Goal: Task Accomplishment & Management: Complete application form

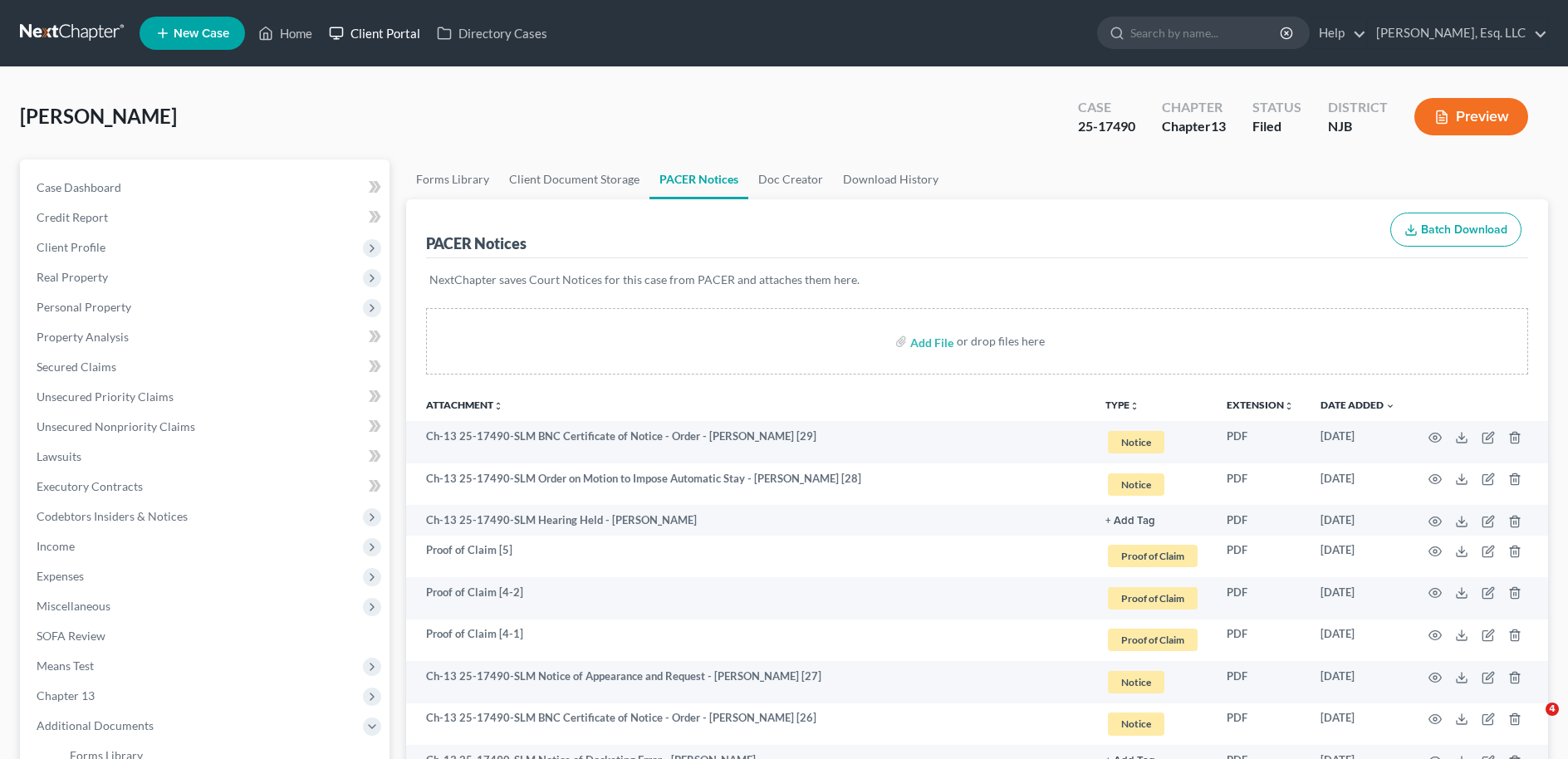
click at [386, 38] on link "Client Portal" at bounding box center [373, 33] width 108 height 30
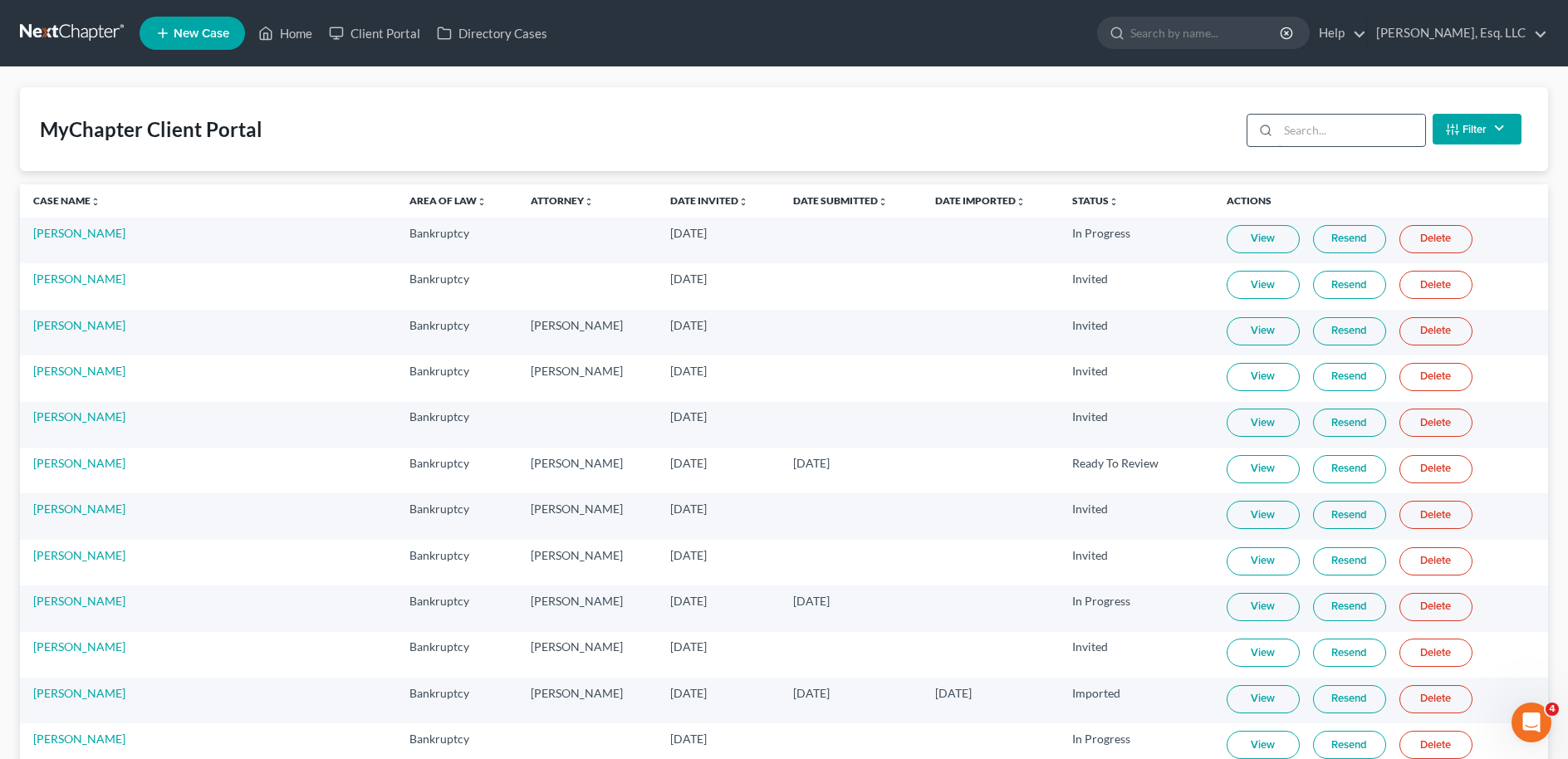
click at [1303, 130] on input "search" at bounding box center [1351, 130] width 147 height 31
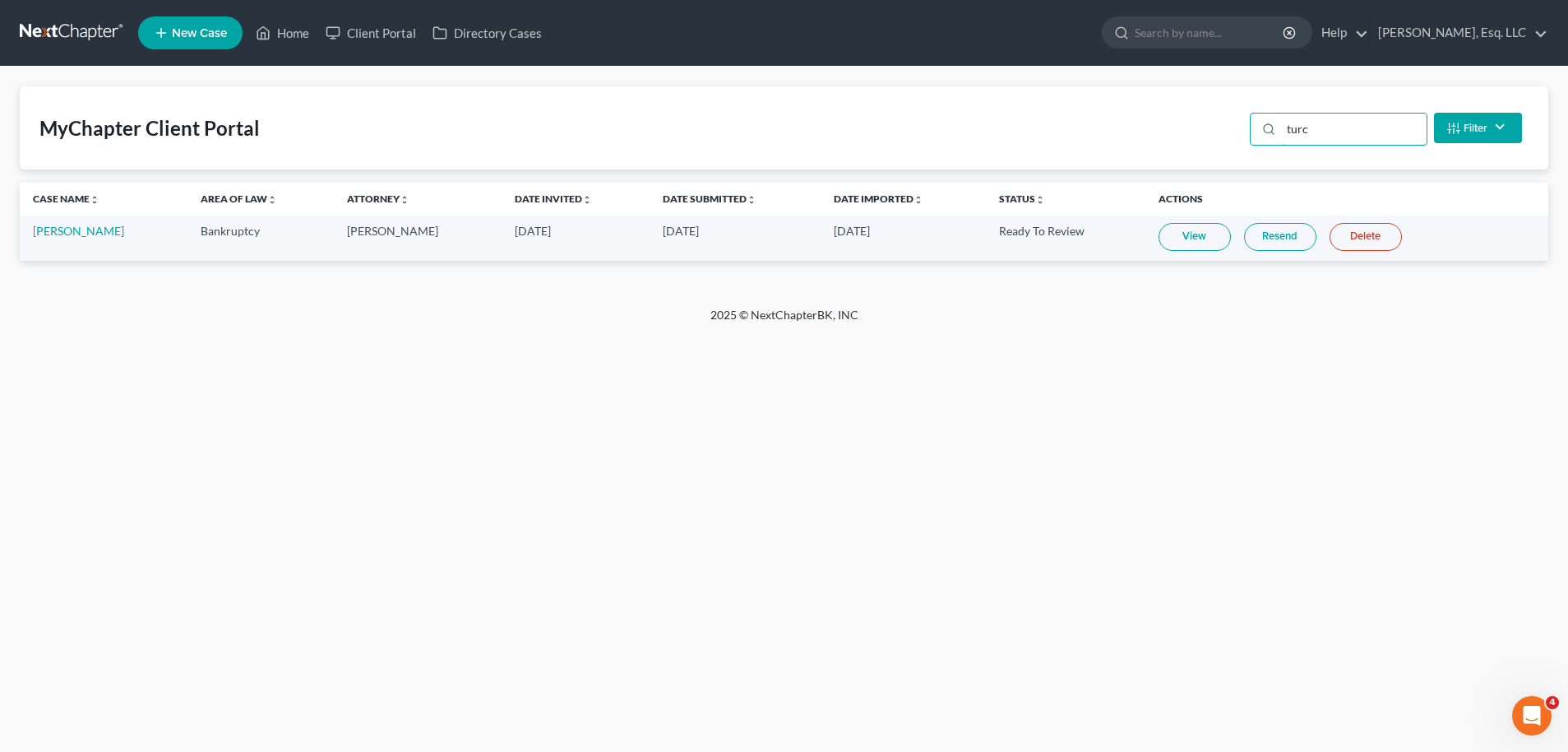
type input "turc"
click at [1174, 230] on link "View" at bounding box center [1195, 237] width 73 height 28
click at [86, 235] on link "[PERSON_NAME]" at bounding box center [78, 230] width 91 height 14
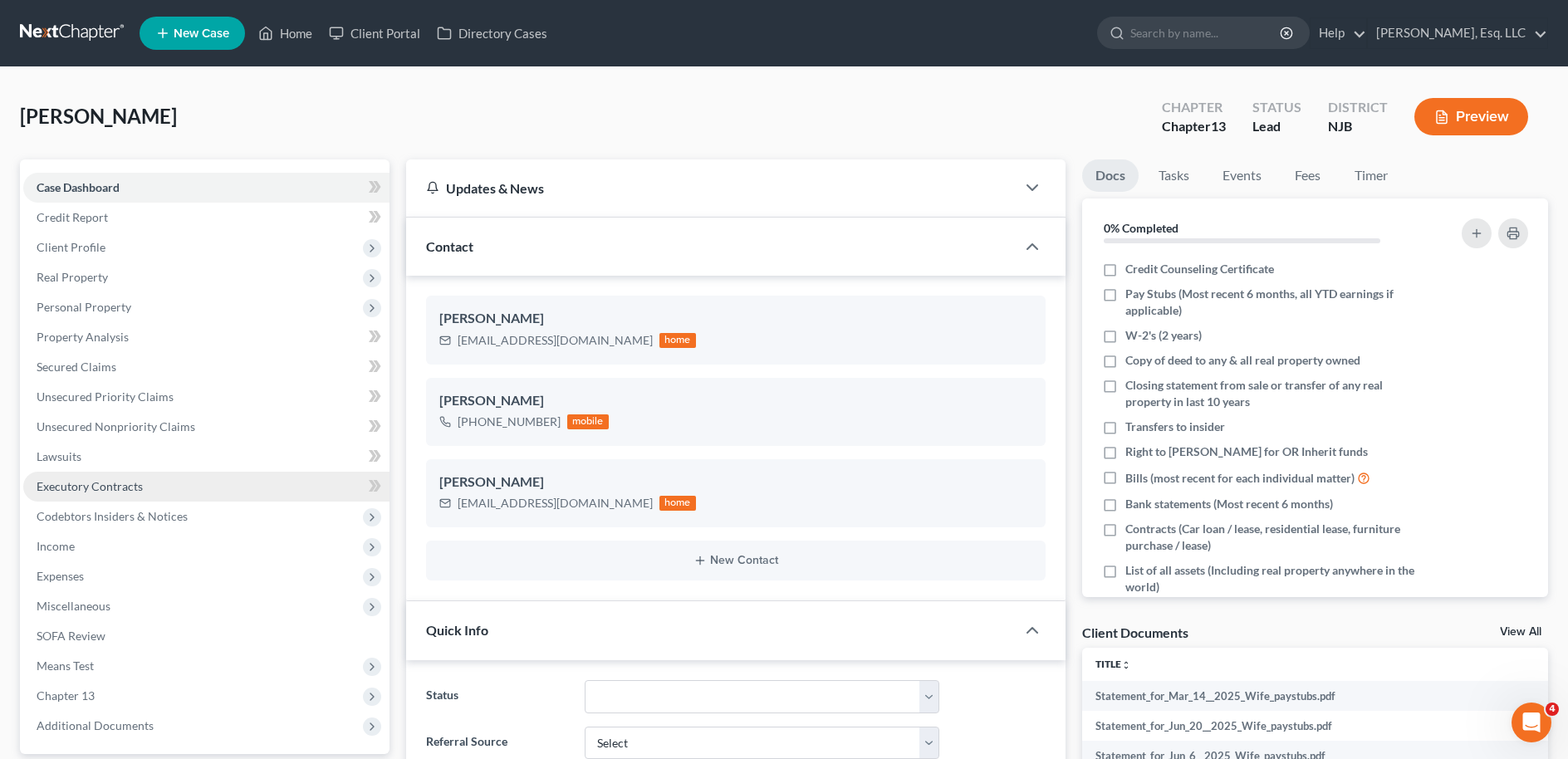
click at [115, 477] on link "Executory Contracts" at bounding box center [206, 486] width 366 height 30
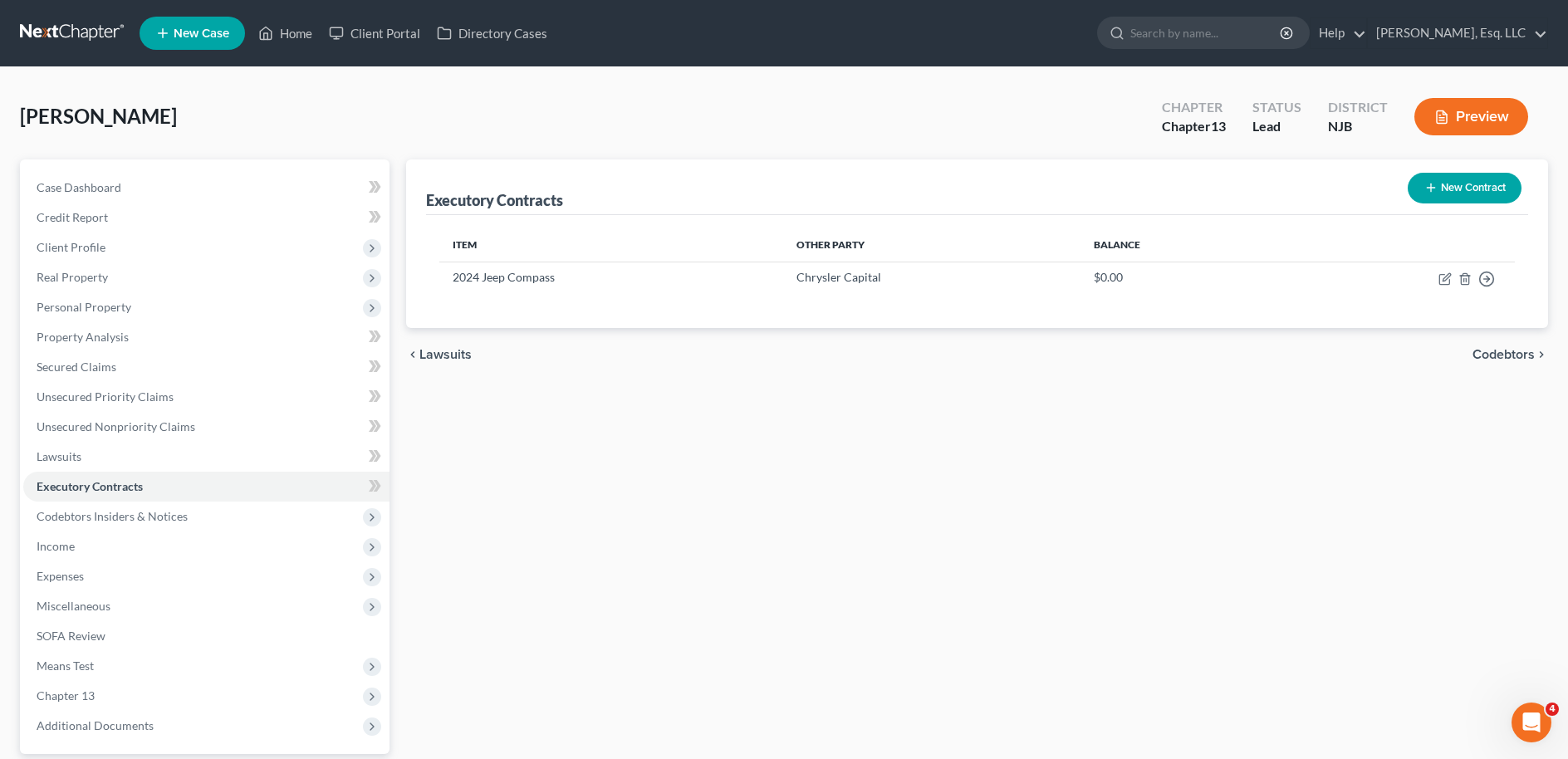
click at [1431, 181] on icon "button" at bounding box center [1430, 187] width 13 height 13
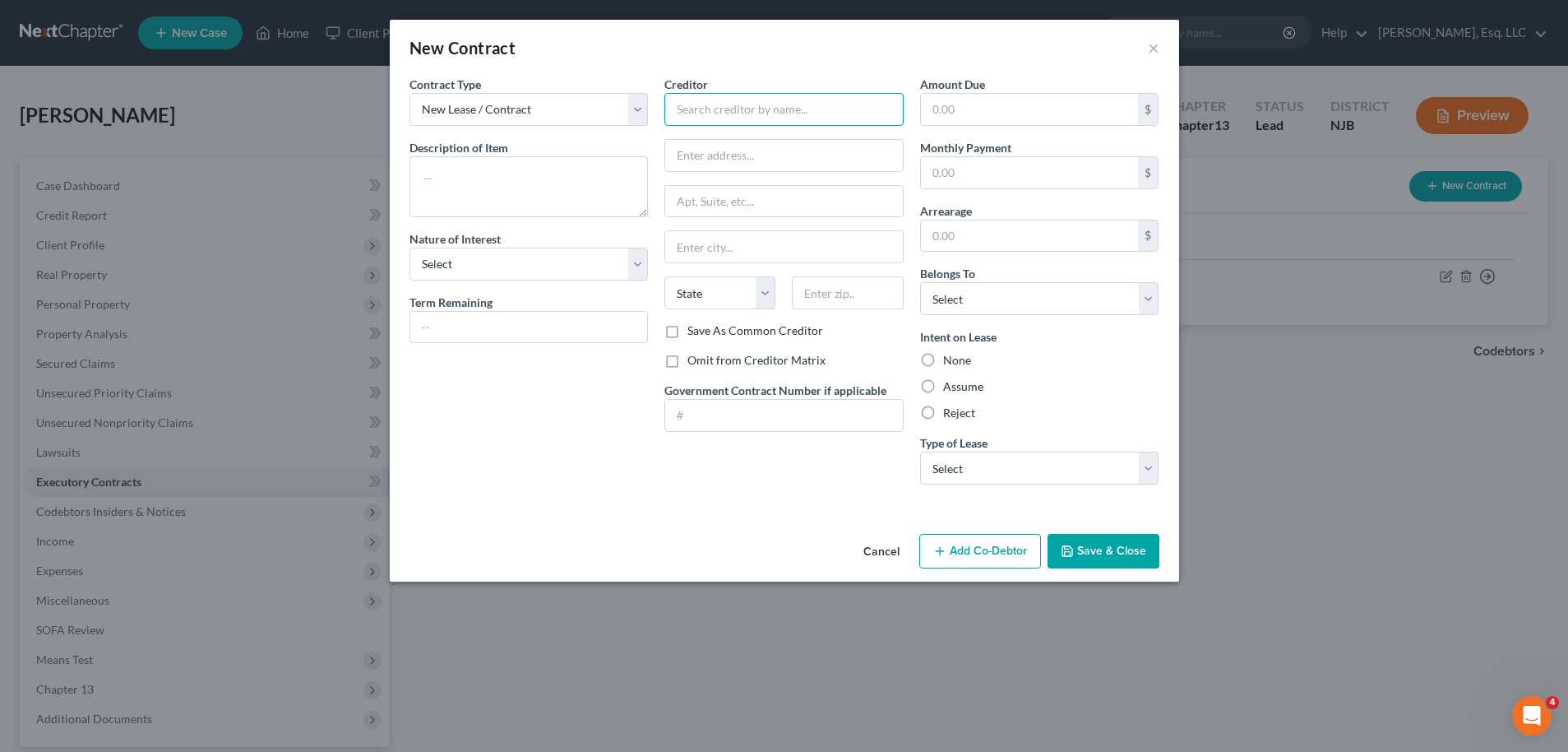
click at [734, 109] on input "text" at bounding box center [784, 109] width 239 height 33
type input "Residences in Crestview Gardens of Rockaway, LLC"
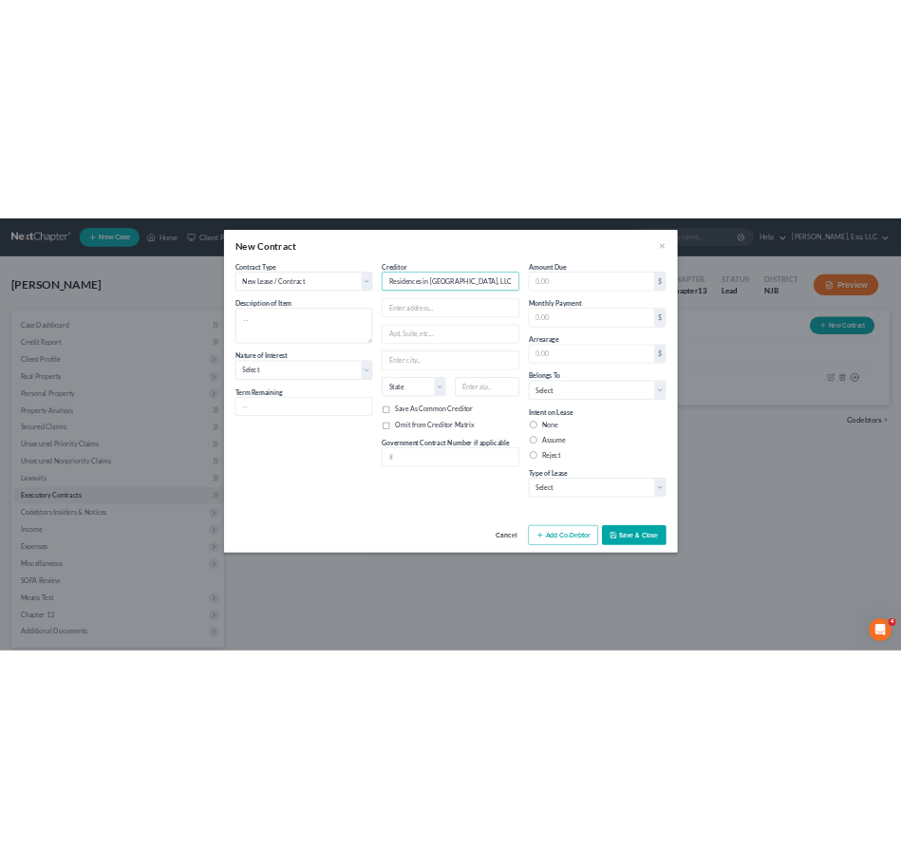
scroll to position [0, 0]
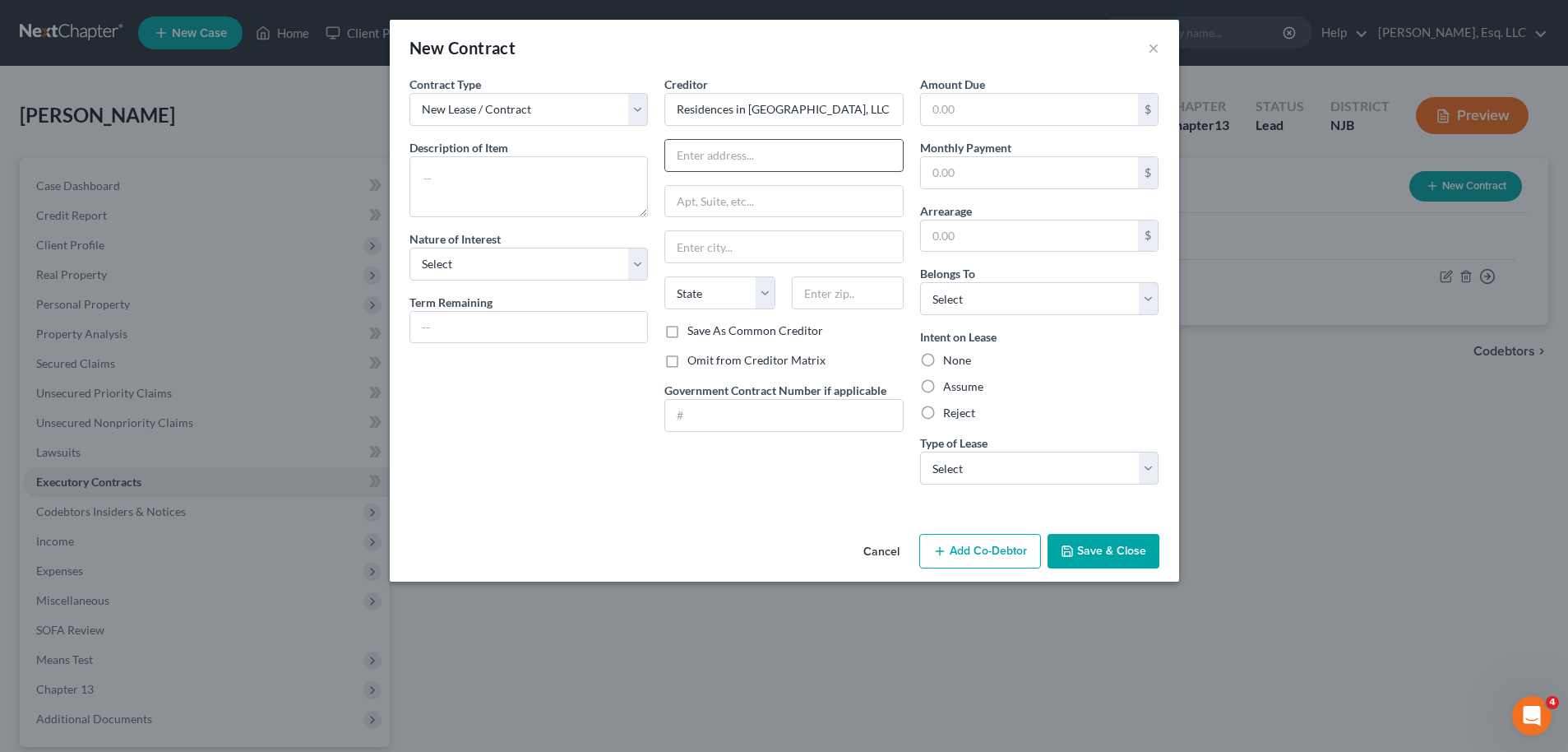
click at [740, 141] on input "text" at bounding box center [784, 155] width 237 height 31
type input "141 New Rd."
click at [757, 203] on input "text" at bounding box center [784, 202] width 237 height 31
type input "Suite 101"
click at [814, 303] on input "text" at bounding box center [847, 293] width 111 height 33
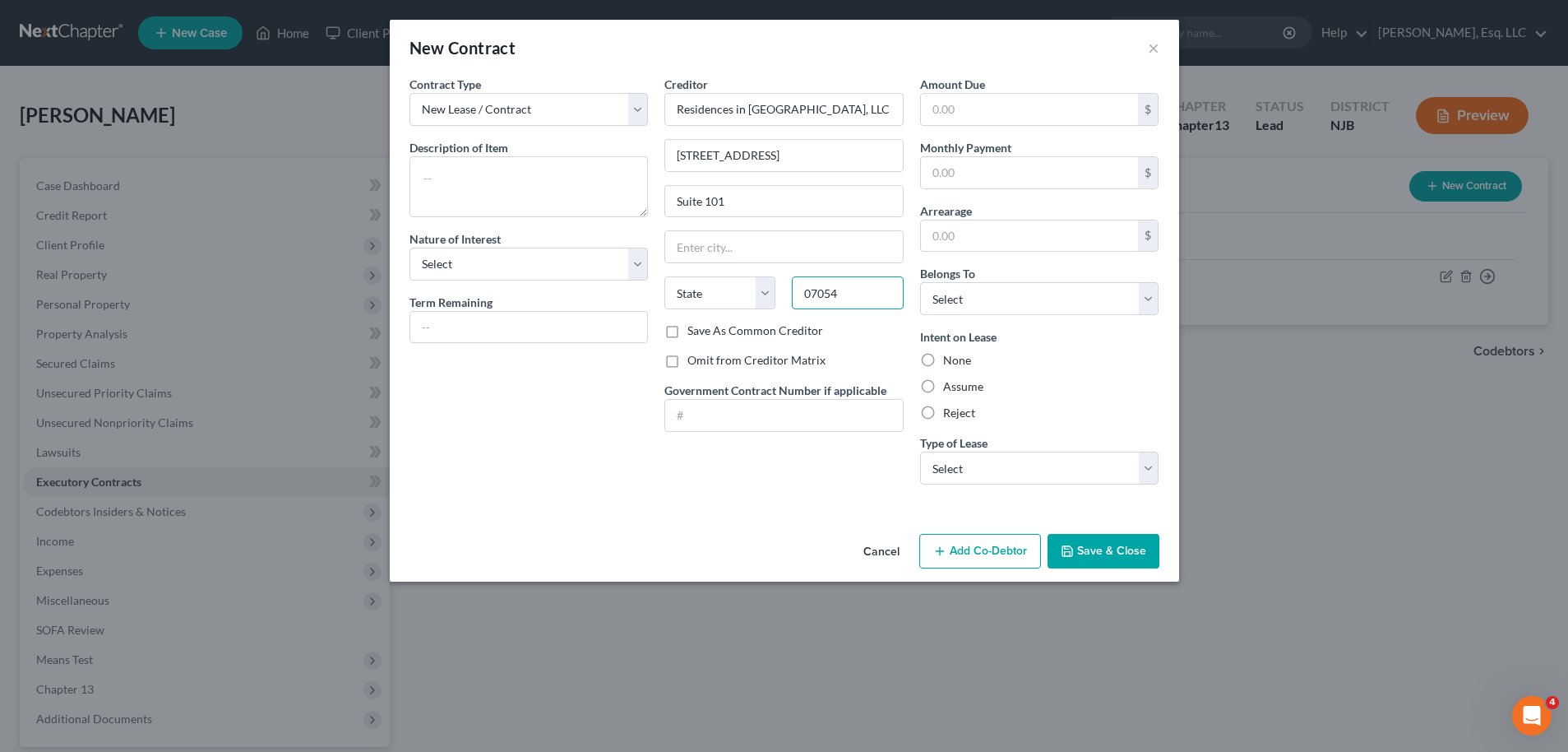
type input "07054"
click at [557, 425] on div "Contract Type New Lease / Contract New Timeshare Description of non-residential…" at bounding box center [528, 286] width 255 height 422
type input "Parsippany"
select select "33"
click at [857, 363] on div "Omit from Creditor Matrix" at bounding box center [784, 360] width 239 height 16
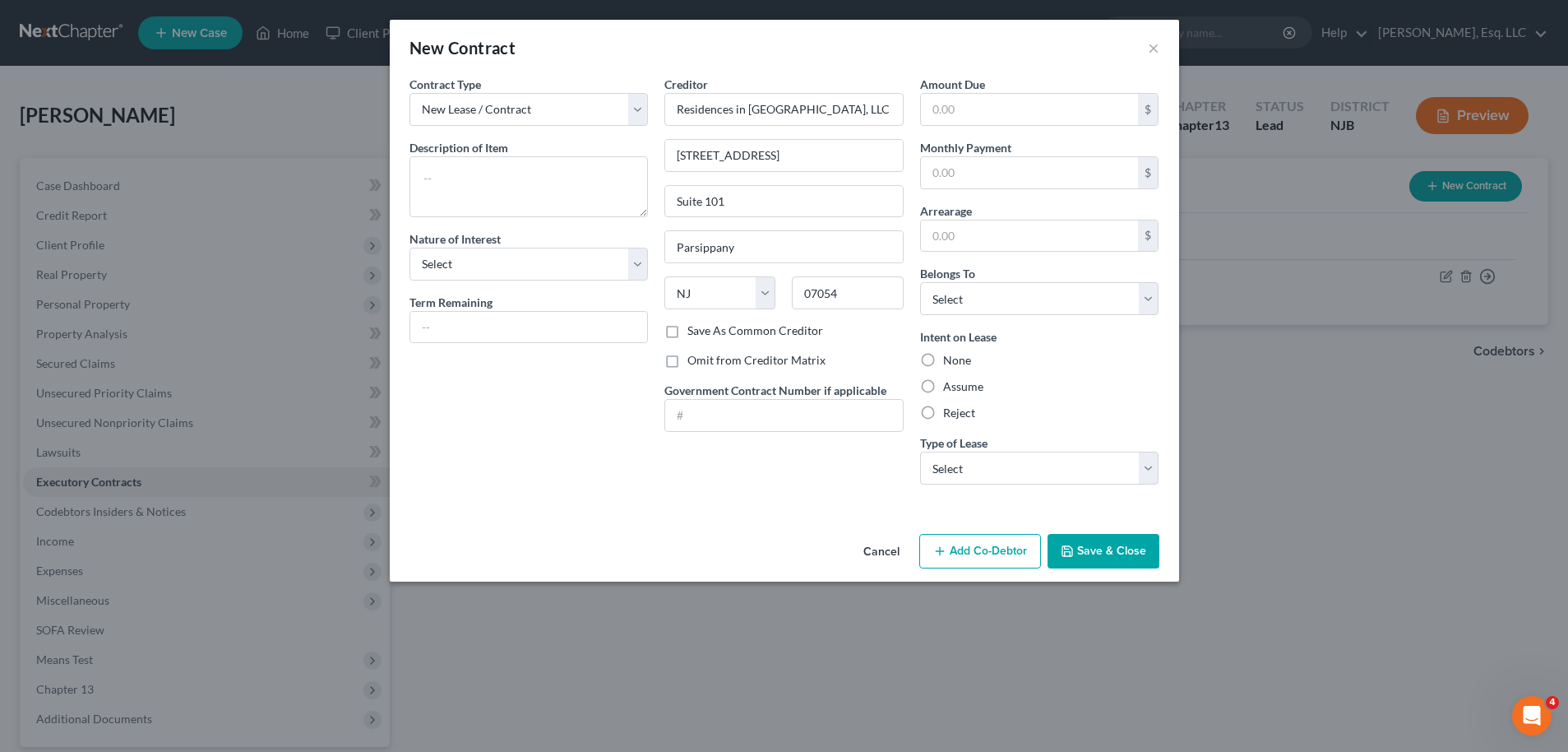
click at [943, 383] on label "Assume" at bounding box center [963, 386] width 41 height 16
click at [950, 383] on input "Assume" at bounding box center [955, 384] width 10 height 10
radio input "true"
click at [985, 303] on select "Select Debtor 1 Only Debtor 2 Only Debtor 1 And Debtor 2 Only At Least One Of T…" at bounding box center [1039, 299] width 239 height 33
select select "0"
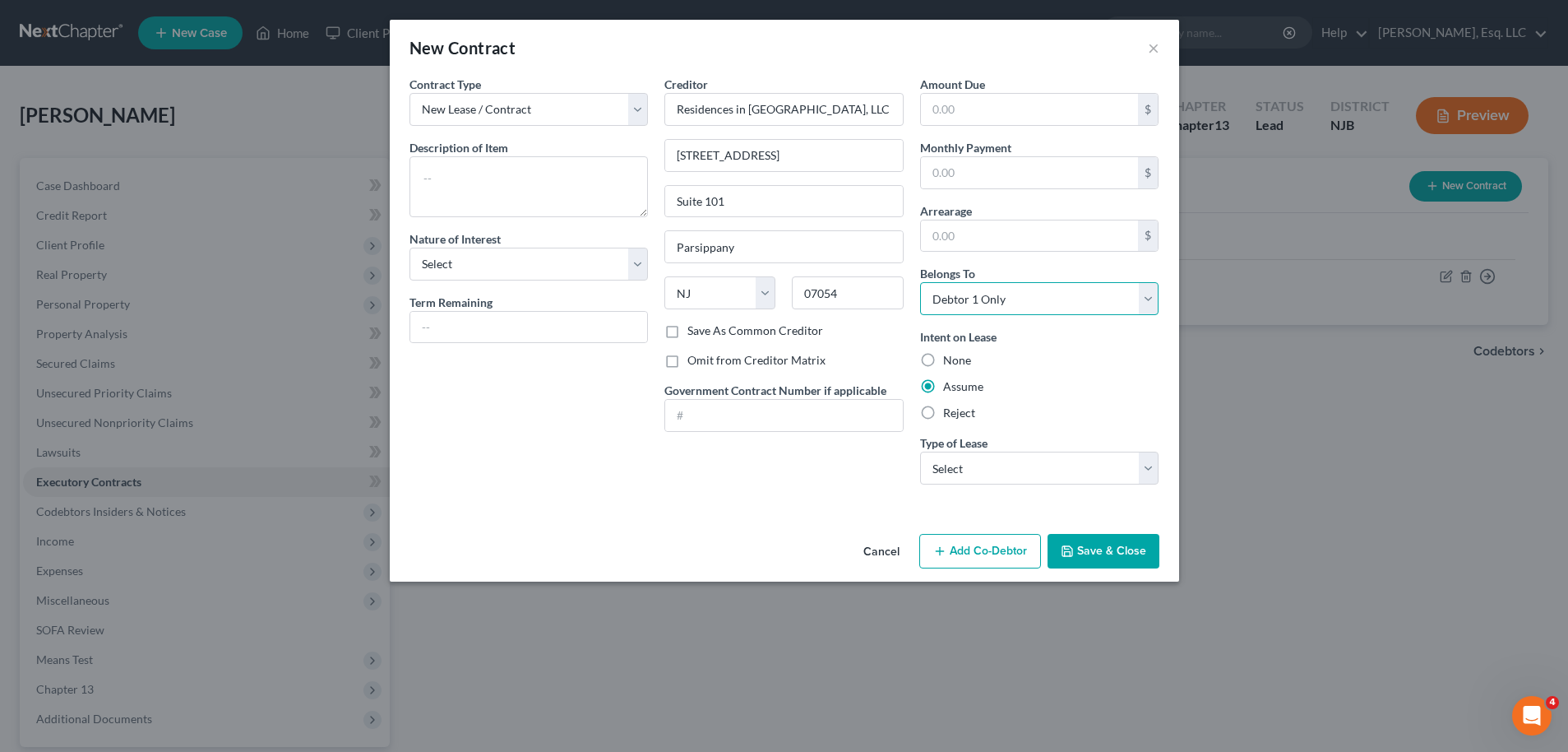
click at [920, 282] on select "Select Debtor 1 Only Debtor 2 Only Debtor 1 And Debtor 2 Only At Least One Of T…" at bounding box center [1039, 299] width 239 height 33
click at [1022, 476] on select "Select Real Estate Car Other" at bounding box center [1039, 468] width 239 height 33
select select "0"
click at [920, 451] on select "Select Real Estate Car Other" at bounding box center [1039, 468] width 239 height 33
click at [1021, 167] on input "text" at bounding box center [1029, 172] width 218 height 31
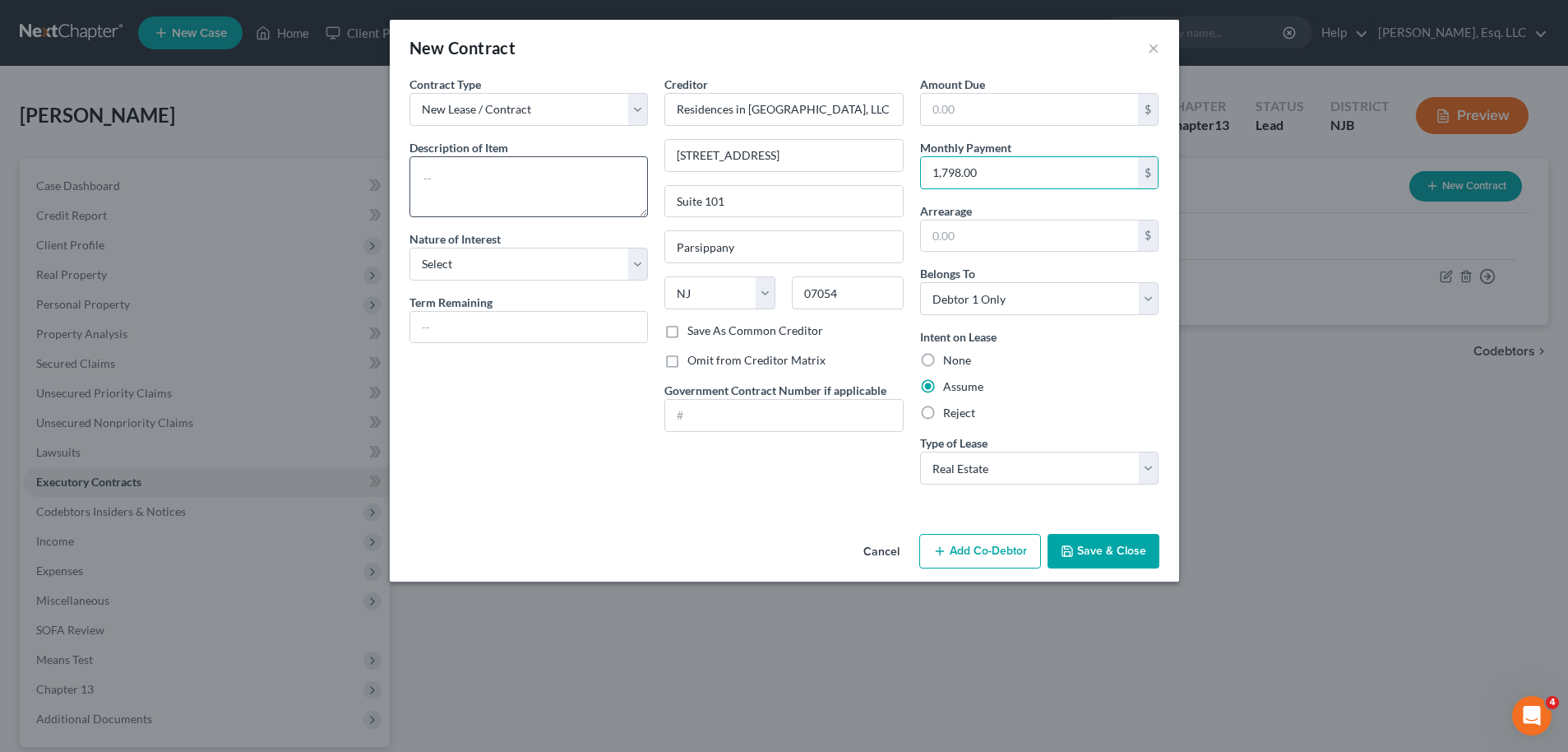
type input "1,798.00"
click at [594, 187] on textarea at bounding box center [529, 186] width 239 height 61
type textarea "Apartment Rental Lease Agreement"
click at [571, 270] on select "Select Purchaser Agent Lessor Lessee" at bounding box center [529, 264] width 239 height 33
select select "3"
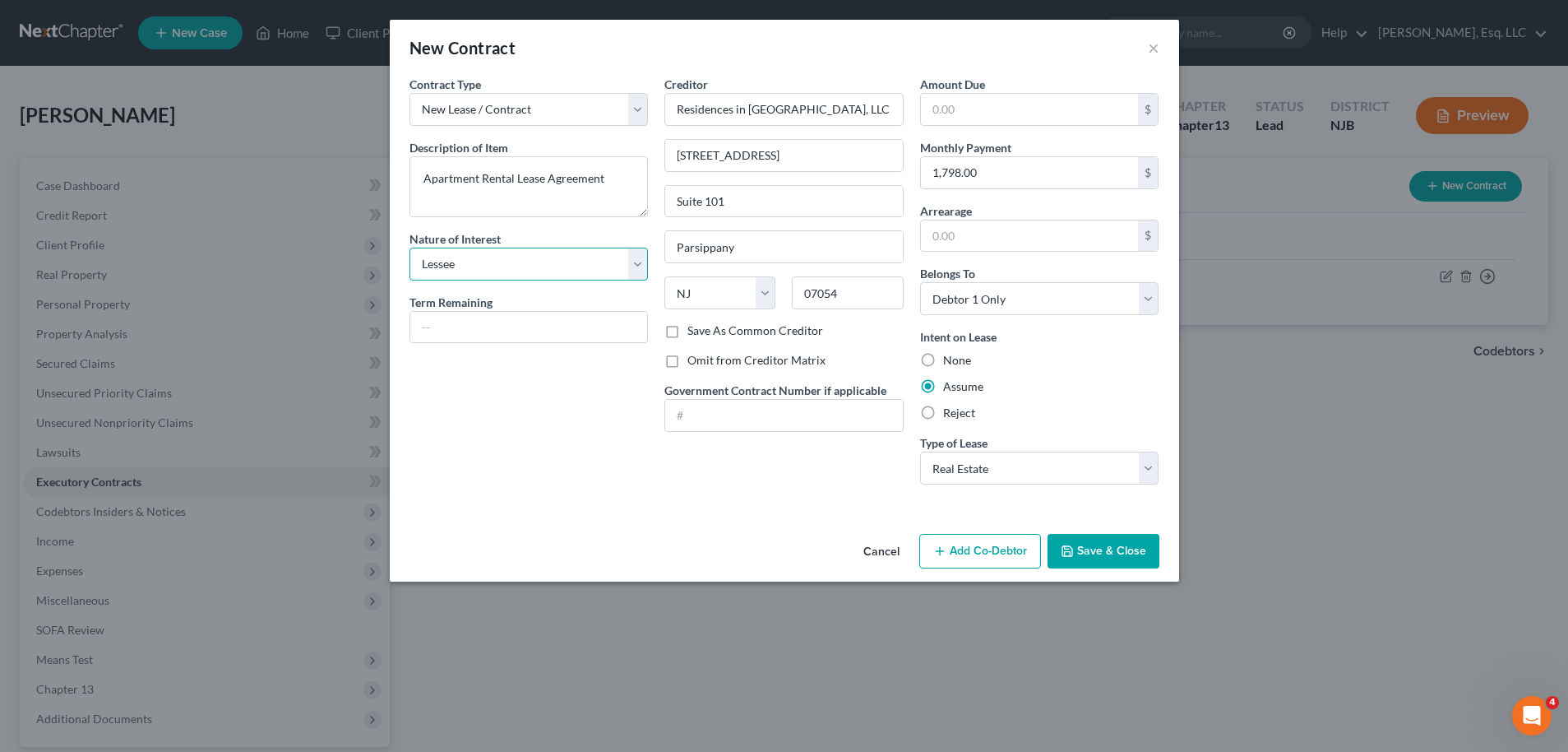
click at [410, 248] on select "Select Purchaser Agent Lessor Lessee" at bounding box center [529, 264] width 239 height 33
click at [571, 327] on input "text" at bounding box center [529, 327] width 237 height 31
type input "5 months"
click at [1118, 552] on button "Save & Close" at bounding box center [1103, 551] width 112 height 35
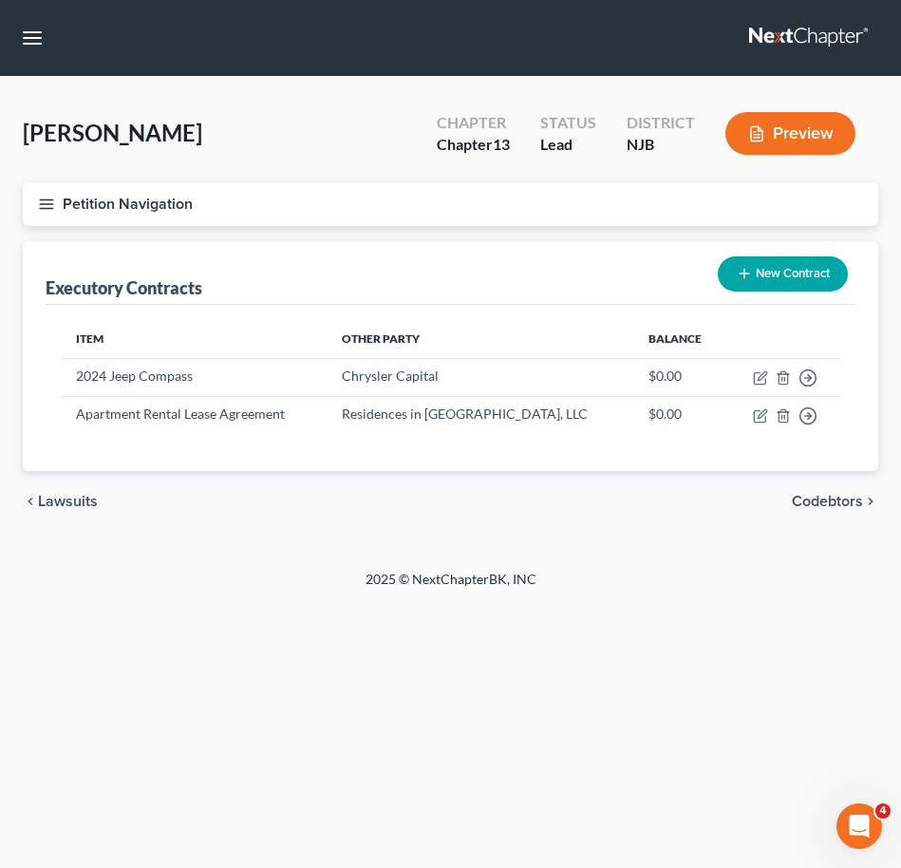
click at [32, 207] on button "Petition Navigation" at bounding box center [450, 204] width 855 height 44
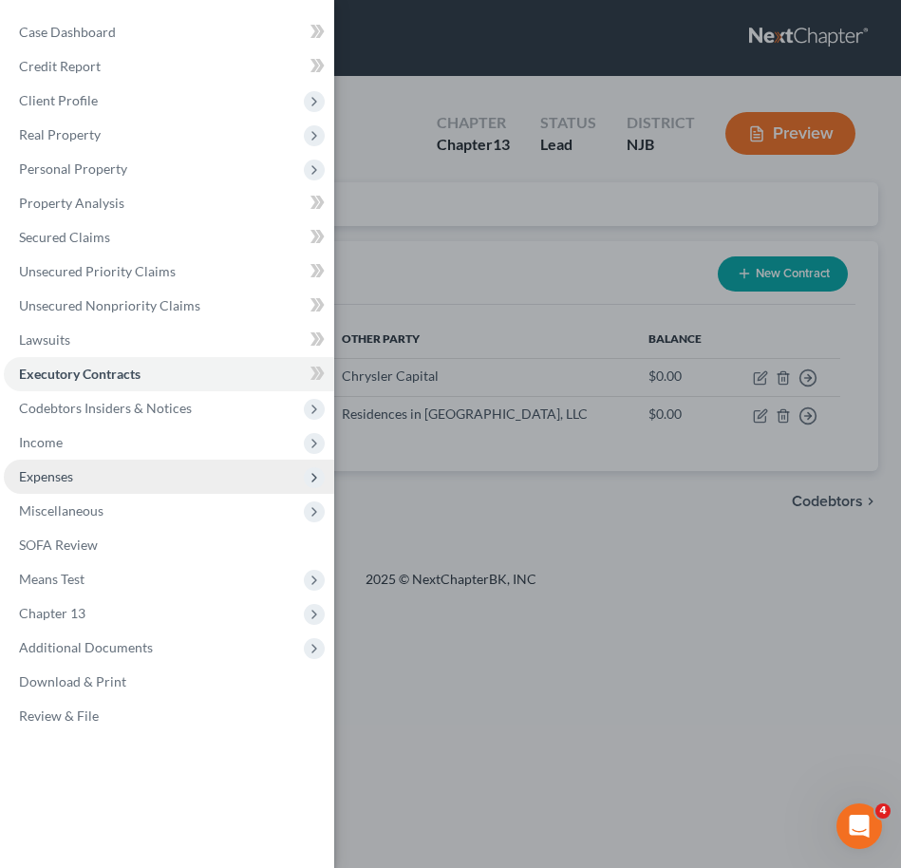
click at [122, 475] on span "Expenses" at bounding box center [169, 477] width 330 height 34
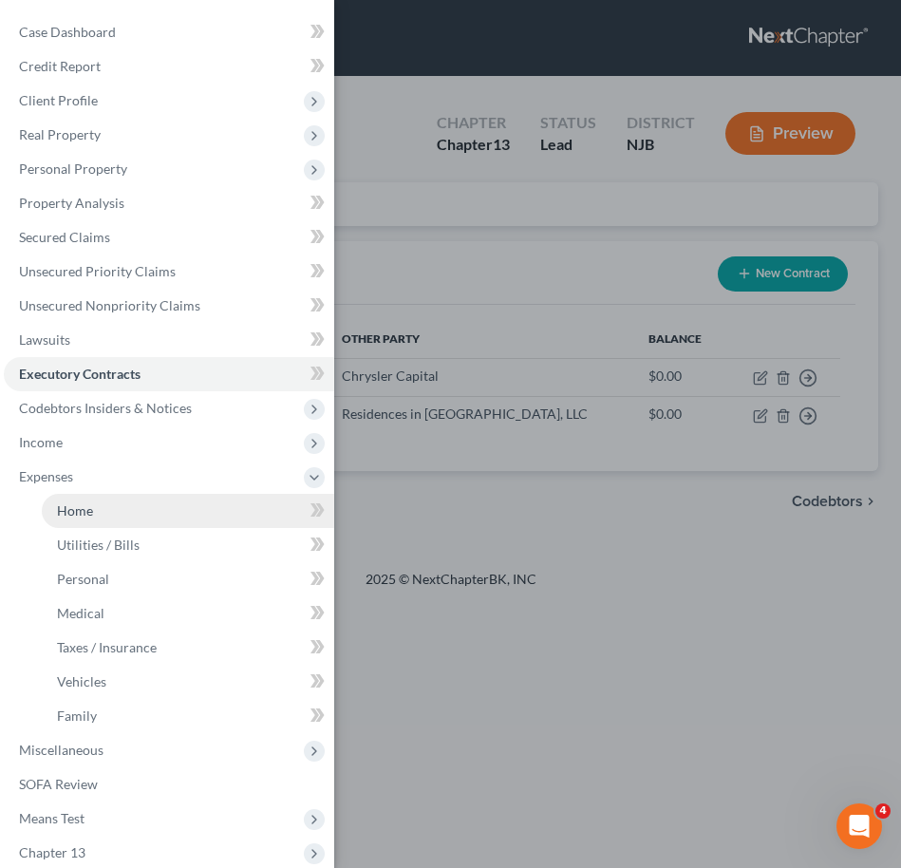
click at [149, 505] on link "Home" at bounding box center [188, 511] width 292 height 34
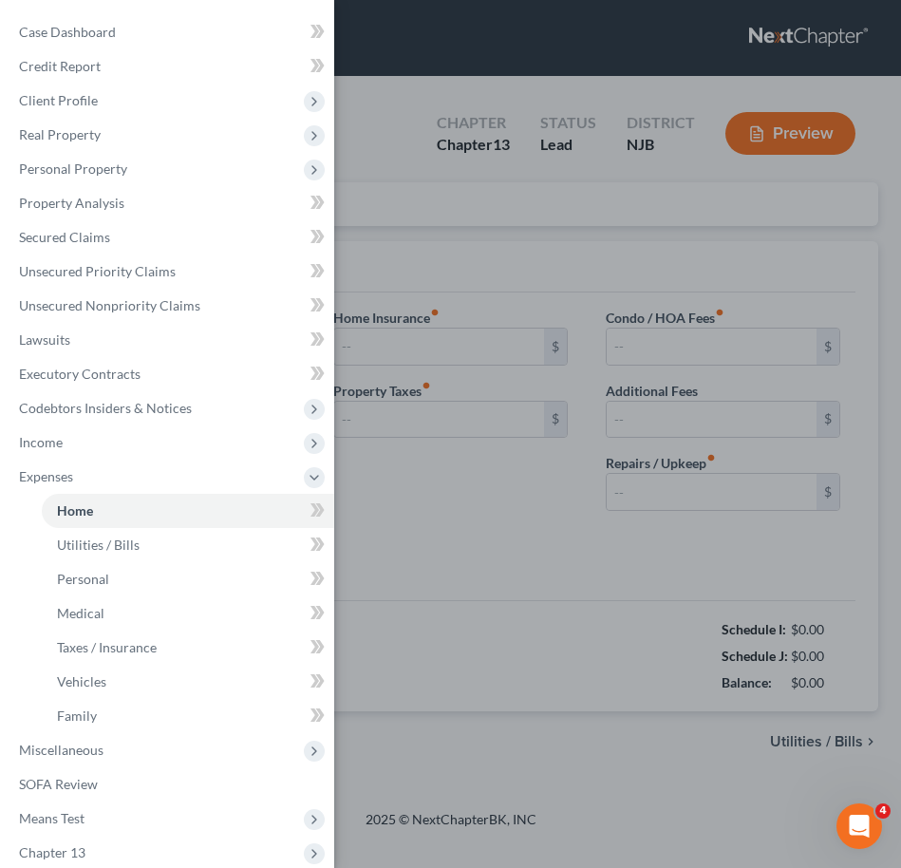
radio input "true"
click at [480, 275] on div "Case Dashboard Payments Invoices Payments Payments Credit Report Client Profile" at bounding box center [450, 434] width 901 height 868
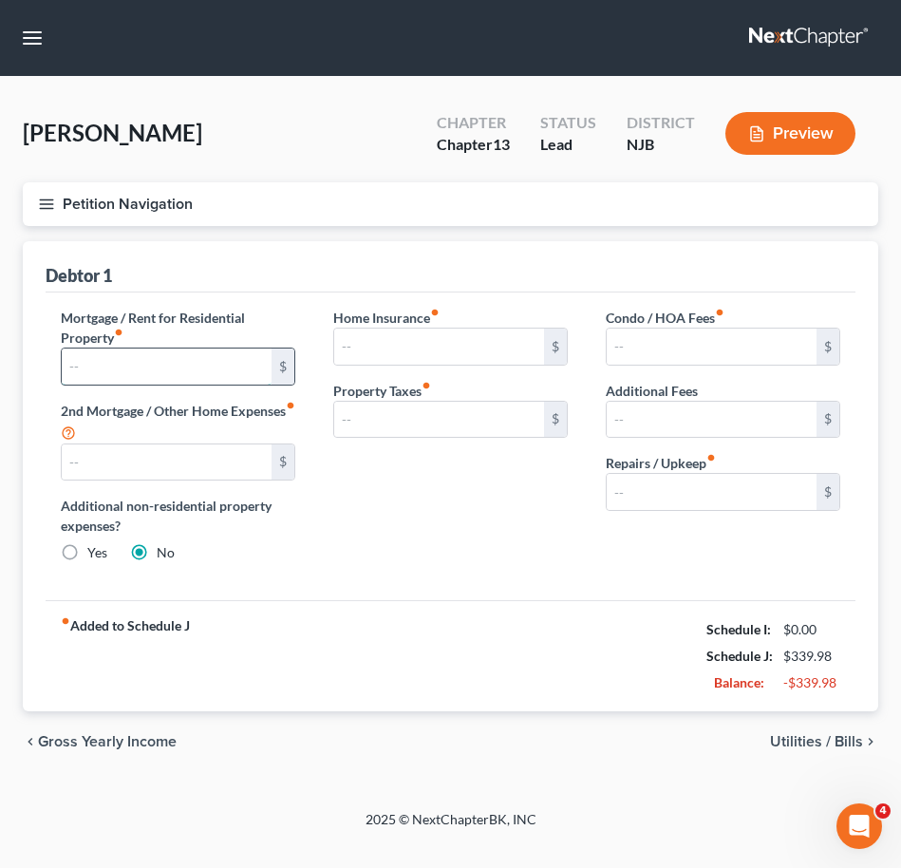
click at [211, 366] on input "text" at bounding box center [167, 366] width 210 height 36
type input "1,950.00"
click at [53, 208] on line "button" at bounding box center [46, 208] width 13 height 0
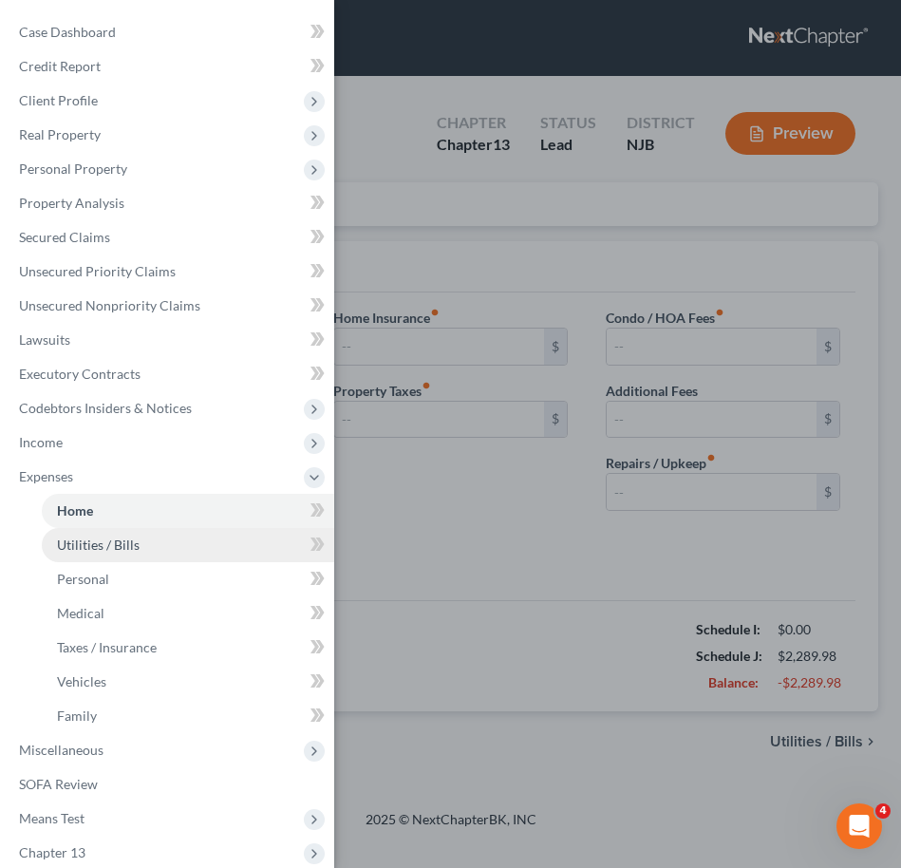
click at [79, 536] on span "Utilities / Bills" at bounding box center [98, 544] width 83 height 16
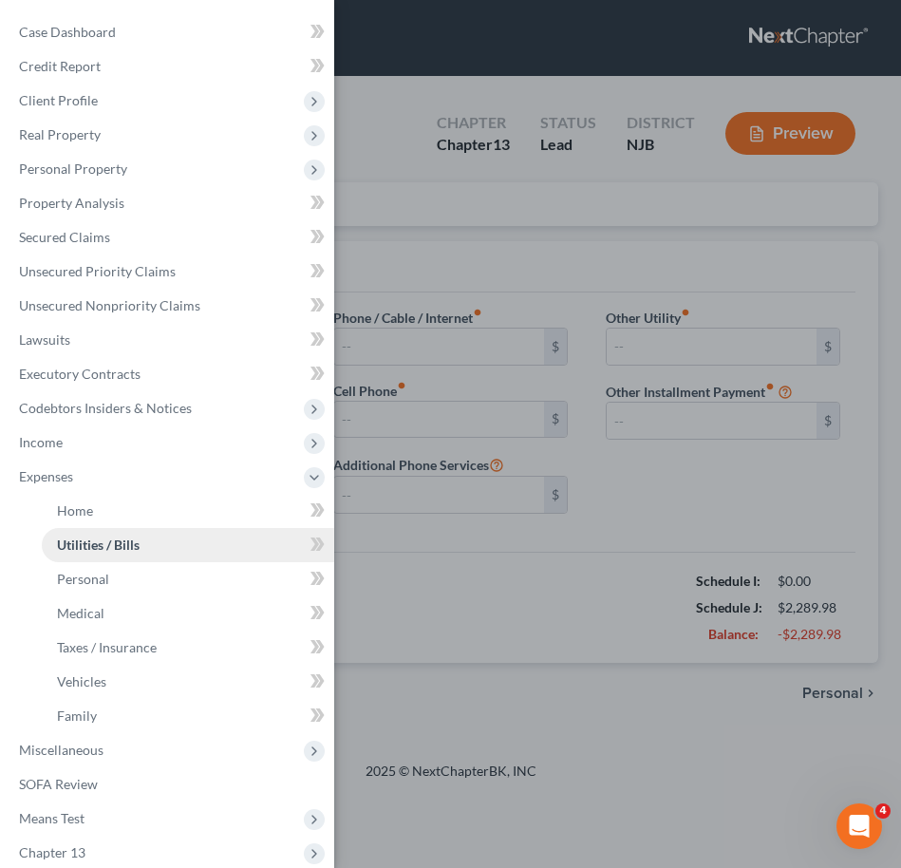
click at [142, 549] on link "Utilities / Bills" at bounding box center [188, 545] width 292 height 34
click at [455, 590] on div "Case Dashboard Payments Invoices Payments Payments Credit Report Client Profile" at bounding box center [450, 434] width 901 height 868
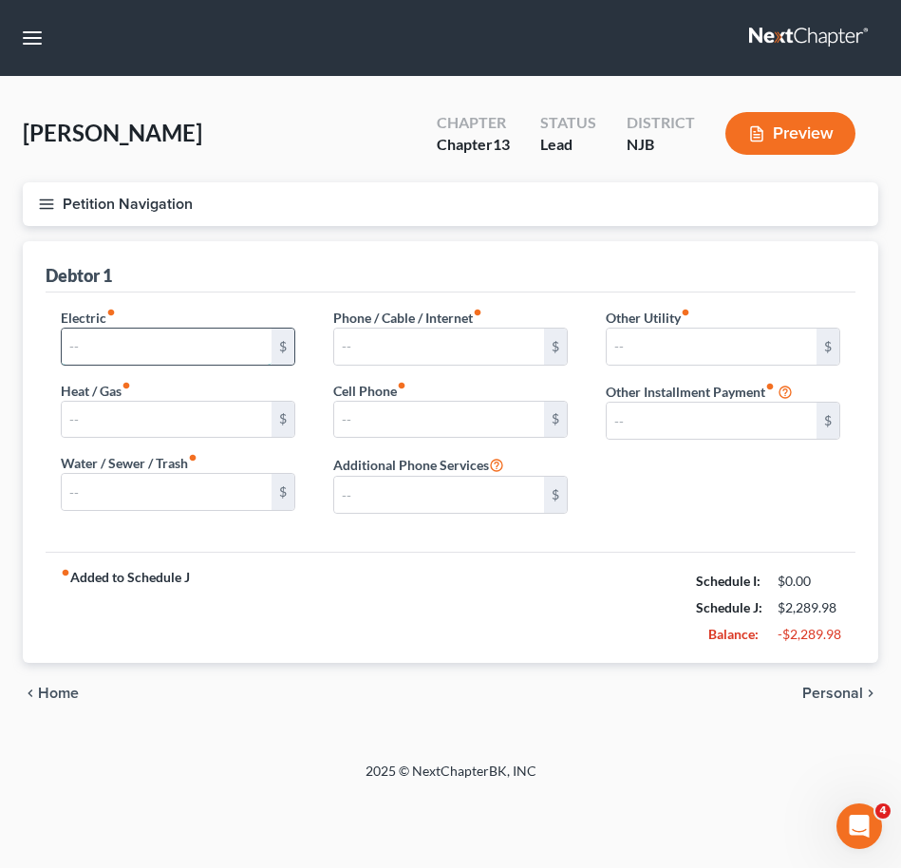
click at [166, 342] on input "text" at bounding box center [167, 347] width 210 height 36
type input "80.00"
click at [377, 421] on input "text" at bounding box center [439, 420] width 210 height 36
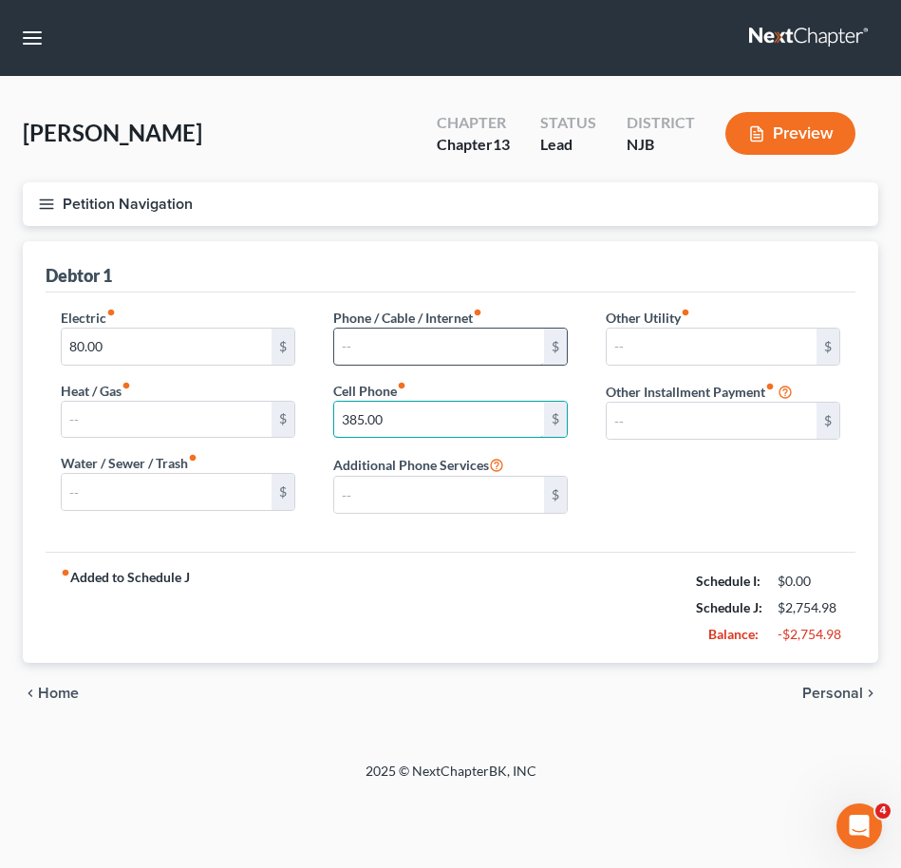
type input "385.00"
click at [421, 344] on input "text" at bounding box center [439, 347] width 210 height 36
type input "245.00"
click at [58, 197] on button "Petition Navigation" at bounding box center [450, 204] width 855 height 44
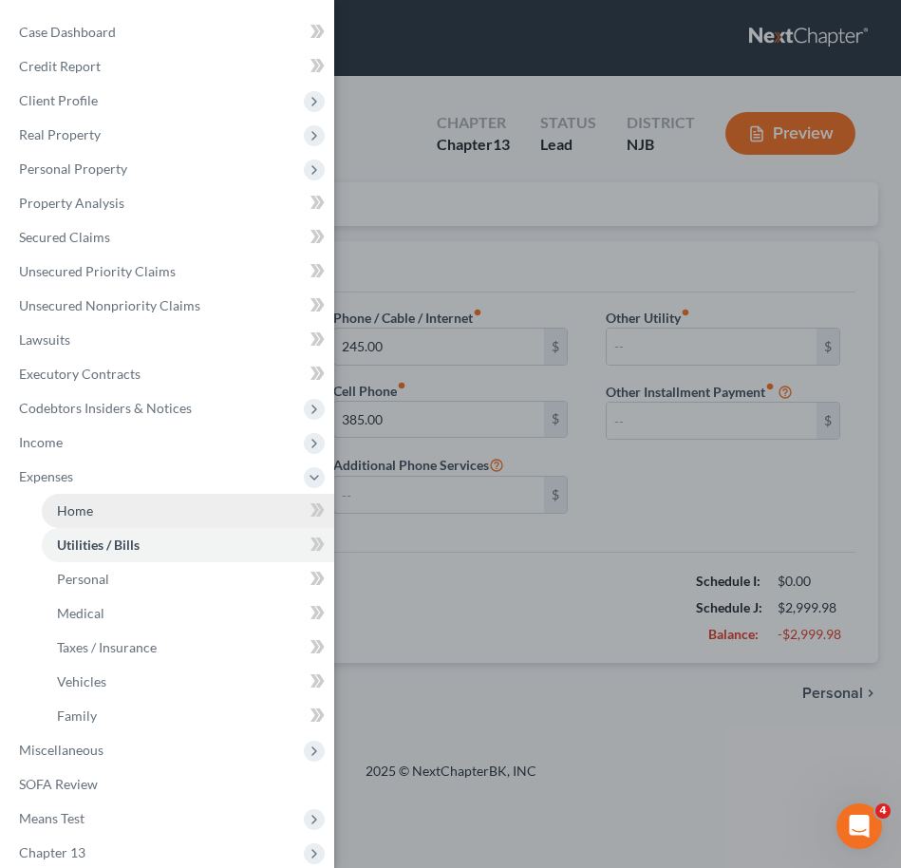
click at [112, 498] on link "Home" at bounding box center [188, 511] width 292 height 34
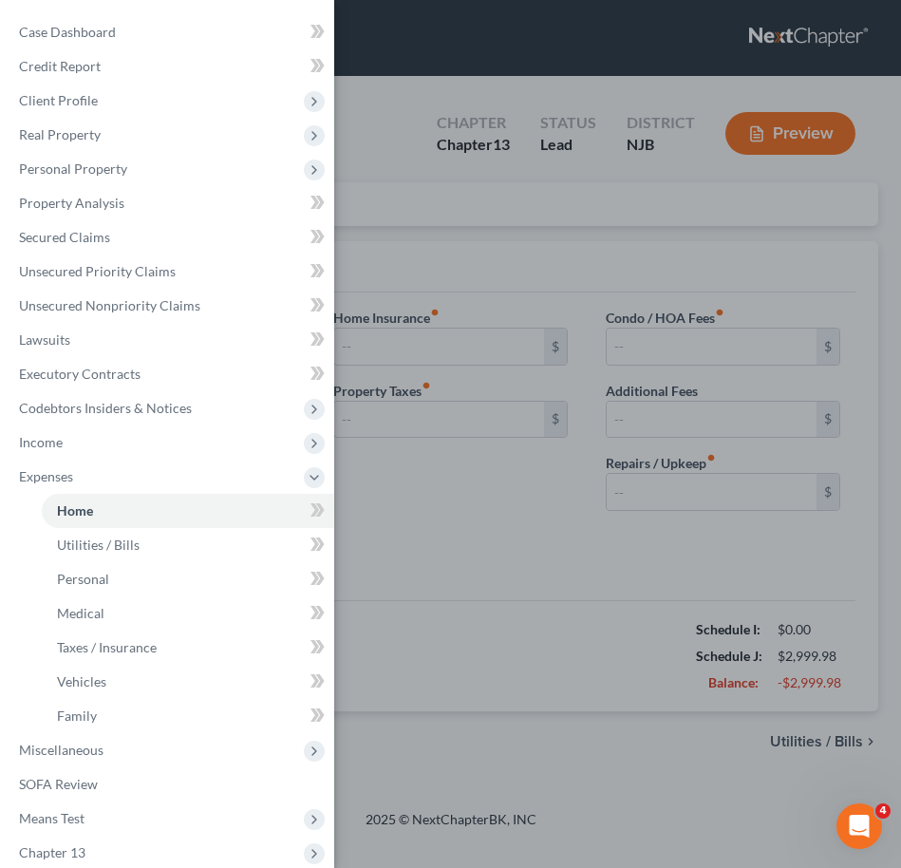
click at [691, 479] on div "Case Dashboard Payments Invoices Payments Payments Credit Report Client Profile" at bounding box center [450, 434] width 901 height 868
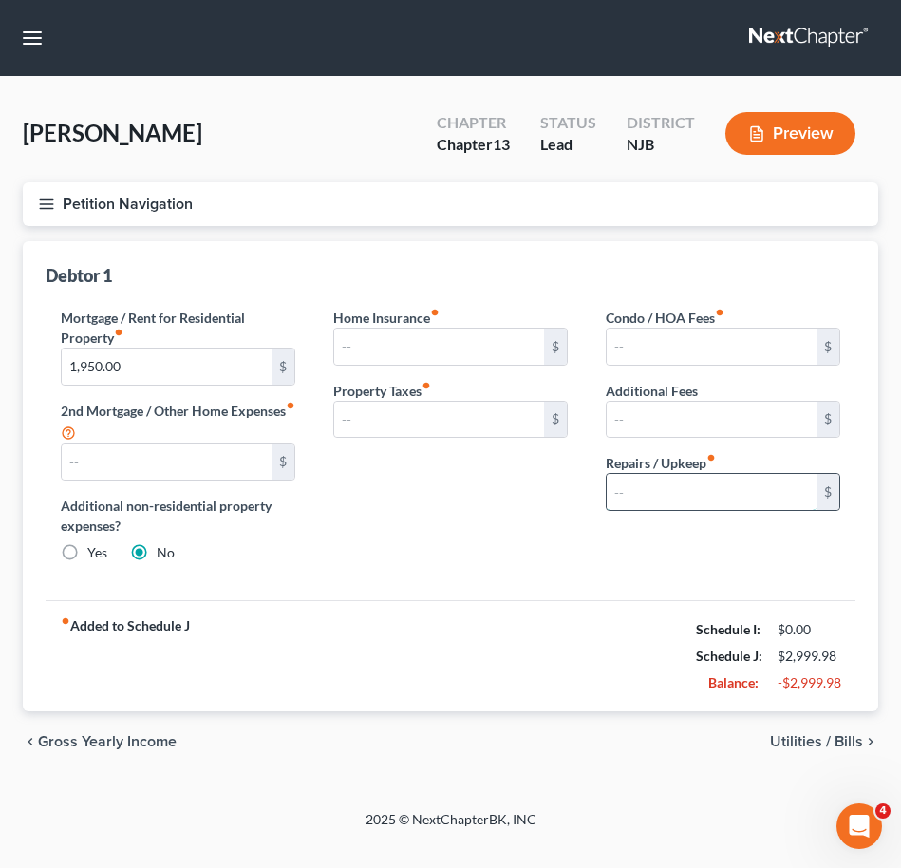
click at [669, 499] on input "text" at bounding box center [712, 492] width 210 height 36
type input "150.00"
click at [49, 211] on icon "button" at bounding box center [46, 204] width 17 height 17
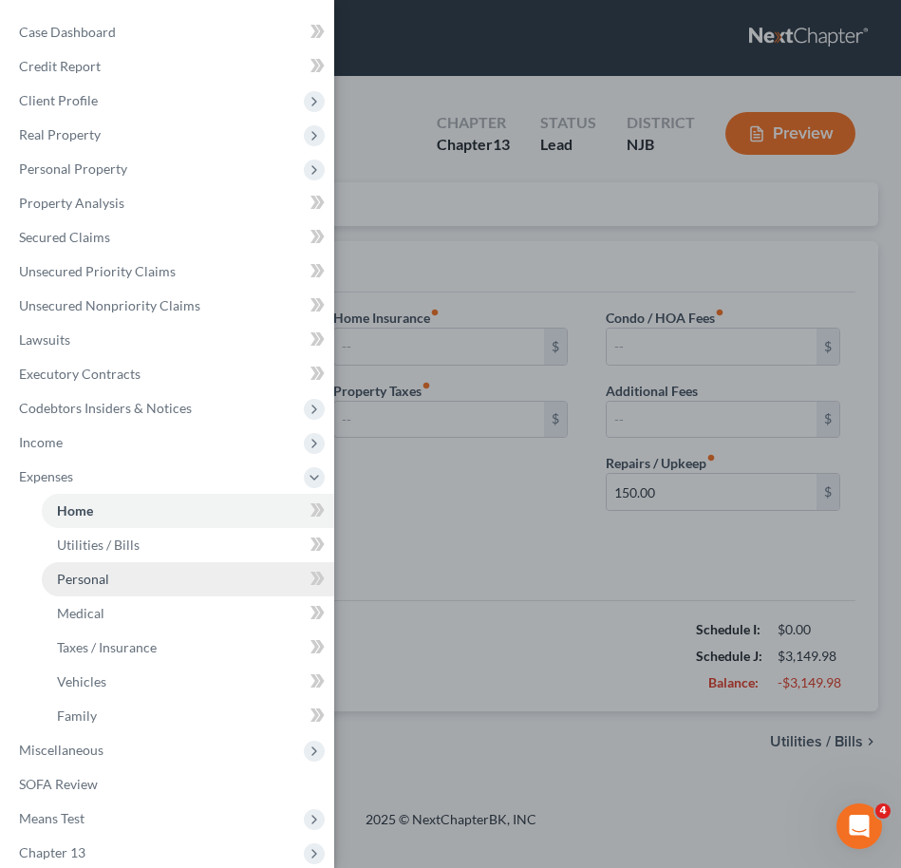
click at [155, 592] on link "Personal" at bounding box center [188, 579] width 292 height 34
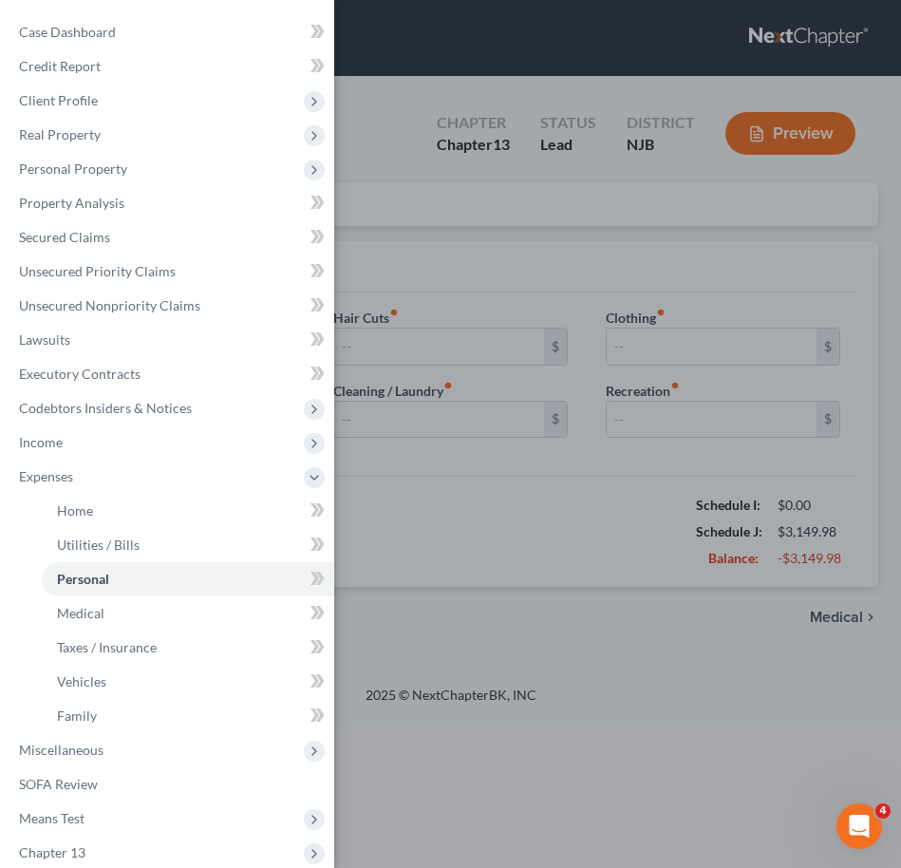
click at [592, 397] on div "Case Dashboard Payments Invoices Payments Payments Credit Report Client Profile" at bounding box center [450, 434] width 901 height 868
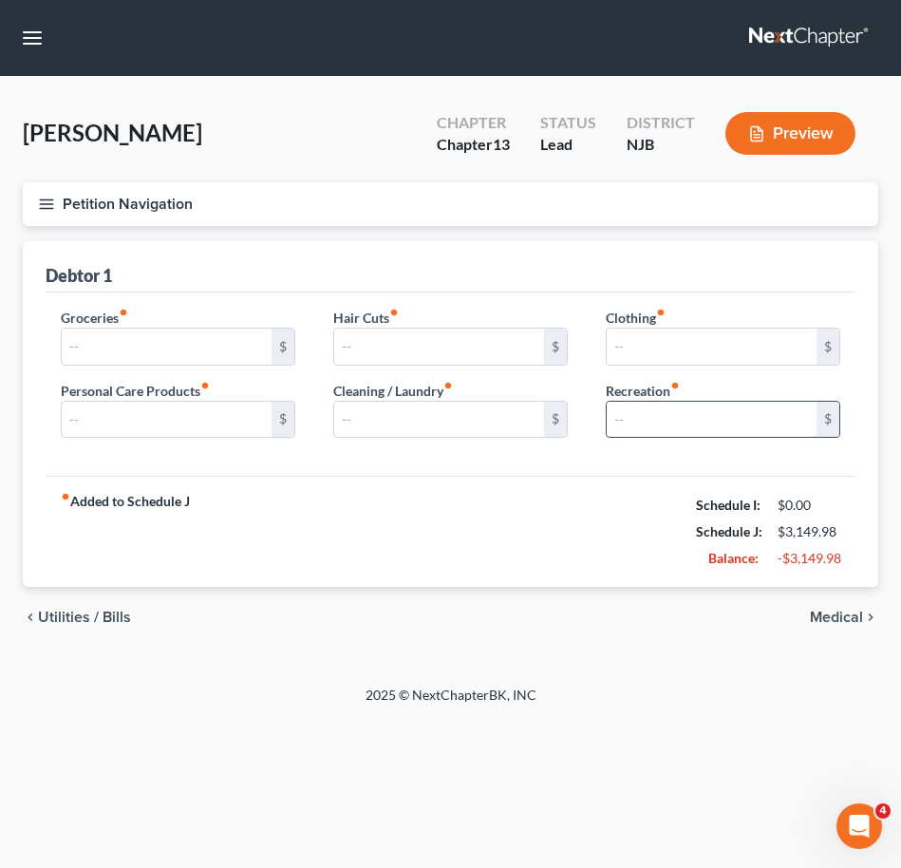
click at [653, 409] on input "text" at bounding box center [712, 420] width 210 height 36
click at [648, 421] on input "text" at bounding box center [712, 420] width 210 height 36
type input "200.00"
click at [350, 415] on input "text" at bounding box center [439, 420] width 210 height 36
type input "1"
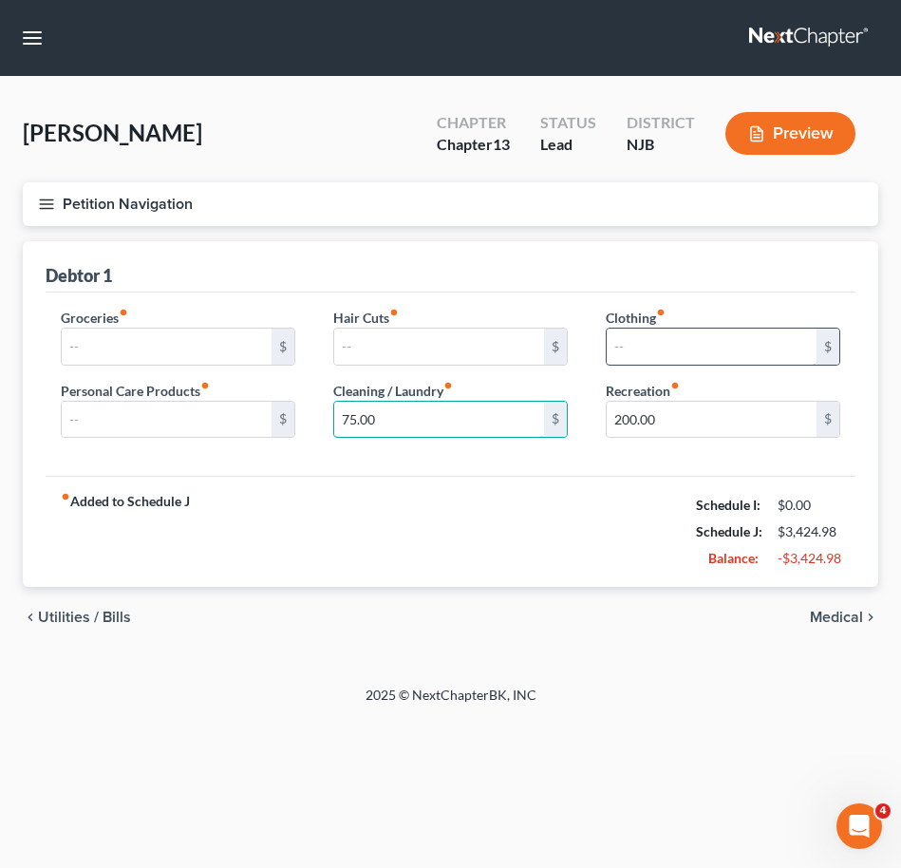
type input "75.00"
click at [641, 330] on input "text" at bounding box center [712, 347] width 210 height 36
type input "75.00"
click at [229, 418] on input "text" at bounding box center [167, 420] width 210 height 36
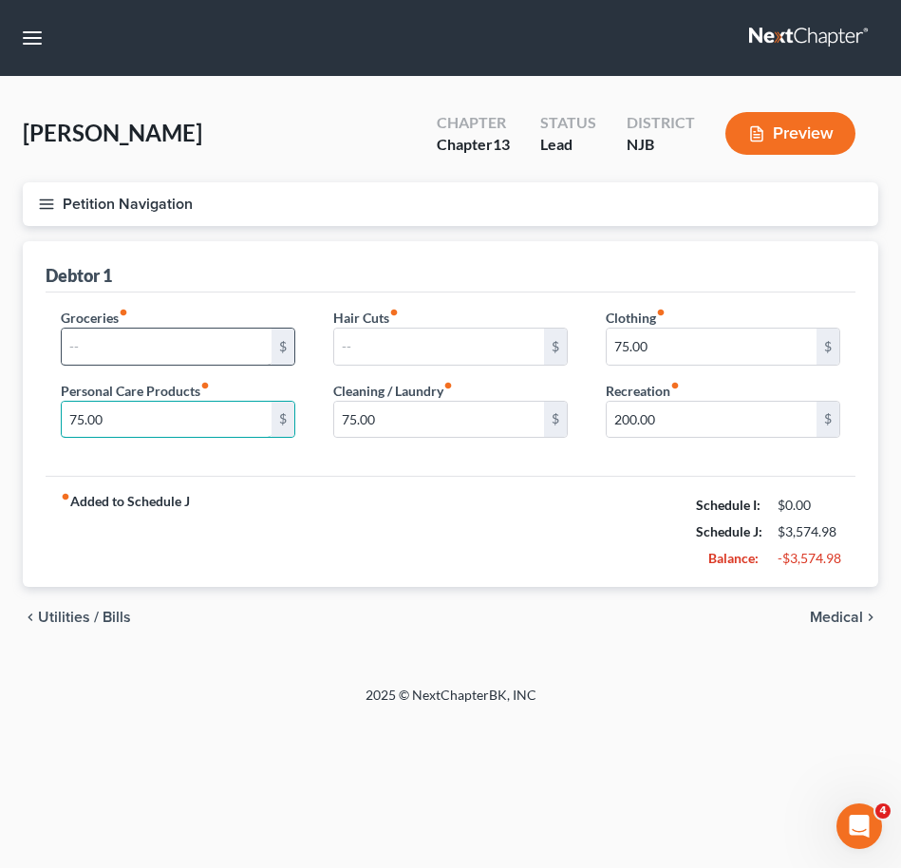
type input "75.00"
click at [187, 346] on input "text" at bounding box center [167, 347] width 210 height 36
type input "1,200.00"
click at [705, 350] on input "75.00" at bounding box center [712, 347] width 210 height 36
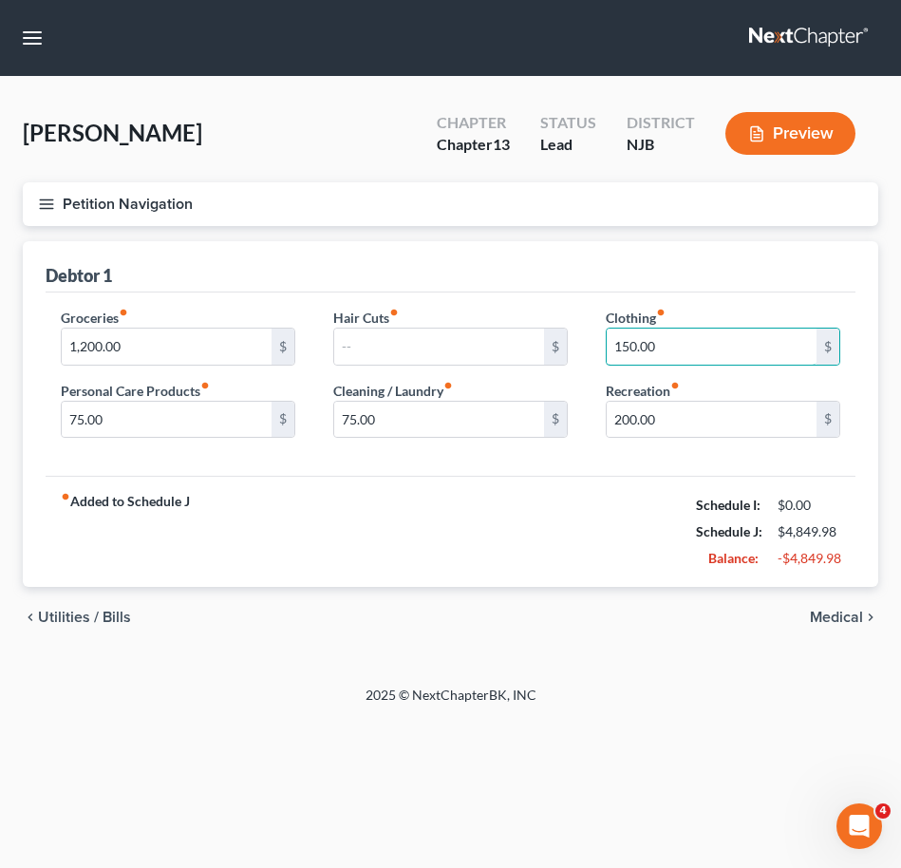
type input "150.00"
click at [40, 194] on button "Petition Navigation" at bounding box center [450, 204] width 855 height 44
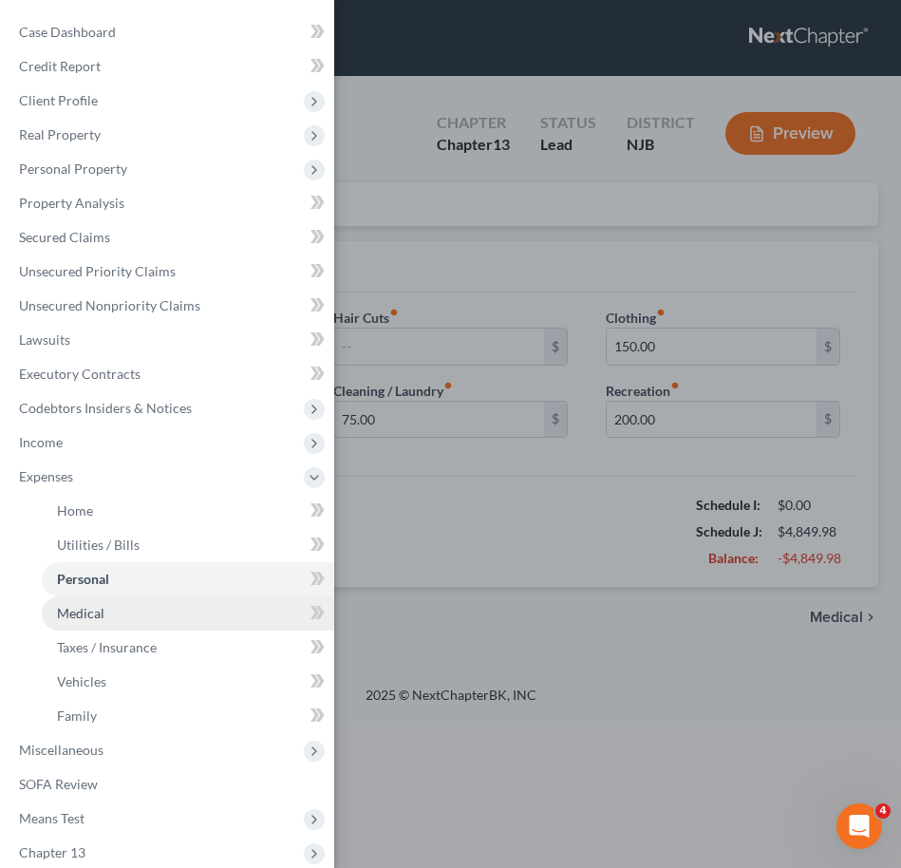
click at [76, 609] on span "Medical" at bounding box center [80, 613] width 47 height 16
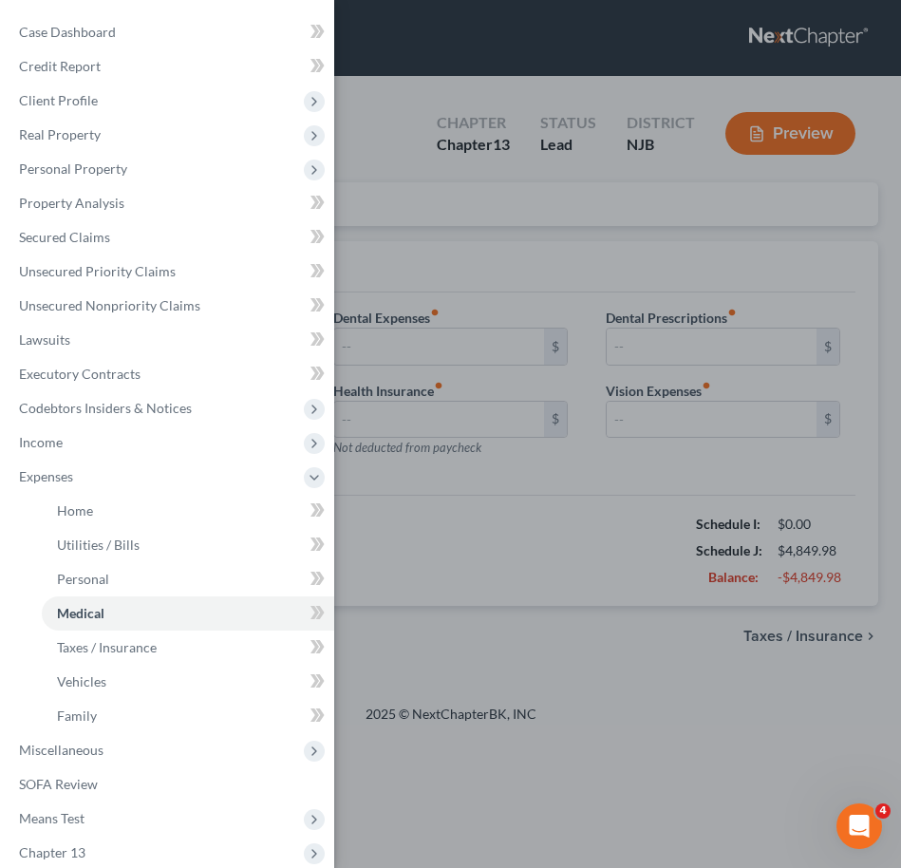
click at [122, 605] on link "Medical" at bounding box center [188, 613] width 292 height 34
click at [486, 584] on div "Case Dashboard Payments Invoices Payments Payments Credit Report Client Profile" at bounding box center [450, 434] width 901 height 868
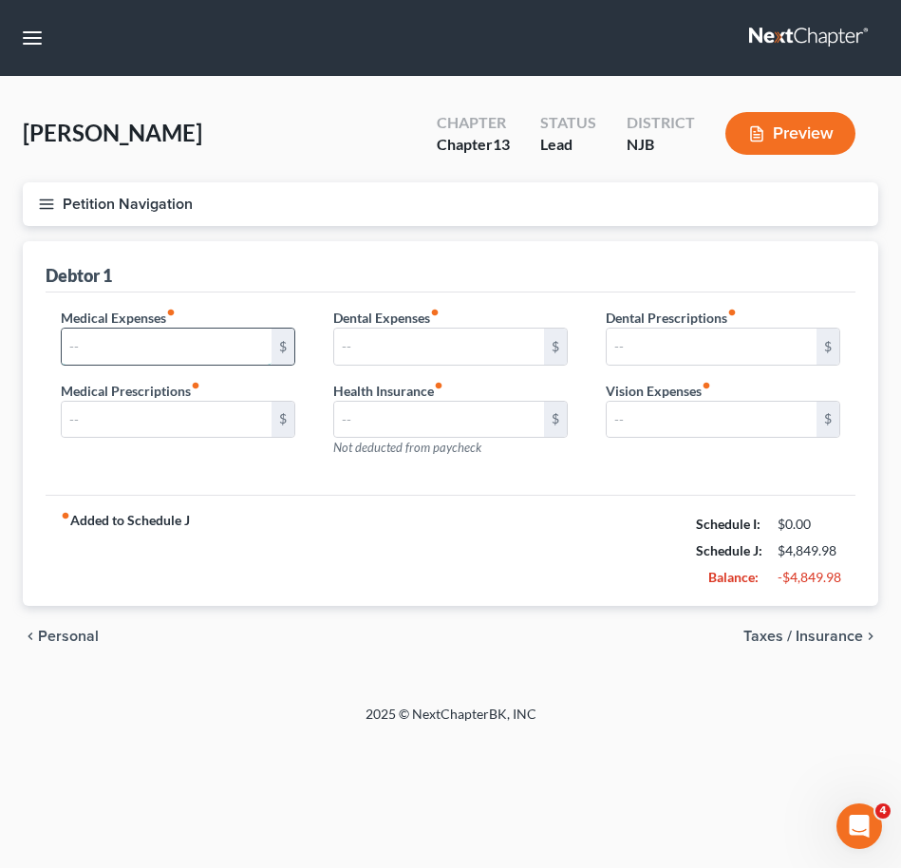
click at [184, 341] on input "text" at bounding box center [167, 347] width 210 height 36
type input "125.00"
click at [171, 415] on input "text" at bounding box center [167, 420] width 210 height 36
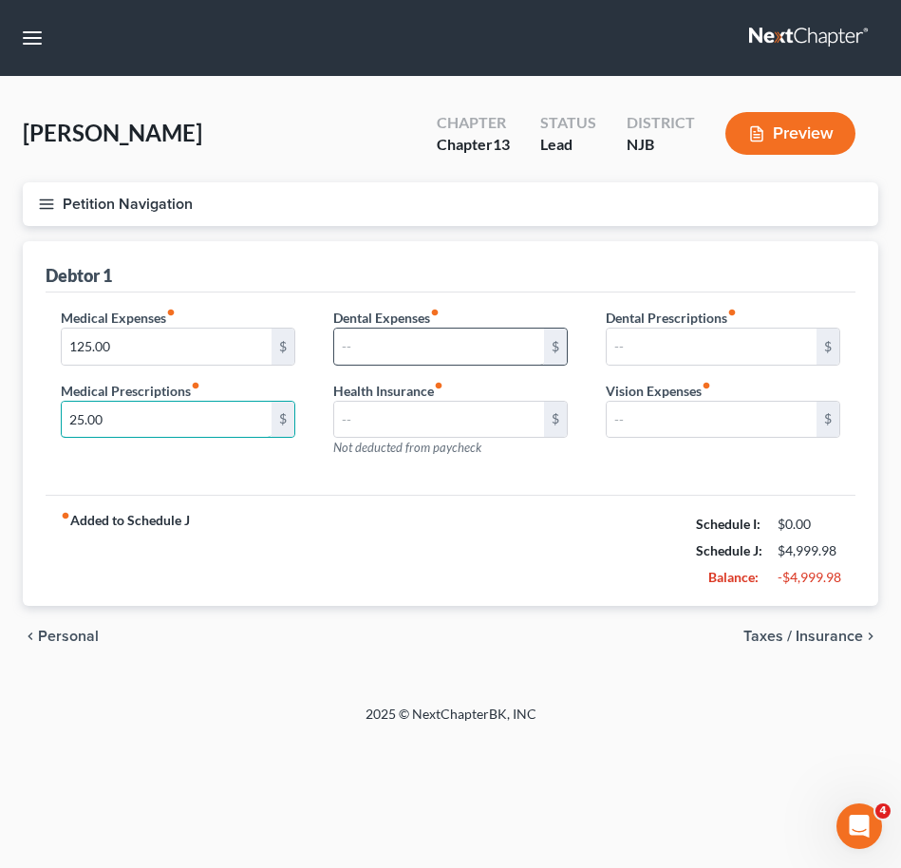
type input "25.00"
click at [376, 344] on input "text" at bounding box center [439, 347] width 210 height 36
type input "25.00"
click at [53, 205] on icon "button" at bounding box center [46, 204] width 17 height 17
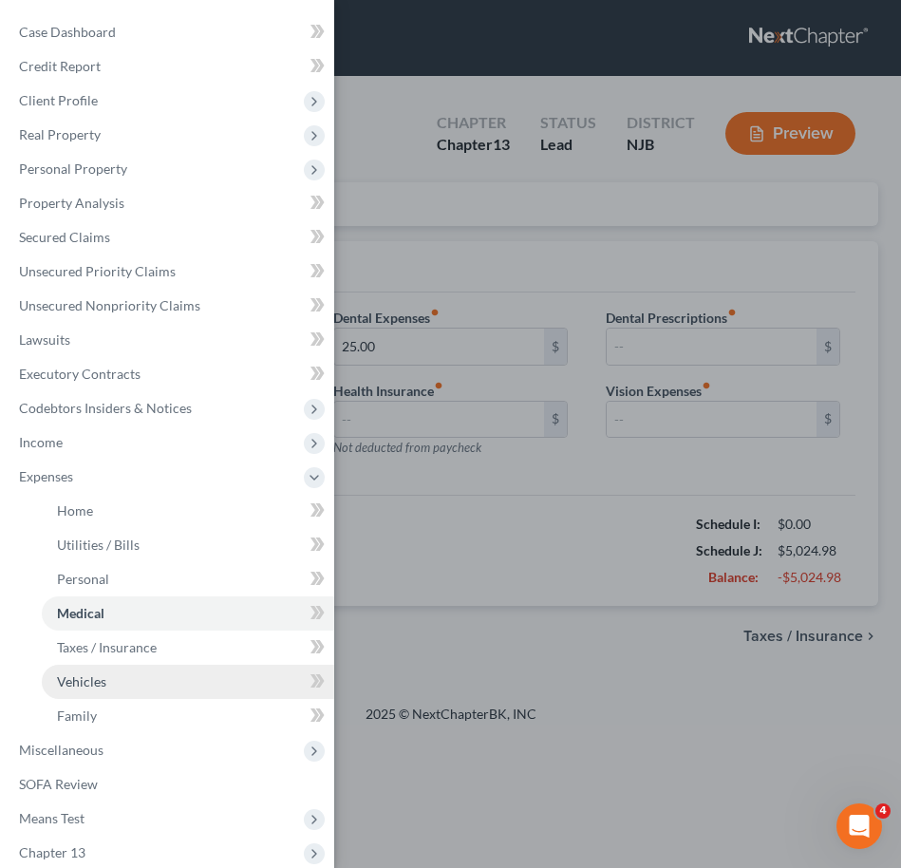
click at [101, 679] on span "Vehicles" at bounding box center [81, 681] width 49 height 16
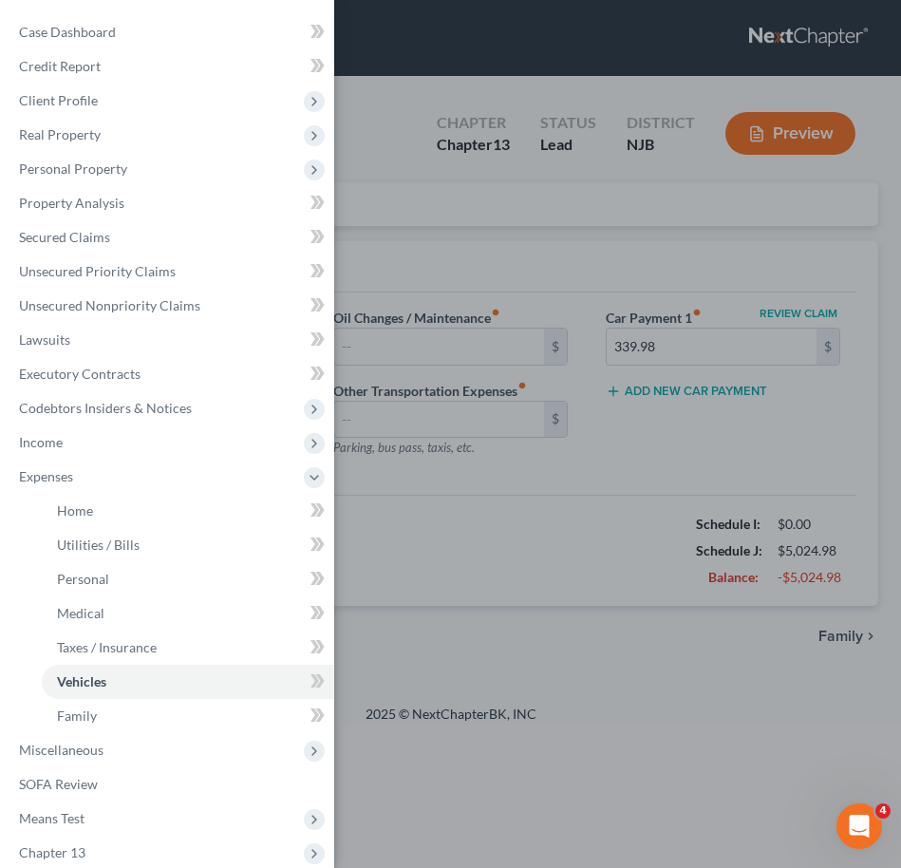
click at [466, 565] on div "Case Dashboard Payments Invoices Payments Payments Credit Report Client Profile" at bounding box center [450, 434] width 901 height 868
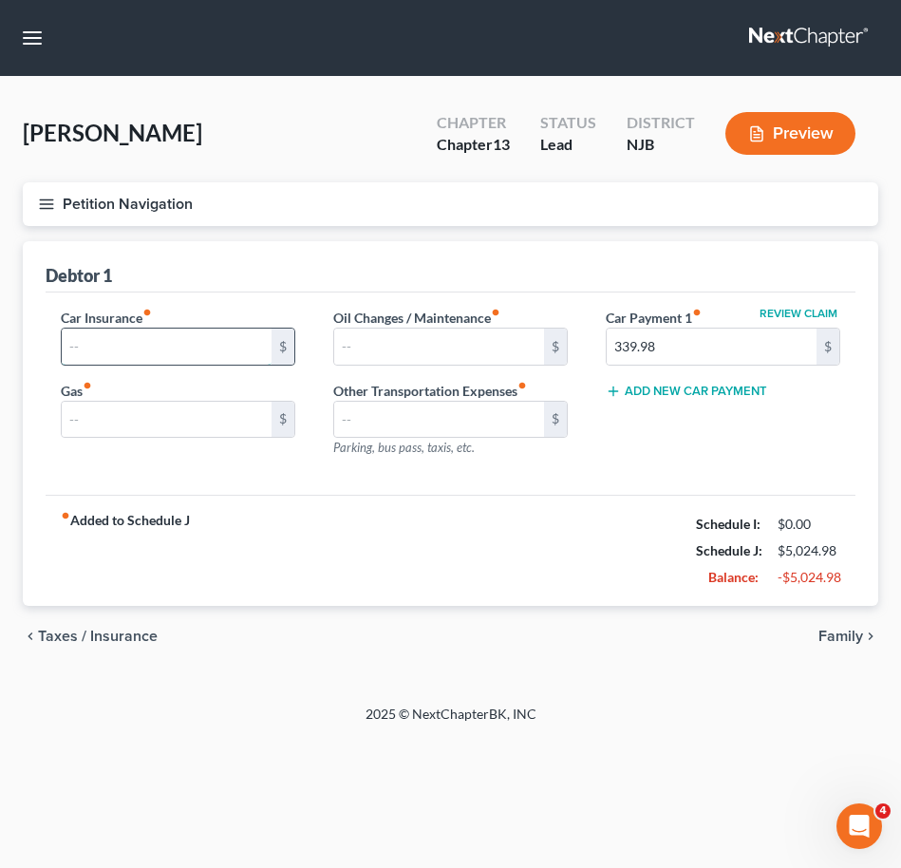
click at [199, 342] on input "text" at bounding box center [167, 347] width 210 height 36
type input "650.00"
click at [171, 423] on input "text" at bounding box center [167, 420] width 210 height 36
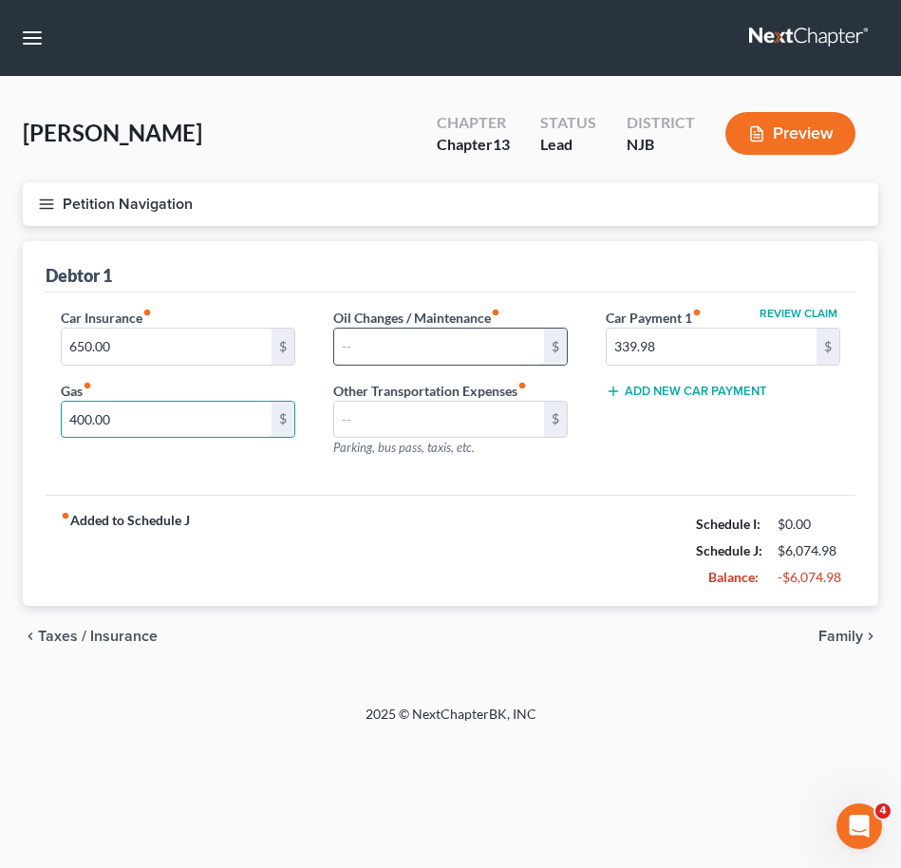
type input "400.00"
click at [429, 351] on input "text" at bounding box center [439, 347] width 210 height 36
type input "5"
type input "75.00"
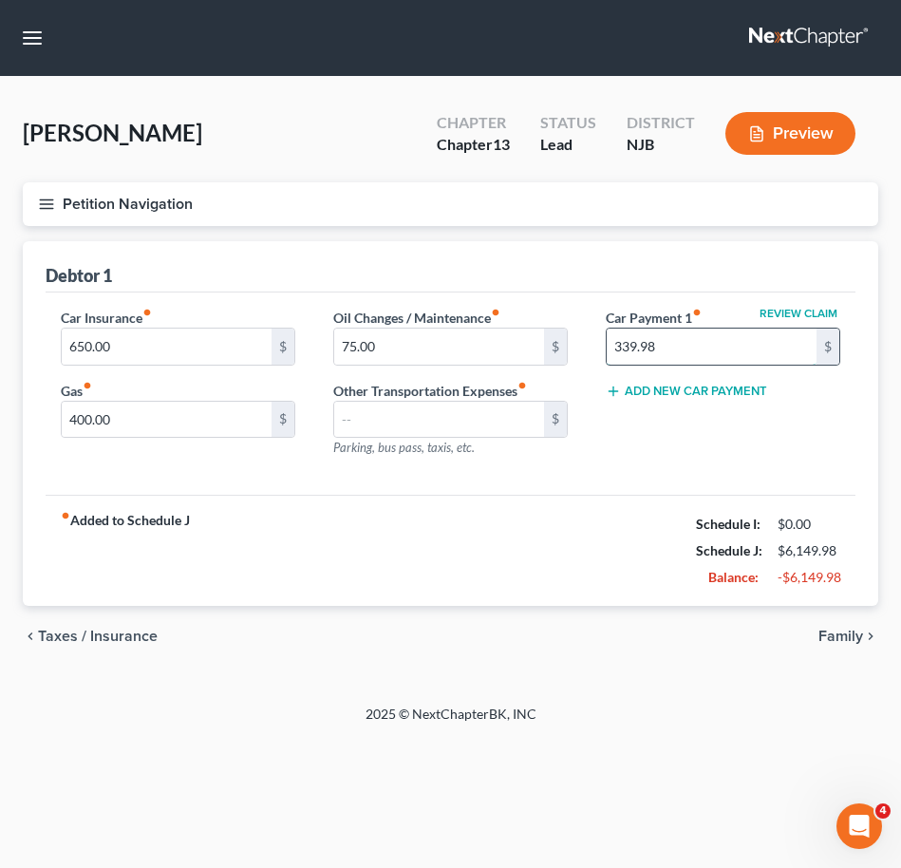
click at [677, 349] on input "339.98" at bounding box center [712, 347] width 210 height 36
click at [730, 385] on button "Add New Car Payment" at bounding box center [686, 391] width 161 height 15
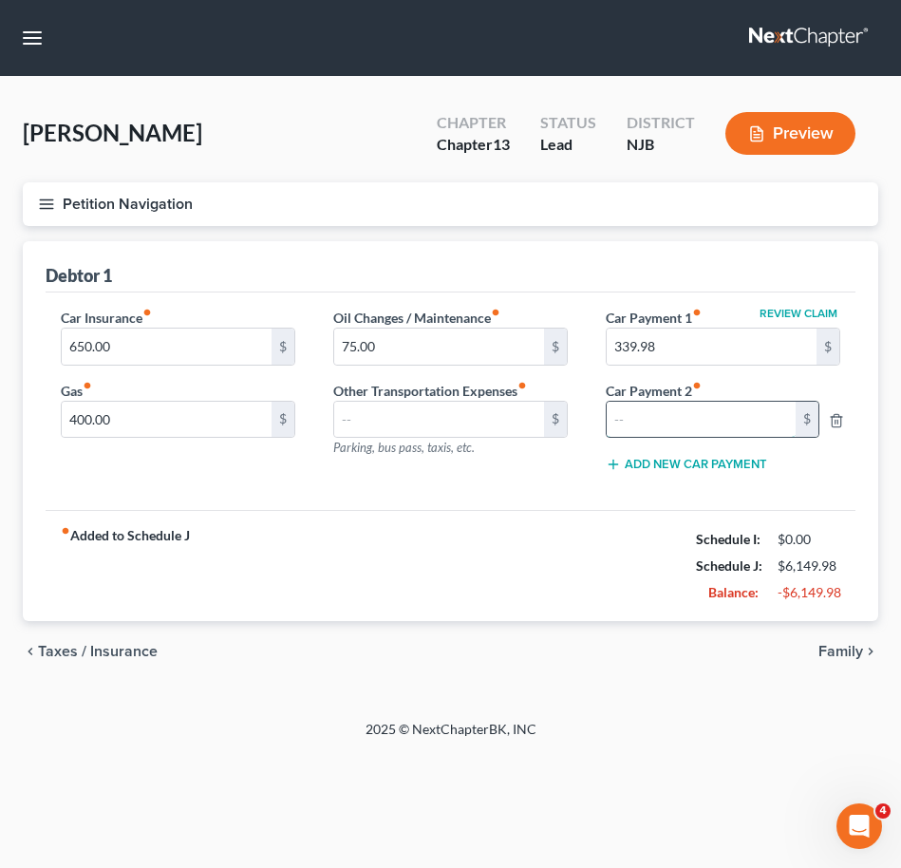
click at [672, 416] on input "text" at bounding box center [701, 420] width 189 height 36
type input "950.00"
click at [46, 214] on button "Petition Navigation" at bounding box center [450, 204] width 855 height 44
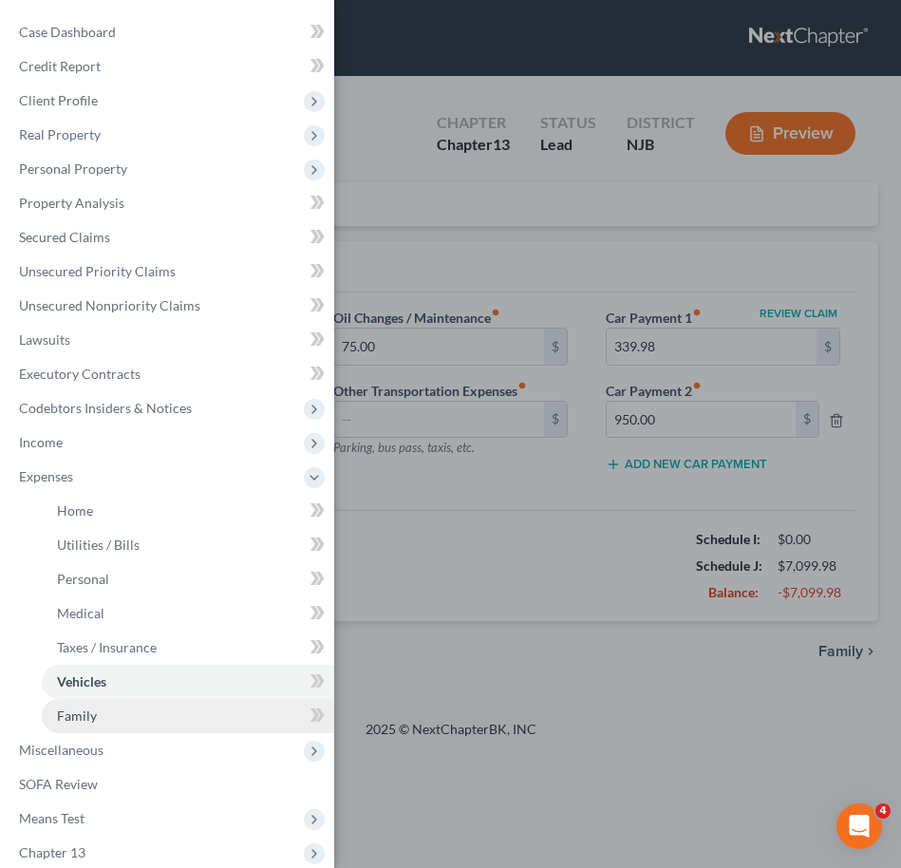
click at [122, 708] on link "Family" at bounding box center [188, 716] width 292 height 34
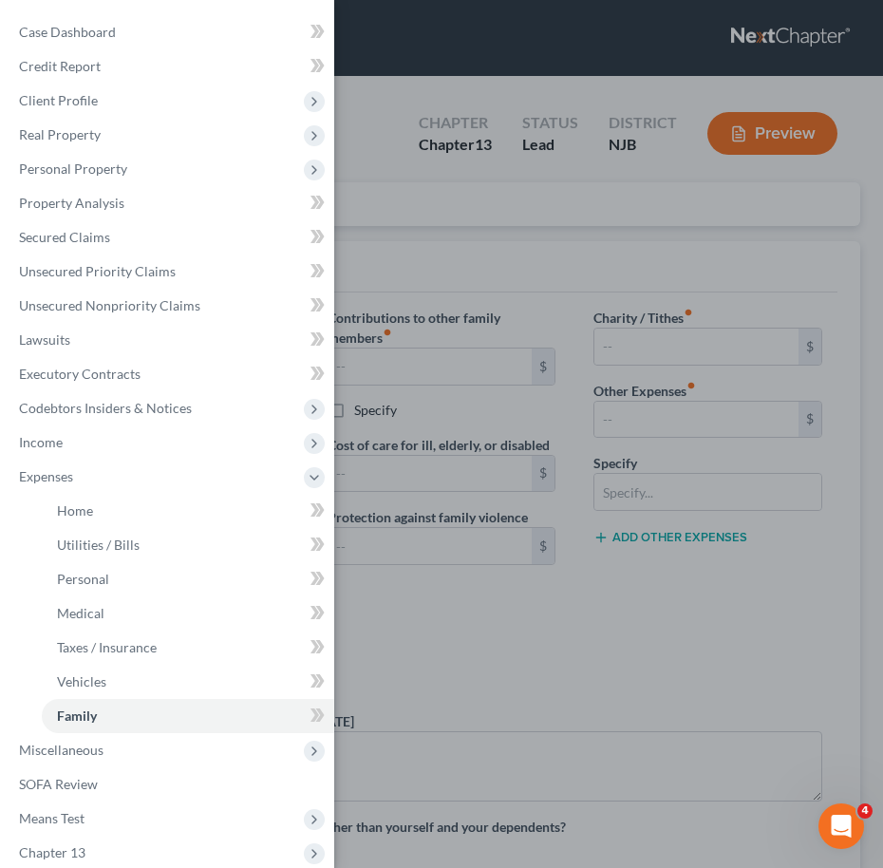
click at [474, 612] on div "Case Dashboard Payments Invoices Payments Payments Credit Report Client Profile" at bounding box center [441, 434] width 883 height 868
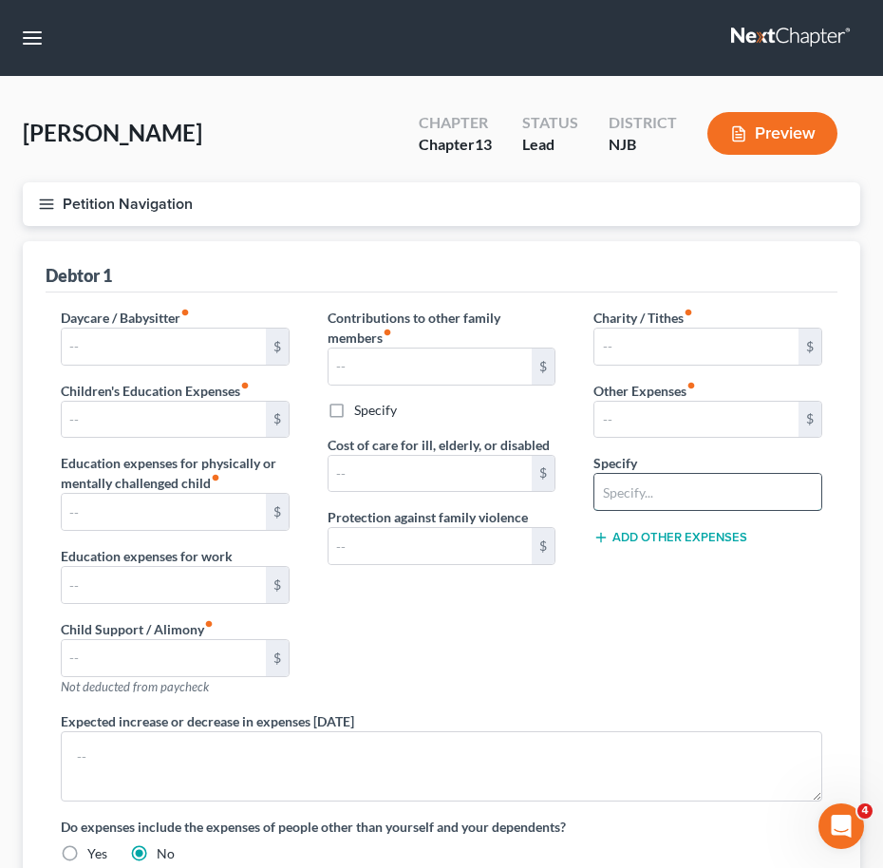
click at [630, 488] on input "text" at bounding box center [707, 492] width 227 height 36
type input "Student Loan Repayment"
click at [719, 418] on input "text" at bounding box center [696, 420] width 204 height 36
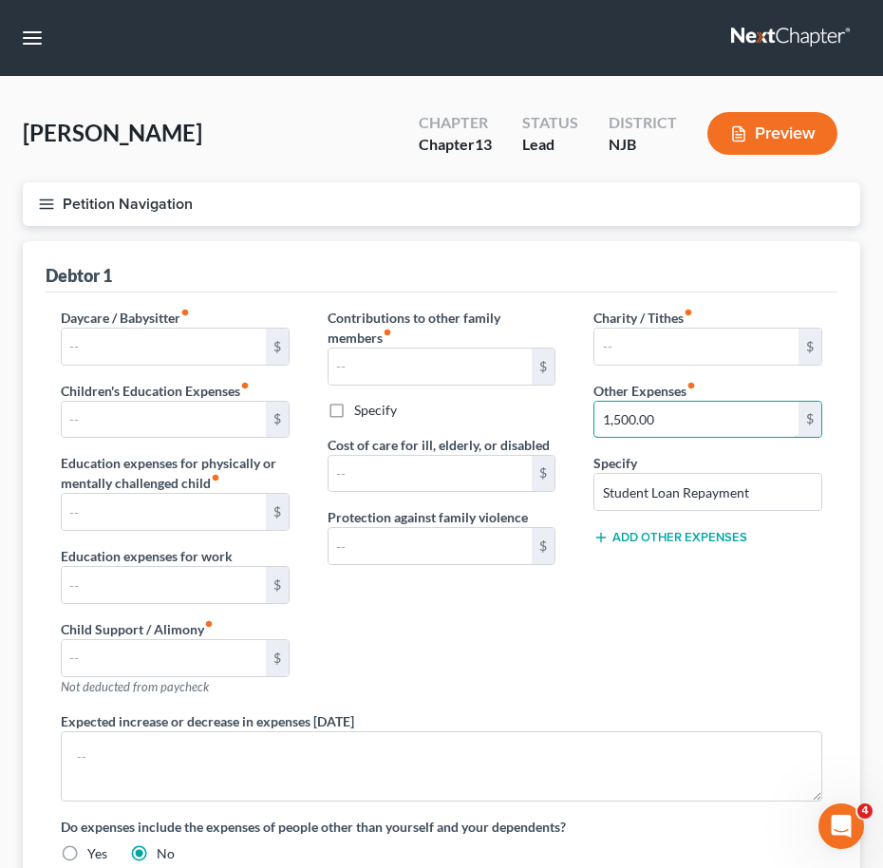
type input "1,500.00"
click at [39, 202] on icon "button" at bounding box center [46, 204] width 17 height 17
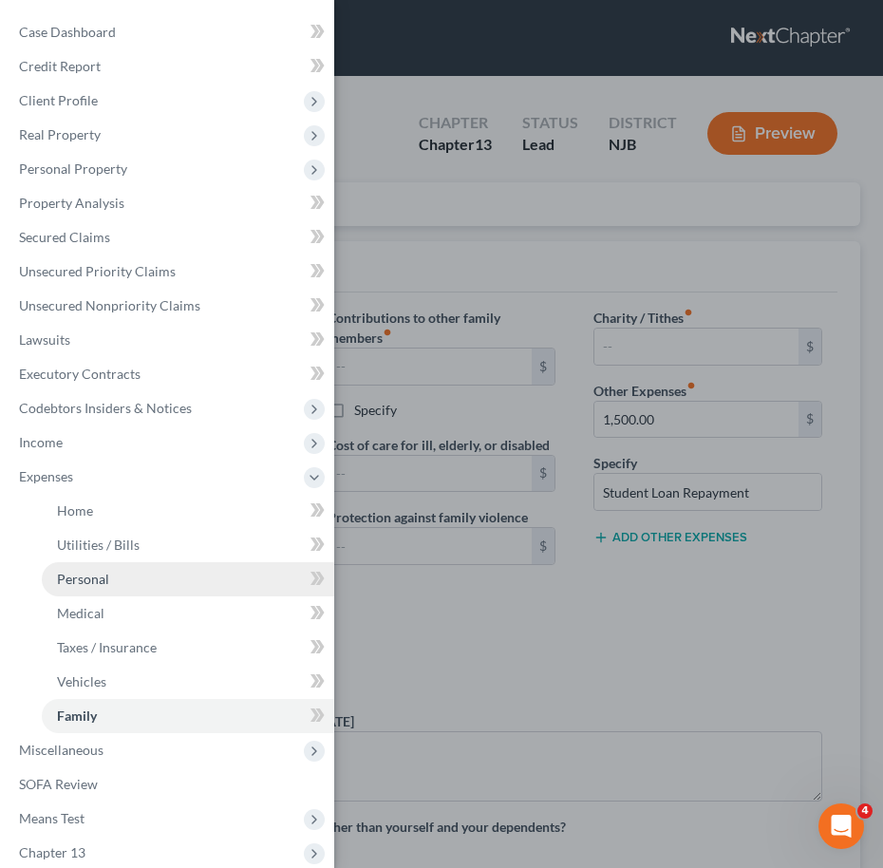
click at [127, 574] on link "Personal" at bounding box center [188, 579] width 292 height 34
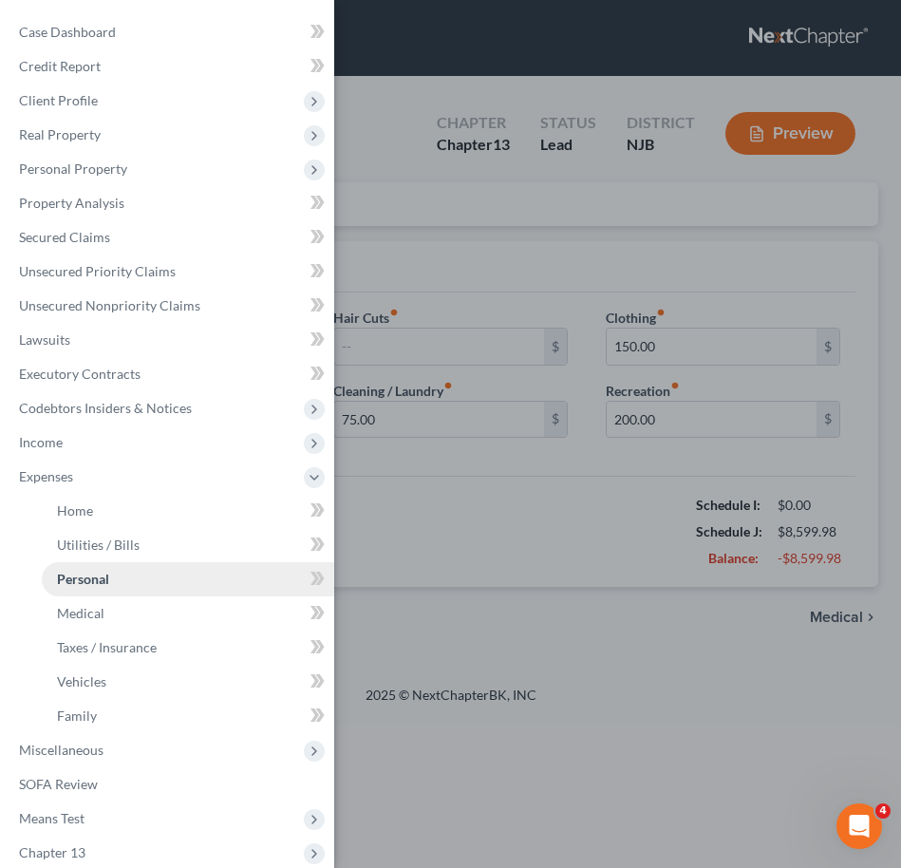
click at [127, 574] on link "Personal" at bounding box center [188, 579] width 292 height 34
click at [401, 550] on div "Case Dashboard Payments Invoices Payments Payments Credit Report Client Profile" at bounding box center [450, 434] width 901 height 868
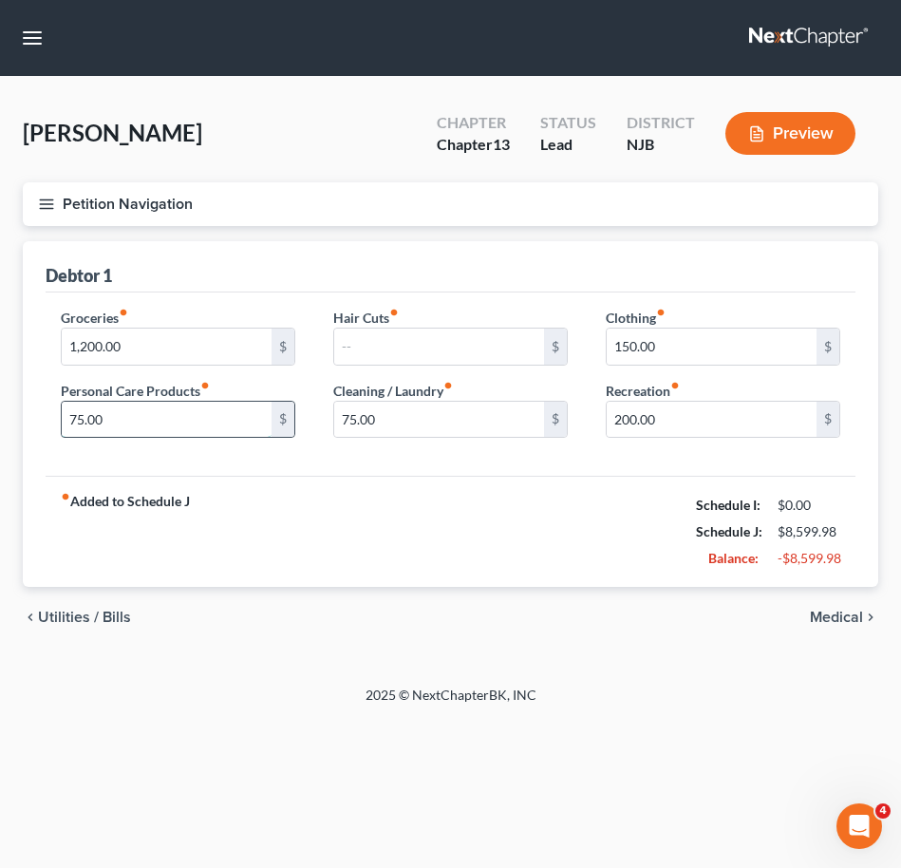
click at [130, 423] on input "75.00" at bounding box center [167, 420] width 210 height 36
type input "200.00"
click at [43, 201] on icon "button" at bounding box center [46, 204] width 17 height 17
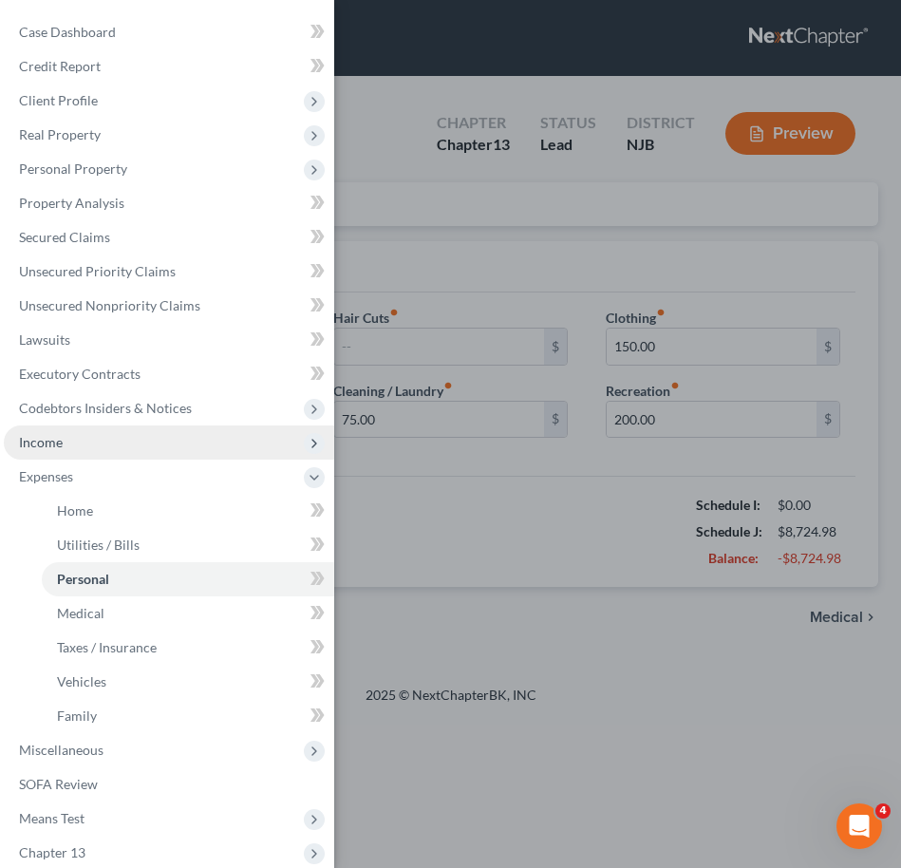
click at [79, 440] on span "Income" at bounding box center [169, 442] width 330 height 34
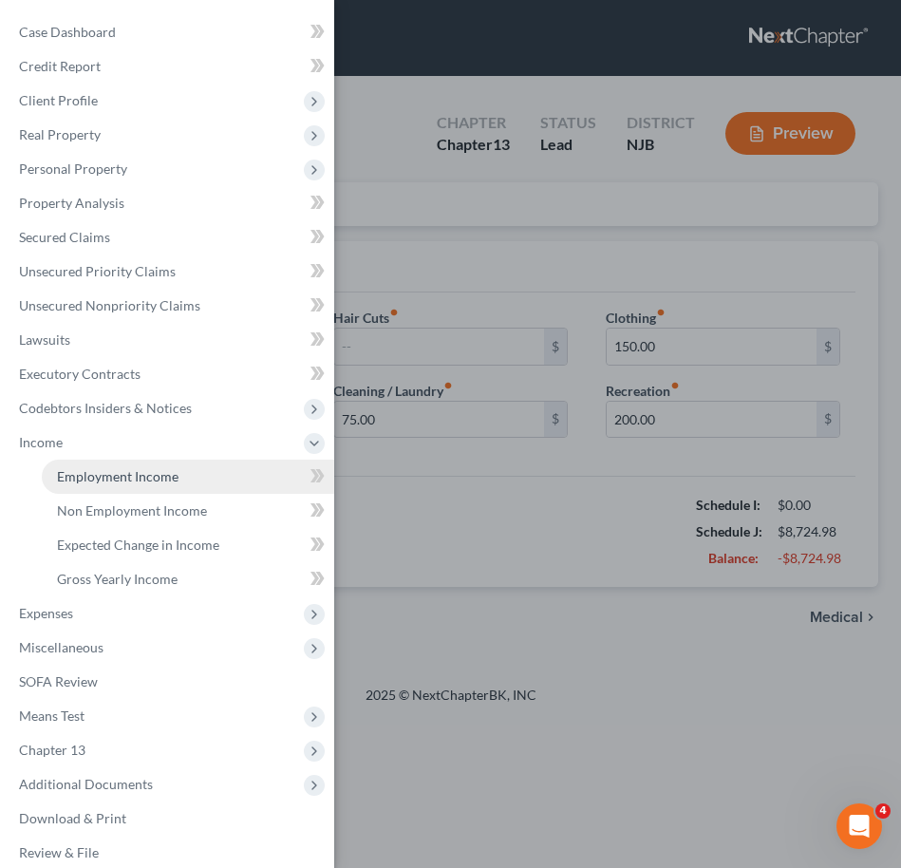
click at [83, 478] on span "Employment Income" at bounding box center [118, 476] width 122 height 16
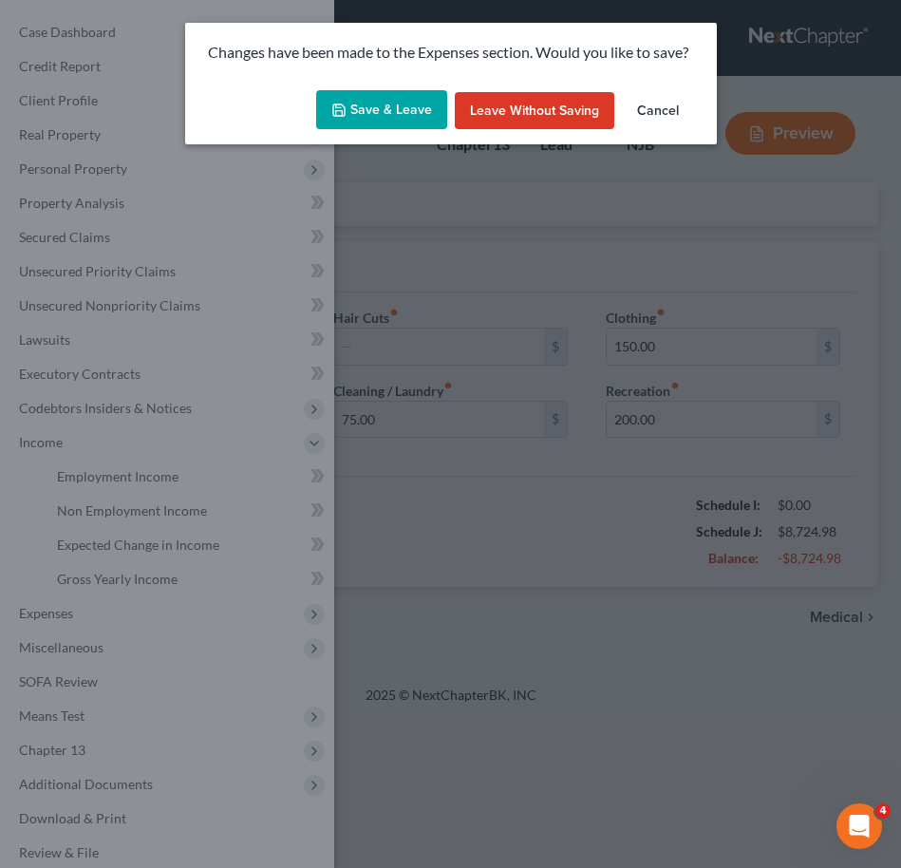
click at [414, 108] on button "Save & Leave" at bounding box center [381, 110] width 131 height 40
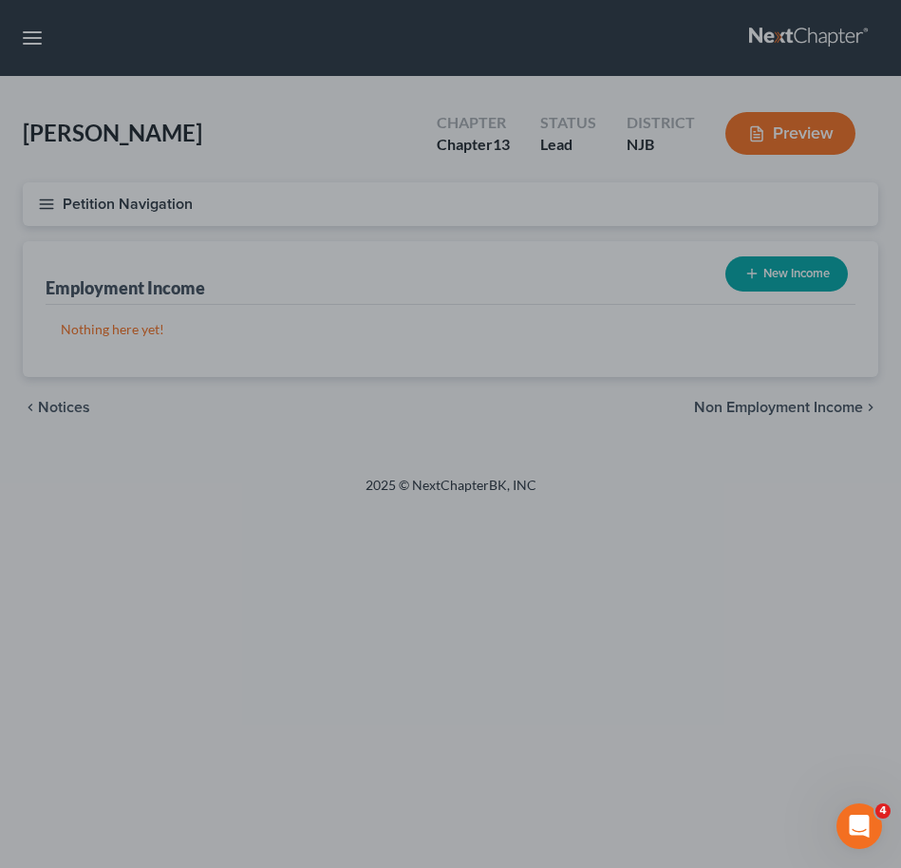
click at [689, 283] on div at bounding box center [450, 434] width 901 height 868
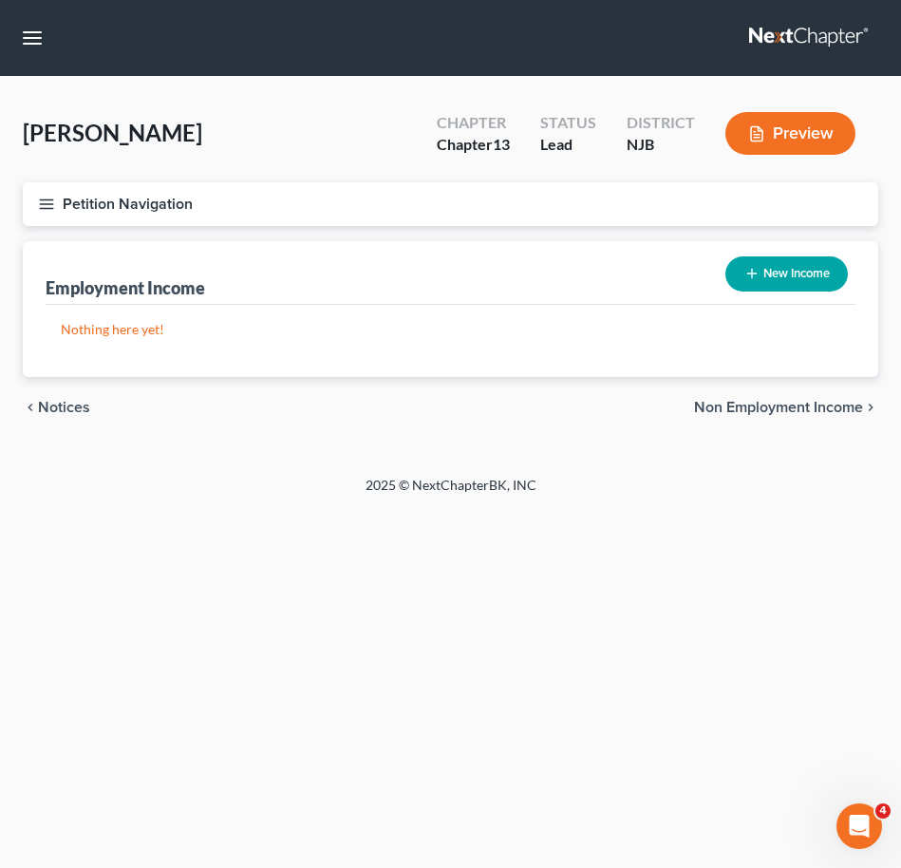
click at [202, 141] on span "[PERSON_NAME]" at bounding box center [112, 133] width 179 height 28
click at [766, 268] on button "New Income" at bounding box center [786, 273] width 122 height 35
select select "0"
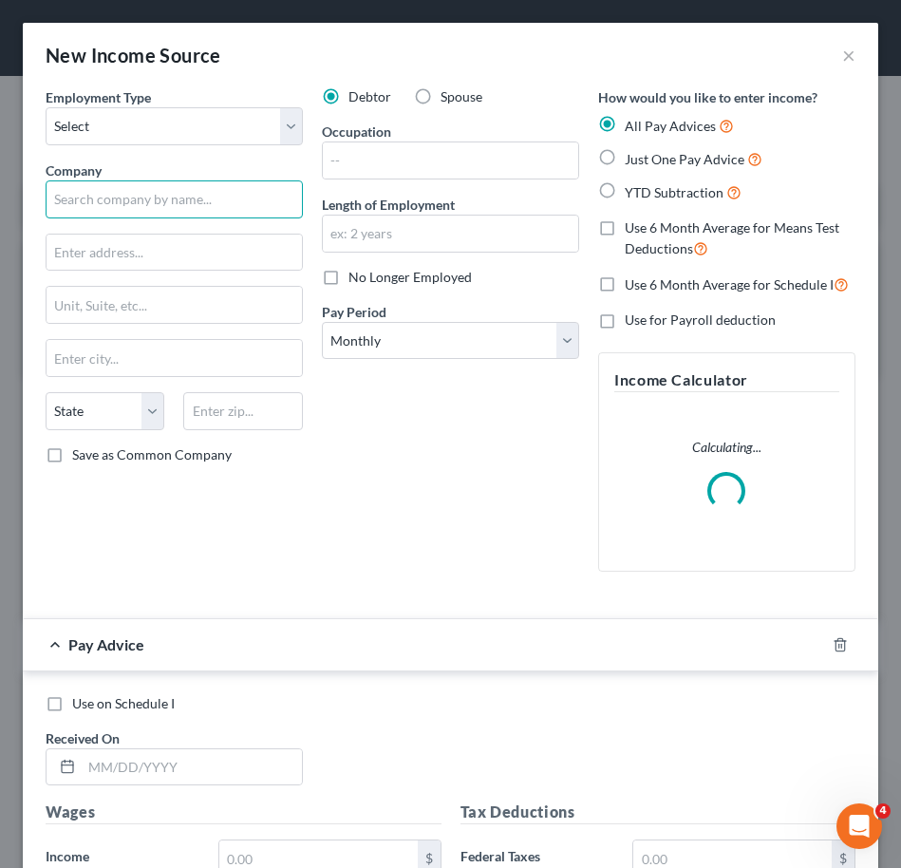
click at [153, 205] on input "text" at bounding box center [174, 199] width 257 height 38
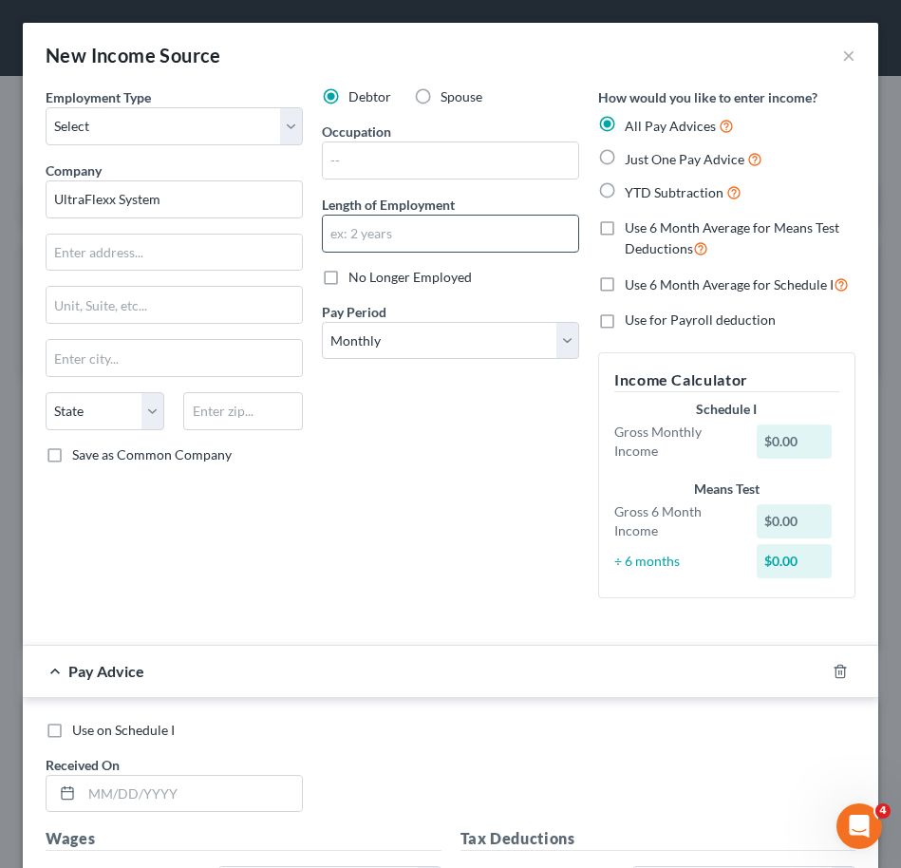
click at [360, 237] on input "text" at bounding box center [450, 234] width 255 height 36
drag, startPoint x: 489, startPoint y: 74, endPoint x: 428, endPoint y: 110, distance: 70.7
click at [489, 74] on div "New Income Source ×" at bounding box center [450, 55] width 855 height 65
click at [190, 195] on input "UltraFlexx System" at bounding box center [174, 199] width 257 height 38
type input "UltraFlex System Inc."
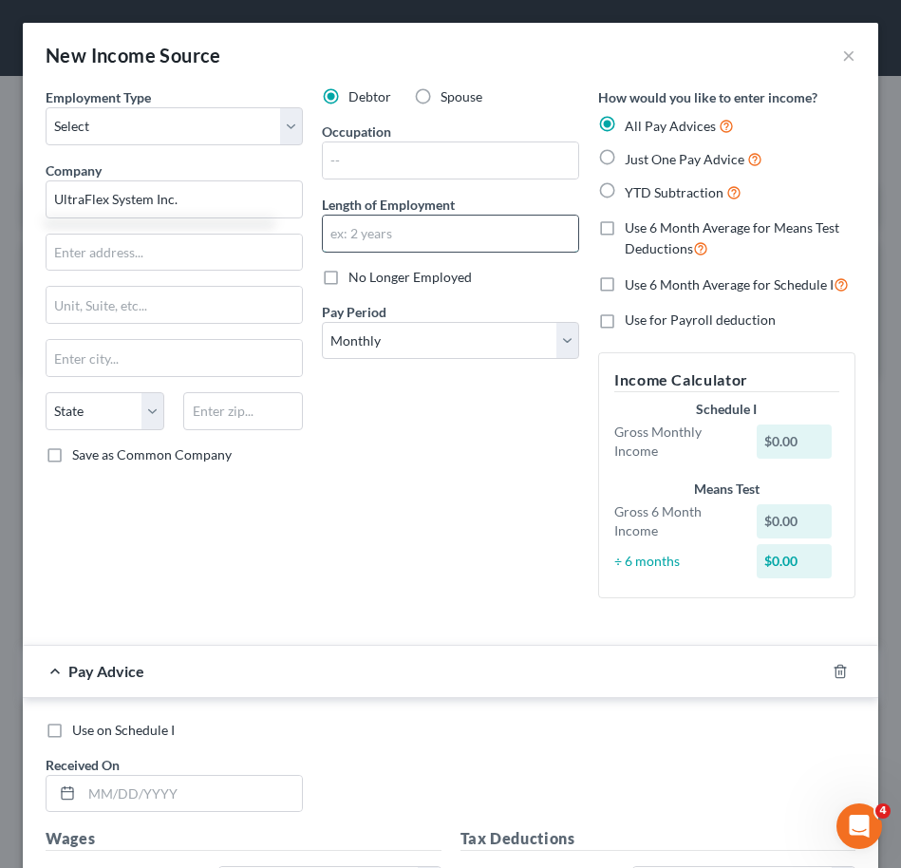
click at [363, 235] on input "text" at bounding box center [450, 234] width 255 height 36
type input "9 years"
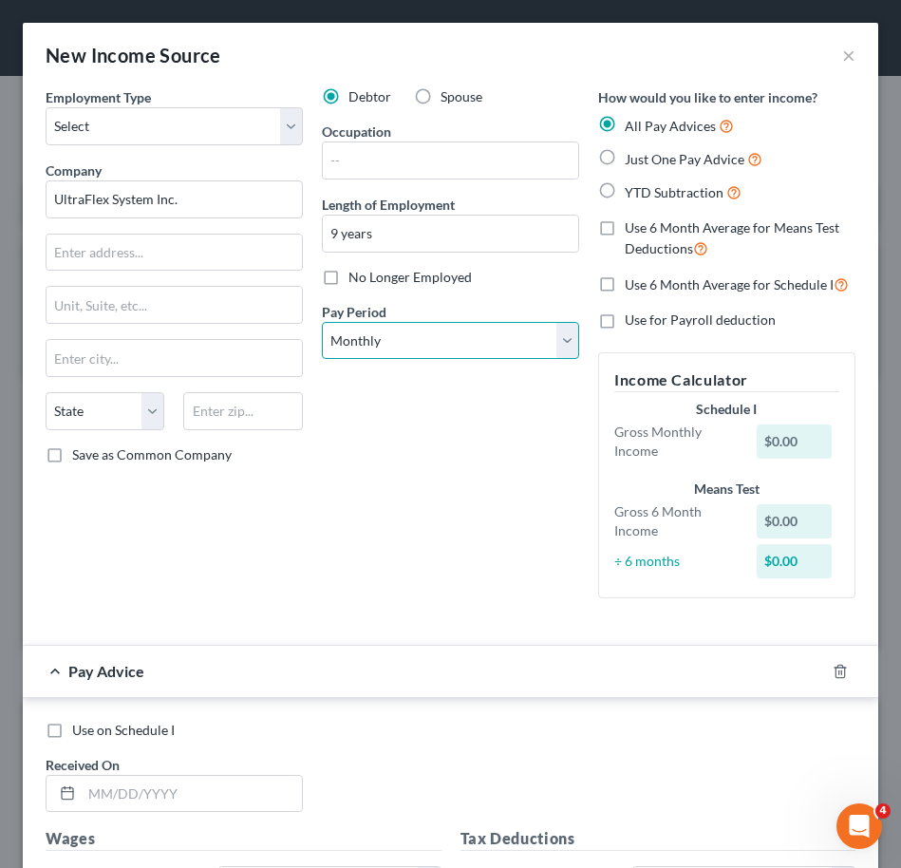
click at [363, 329] on select "Select Monthly Twice Monthly Every Other Week Weekly" at bounding box center [450, 341] width 257 height 38
select select "3"
click at [322, 322] on select "Select Monthly Twice Monthly Every Other Week Weekly" at bounding box center [450, 341] width 257 height 38
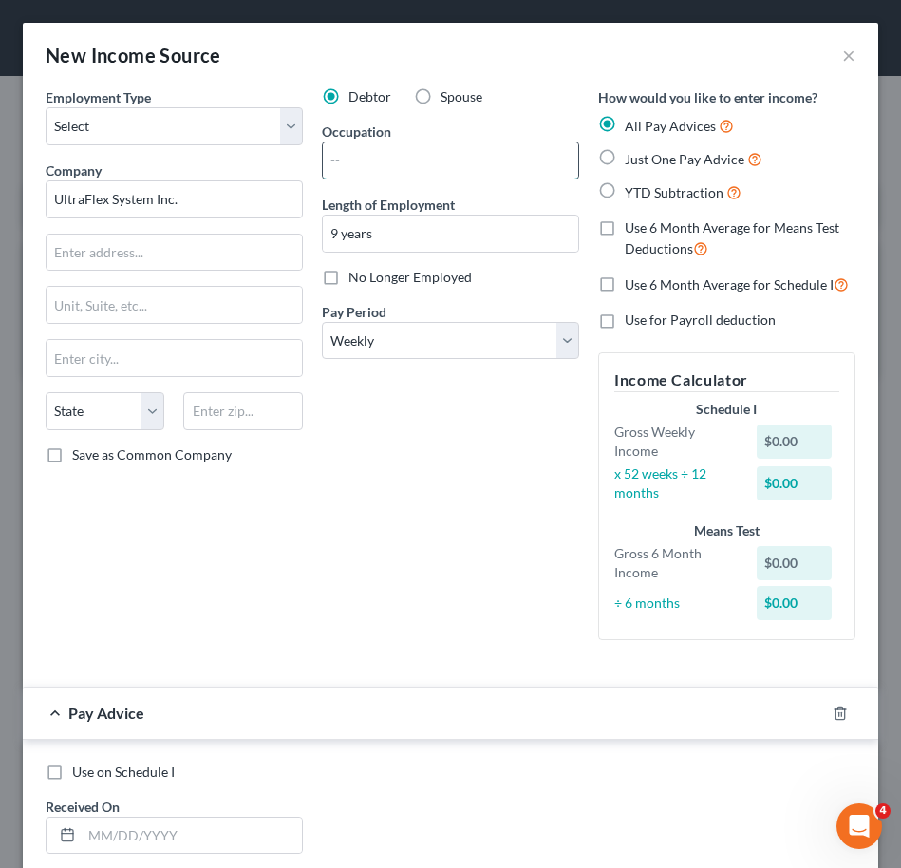
click at [382, 169] on input "text" at bounding box center [450, 160] width 255 height 36
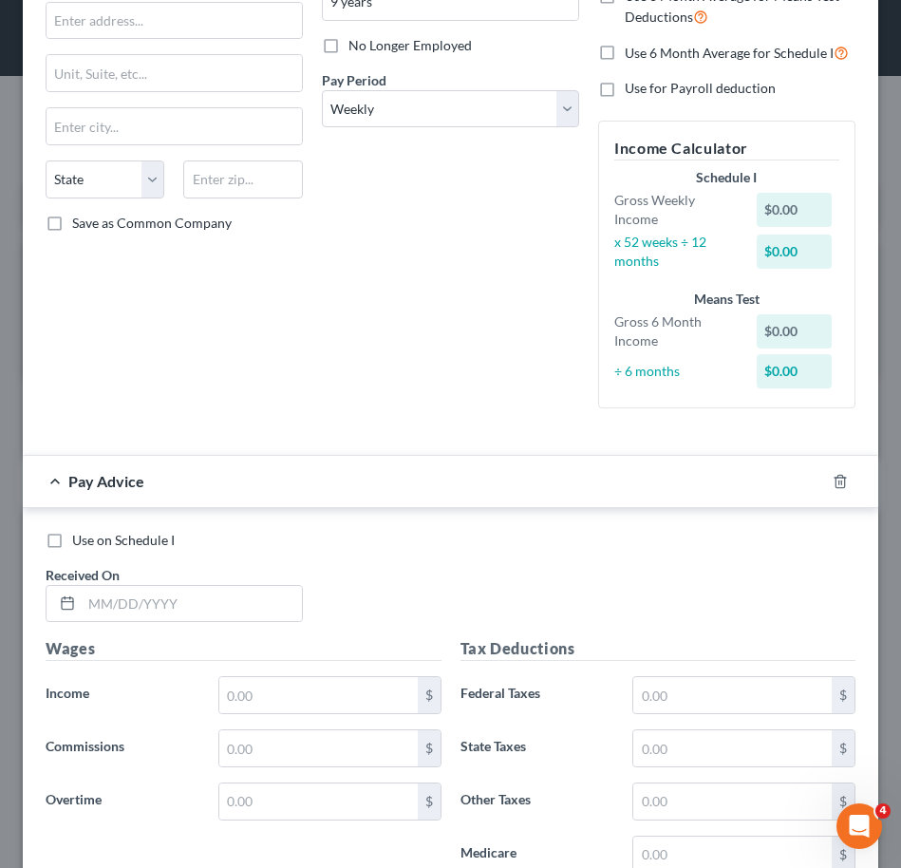
scroll to position [238, 0]
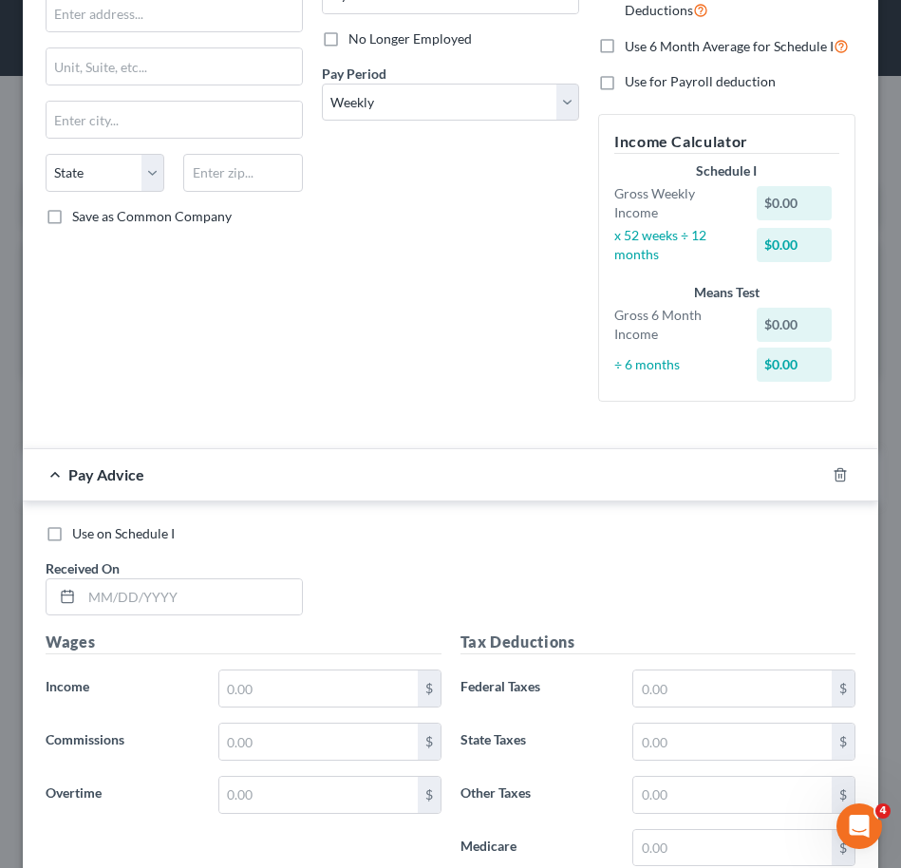
type input "International Tradesman"
click at [197, 595] on input "text" at bounding box center [192, 597] width 220 height 36
type input "02/07/2025"
click at [275, 686] on input "text" at bounding box center [318, 688] width 198 height 36
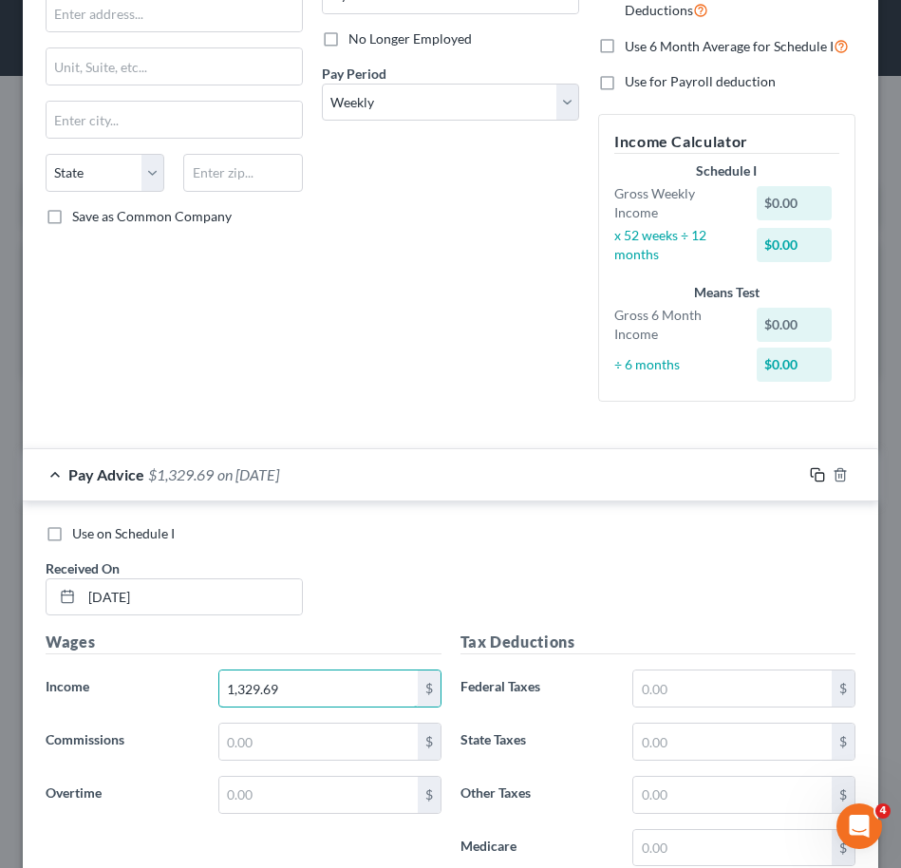
type input "1,329.69"
click at [810, 471] on icon "button" at bounding box center [817, 474] width 15 height 15
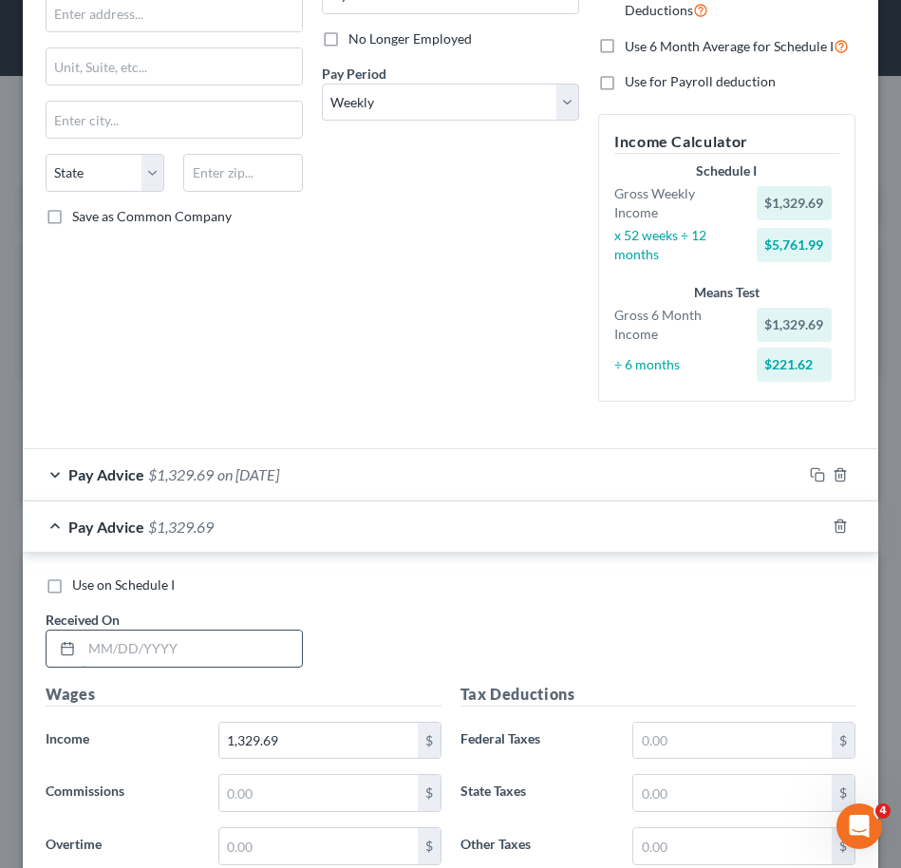
click at [193, 643] on input "text" at bounding box center [192, 648] width 220 height 36
type input "02/14/2025"
click at [810, 522] on icon "button" at bounding box center [817, 525] width 15 height 15
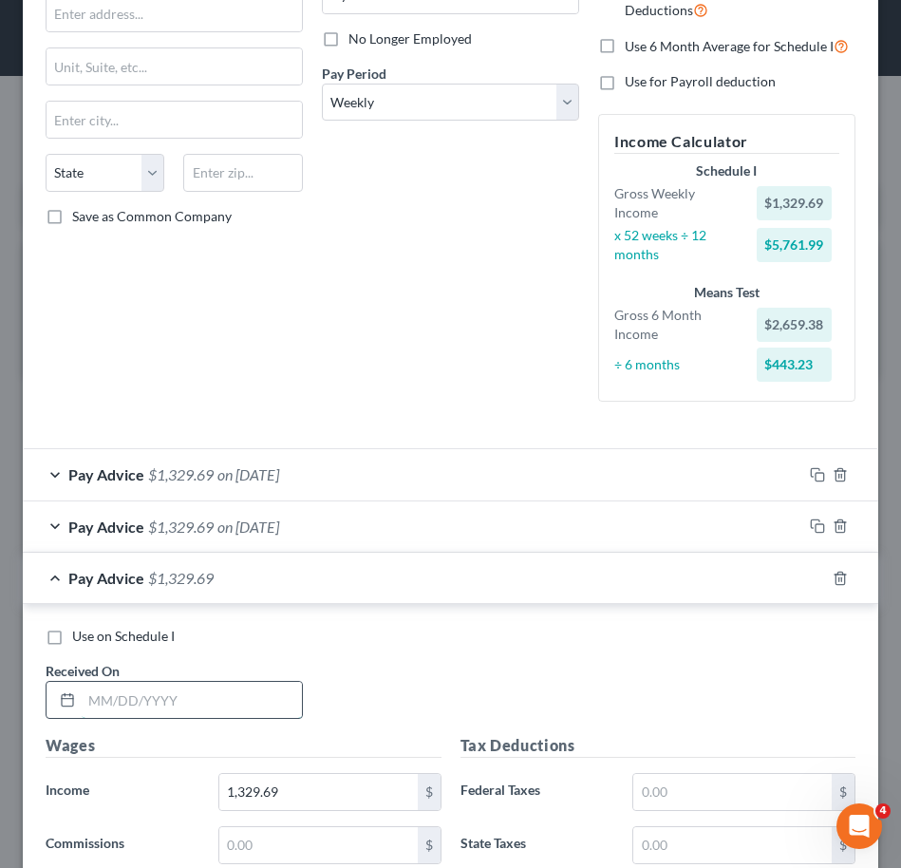
click at [160, 694] on input "text" at bounding box center [192, 700] width 220 height 36
type input "02/21/2025"
click at [816, 578] on rect "button" at bounding box center [820, 580] width 9 height 9
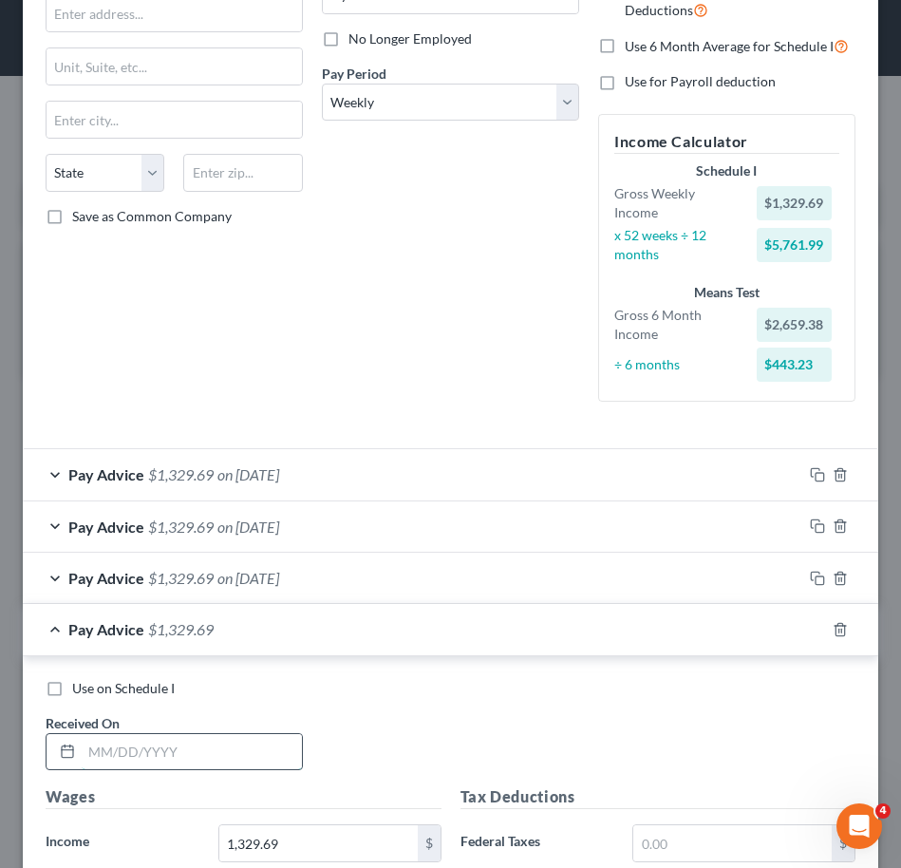
click at [152, 757] on input "text" at bounding box center [192, 752] width 220 height 36
type input "02/28/2025"
drag, startPoint x: 802, startPoint y: 632, endPoint x: 787, endPoint y: 632, distance: 15.2
click at [810, 632] on icon "button" at bounding box center [817, 629] width 15 height 15
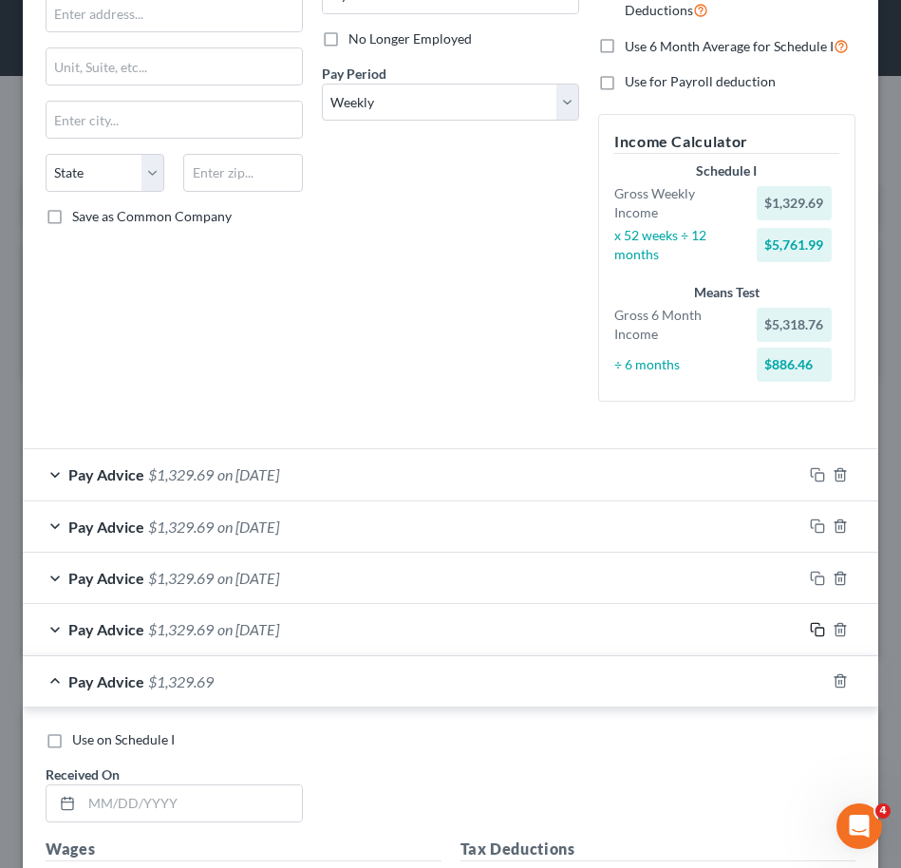
scroll to position [330, 0]
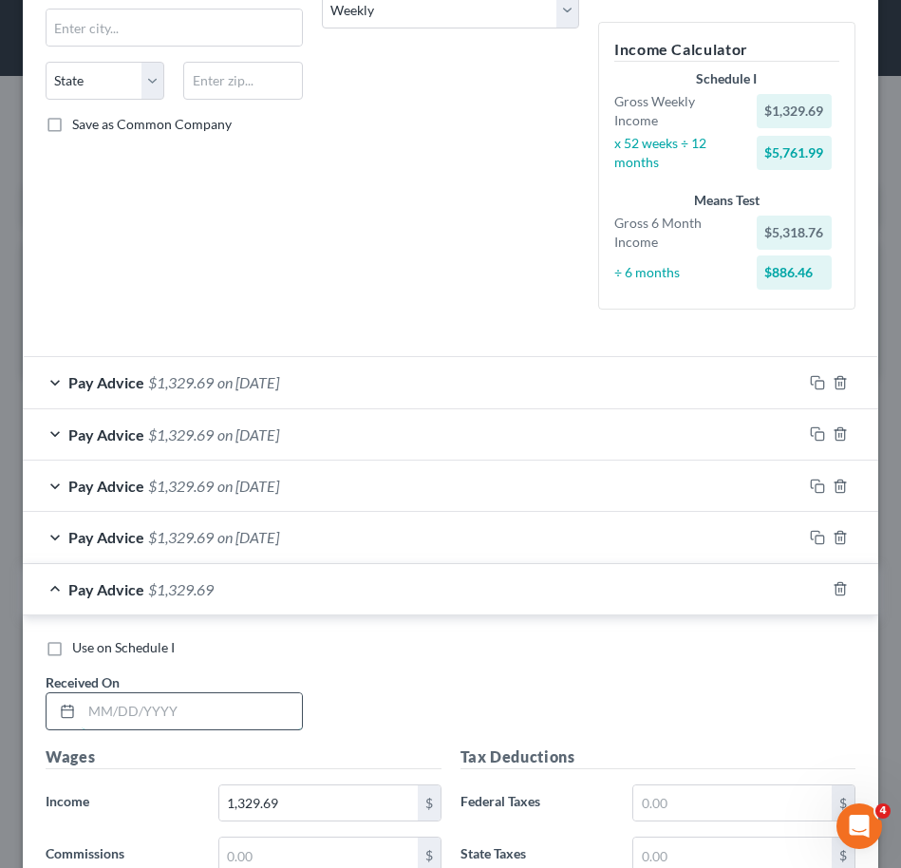
click at [193, 704] on input "text" at bounding box center [192, 711] width 220 height 36
type input "03/07/2025"
click at [810, 593] on icon "button" at bounding box center [817, 588] width 15 height 15
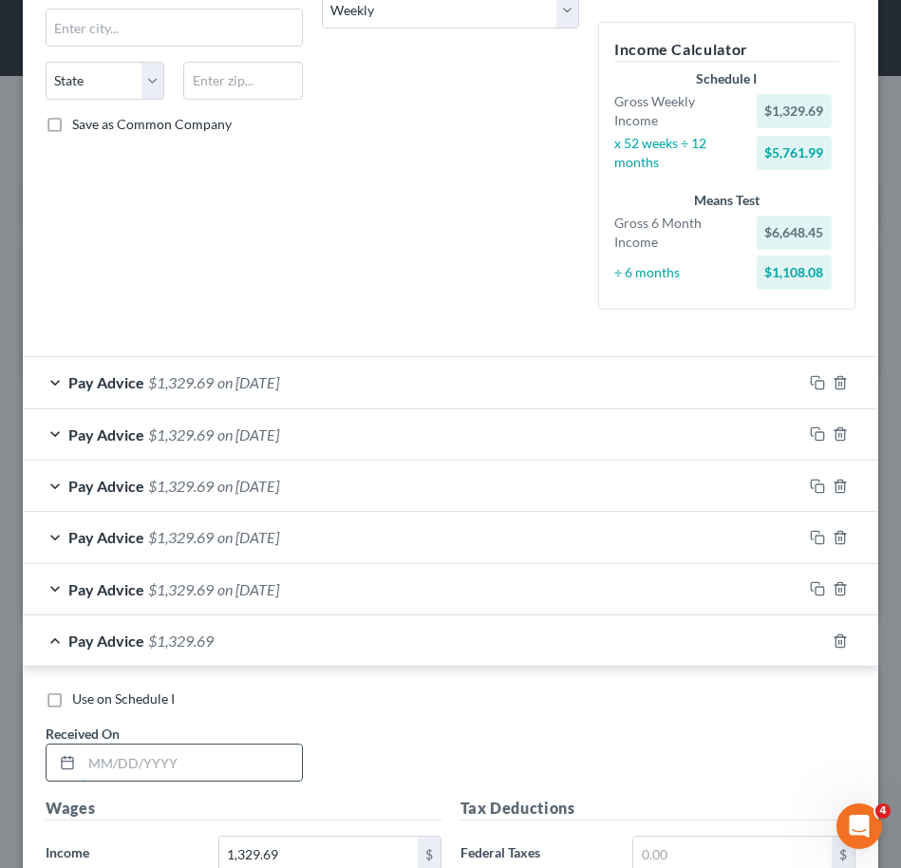
click at [185, 762] on input "text" at bounding box center [192, 762] width 220 height 36
type input "03/14/2025"
click at [810, 637] on icon "button" at bounding box center [817, 640] width 15 height 15
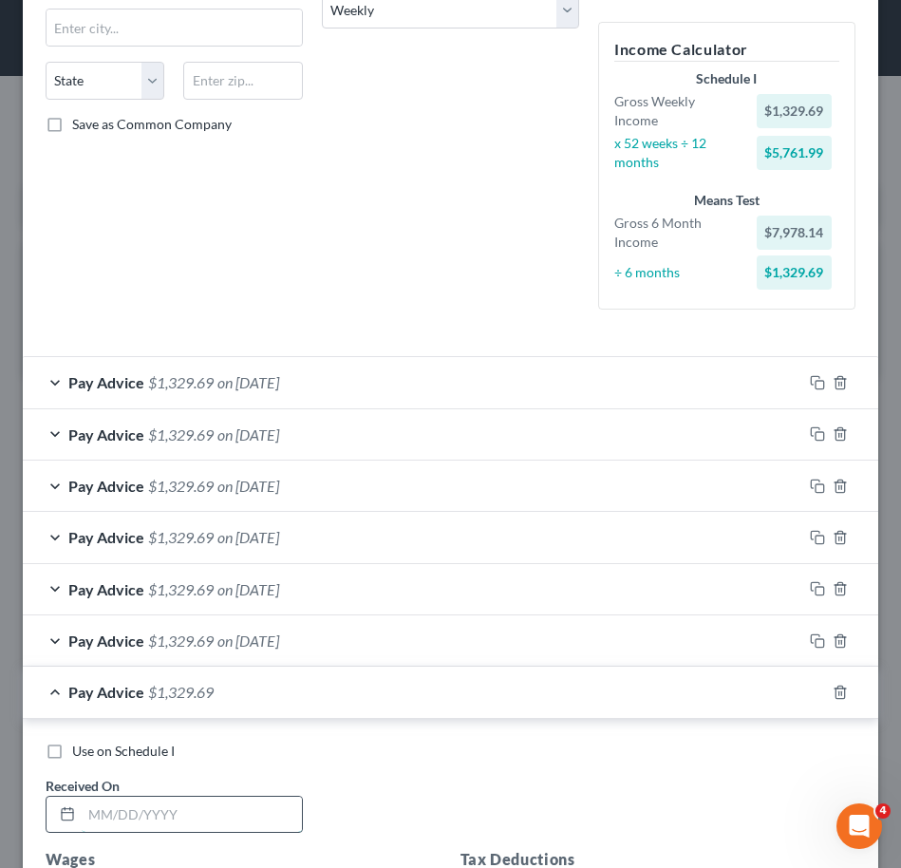
click at [180, 808] on input "text" at bounding box center [192, 815] width 220 height 36
type input "03/21/2025"
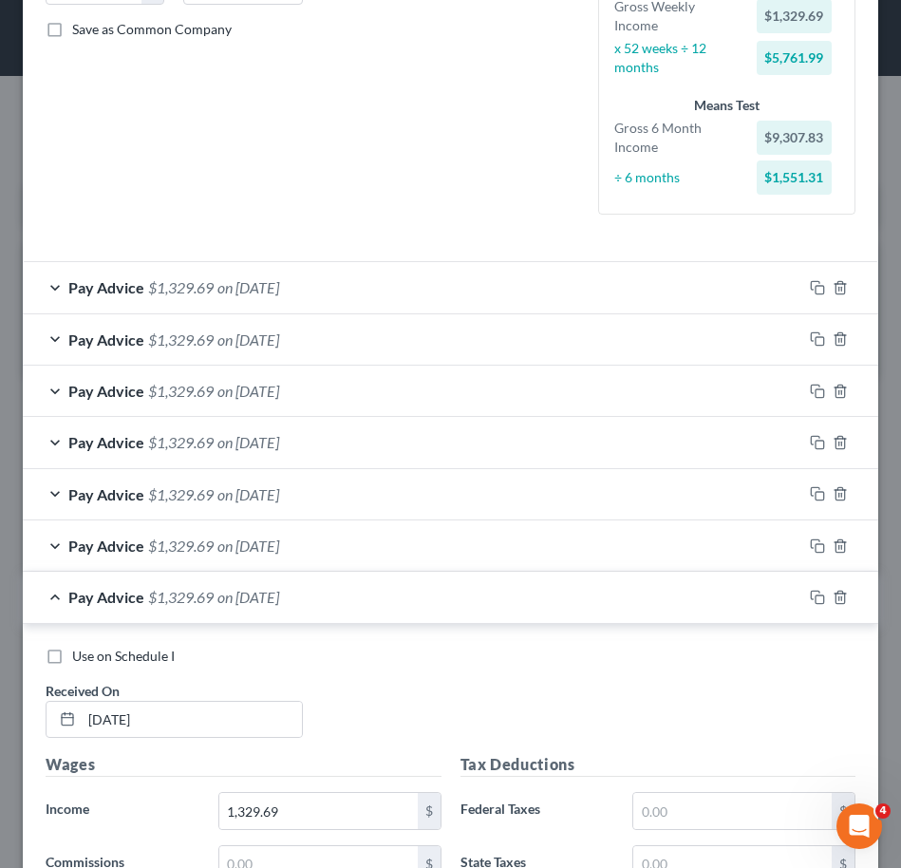
scroll to position [426, 0]
click at [810, 597] on icon "button" at bounding box center [817, 596] width 15 height 15
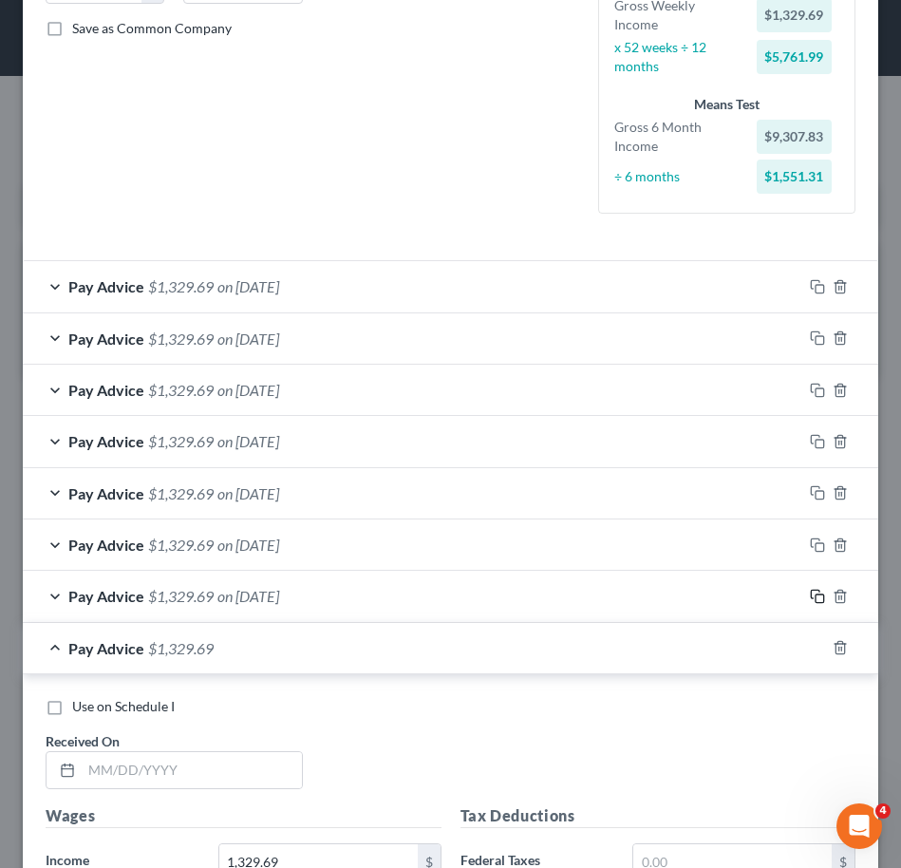
scroll to position [573, 0]
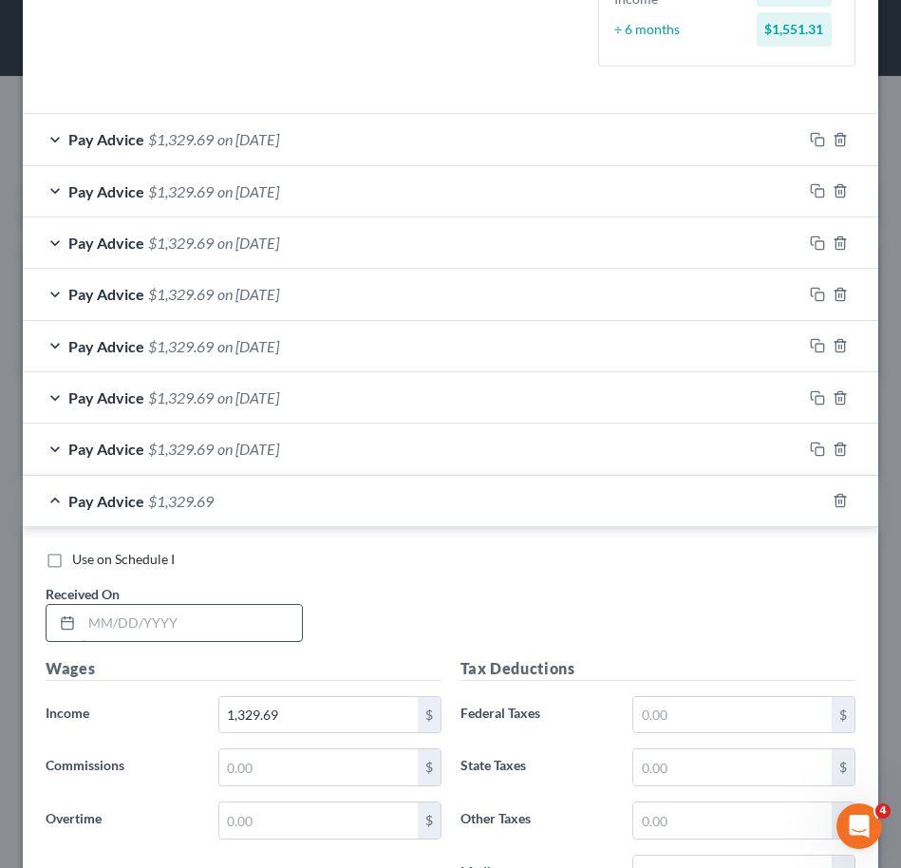
click at [214, 611] on input "text" at bounding box center [192, 623] width 220 height 36
type input "03/28/2025"
click at [810, 505] on icon "button" at bounding box center [817, 500] width 15 height 15
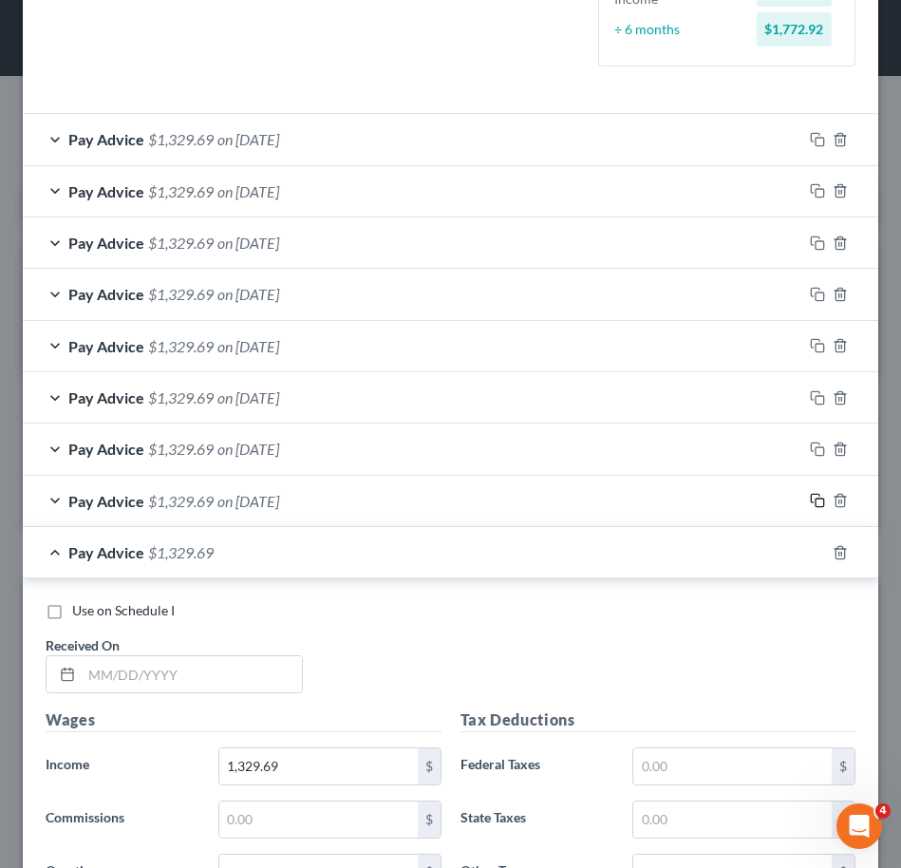
scroll to position [708, 0]
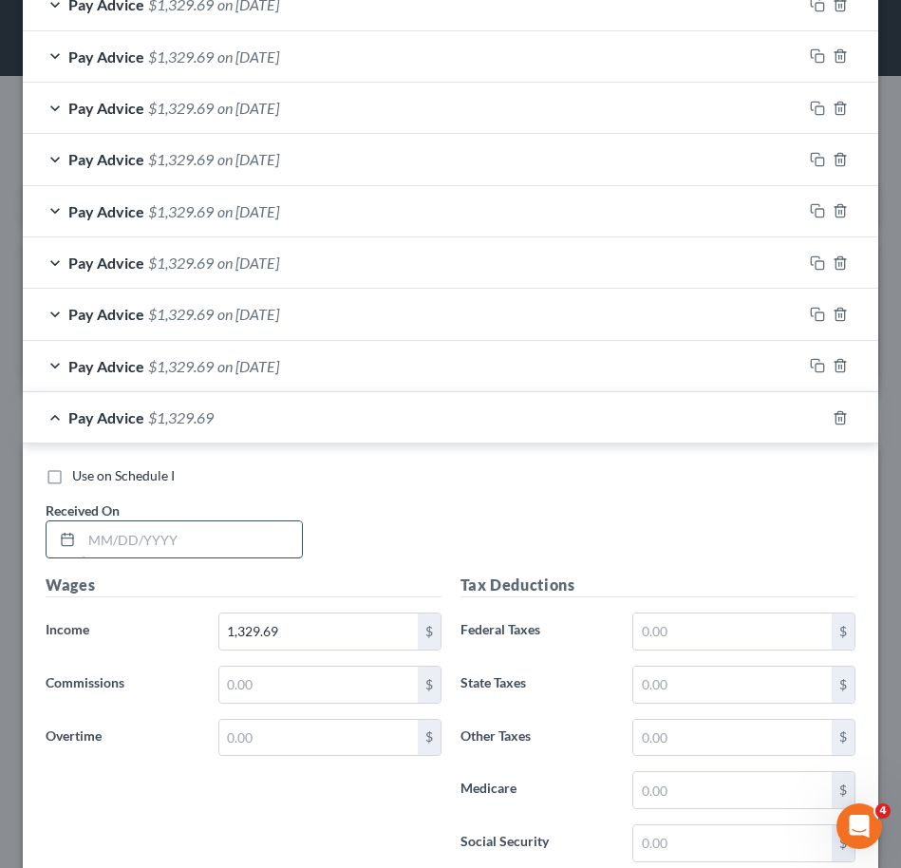
click at [161, 551] on input "text" at bounding box center [192, 539] width 220 height 36
type input "04/04/2025"
click at [810, 420] on icon "button" at bounding box center [817, 417] width 15 height 15
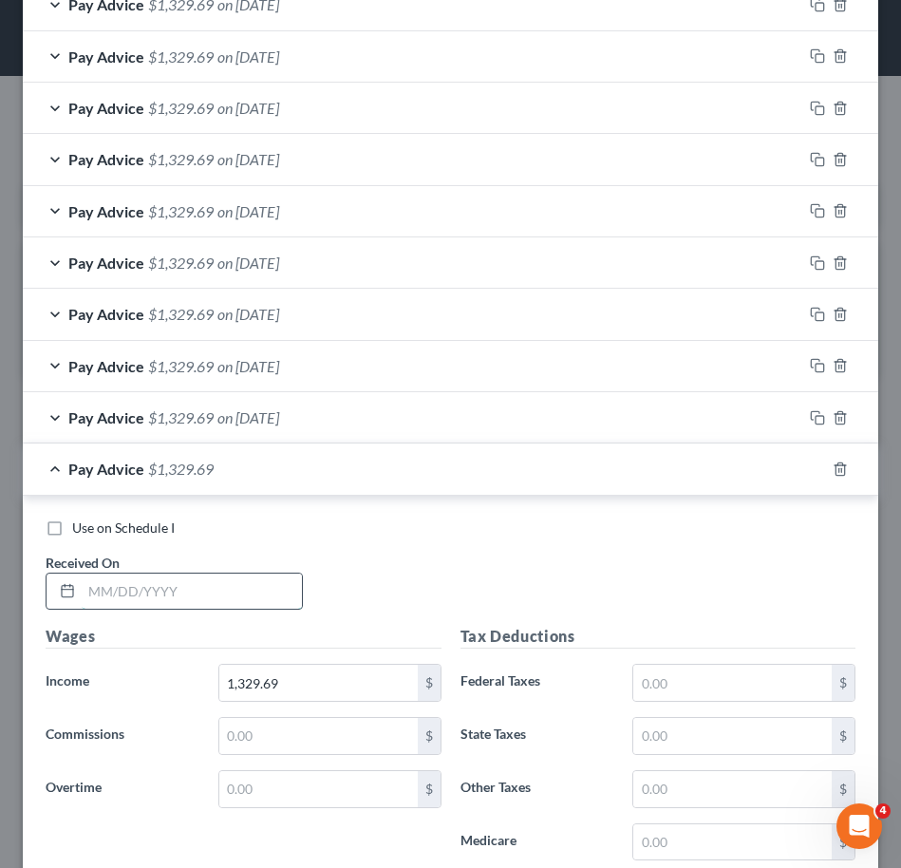
click at [133, 592] on input "text" at bounding box center [192, 591] width 220 height 36
type input "04/11/2025"
click at [810, 469] on icon "button" at bounding box center [817, 468] width 15 height 15
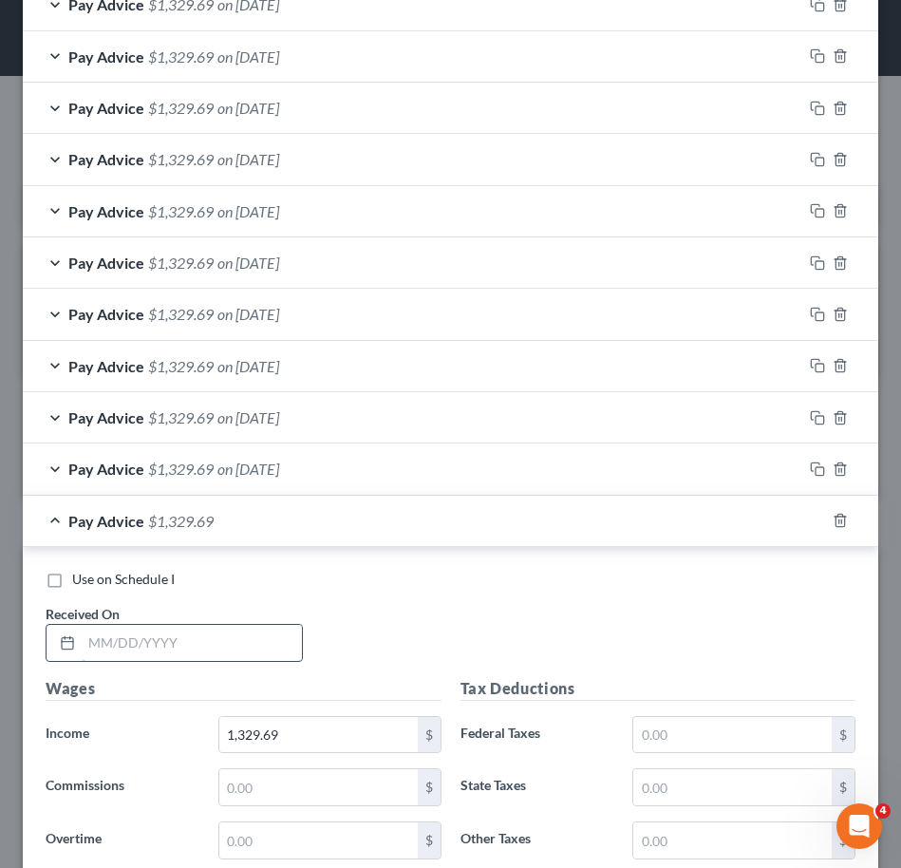
click at [143, 644] on input "text" at bounding box center [192, 643] width 220 height 36
type input "04/18/2025"
click at [509, 519] on div "Pay Advice $1,329.69 on 04/18/2025" at bounding box center [413, 521] width 780 height 50
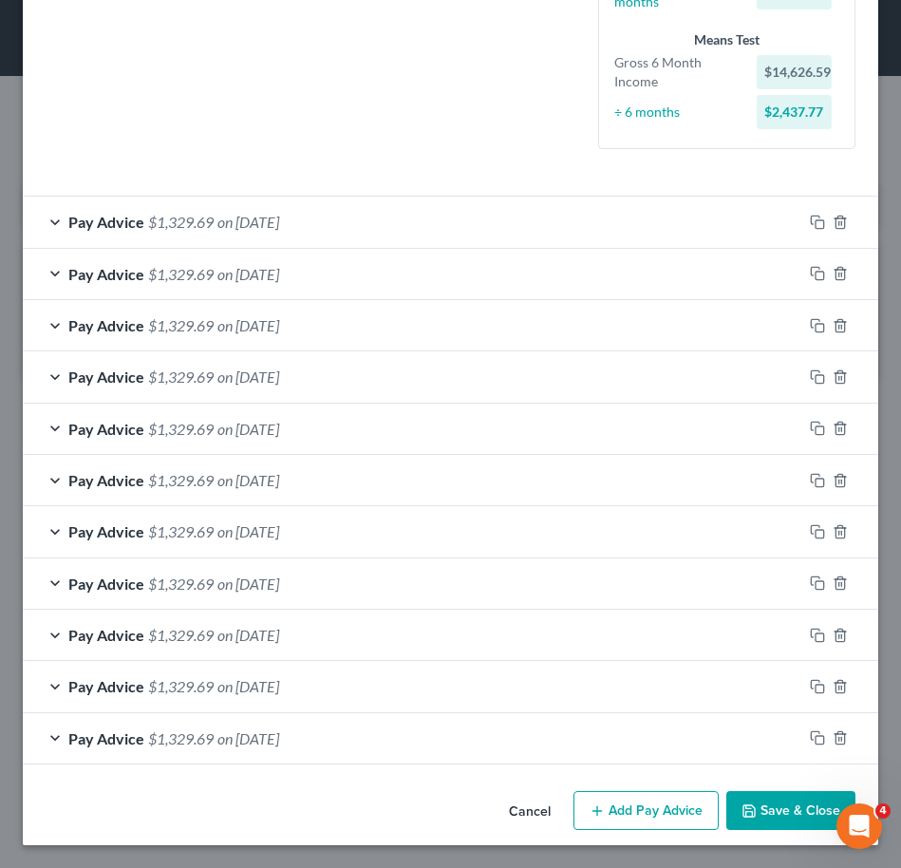
scroll to position [491, 0]
click at [509, 519] on div "Pay Advice $1,329.69 on 02/07/2025 Use on Schedule I Received On * 02/07/2025 W…" at bounding box center [450, 480] width 855 height 569
click at [765, 823] on button "Save & Close" at bounding box center [790, 811] width 129 height 40
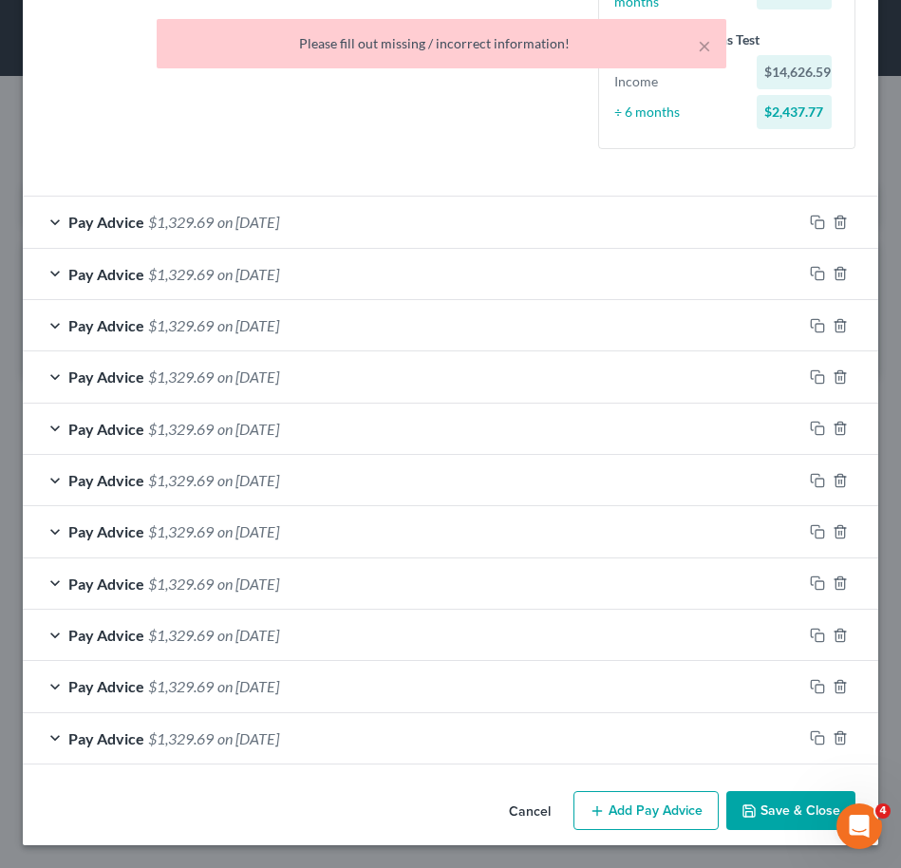
scroll to position [0, 0]
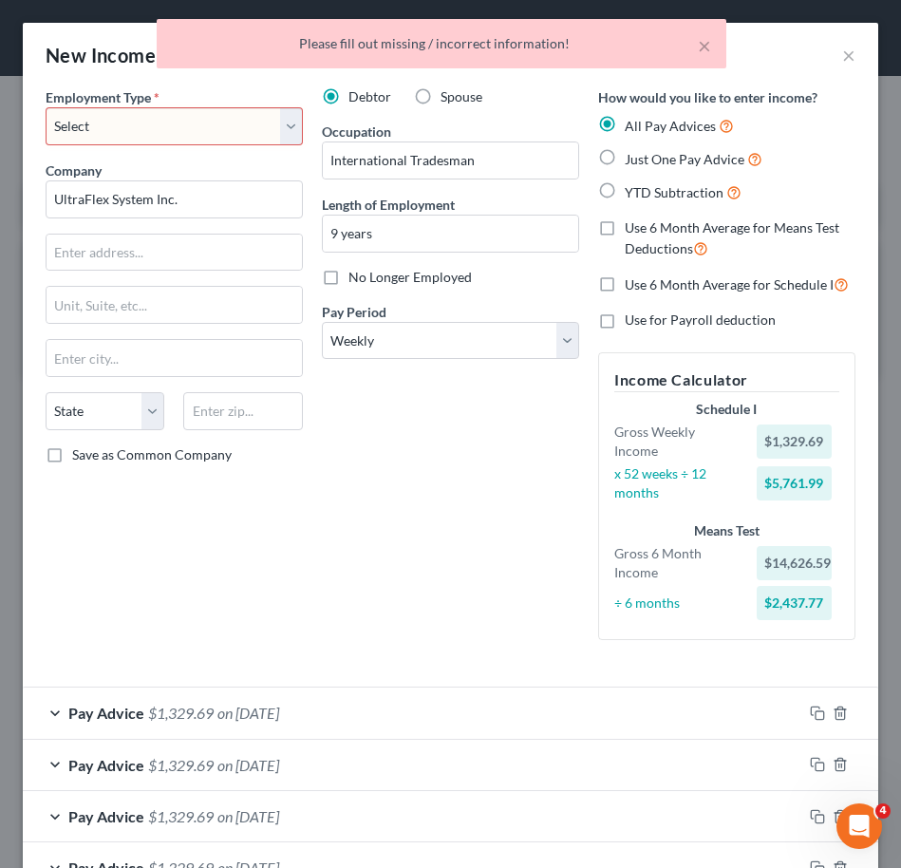
click at [161, 113] on select "Select Full or Part Time Employment Self Employment" at bounding box center [174, 126] width 257 height 38
select select "0"
click at [46, 107] on select "Select Full or Part Time Employment Self Employment" at bounding box center [174, 126] width 257 height 38
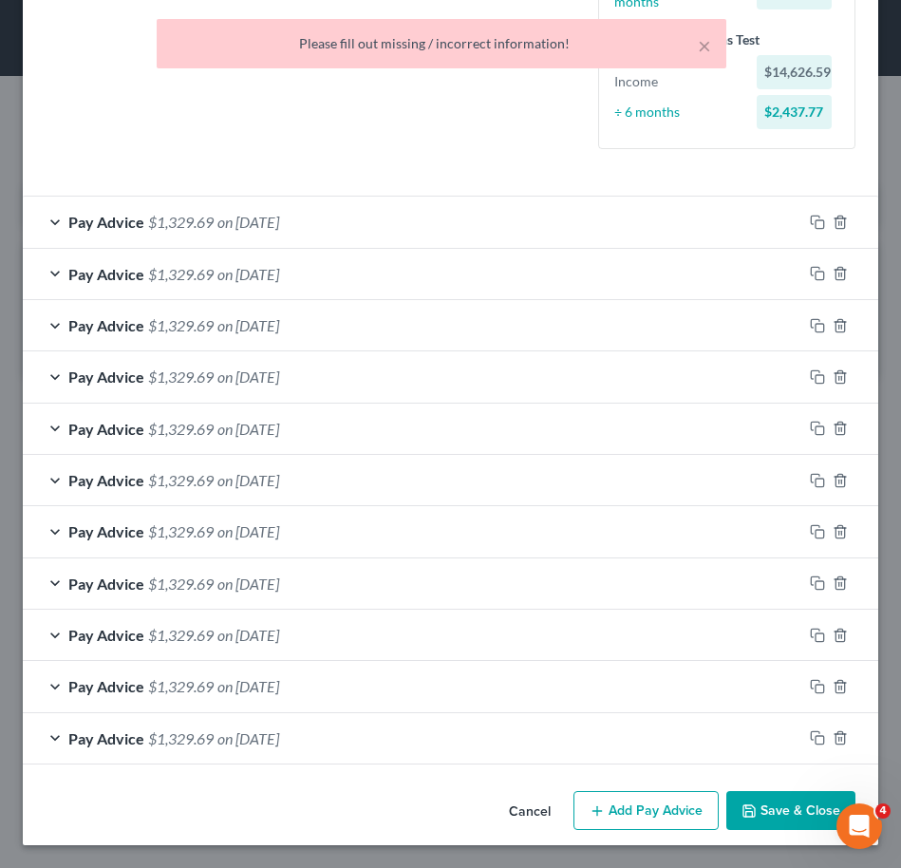
click at [775, 817] on button "Save & Close" at bounding box center [790, 811] width 129 height 40
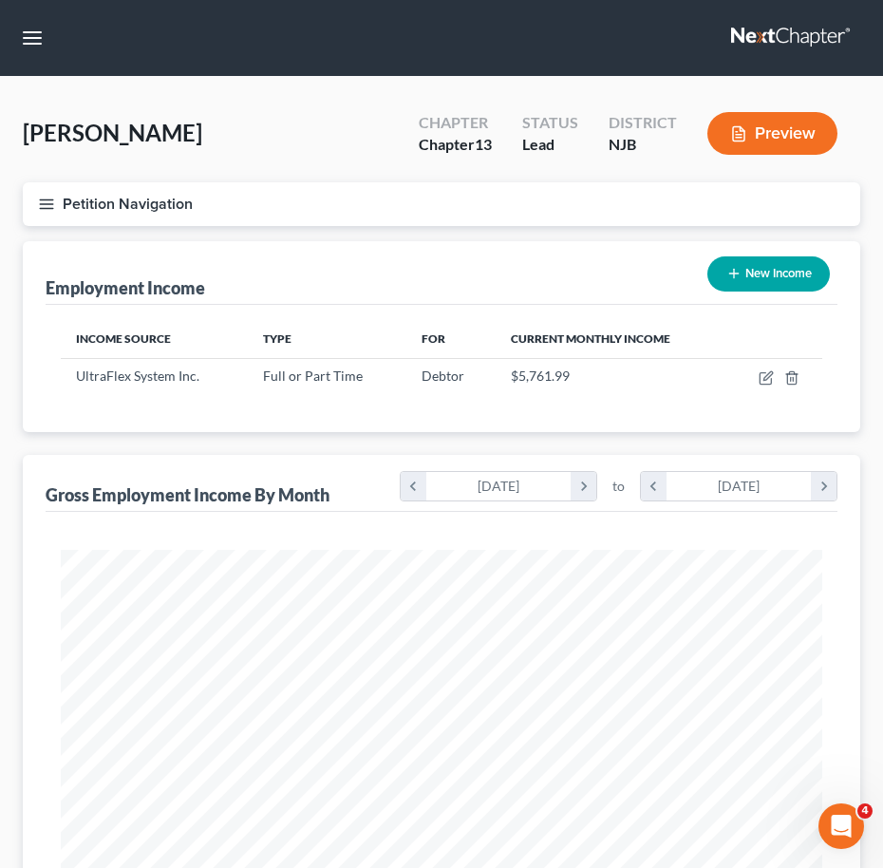
scroll to position [949097, 948678]
click at [313, 179] on div "Turcios-Ocampo, Carlos Upgraded Chapter Chapter 13 Status Lead District NJB Pre…" at bounding box center [441, 141] width 837 height 83
click at [43, 204] on icon "button" at bounding box center [46, 204] width 17 height 17
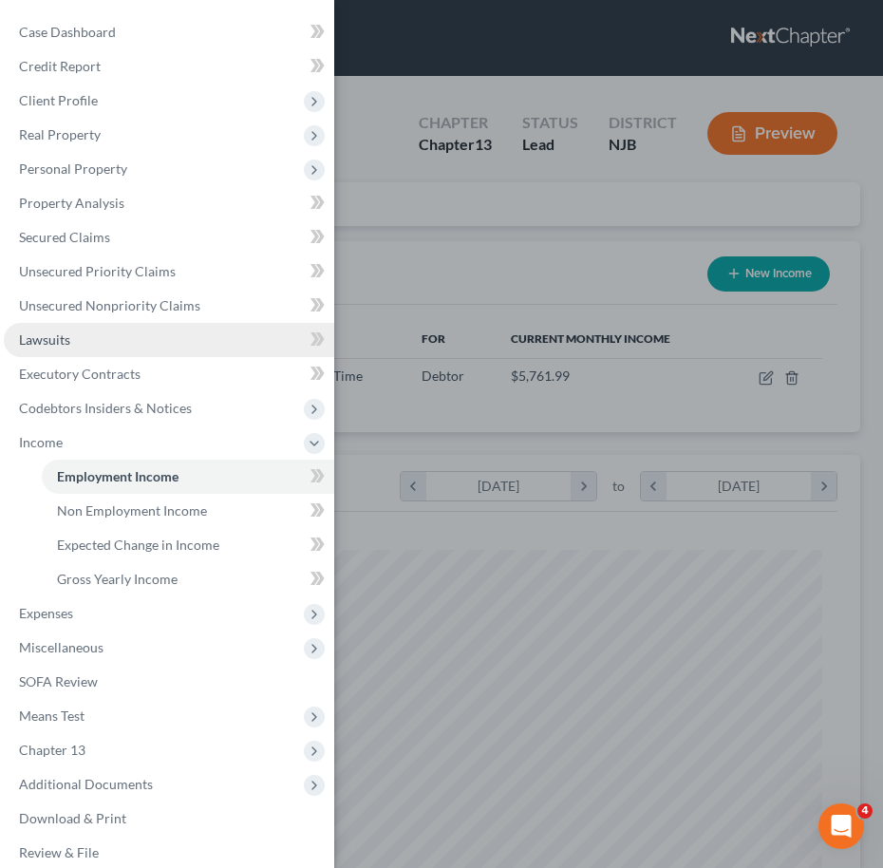
click at [83, 348] on link "Lawsuits" at bounding box center [169, 340] width 330 height 34
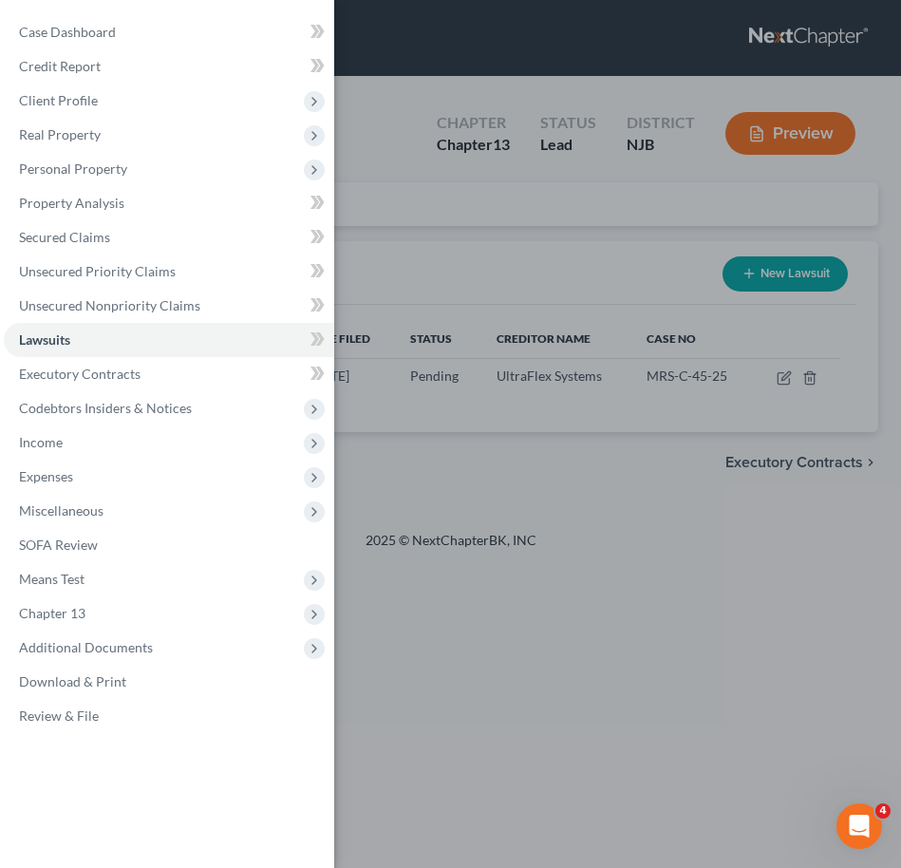
click at [474, 345] on div "Case Dashboard Payments Invoices Payments Payments Credit Report Client Profile" at bounding box center [450, 434] width 901 height 868
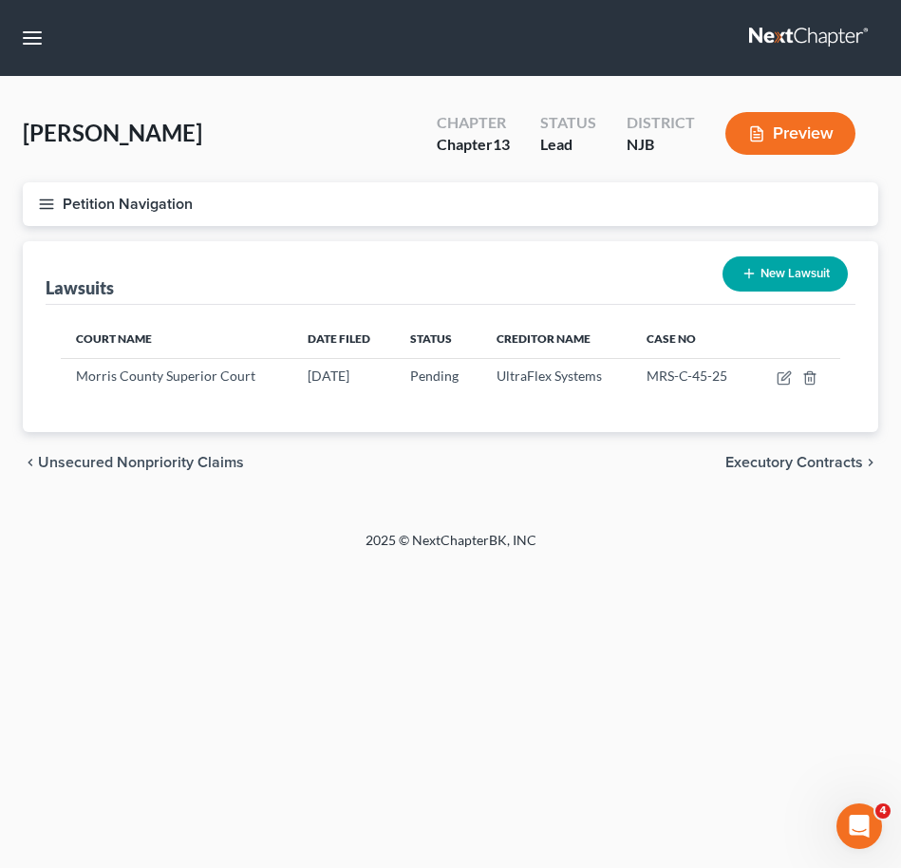
click at [474, 345] on div "Case Dashboard Payments Invoices Payments Payments Credit Report Client Profile" at bounding box center [450, 434] width 901 height 868
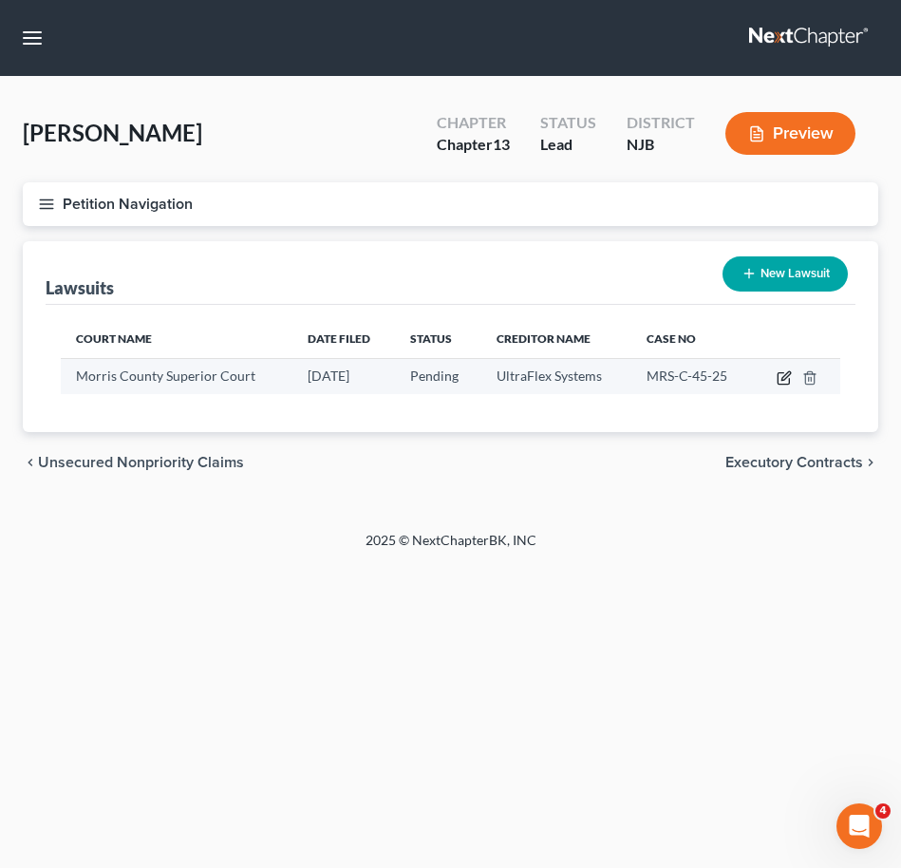
click at [780, 385] on icon "button" at bounding box center [784, 377] width 15 height 15
select select "33"
select select "0"
select select "4"
select select "9"
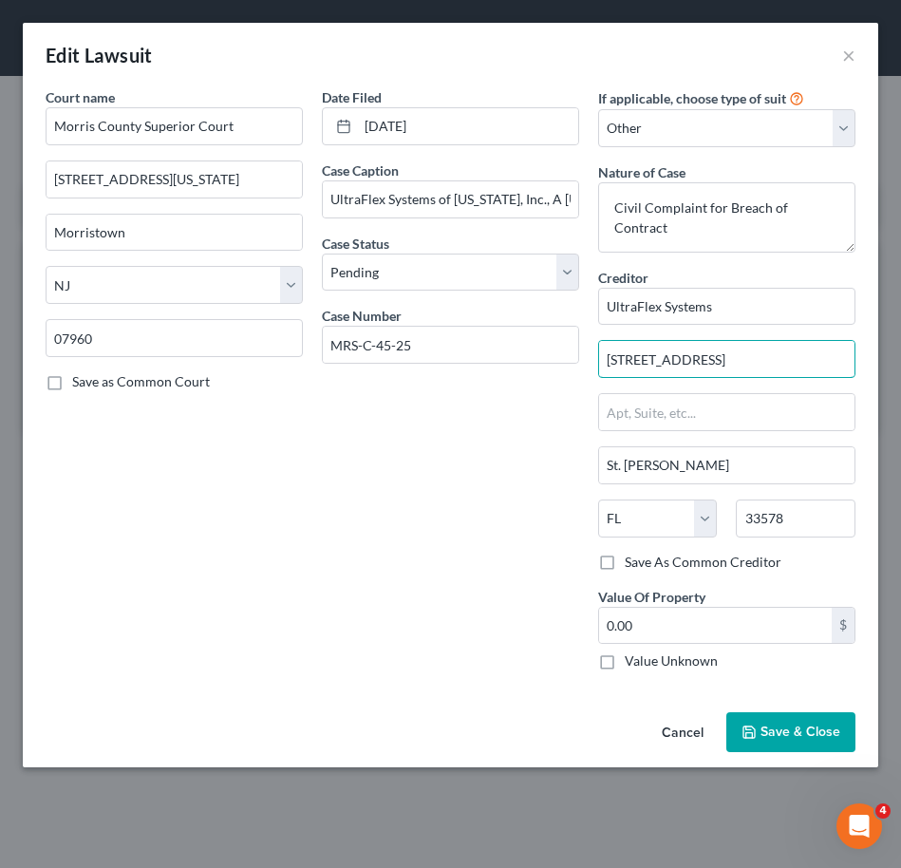
drag, startPoint x: 782, startPoint y: 371, endPoint x: 565, endPoint y: 370, distance: 217.4
click at [565, 370] on div "Court name * Morris County Superior Court 56 Washington Street Morristown State…" at bounding box center [450, 386] width 829 height 598
click at [845, 59] on button "×" at bounding box center [848, 55] width 13 height 23
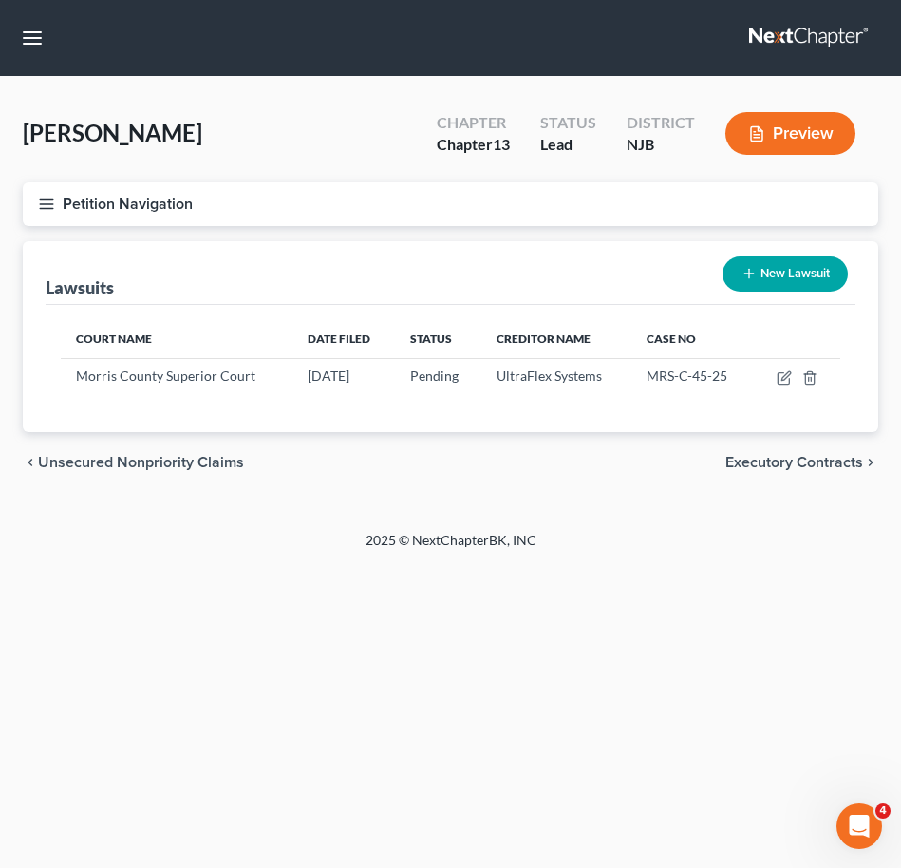
click at [47, 212] on icon "button" at bounding box center [46, 204] width 17 height 17
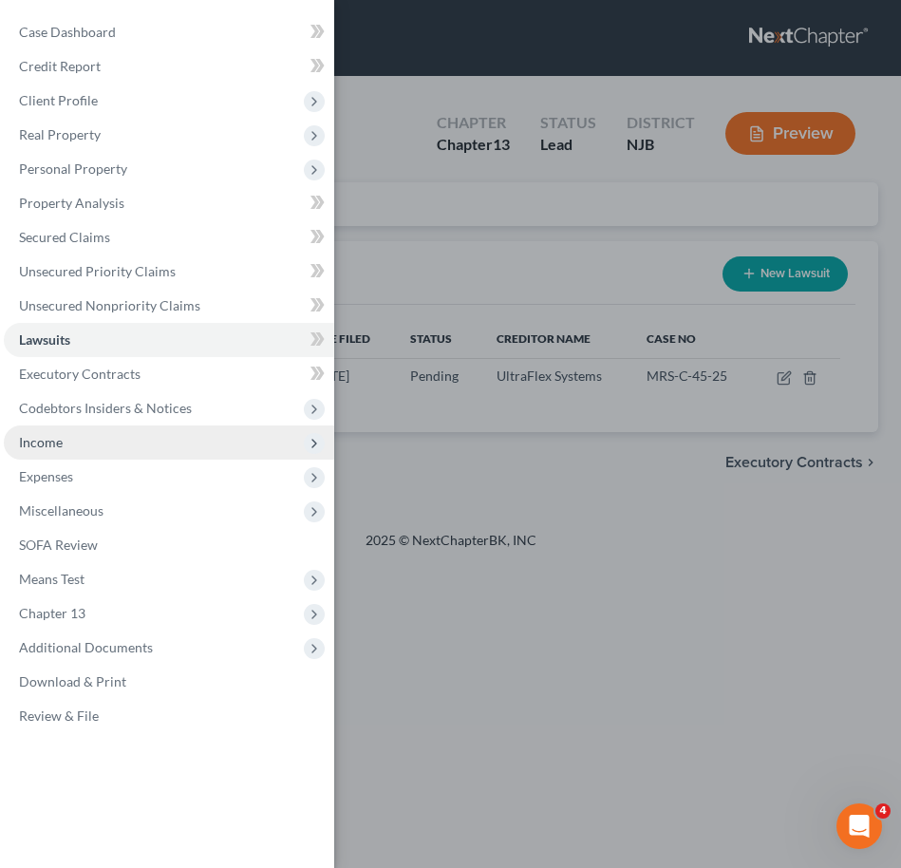
click at [79, 443] on span "Income" at bounding box center [169, 442] width 330 height 34
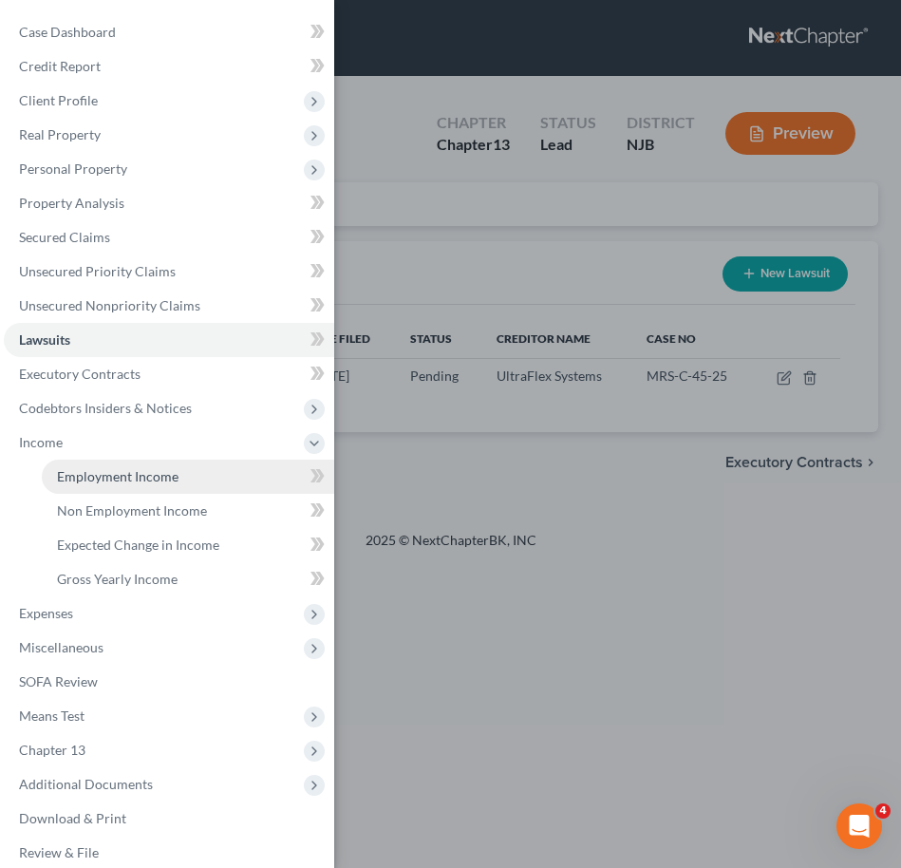
click at [205, 482] on link "Employment Income" at bounding box center [188, 477] width 292 height 34
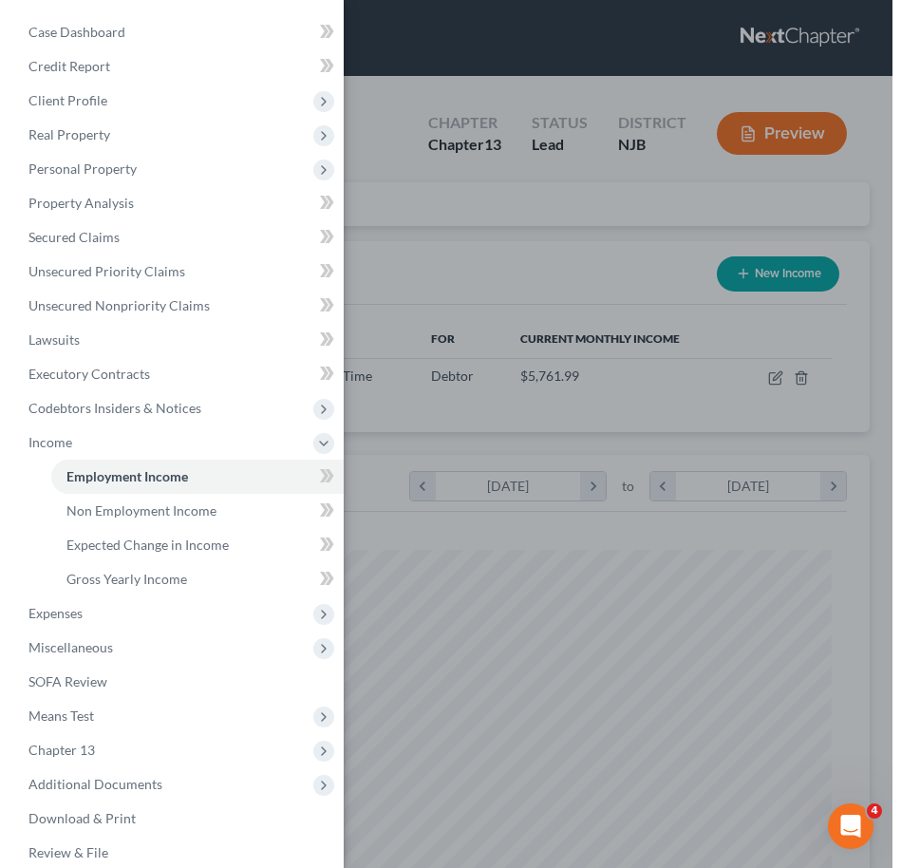
scroll to position [381, 799]
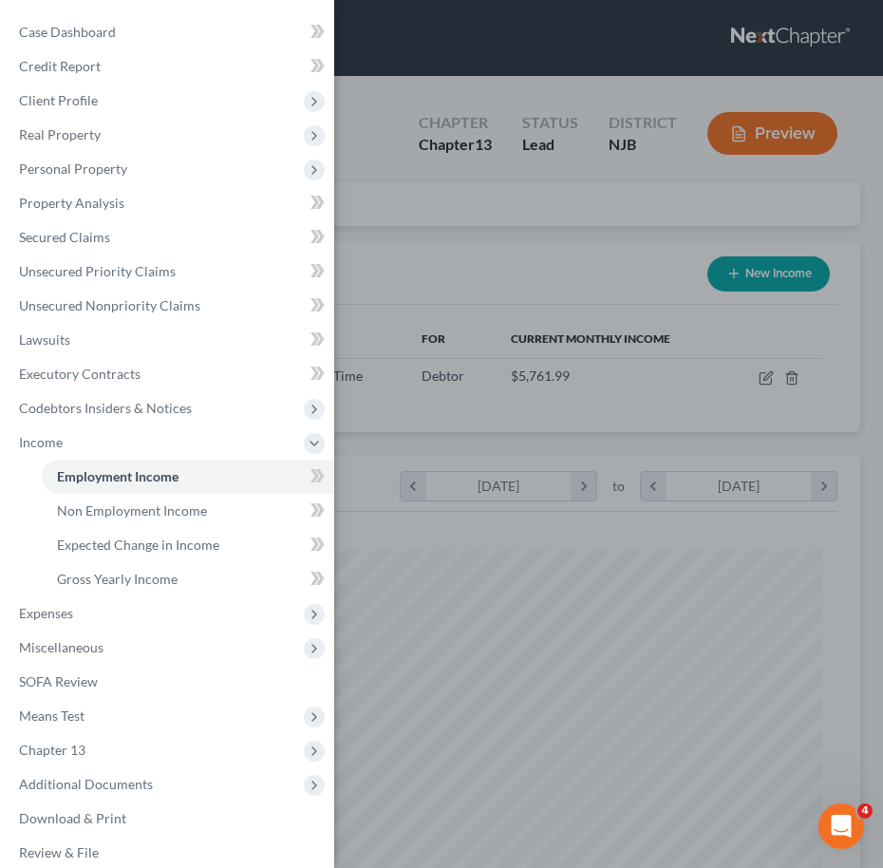
click at [691, 380] on div "Case Dashboard Payments Invoices Payments Payments Credit Report Client Profile" at bounding box center [441, 434] width 883 height 868
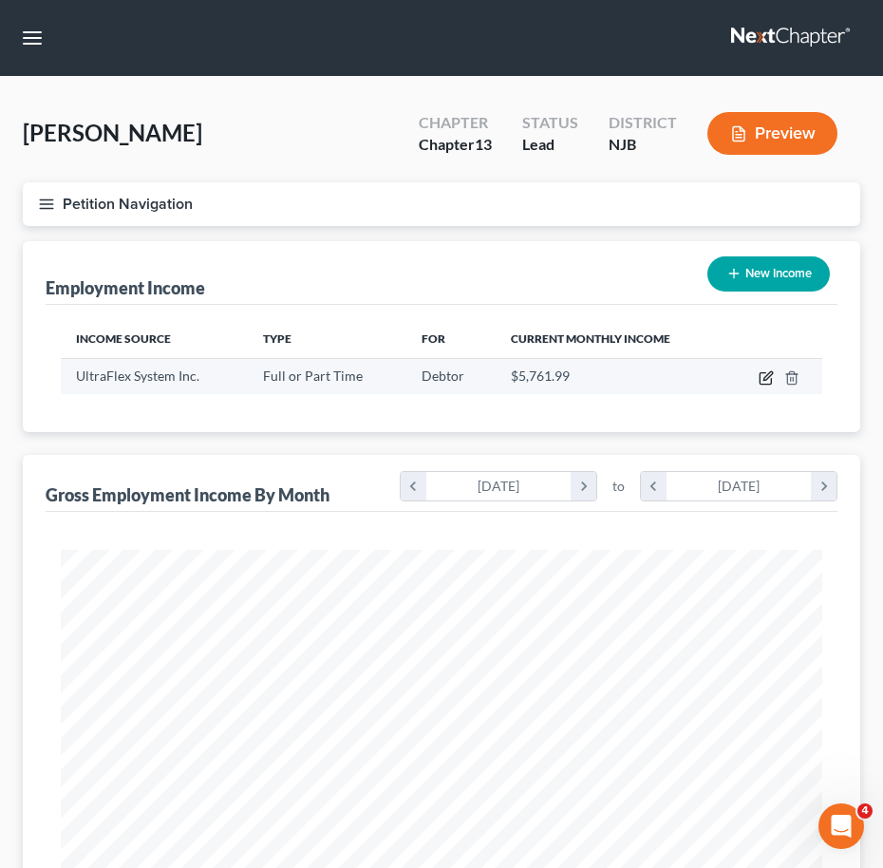
drag, startPoint x: 691, startPoint y: 380, endPoint x: 767, endPoint y: 379, distance: 76.0
click at [767, 379] on icon "button" at bounding box center [766, 377] width 15 height 15
select select "0"
select select "3"
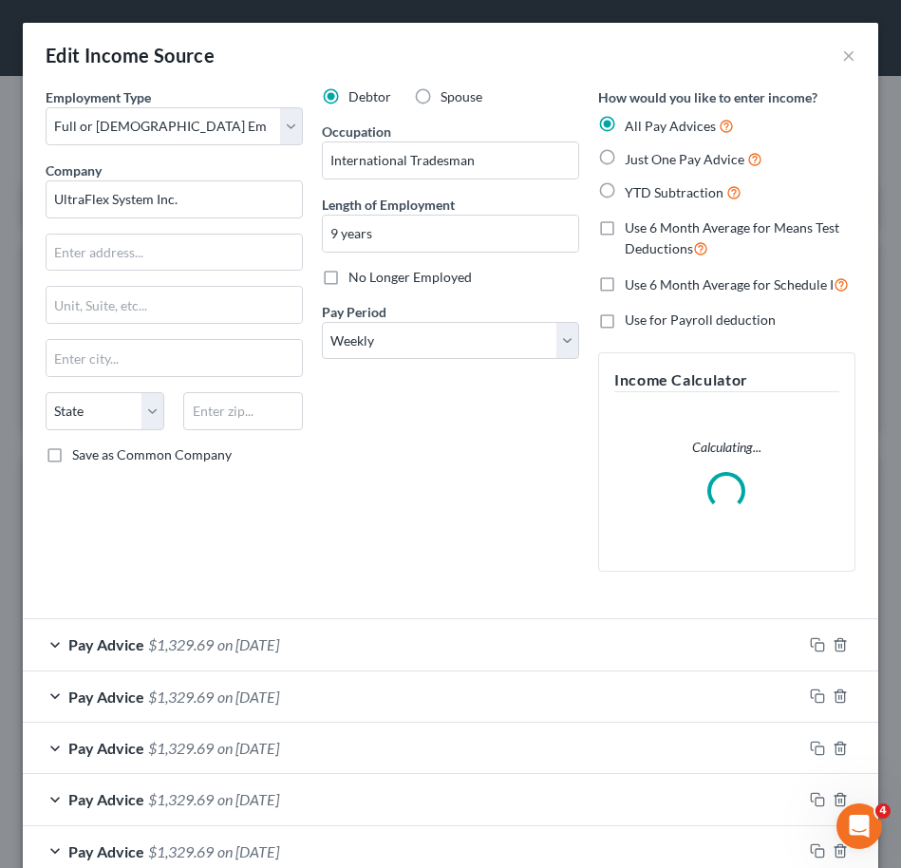
scroll to position [389, 818]
click at [181, 263] on input "text" at bounding box center [174, 253] width 255 height 36
paste input "6333 Pelican Creek Cir."
type input "6333 Pelican Creek Cir."
click at [232, 430] on div "State AL AK AR AZ CA CO CT DE DC FL GA GU HI ID IL IN IA KS KY LA ME MD MA MI M…" at bounding box center [174, 418] width 276 height 53
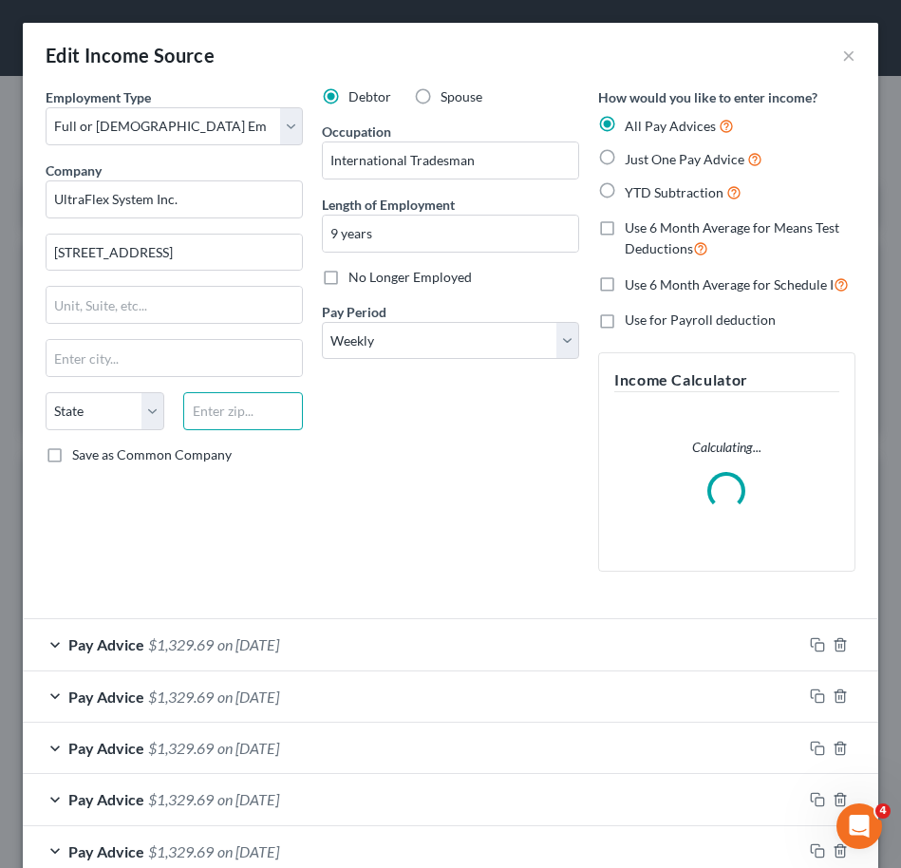
click at [228, 413] on input "text" at bounding box center [242, 411] width 119 height 38
type input "33578"
type input "St. Leo"
select select "9"
click at [299, 451] on div "Employment Type * Select Full or Part Time Employment Self Employment Company *…" at bounding box center [174, 336] width 276 height 499
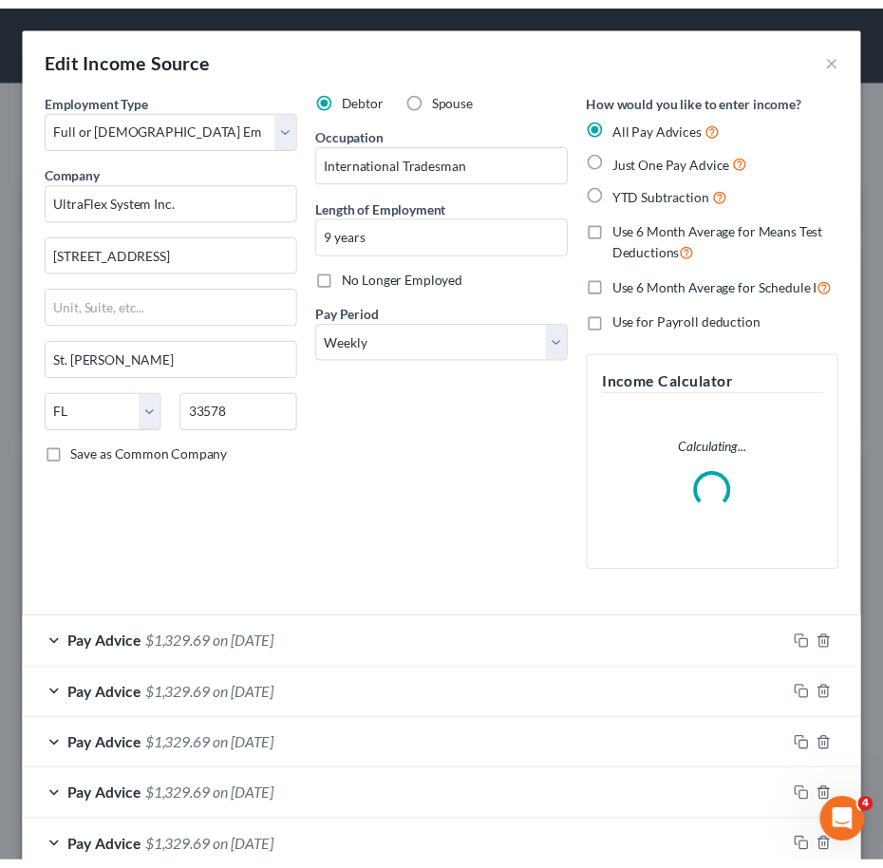
scroll to position [423, 0]
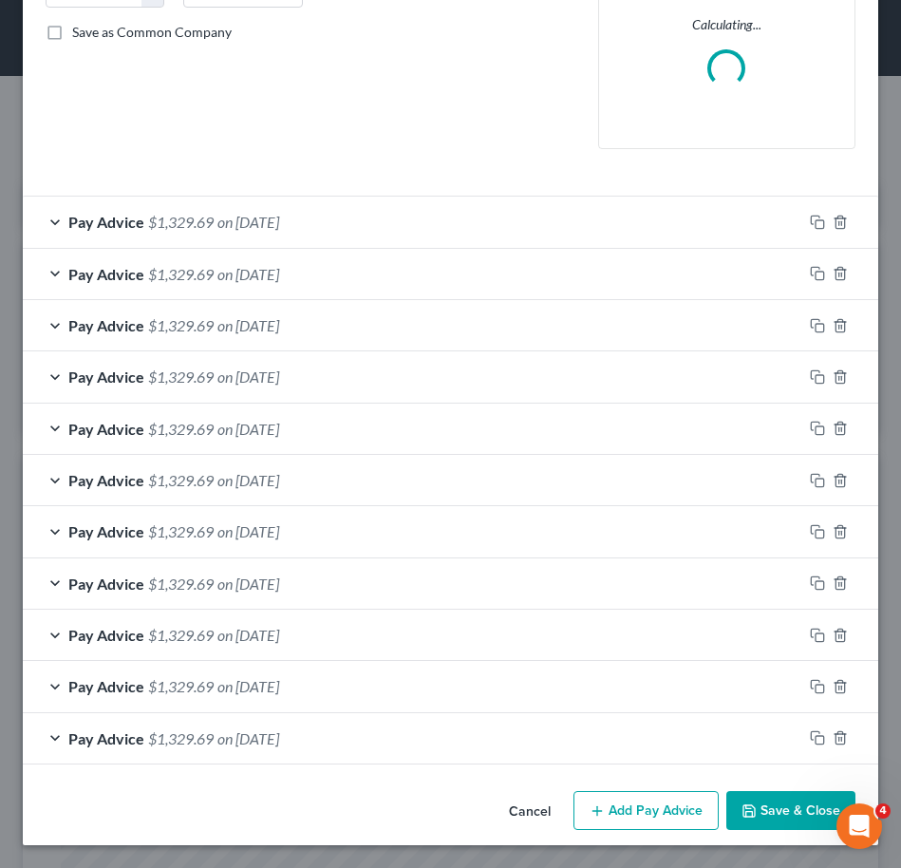
click at [794, 799] on button "Save & Close" at bounding box center [790, 811] width 129 height 40
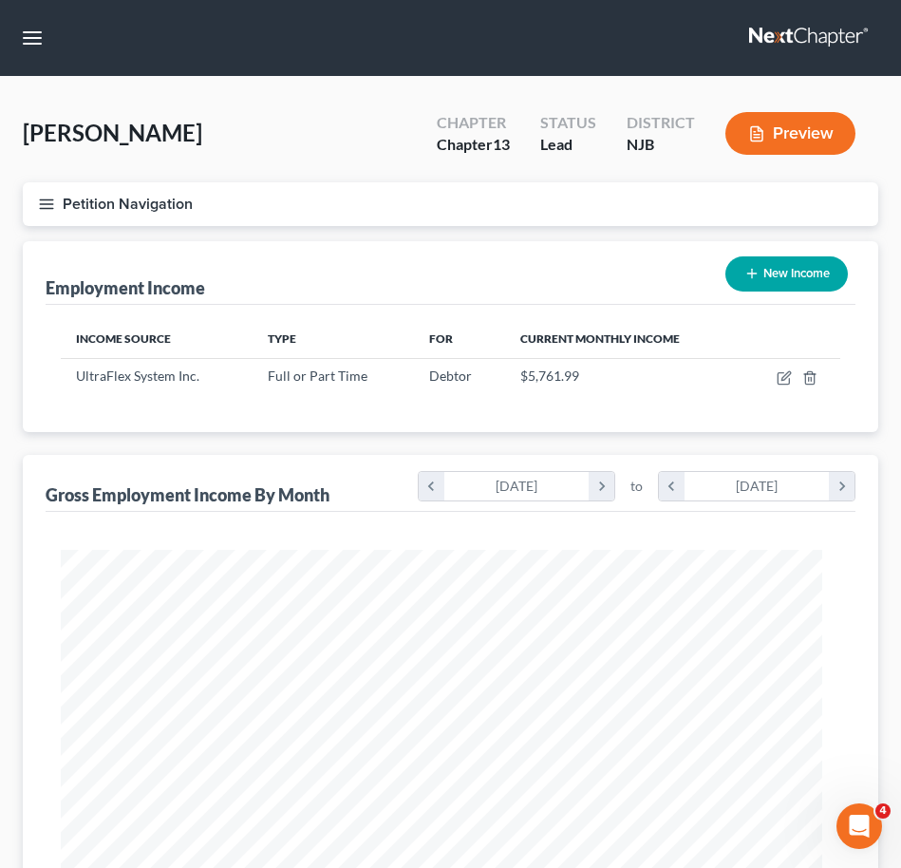
scroll to position [949097, 948678]
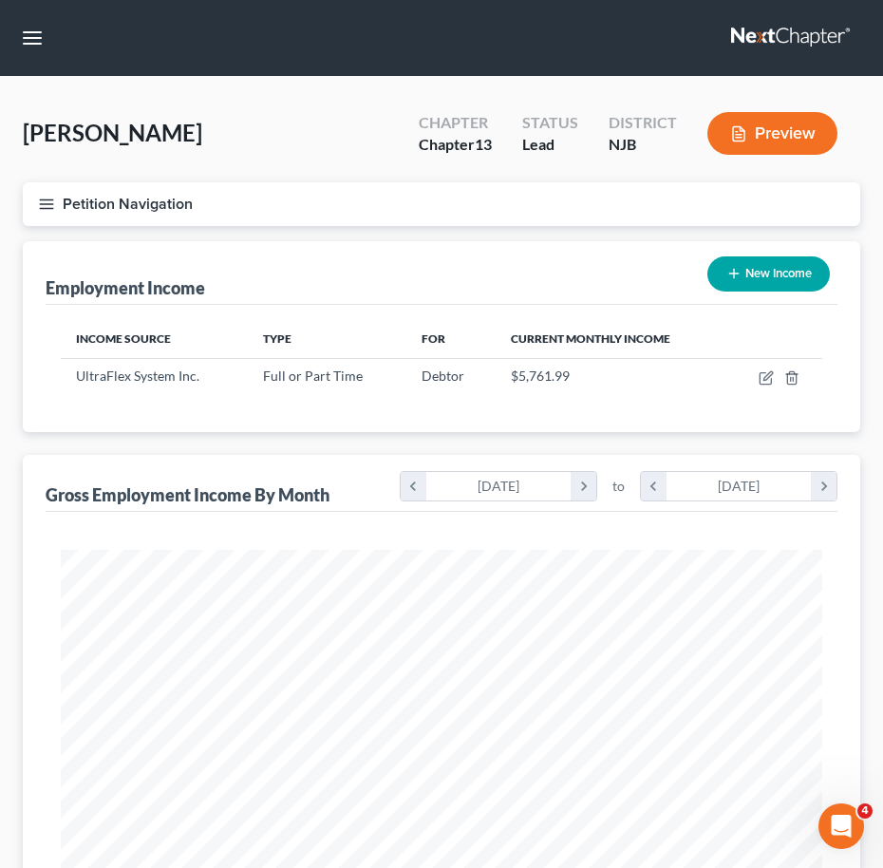
click at [267, 170] on div "Turcios-Ocampo, Carlos Upgraded Chapter Chapter 13 Status Lead District NJB Pre…" at bounding box center [441, 141] width 837 height 83
click at [784, 266] on button "New Income" at bounding box center [768, 273] width 122 height 35
select select "0"
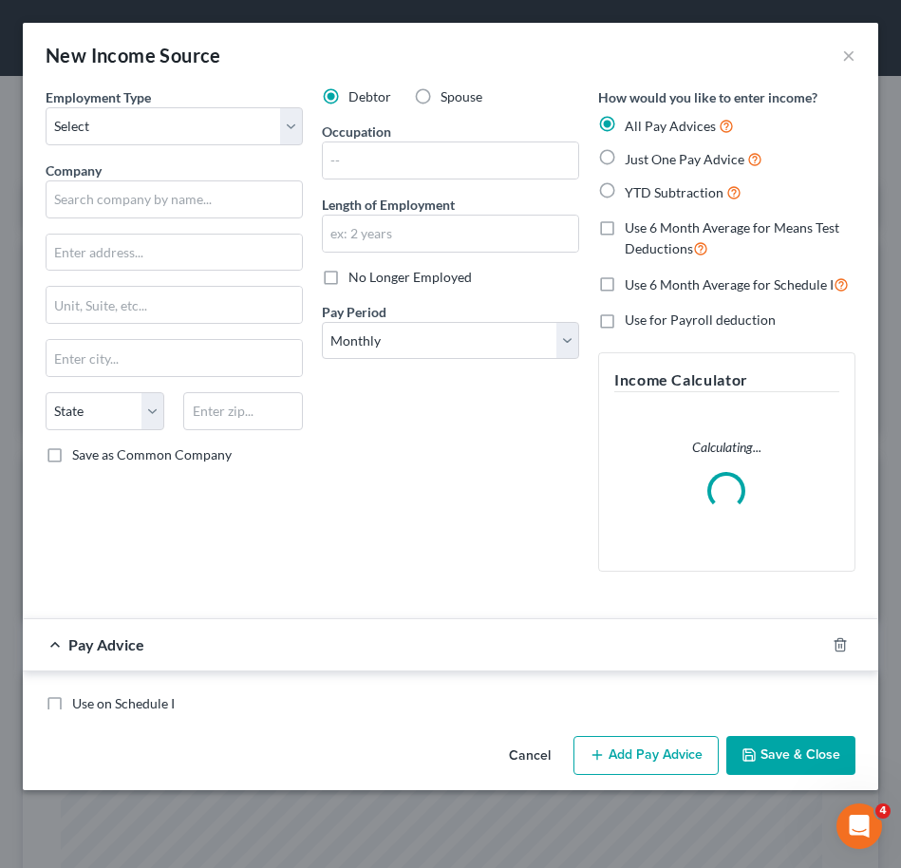
scroll to position [389, 818]
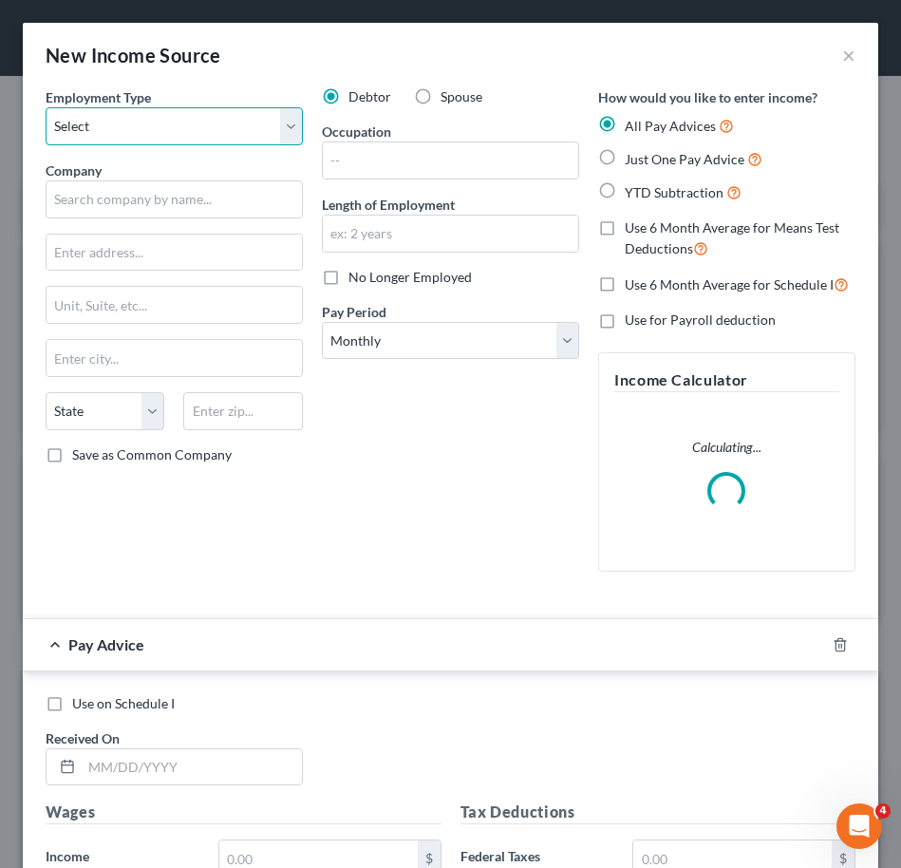
click at [86, 139] on select "Select Full or Part Time Employment Self Employment" at bounding box center [174, 126] width 257 height 38
select select "0"
click at [46, 107] on select "Select Full or Part Time Employment Self Employment" at bounding box center [174, 126] width 257 height 38
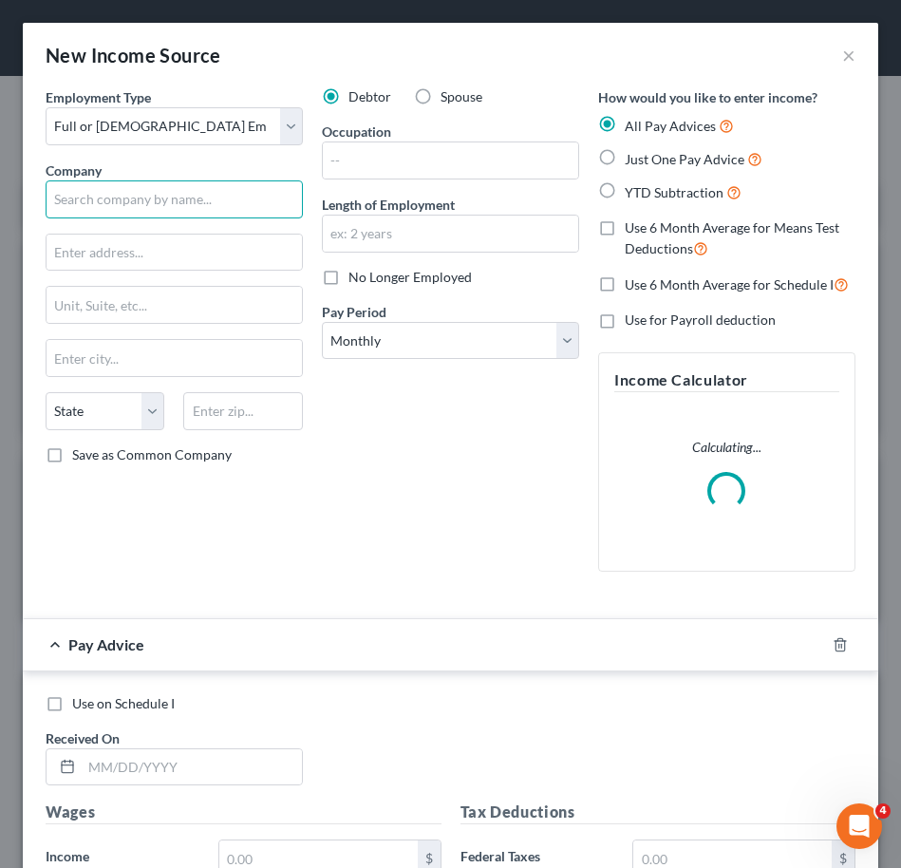
click at [133, 200] on input "text" at bounding box center [174, 199] width 257 height 38
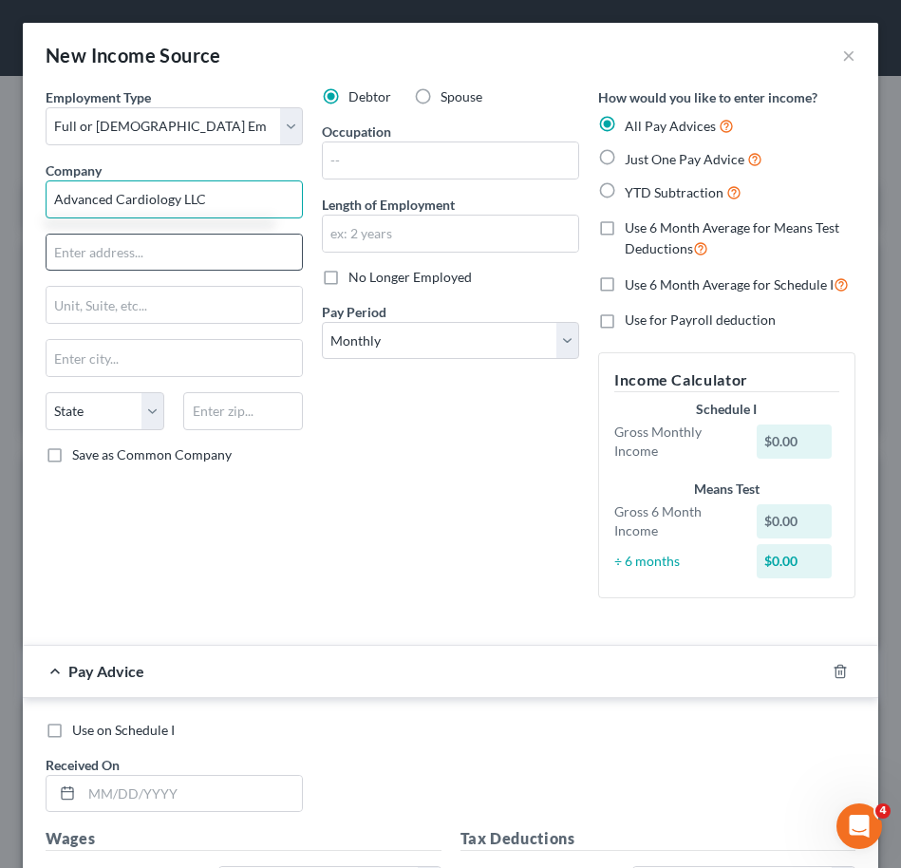
type input "Advanced Cardiology LLC"
click at [165, 256] on input "text" at bounding box center [174, 253] width 255 height 36
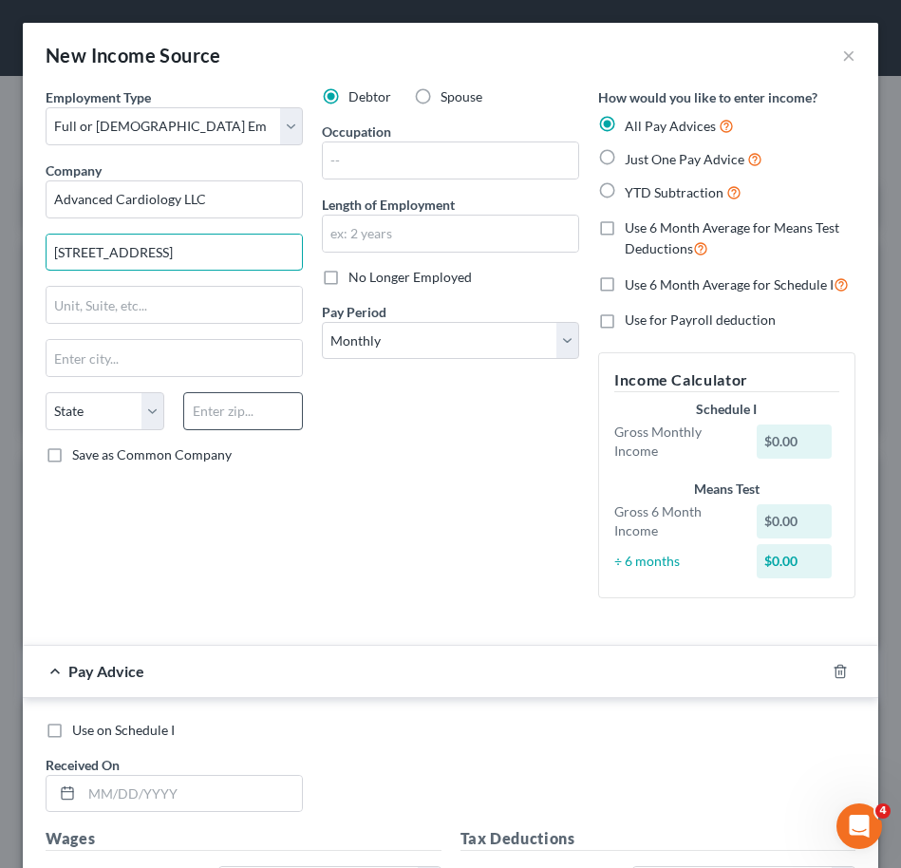
type input "65 Ridgedale Ave."
click at [216, 418] on input "text" at bounding box center [242, 411] width 119 height 38
type input "07927"
type input "Cedar Knolls"
select select "33"
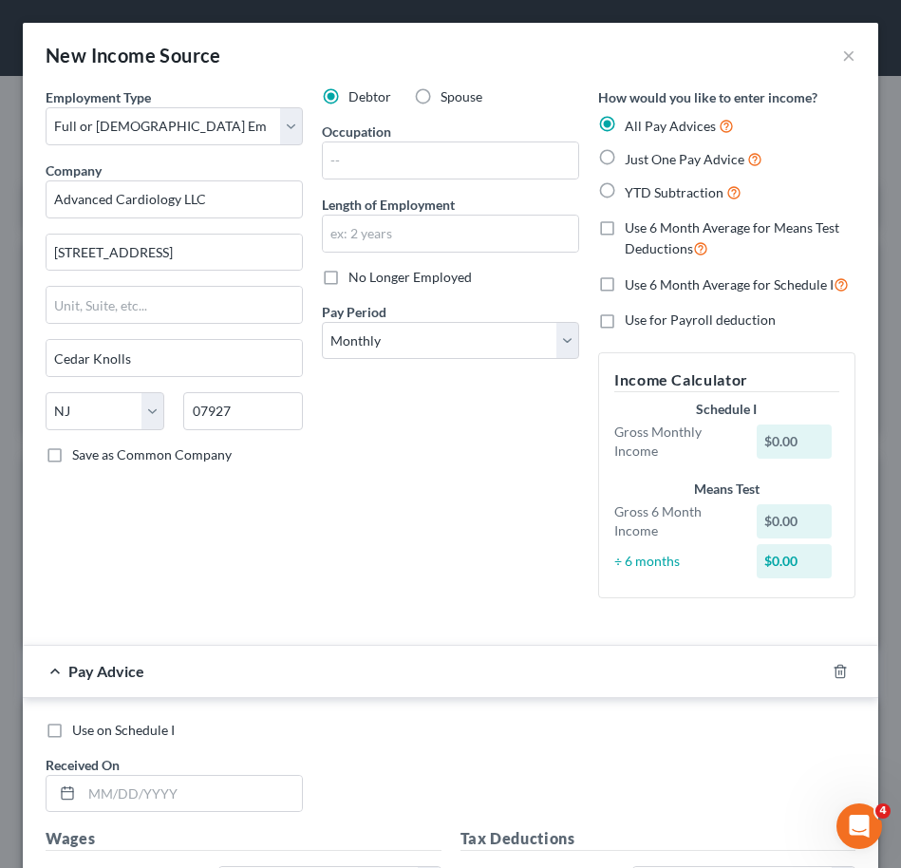
click at [123, 590] on div "Employment Type * Select Full or Part Time Employment Self Employment Company *…" at bounding box center [174, 350] width 276 height 526
click at [406, 240] on input "text" at bounding box center [450, 234] width 255 height 36
type input "2 years"
click at [381, 165] on input "text" at bounding box center [450, 160] width 255 height 36
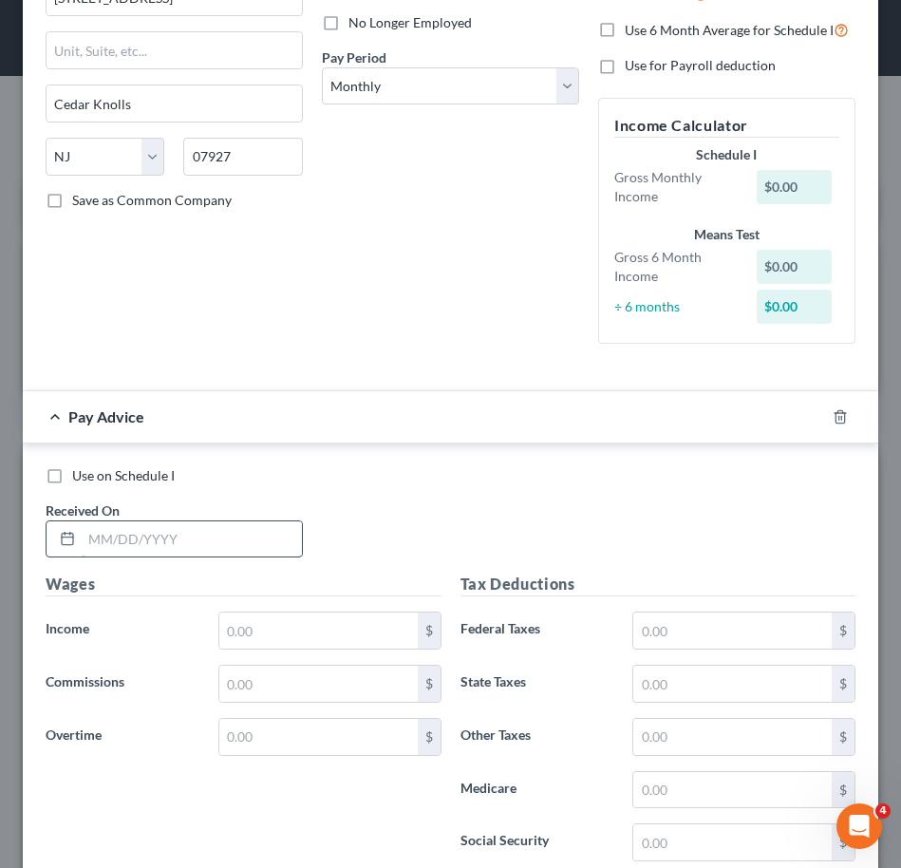
click at [183, 549] on input "text" at bounding box center [192, 539] width 220 height 36
type input "02/14/2025"
click at [241, 621] on input "text" at bounding box center [318, 630] width 198 height 36
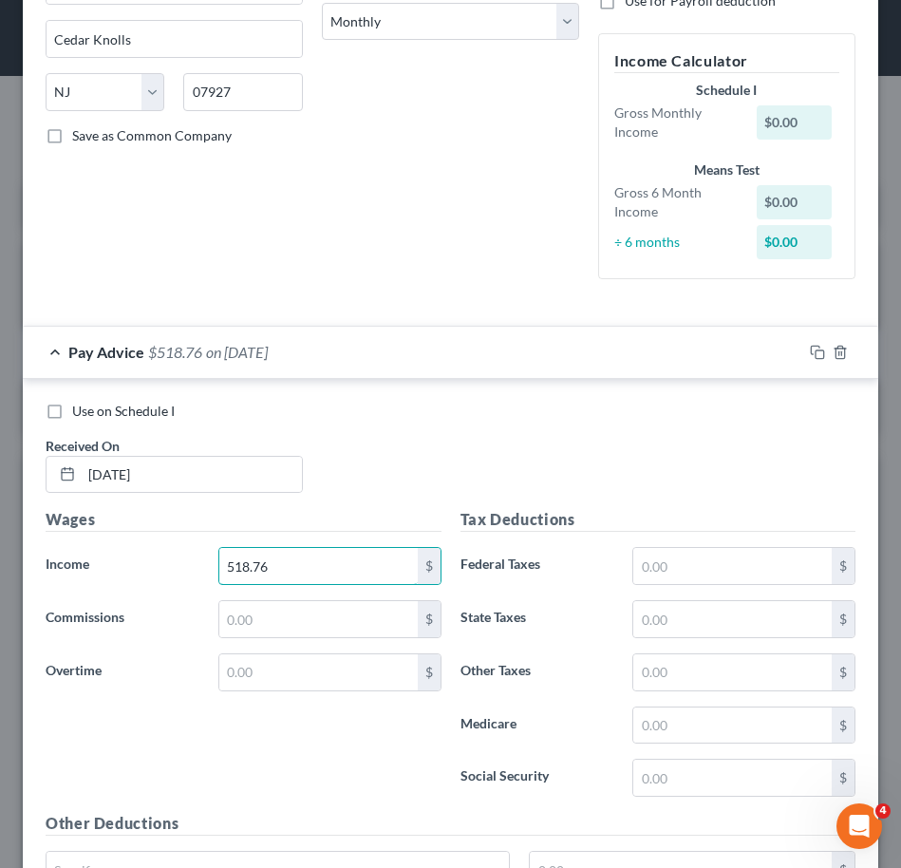
scroll to position [328, 0]
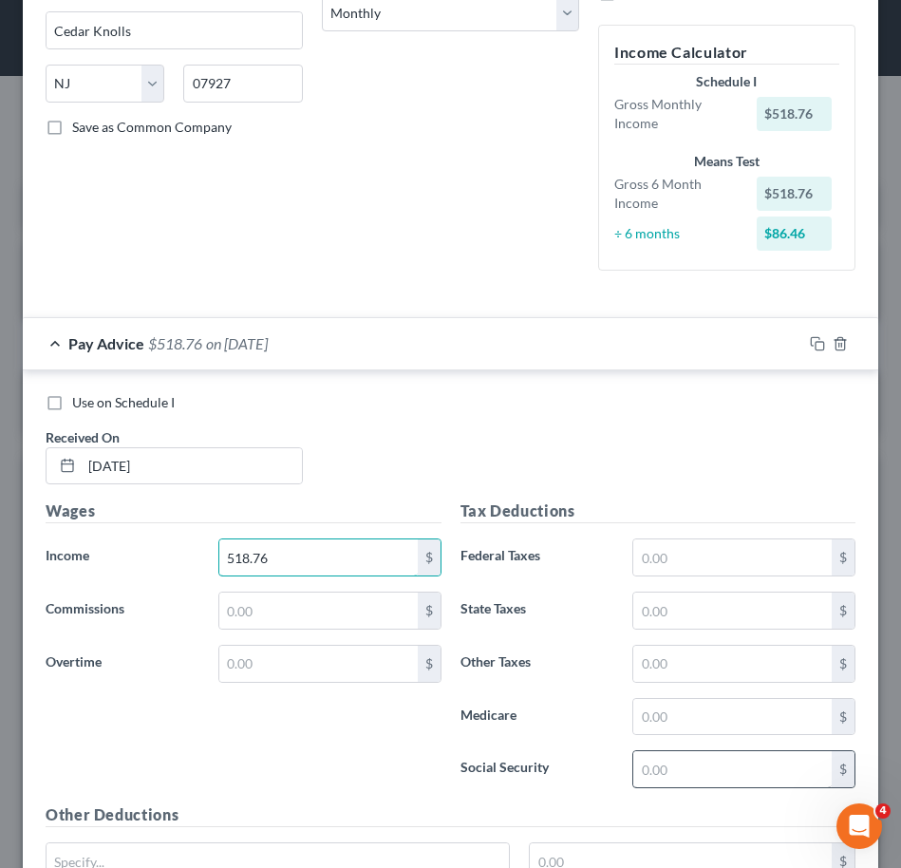
type input "518.76"
click at [777, 770] on input "text" at bounding box center [732, 769] width 198 height 36
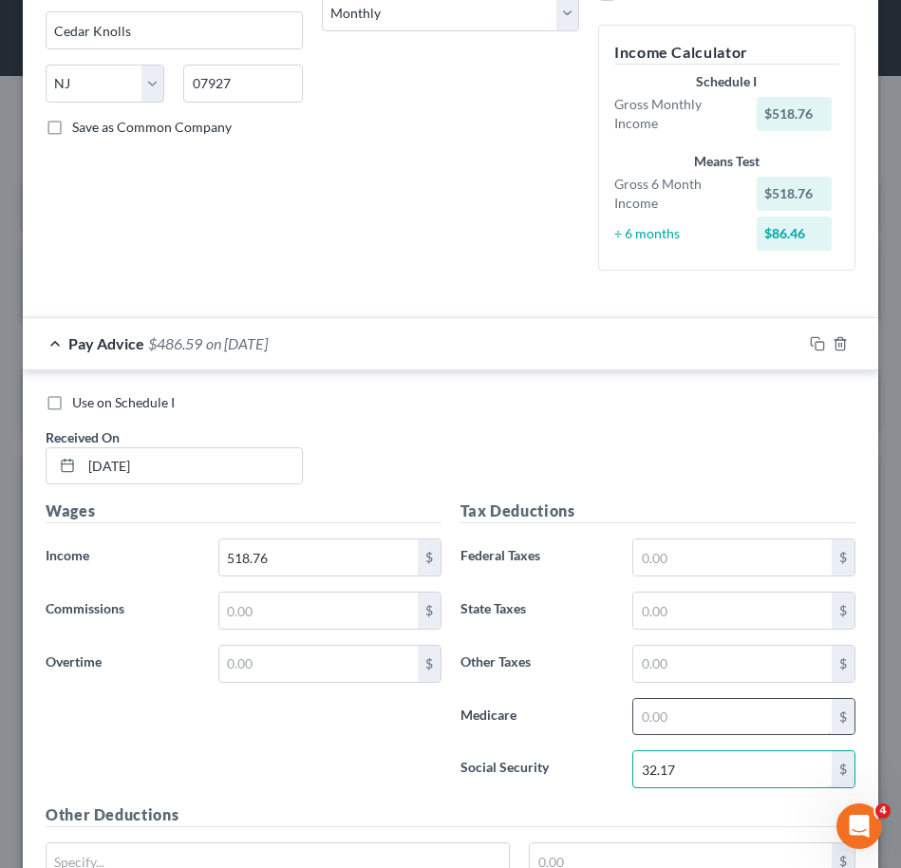
type input "32.17"
click at [703, 718] on input "text" at bounding box center [732, 717] width 198 height 36
type input "7.53"
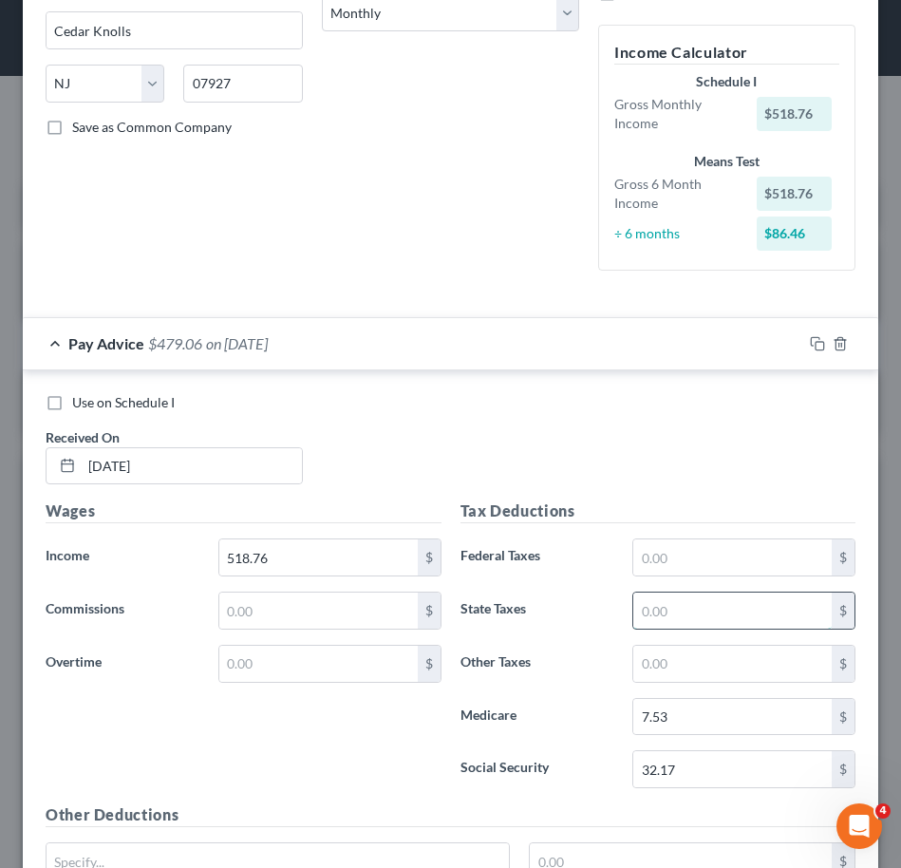
click at [699, 609] on input "text" at bounding box center [732, 610] width 198 height 36
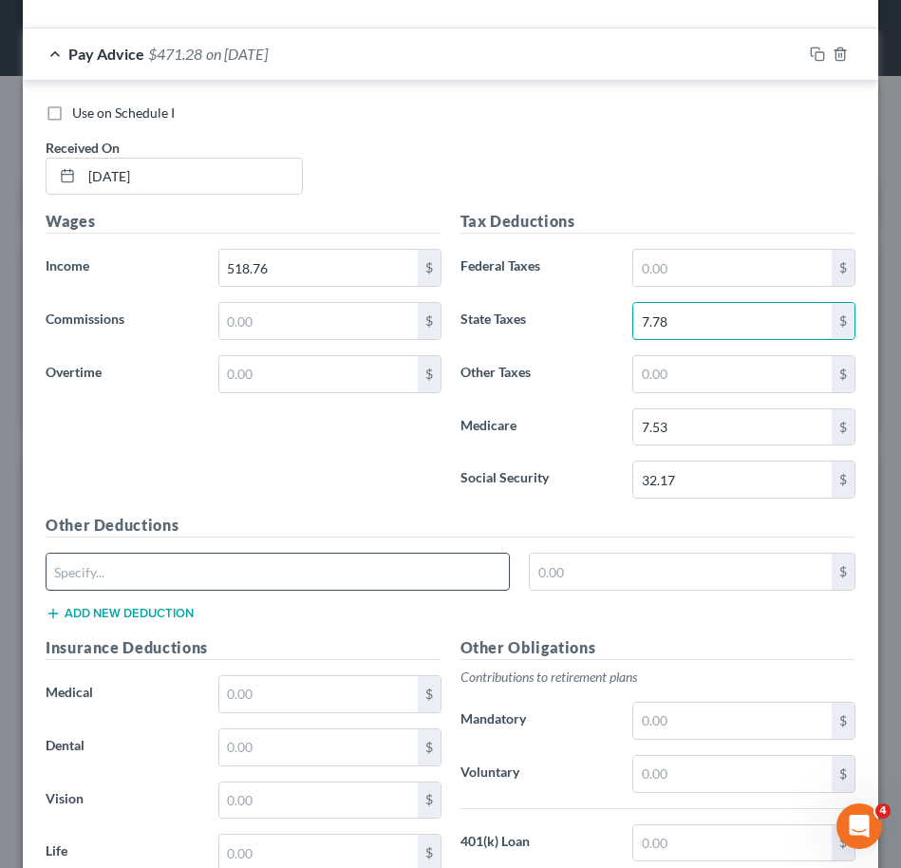
type input "7.78"
click at [354, 580] on input "text" at bounding box center [278, 572] width 462 height 36
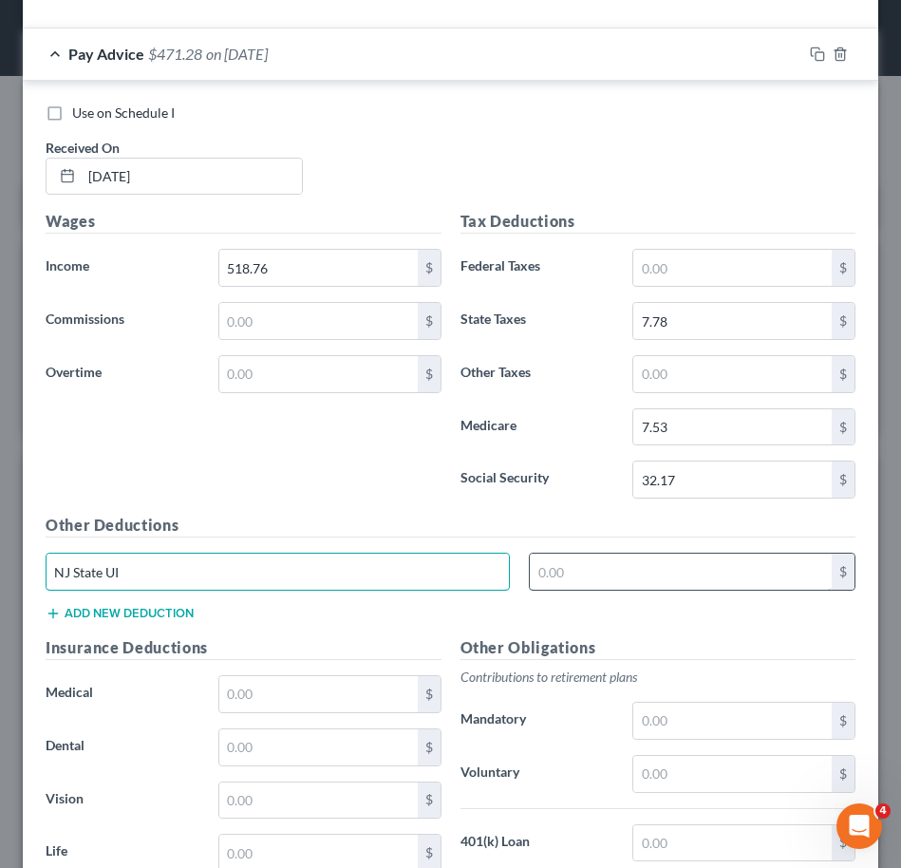
type input "NJ State UI"
click at [576, 572] on input "text" at bounding box center [681, 572] width 302 height 36
type input "2.20"
click at [106, 611] on button "Add new deduction" at bounding box center [120, 613] width 148 height 15
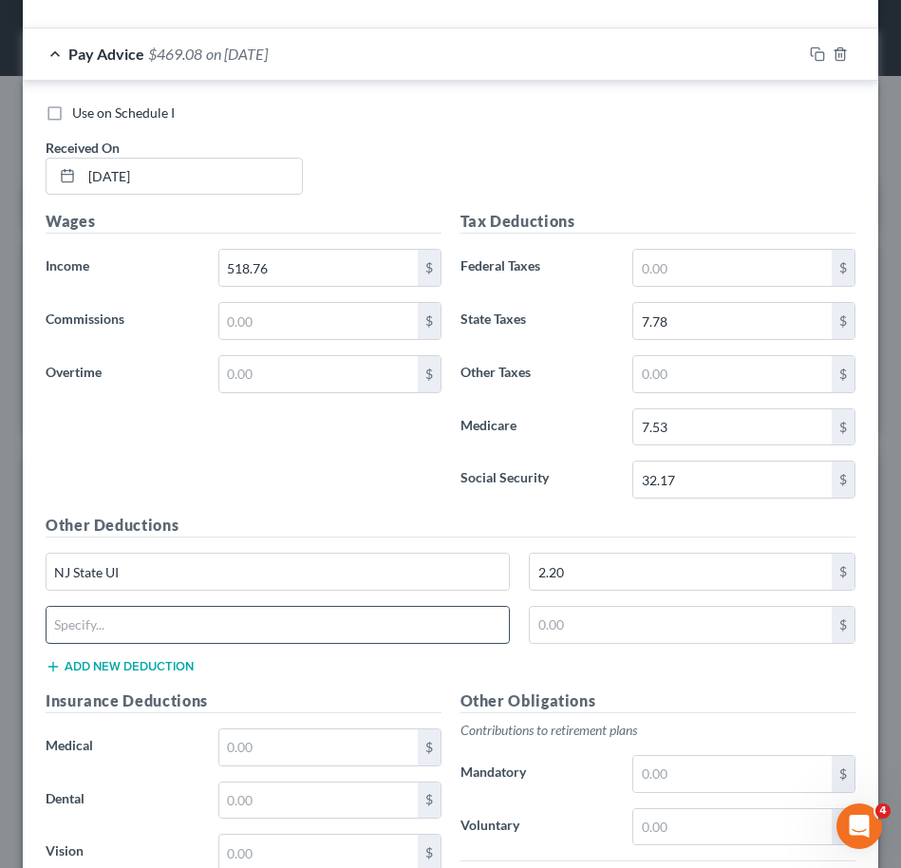
click at [178, 630] on input "text" at bounding box center [278, 625] width 462 height 36
type input "NJ State DI"
click at [120, 659] on button "Add new deduction" at bounding box center [120, 666] width 148 height 15
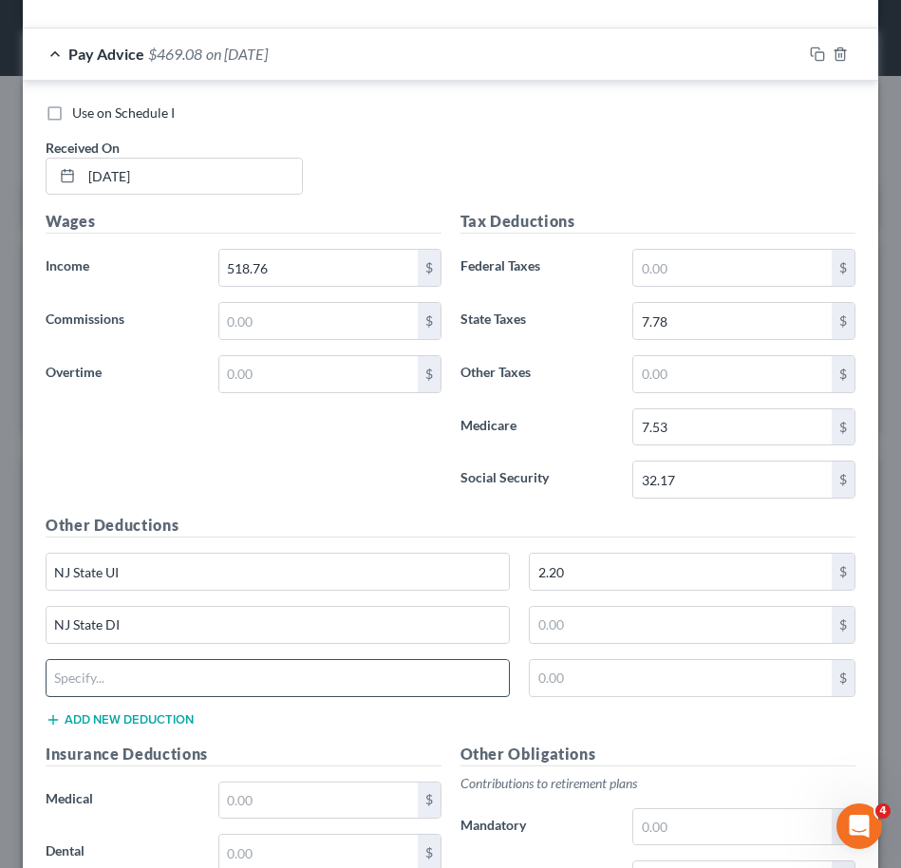
click at [180, 691] on input "text" at bounding box center [278, 678] width 462 height 36
type input "NJ FLI"
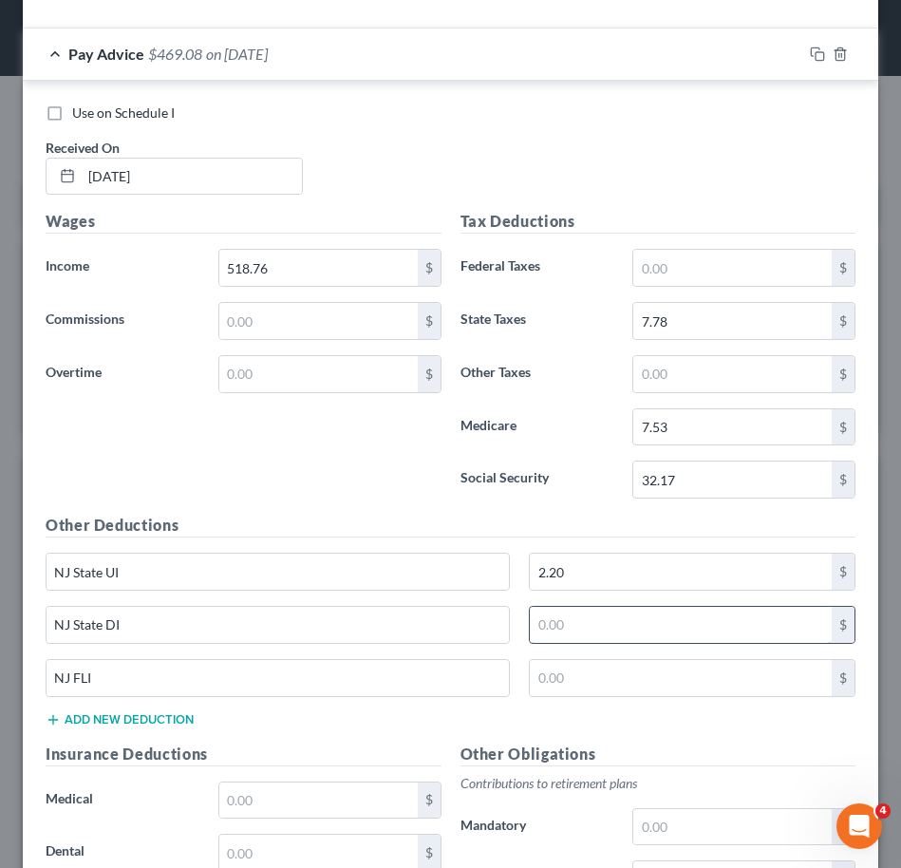
click at [678, 629] on input "text" at bounding box center [681, 625] width 302 height 36
type input "1.19"
click at [653, 675] on input "text" at bounding box center [681, 678] width 302 height 36
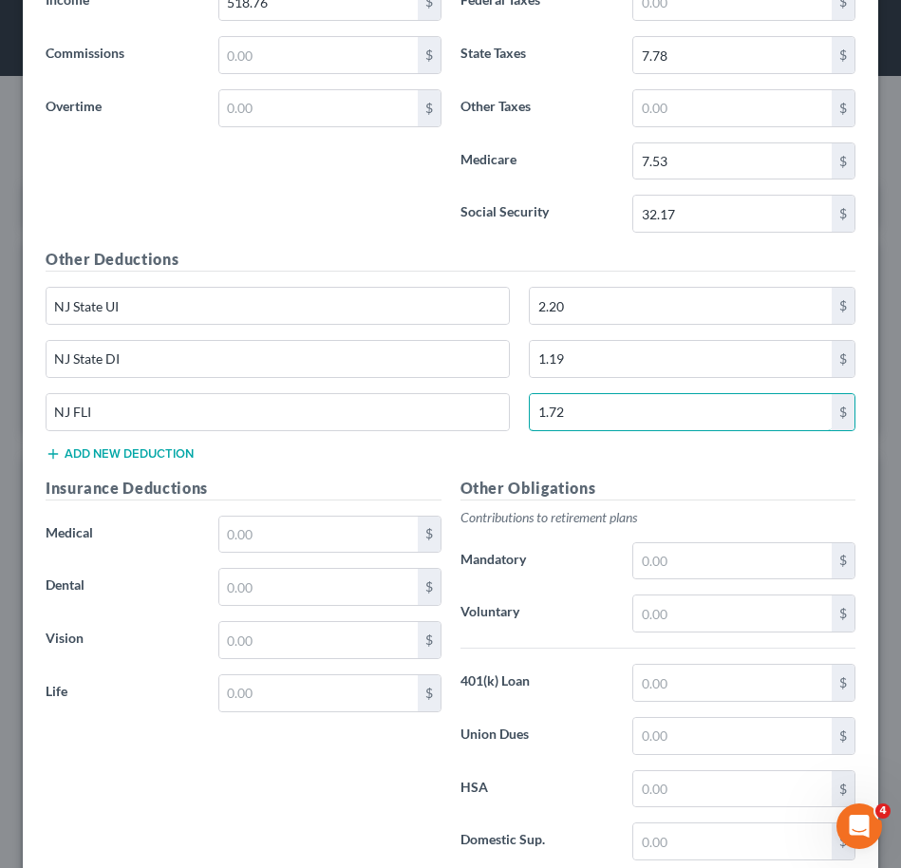
scroll to position [253, 0]
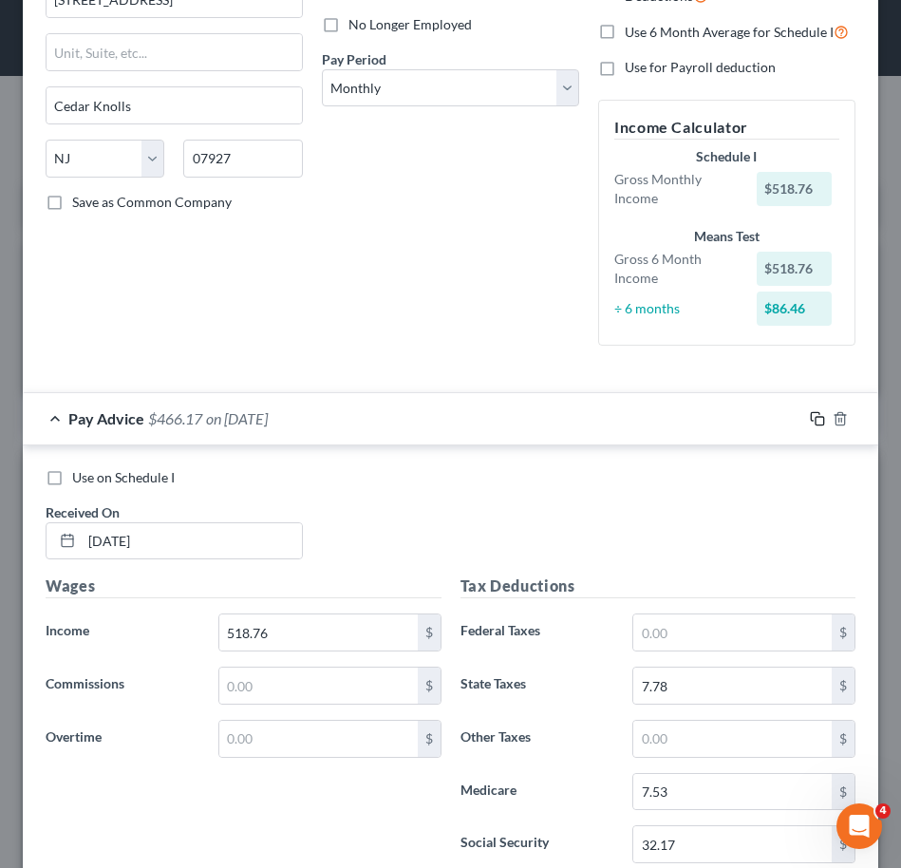
type input "1.72"
click at [810, 415] on icon "button" at bounding box center [817, 418] width 15 height 15
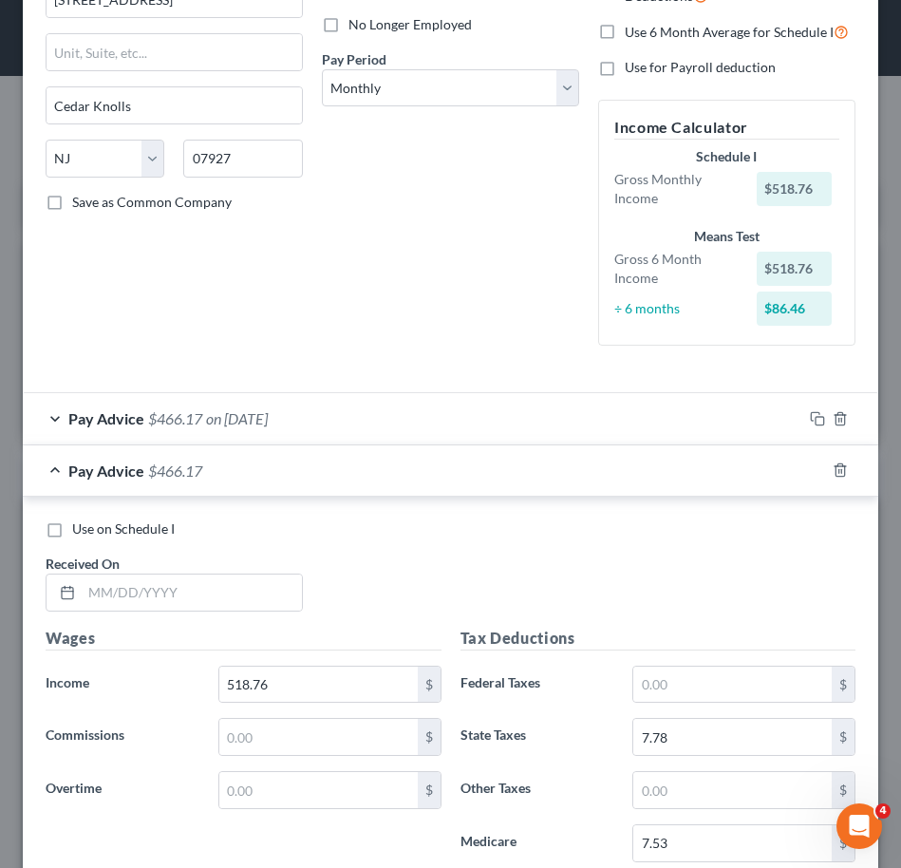
click at [396, 187] on div "Debtor Spouse Occupation Length of Employment 2 years No Longer Employed Pay Pe…" at bounding box center [450, 98] width 276 height 526
click at [420, 77] on select "Select Monthly Twice Monthly Every Other Week Weekly" at bounding box center [450, 88] width 257 height 38
select select "1"
click at [322, 69] on select "Select Monthly Twice Monthly Every Other Week Weekly" at bounding box center [450, 88] width 257 height 38
click at [229, 589] on input "text" at bounding box center [192, 592] width 220 height 36
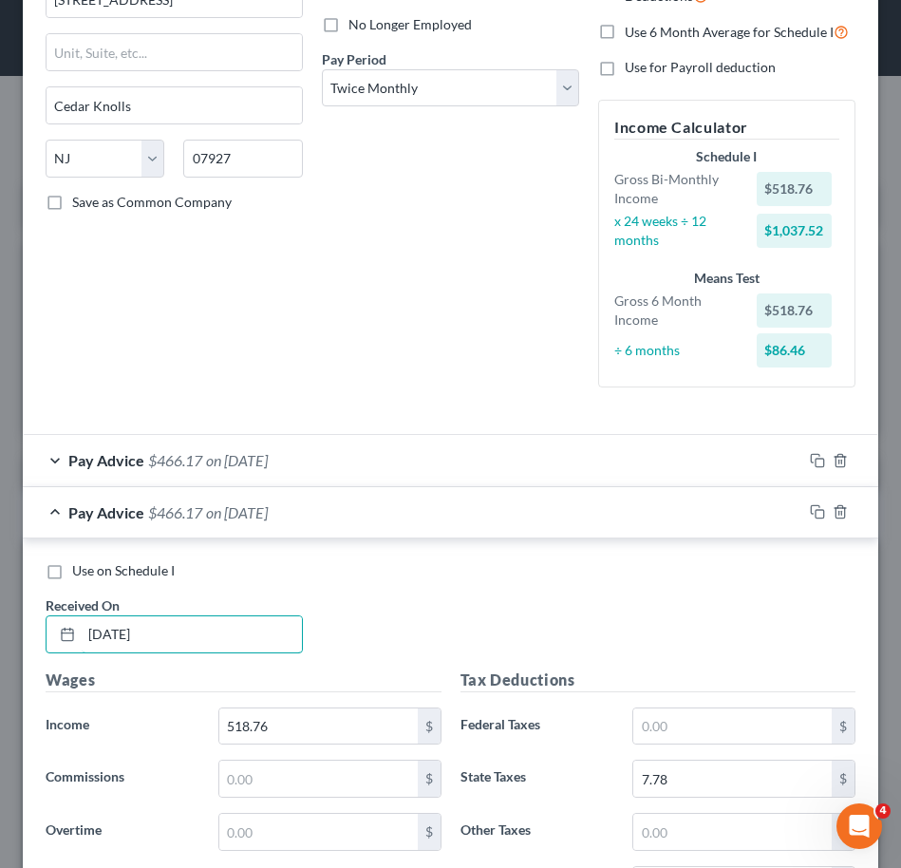
type input "02/28/2025"
click at [354, 592] on div "Use on Schedule I Received On * 02/28/2025" at bounding box center [450, 614] width 829 height 107
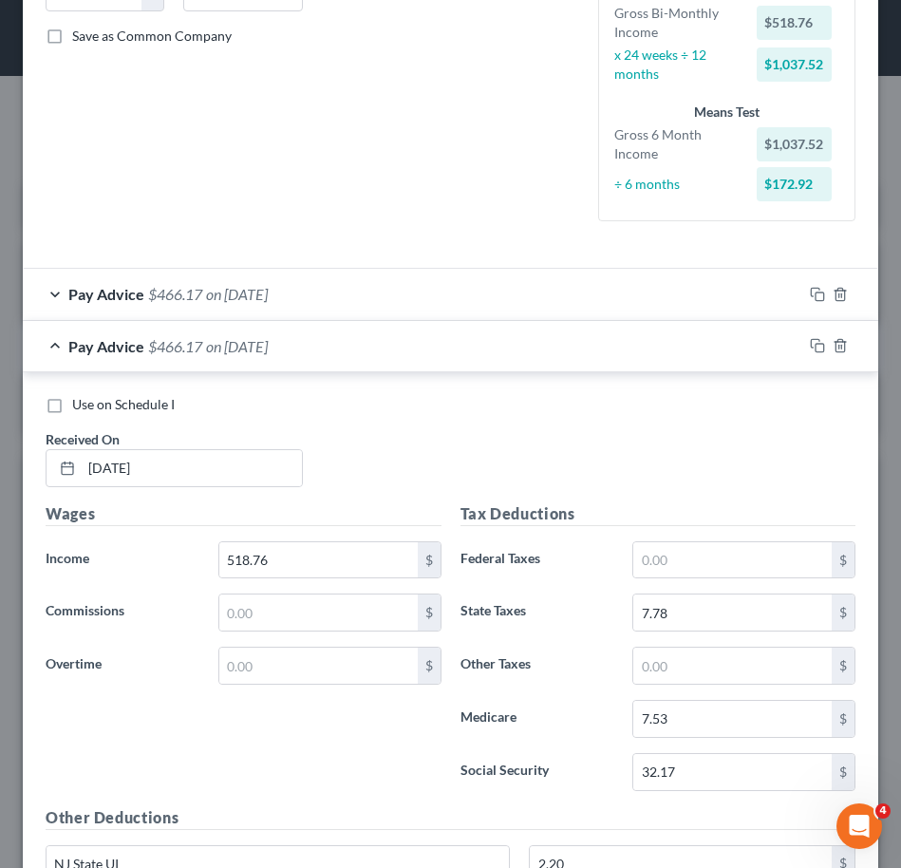
scroll to position [421, 0]
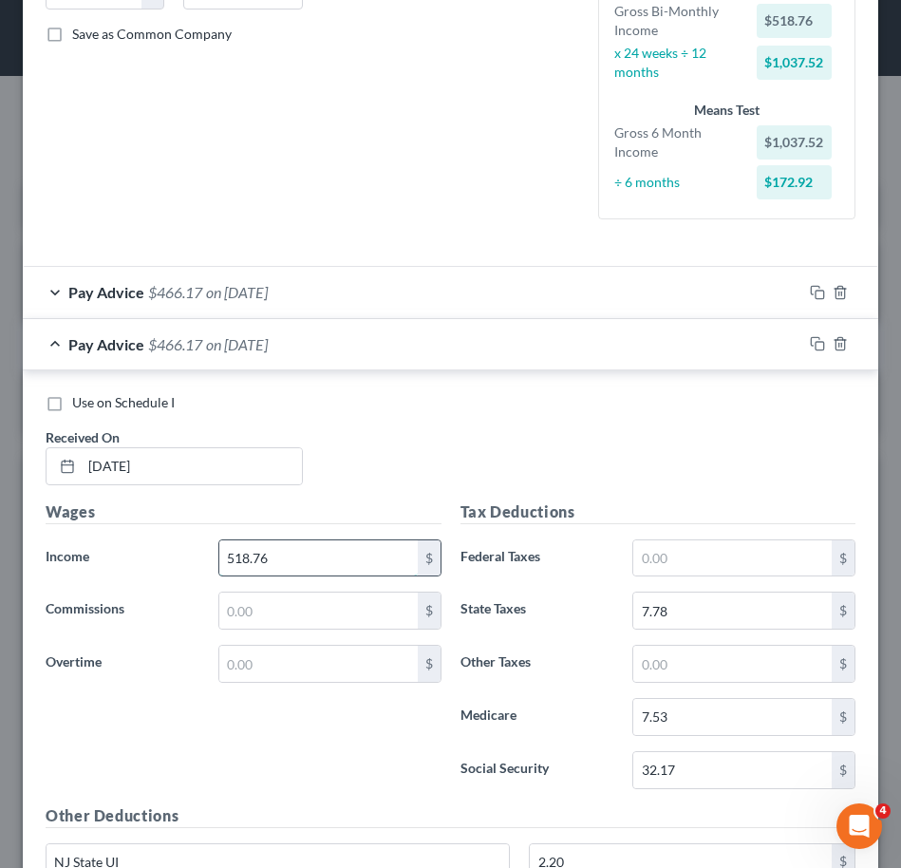
click at [297, 557] on input "518.76" at bounding box center [318, 558] width 198 height 36
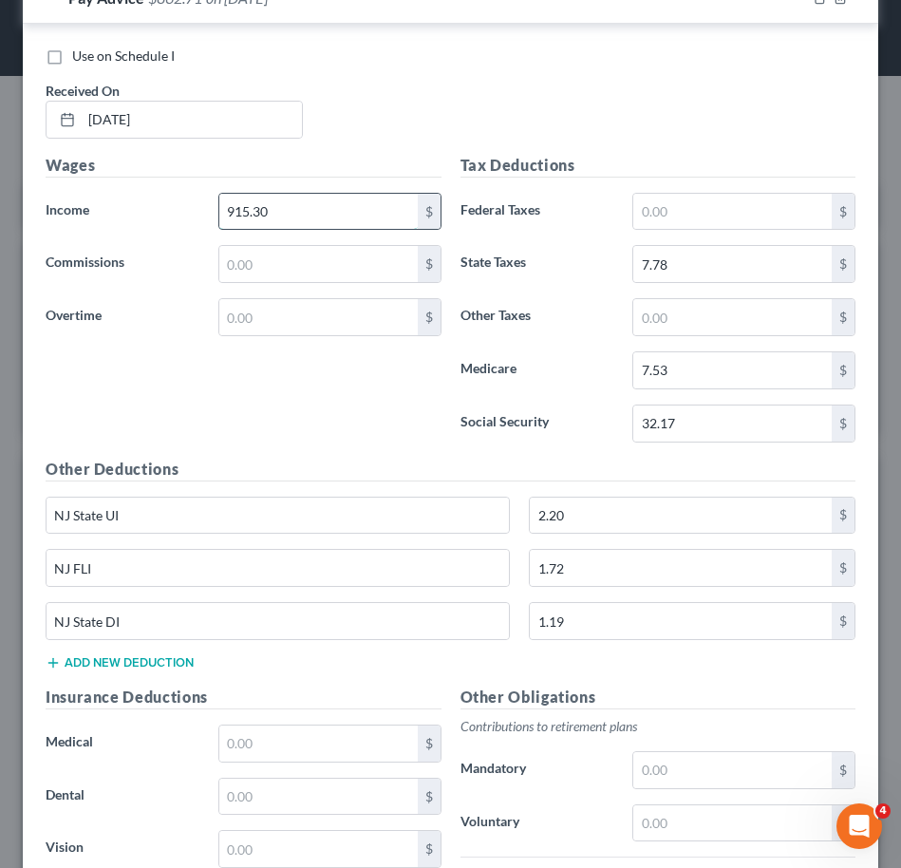
scroll to position [768, 0]
type input "915.30"
click at [686, 425] on input "32.17" at bounding box center [732, 422] width 198 height 36
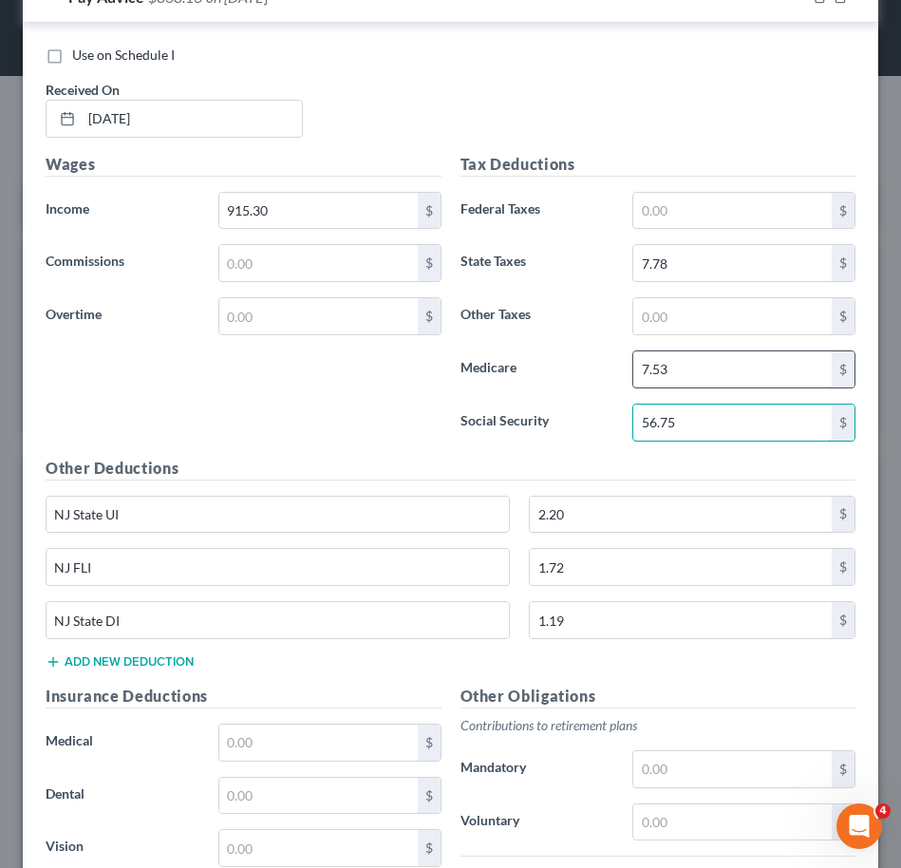
type input "56.75"
click at [740, 380] on input "7.53" at bounding box center [732, 369] width 198 height 36
type input "13.27"
click at [728, 267] on input "7.78" at bounding box center [732, 263] width 198 height 36
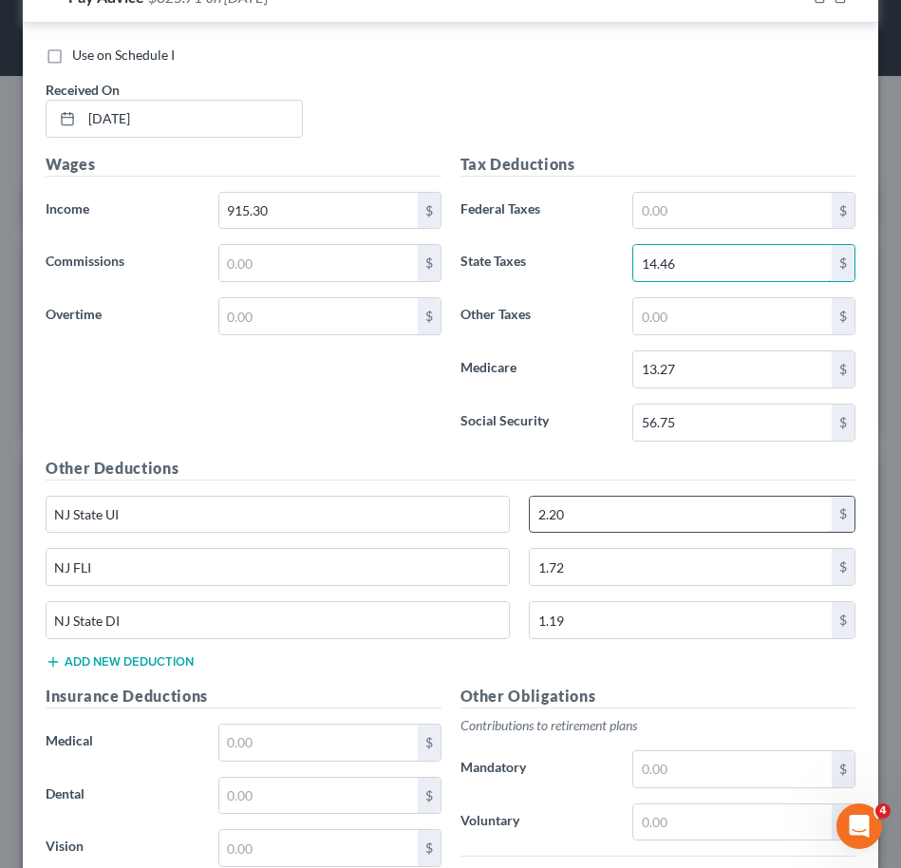
type input "14.46"
click at [599, 510] on input "2.20" at bounding box center [681, 515] width 302 height 36
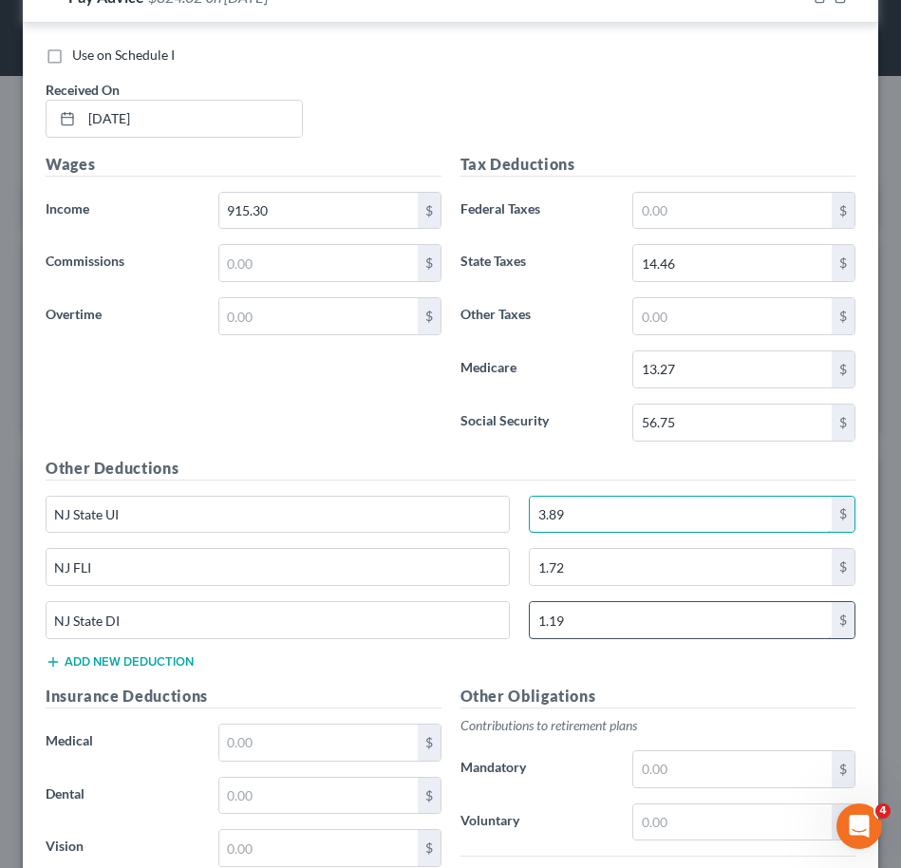
type input "3.89"
click at [590, 613] on input "1.19" at bounding box center [681, 620] width 302 height 36
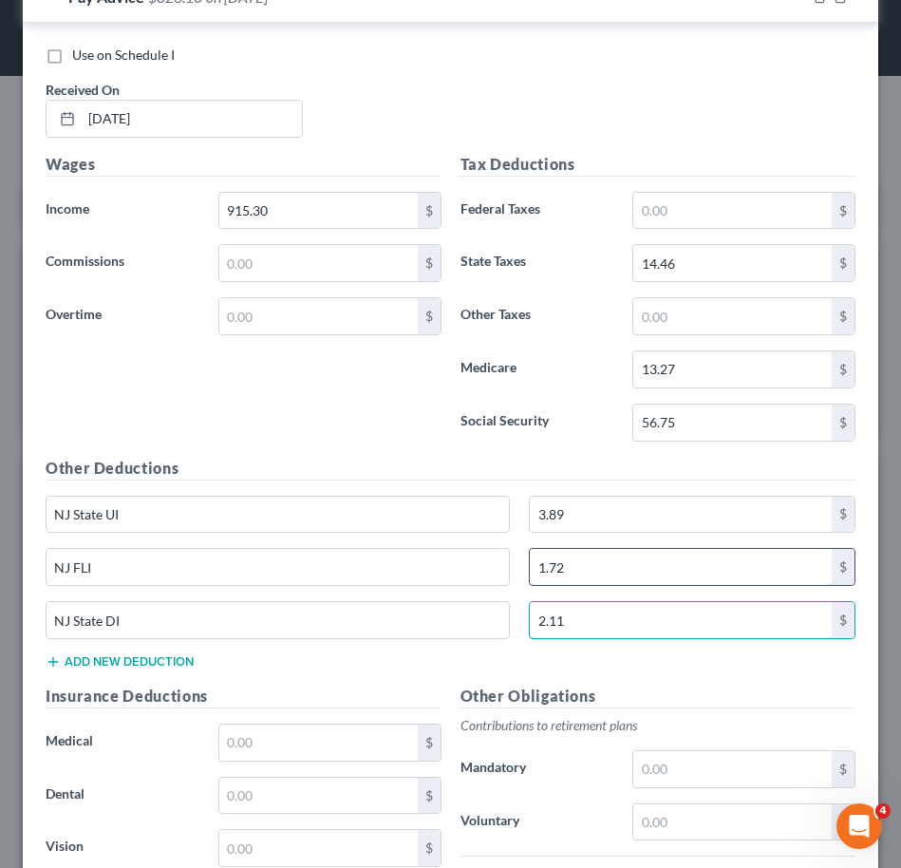
type input "2.11"
click at [606, 567] on input "1.72" at bounding box center [681, 567] width 302 height 36
type input "3.02"
click at [505, 407] on label "Social Security" at bounding box center [537, 423] width 173 height 38
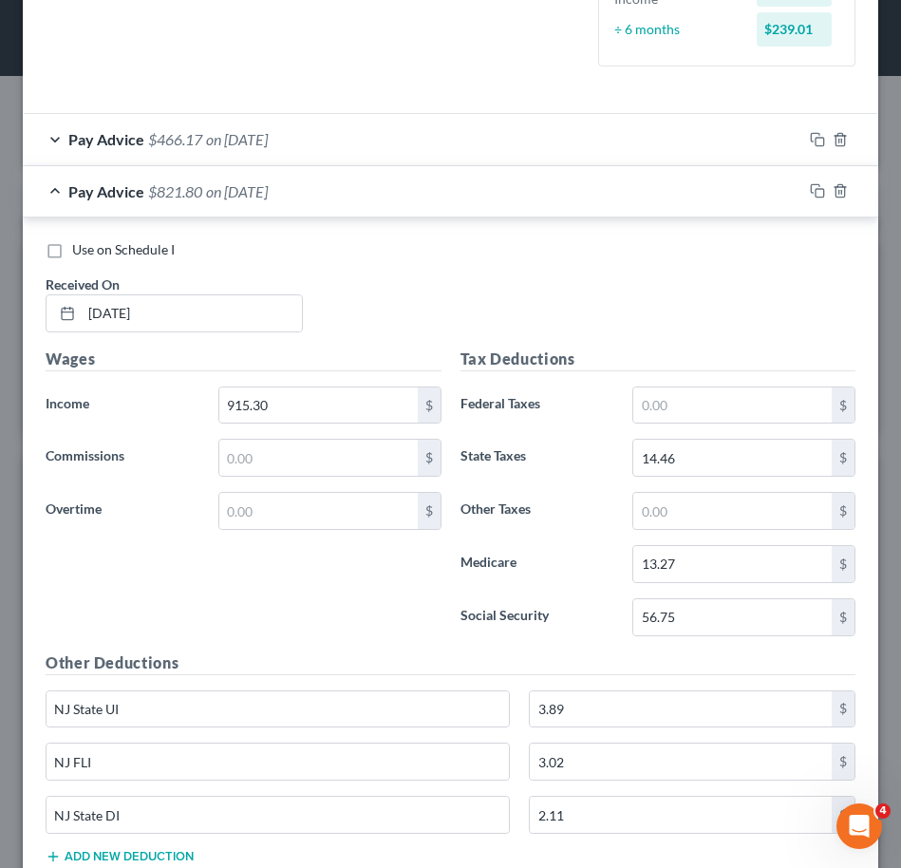
scroll to position [554, 0]
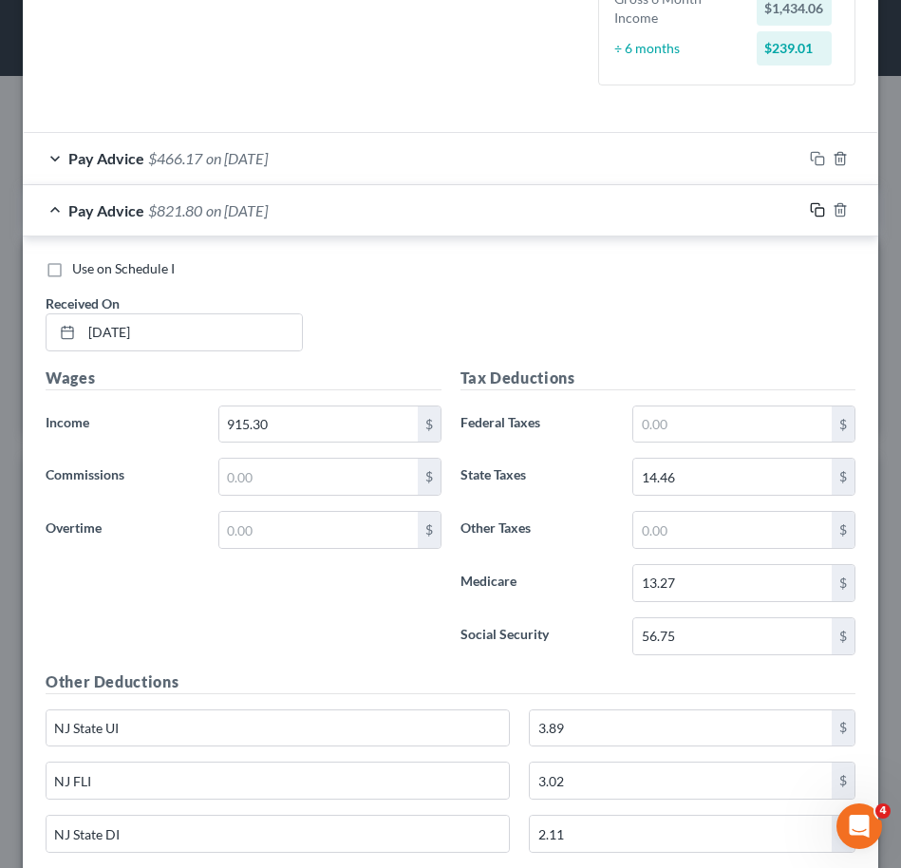
click at [810, 212] on icon "button" at bounding box center [817, 209] width 15 height 15
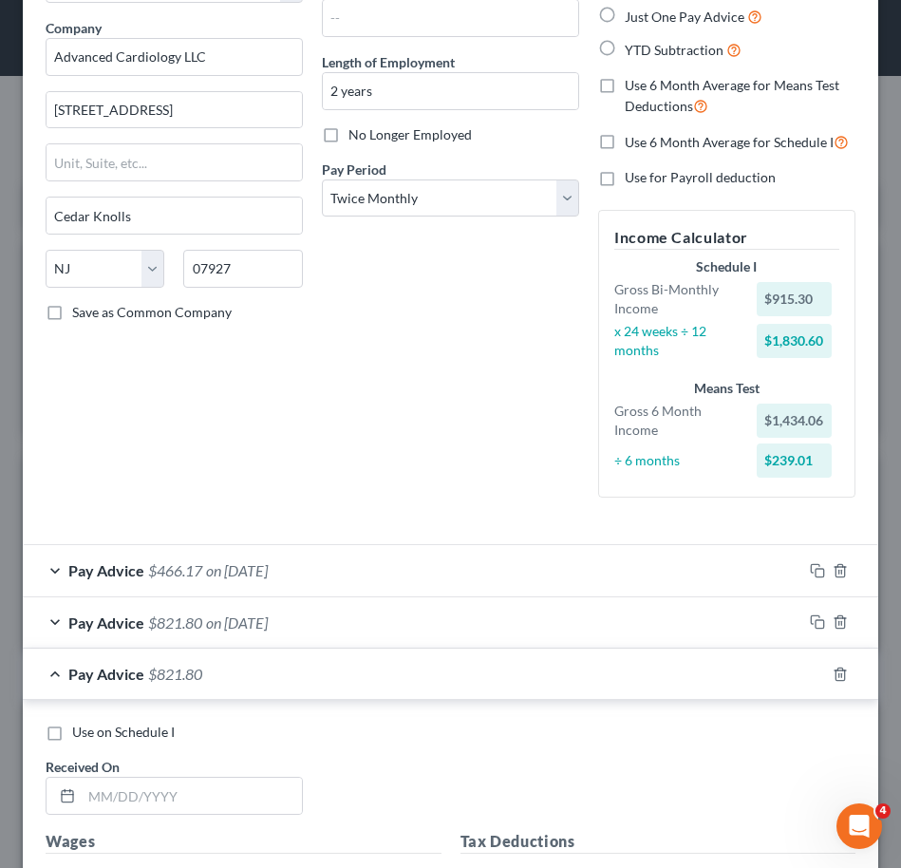
scroll to position [14, 0]
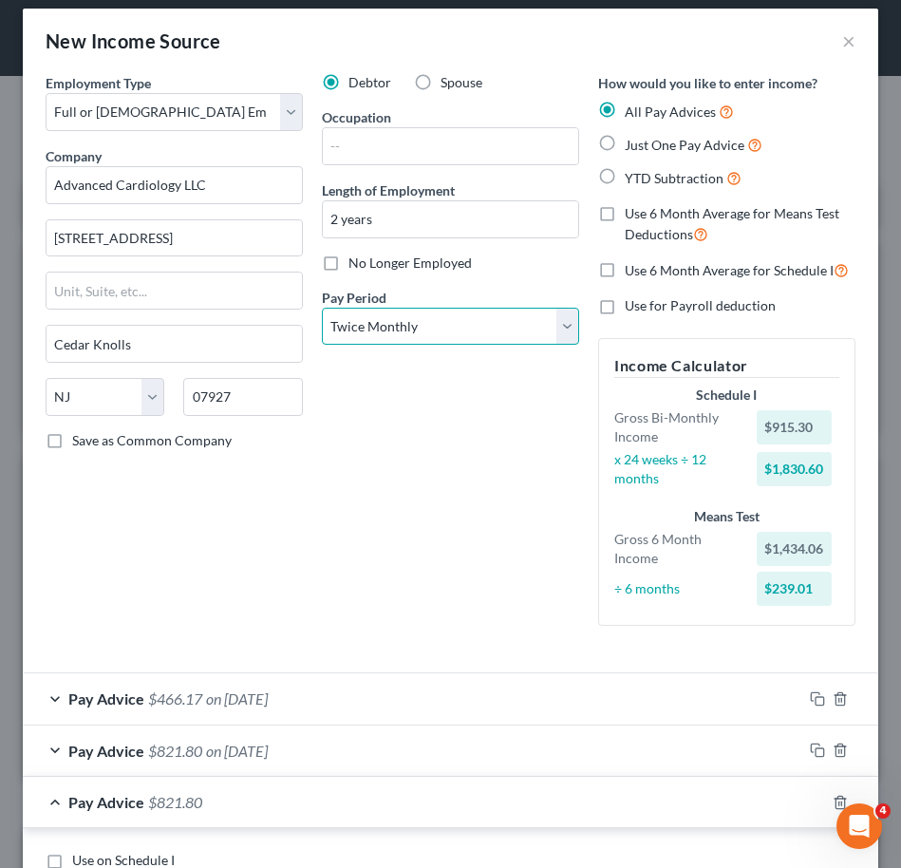
click at [421, 310] on select "Select Monthly Twice Monthly Every Other Week Weekly" at bounding box center [450, 327] width 257 height 38
select select "2"
click at [322, 308] on select "Select Monthly Twice Monthly Every Other Week Weekly" at bounding box center [450, 327] width 257 height 38
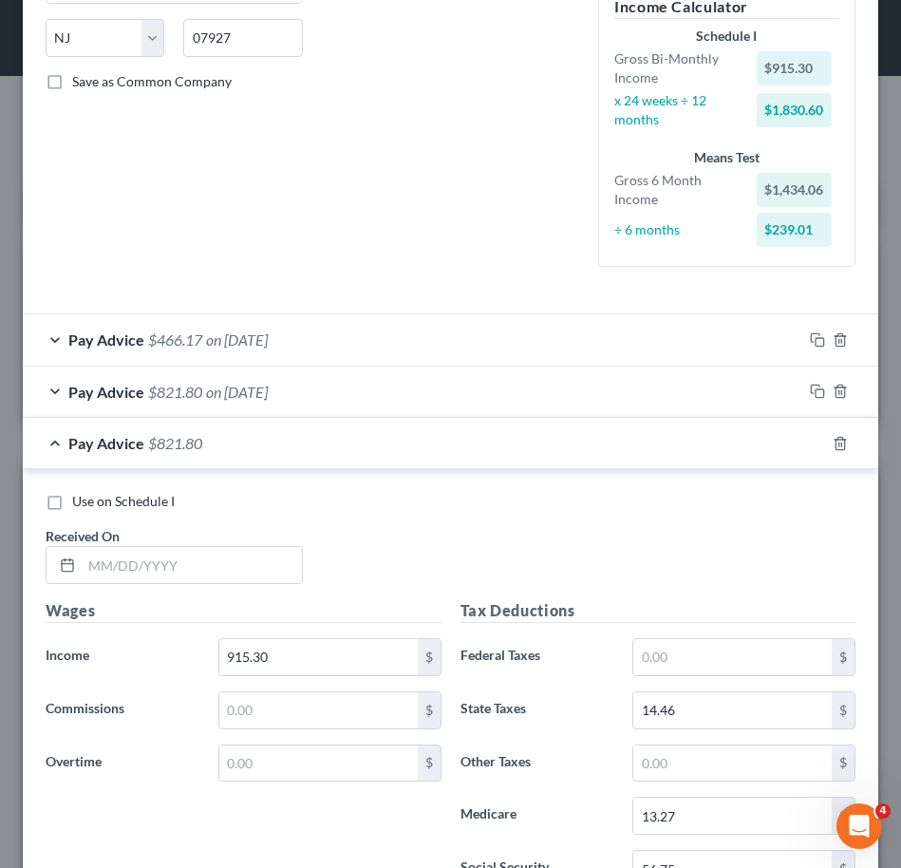
scroll to position [378, 0]
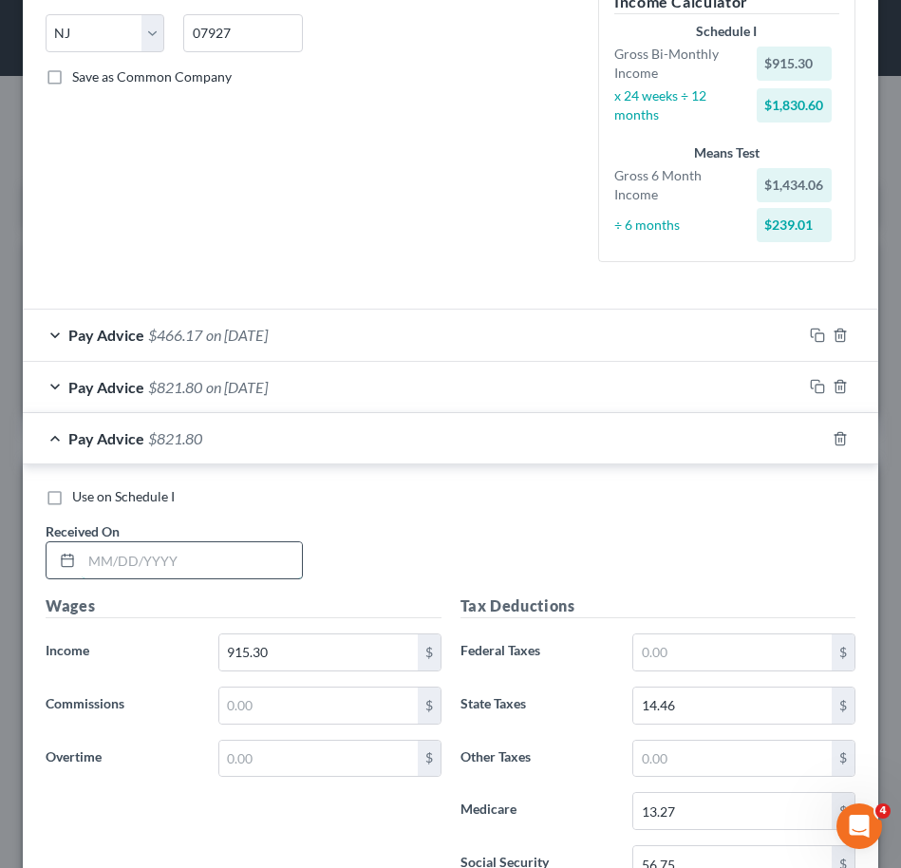
click at [210, 554] on input "text" at bounding box center [192, 560] width 220 height 36
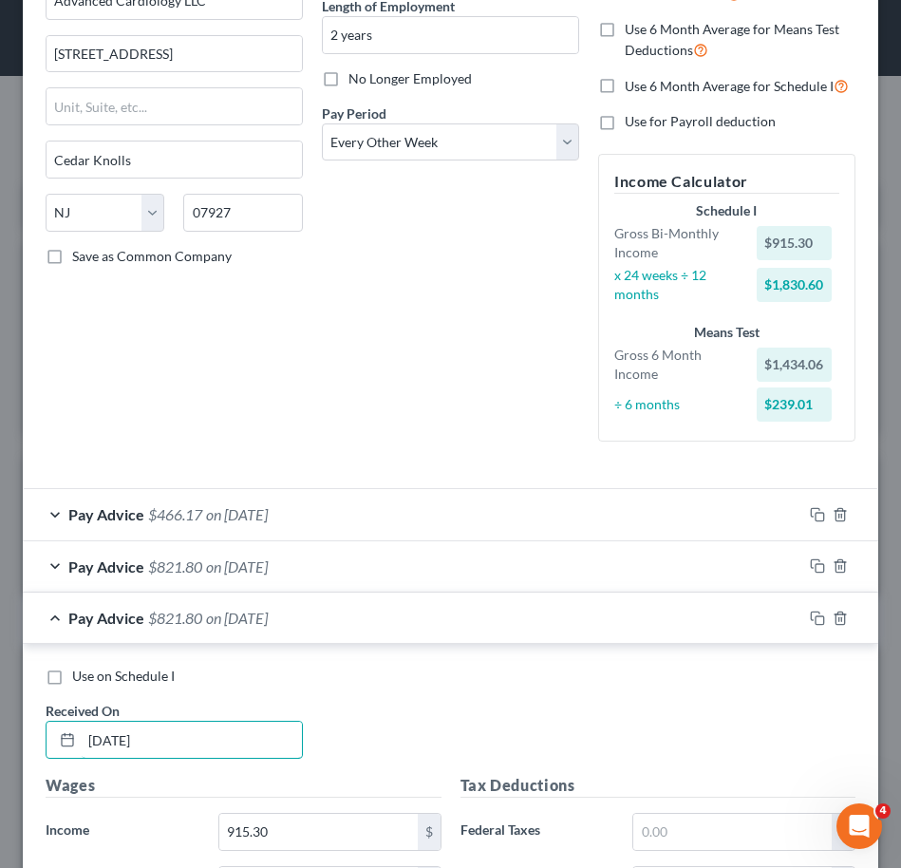
scroll to position [196, 0]
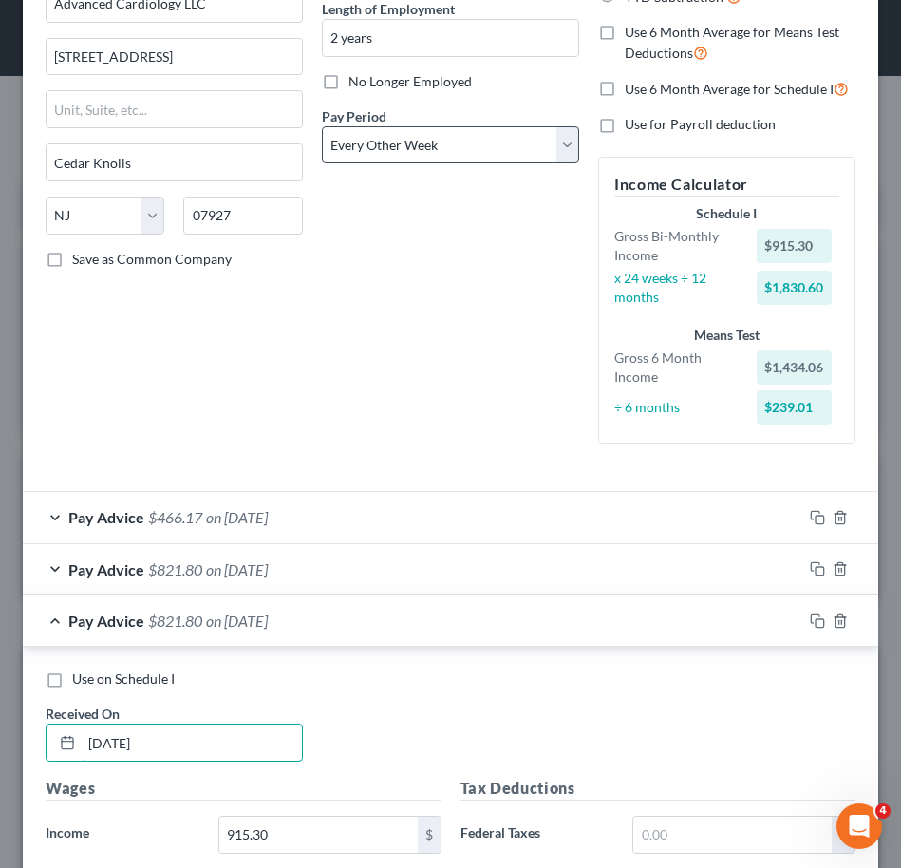
type input "05/09/2025"
click at [375, 138] on select "Select Monthly Twice Monthly Every Other Week Weekly" at bounding box center [450, 145] width 257 height 38
select select "3"
click at [322, 126] on select "Select Monthly Twice Monthly Every Other Week Weekly" at bounding box center [450, 145] width 257 height 38
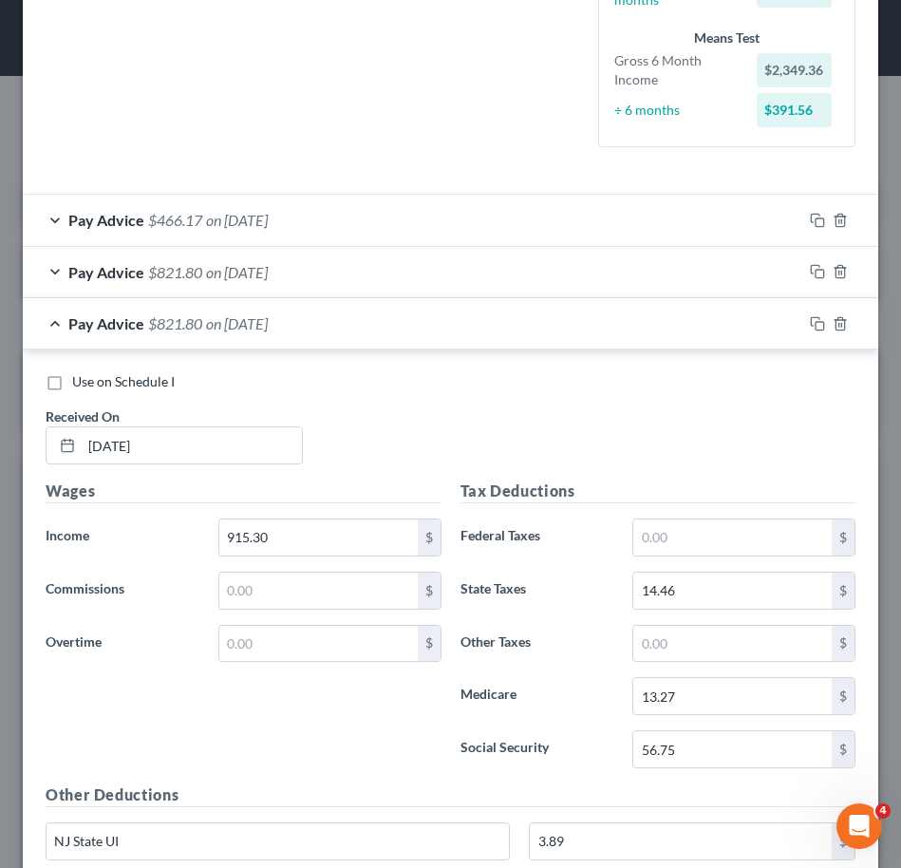
scroll to position [590, 0]
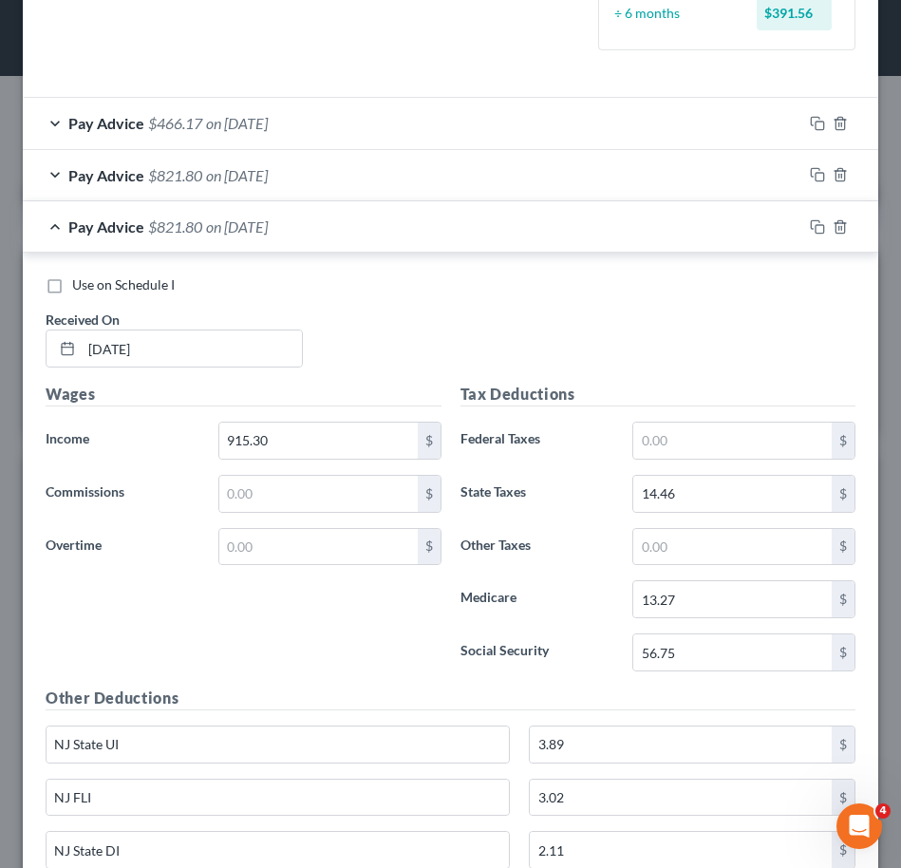
click at [296, 436] on input "915.30" at bounding box center [318, 441] width 198 height 36
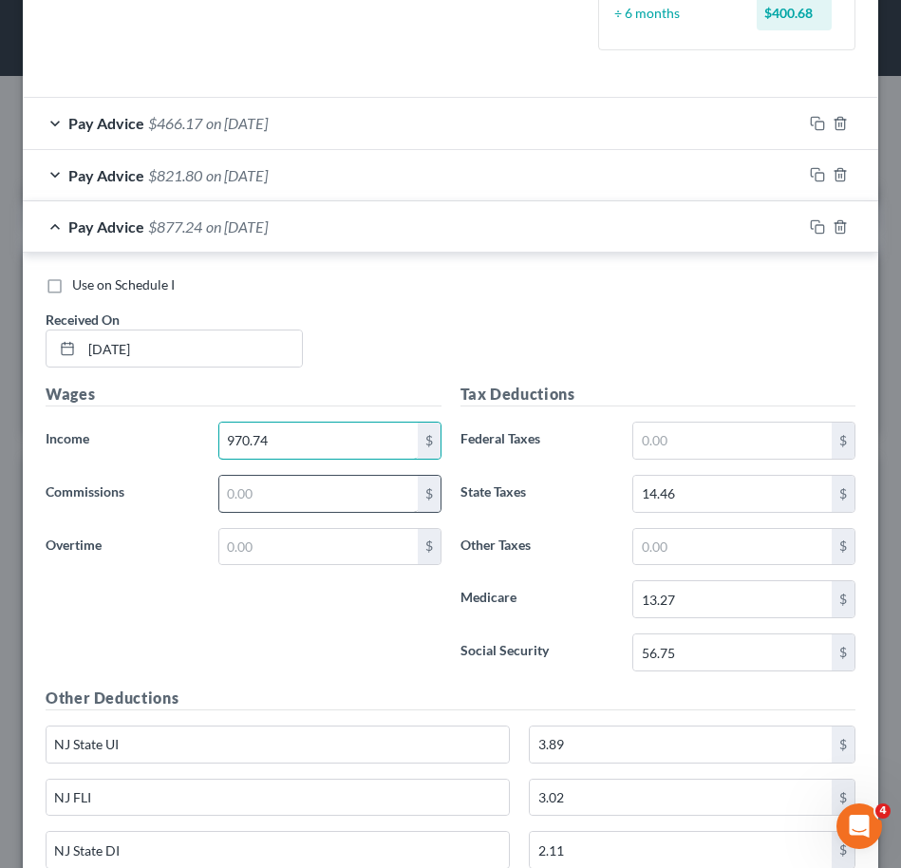
scroll to position [644, 0]
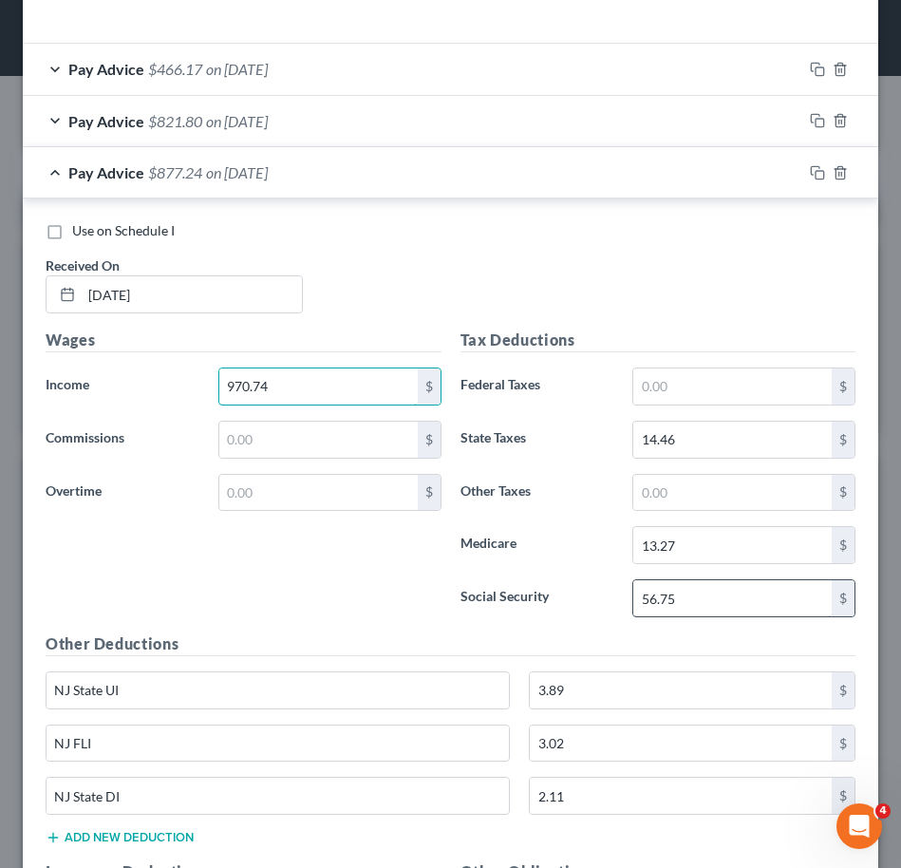
type input "970.74"
click at [696, 593] on input "56.75" at bounding box center [732, 598] width 198 height 36
type input "60.19"
click at [710, 537] on input "13.27" at bounding box center [732, 545] width 198 height 36
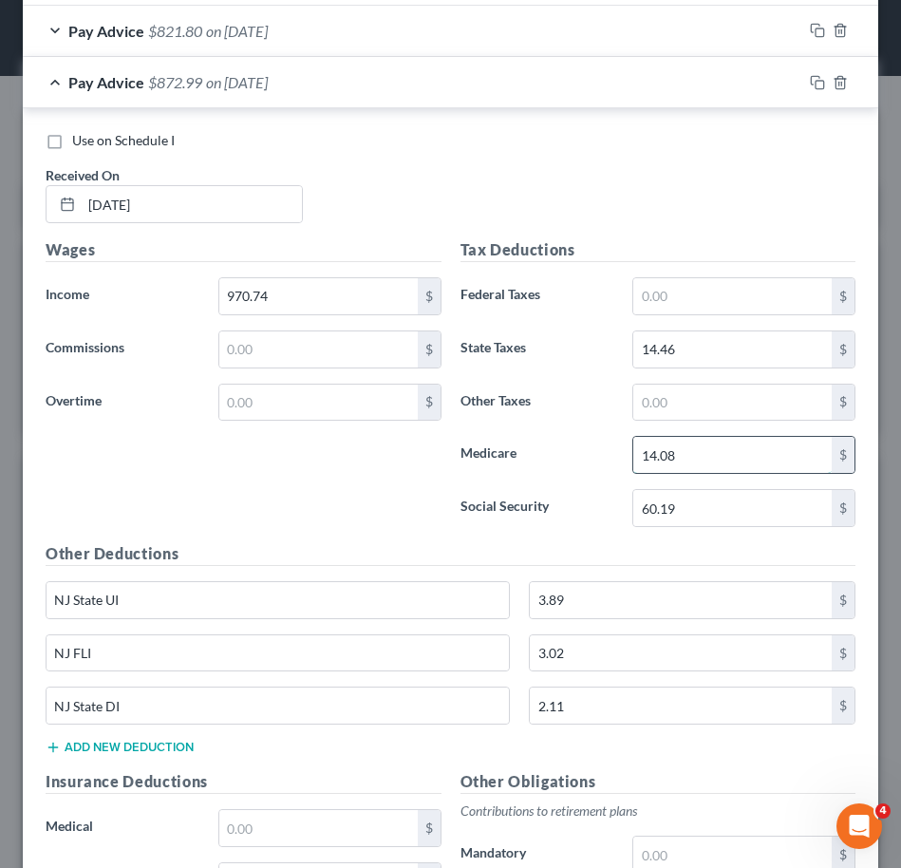
scroll to position [741, 0]
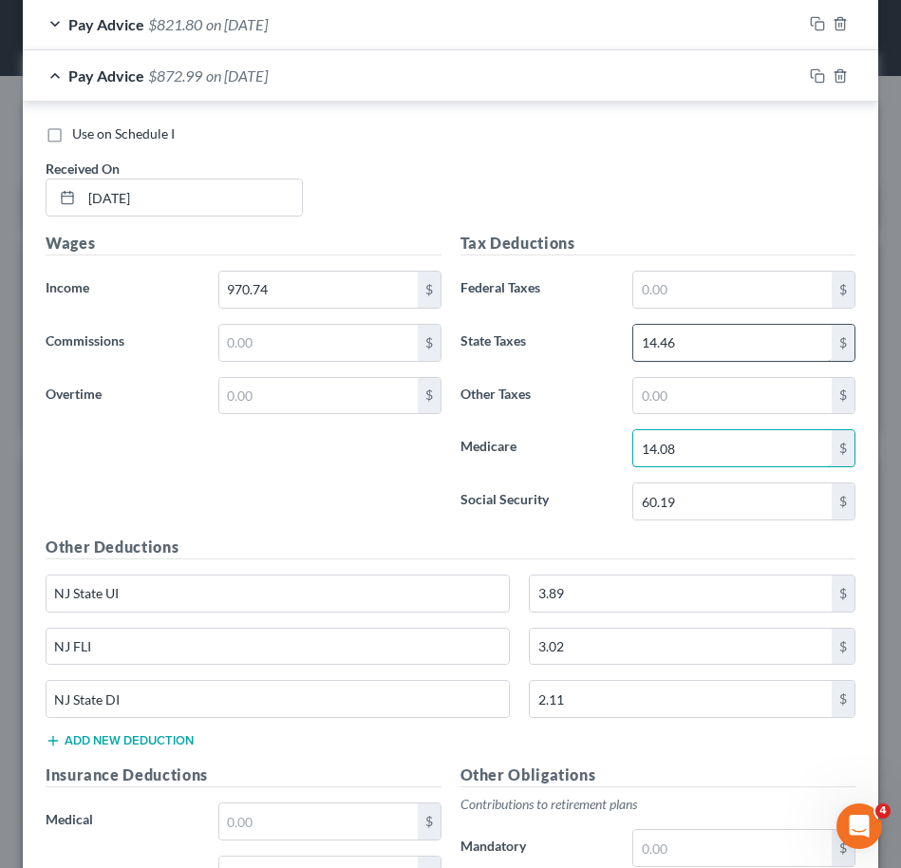
type input "14.08"
click at [709, 355] on input "14.46" at bounding box center [732, 343] width 198 height 36
type input "15.57"
click at [618, 593] on input "3.89" at bounding box center [681, 593] width 302 height 36
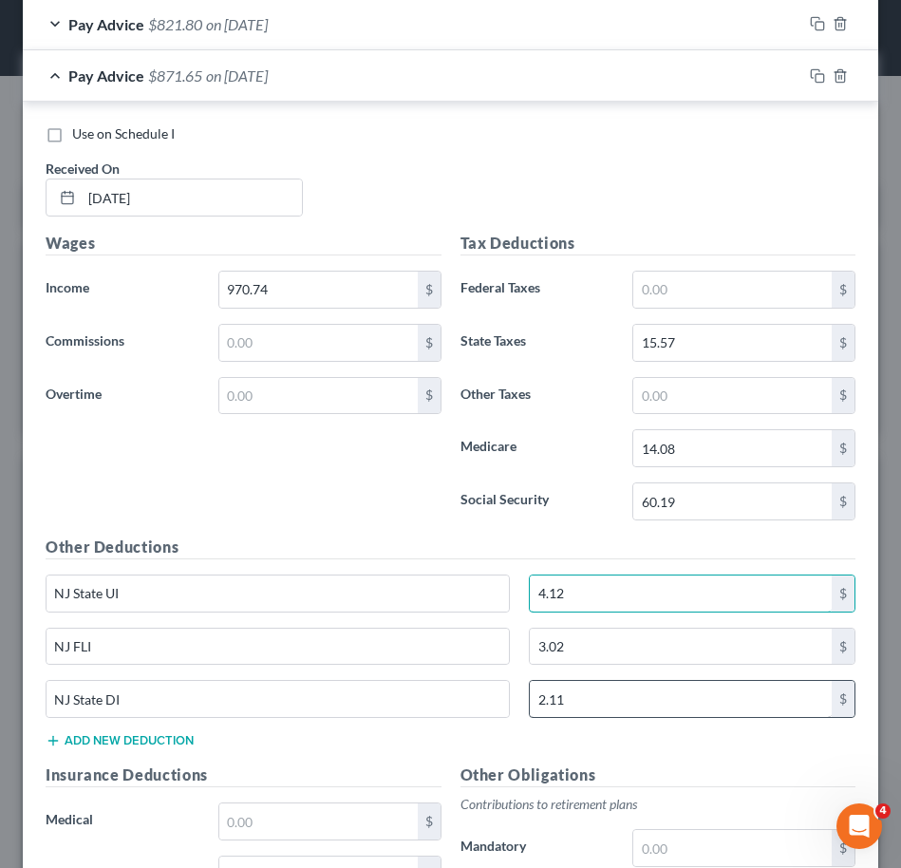
type input "4.12"
click at [629, 716] on input "2.11" at bounding box center [681, 699] width 302 height 36
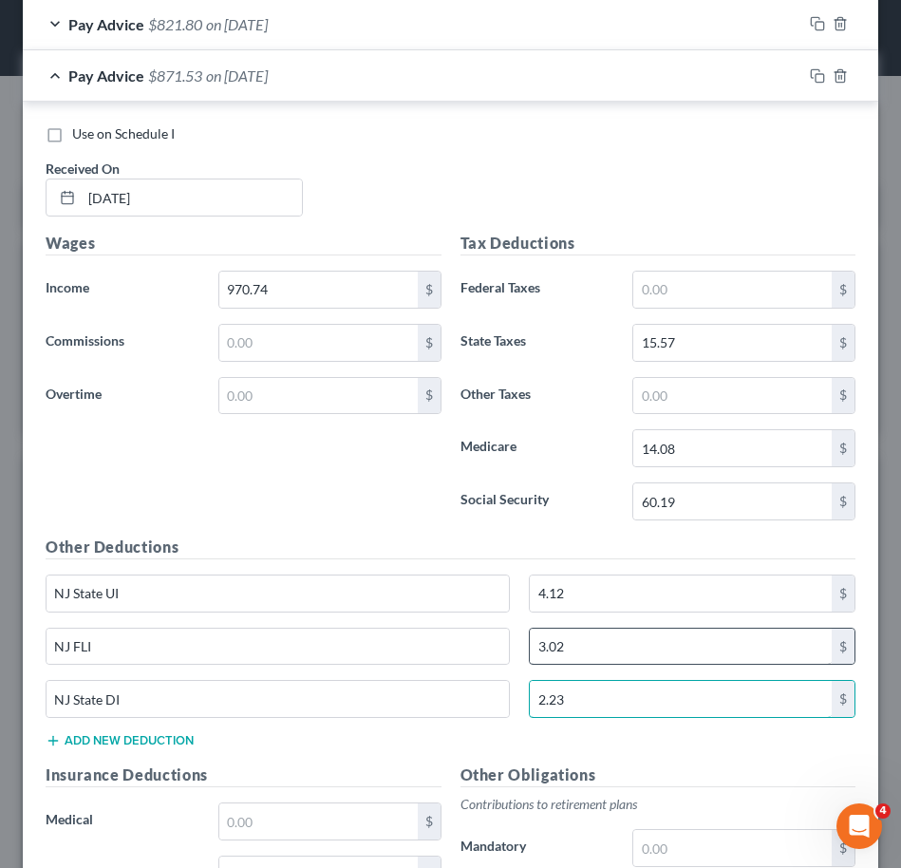
type input "2.23"
click at [633, 649] on input "3.02" at bounding box center [681, 647] width 302 height 36
type input "3.20"
click at [810, 80] on icon "button" at bounding box center [817, 75] width 15 height 15
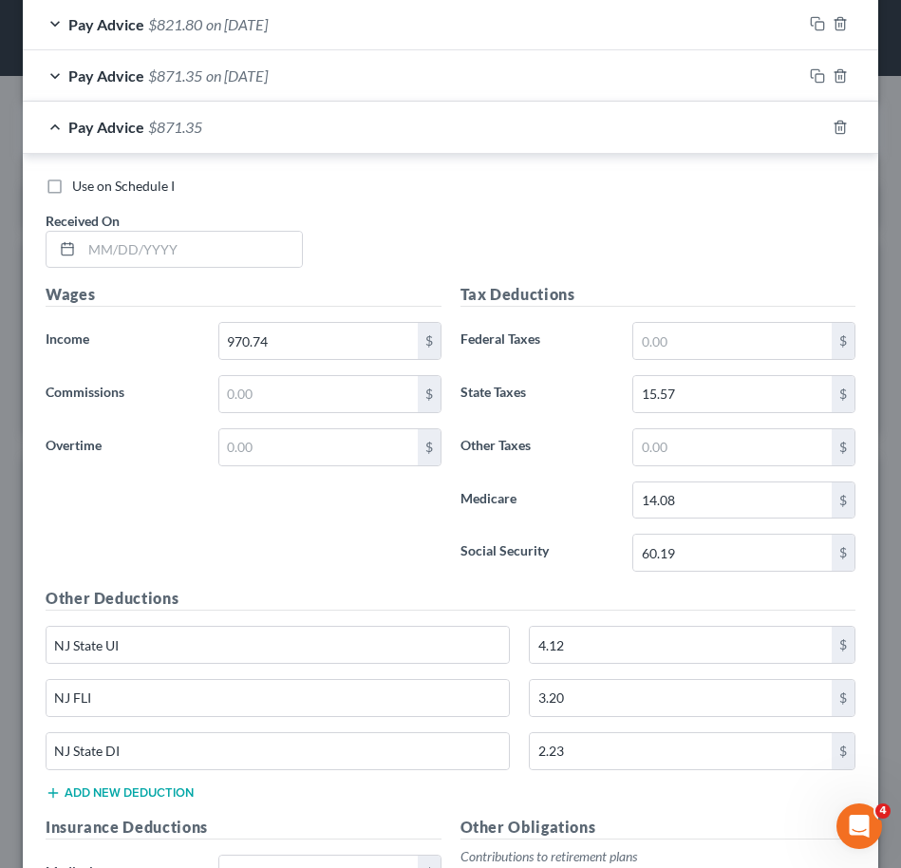
click at [333, 209] on div "Use on Schedule I Received On *" at bounding box center [450, 230] width 829 height 107
click at [304, 348] on input "970.74" at bounding box center [318, 341] width 198 height 36
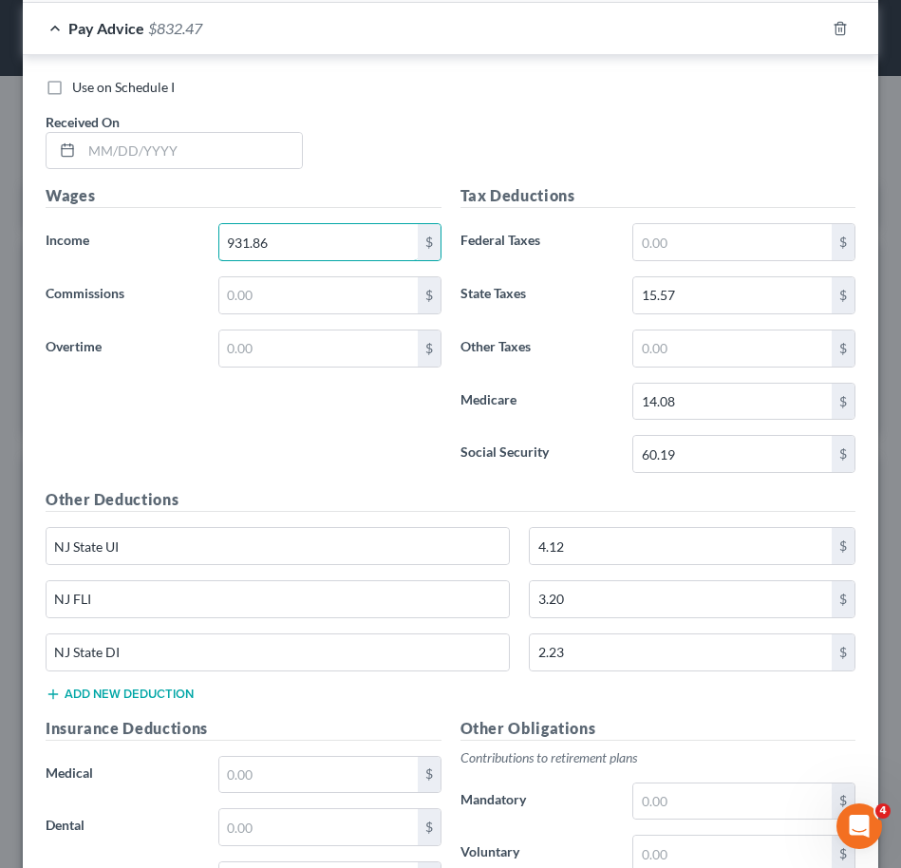
scroll to position [840, 0]
type input "931.86"
click at [718, 456] on input "60.19" at bounding box center [732, 453] width 198 height 36
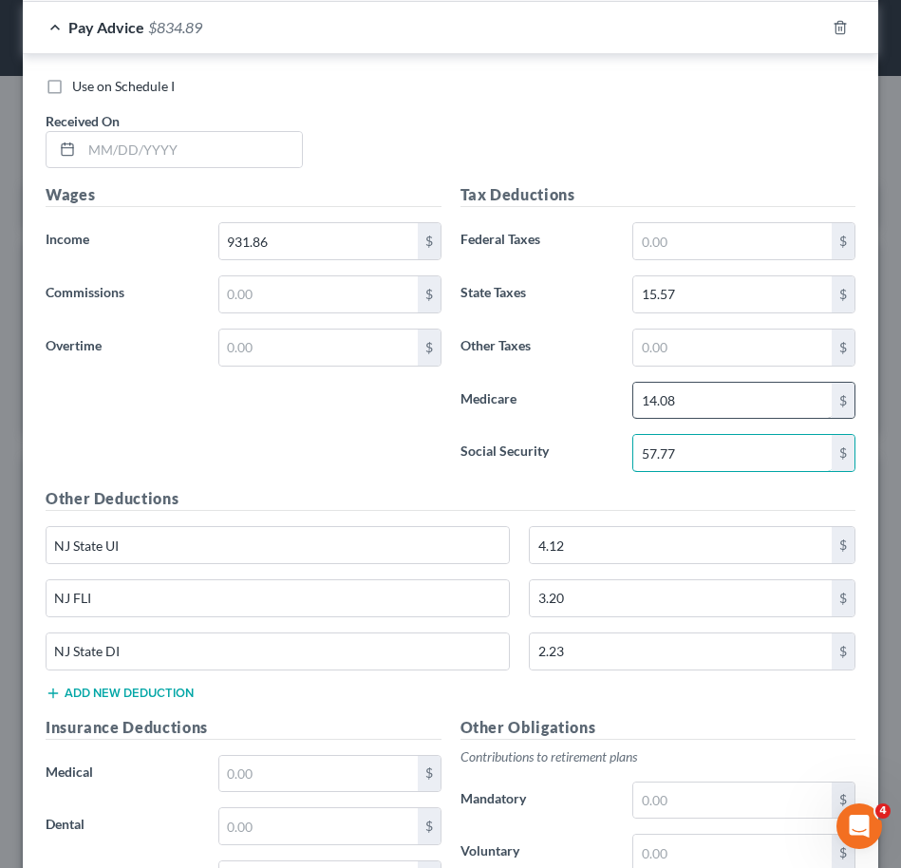
type input "57.77"
click at [722, 398] on input "14.08" at bounding box center [732, 401] width 198 height 36
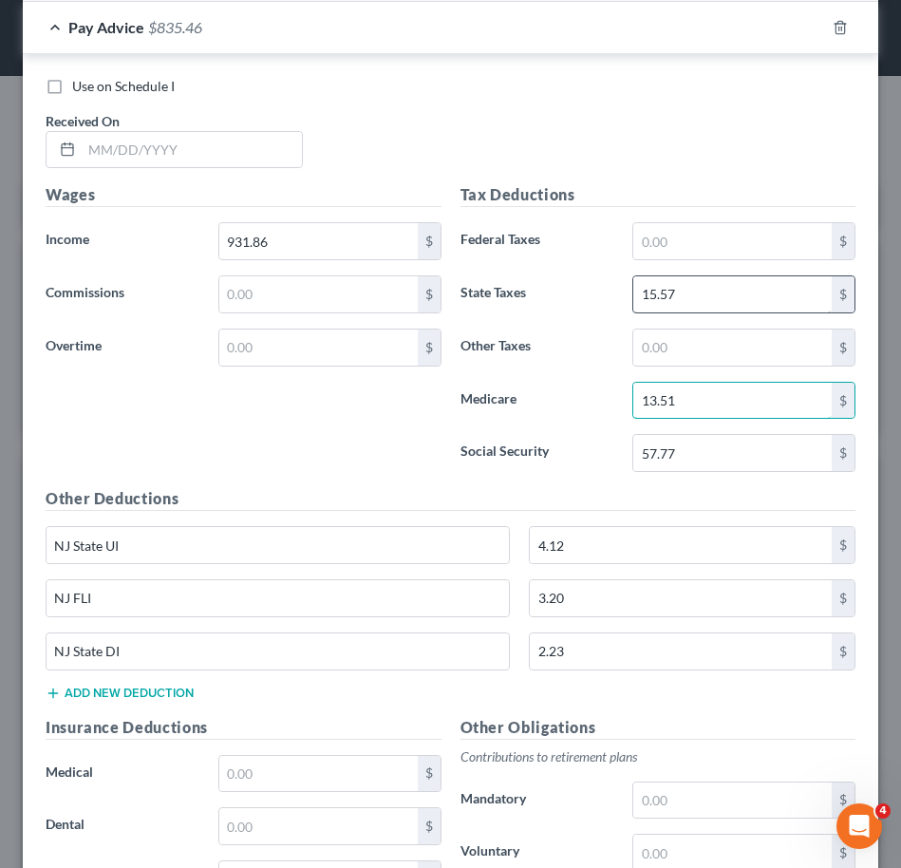
type input "13.51"
click at [717, 292] on input "15.57" at bounding box center [732, 294] width 198 height 36
type input "14.79"
click at [627, 540] on input "4.12" at bounding box center [681, 545] width 302 height 36
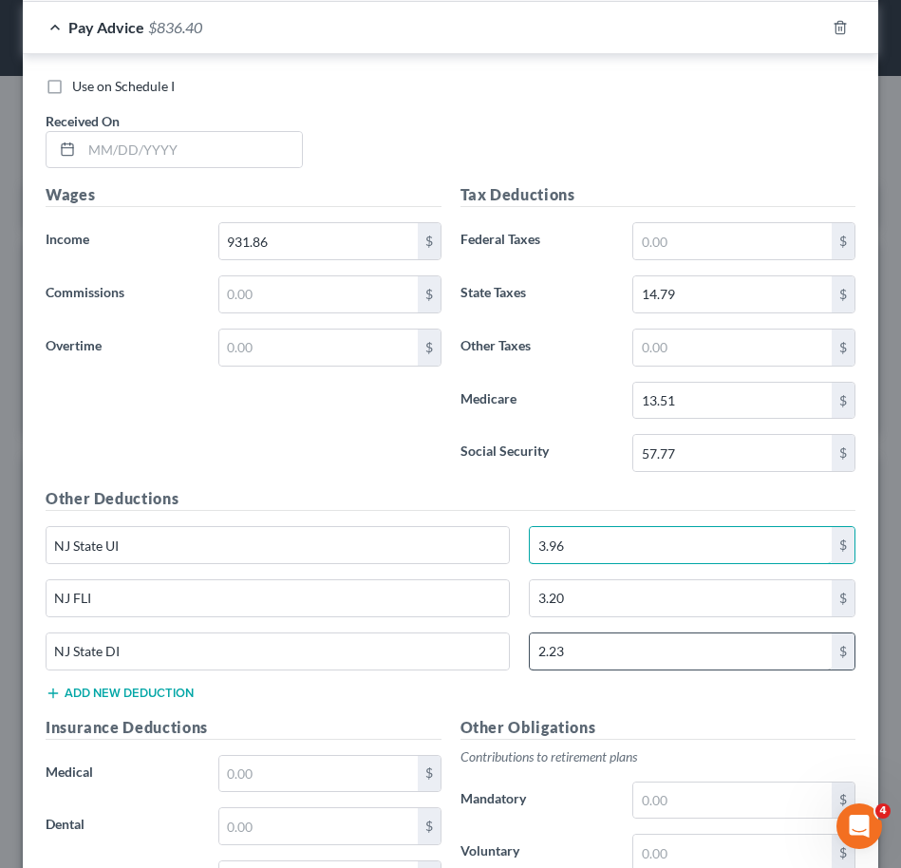
type input "3.96"
click at [617, 657] on input "2.23" at bounding box center [681, 651] width 302 height 36
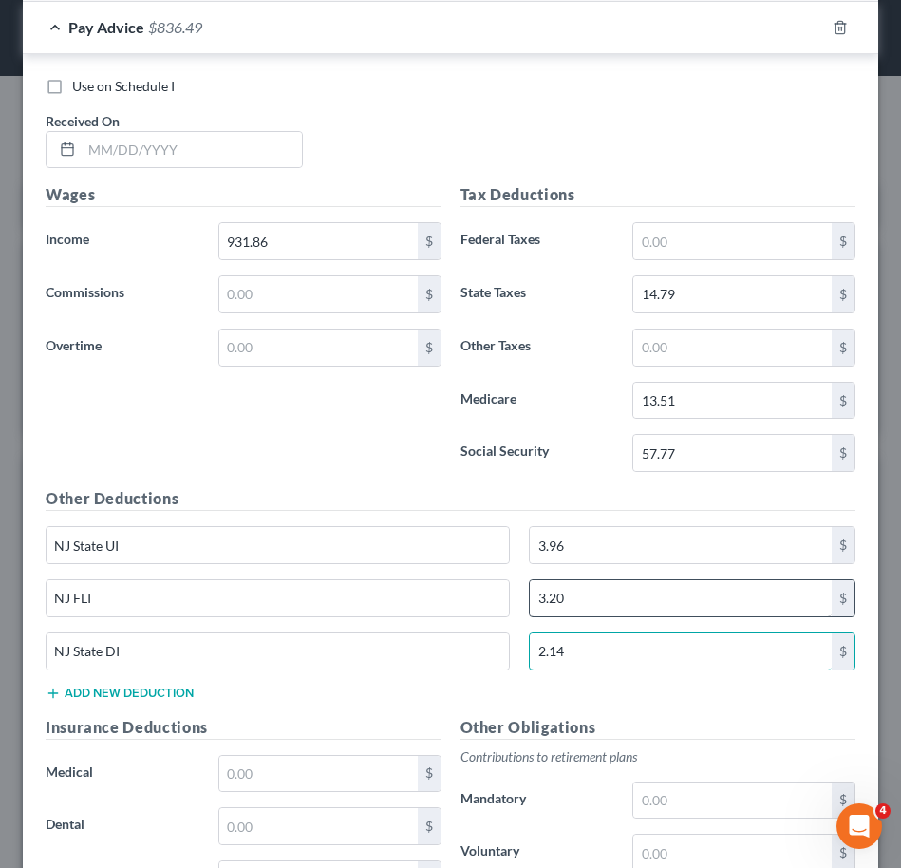
type input "2.14"
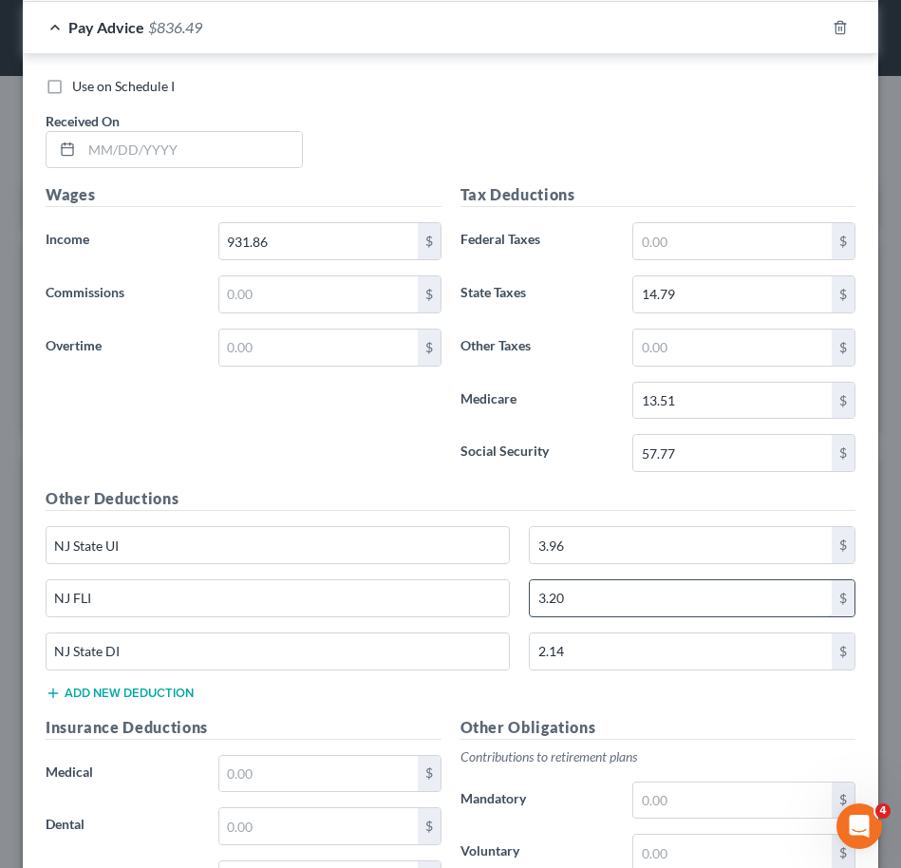
click at [631, 601] on input "3.20" at bounding box center [681, 598] width 302 height 36
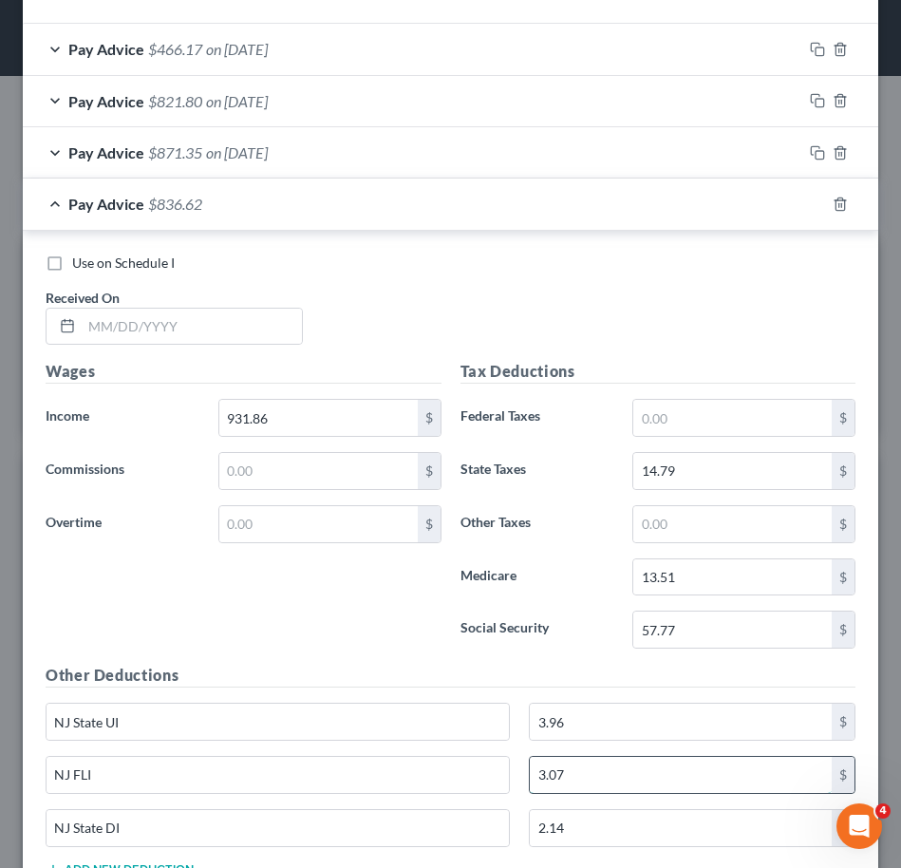
scroll to position [635, 0]
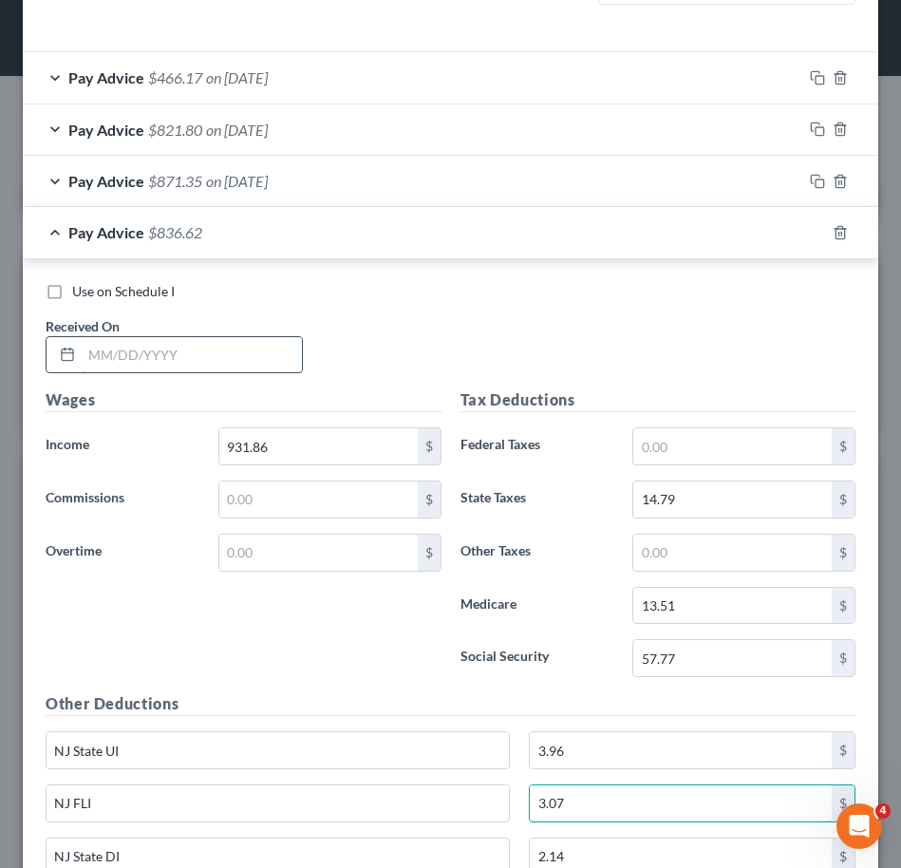
type input "3.07"
click at [255, 358] on input "text" at bounding box center [192, 355] width 220 height 36
type input "03/14/2025"
click at [810, 239] on icon "button" at bounding box center [817, 232] width 15 height 15
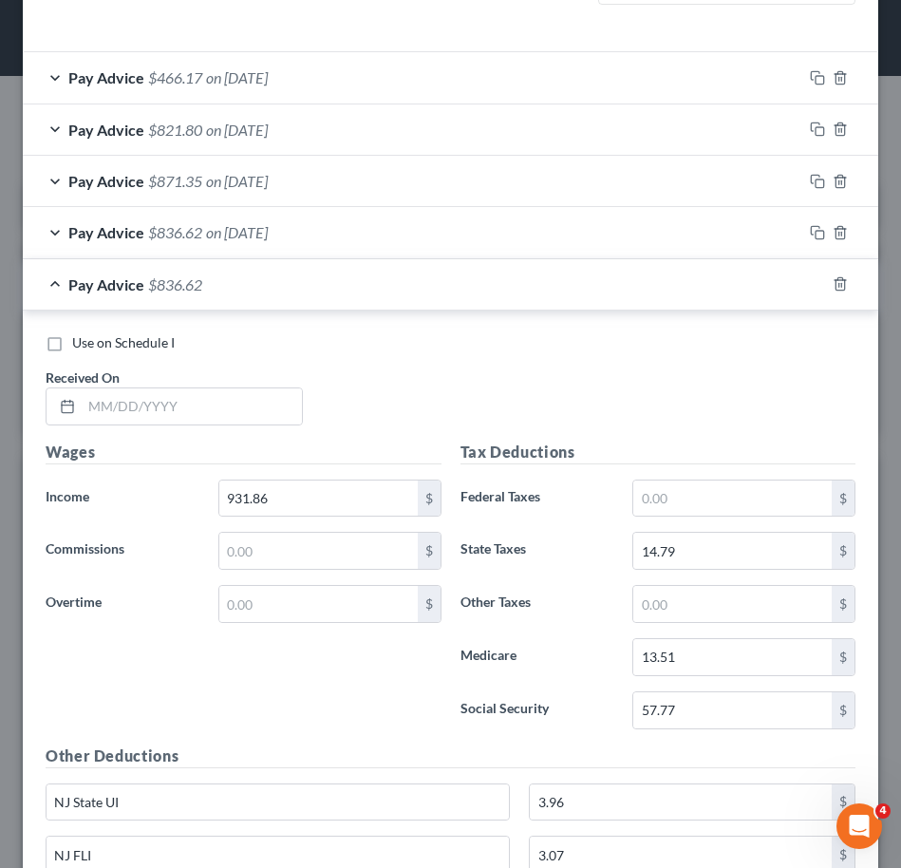
click at [823, 379] on div "Use on Schedule I Received On *" at bounding box center [450, 386] width 829 height 107
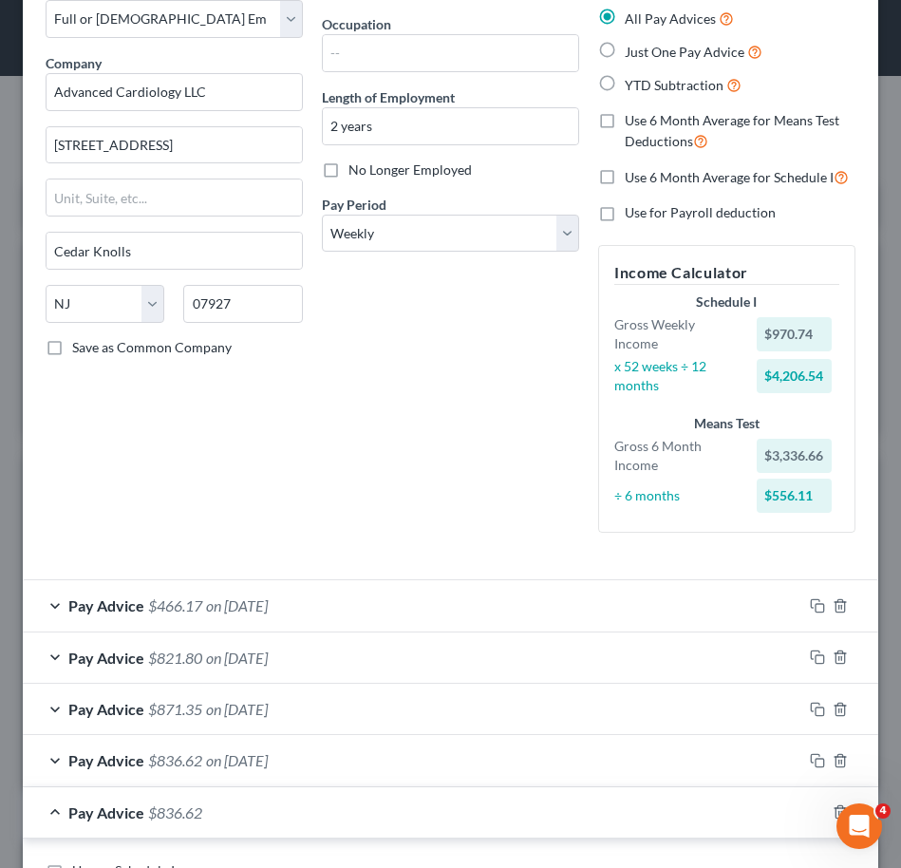
scroll to position [0, 0]
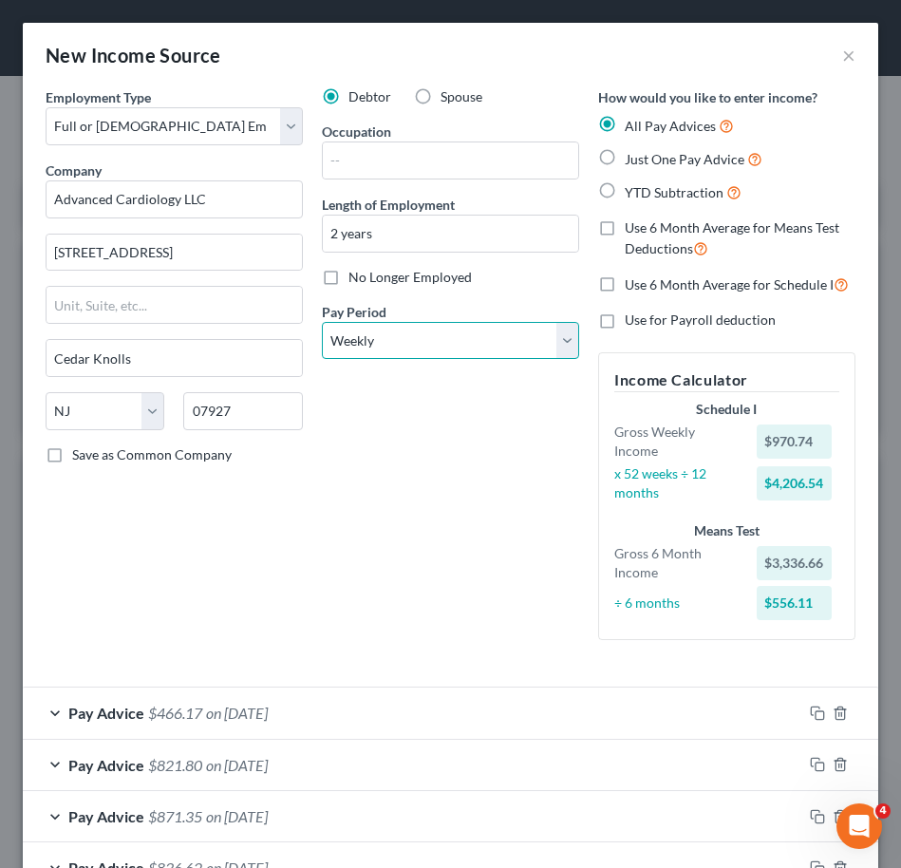
click at [440, 349] on select "Select Monthly Twice Monthly Every Other Week Weekly" at bounding box center [450, 341] width 257 height 38
select select "2"
click at [322, 322] on select "Select Monthly Twice Monthly Every Other Week Weekly" at bounding box center [450, 341] width 257 height 38
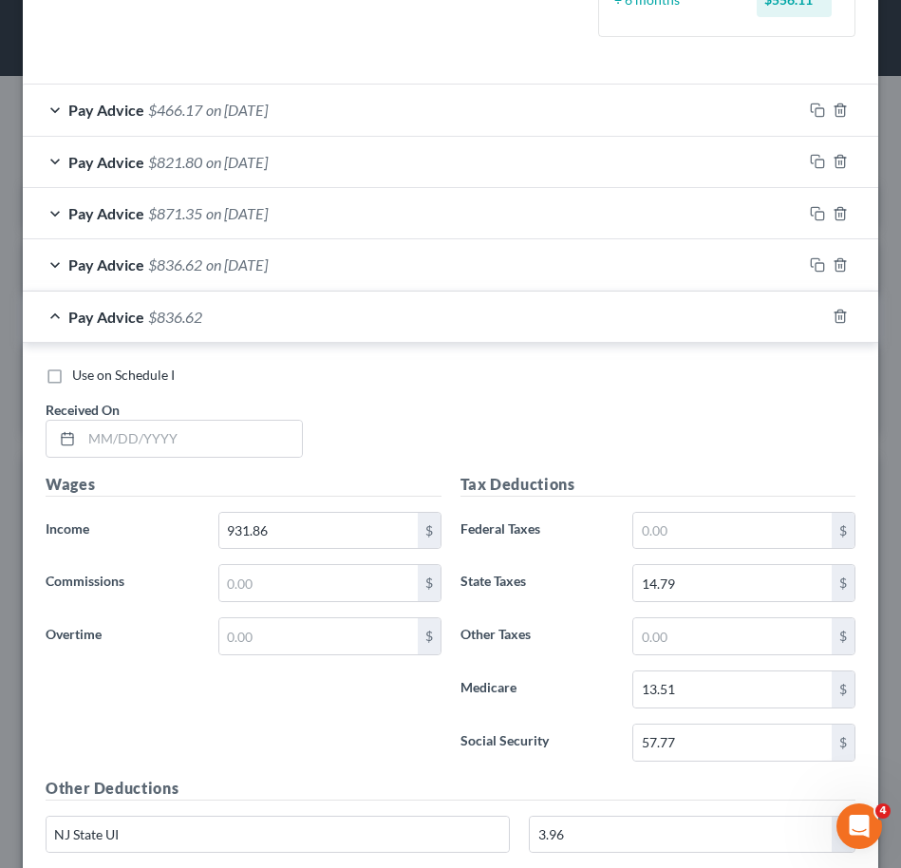
scroll to position [607, 0]
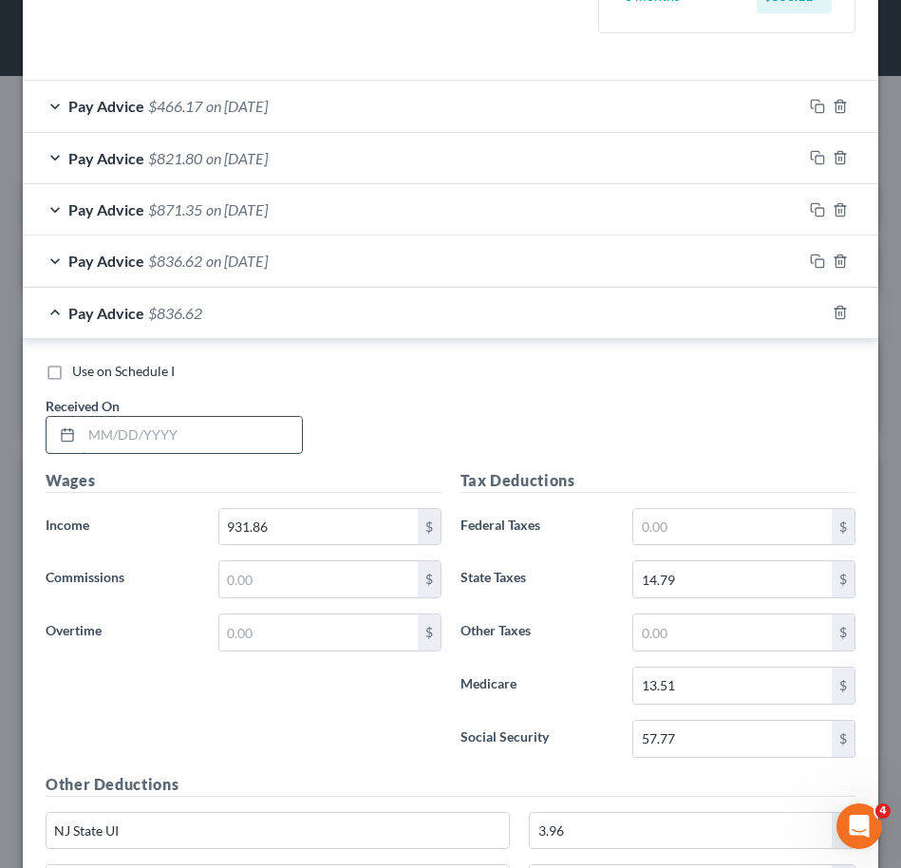
click at [190, 451] on input "text" at bounding box center [192, 435] width 220 height 36
type input "03/28/2025"
click at [338, 516] on input "931.86" at bounding box center [318, 527] width 198 height 36
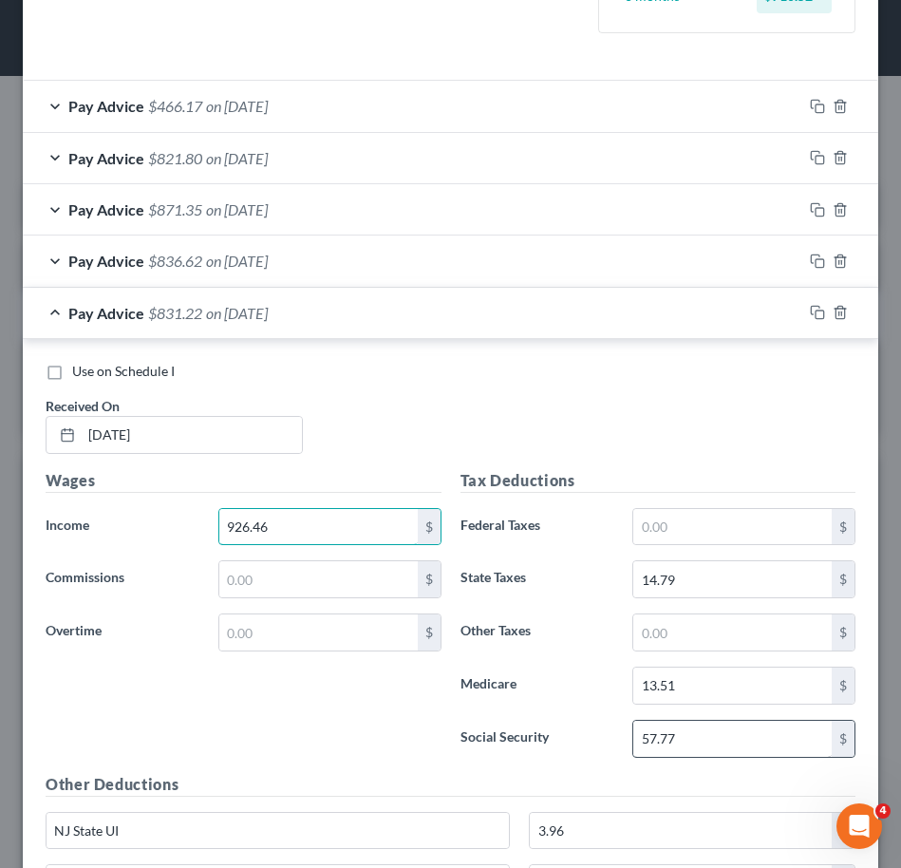
type input "926.46"
click at [674, 744] on input "57.77" at bounding box center [732, 739] width 198 height 36
click at [686, 739] on input "57.77" at bounding box center [732, 739] width 198 height 36
type input "57.44"
click at [690, 686] on input "13.51" at bounding box center [732, 685] width 198 height 36
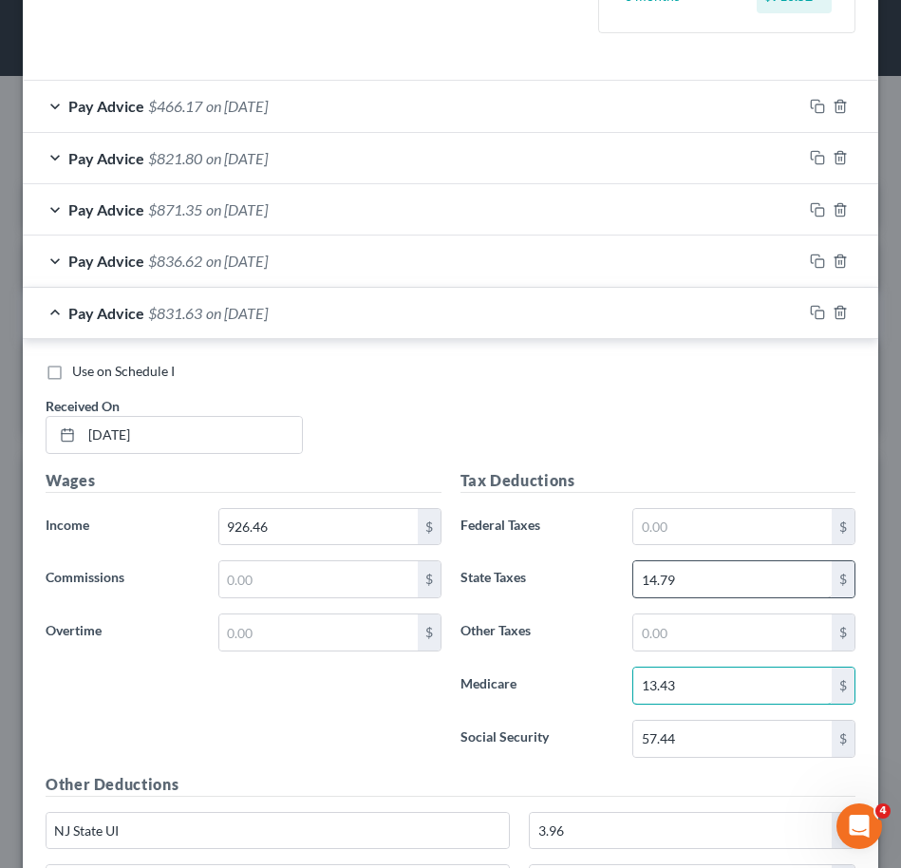
type input "13.43"
click at [688, 586] on input "14.79" at bounding box center [732, 579] width 198 height 36
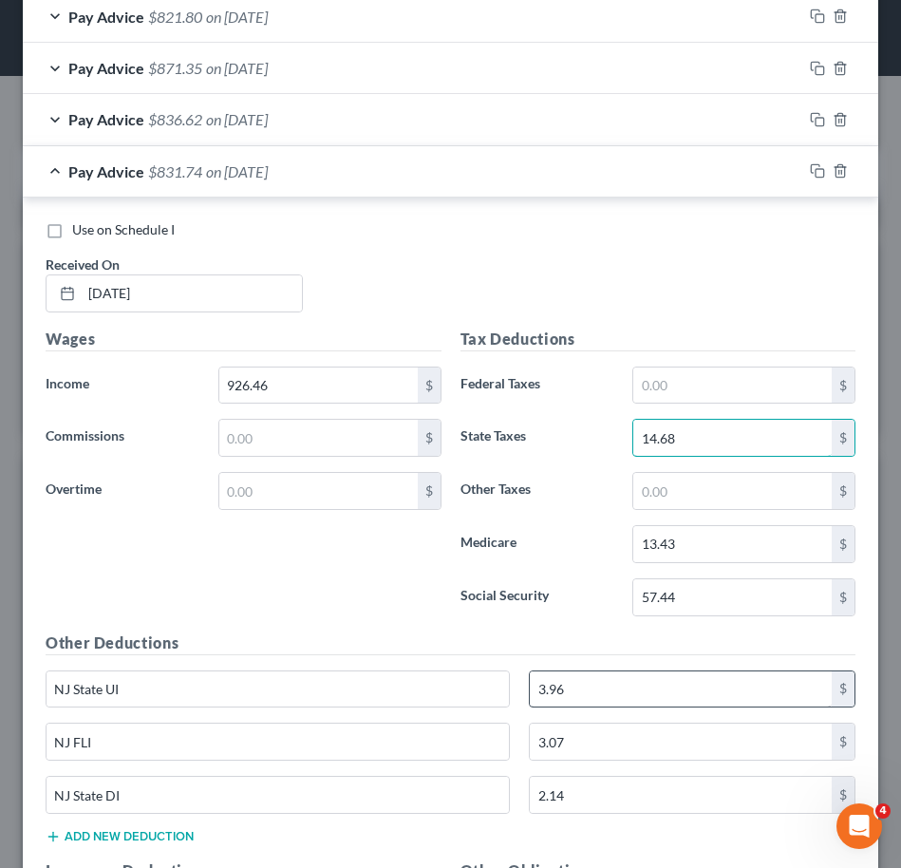
type input "14.68"
click at [660, 685] on input "3.96" at bounding box center [681, 689] width 302 height 36
type input "3.94"
click at [647, 793] on input "2.14" at bounding box center [681, 795] width 302 height 36
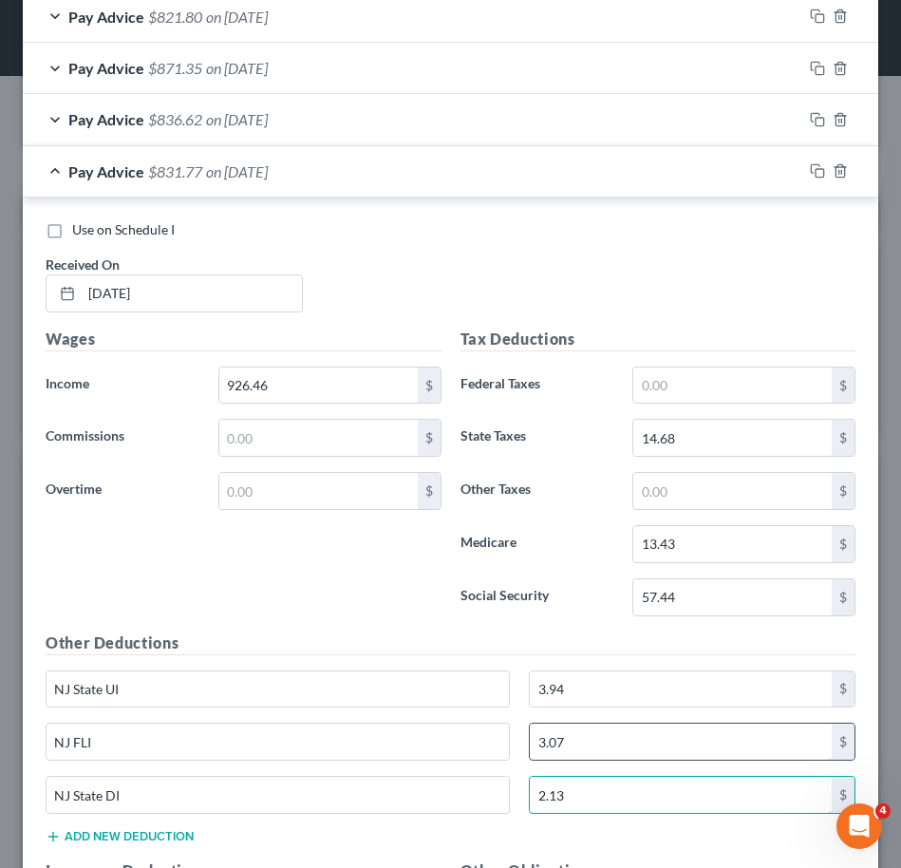
type input "2.13"
click at [627, 743] on input "3.07" at bounding box center [681, 742] width 302 height 36
type input "3.06"
click at [152, 563] on div "Wages Income * 926.46 $ Commissions $ Overtime $" at bounding box center [243, 480] width 415 height 304
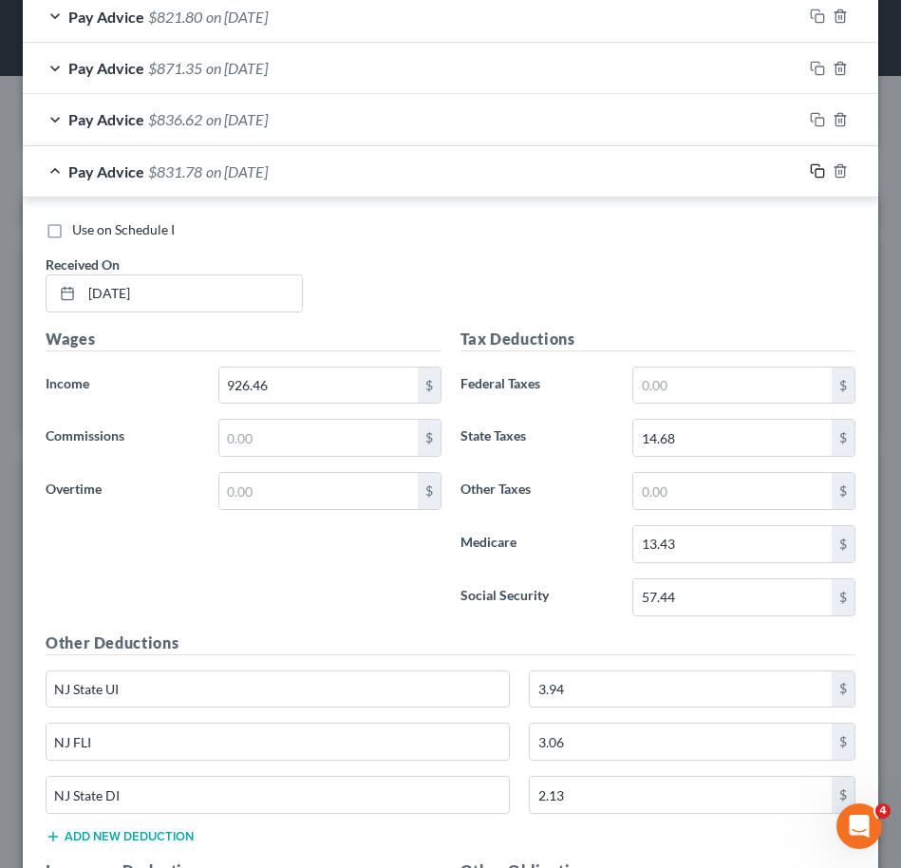
click at [816, 169] on rect "button" at bounding box center [820, 173] width 9 height 9
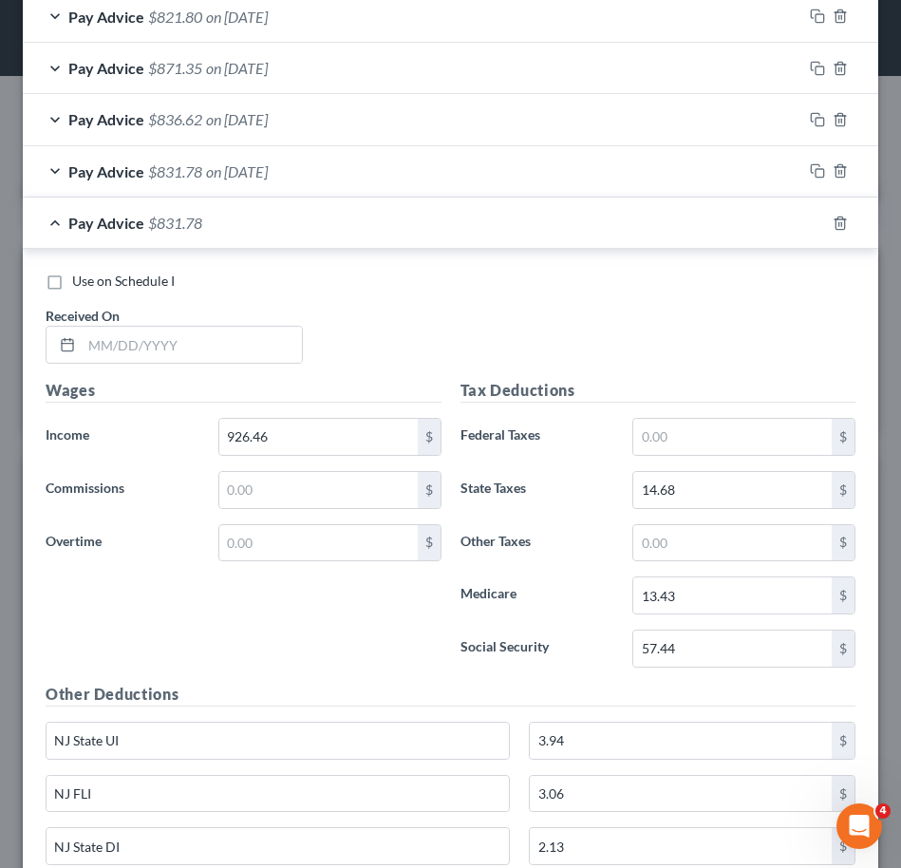
click at [570, 359] on div "Use on Schedule I Received On *" at bounding box center [450, 325] width 829 height 107
click at [117, 346] on input "text" at bounding box center [192, 345] width 220 height 36
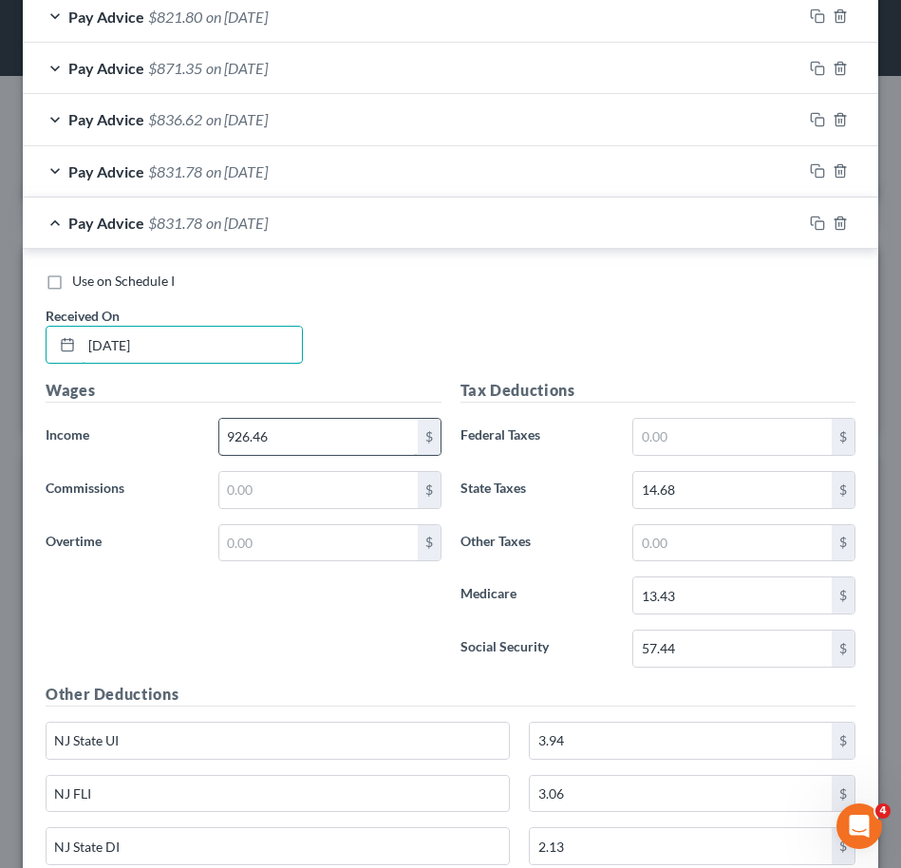
type input "04/11/2025"
click at [267, 438] on input "926.46" at bounding box center [318, 437] width 198 height 36
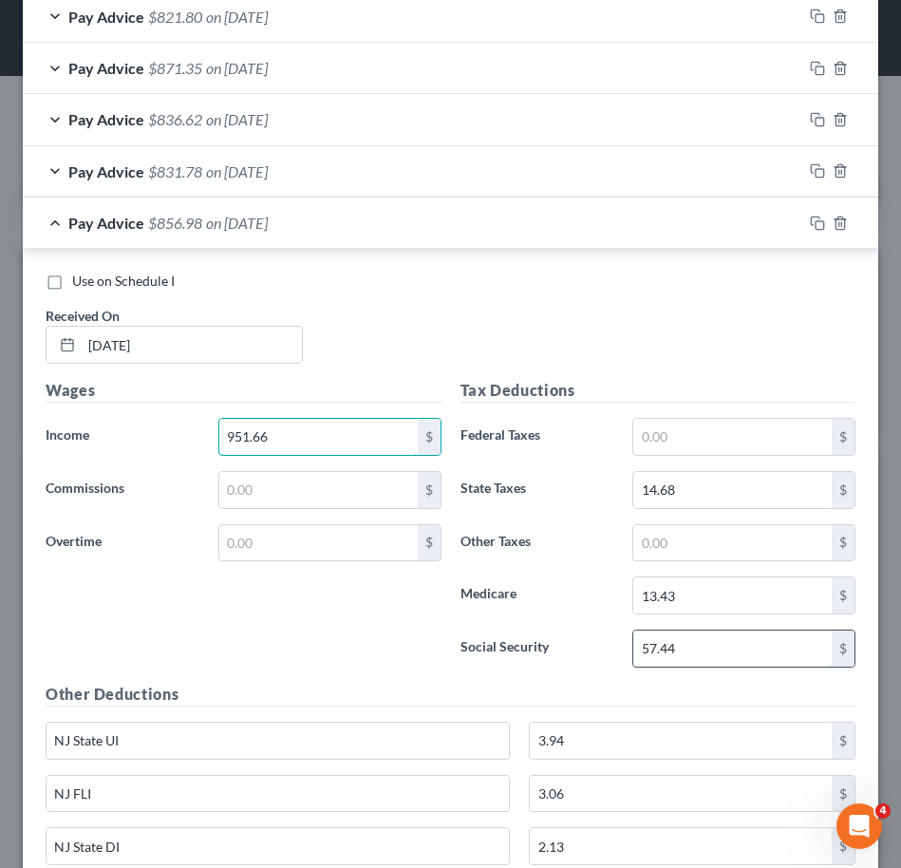
type input "951.66"
click at [685, 652] on input "57.44" at bounding box center [732, 648] width 198 height 36
type input "59.01"
click at [729, 597] on input "13.43" at bounding box center [732, 595] width 198 height 36
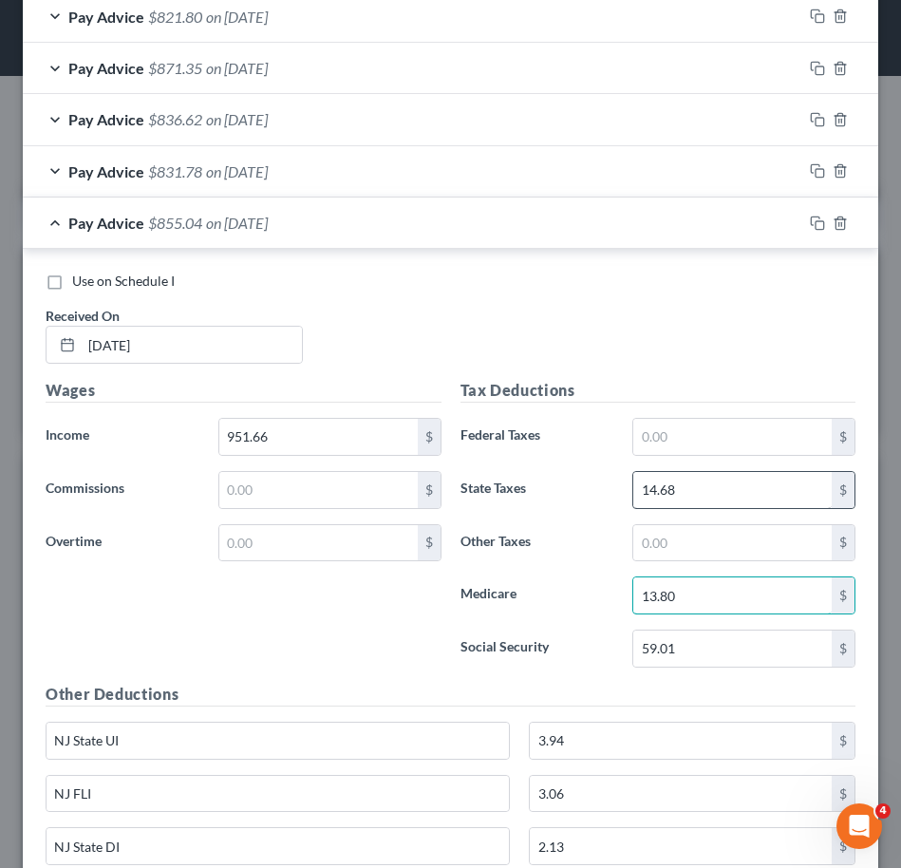
type input "13.80"
click at [738, 505] on input "14.68" at bounding box center [732, 490] width 198 height 36
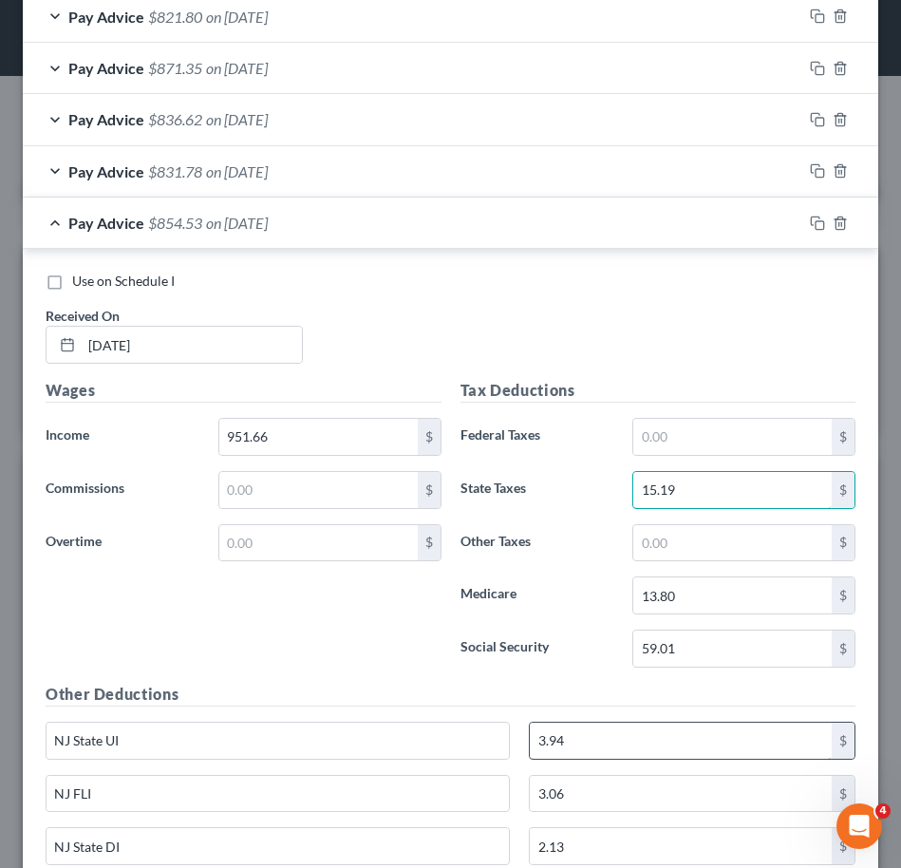
type input "15.19"
click at [702, 750] on input "3.94" at bounding box center [681, 741] width 302 height 36
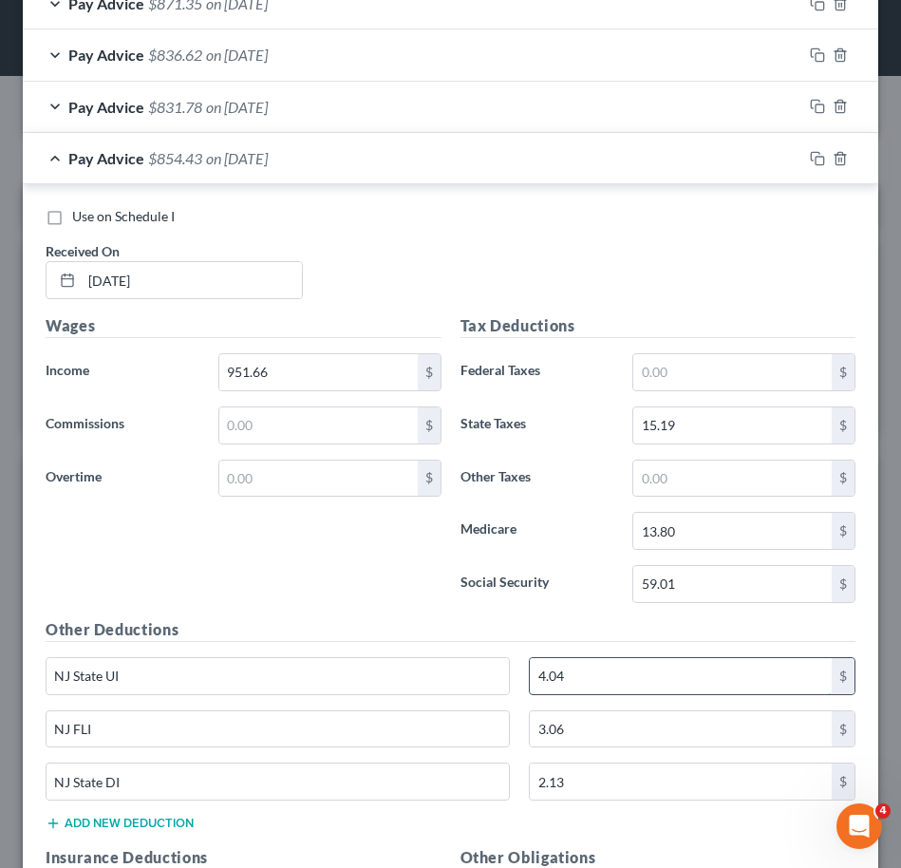
scroll to position [815, 0]
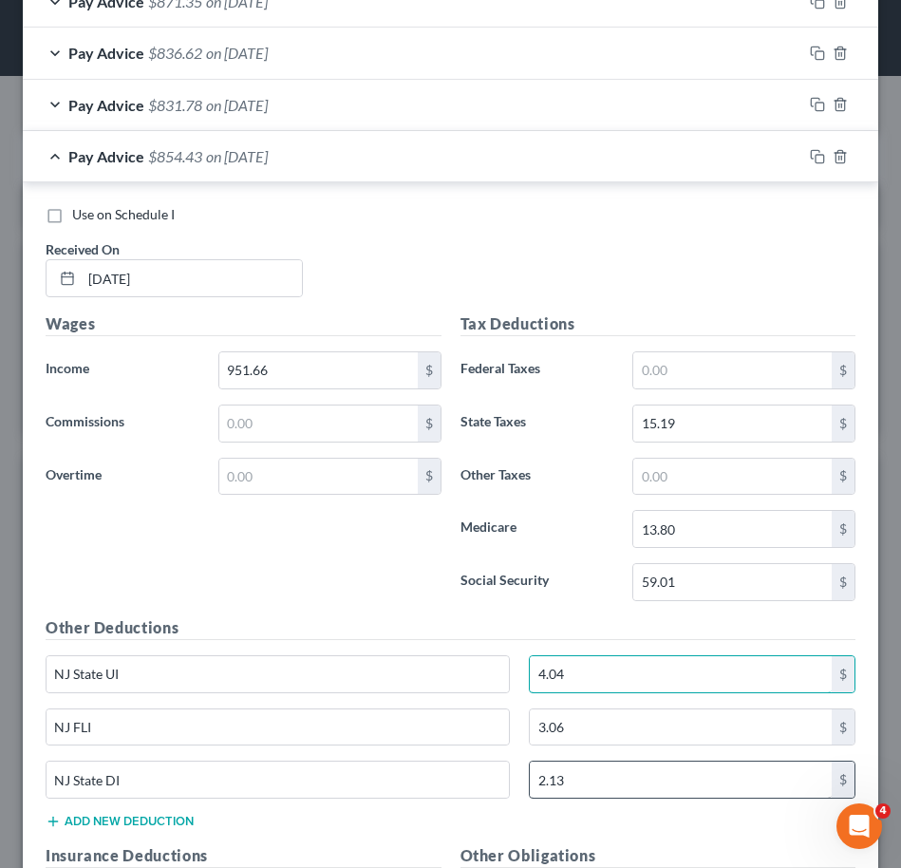
type input "4.04"
click at [668, 785] on input "2.13" at bounding box center [681, 779] width 302 height 36
type input "2.19"
click at [649, 721] on input "3.06" at bounding box center [681, 727] width 302 height 36
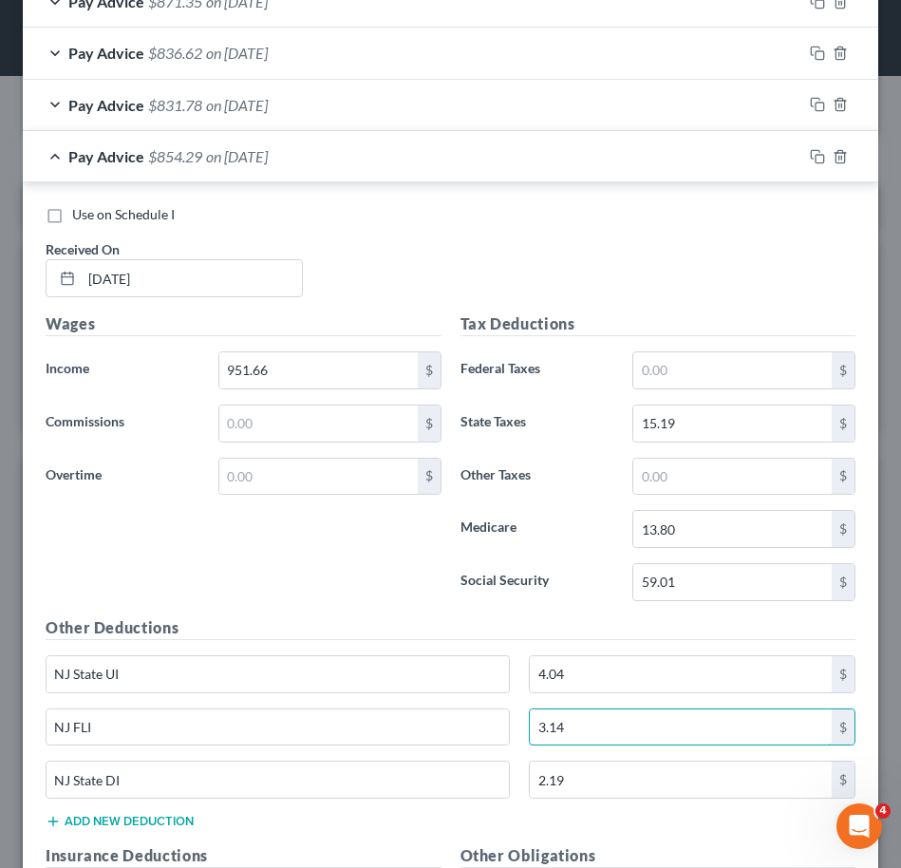
type input "3.14"
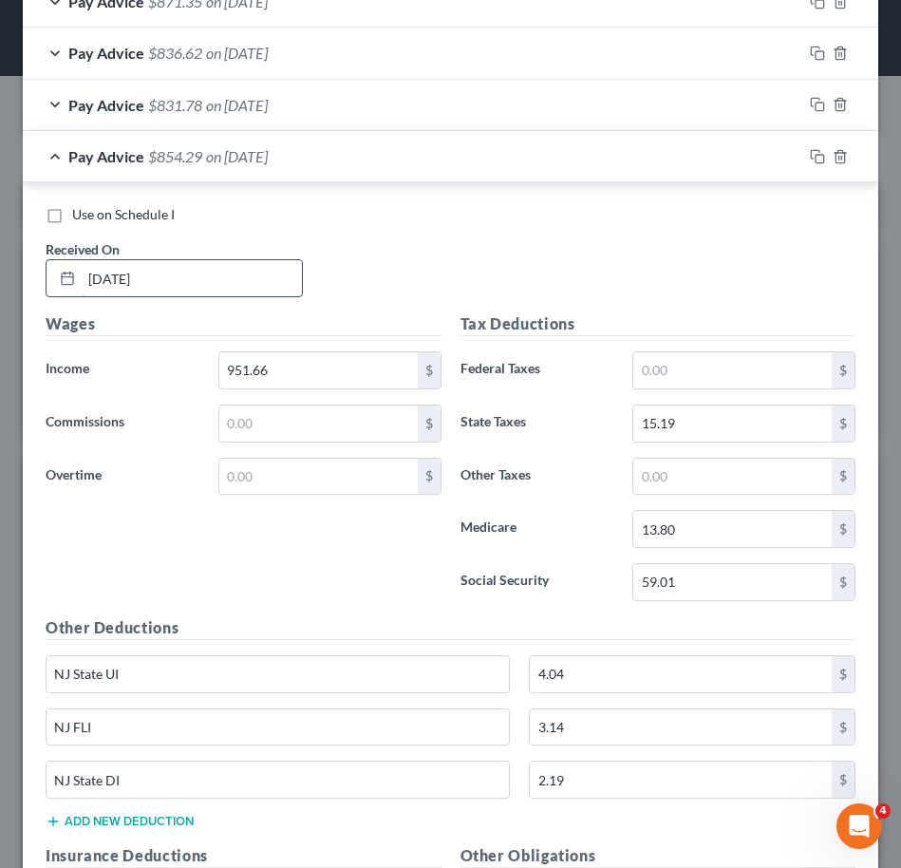
click at [173, 272] on input "04/11/2025" at bounding box center [192, 278] width 220 height 36
type input "04/11/2025"
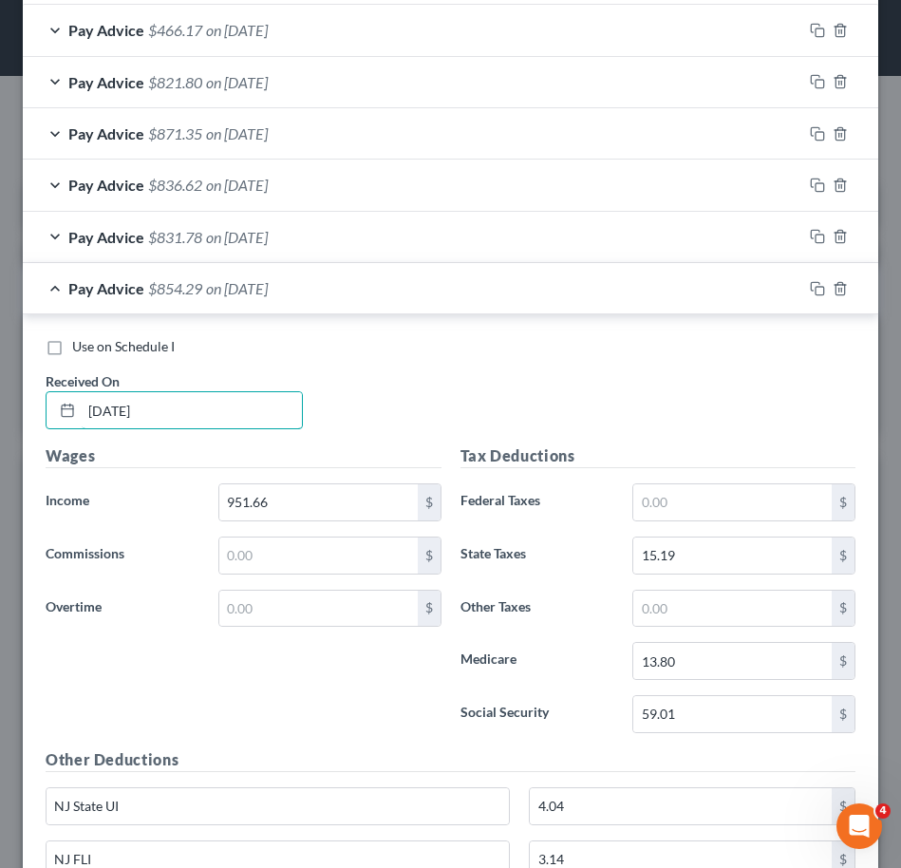
scroll to position [565, 0]
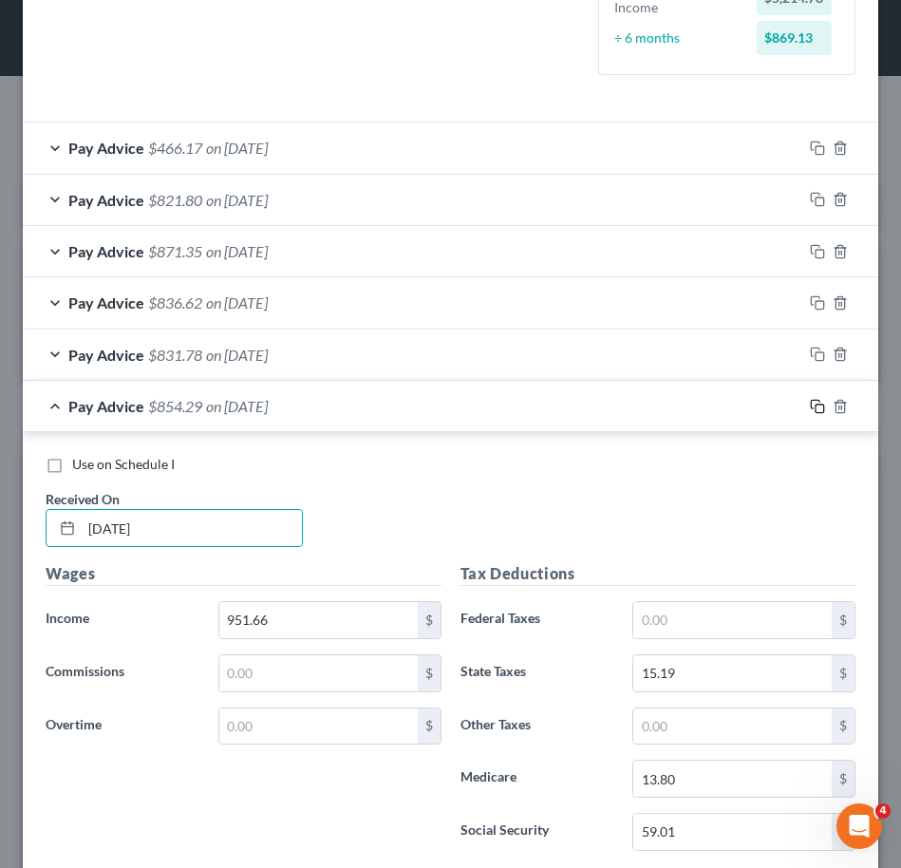
click at [810, 403] on icon "button" at bounding box center [817, 406] width 15 height 15
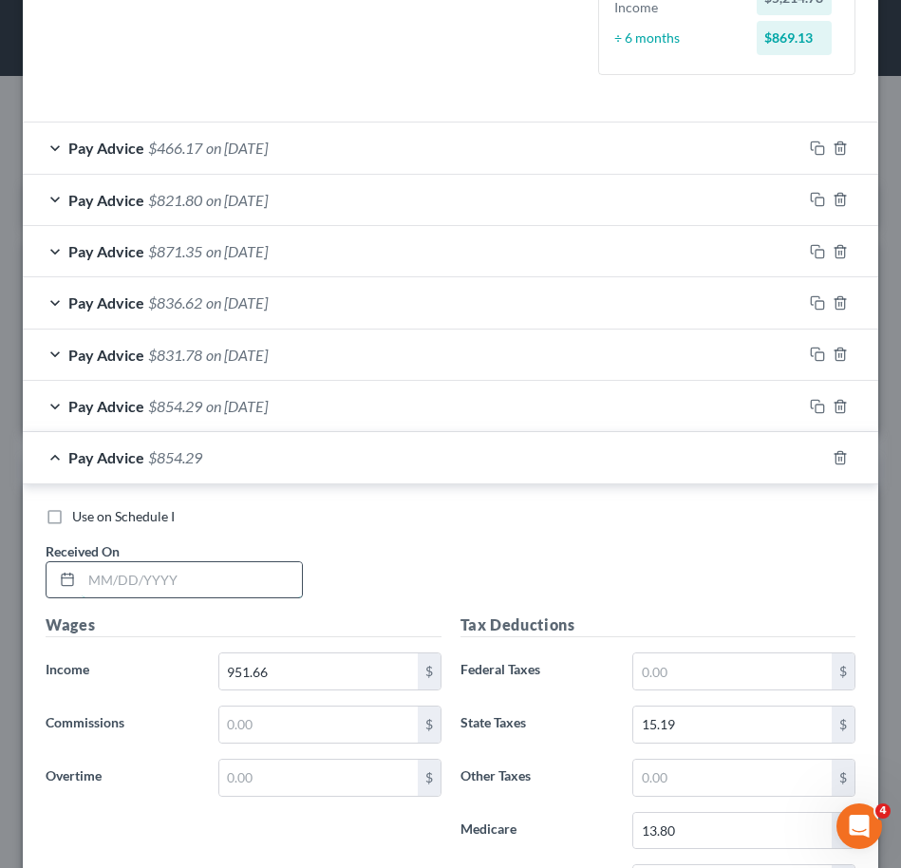
click at [155, 583] on input "text" at bounding box center [192, 580] width 220 height 36
type input "04/25/2025"
click at [295, 657] on input "951.66" at bounding box center [318, 671] width 198 height 36
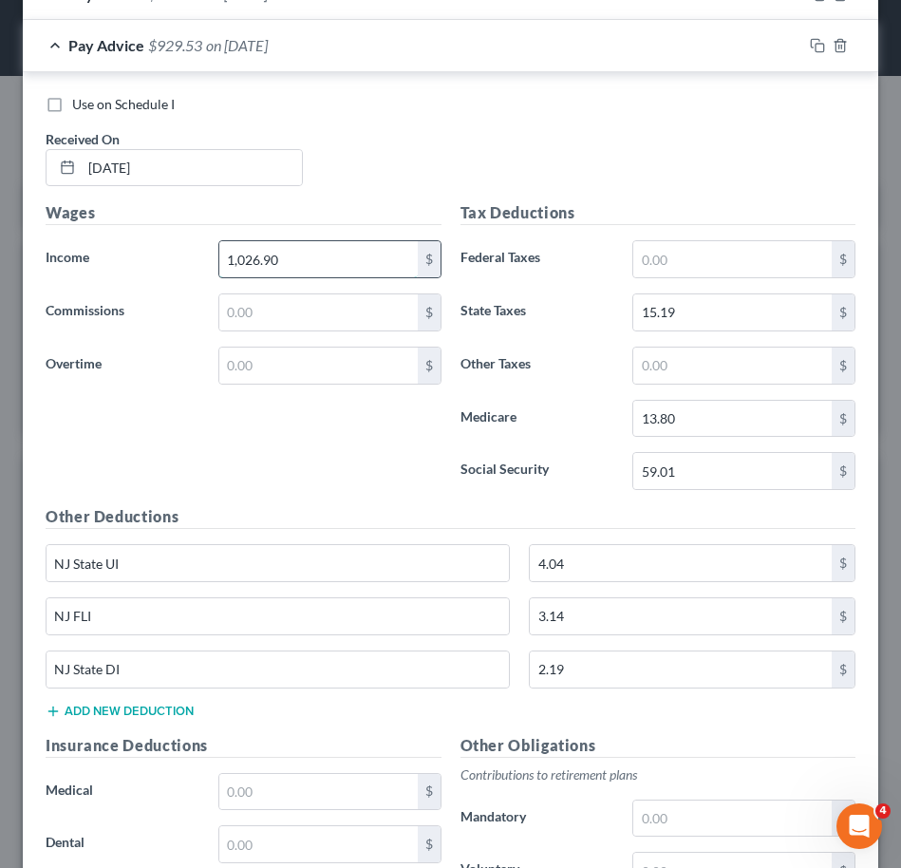
scroll to position [992, 0]
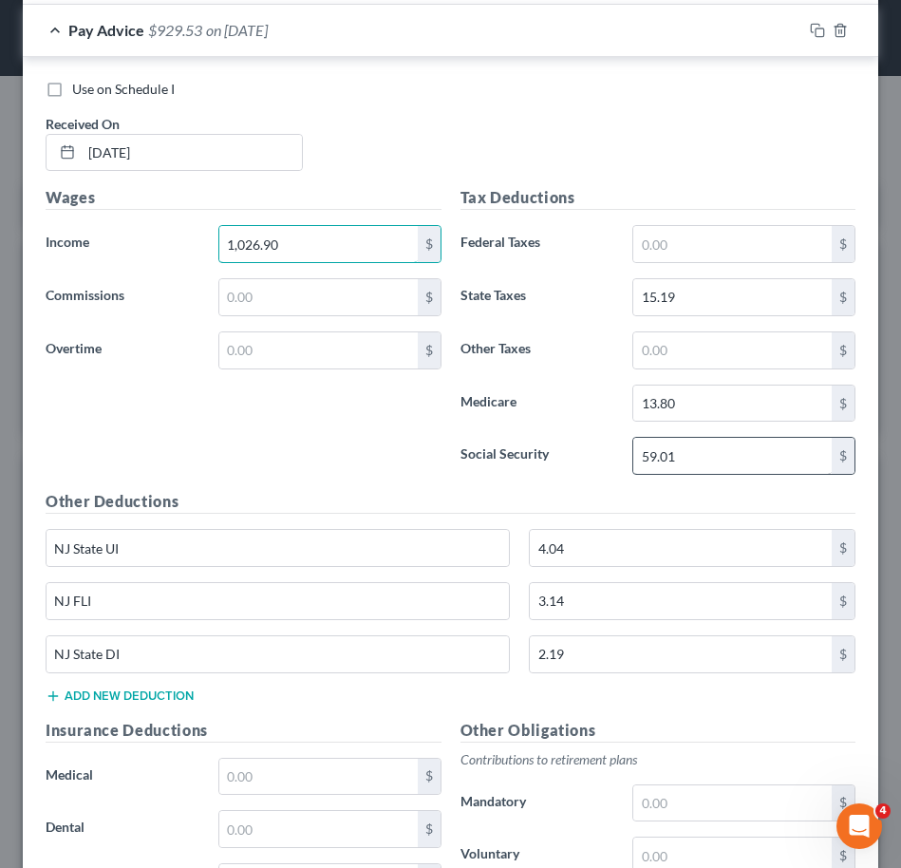
type input "1,026.90"
click at [702, 459] on input "59.01" at bounding box center [732, 456] width 198 height 36
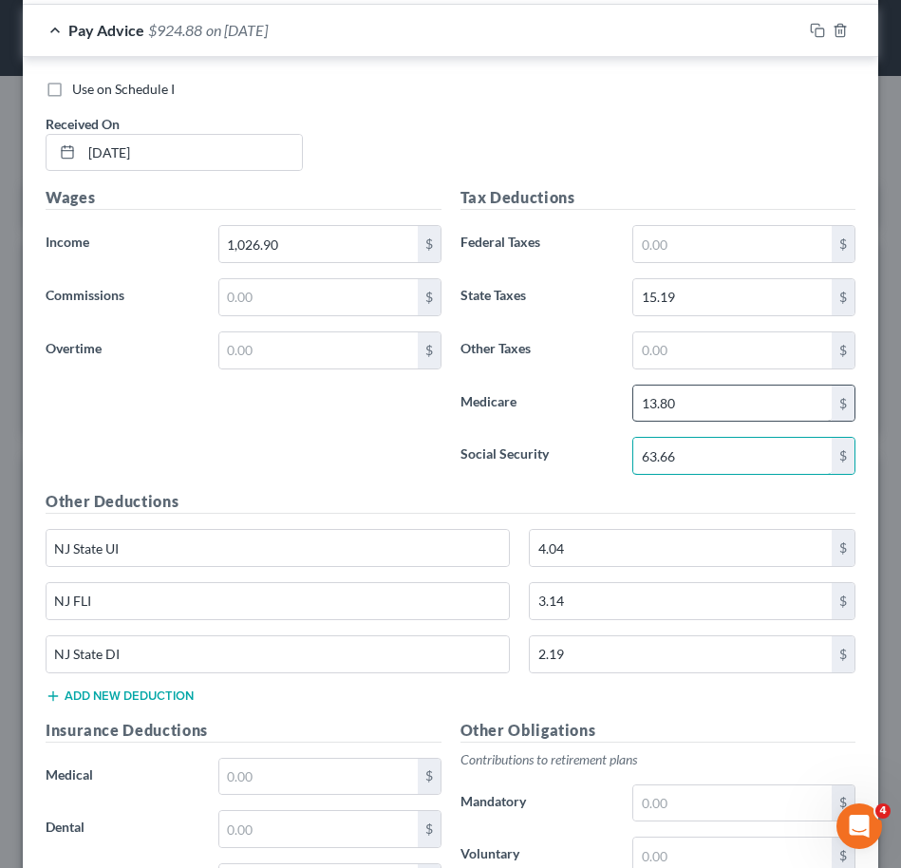
type input "63.66"
click at [724, 409] on input "13.80" at bounding box center [732, 403] width 198 height 36
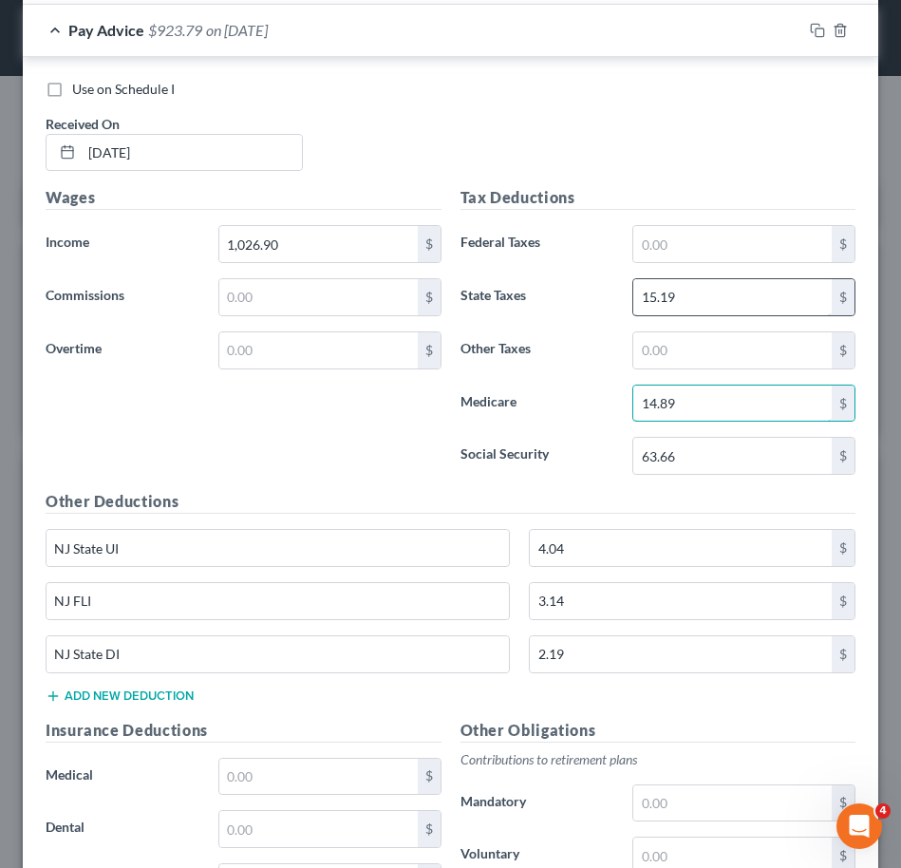
type input "14.89"
click at [708, 294] on input "15.19" at bounding box center [732, 297] width 198 height 36
type input "16.69"
click at [651, 558] on input "4.04" at bounding box center [681, 548] width 302 height 36
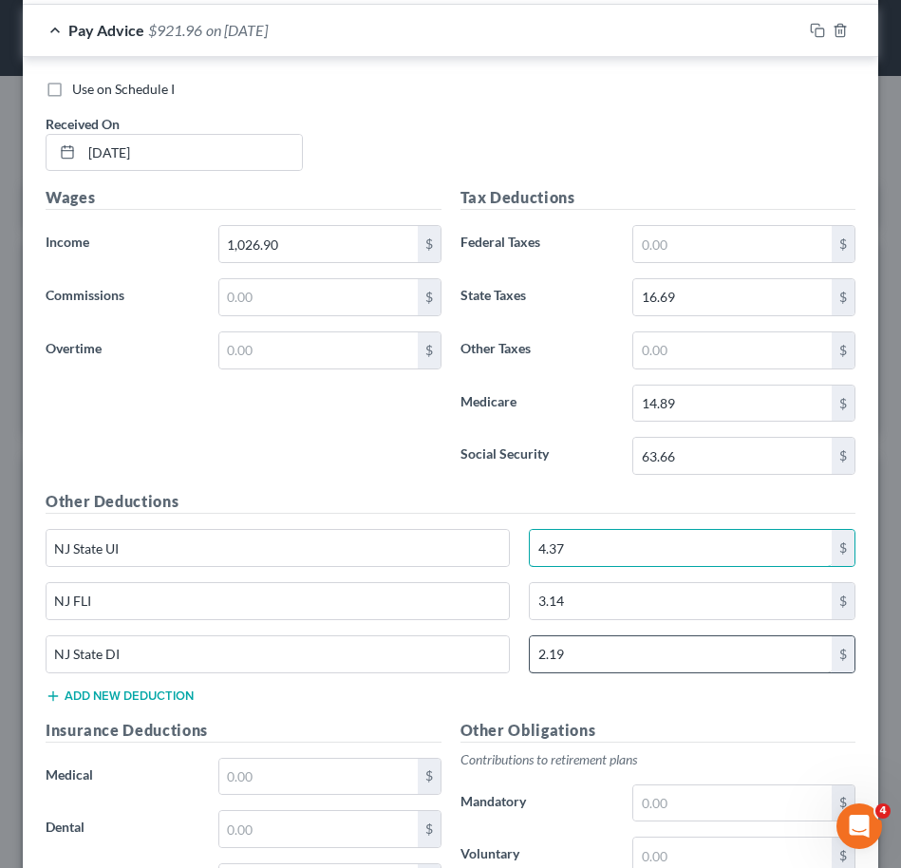
type input "4.37"
click at [643, 655] on input "2.19" at bounding box center [681, 654] width 302 height 36
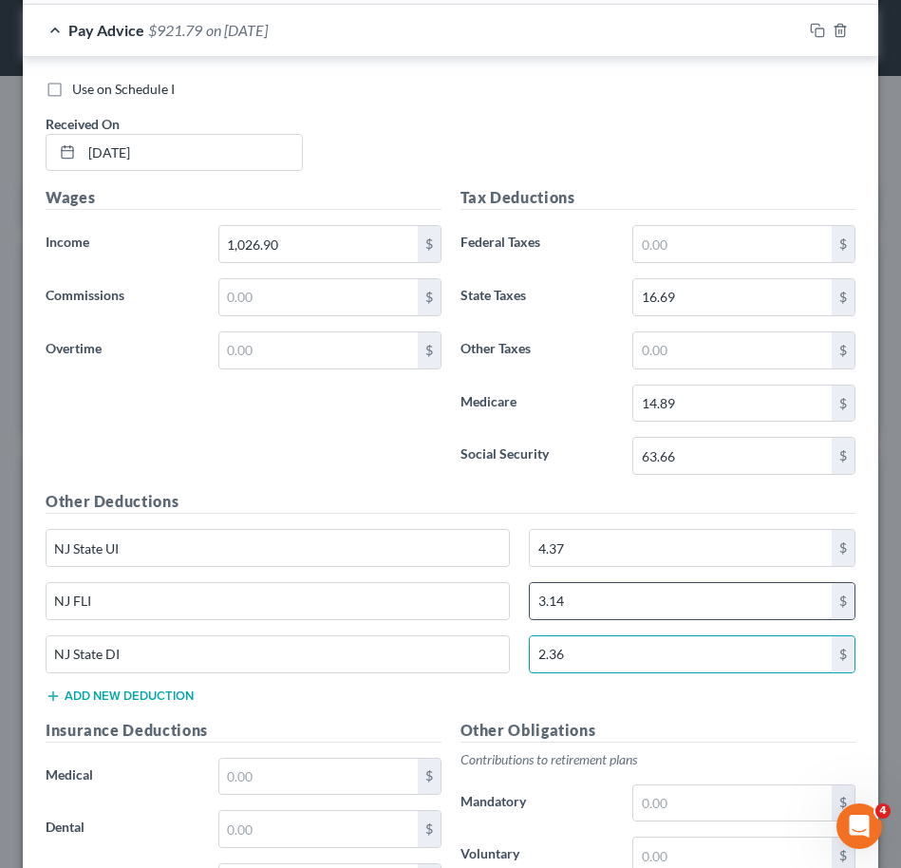
type input "2.36"
click at [646, 604] on input "3.14" at bounding box center [681, 601] width 302 height 36
type input "3.39"
click at [810, 34] on icon "button" at bounding box center [817, 30] width 15 height 15
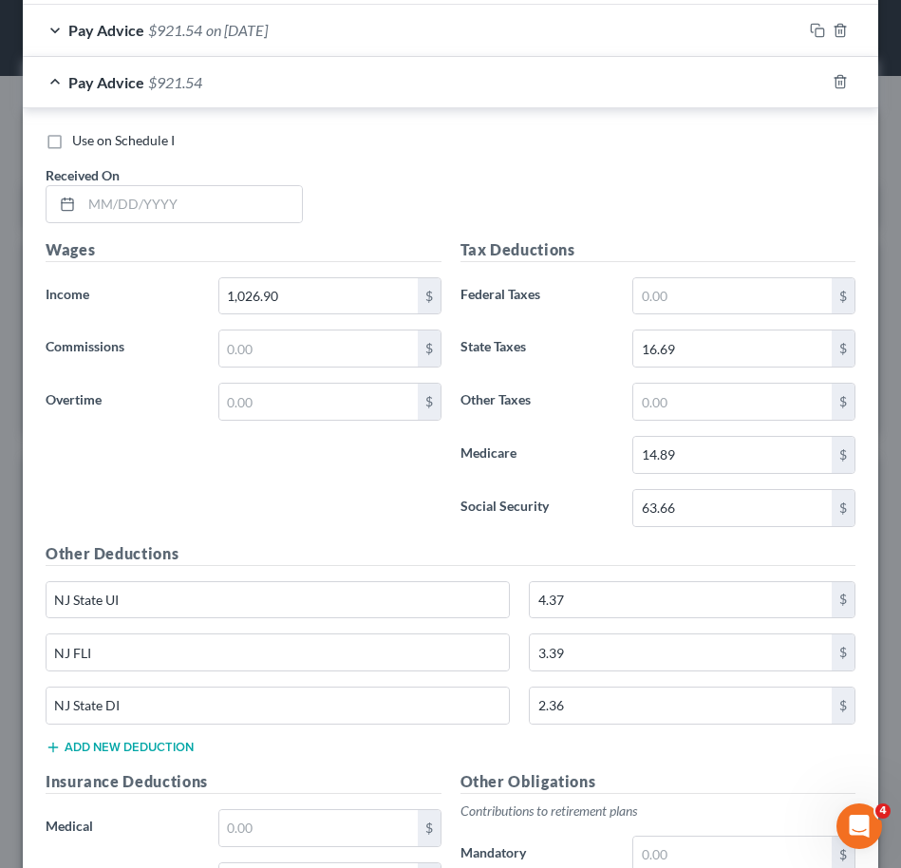
click at [423, 97] on div "Pay Advice $921.54" at bounding box center [424, 82] width 802 height 50
click at [158, 205] on input "text" at bounding box center [192, 204] width 220 height 36
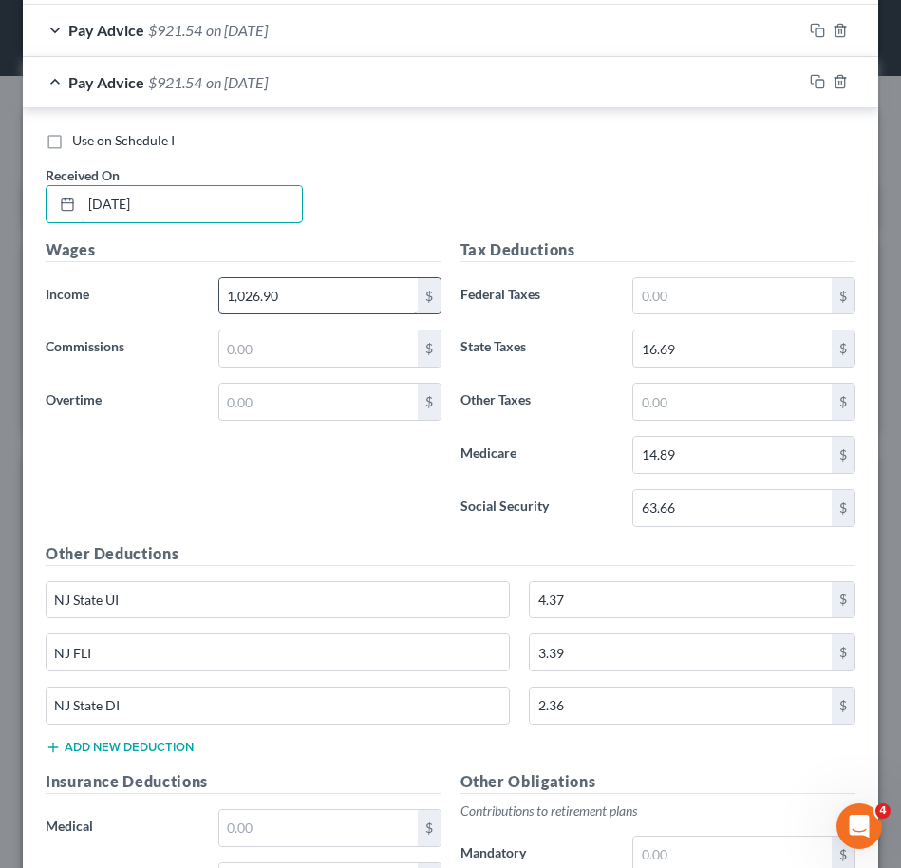
type input "05/09/2025"
click at [293, 297] on input "1,026.90" at bounding box center [318, 296] width 198 height 36
type input "970.74"
click at [691, 508] on input "63.66" at bounding box center [732, 508] width 198 height 36
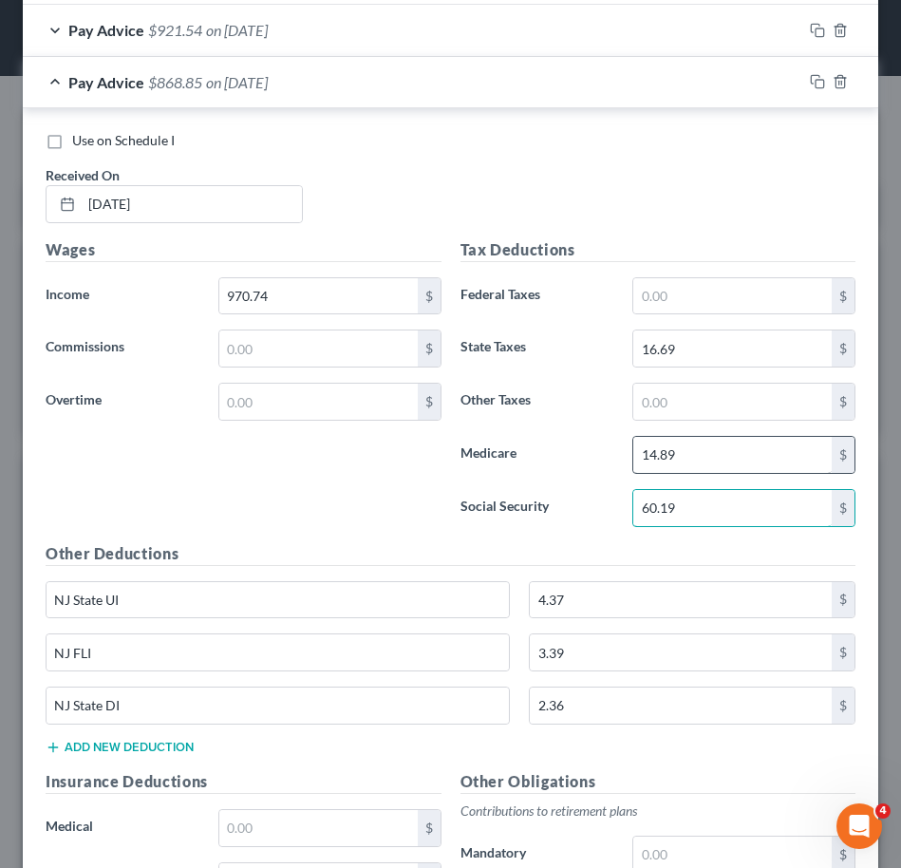
type input "60.19"
click at [725, 455] on input "14.89" at bounding box center [732, 455] width 198 height 36
type input "14.08"
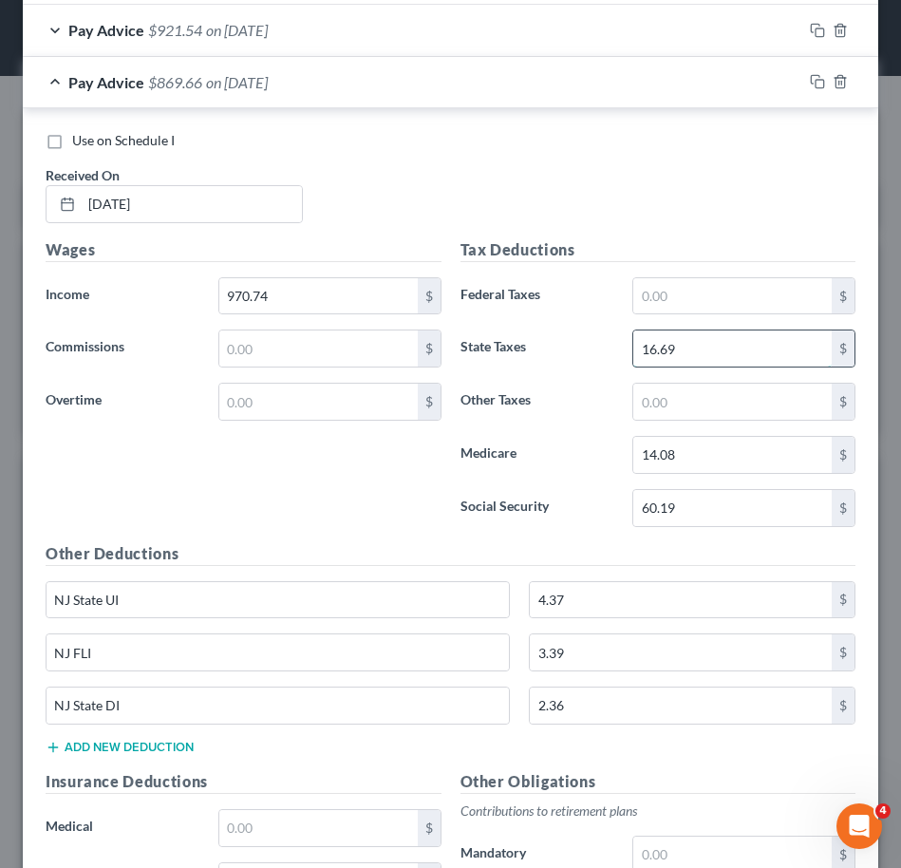
click at [717, 356] on input "16.69" at bounding box center [732, 348] width 198 height 36
type input "15.57"
click at [622, 597] on input "4.37" at bounding box center [681, 600] width 302 height 36
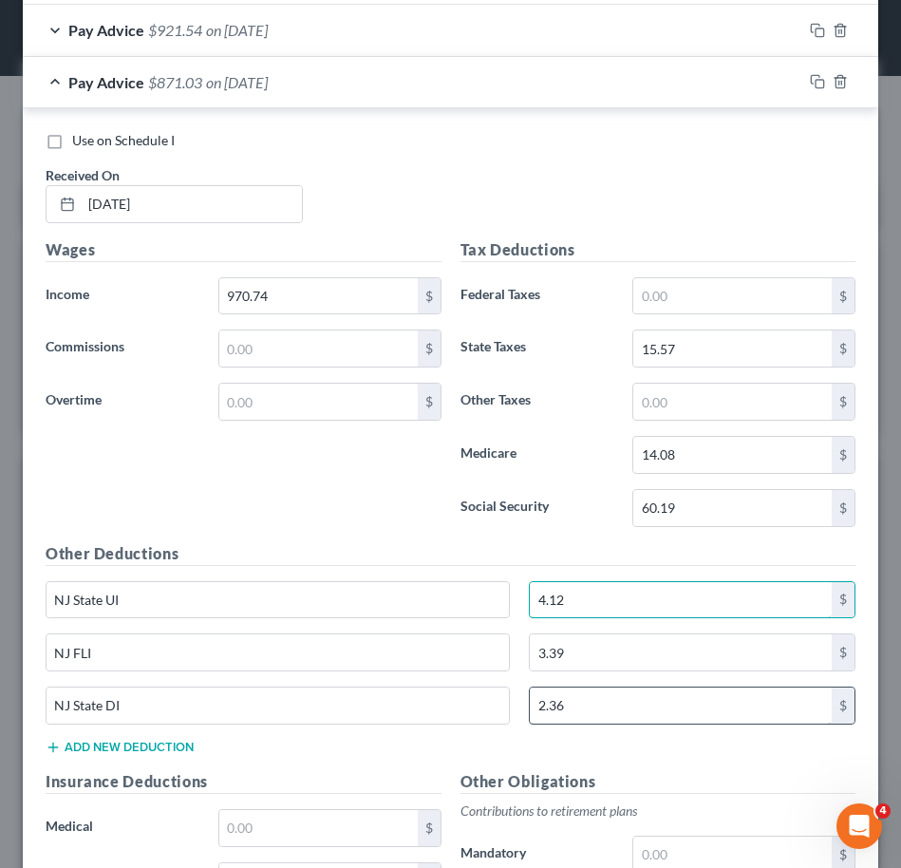
type input "4.12"
click at [625, 708] on input "2.36" at bounding box center [681, 705] width 302 height 36
type input "2.23"
click at [718, 656] on input "3.39" at bounding box center [681, 652] width 302 height 36
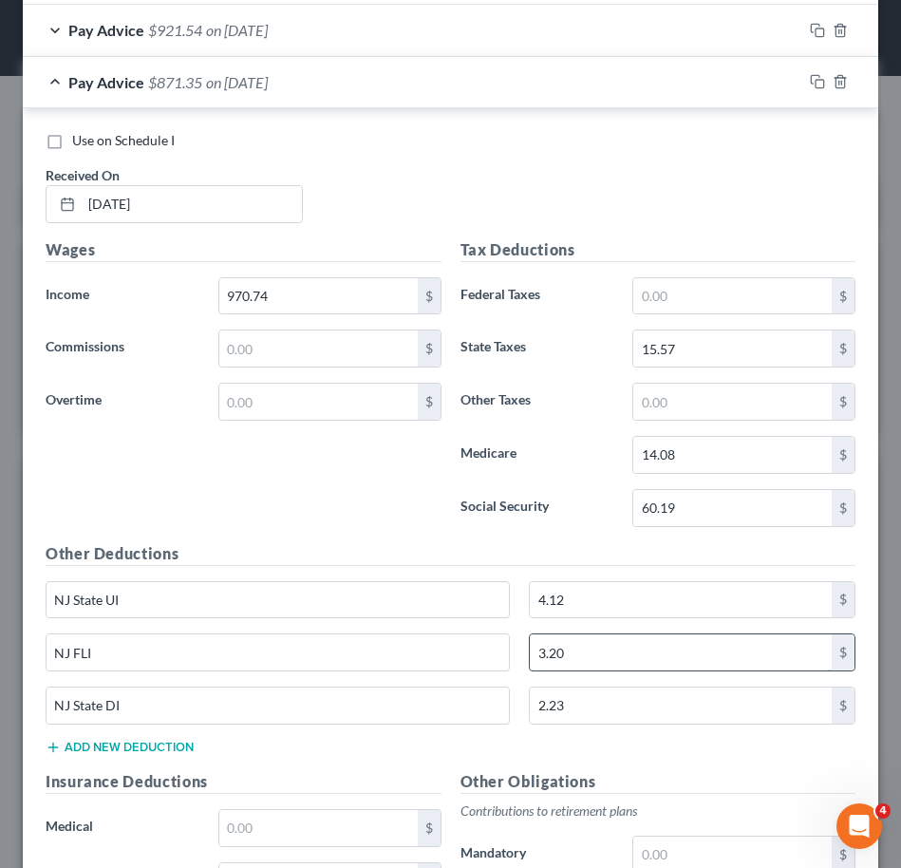
scroll to position [959, 0]
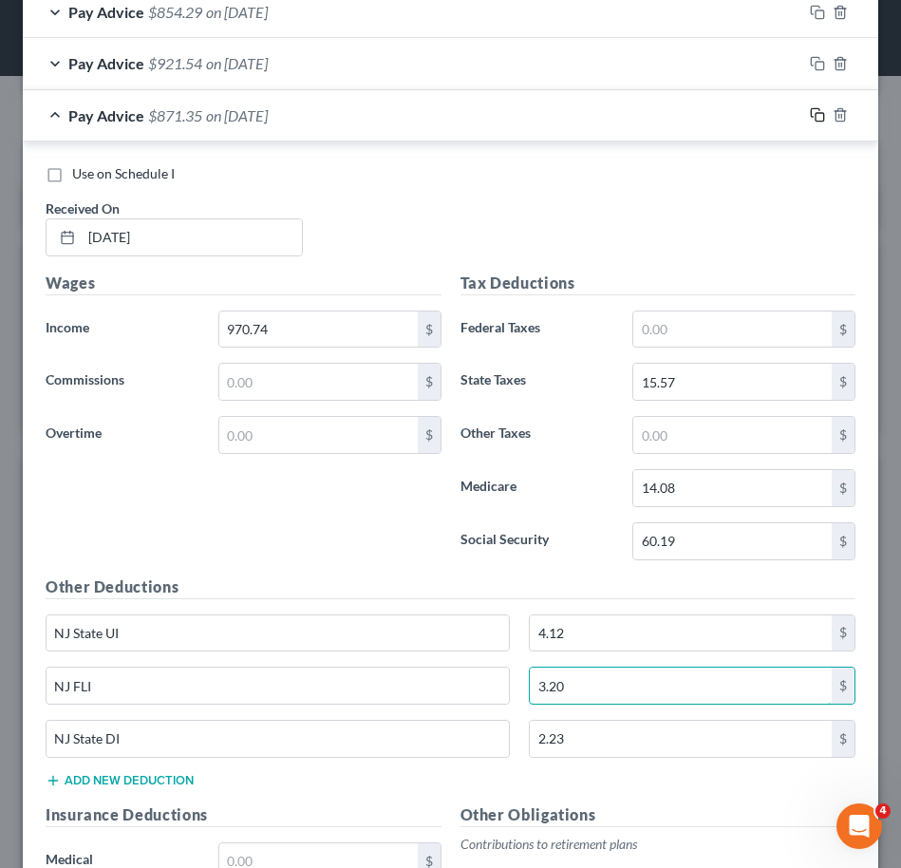
type input "3.20"
click at [810, 112] on icon "button" at bounding box center [817, 114] width 15 height 15
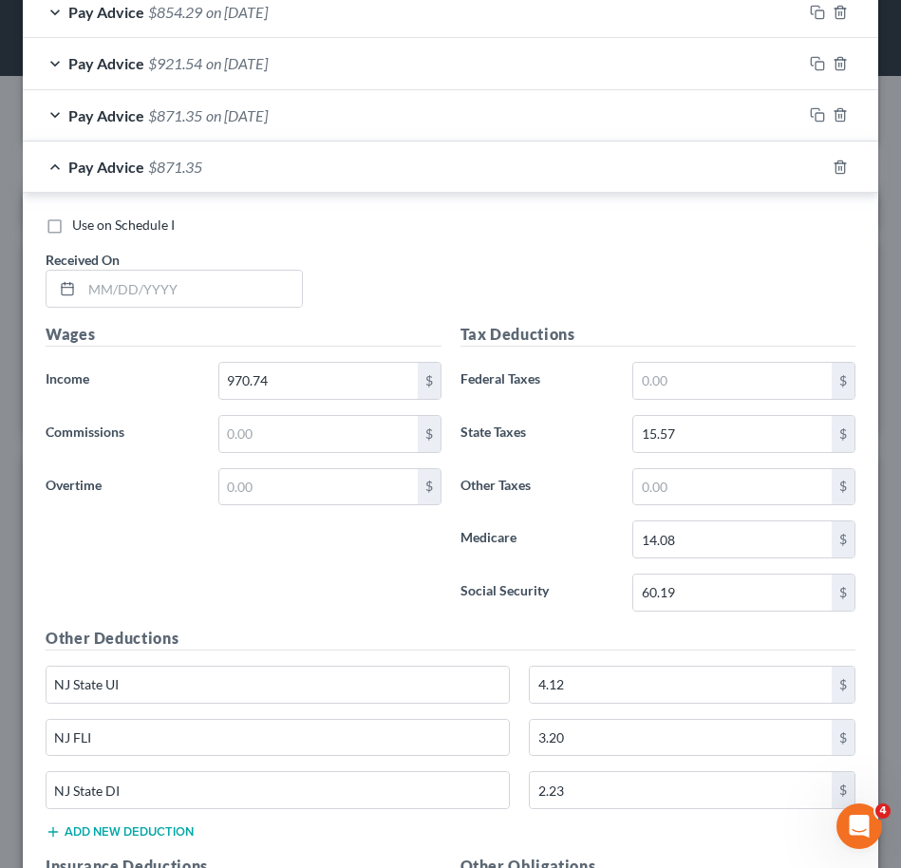
click at [405, 204] on div "Use on Schedule I Received On * Wages Income * 970.74 $ Commissions $ Overtime …" at bounding box center [450, 731] width 855 height 1077
click at [208, 293] on input "text" at bounding box center [192, 289] width 220 height 36
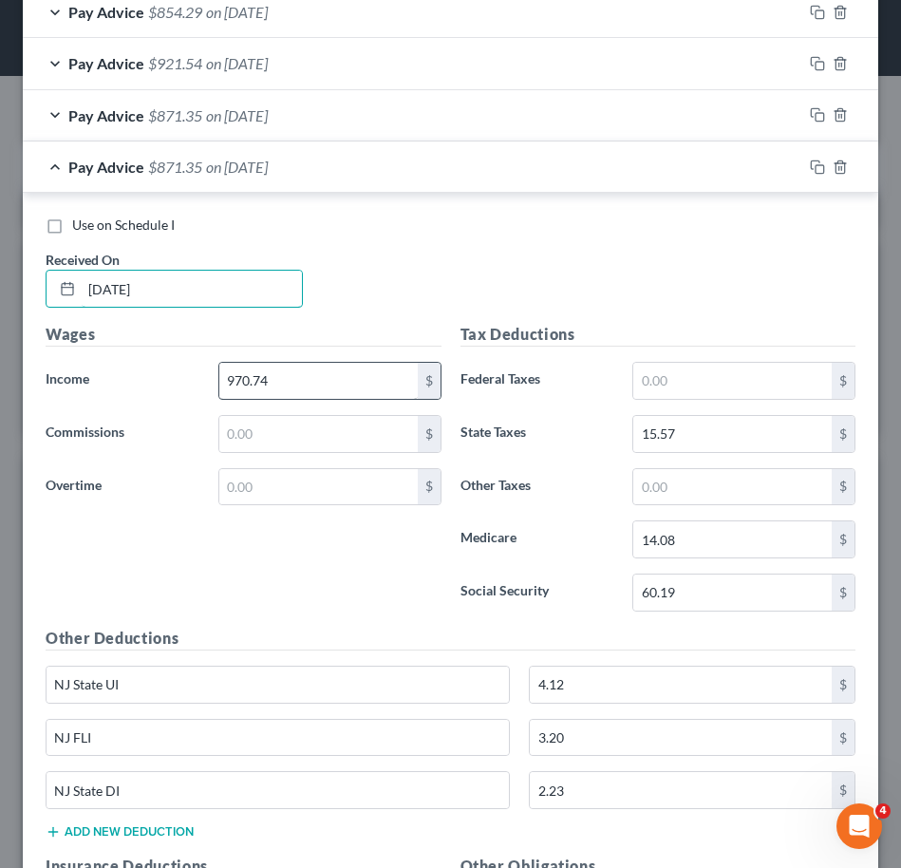
type input "05/23/2025"
click at [347, 377] on input "970.74" at bounding box center [318, 381] width 198 height 36
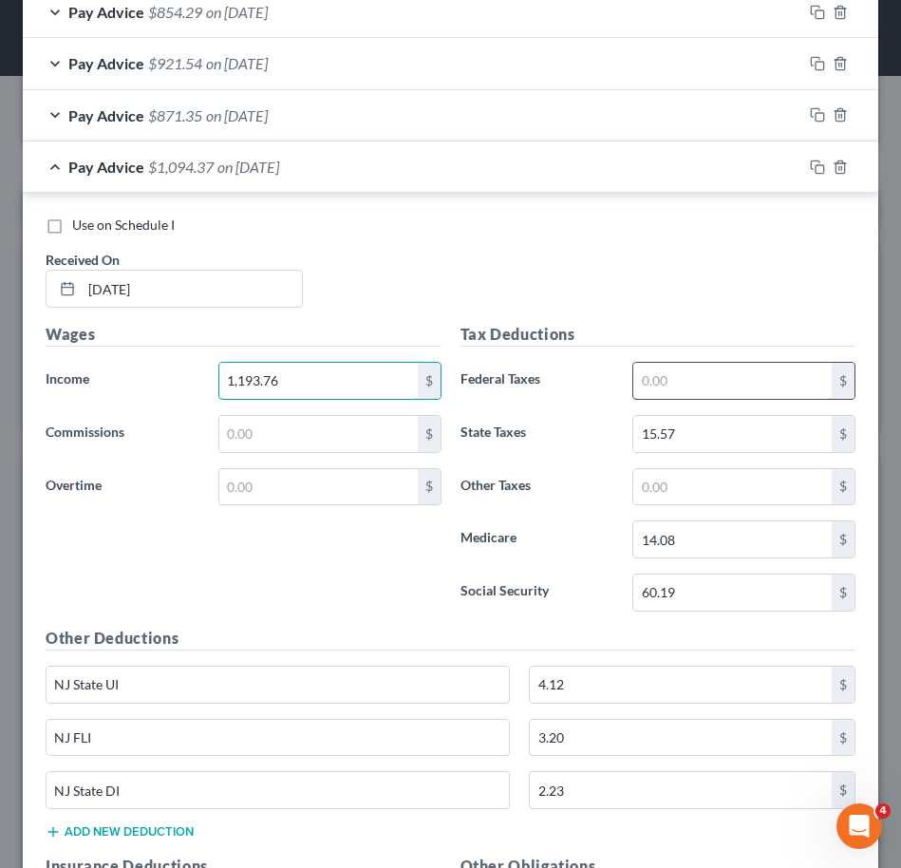
type input "1,193.76"
click at [704, 380] on input "text" at bounding box center [732, 381] width 198 height 36
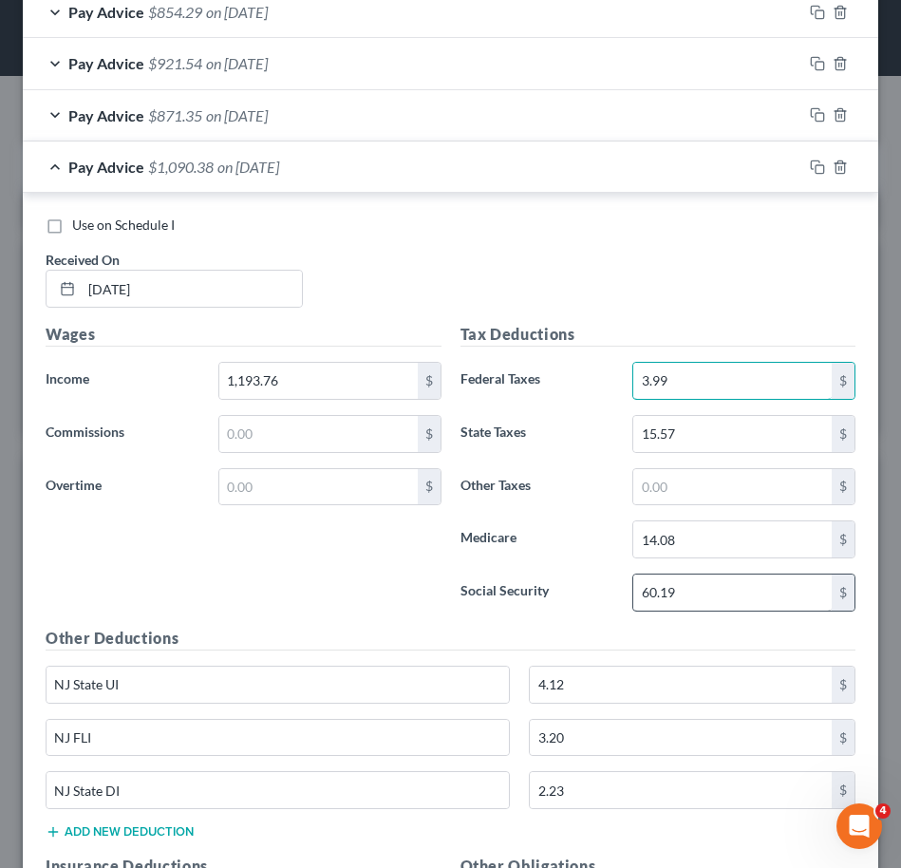
type input "3.99"
click at [733, 584] on input "60.19" at bounding box center [732, 592] width 198 height 36
type input "74.01"
click at [715, 539] on input "14.08" at bounding box center [732, 539] width 198 height 36
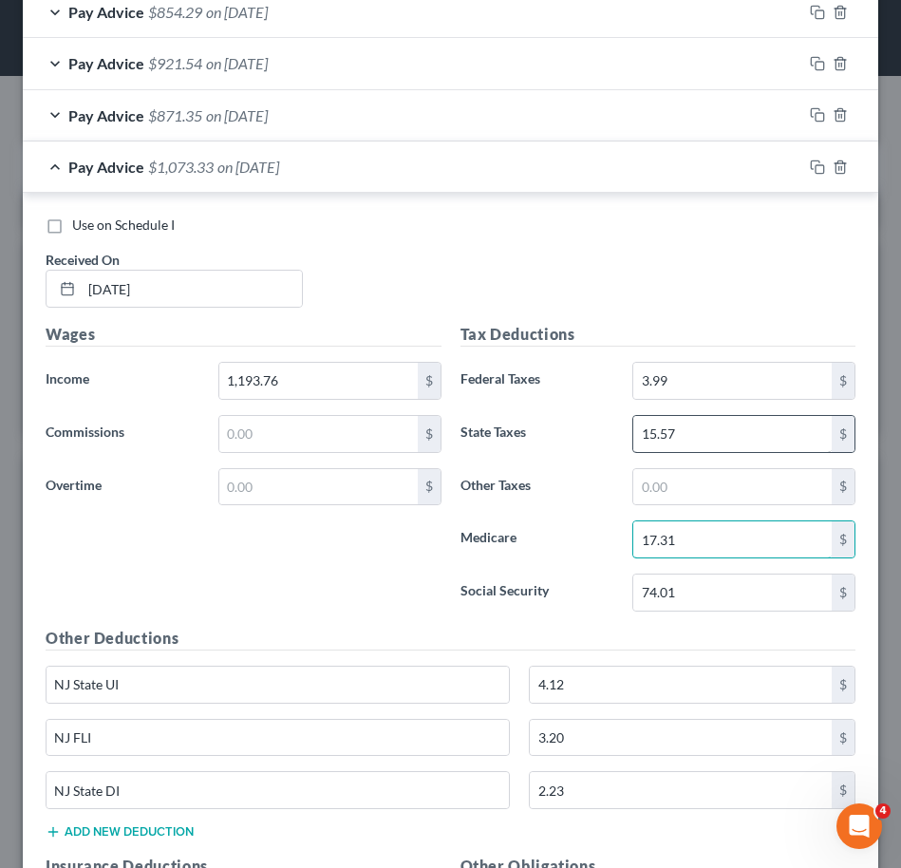
type input "17.31"
click at [774, 439] on input "15.57" at bounding box center [732, 434] width 198 height 36
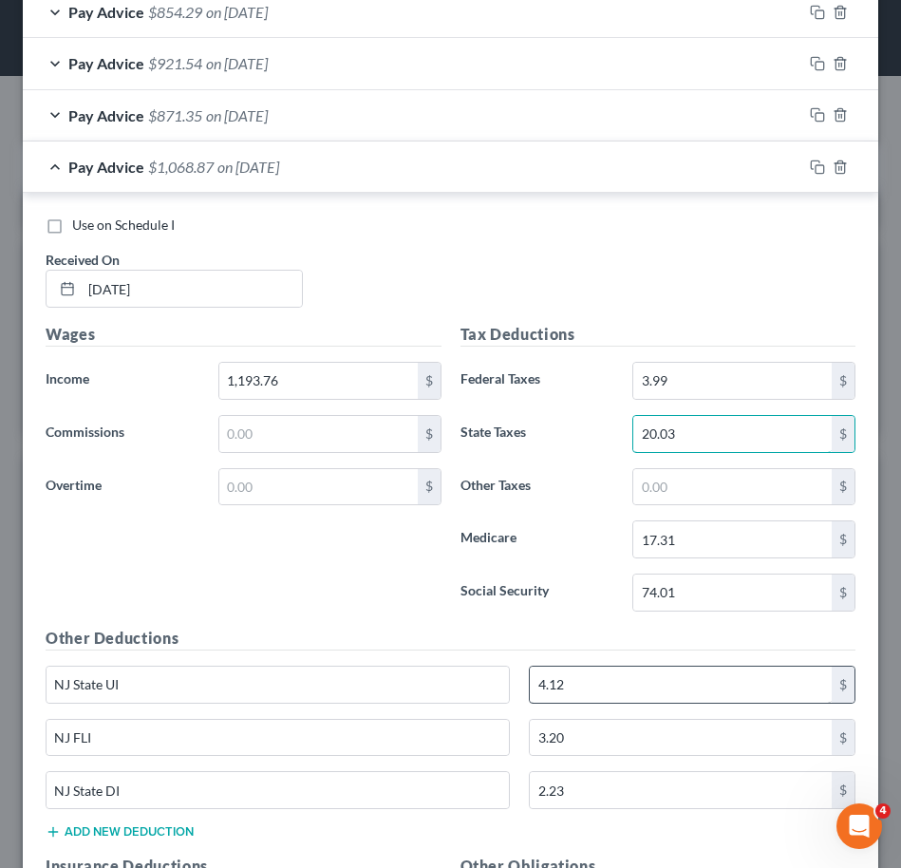
type input "20.03"
click at [649, 686] on input "4.12" at bounding box center [681, 685] width 302 height 36
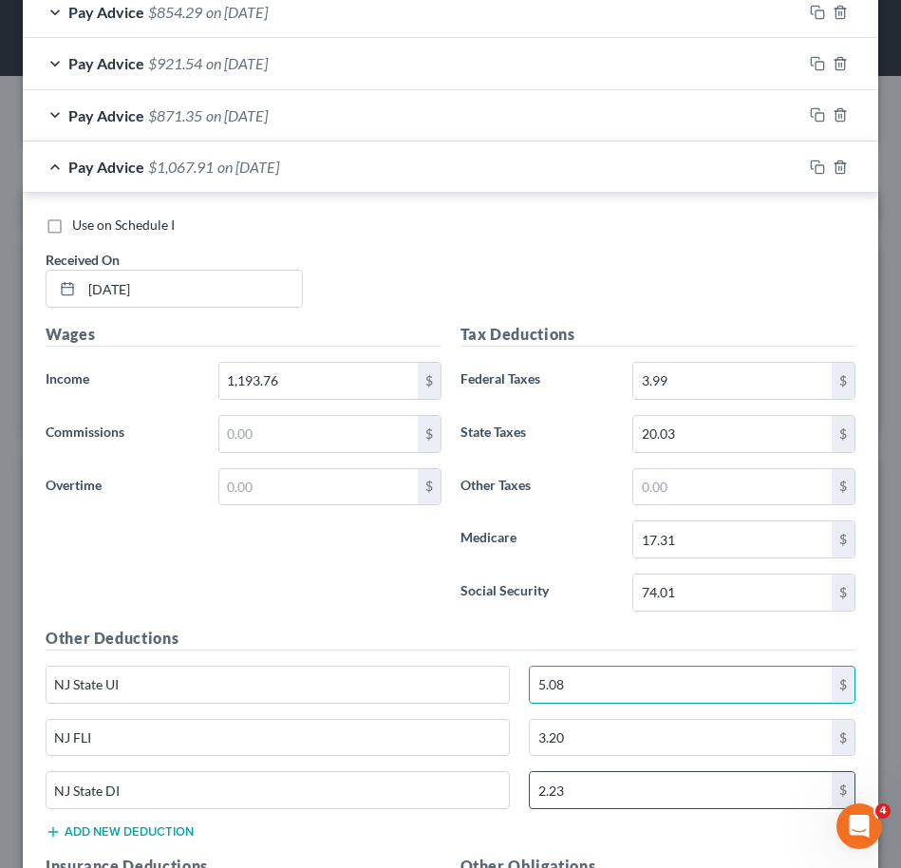
type input "5.08"
click at [626, 793] on input "2.23" at bounding box center [681, 790] width 302 height 36
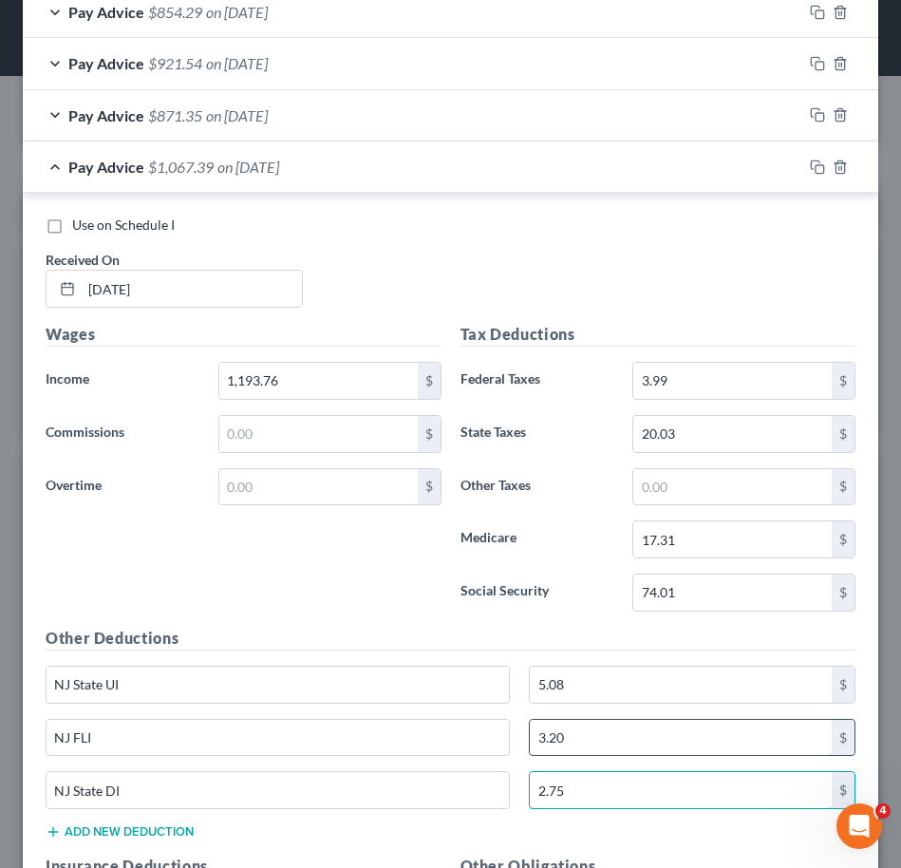
type input "2.75"
click at [649, 742] on input "3.20" at bounding box center [681, 738] width 302 height 36
type input "3.94"
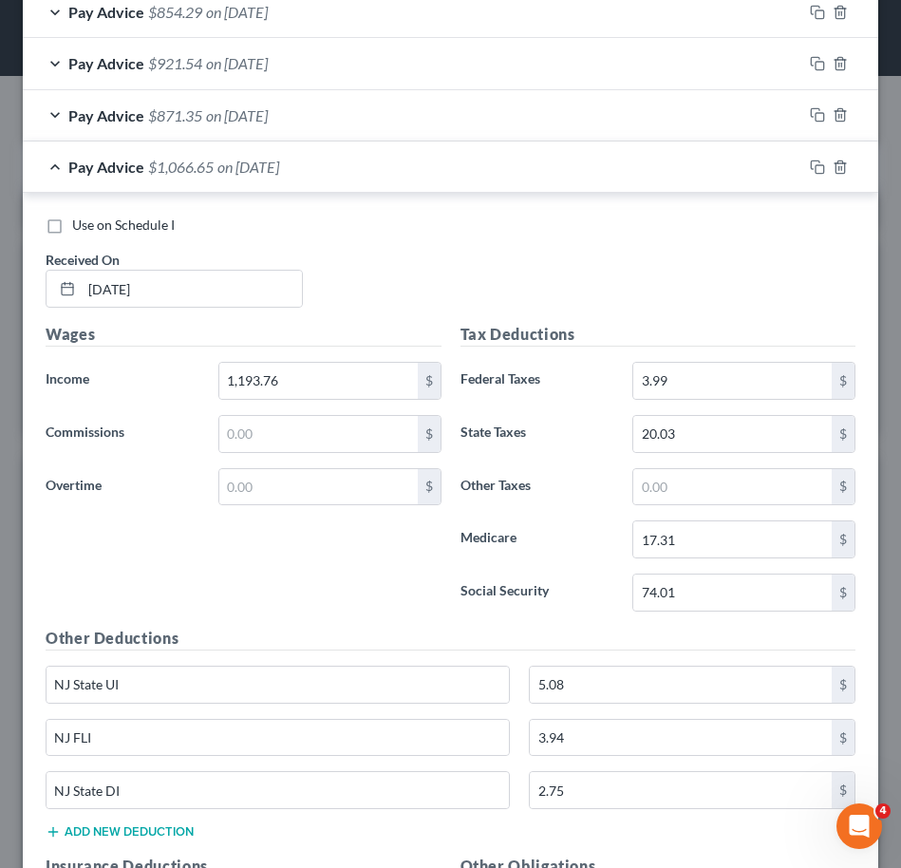
click at [333, 214] on div "Use on Schedule I Received On * 05/23/2025 Wages Income * 1,193.76 $ Commission…" at bounding box center [450, 731] width 855 height 1077
click at [810, 166] on icon "button" at bounding box center [817, 167] width 15 height 15
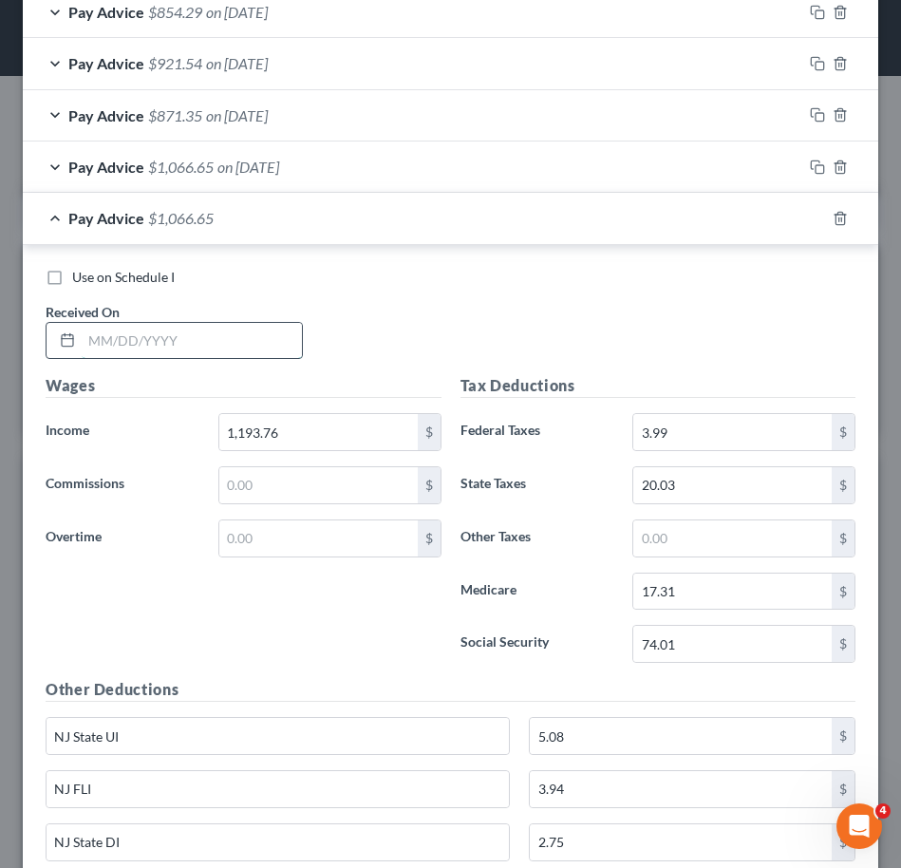
click at [172, 341] on input "text" at bounding box center [192, 341] width 220 height 36
type input "06/06/2025"
click at [308, 426] on input "1,193.76" at bounding box center [318, 432] width 198 height 36
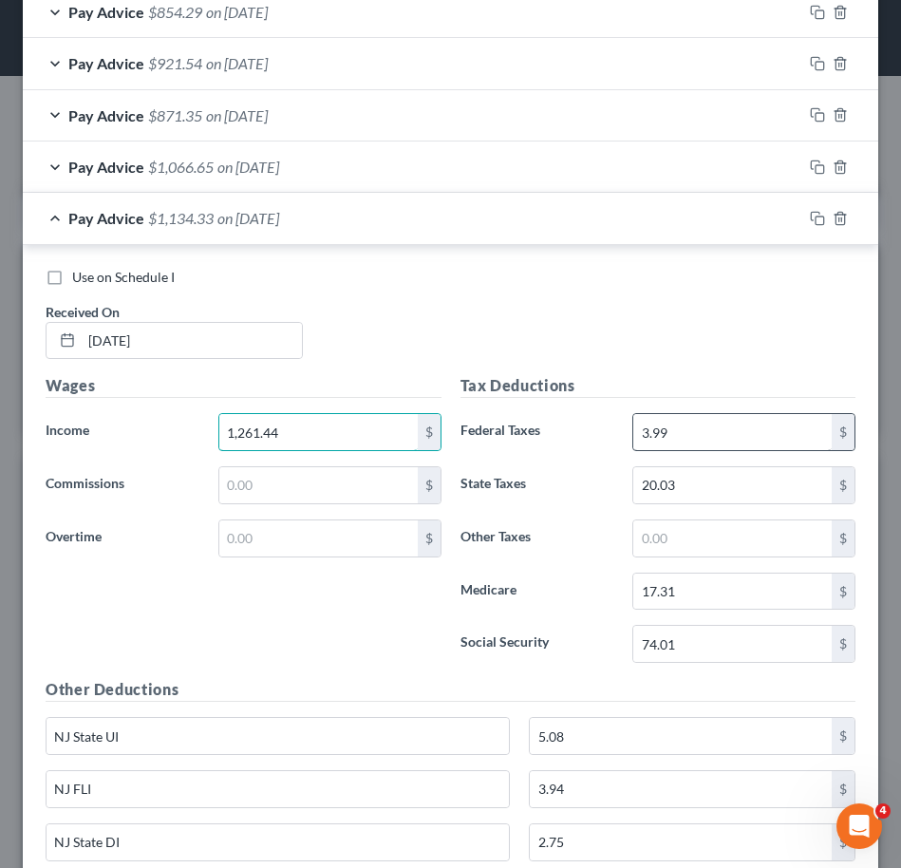
type input "1,261.44"
click at [664, 431] on input "3.99" at bounding box center [732, 432] width 198 height 36
type input "10.76"
click at [712, 635] on input "74.01" at bounding box center [732, 644] width 198 height 36
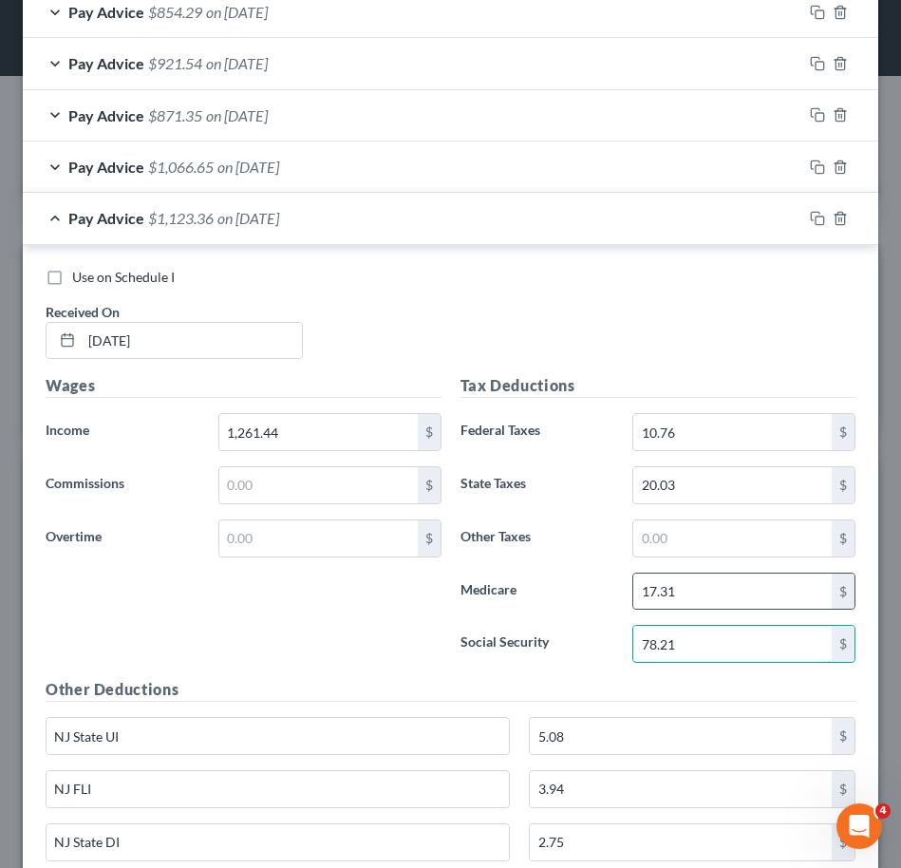
type input "78.21"
click at [724, 609] on div "17.31 $" at bounding box center [743, 592] width 223 height 38
click at [714, 597] on input "17.31" at bounding box center [732, 591] width 198 height 36
type input "18.29"
click at [721, 490] on input "20.03" at bounding box center [732, 485] width 198 height 36
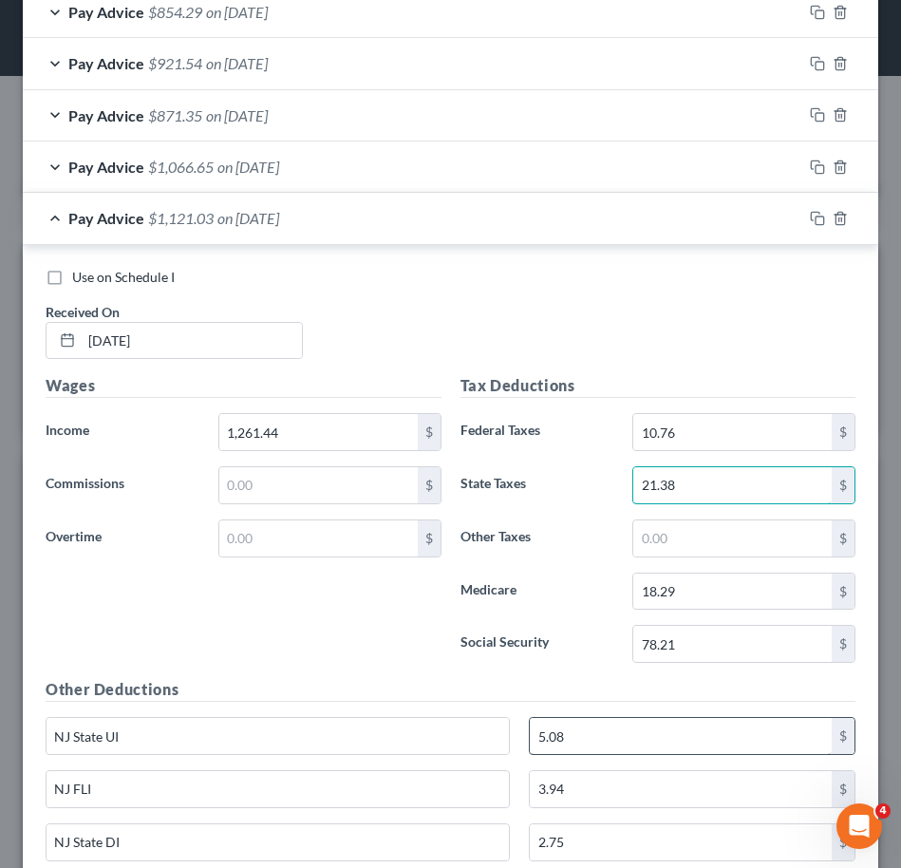
type input "21.38"
click at [629, 742] on input "5.08" at bounding box center [681, 736] width 302 height 36
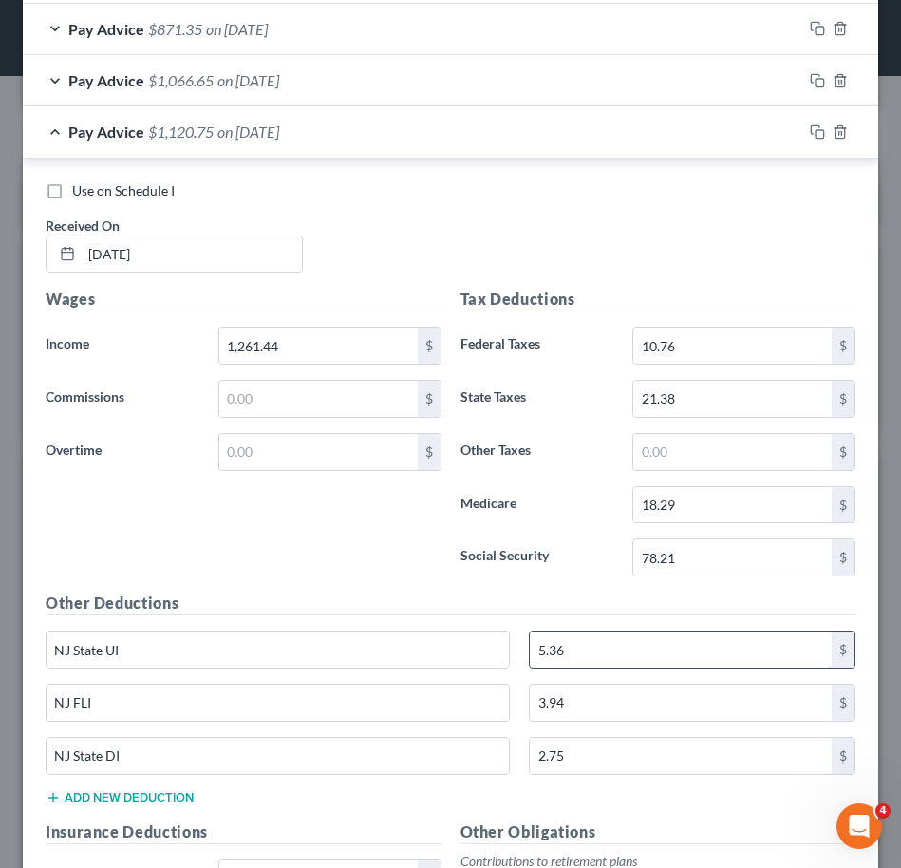
scroll to position [1060, 0]
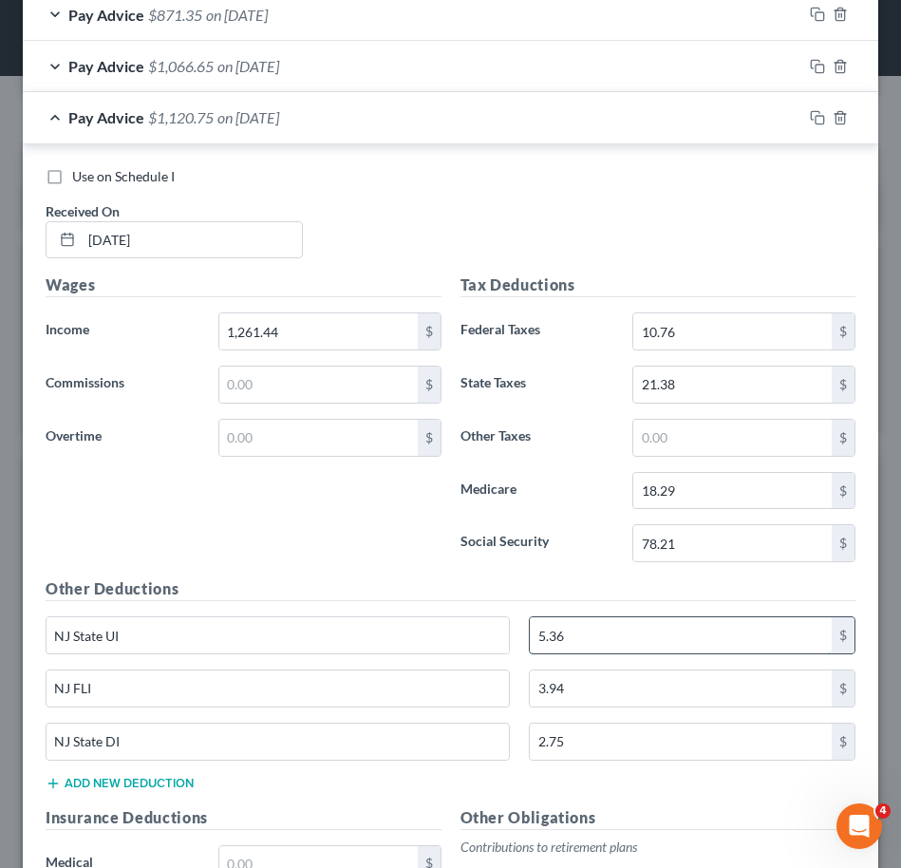
type input "5.36"
click at [629, 742] on input "2.75" at bounding box center [681, 742] width 302 height 36
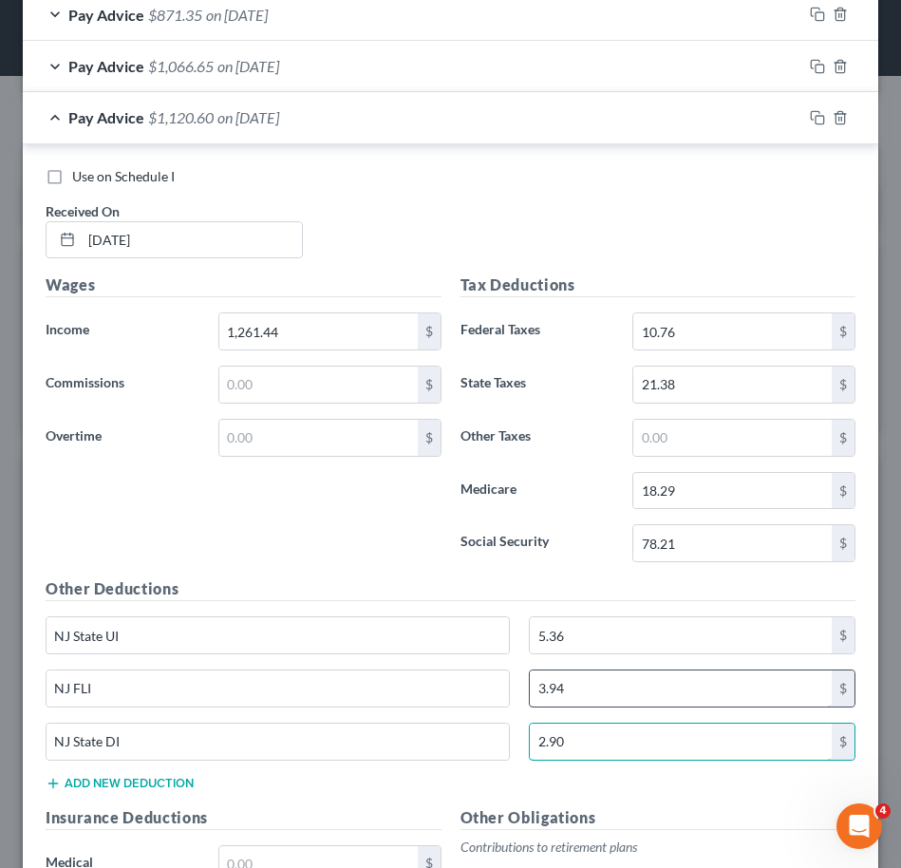
type input "2.90"
click at [653, 703] on input "3.94" at bounding box center [681, 688] width 302 height 36
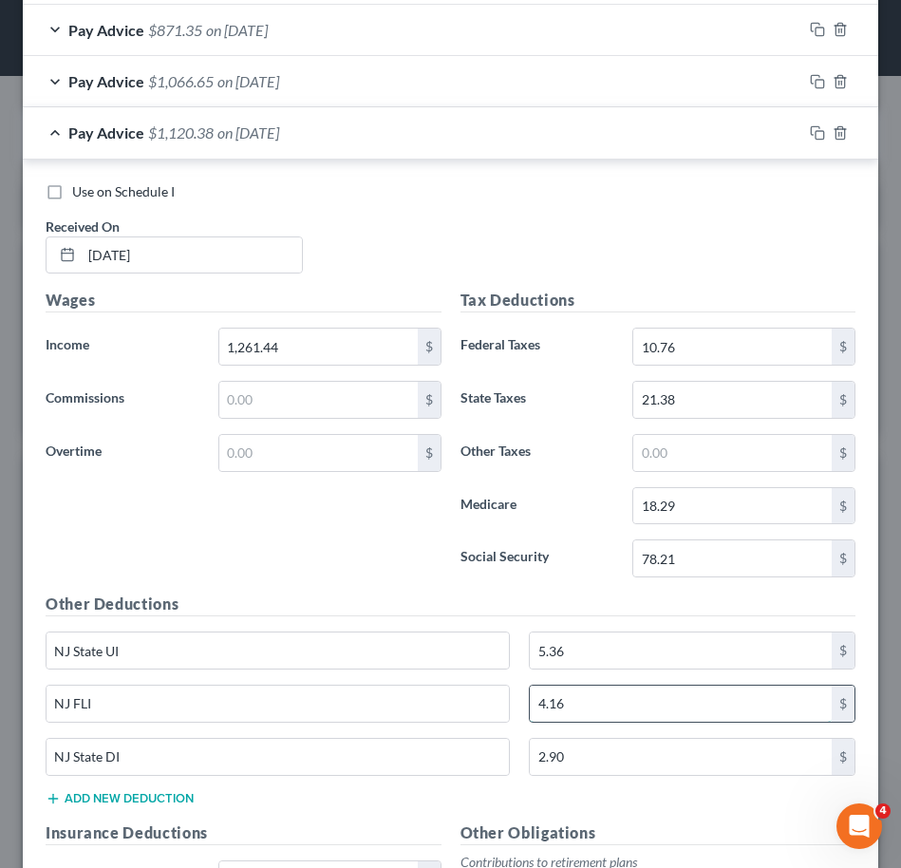
scroll to position [1025, 0]
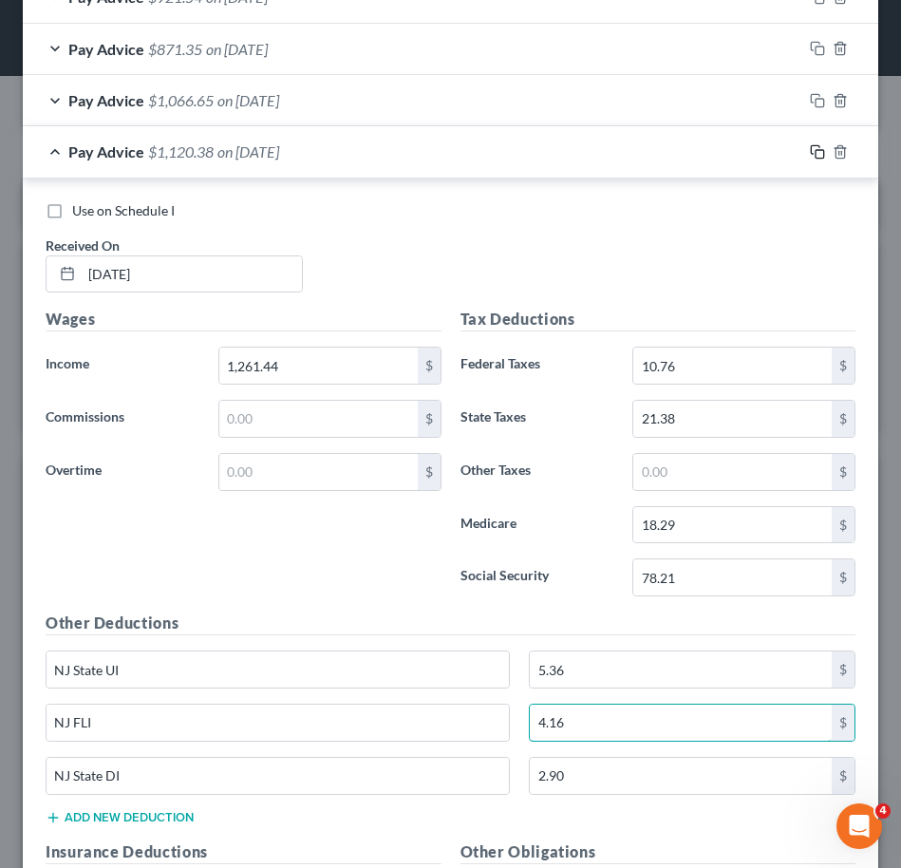
type input "4.16"
click at [816, 155] on rect "button" at bounding box center [820, 154] width 9 height 9
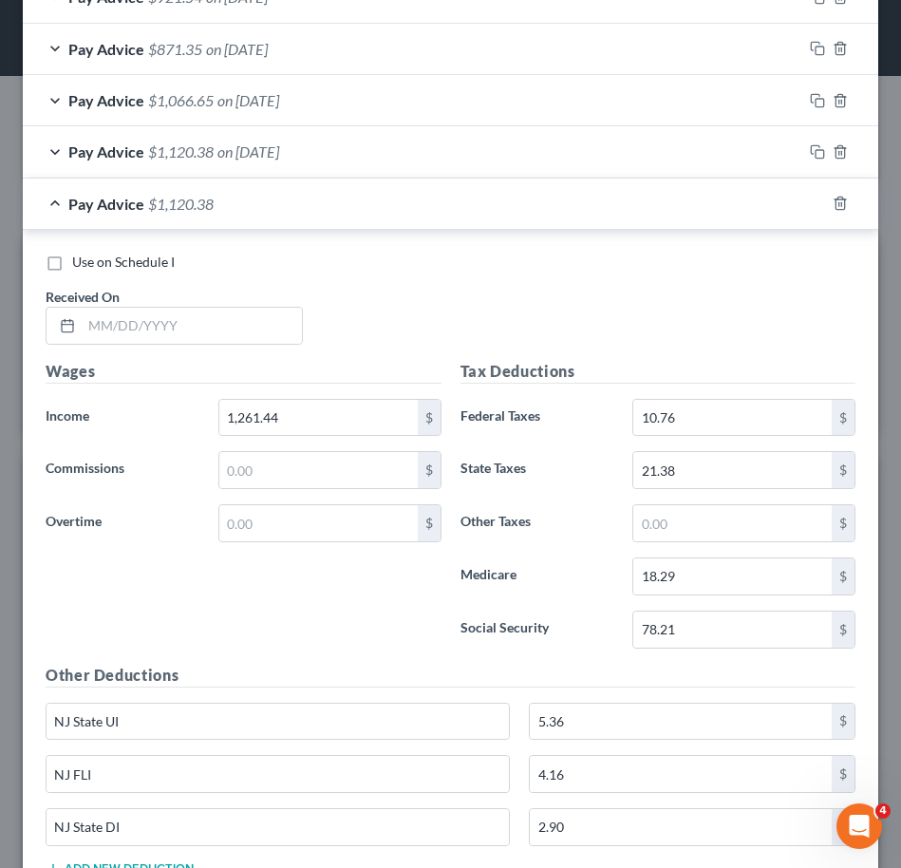
click at [828, 278] on div "Use on Schedule I Received On *" at bounding box center [450, 306] width 829 height 107
click at [234, 336] on input "text" at bounding box center [192, 326] width 220 height 36
type input "06/20/2025"
click at [300, 424] on input "1,261.44" at bounding box center [318, 418] width 198 height 36
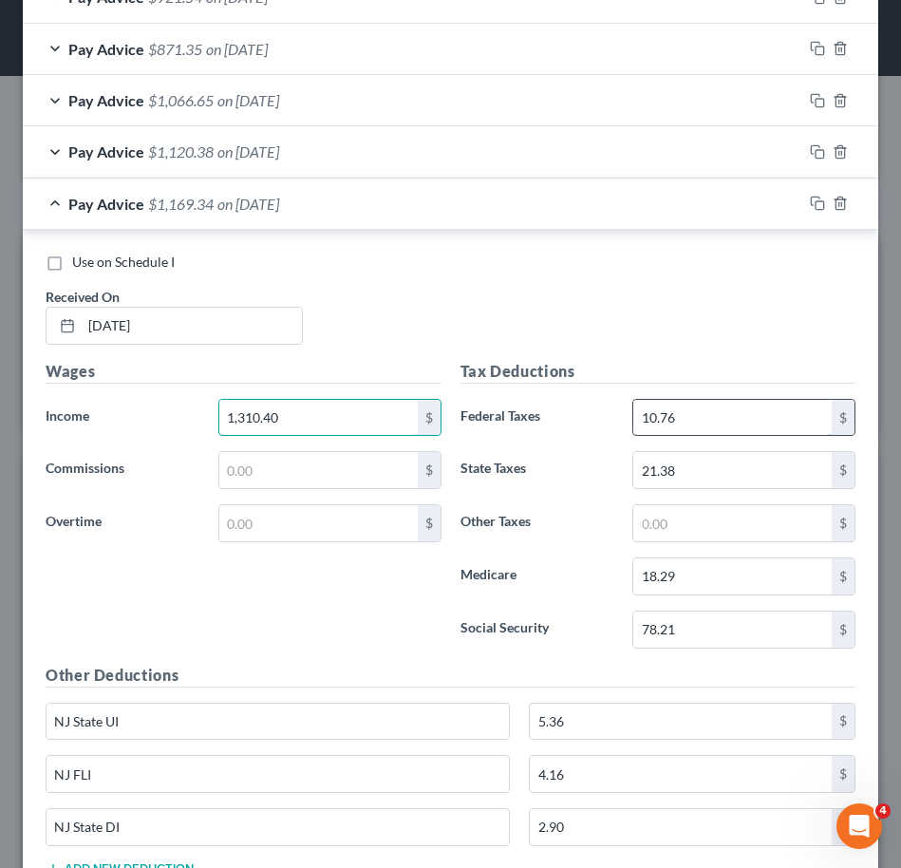
type input "1,310.40"
click at [681, 425] on input "10.76" at bounding box center [732, 418] width 198 height 36
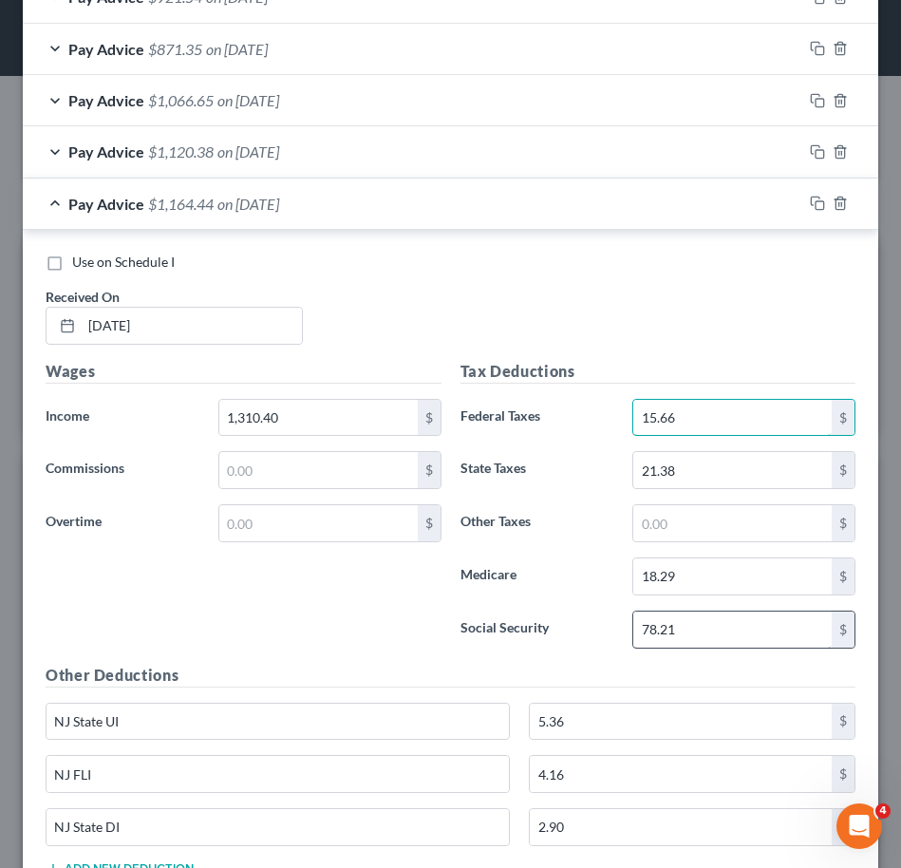
type input "15.66"
click at [693, 642] on input "78.21" at bounding box center [732, 629] width 198 height 36
type input "81.25"
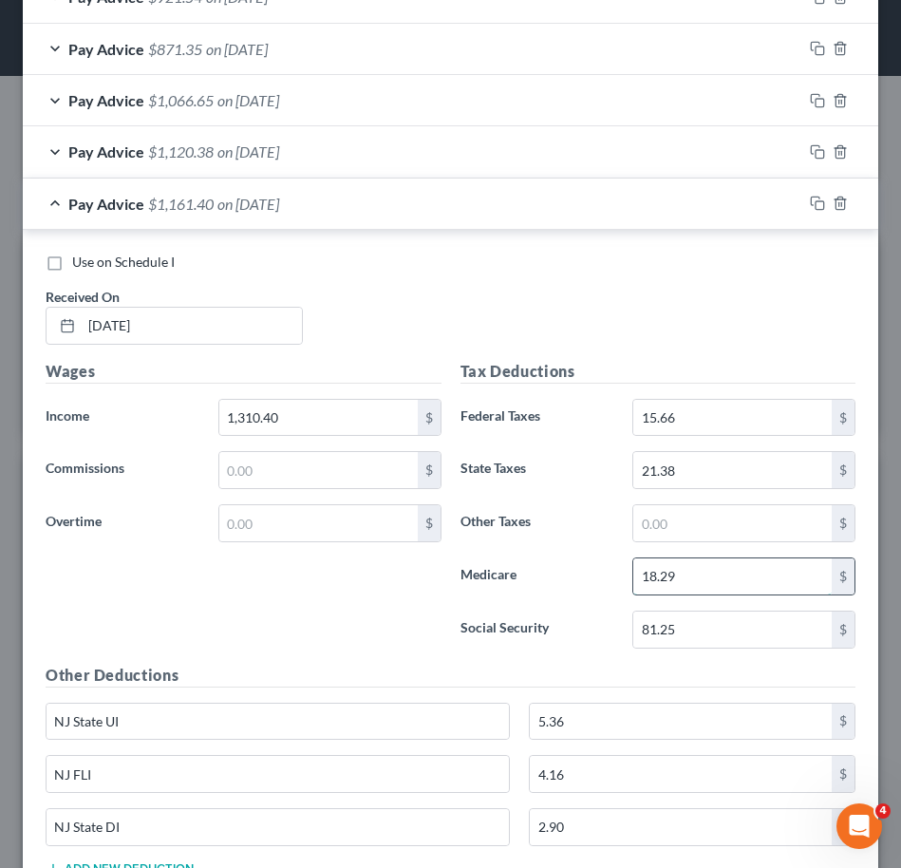
click at [705, 558] on input "18.29" at bounding box center [732, 576] width 198 height 36
type input "19.00"
click at [701, 469] on input "21.38" at bounding box center [732, 470] width 198 height 36
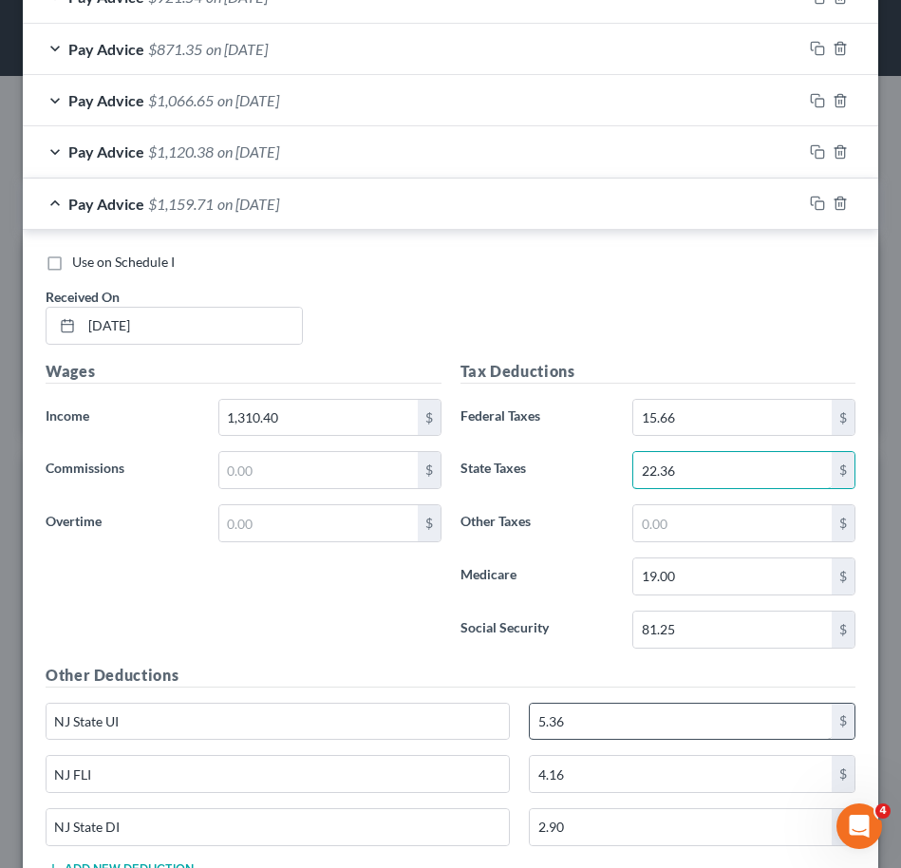
type input "22.36"
click at [626, 723] on input "5.36" at bounding box center [681, 722] width 302 height 36
type input "5.57"
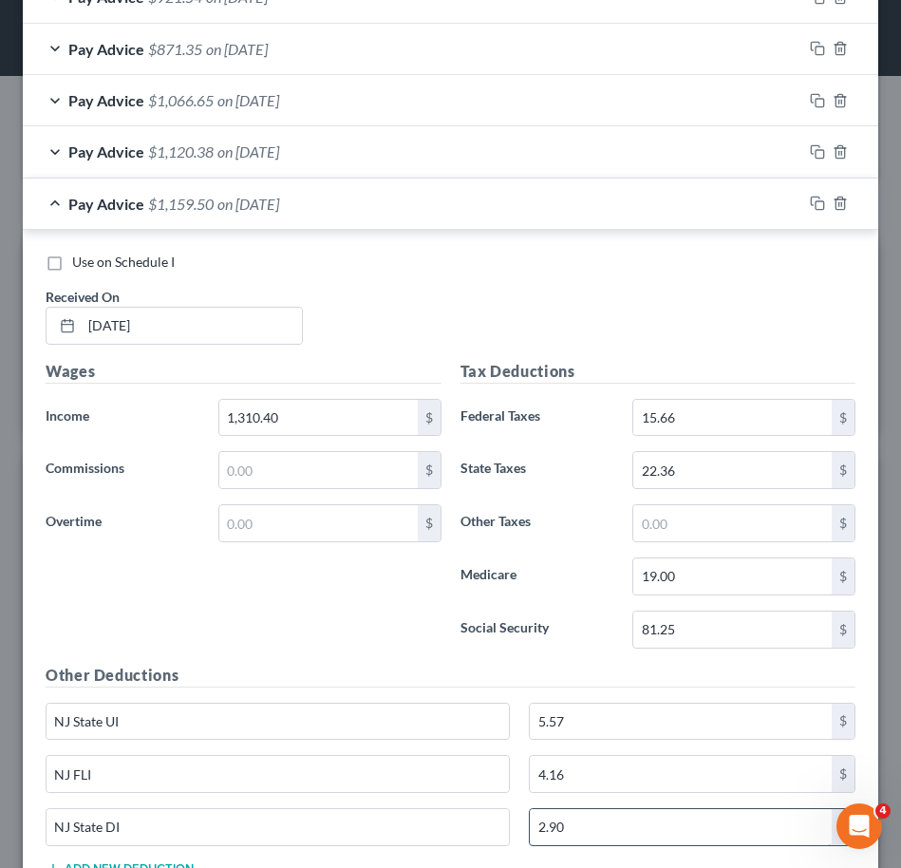
click at [606, 827] on input "2.90" at bounding box center [681, 827] width 302 height 36
type input "3.01"
click at [673, 775] on input "4.16" at bounding box center [681, 774] width 302 height 36
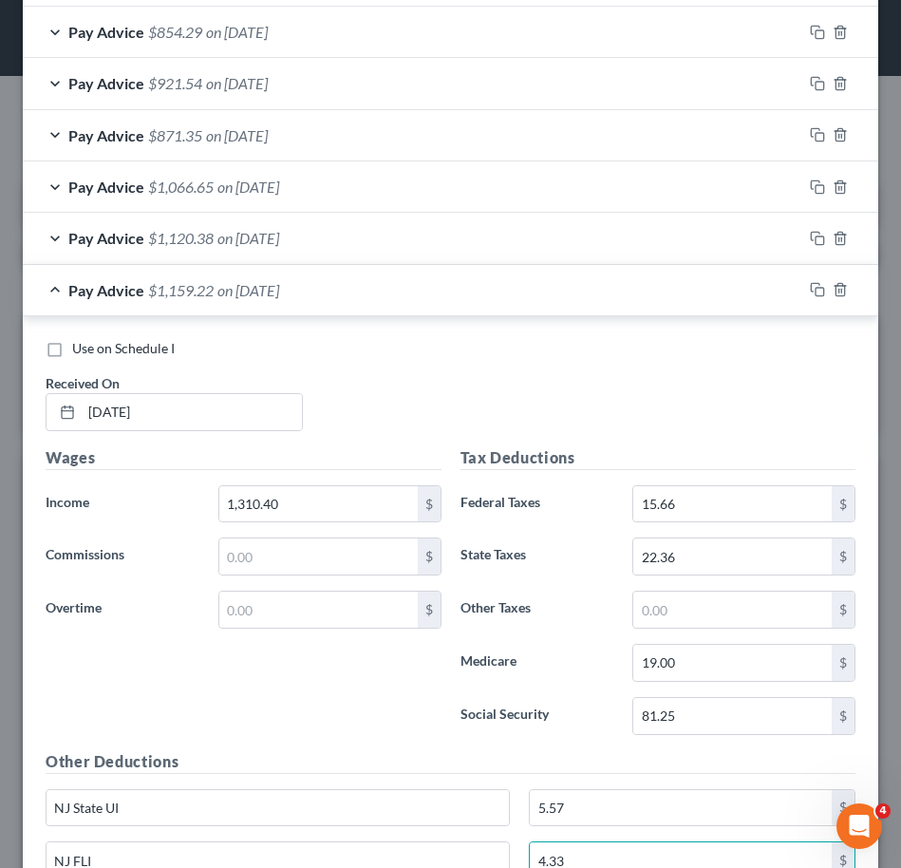
scroll to position [940, 0]
type input "4.33"
click at [833, 416] on div "Use on Schedule I Received On * 06/20/2025" at bounding box center [450, 391] width 829 height 107
click at [816, 288] on rect "button" at bounding box center [820, 291] width 9 height 9
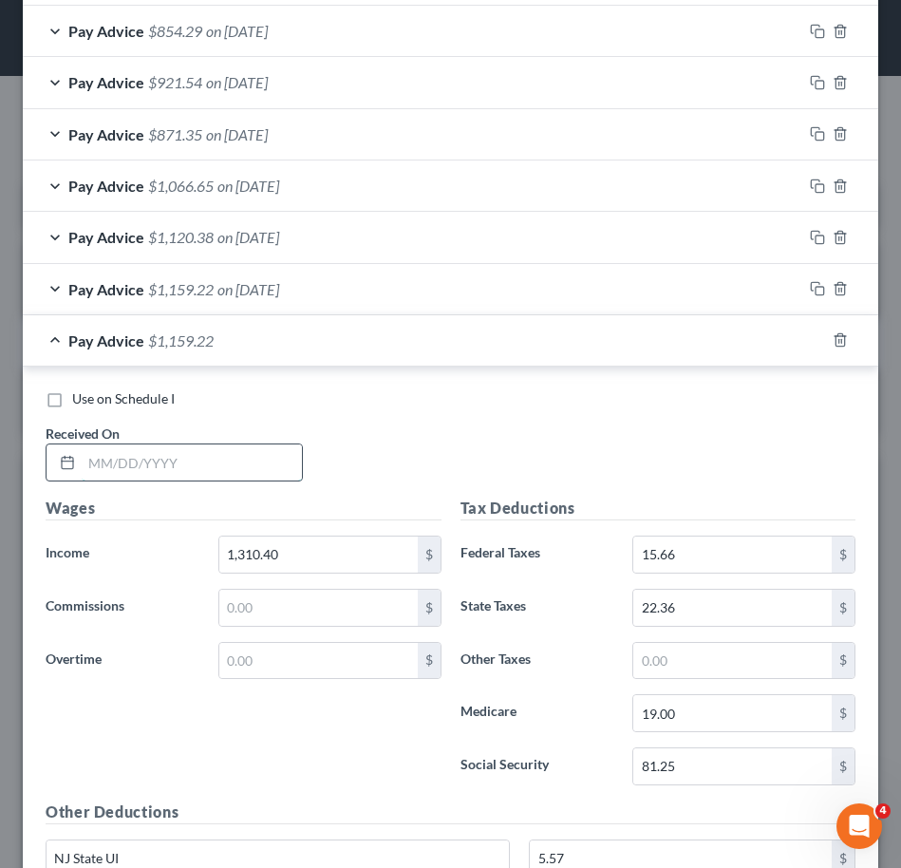
click at [103, 450] on input "text" at bounding box center [192, 462] width 220 height 36
type input "07/03/2025"
click at [318, 559] on input "1,310.40" at bounding box center [318, 554] width 198 height 36
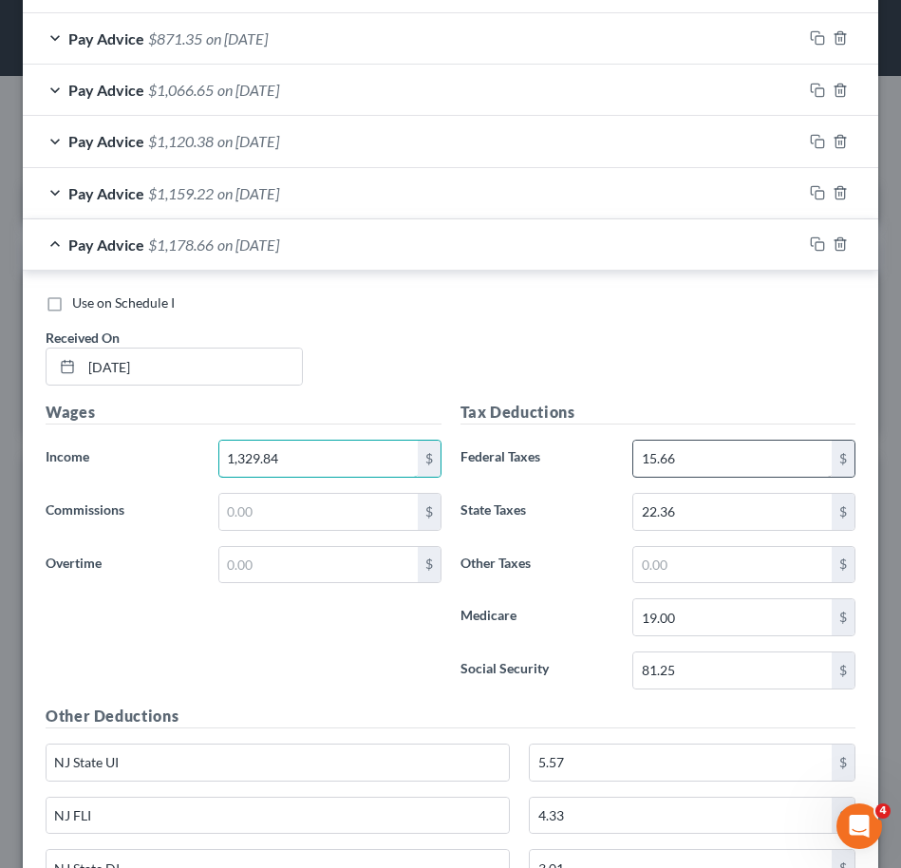
type input "1,329.84"
click at [685, 457] on input "15.66" at bounding box center [732, 459] width 198 height 36
type input "17.60"
click at [682, 672] on input "81.25" at bounding box center [732, 670] width 198 height 36
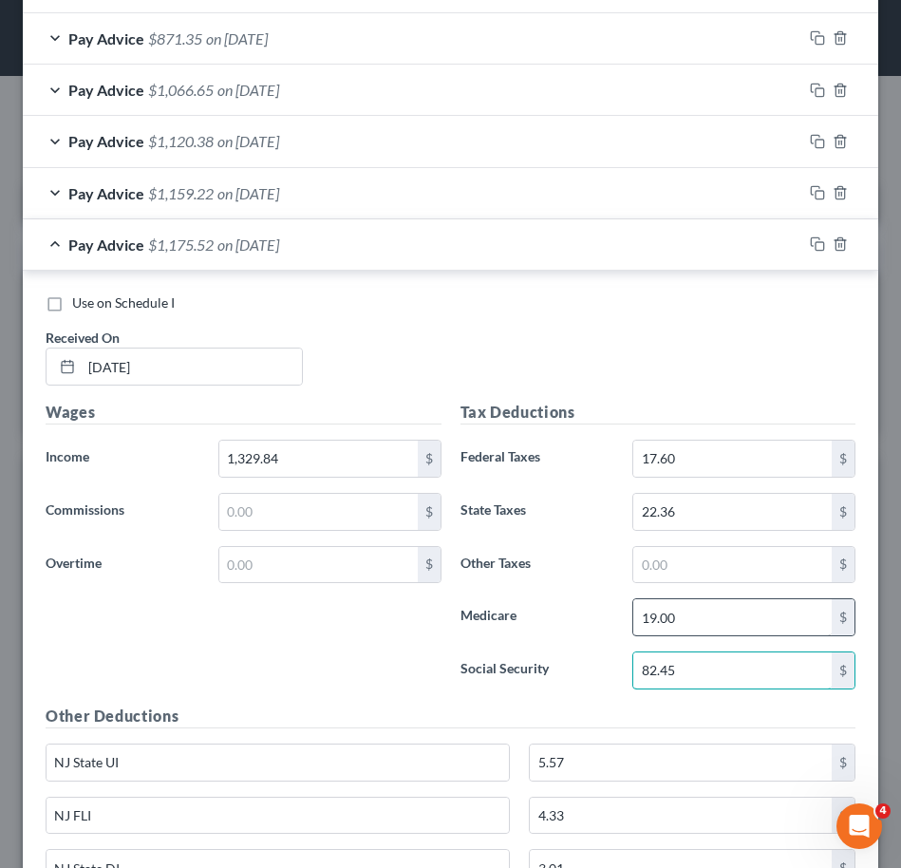
type input "82.45"
click at [751, 632] on input "19.00" at bounding box center [732, 617] width 198 height 36
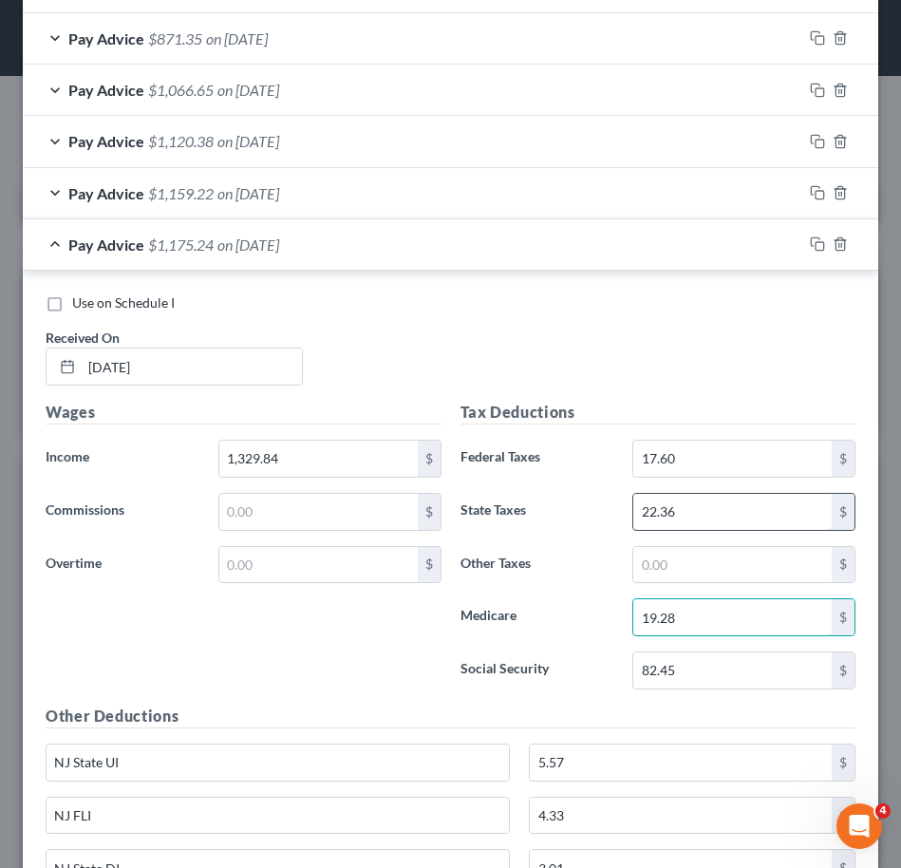
type input "19.28"
click at [770, 514] on input "22.36" at bounding box center [732, 512] width 198 height 36
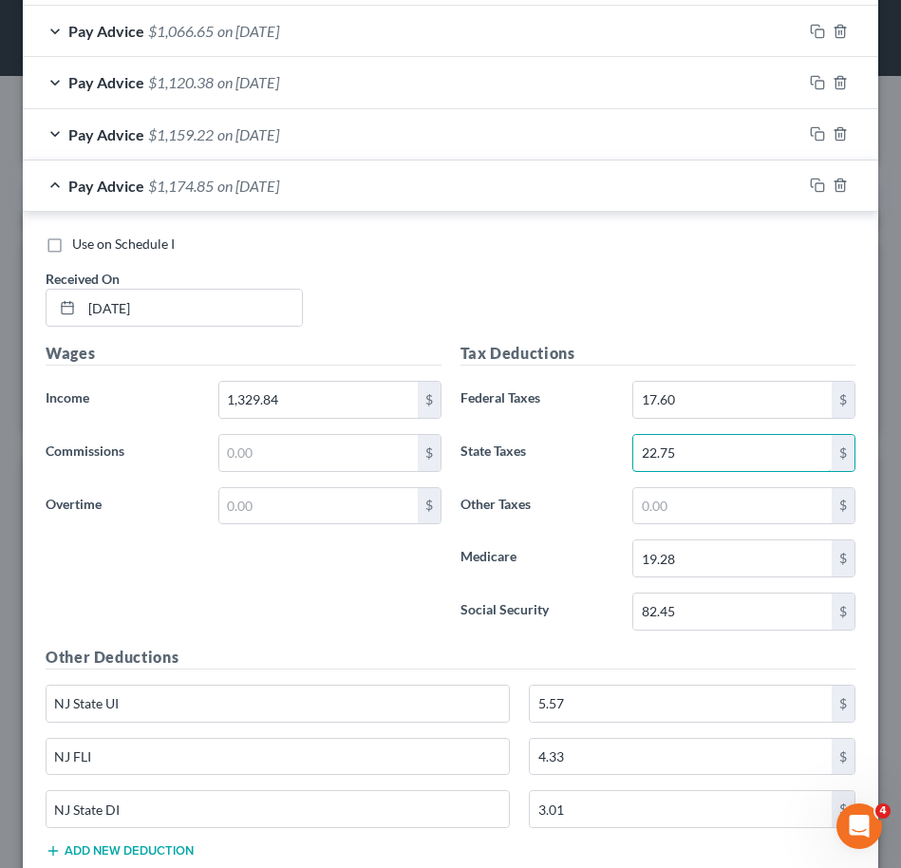
scroll to position [1073, 0]
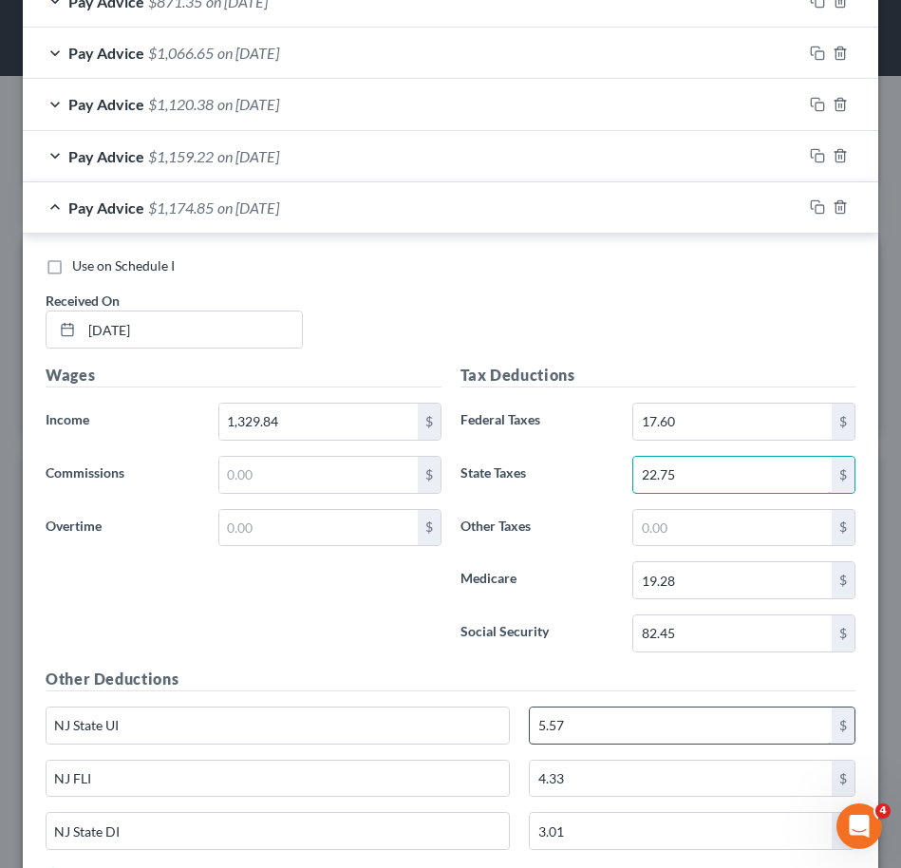
type input "22.75"
click at [677, 739] on input "5.57" at bounding box center [681, 725] width 302 height 36
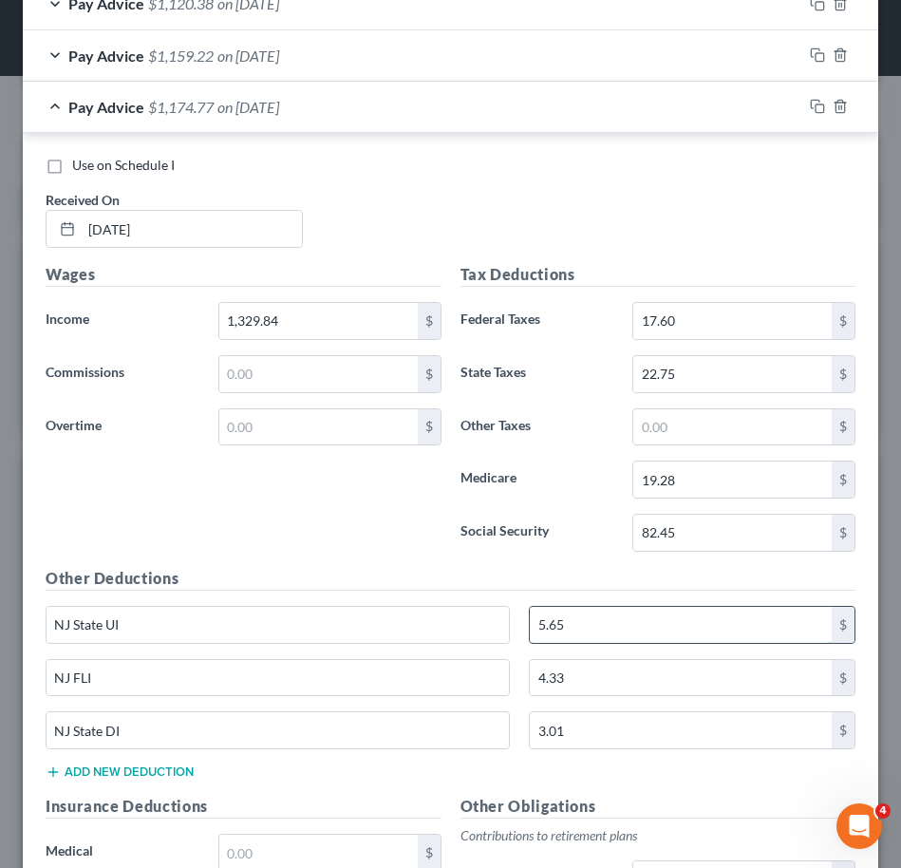
scroll to position [1178, 0]
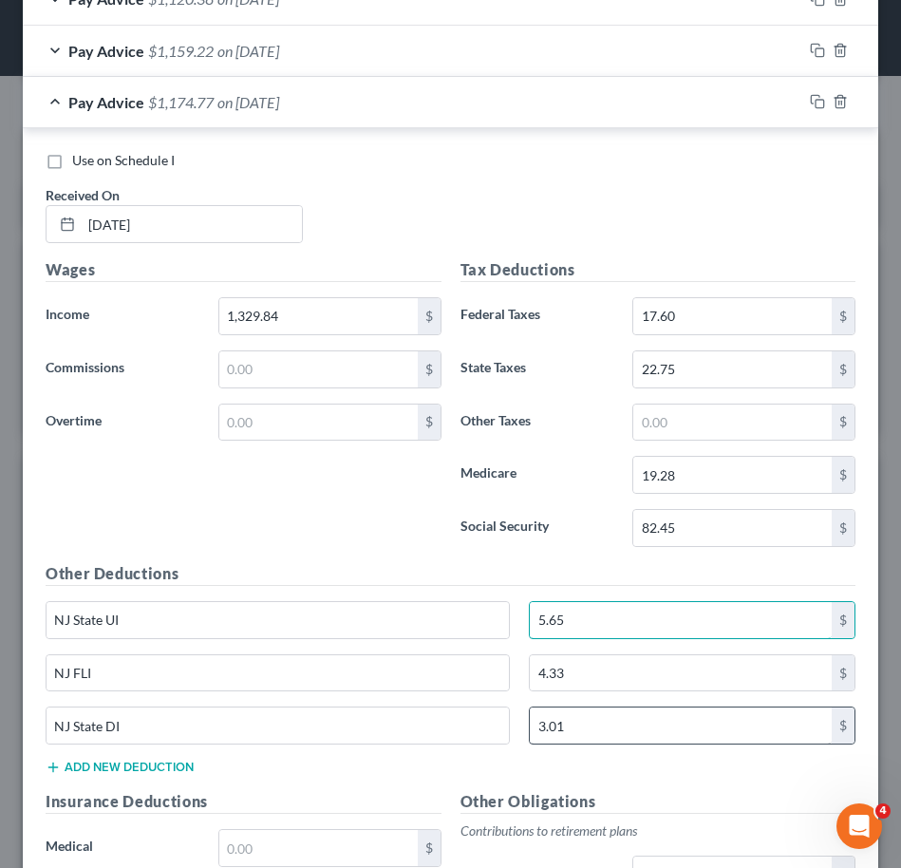
type input "5.65"
click at [647, 739] on input "3.01" at bounding box center [681, 725] width 302 height 36
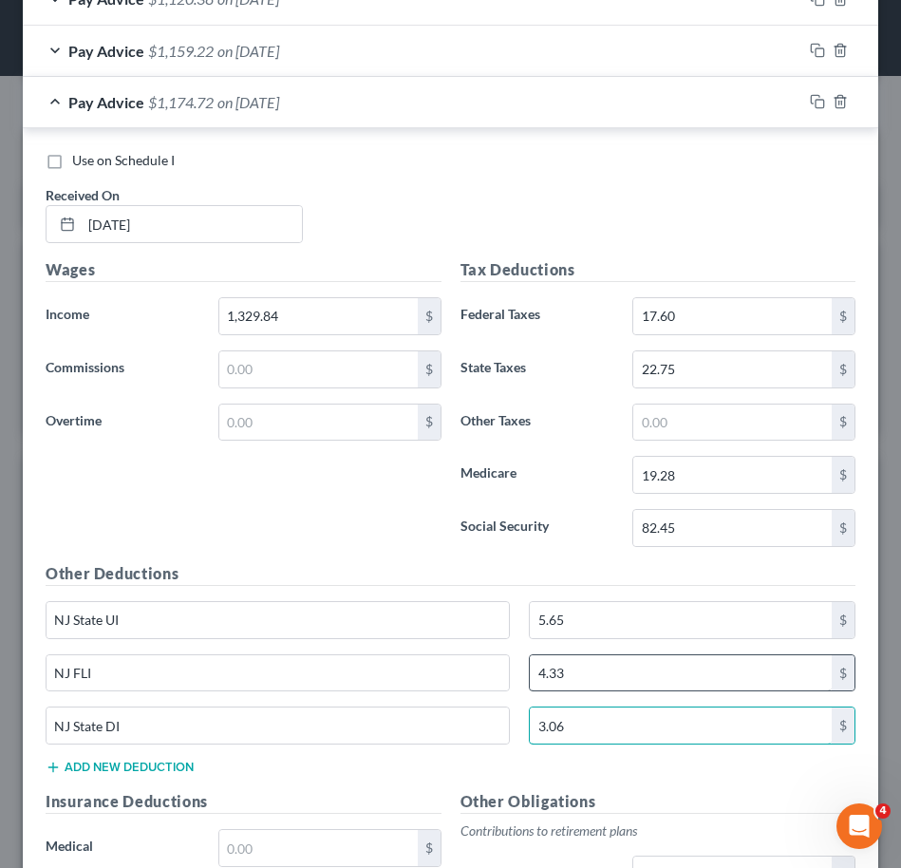
type input "3.06"
click at [669, 674] on input "4.33" at bounding box center [681, 673] width 302 height 36
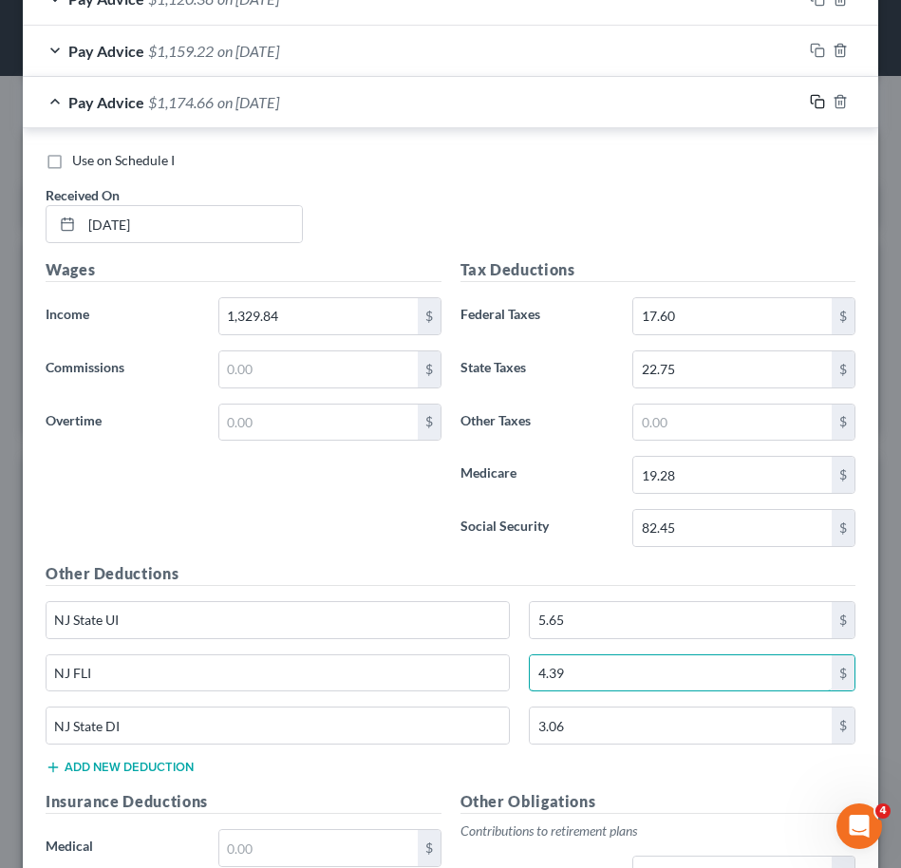
type input "4.39"
click at [810, 102] on icon "button" at bounding box center [817, 101] width 15 height 15
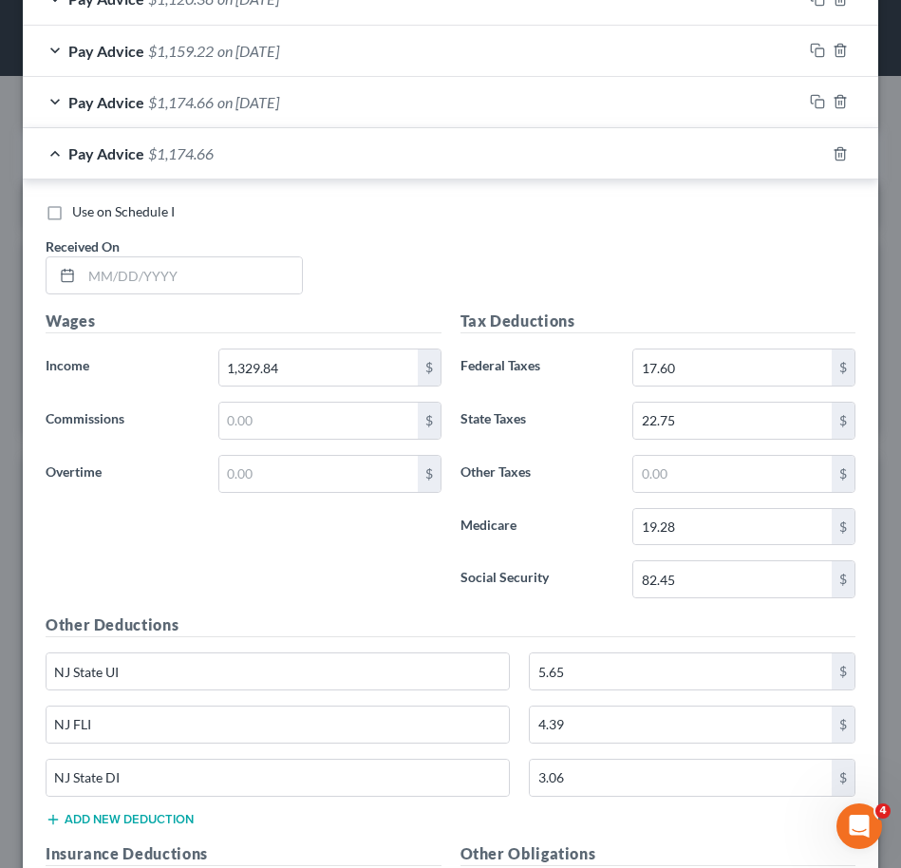
click at [511, 208] on div "Use on Schedule I" at bounding box center [451, 211] width 810 height 19
click at [213, 280] on input "text" at bounding box center [192, 275] width 220 height 36
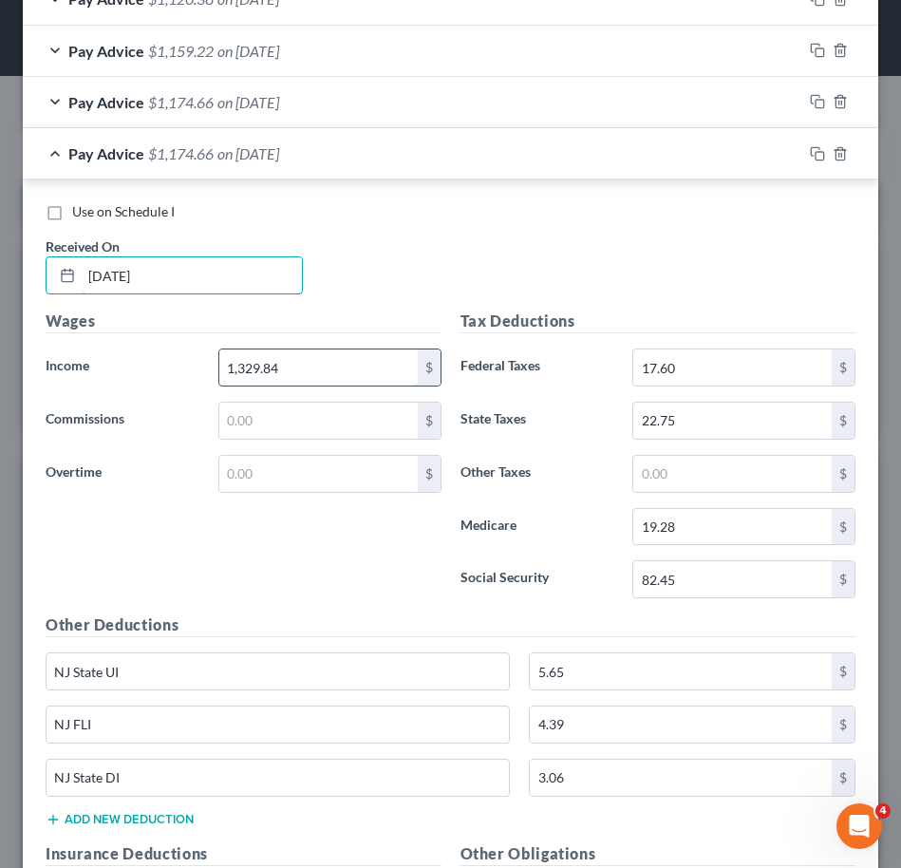
type input "07/18/2025"
click at [305, 355] on input "1,329.84" at bounding box center [318, 367] width 198 height 36
type input "1,422.99"
click at [690, 362] on input "17.60" at bounding box center [732, 367] width 198 height 36
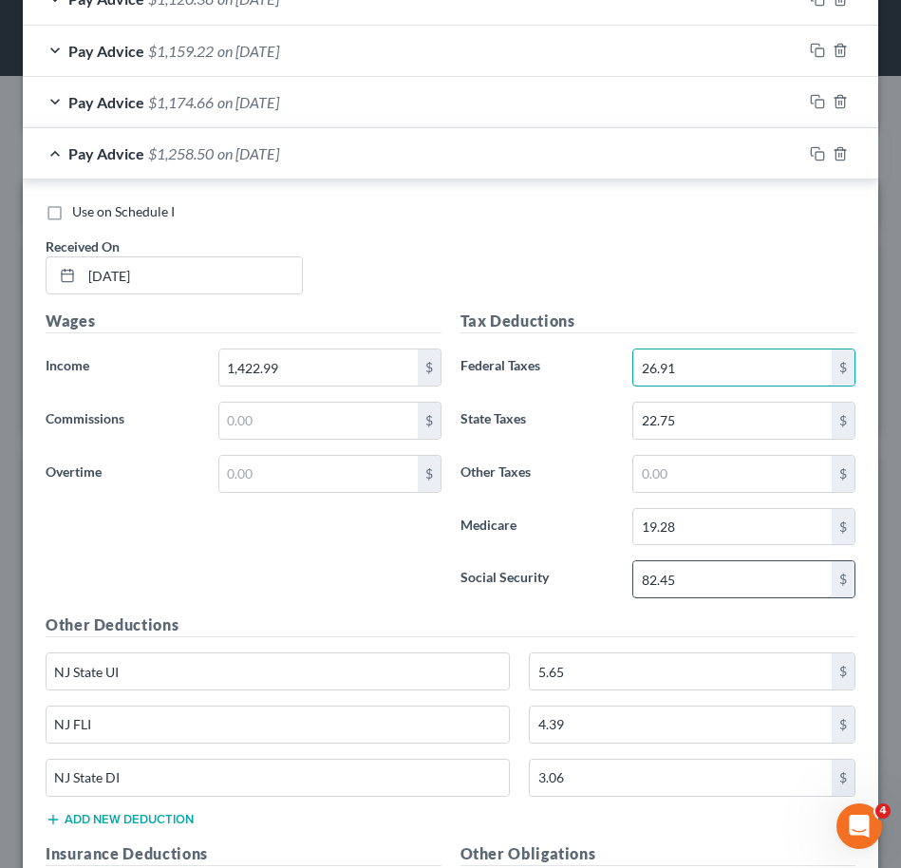
type input "26.91"
click at [707, 579] on input "82.45" at bounding box center [732, 579] width 198 height 36
type input "88.22"
click at [742, 536] on input "19.28" at bounding box center [732, 527] width 198 height 36
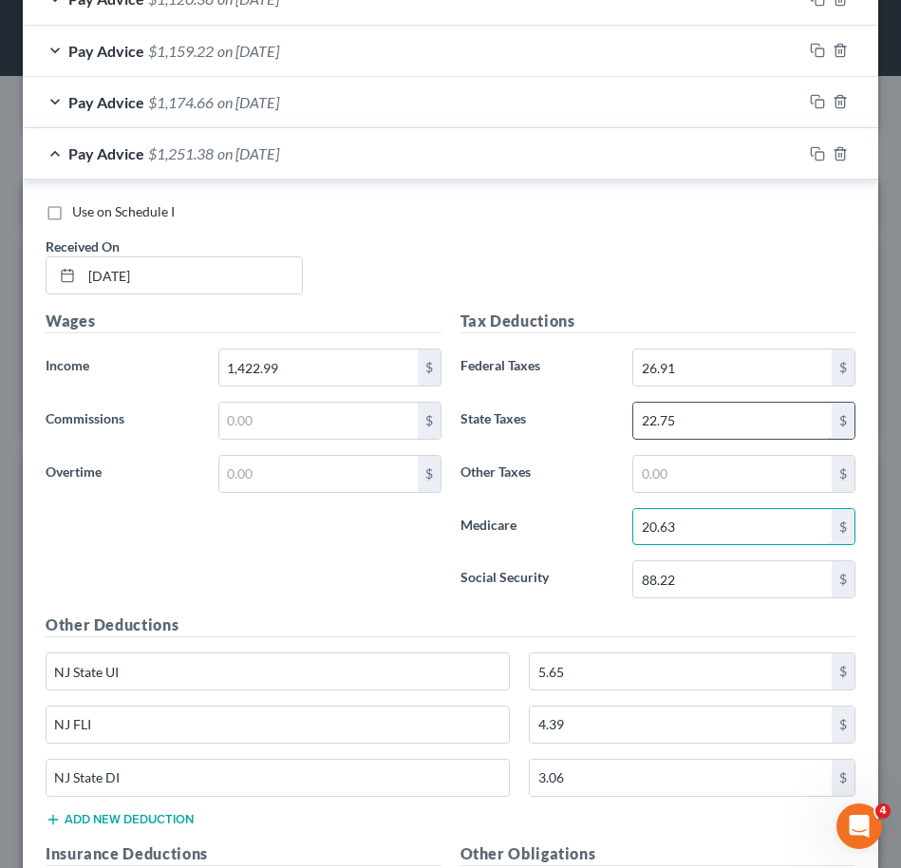
type input "20.63"
click at [719, 427] on input "22.75" at bounding box center [732, 421] width 198 height 36
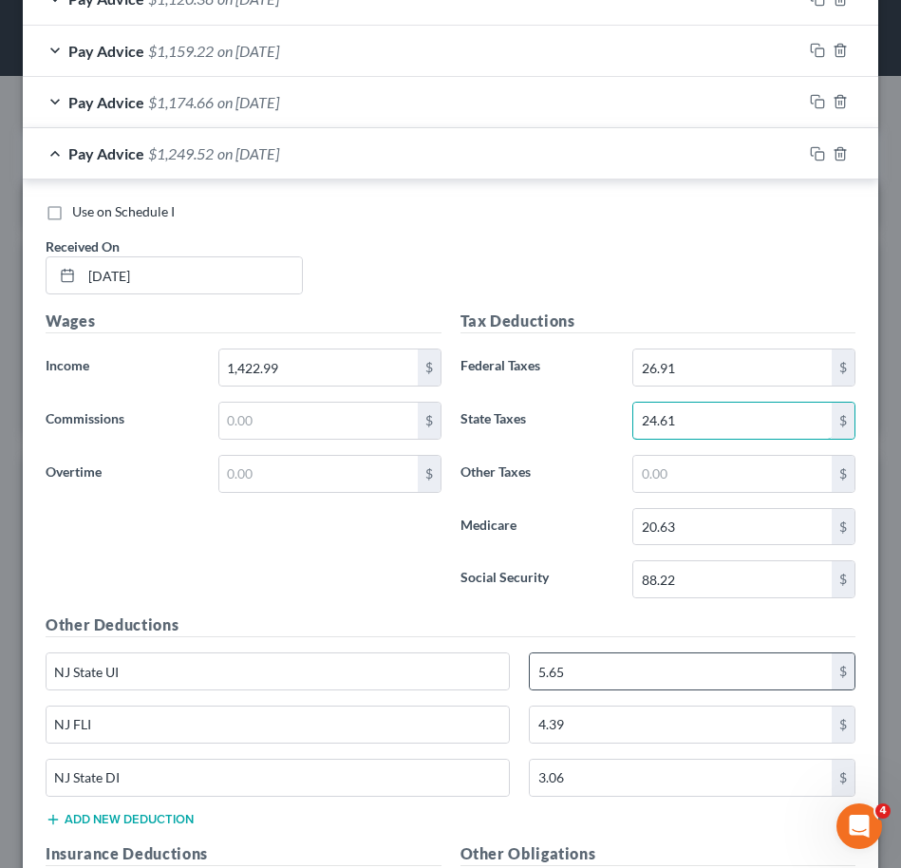
type input "24.61"
click at [665, 689] on div "5.65 $" at bounding box center [692, 671] width 327 height 38
click at [652, 669] on input "5.65" at bounding box center [681, 671] width 302 height 36
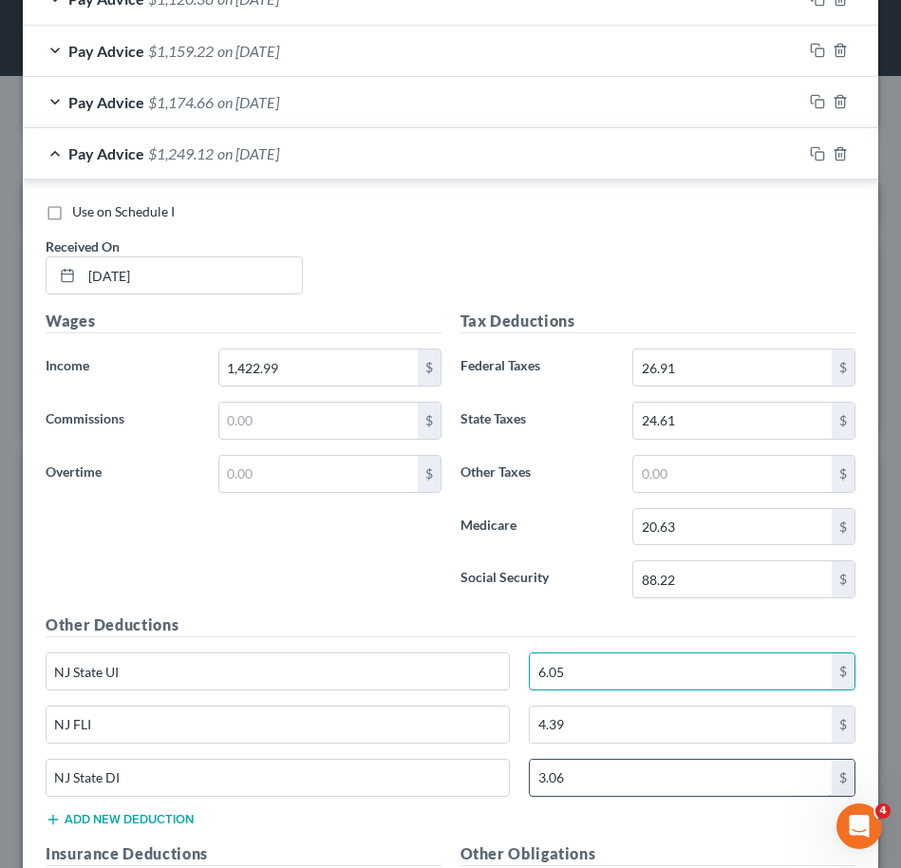
type input "6.05"
click at [659, 778] on input "3.06" at bounding box center [681, 778] width 302 height 36
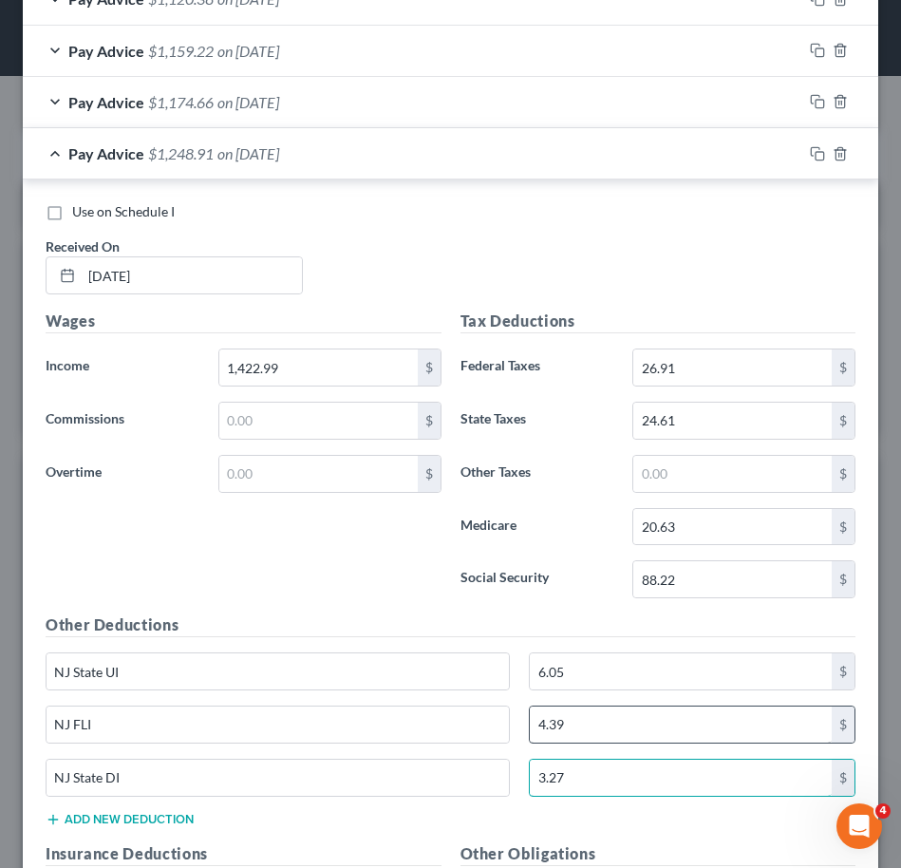
type input "3.27"
click at [728, 724] on input "4.39" at bounding box center [681, 724] width 302 height 36
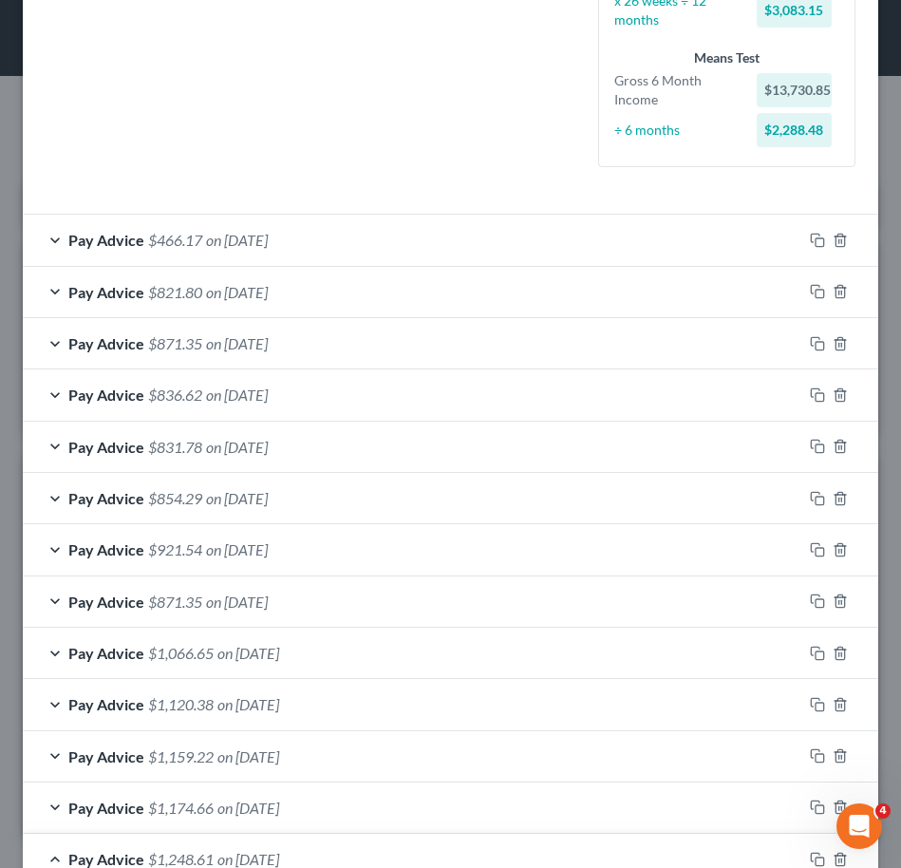
scroll to position [471, 0]
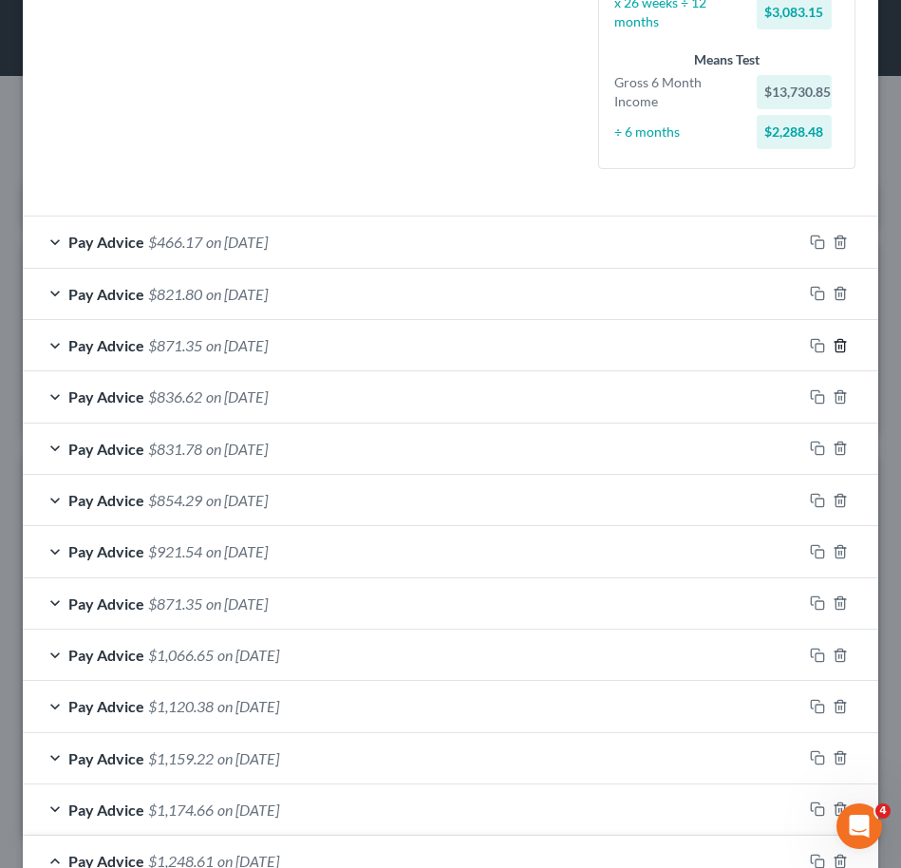
type input "4.69"
click at [836, 341] on icon "button" at bounding box center [840, 345] width 9 height 12
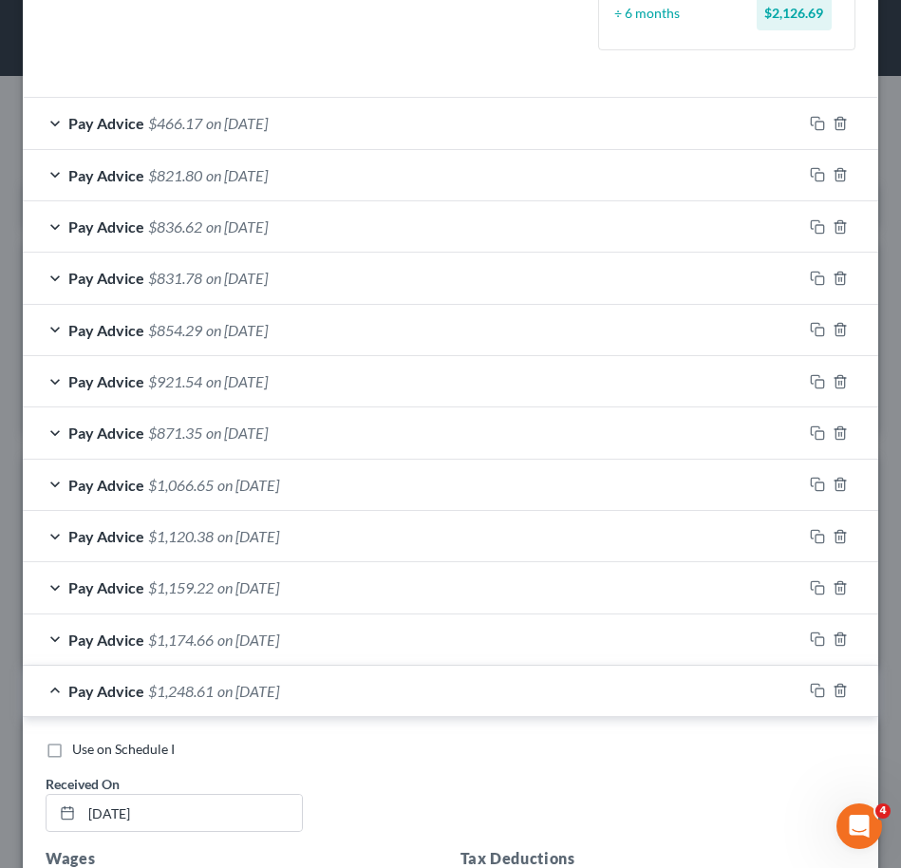
scroll to position [596, 0]
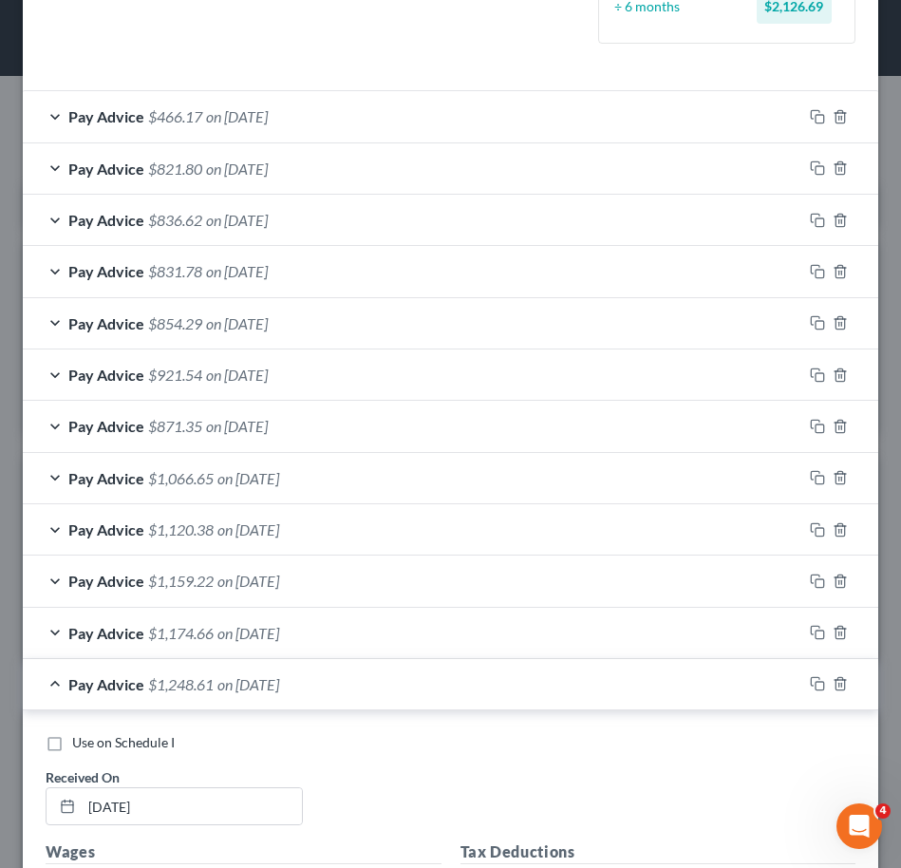
click at [411, 676] on div "Pay Advice $1,248.61 on 07/18/2025" at bounding box center [413, 684] width 780 height 50
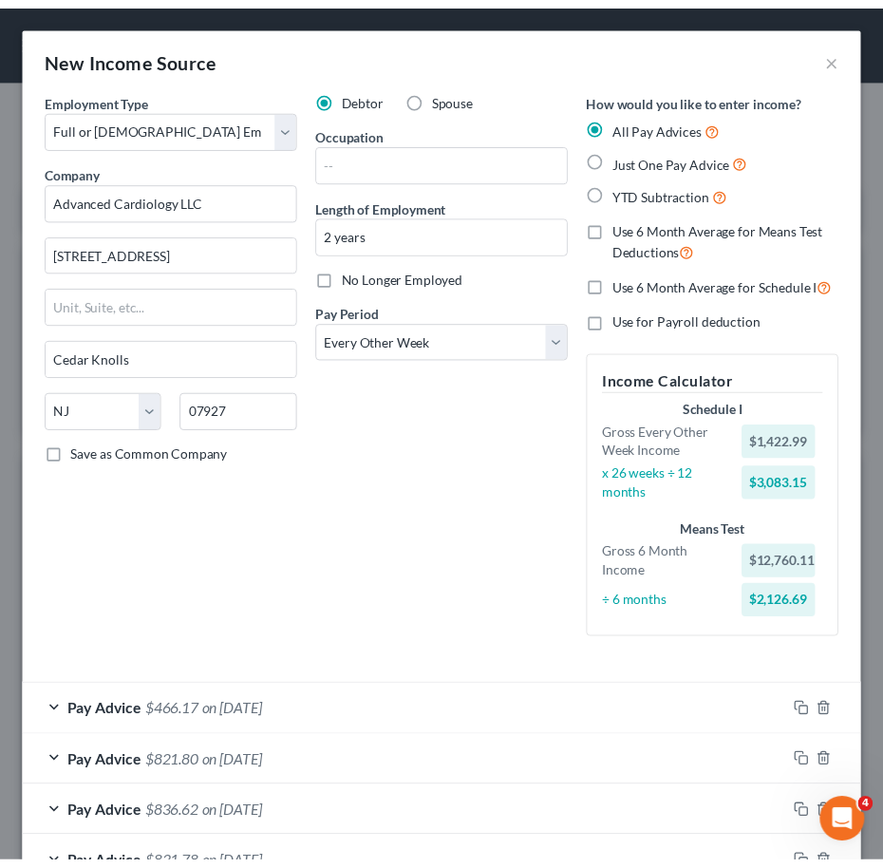
scroll to position [543, 0]
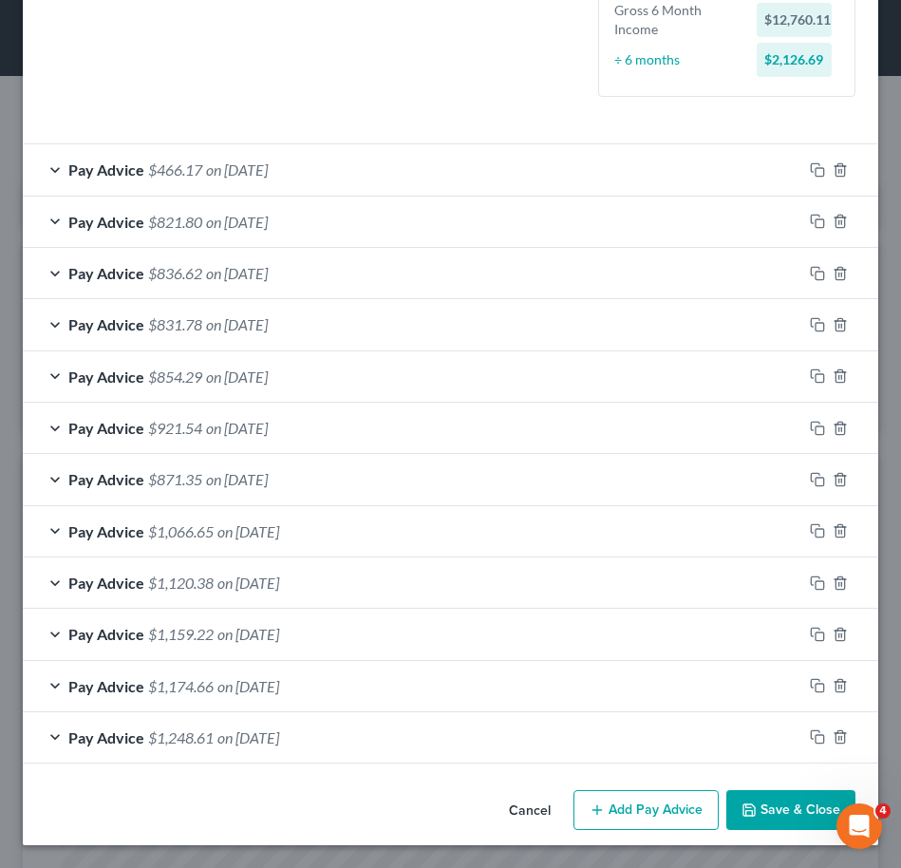
click at [757, 799] on button "Save & Close" at bounding box center [790, 810] width 129 height 40
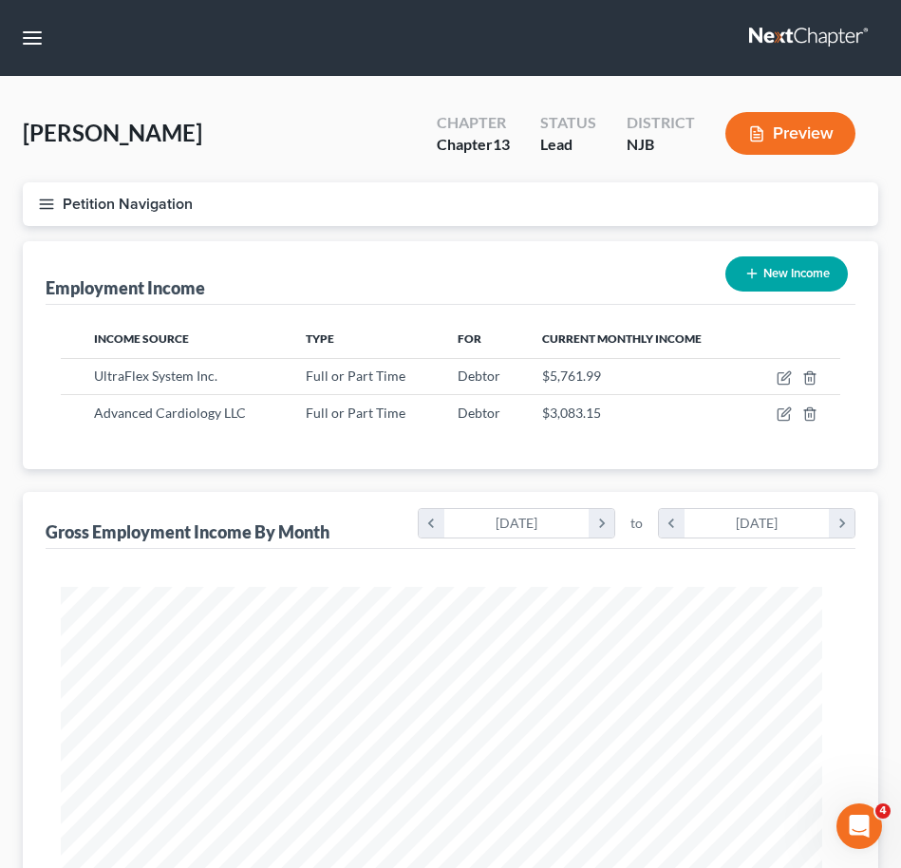
scroll to position [949097, 948678]
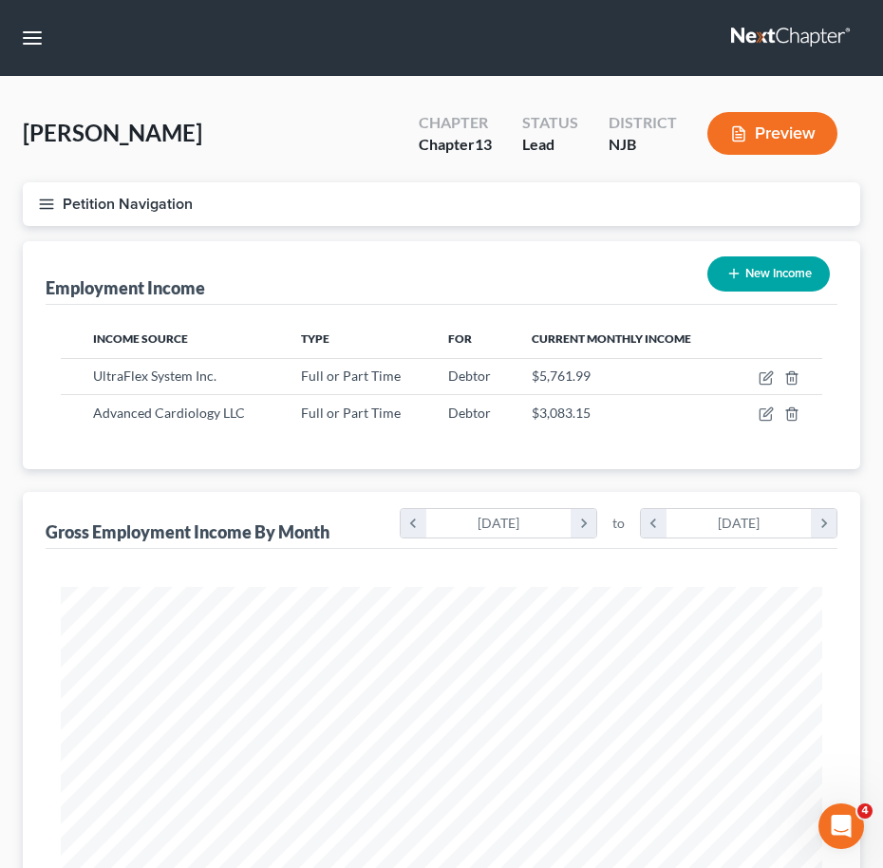
click at [44, 197] on icon "button" at bounding box center [46, 204] width 17 height 17
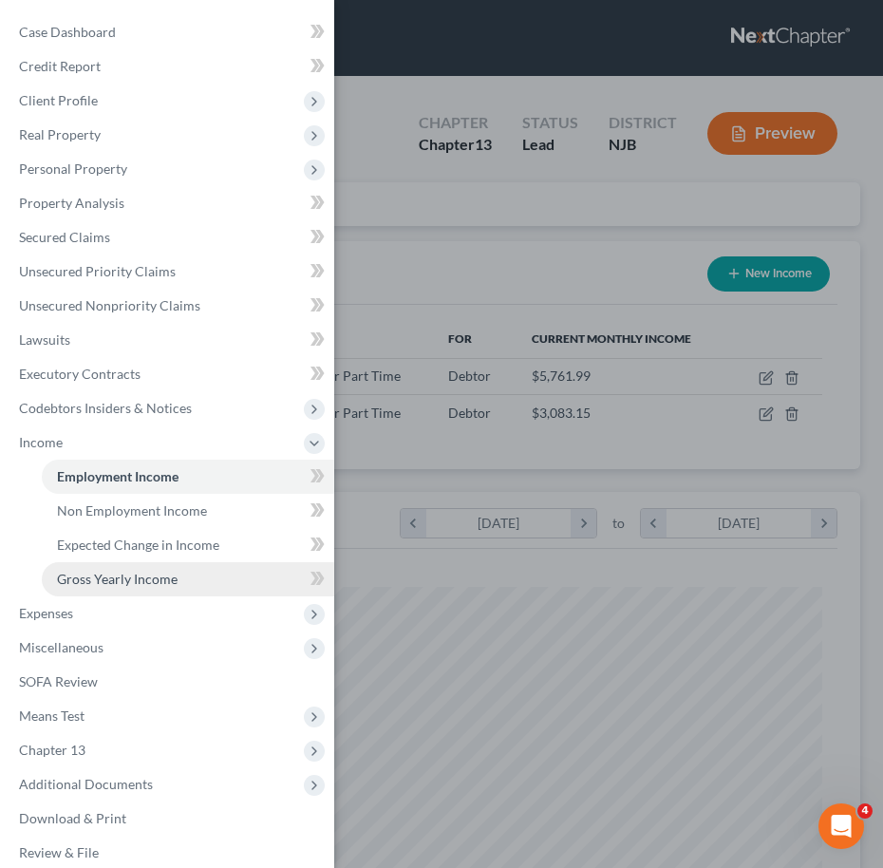
click at [167, 566] on link "Gross Yearly Income" at bounding box center [188, 579] width 292 height 34
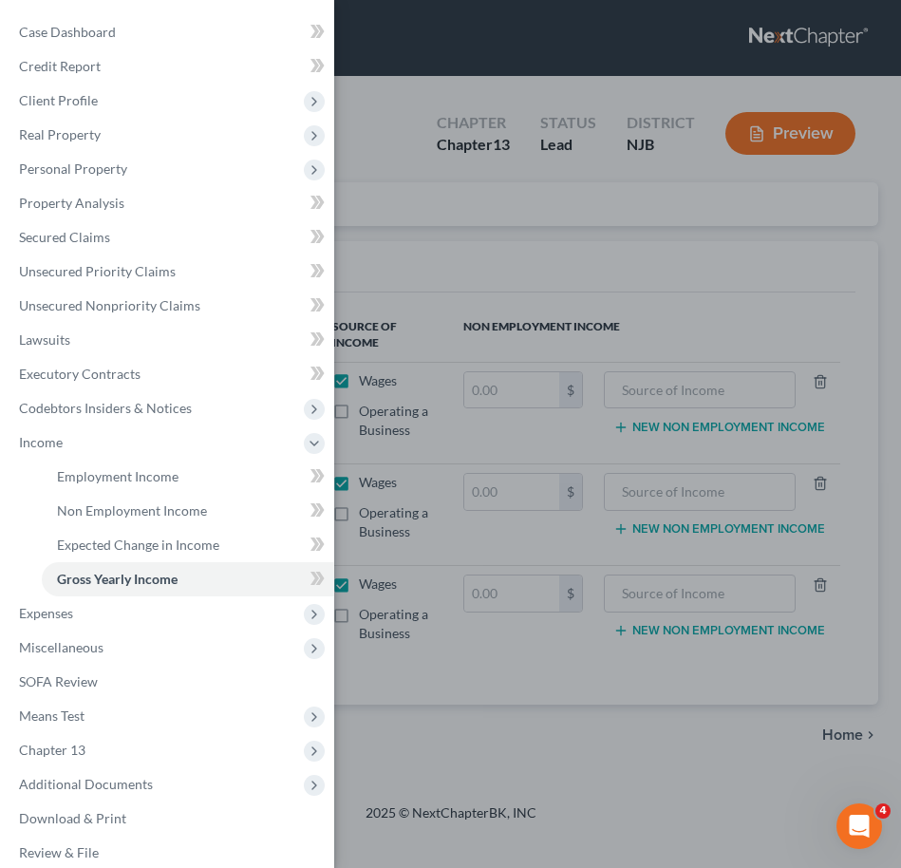
click at [430, 488] on div "Case Dashboard Payments Invoices Payments Payments Credit Report Client Profile" at bounding box center [450, 434] width 901 height 868
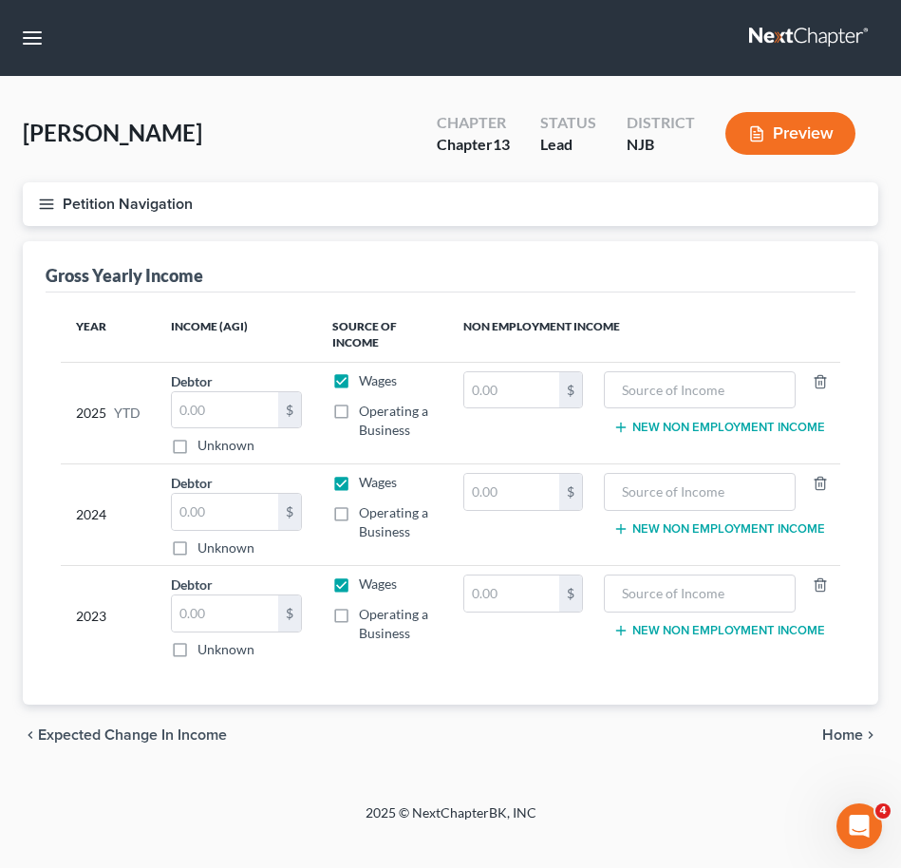
click at [834, 304] on div "Year Income (AGI) Source of Income Non Employment Income 2025 YTD Debtor $ Unkn…" at bounding box center [451, 498] width 810 height 413
click at [193, 414] on input "text" at bounding box center [225, 410] width 106 height 36
type input "39,891"
click at [43, 204] on icon "button" at bounding box center [46, 204] width 17 height 17
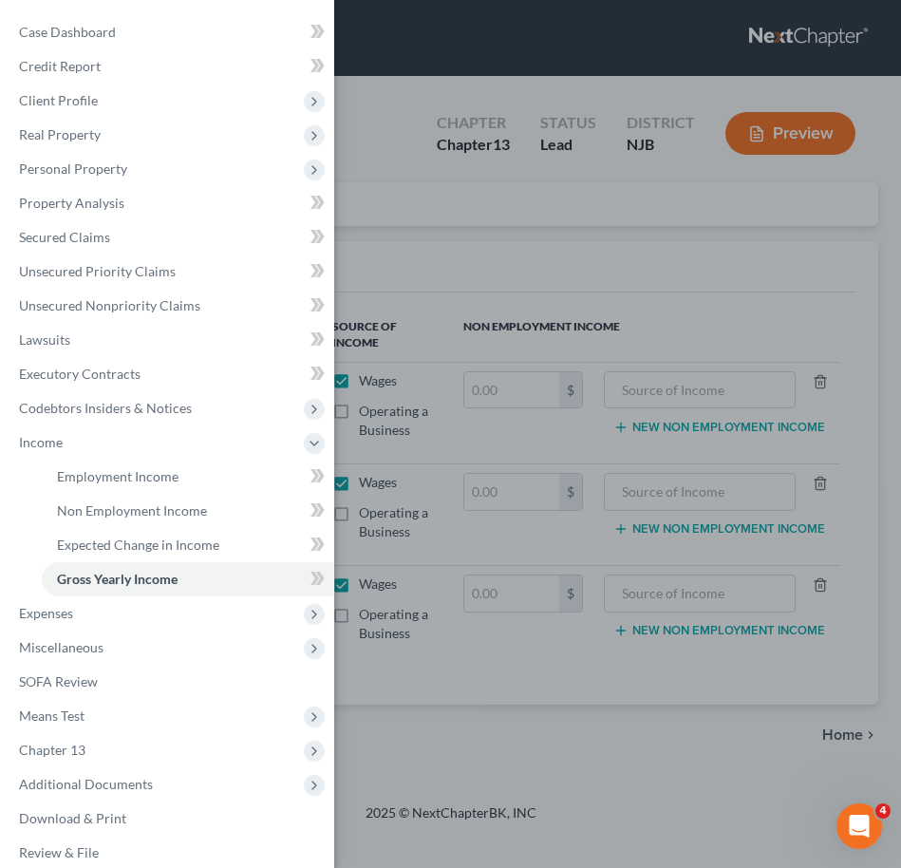
click at [493, 225] on div "Case Dashboard Payments Invoices Payments Payments Credit Report Client Profile" at bounding box center [450, 434] width 901 height 868
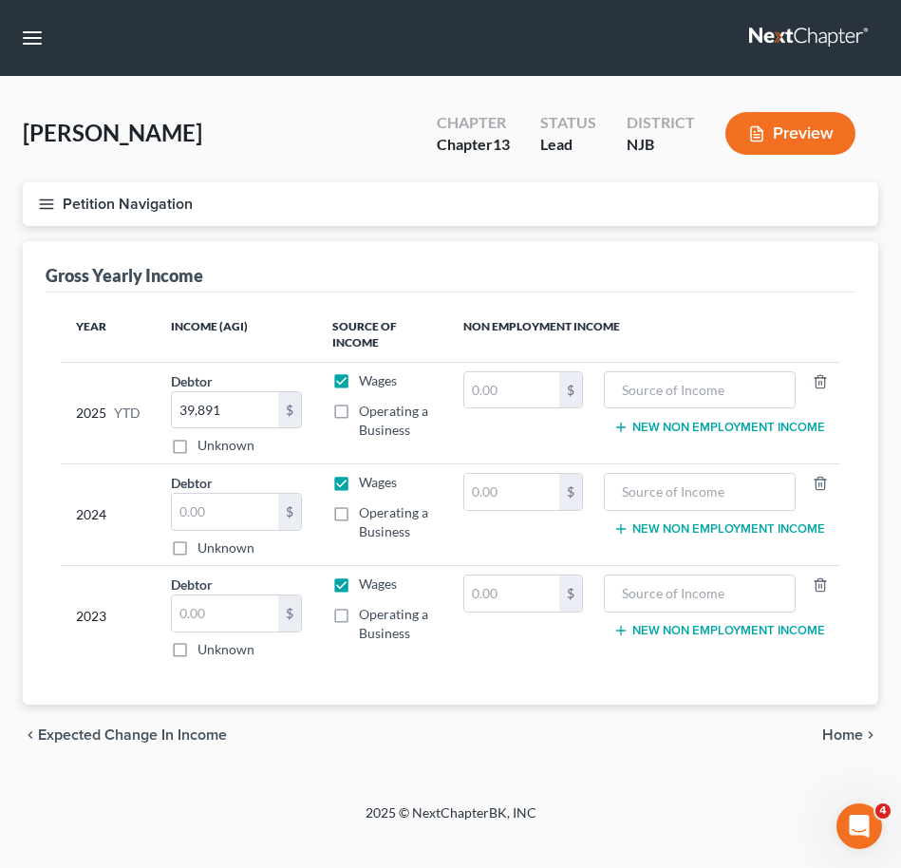
click at [787, 312] on th "Non Employment Income" at bounding box center [644, 335] width 392 height 55
click at [185, 520] on input "text" at bounding box center [225, 512] width 106 height 36
type input "83,247"
click at [804, 295] on div "Year Income (AGI) Source of Income Non Employment Income 2025 YTD Debtor 39,891…" at bounding box center [451, 498] width 810 height 413
click at [236, 610] on input "text" at bounding box center [225, 613] width 106 height 36
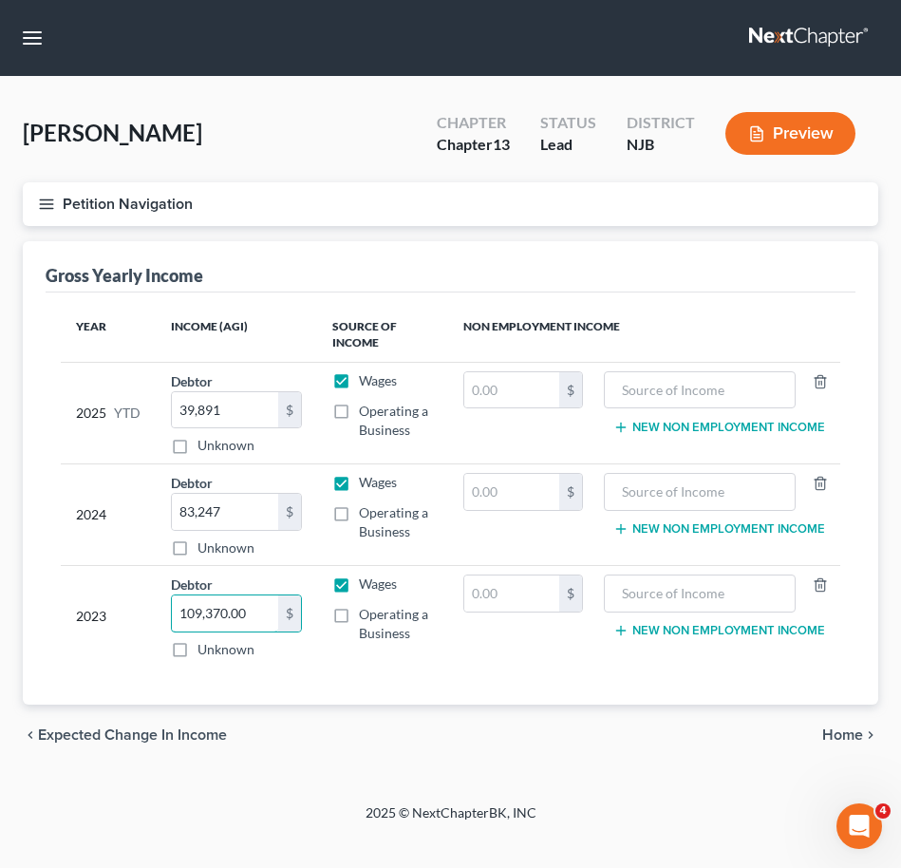
type input "109,370.00"
click at [38, 210] on icon "button" at bounding box center [46, 204] width 17 height 17
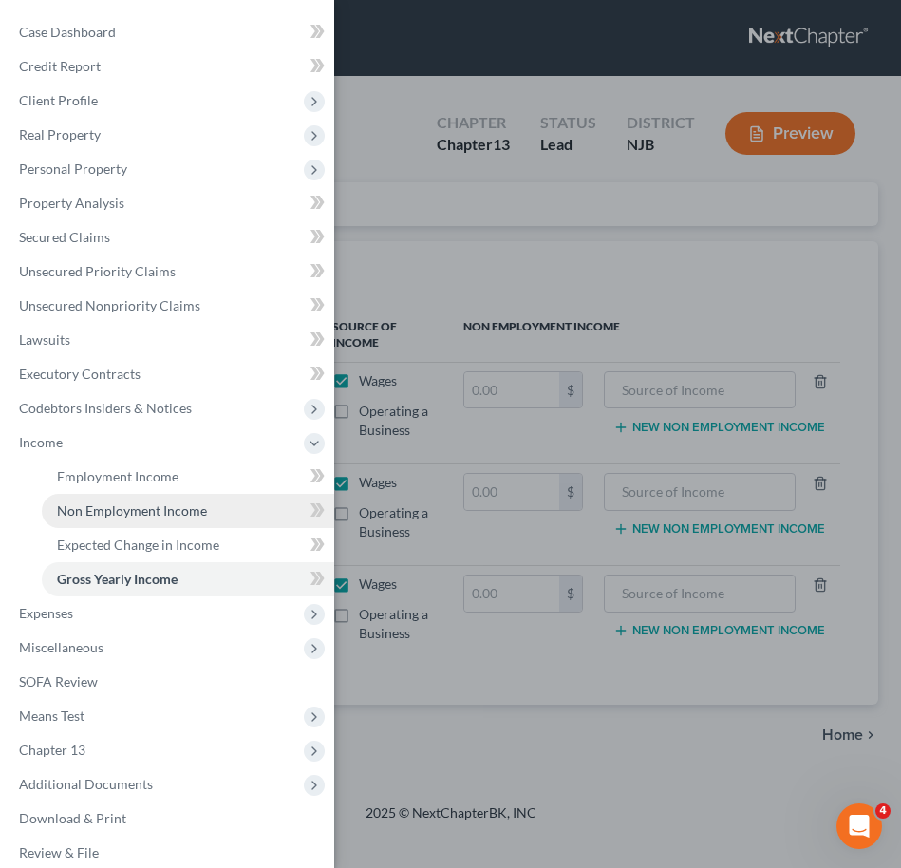
click at [103, 515] on span "Non Employment Income" at bounding box center [132, 510] width 150 height 16
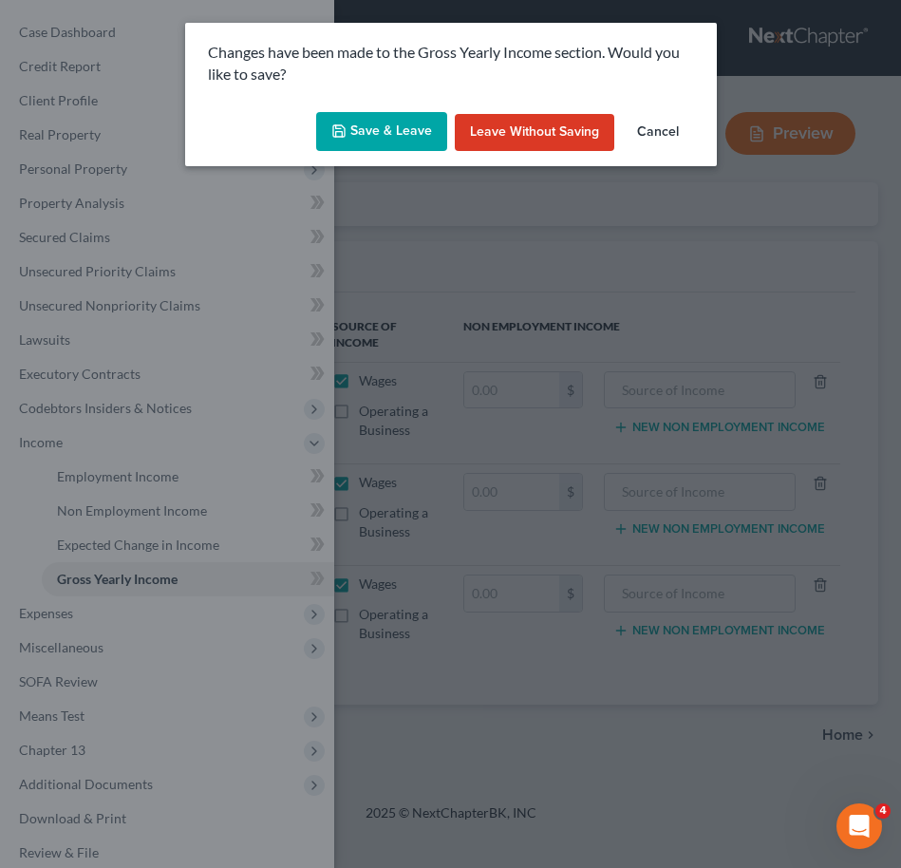
click at [354, 135] on button "Save & Leave" at bounding box center [381, 132] width 131 height 40
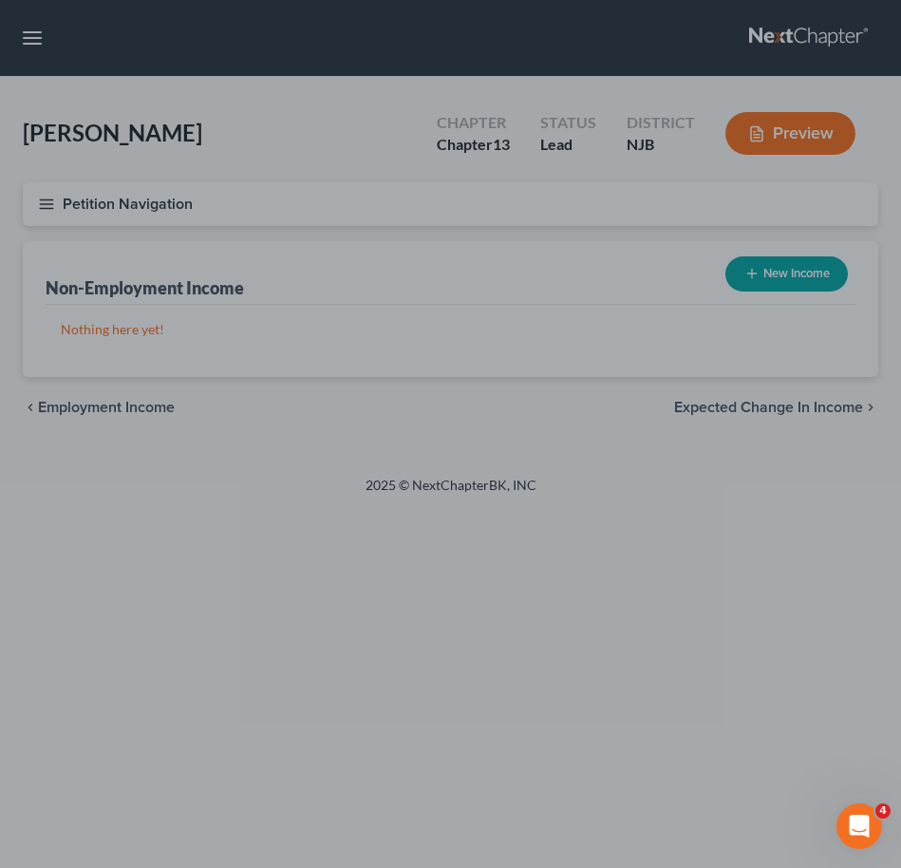
click at [52, 195] on div at bounding box center [450, 434] width 901 height 868
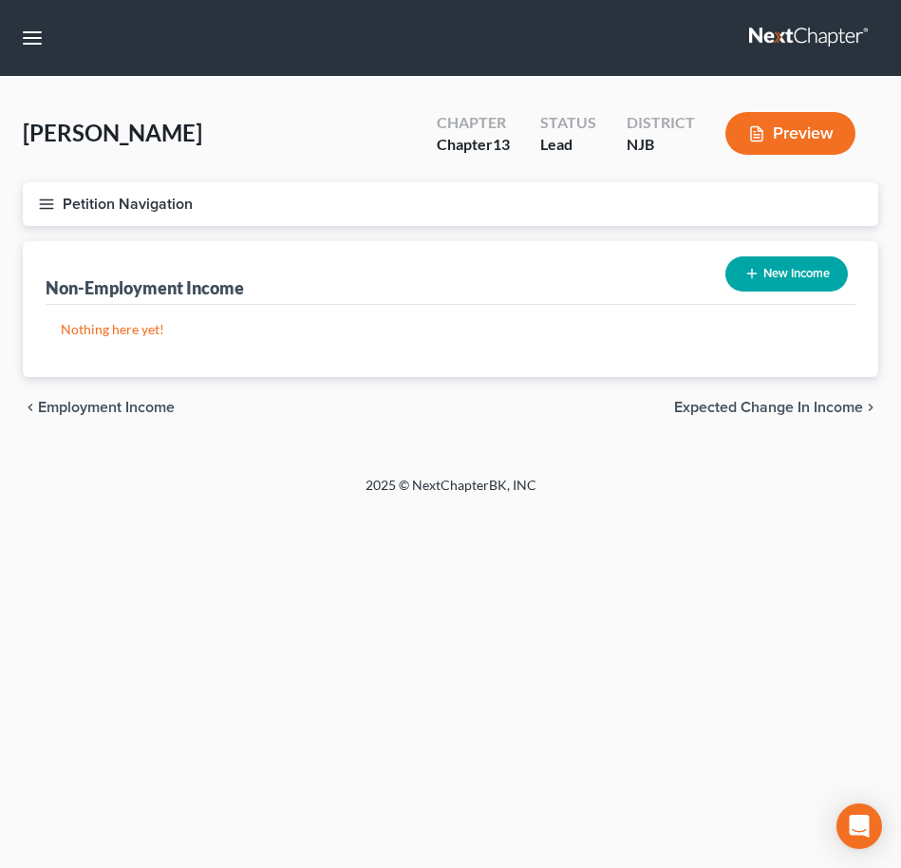
click at [50, 204] on line "button" at bounding box center [46, 204] width 13 height 0
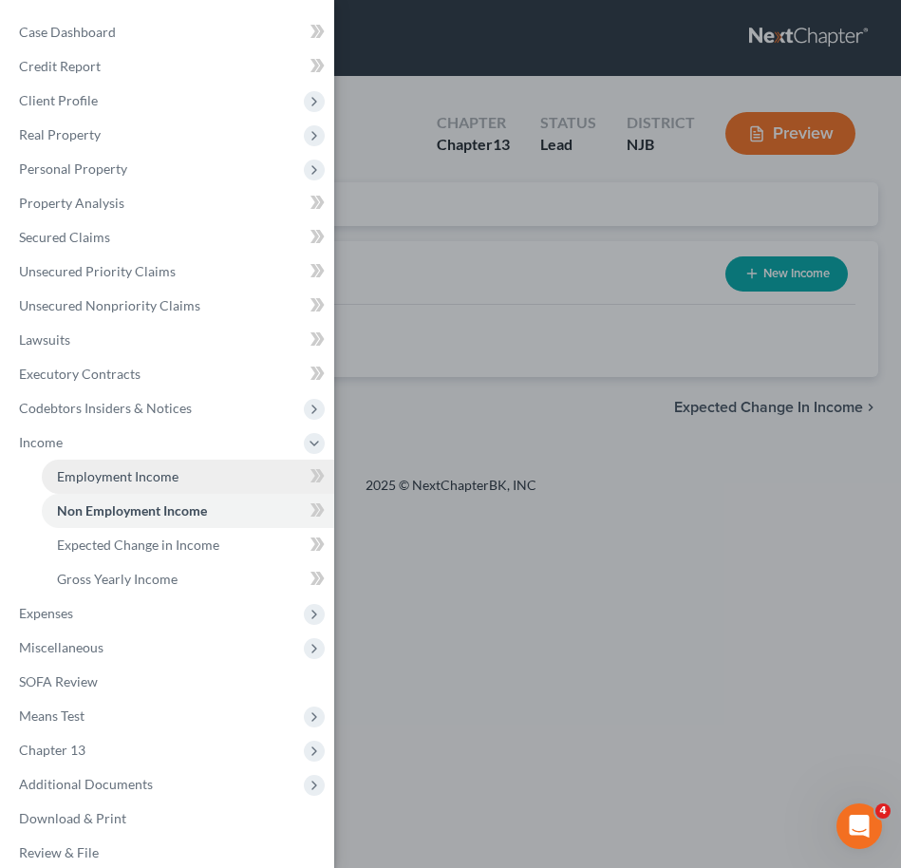
click at [108, 478] on span "Employment Income" at bounding box center [118, 476] width 122 height 16
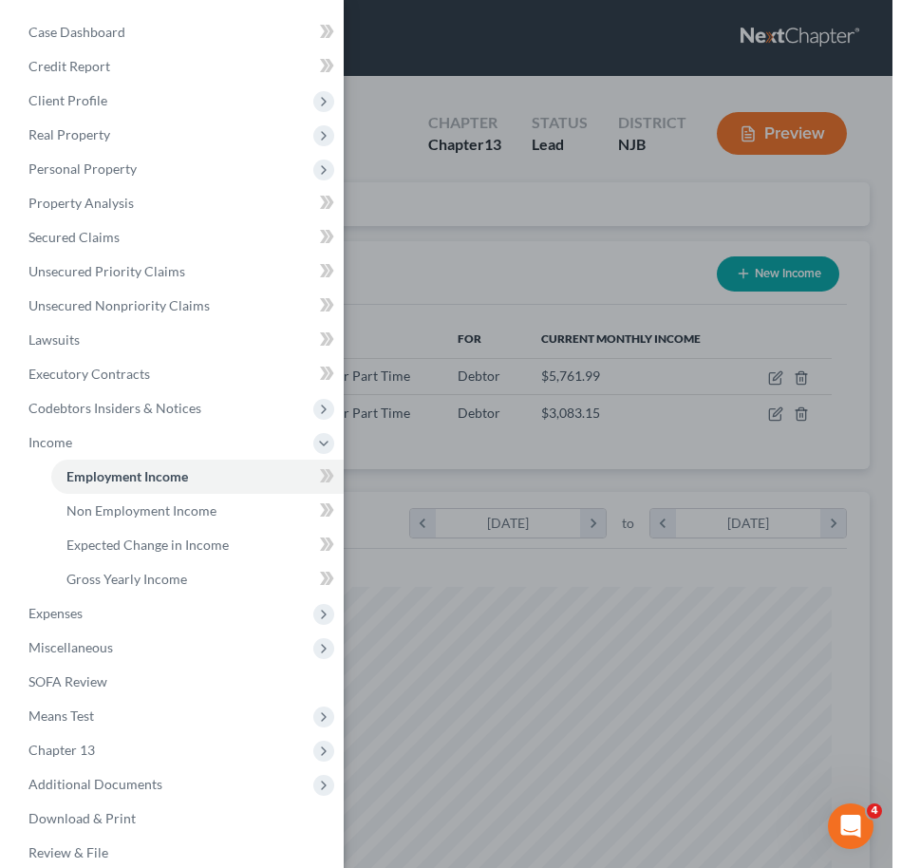
scroll to position [381, 799]
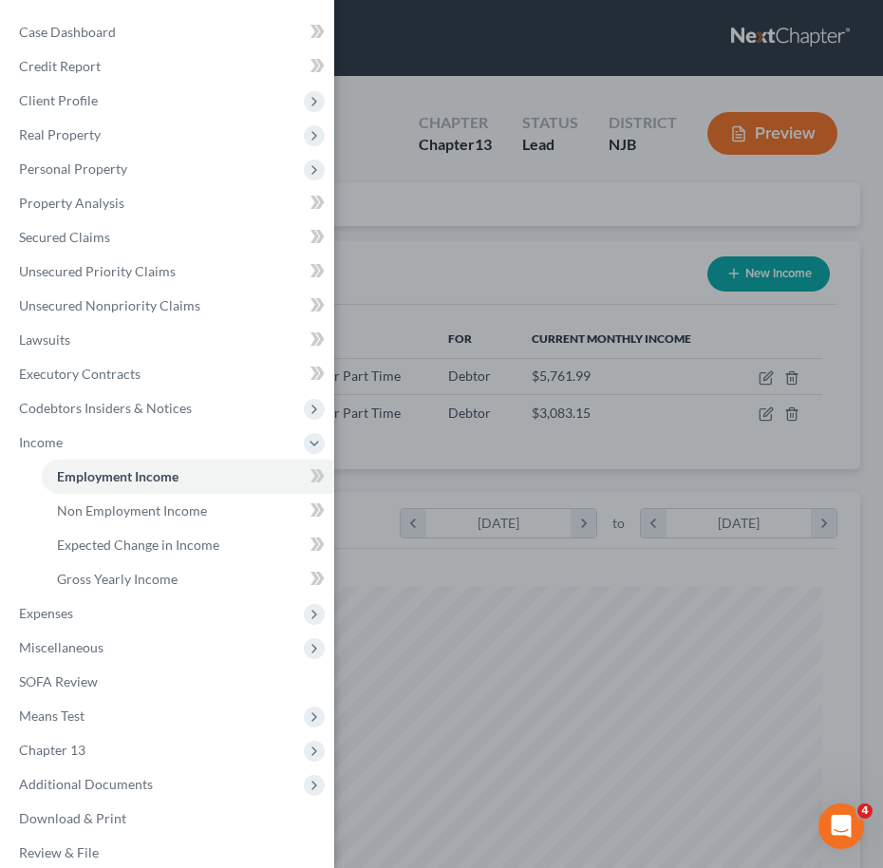
click at [651, 283] on div "Case Dashboard Payments Invoices Payments Payments Credit Report Client Profile" at bounding box center [441, 434] width 883 height 868
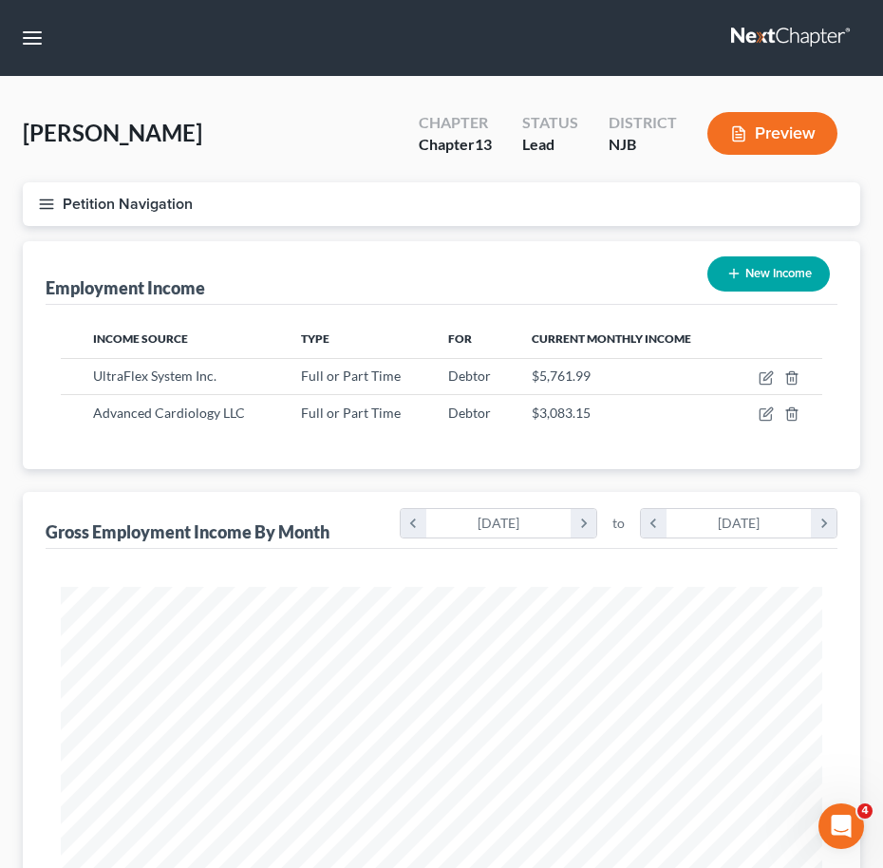
click at [748, 274] on button "New Income" at bounding box center [768, 273] width 122 height 35
select select "0"
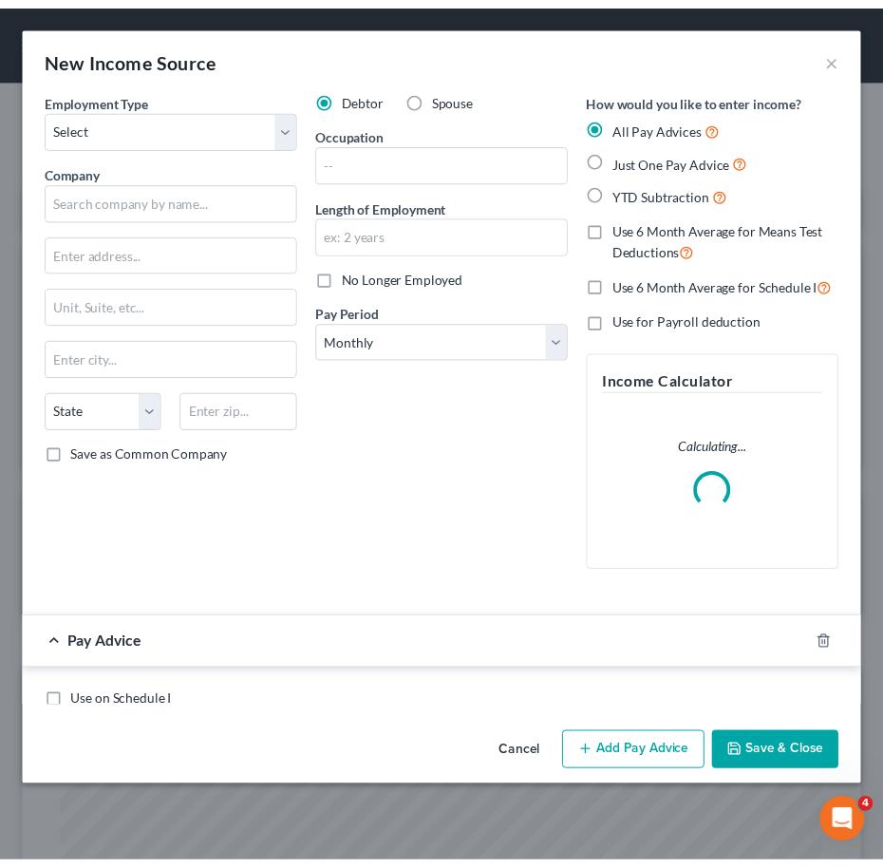
scroll to position [389, 818]
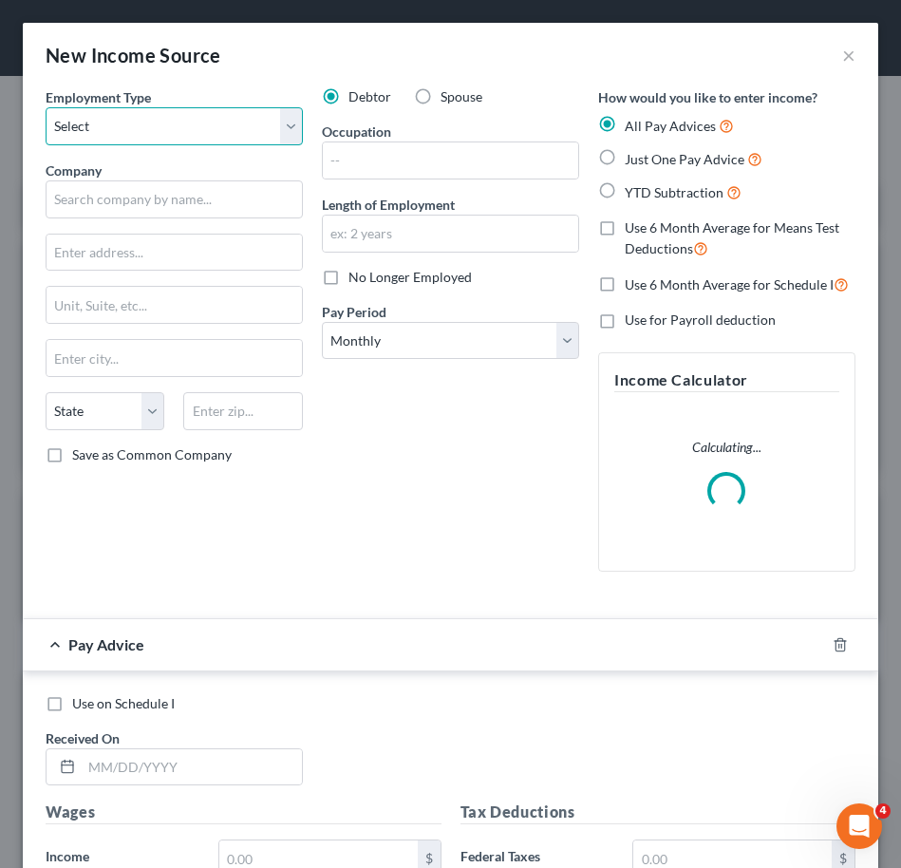
click at [167, 126] on select "Select Full or Part Time Employment Self Employment" at bounding box center [174, 126] width 257 height 38
select select "0"
click at [46, 107] on select "Select Full or Part Time Employment Self Employment" at bounding box center [174, 126] width 257 height 38
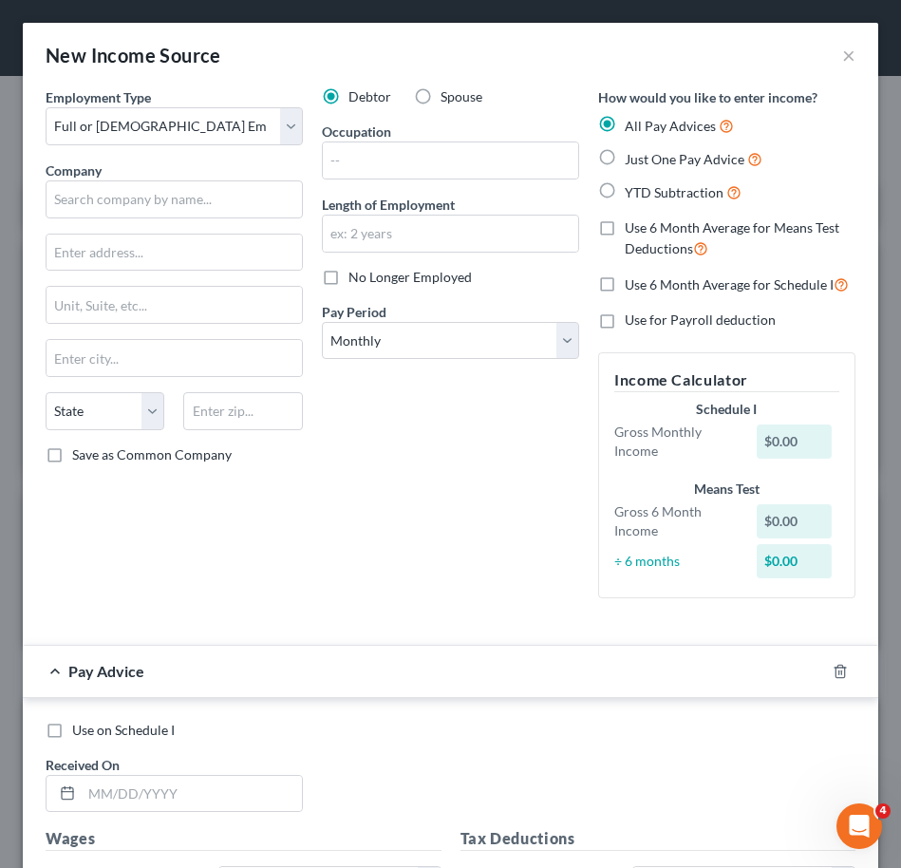
click at [632, 629] on div at bounding box center [450, 629] width 829 height 1
click at [842, 54] on button "×" at bounding box center [848, 55] width 13 height 23
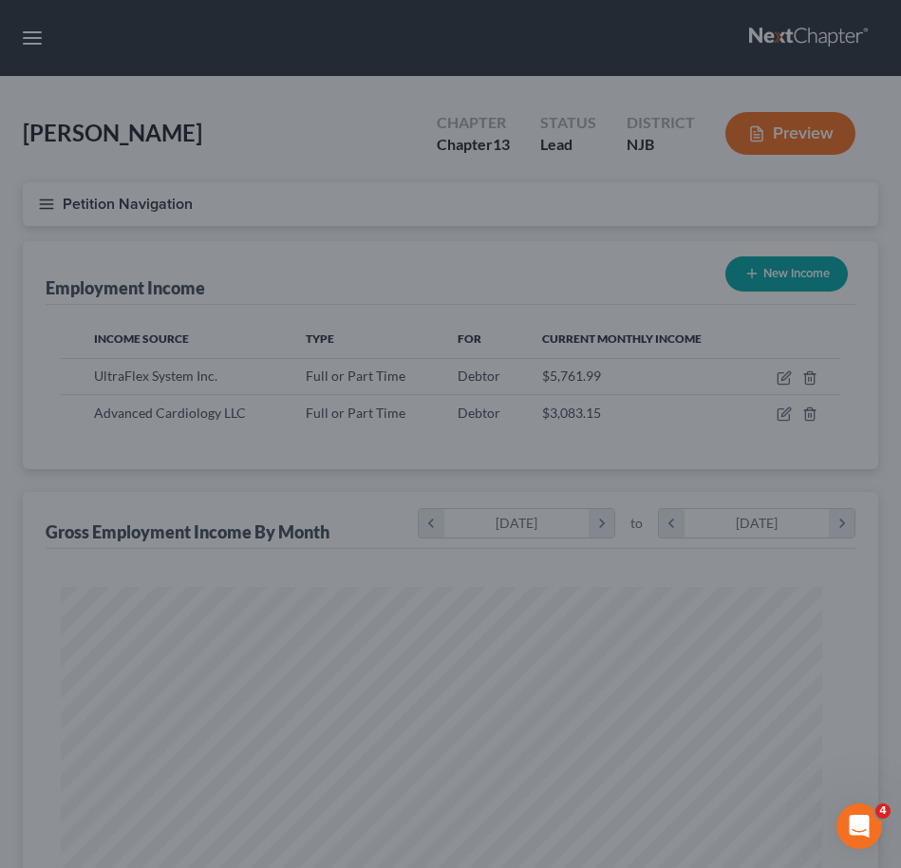
scroll to position [949097, 948678]
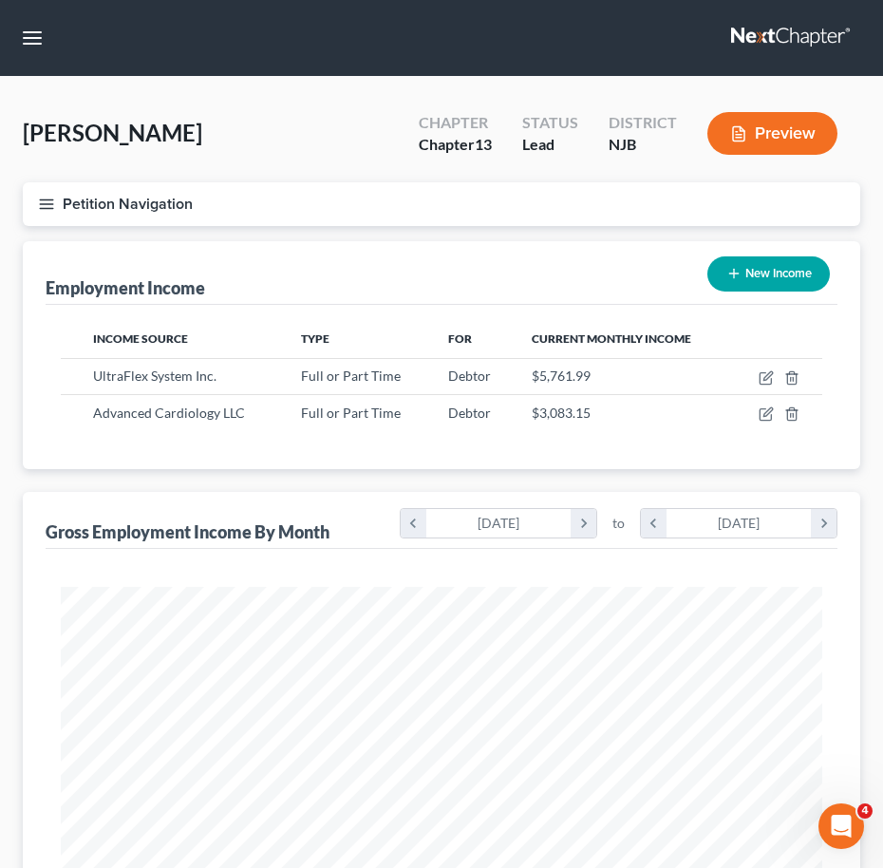
click at [46, 199] on line "button" at bounding box center [46, 199] width 13 height 0
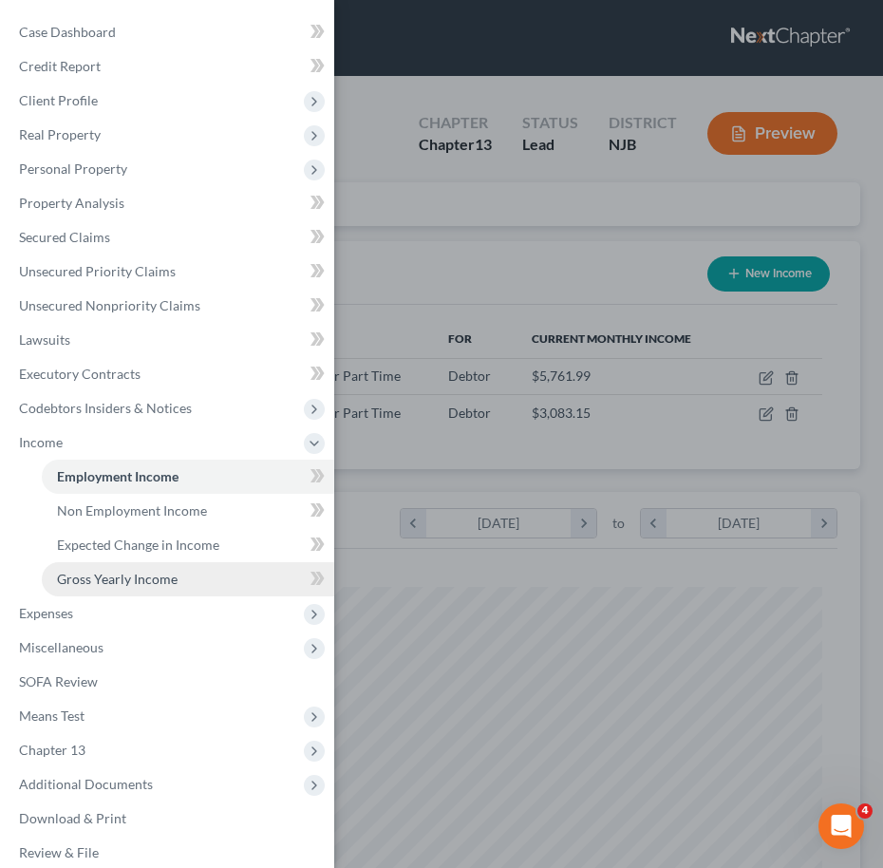
click at [96, 583] on span "Gross Yearly Income" at bounding box center [117, 579] width 121 height 16
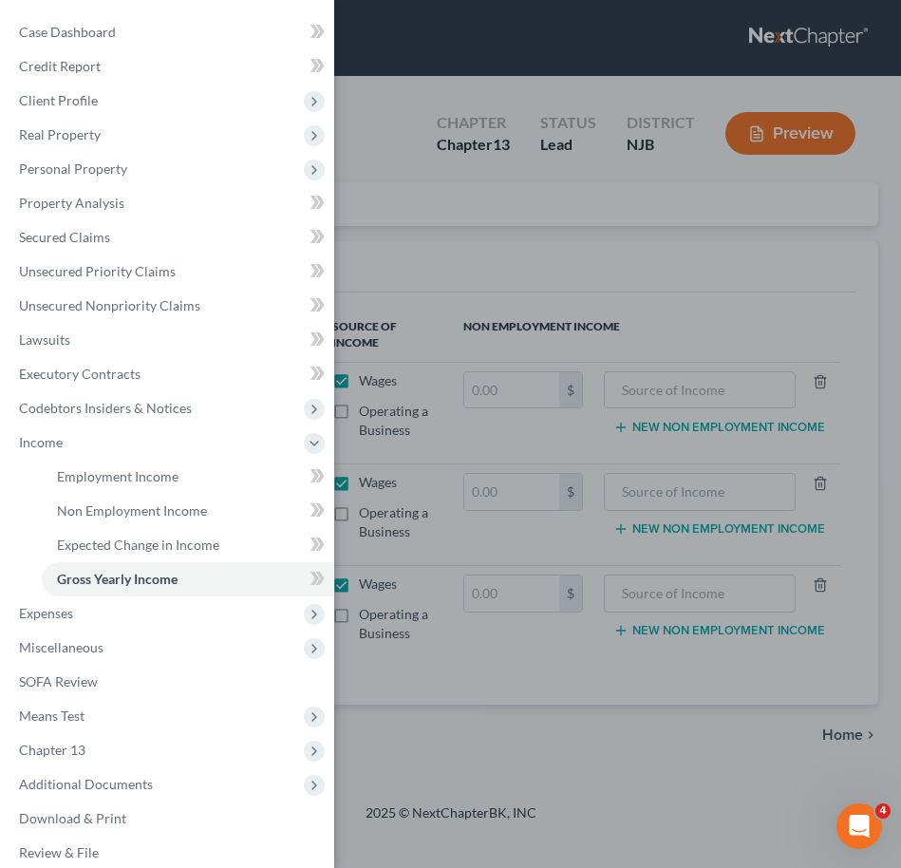
click at [523, 259] on div "Case Dashboard Payments Invoices Payments Payments Credit Report Client Profile" at bounding box center [450, 434] width 901 height 868
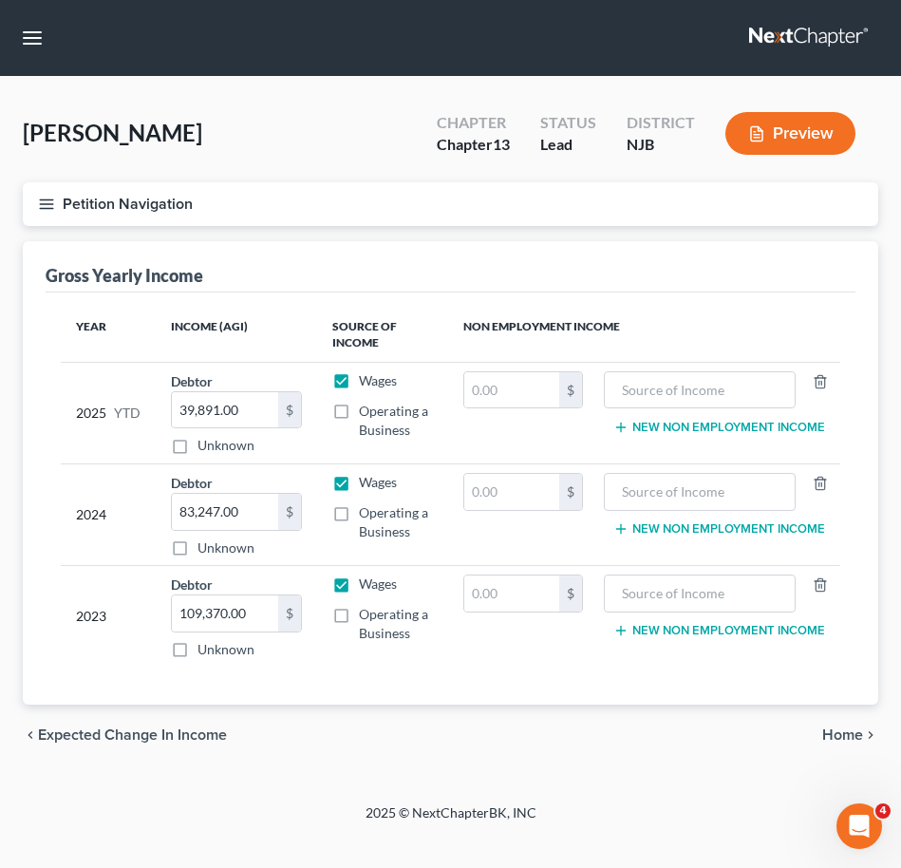
click at [55, 213] on button "Petition Navigation" at bounding box center [450, 204] width 855 height 44
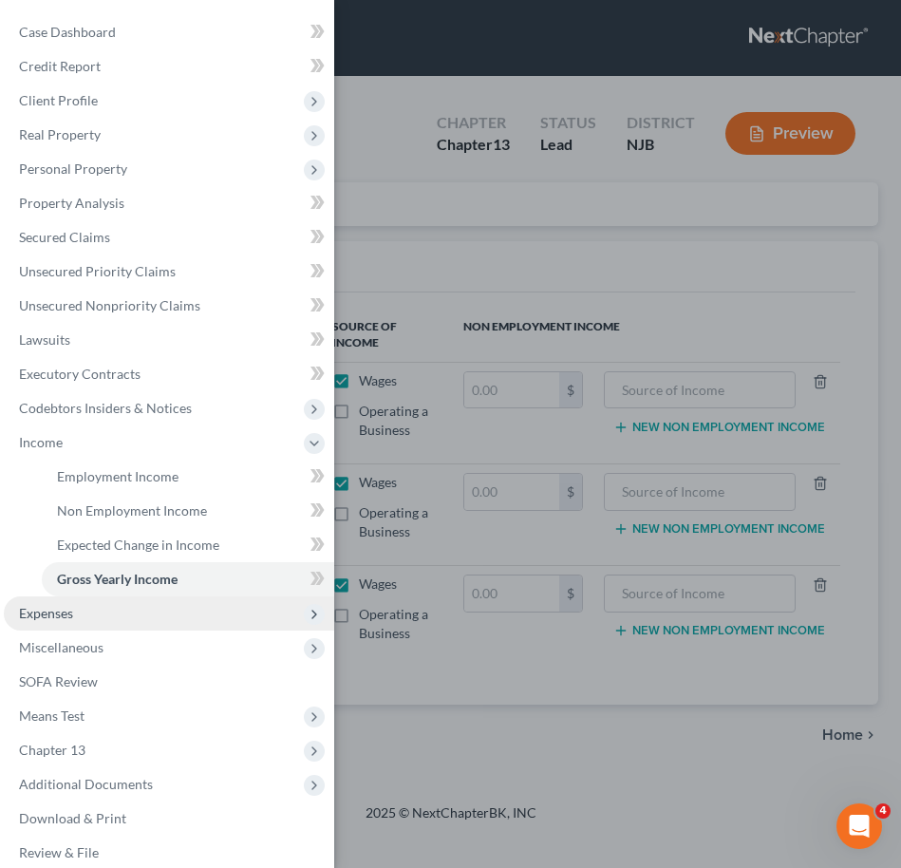
click at [118, 626] on span "Expenses" at bounding box center [169, 613] width 330 height 34
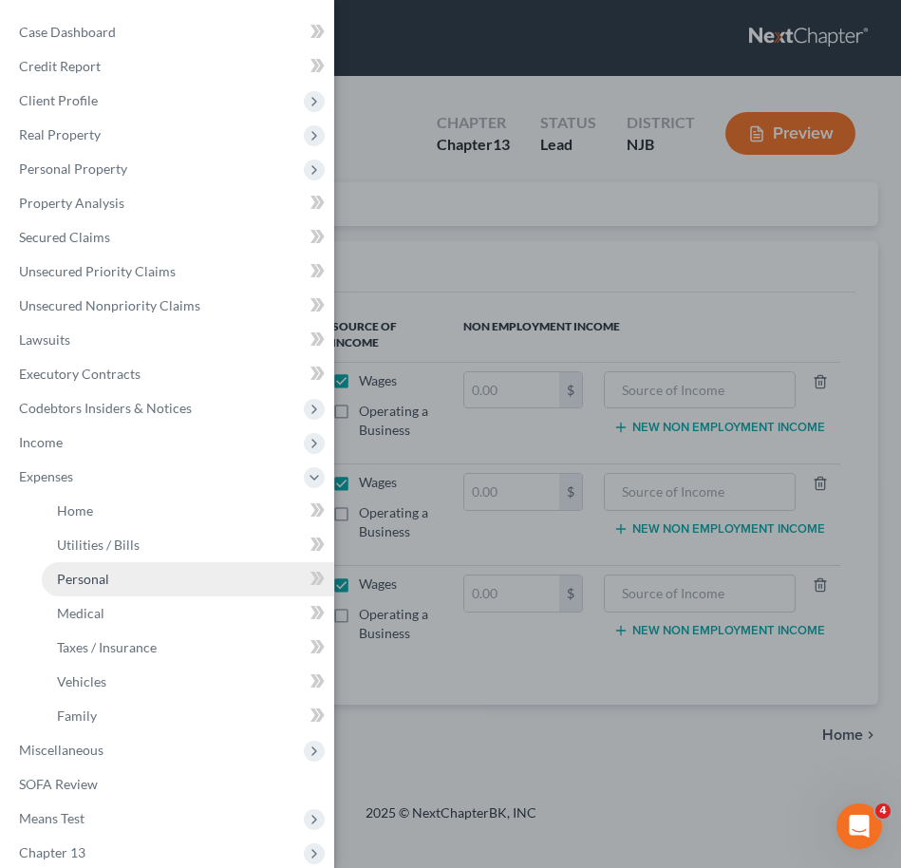
click at [103, 569] on link "Personal" at bounding box center [188, 579] width 292 height 34
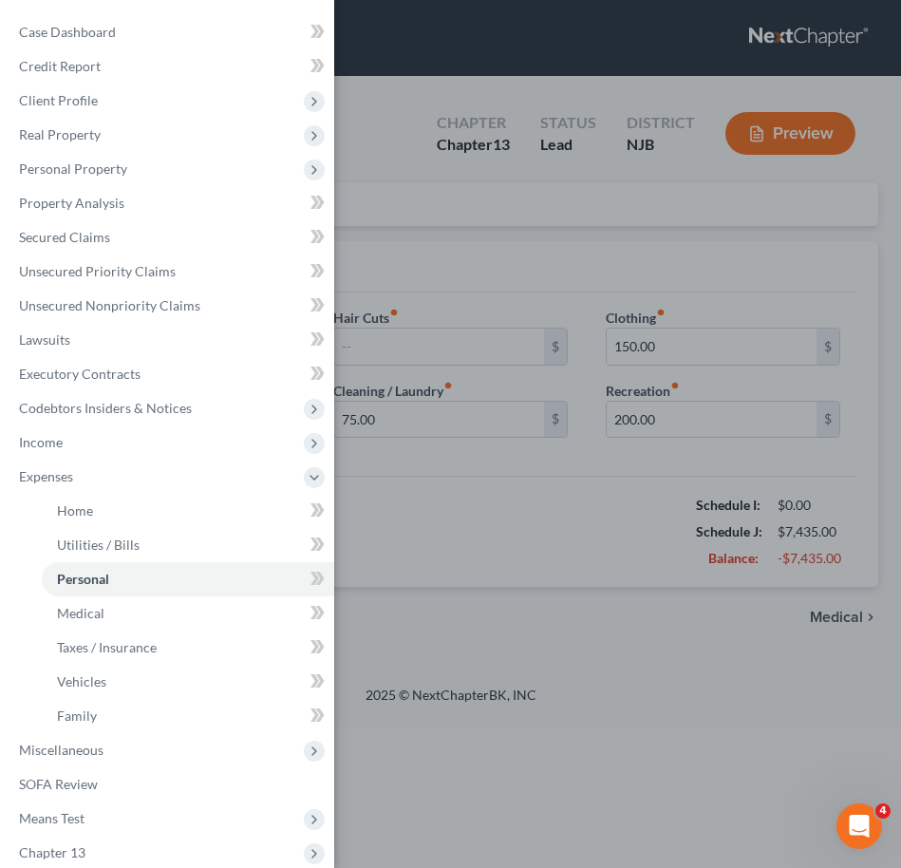
click at [496, 609] on div "Case Dashboard Payments Invoices Payments Payments Credit Report Client Profile" at bounding box center [450, 434] width 901 height 868
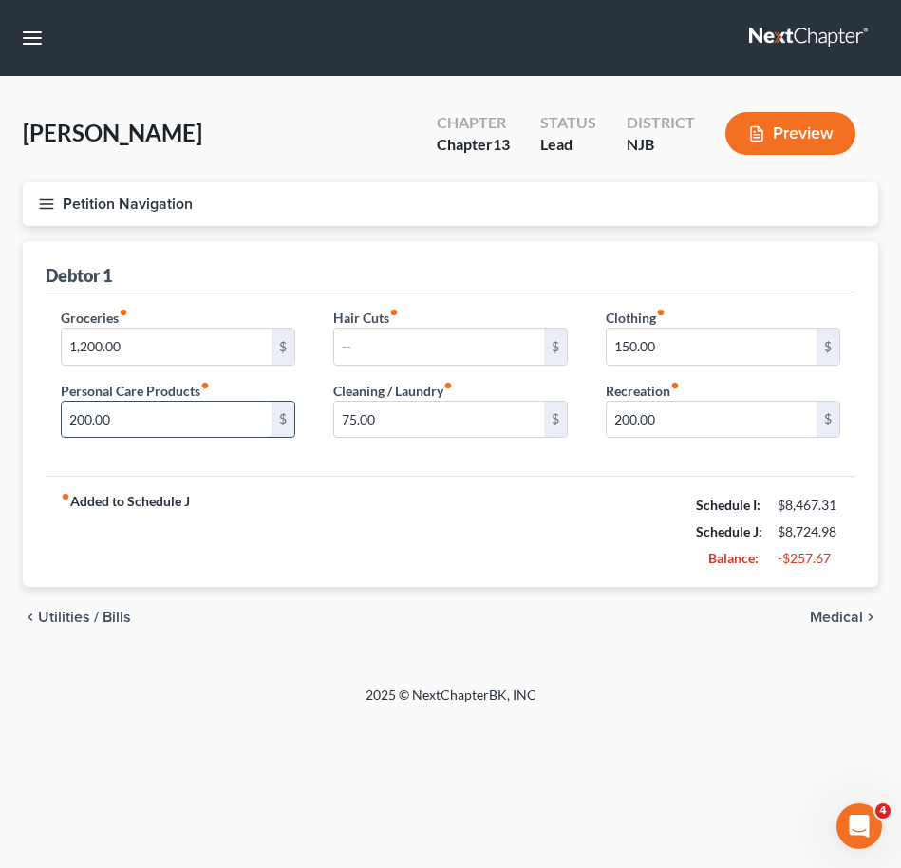
click at [133, 420] on input "200.00" at bounding box center [167, 420] width 210 height 36
type input "150.00"
click at [310, 491] on div "fiber_manual_record Added to Schedule J Schedule I: $8,467.31 Schedule J: $8,67…" at bounding box center [451, 531] width 810 height 111
click at [664, 351] on input "150.00" at bounding box center [712, 347] width 210 height 36
type input "100.00"
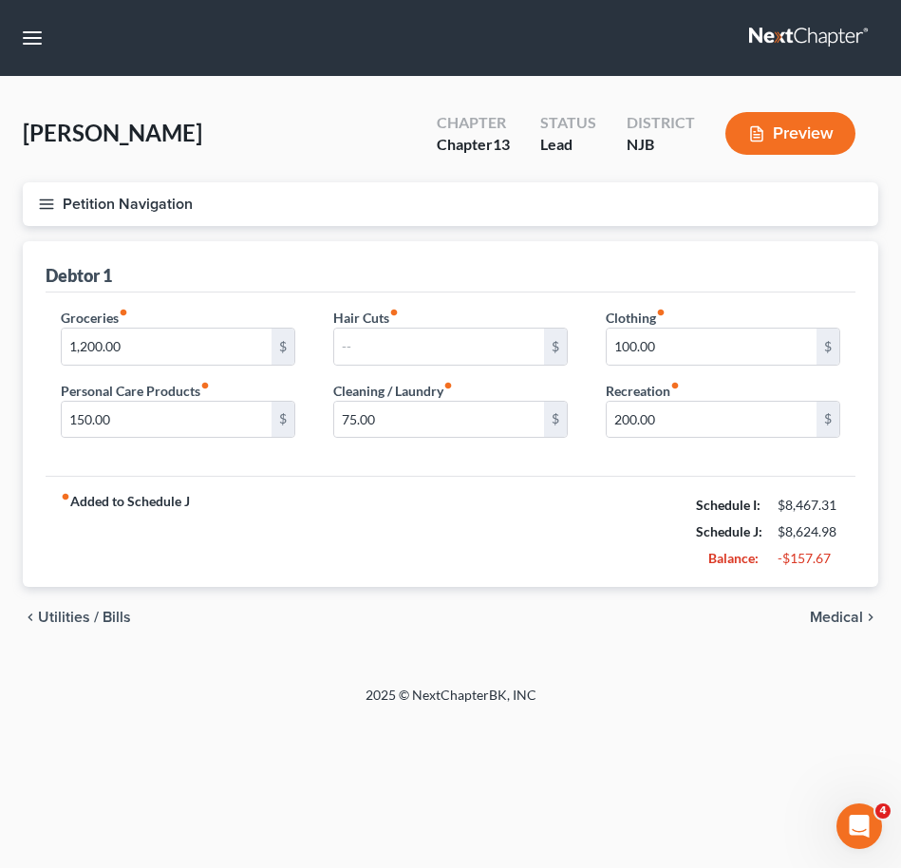
click at [590, 509] on div "fiber_manual_record Added to Schedule J Schedule I: $8,467.31 Schedule J: $8,62…" at bounding box center [451, 531] width 810 height 111
click at [683, 427] on input "200.00" at bounding box center [712, 420] width 210 height 36
type input "150.00"
click at [208, 351] on input "1,200.00" at bounding box center [167, 347] width 210 height 36
type input "1,100.00"
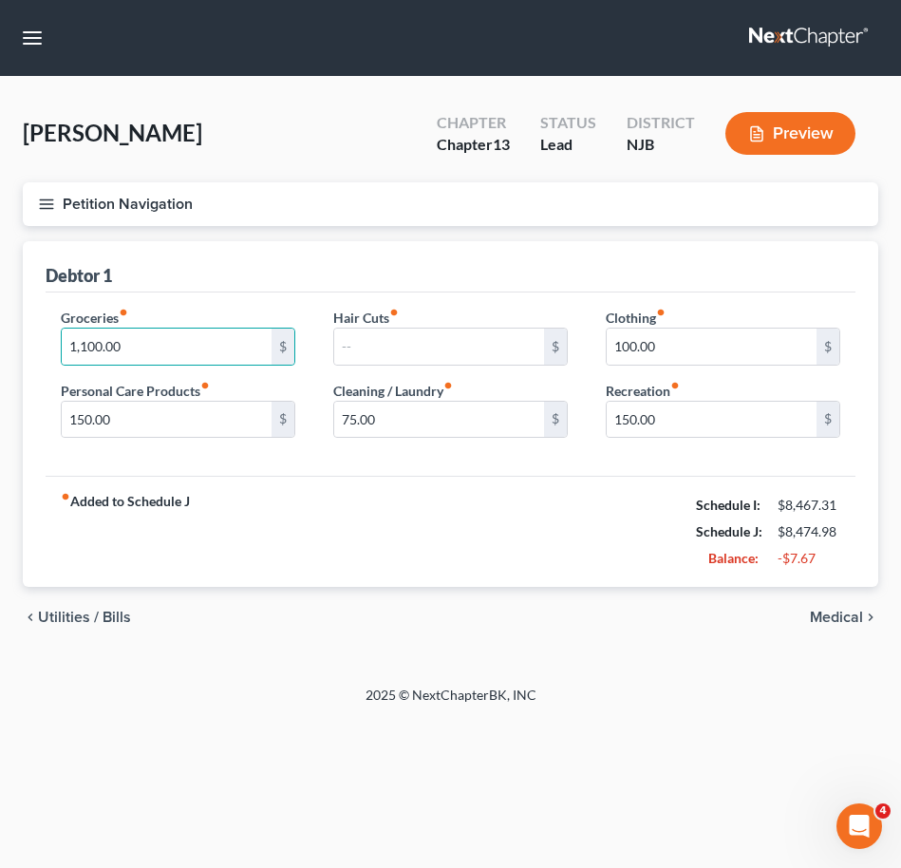
click at [382, 569] on div "fiber_manual_record Added to Schedule J Schedule I: $8,467.31 Schedule J: $8,47…" at bounding box center [451, 531] width 810 height 111
click at [49, 208] on line "button" at bounding box center [46, 208] width 13 height 0
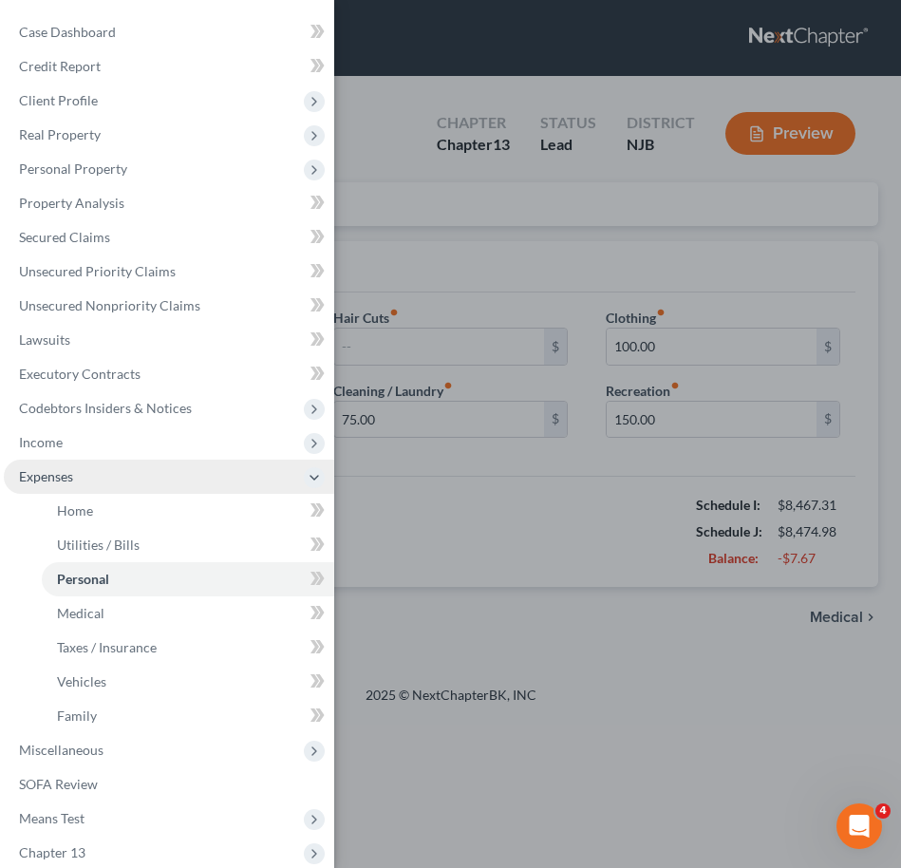
scroll to position [120, 0]
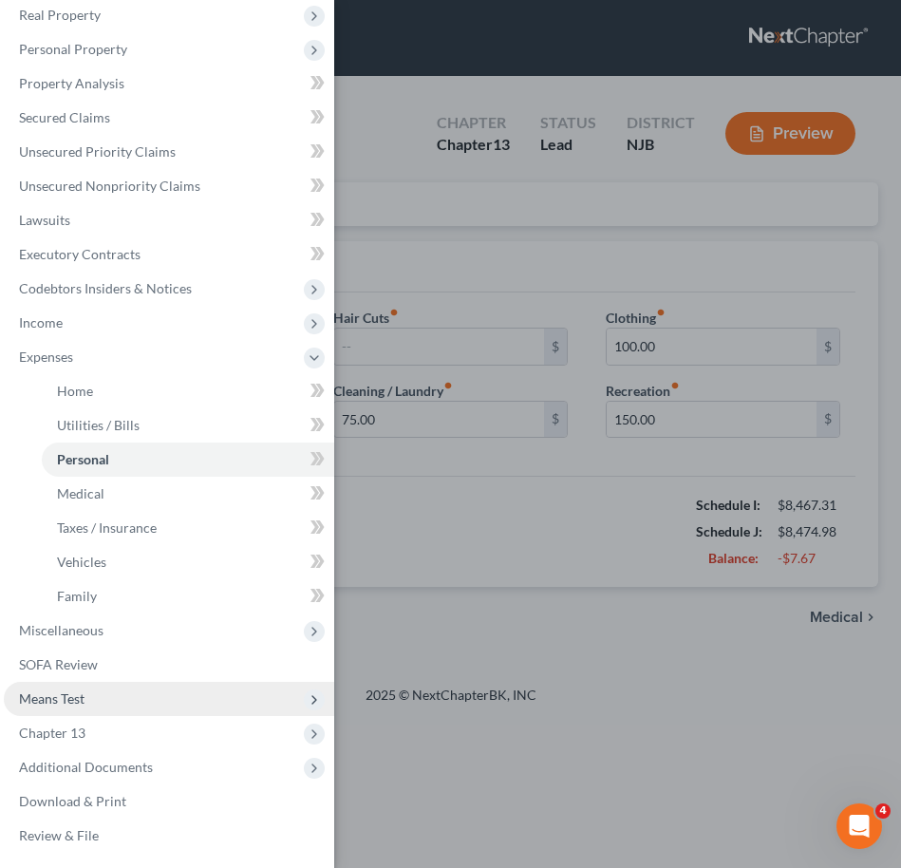
click at [141, 708] on span "Means Test" at bounding box center [169, 699] width 330 height 34
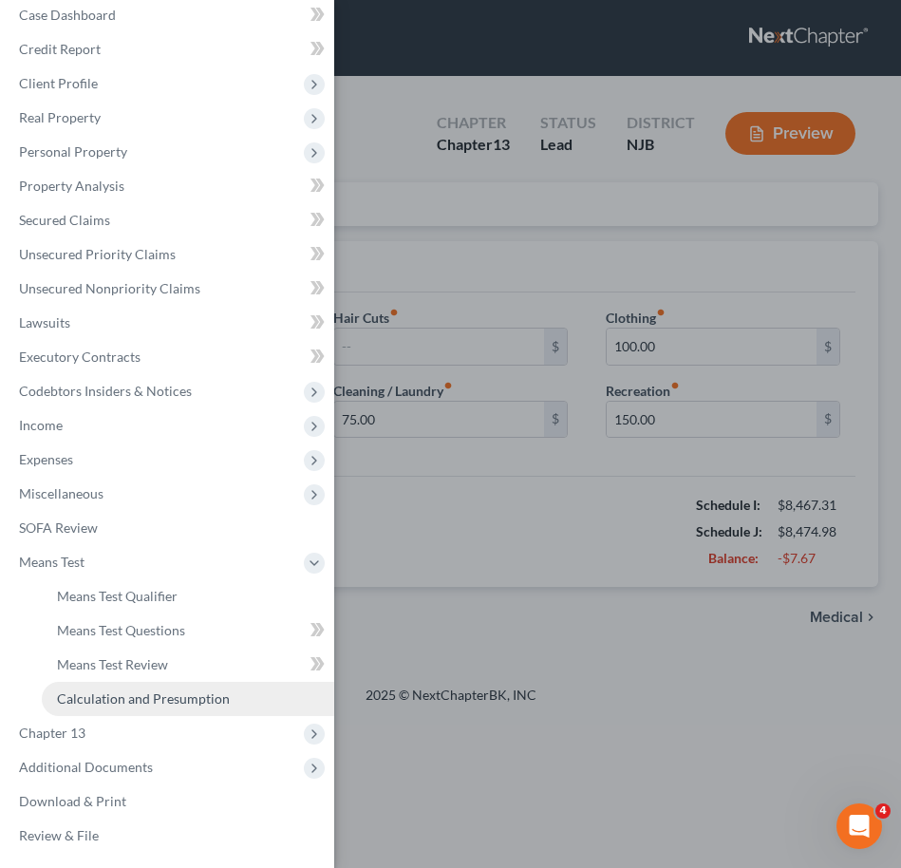
scroll to position [17, 0]
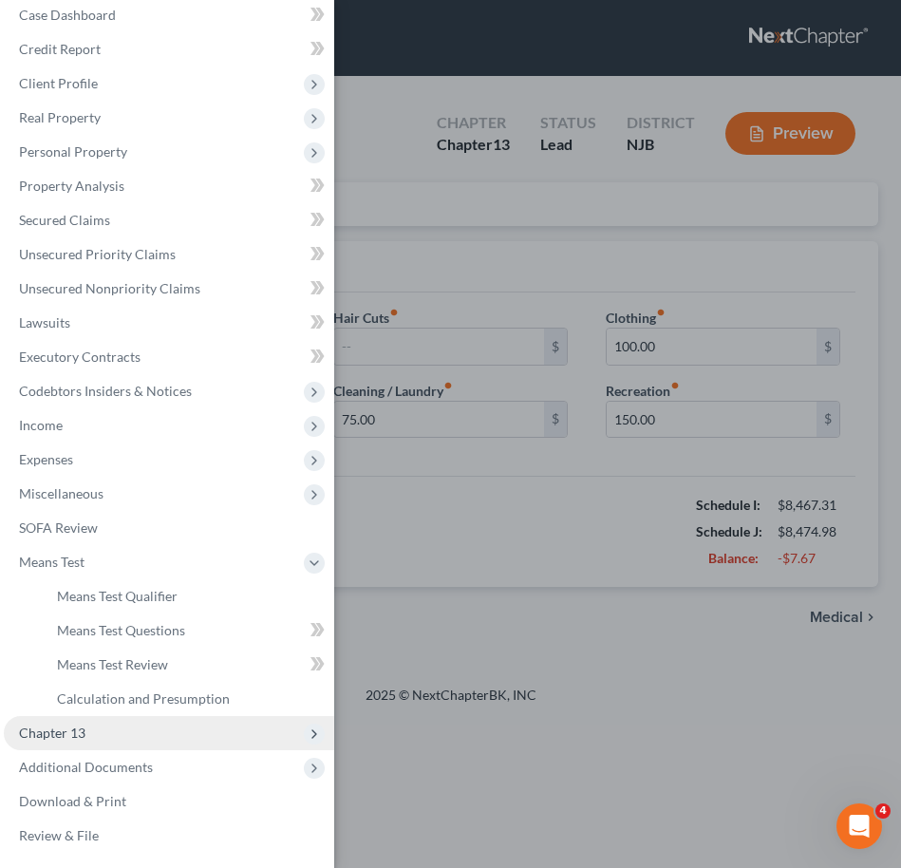
click at [78, 736] on span "Chapter 13" at bounding box center [52, 732] width 66 height 16
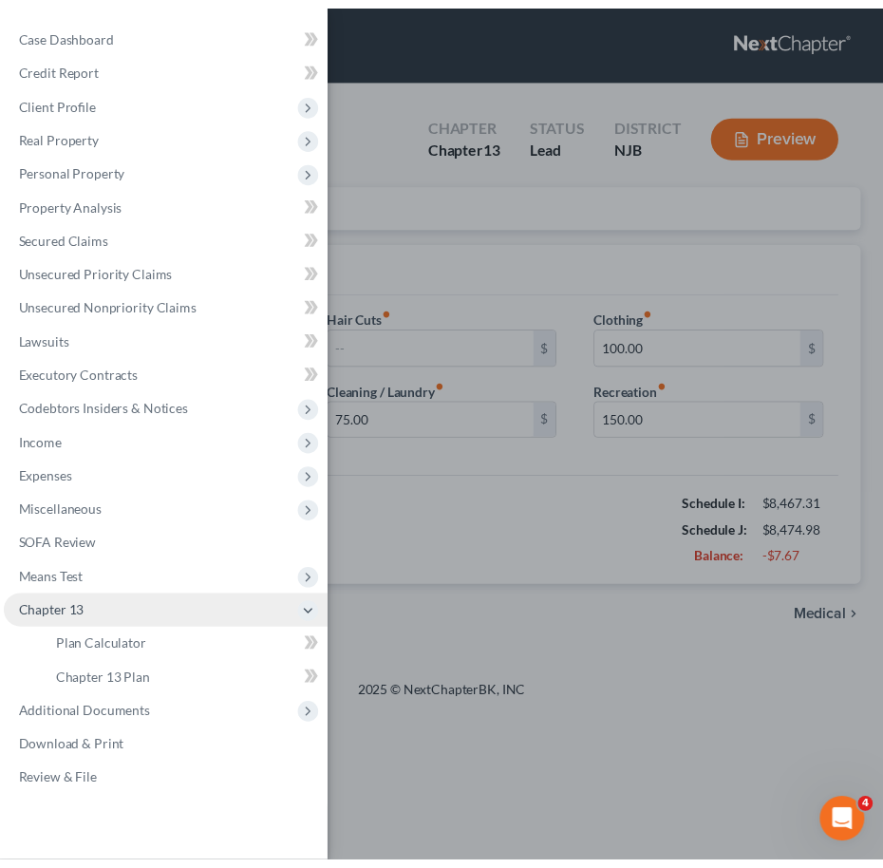
scroll to position [0, 0]
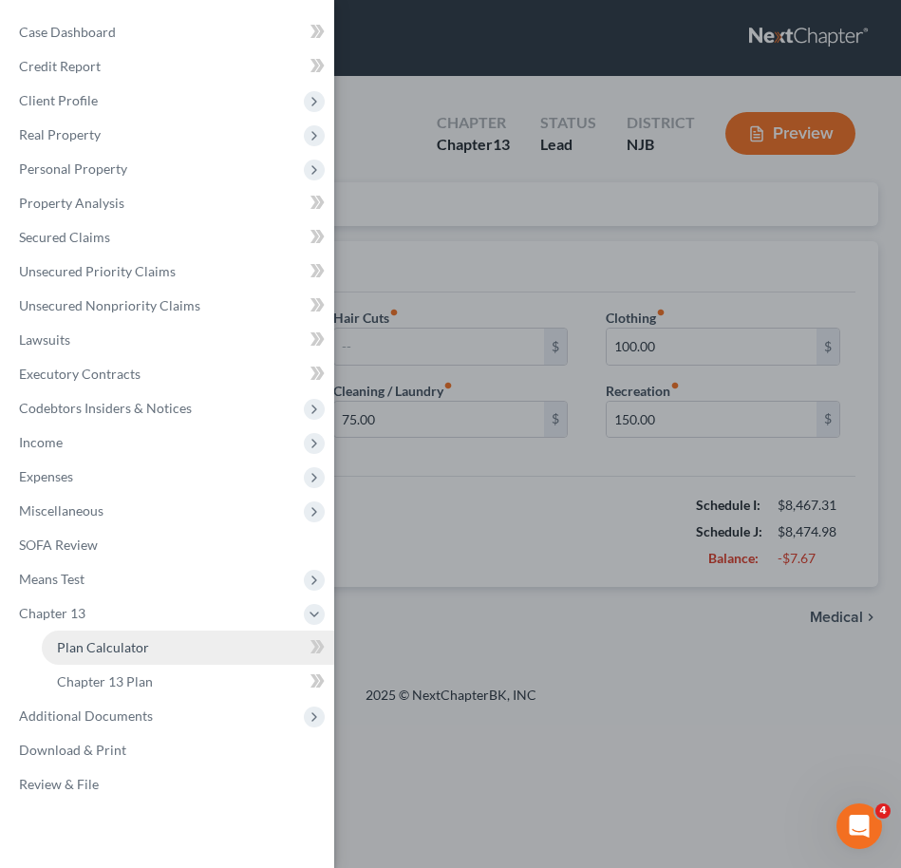
click at [108, 648] on span "Plan Calculator" at bounding box center [103, 647] width 92 height 16
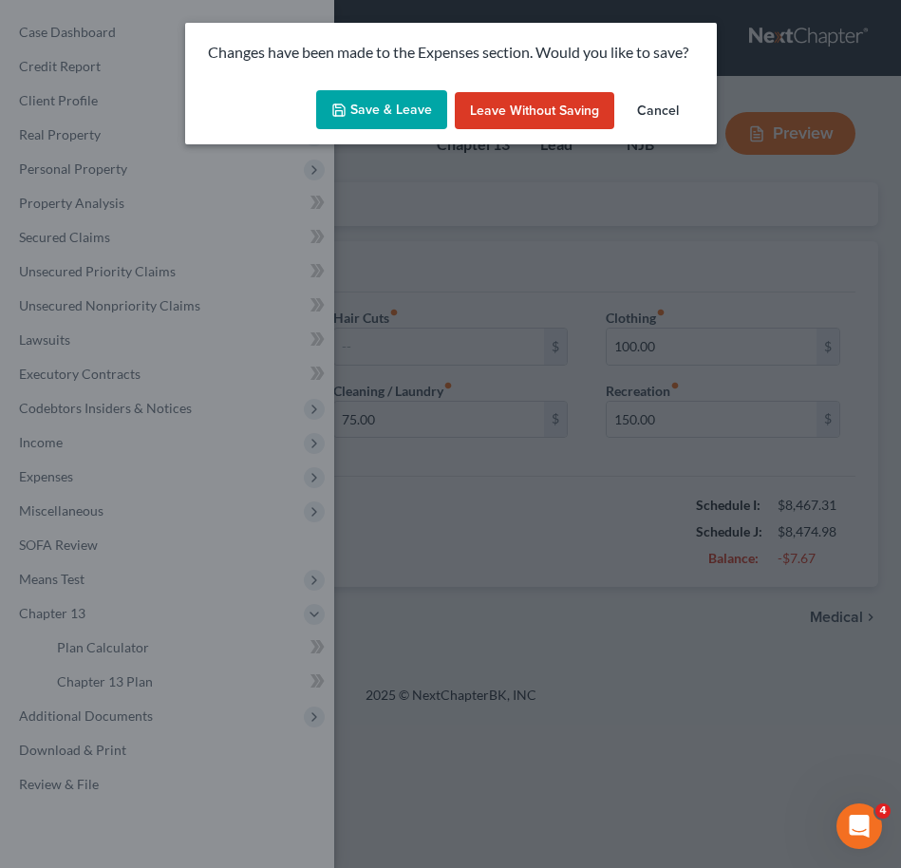
click at [364, 112] on button "Save & Leave" at bounding box center [381, 110] width 131 height 40
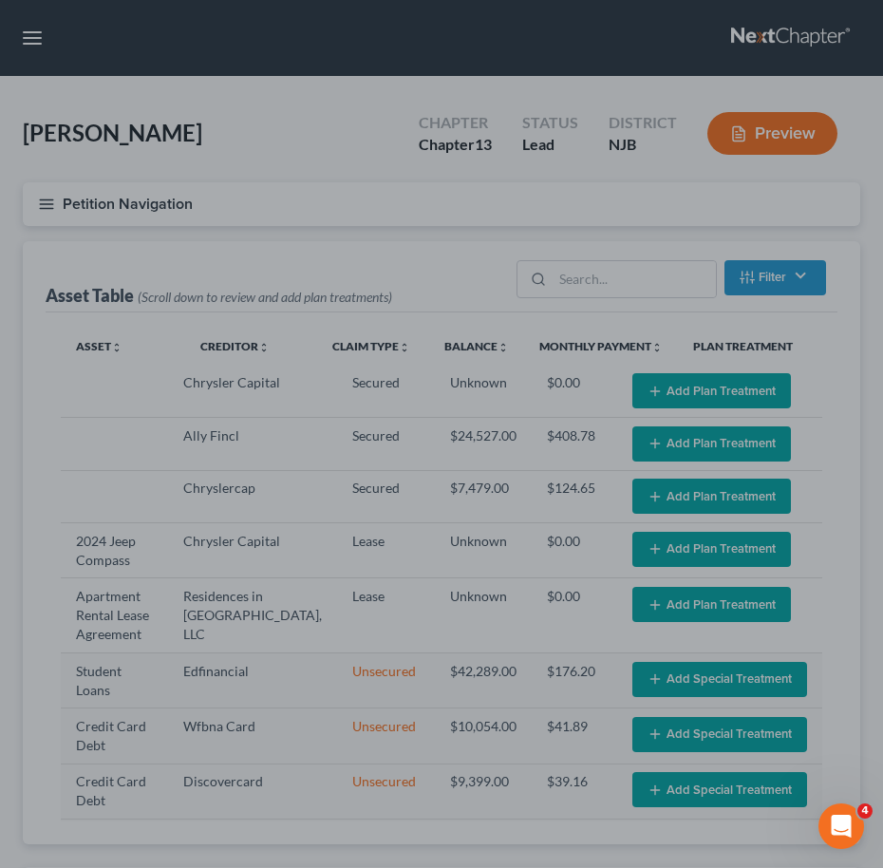
select select "59"
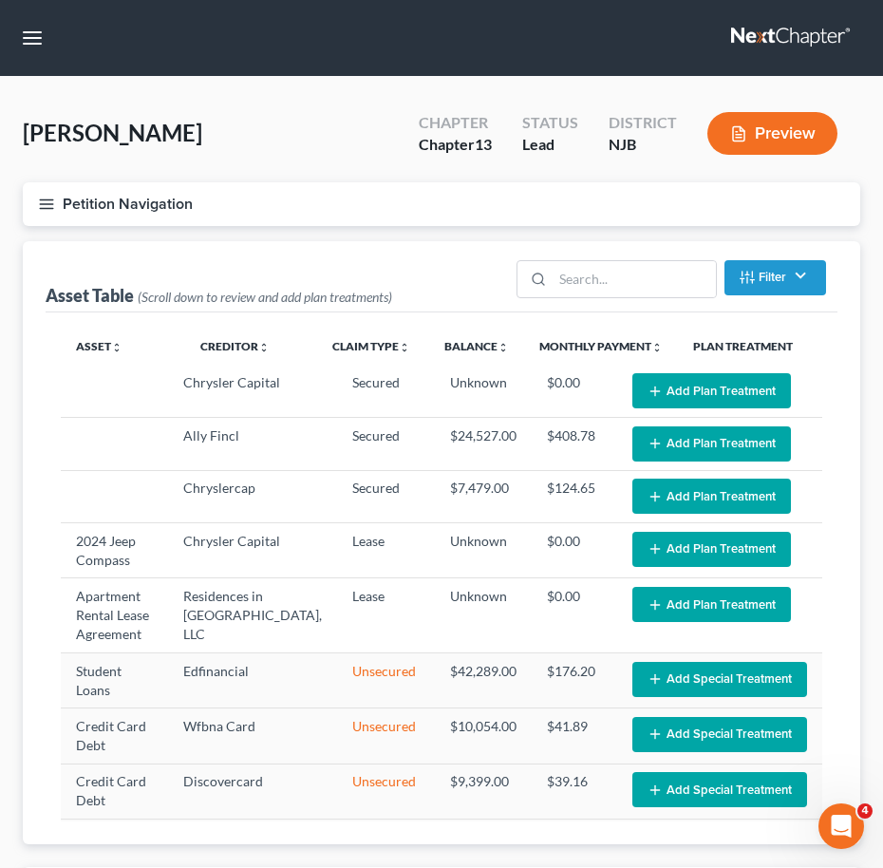
select select "59"
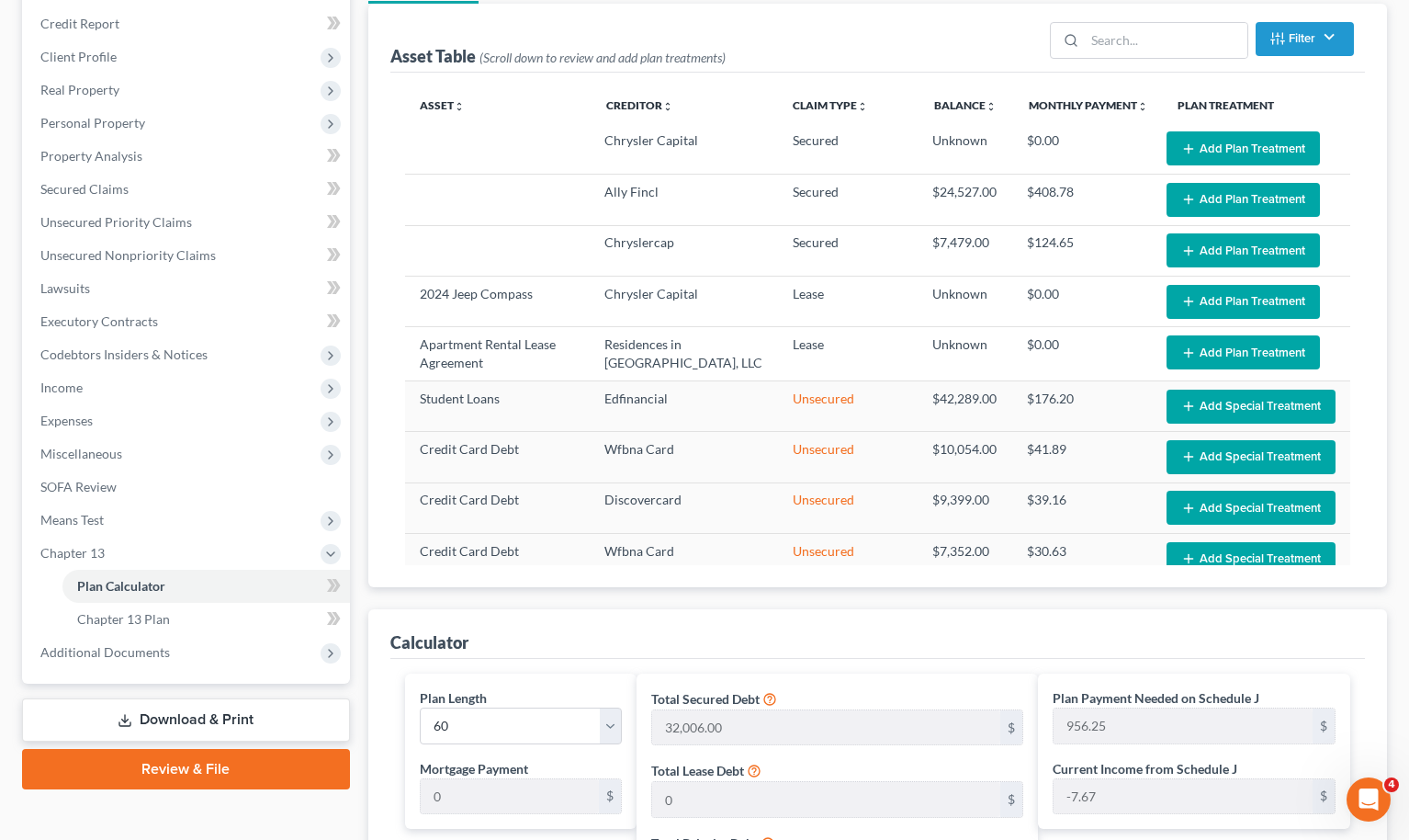
scroll to position [216, 0]
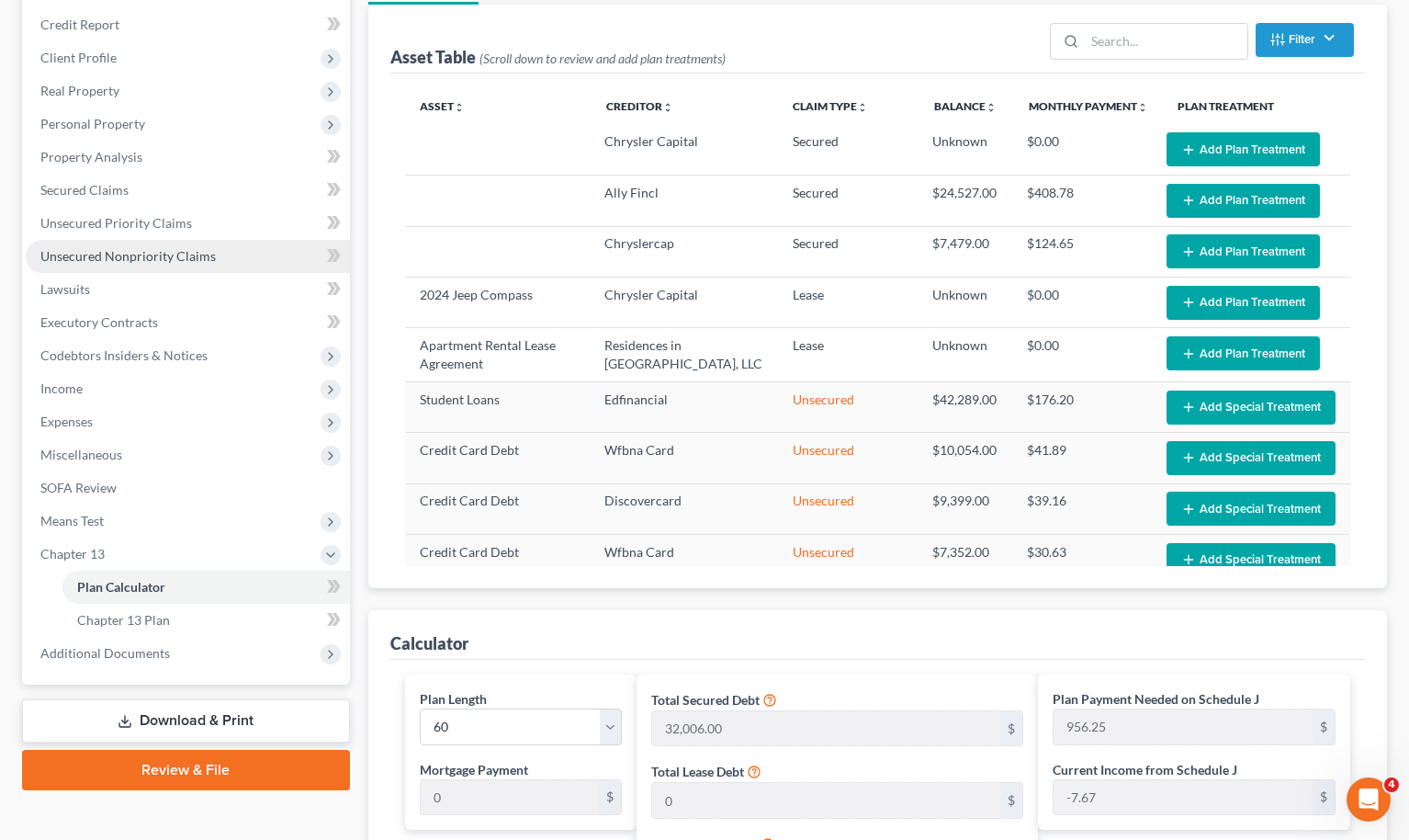
click at [113, 245] on link "Unsecured Nonpriority Claims" at bounding box center [188, 256] width 324 height 33
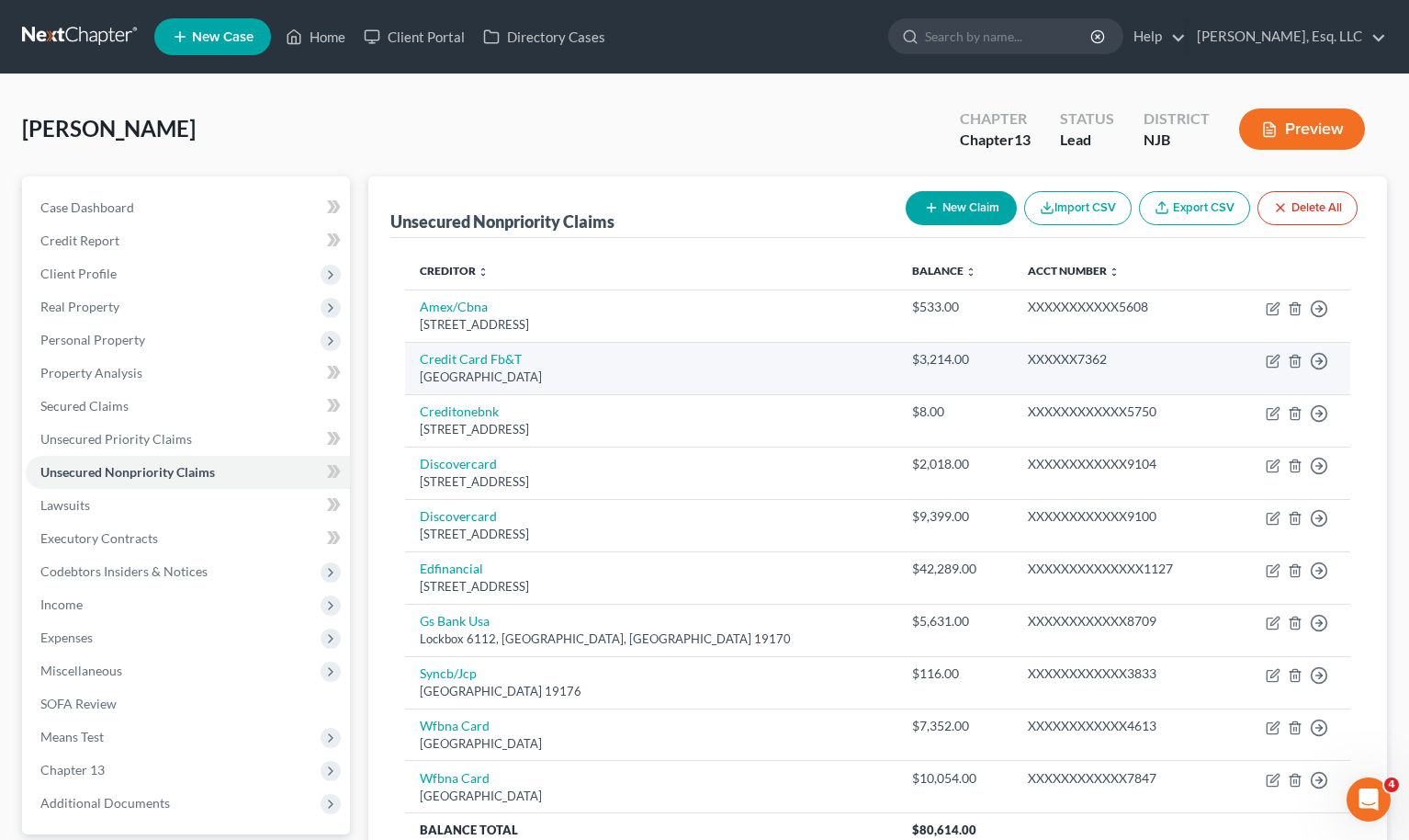
click at [871, 348] on td "XXXXXX7362" at bounding box center [1121, 368] width 215 height 52
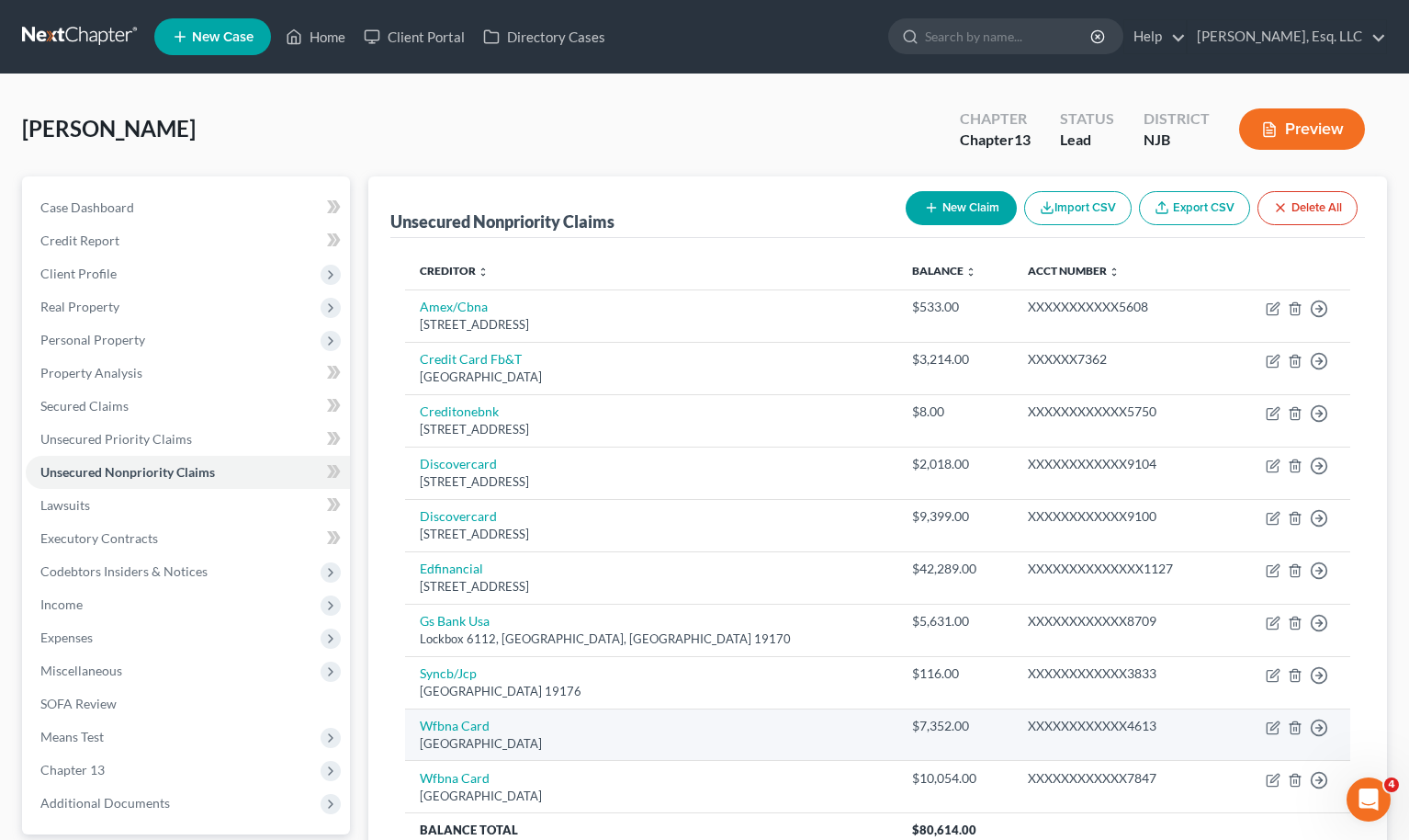
click at [773, 737] on div "Po Box 393, Minneapolis, MN 55480" at bounding box center [651, 744] width 464 height 17
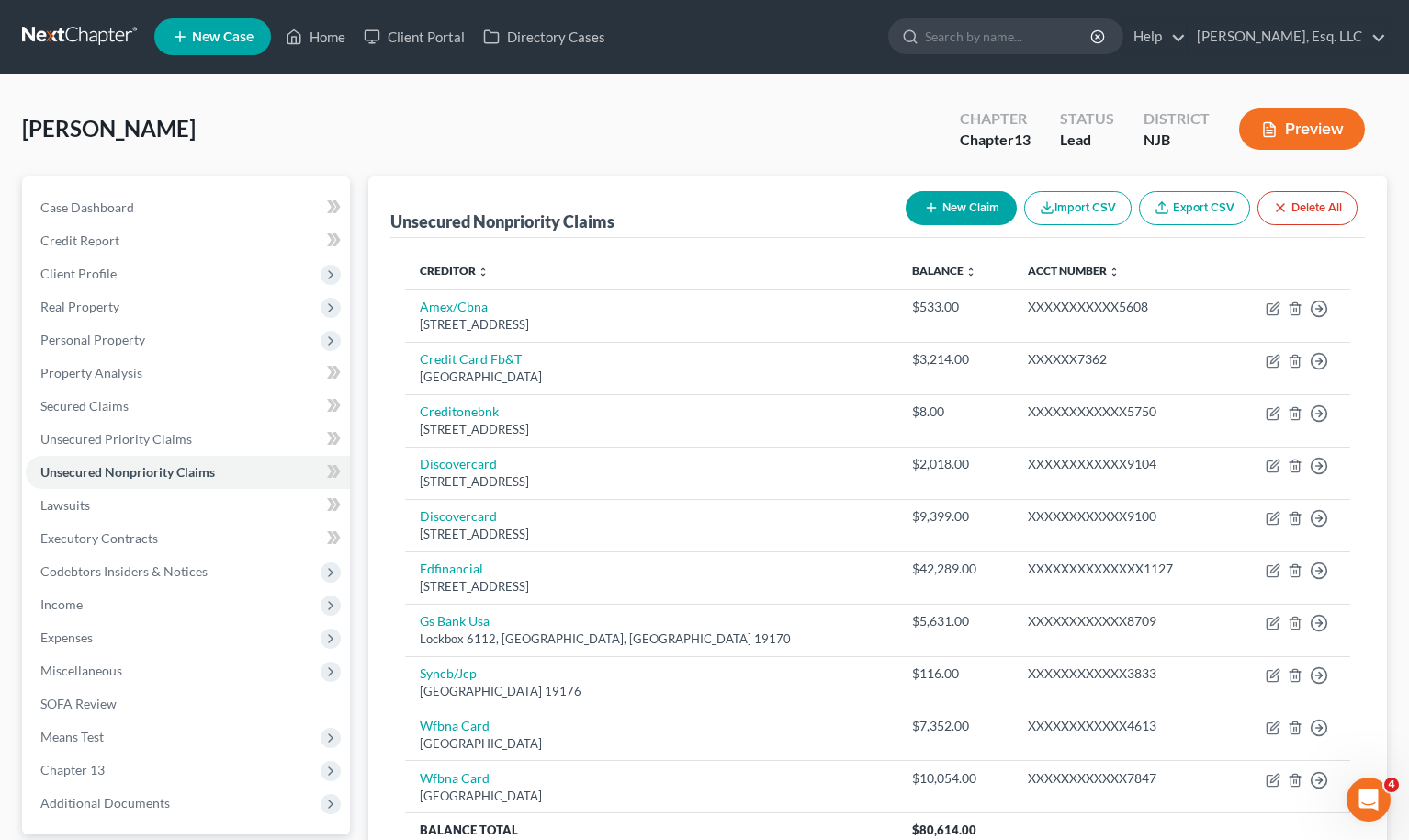
click at [871, 284] on th "Acct Number expand_more expand_less unfold_more" at bounding box center [1121, 271] width 215 height 37
click at [871, 209] on button "New Claim" at bounding box center [961, 207] width 111 height 34
select select "0"
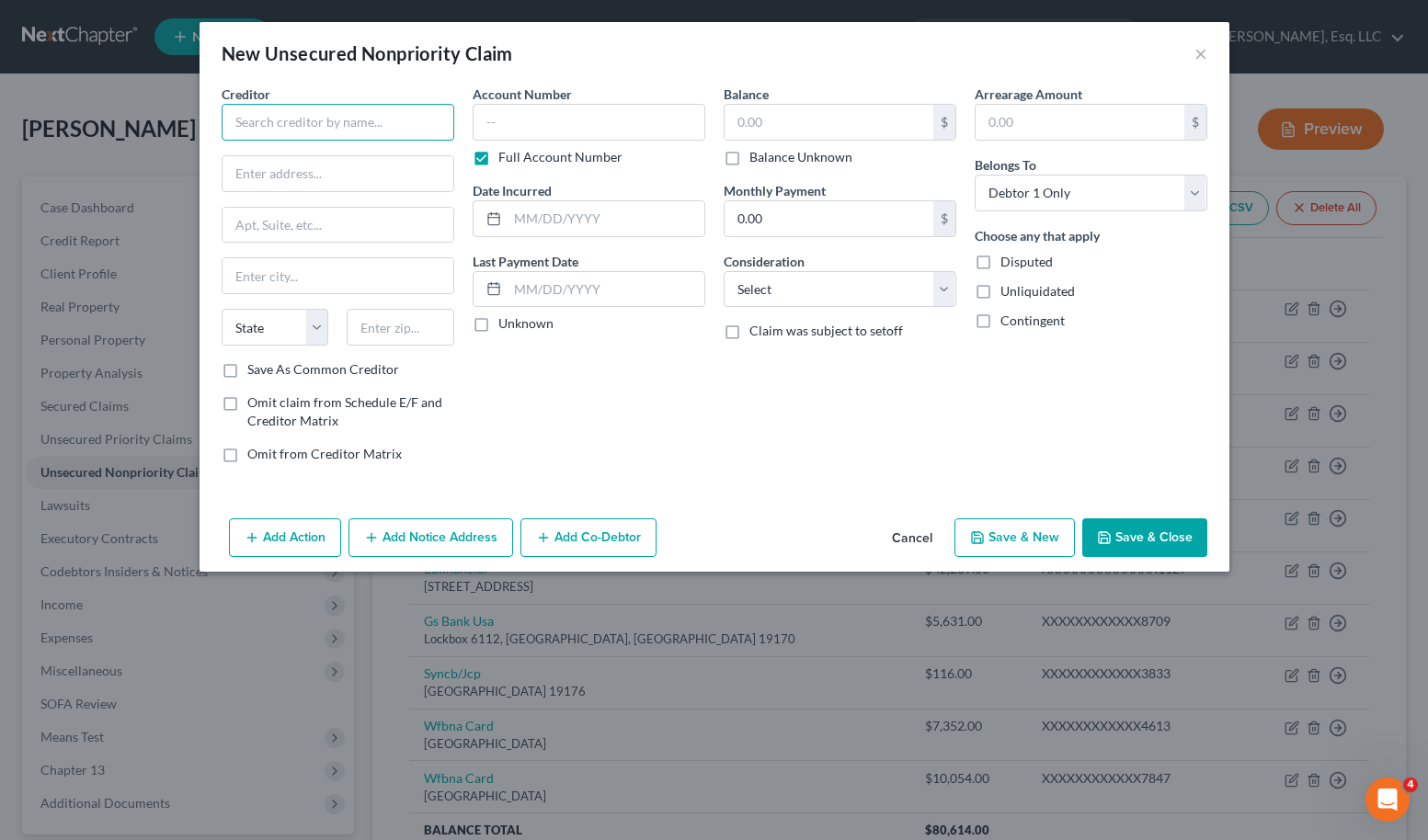
click at [407, 125] on input "text" at bounding box center [338, 122] width 232 height 37
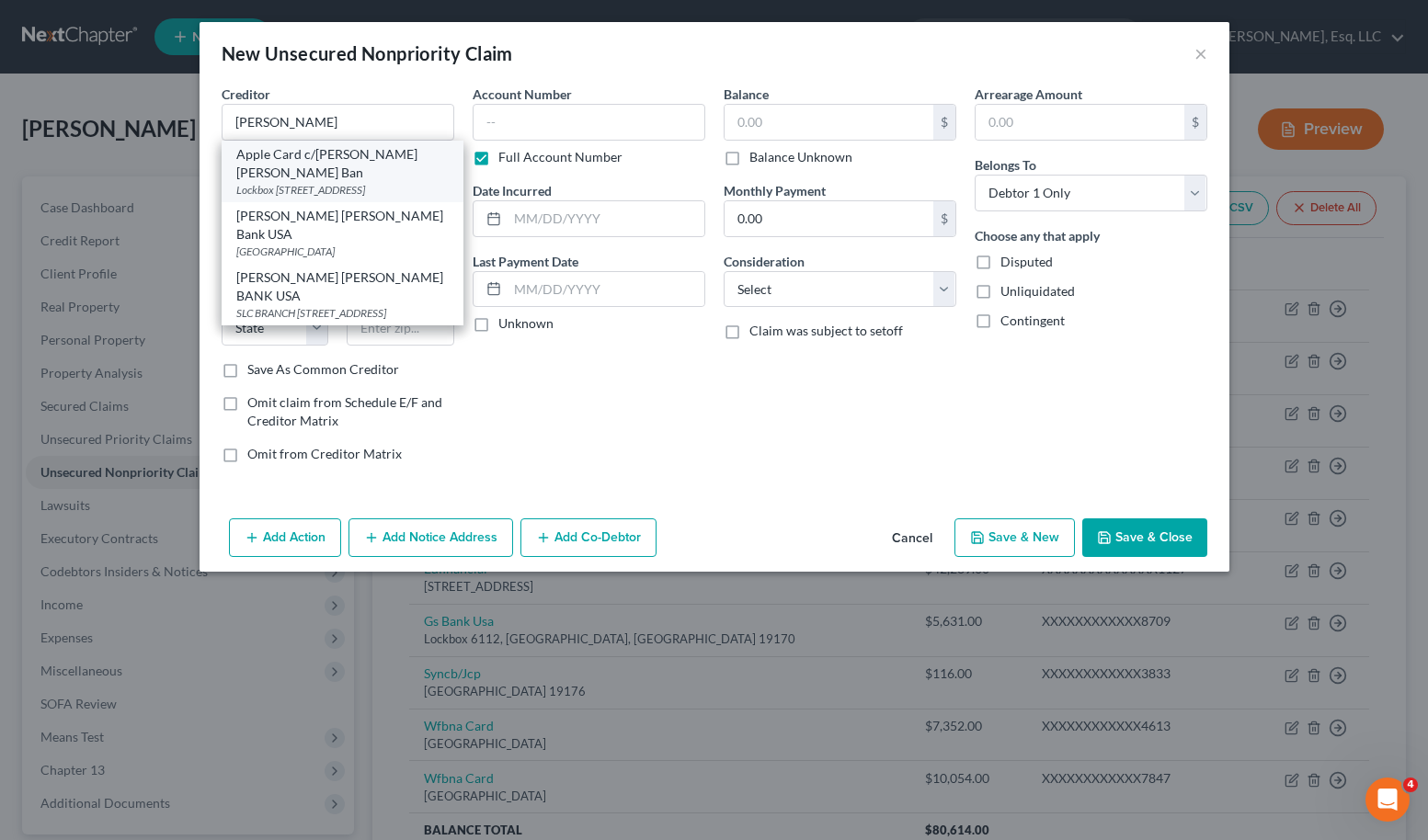
click at [359, 179] on div "Apple Card c/o Goldman Sachs Ban" at bounding box center [342, 164] width 212 height 37
type input "Apple Card c/o Goldman Sachs Ban"
type input "Lockbox 6112, PO Box 7247"
type input "Philadelphia"
select select "39"
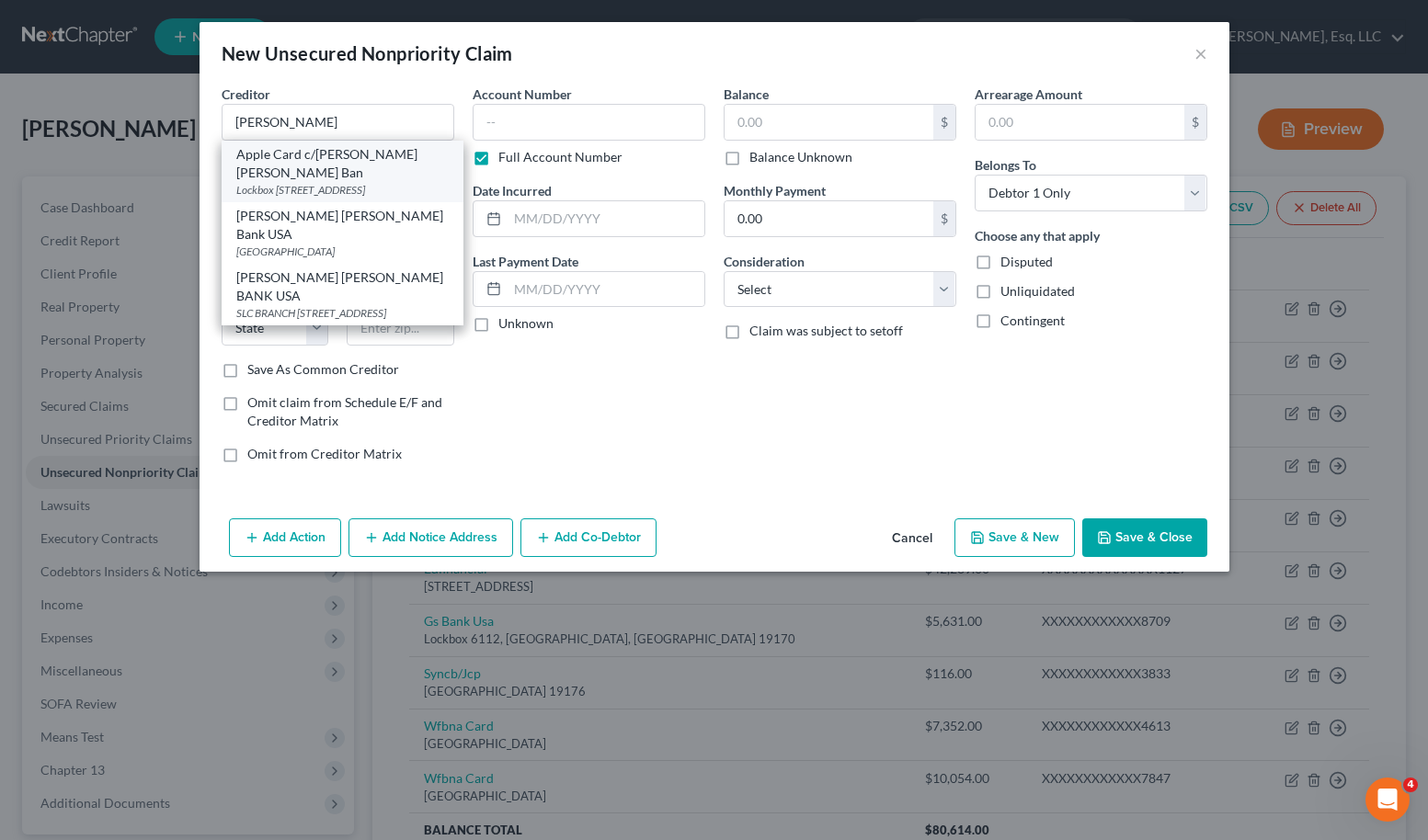
type input "19170"
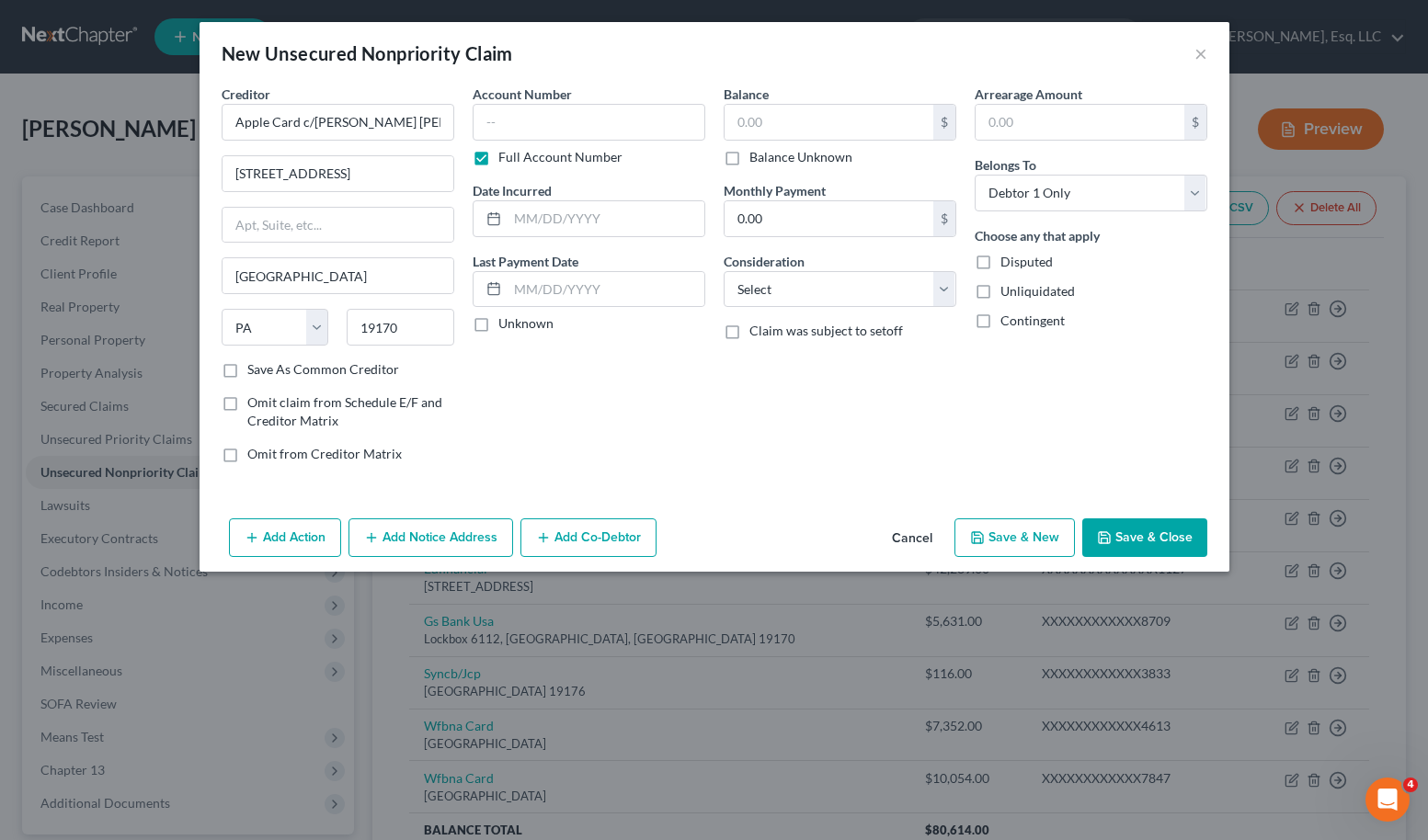
click at [871, 407] on div "Balance $ Balance Unknown Balance Undetermined $ Balance Unknown Monthly Paymen…" at bounding box center [839, 281] width 251 height 393
click at [775, 124] on input "text" at bounding box center [829, 122] width 209 height 35
type input "5,631.67"
click at [818, 376] on div "Balance 5,631.67 $ Balance Unknown Balance Undetermined 5,631.67 $ Balance Unkn…" at bounding box center [839, 281] width 251 height 393
click at [871, 532] on polyline "button" at bounding box center [1103, 533] width 5 height 3
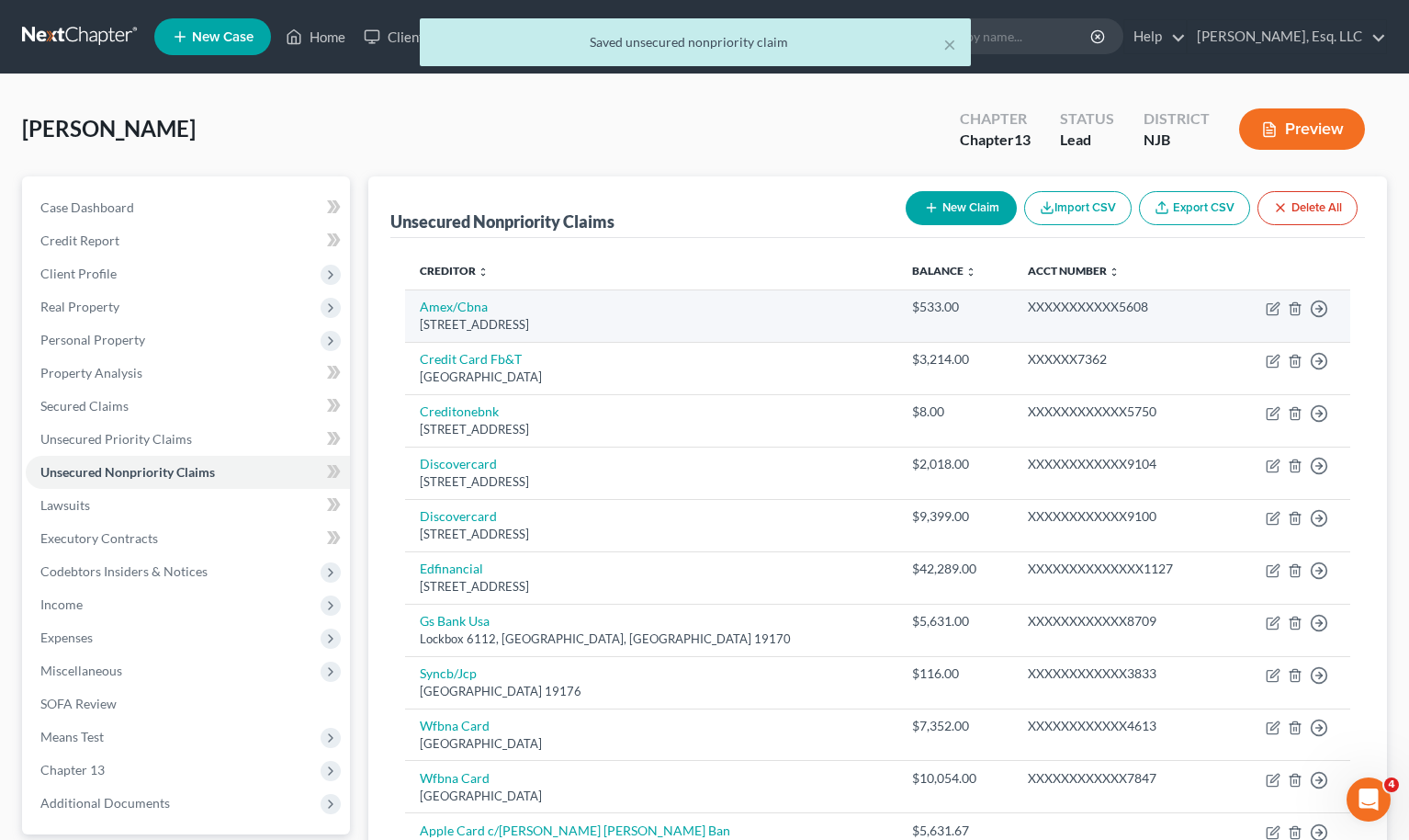
click at [871, 325] on td "XXXXXXXXXXX5608" at bounding box center [1121, 315] width 215 height 52
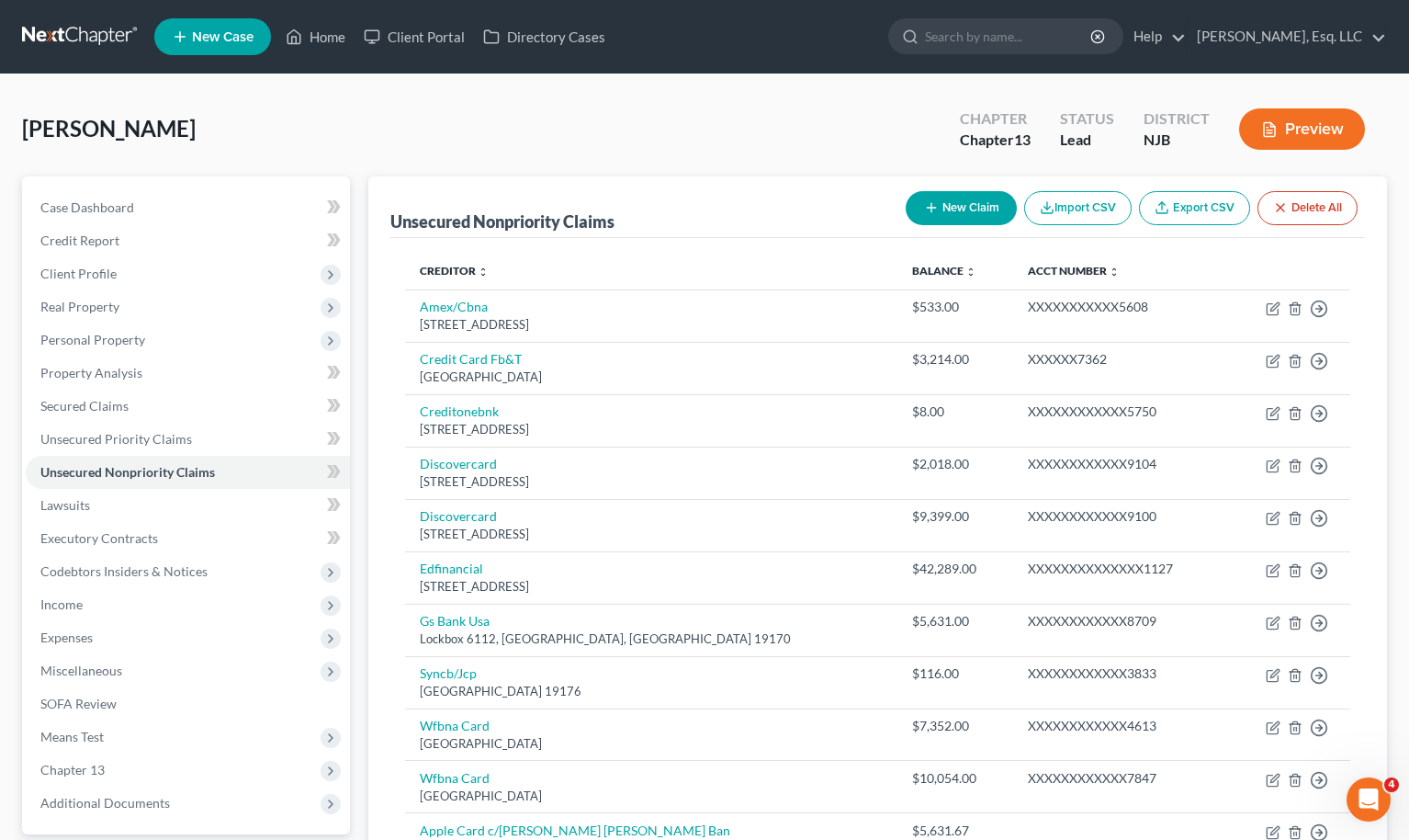
click at [871, 282] on th "Acct Number expand_more expand_less unfold_more" at bounding box center [1121, 271] width 215 height 37
click at [871, 207] on icon "button" at bounding box center [931, 207] width 15 height 15
select select "0"
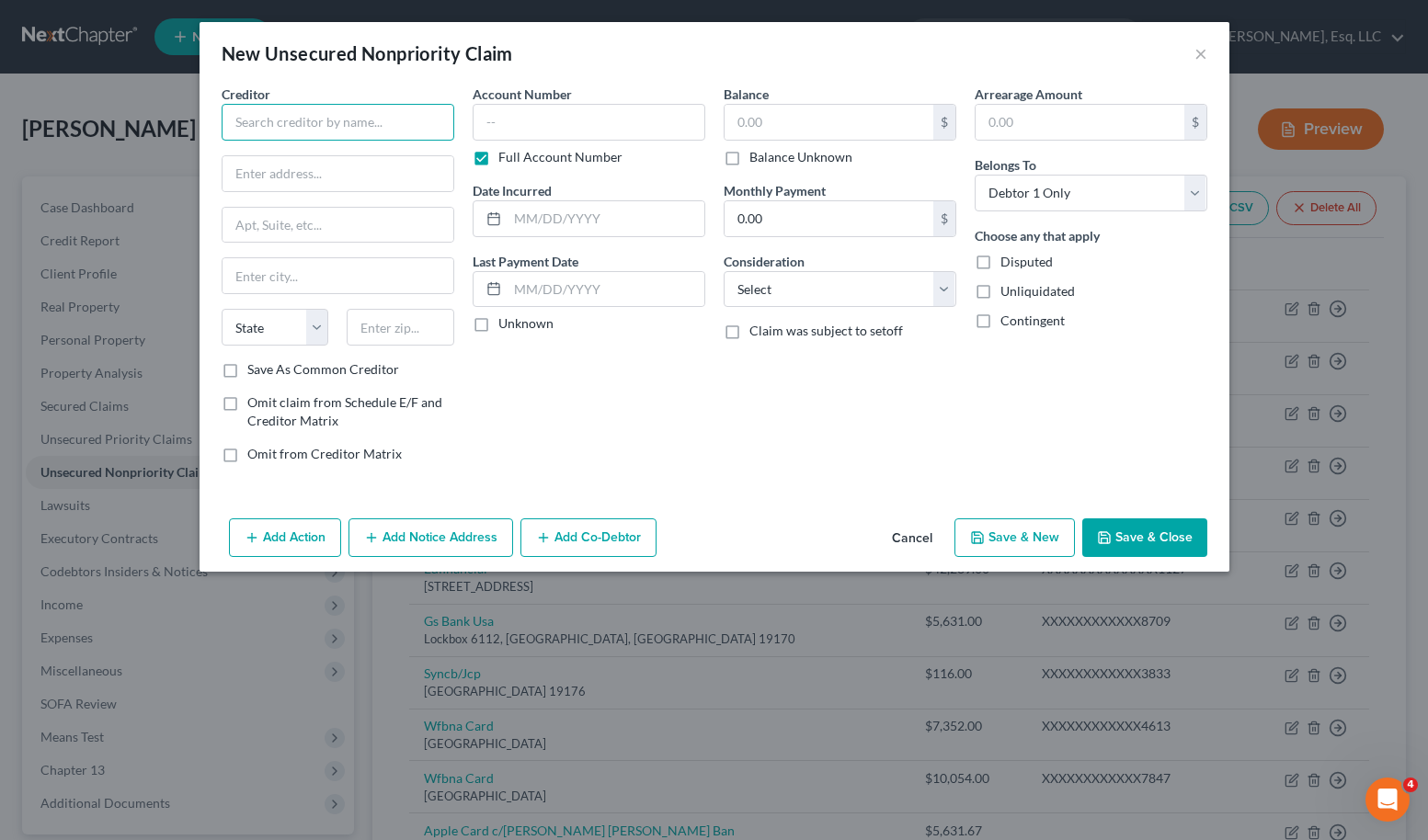
click at [346, 109] on input "text" at bounding box center [338, 122] width 232 height 37
click at [800, 492] on div "Creditor * JC Penny State AL AK AR AZ CA CO CT DE DC FL GA GU HI ID IL IN IA KS…" at bounding box center [714, 297] width 1029 height 427
click at [232, 121] on input "JC Penny" at bounding box center [338, 122] width 232 height 37
type input "Synchrony Bank c/o JC Penny"
click at [871, 468] on div "Balance $ Balance Unknown Balance Undetermined $ Balance Unknown Monthly Paymen…" at bounding box center [839, 281] width 251 height 393
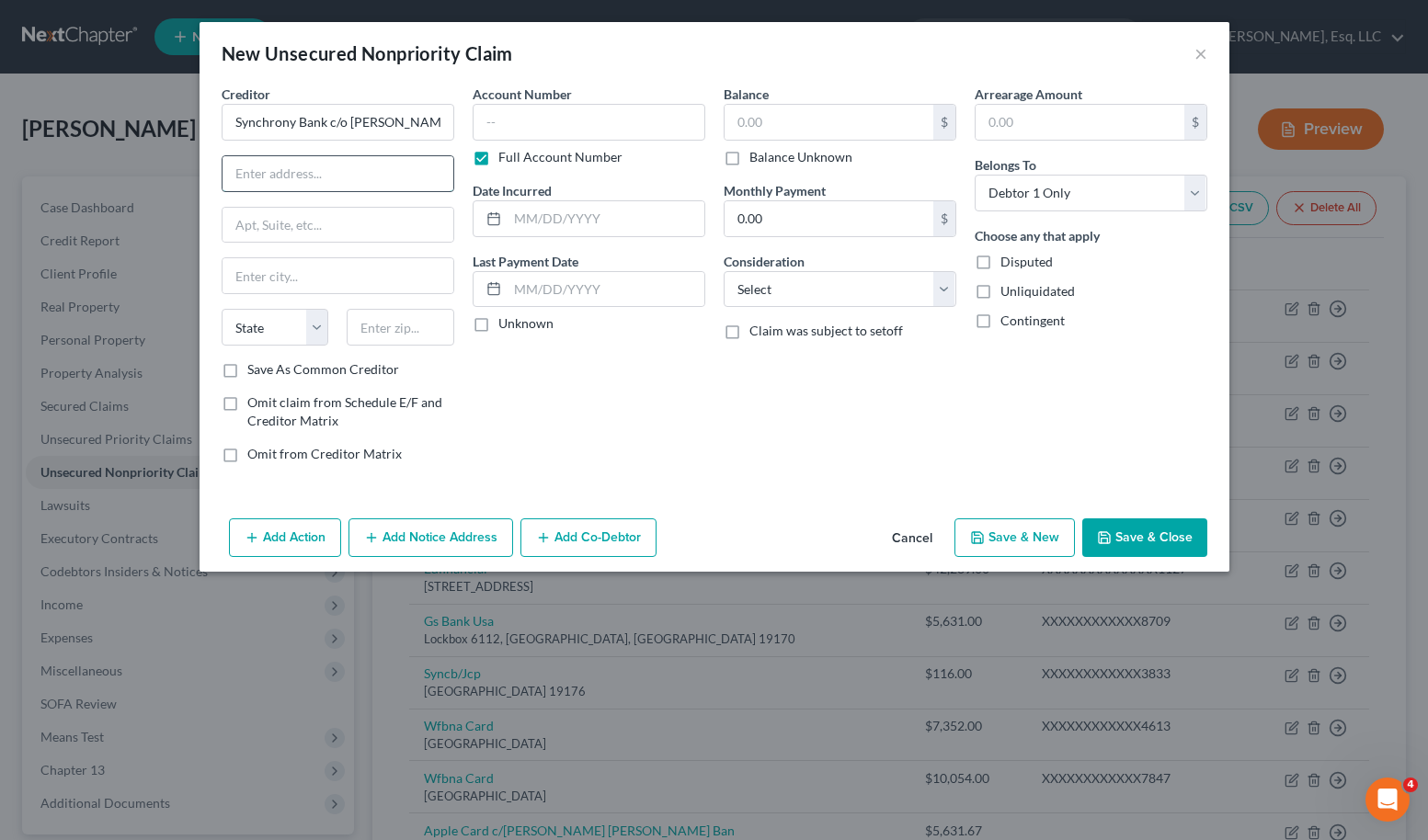
click at [379, 183] on input "text" at bounding box center [338, 173] width 230 height 35
click at [871, 464] on div "Balance $ Balance Unknown Balance Undetermined $ Balance Unknown Monthly Paymen…" at bounding box center [839, 281] width 251 height 393
click at [431, 174] on input "PO Box 717" at bounding box center [338, 173] width 230 height 35
type input "PO Box 71719"
click at [762, 468] on div "Balance $ Balance Unknown Balance Undetermined $ Balance Unknown Monthly Paymen…" at bounding box center [839, 281] width 251 height 393
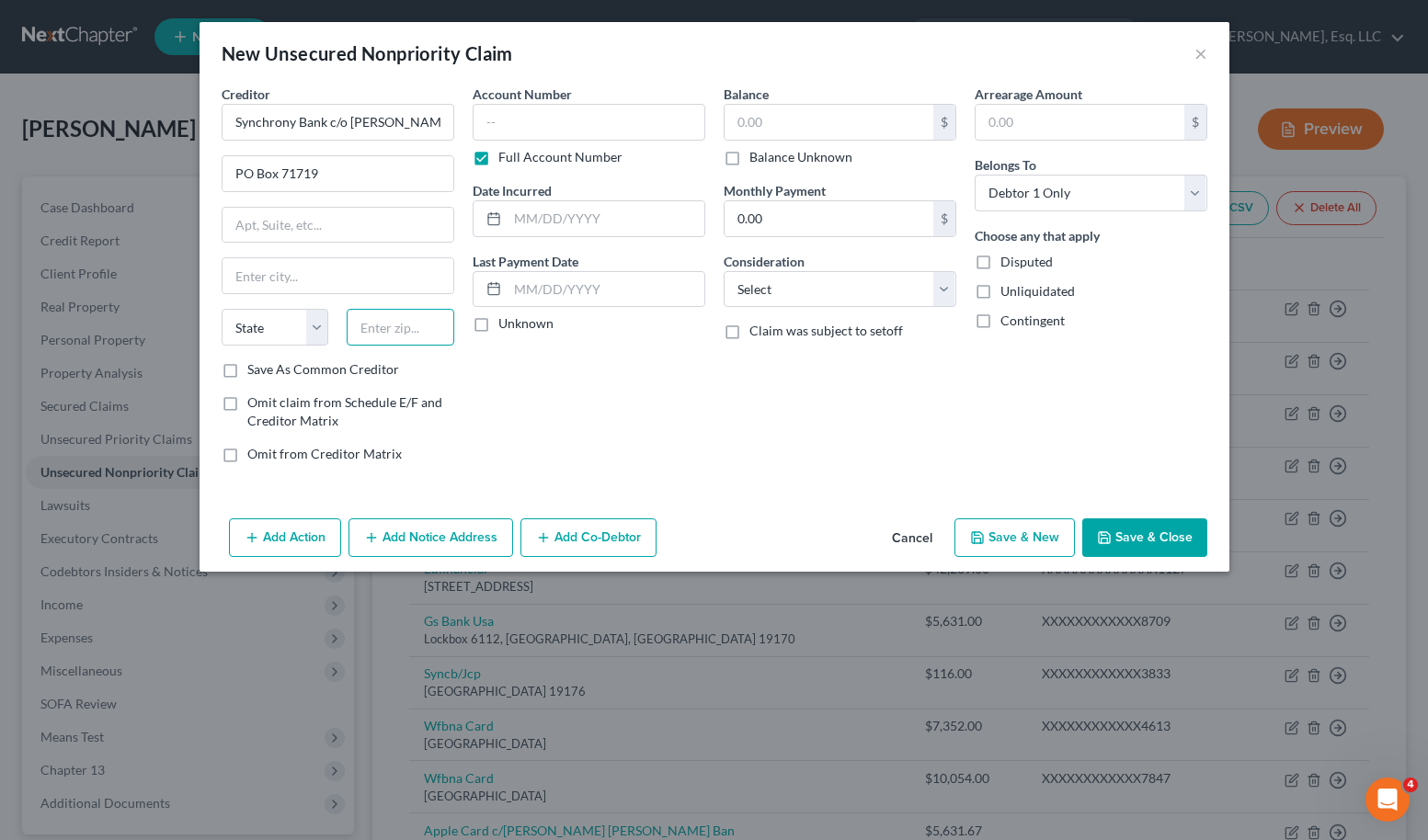
click at [382, 331] on input "text" at bounding box center [400, 327] width 107 height 37
type input "19176"
click at [871, 459] on div "Balance $ Balance Unknown Balance Undetermined $ Balance Unknown Monthly Paymen…" at bounding box center [839, 281] width 251 height 393
click at [823, 473] on div "Balance $ Balance Unknown Balance Undetermined $ Balance Unknown Monthly Paymen…" at bounding box center [839, 281] width 251 height 393
click at [371, 270] on input "text" at bounding box center [338, 276] width 230 height 35
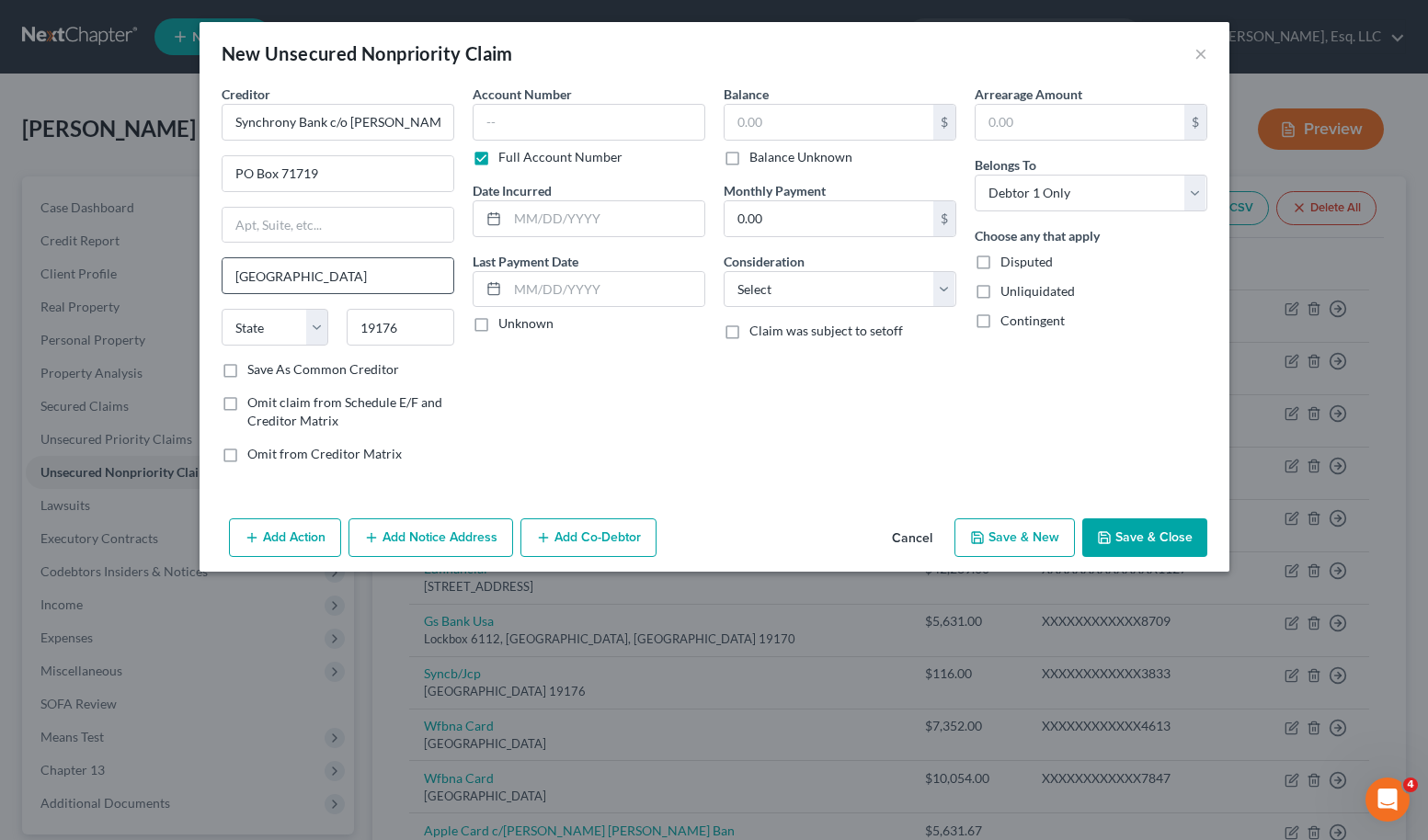
type input "Philadelphia"
click at [229, 337] on select "State AL AK AR AZ CA CO CT DE DC FL GA GU HI ID IL IN IA KS KY LA ME MD MA MI M…" at bounding box center [275, 327] width 107 height 37
select select "39"
click at [222, 309] on select "State AL AK AR AZ CA CO CT DE DC FL GA GU HI ID IL IN IA KS KY LA ME MD MA MI M…" at bounding box center [275, 327] width 107 height 37
click at [871, 468] on div "Balance $ Balance Unknown Balance Undetermined $ Balance Unknown Monthly Paymen…" at bounding box center [839, 281] width 251 height 393
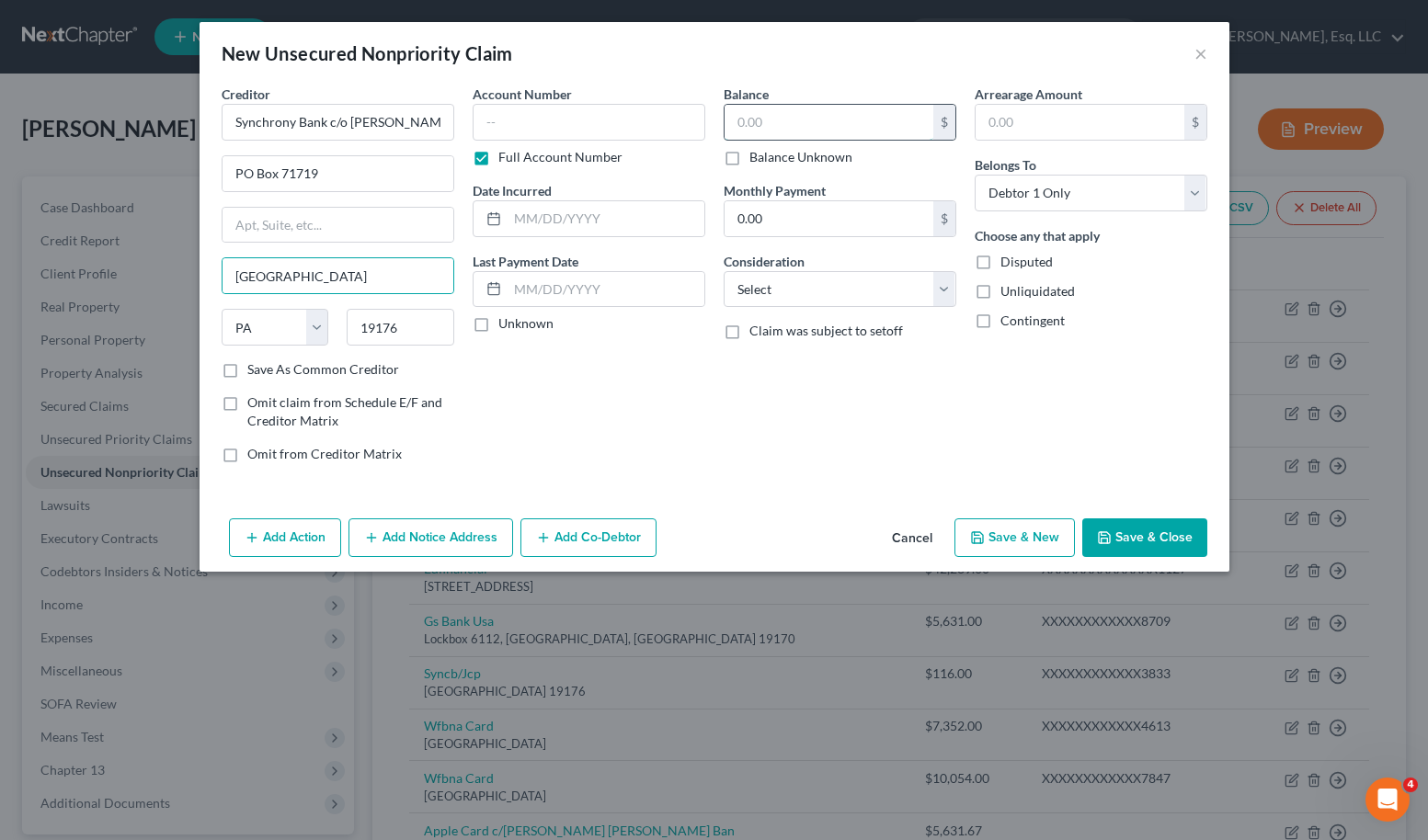
click at [810, 118] on input "text" at bounding box center [829, 122] width 209 height 35
type input "116.34"
click at [844, 405] on div "Balance 116.34 $ Balance Unknown Balance Undetermined 116.34 $ Balance Unknown …" at bounding box center [839, 281] width 251 height 393
click at [499, 155] on label "Full Account Number" at bounding box center [561, 157] width 124 height 18
click at [505, 155] on input "Full Account Number" at bounding box center [511, 154] width 12 height 12
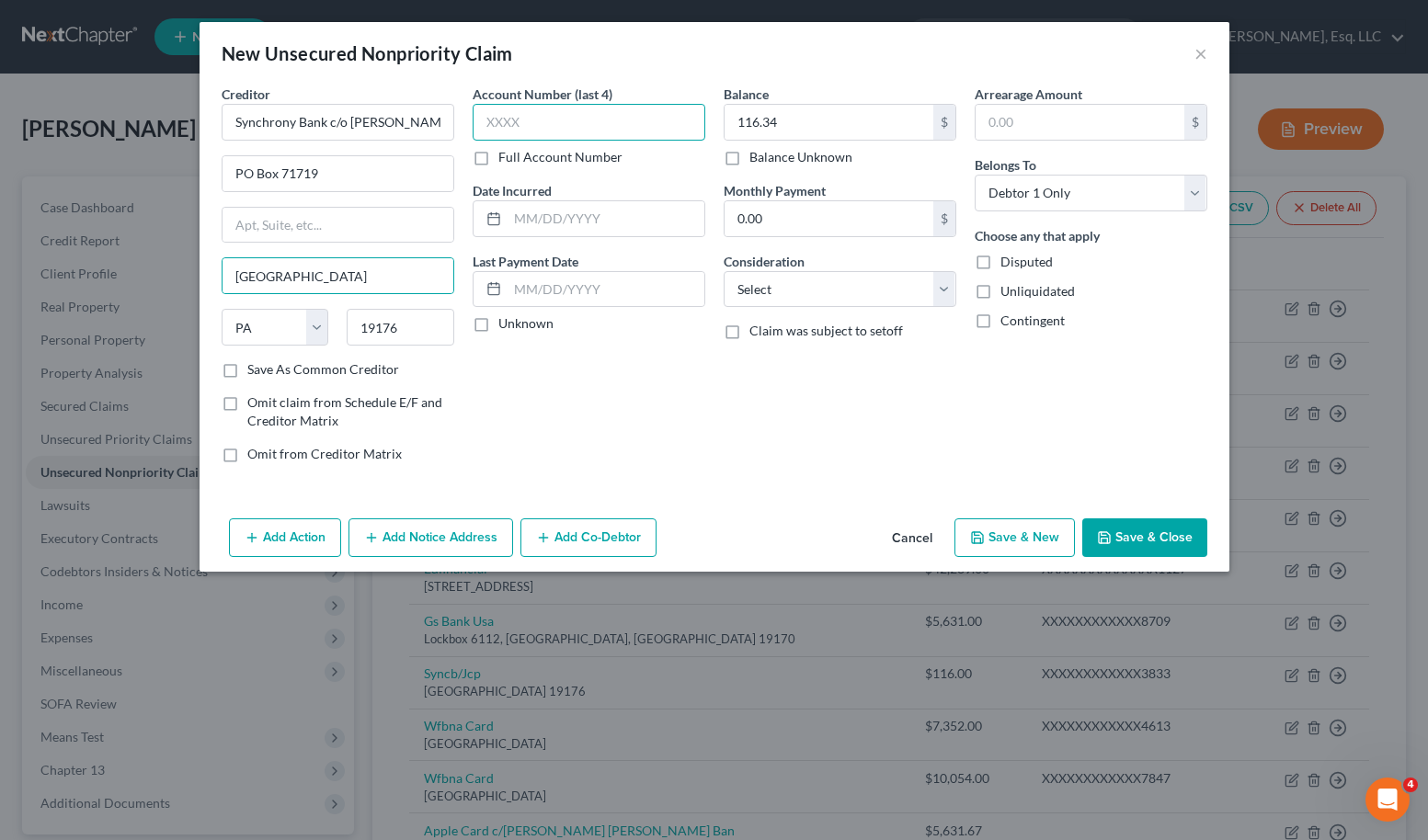
click at [504, 121] on input "text" at bounding box center [589, 122] width 232 height 37
type input "8331"
click at [871, 525] on button "Save & Close" at bounding box center [1144, 538] width 125 height 39
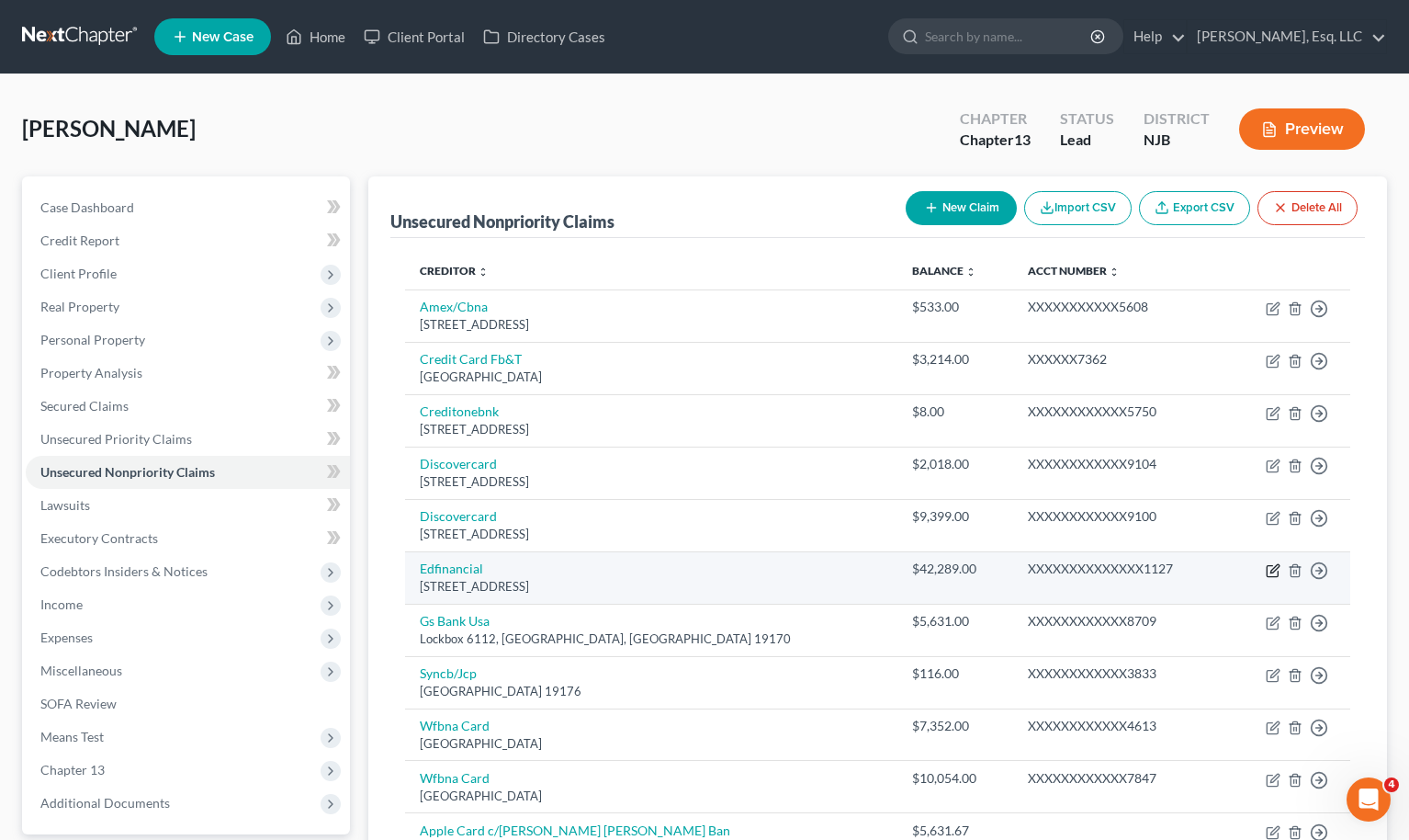
click at [871, 573] on icon "button" at bounding box center [1273, 570] width 15 height 15
select select "44"
select select "17"
select select "0"
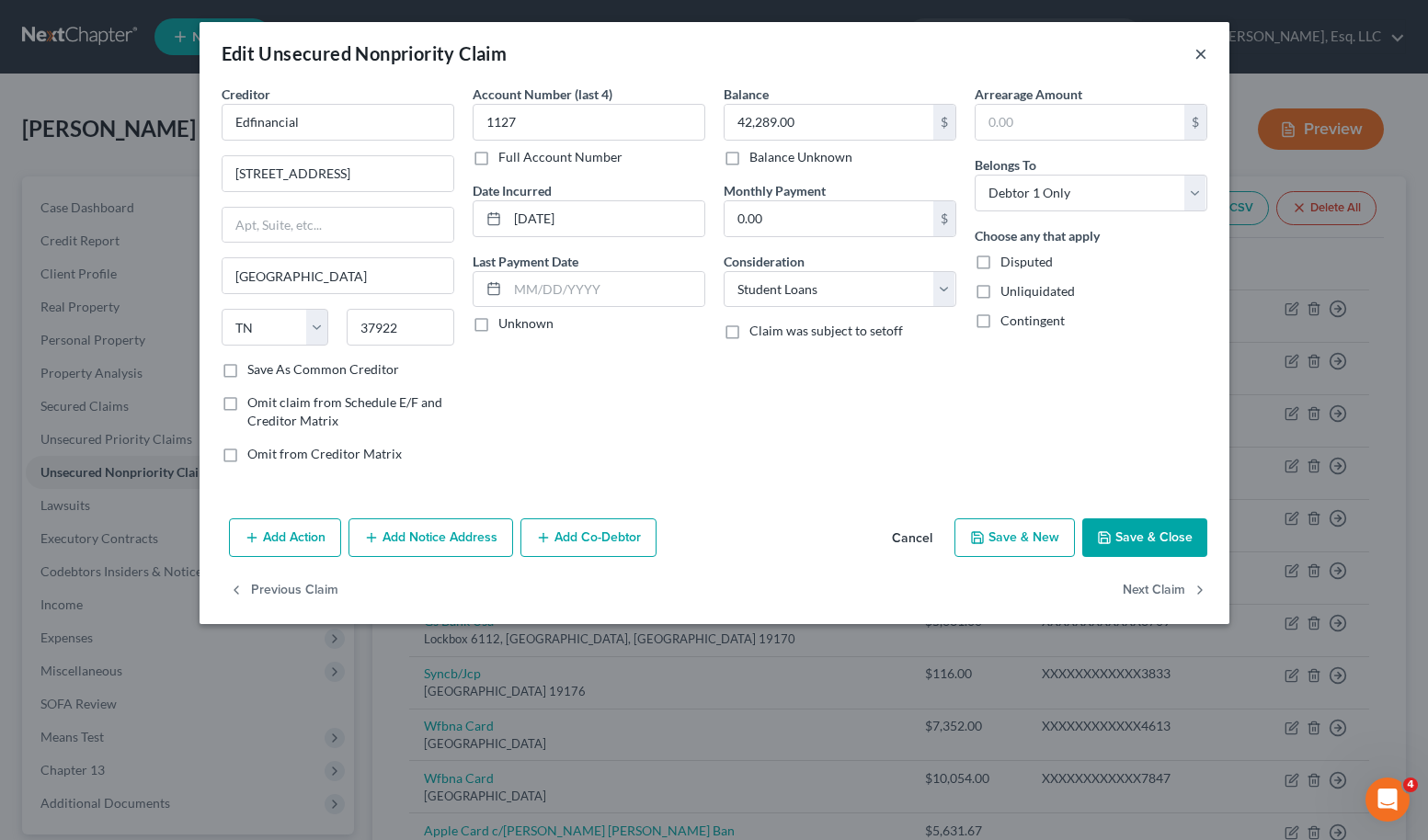
click at [871, 57] on button "×" at bounding box center [1200, 53] width 13 height 22
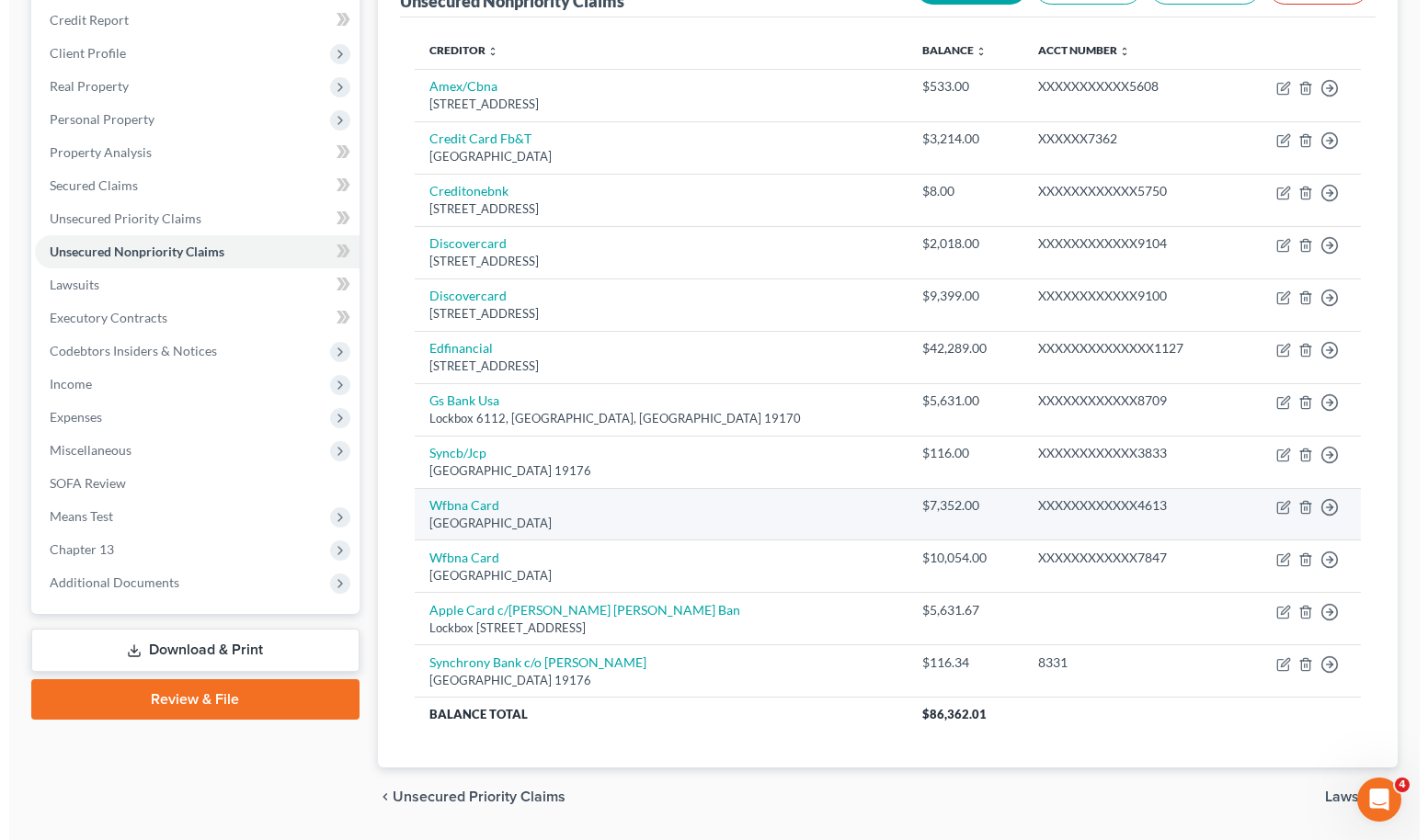
scroll to position [226, 0]
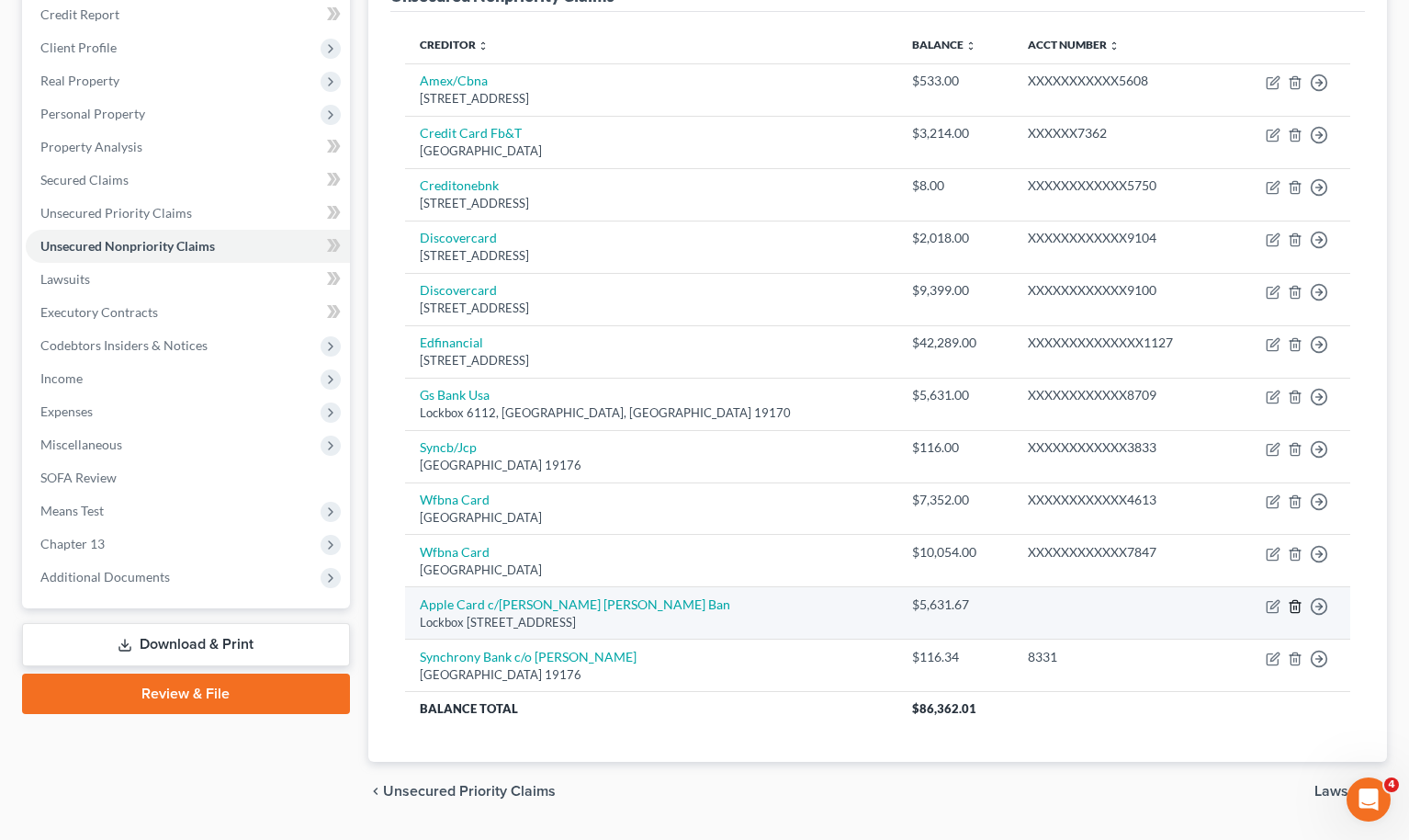
click at [871, 611] on icon "button" at bounding box center [1295, 606] width 9 height 12
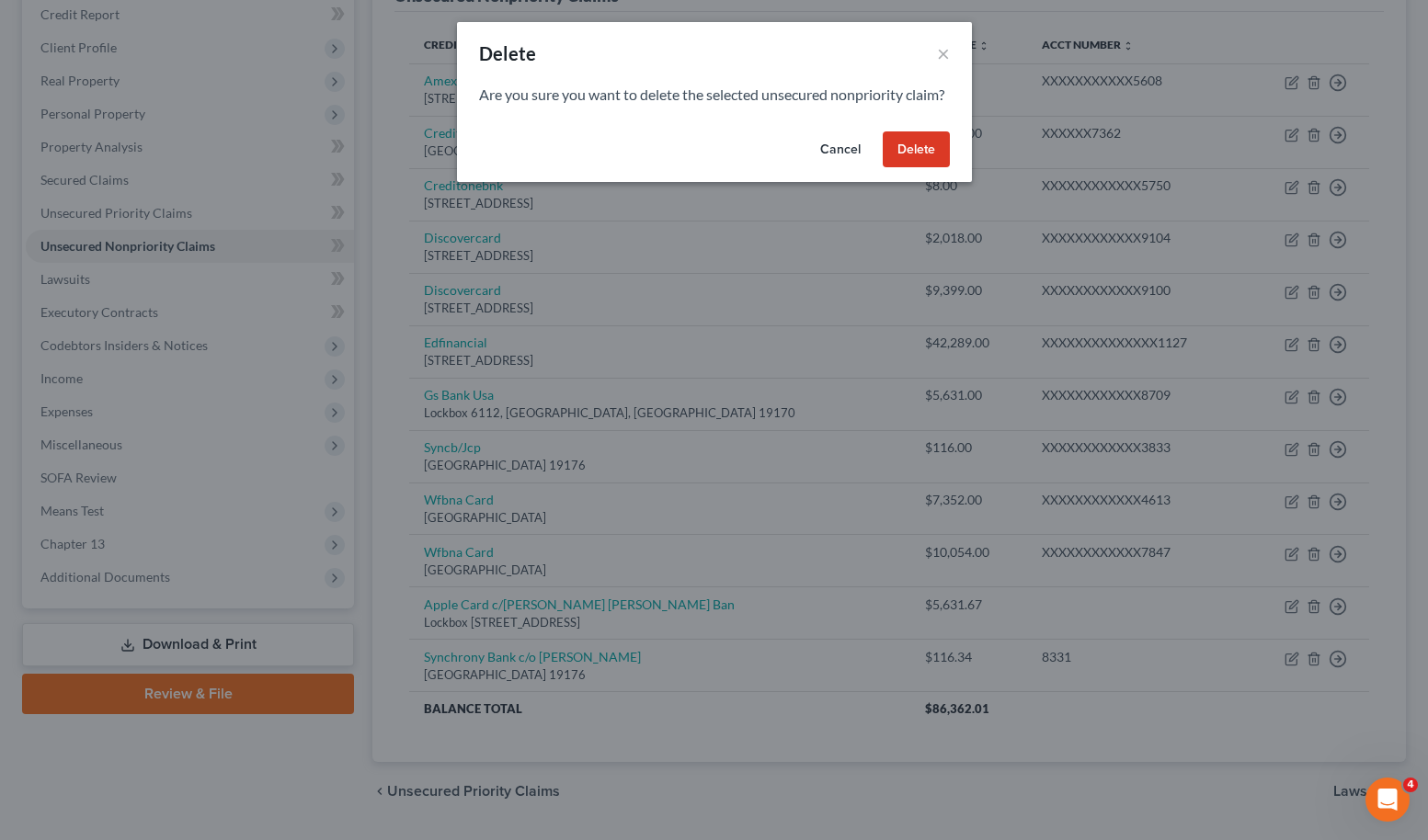
click at [871, 168] on button "Delete" at bounding box center [915, 150] width 67 height 37
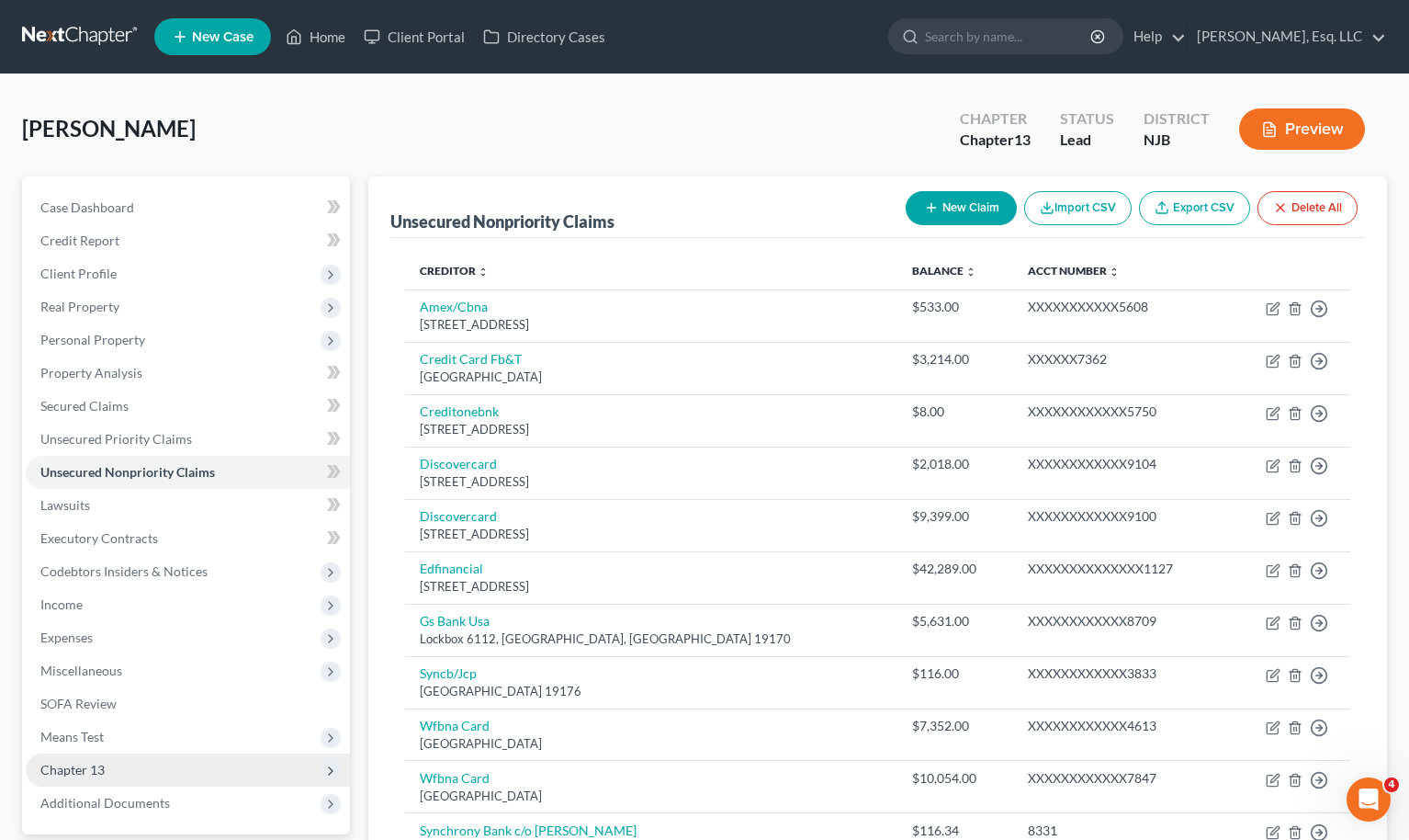
scroll to position [225, 0]
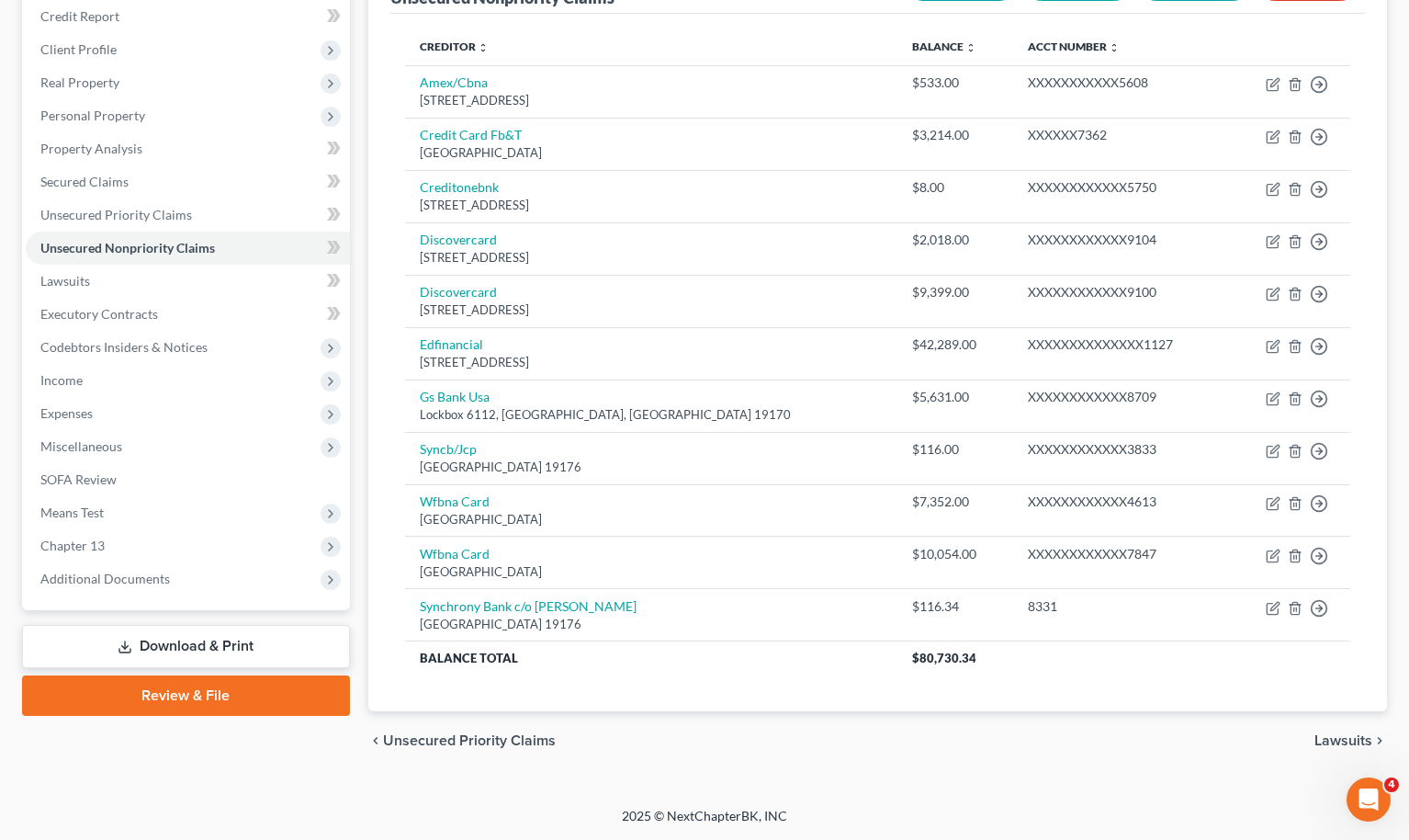
click at [181, 641] on link "Download & Print" at bounding box center [186, 646] width 328 height 44
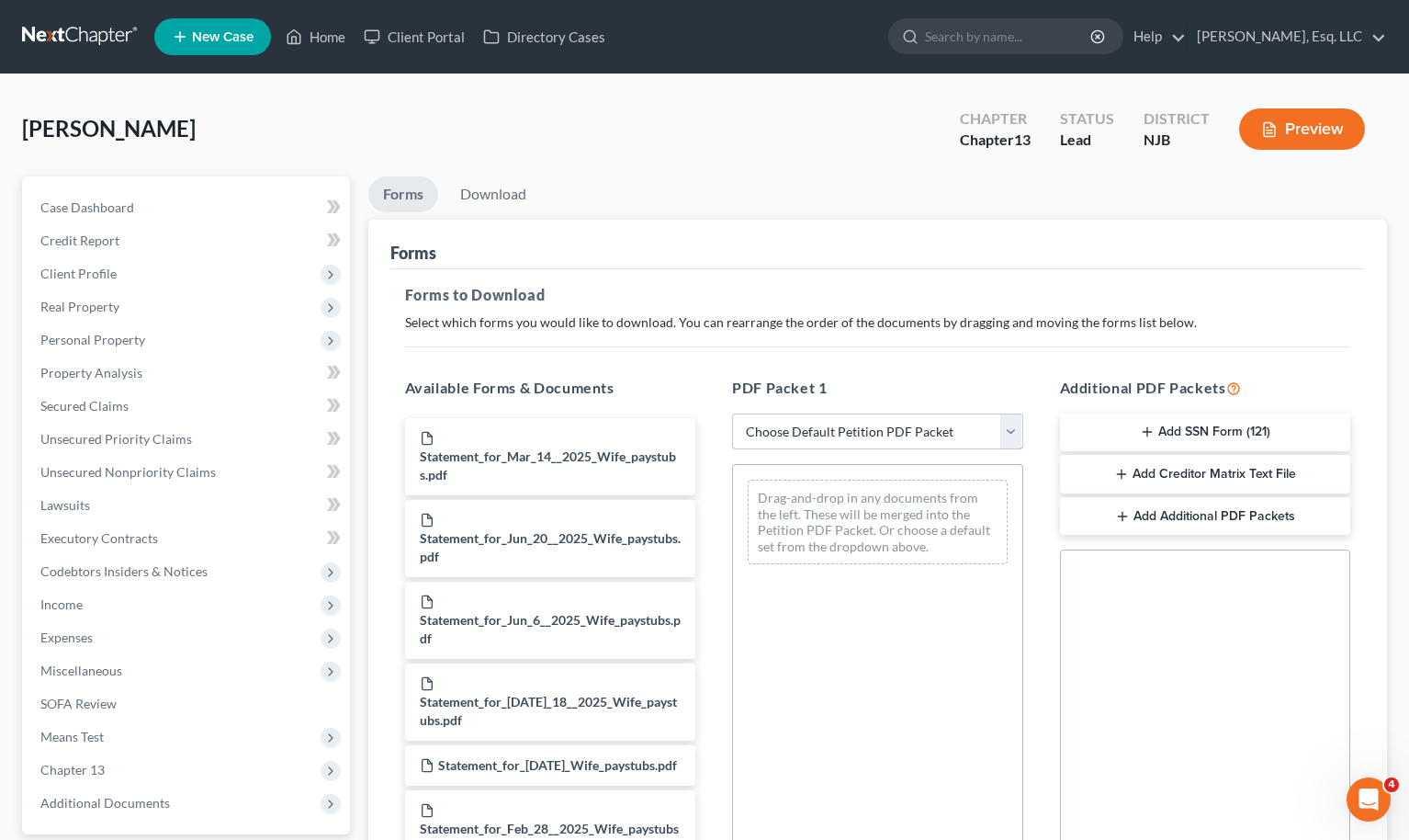
click at [819, 428] on select "Choose Default Petition PDF Packet Complete Bankruptcy Petition (all forms and …" at bounding box center [878, 432] width 291 height 37
select select "0"
click at [740, 413] on select "Choose Default Petition PDF Packet Complete Bankruptcy Petition (all forms and …" at bounding box center [878, 432] width 291 height 37
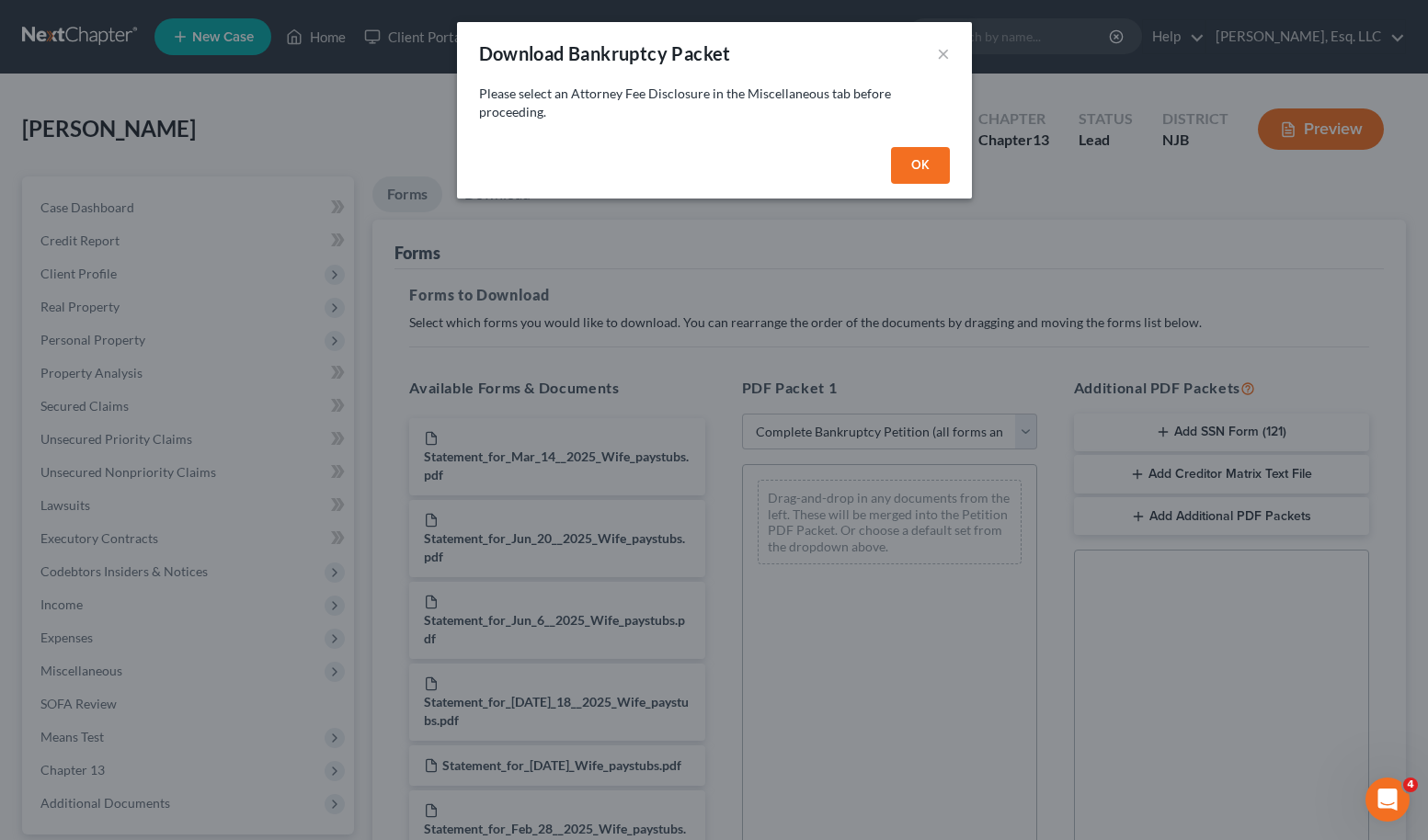
click at [871, 175] on button "OK" at bounding box center [920, 165] width 59 height 37
select select
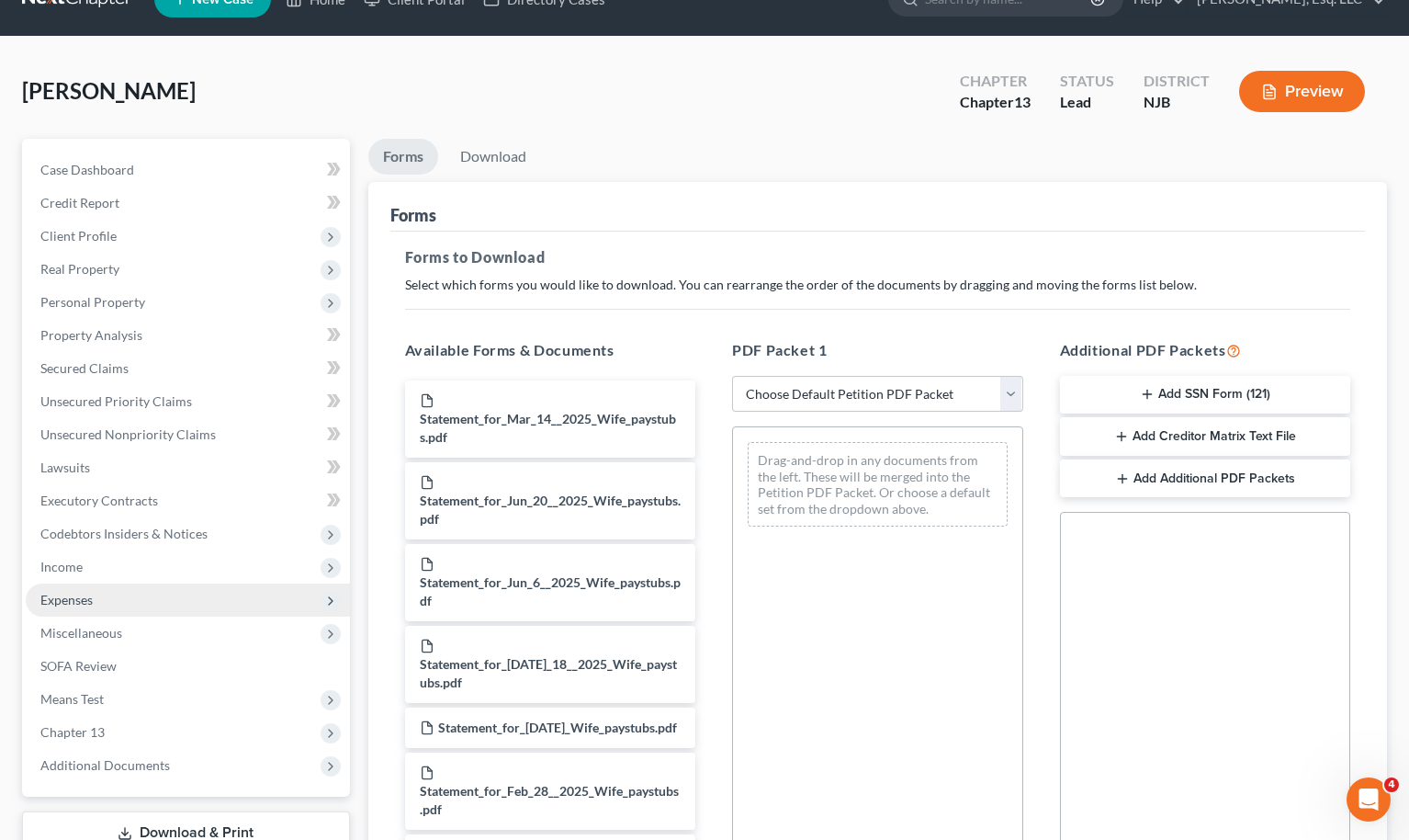
scroll to position [40, 0]
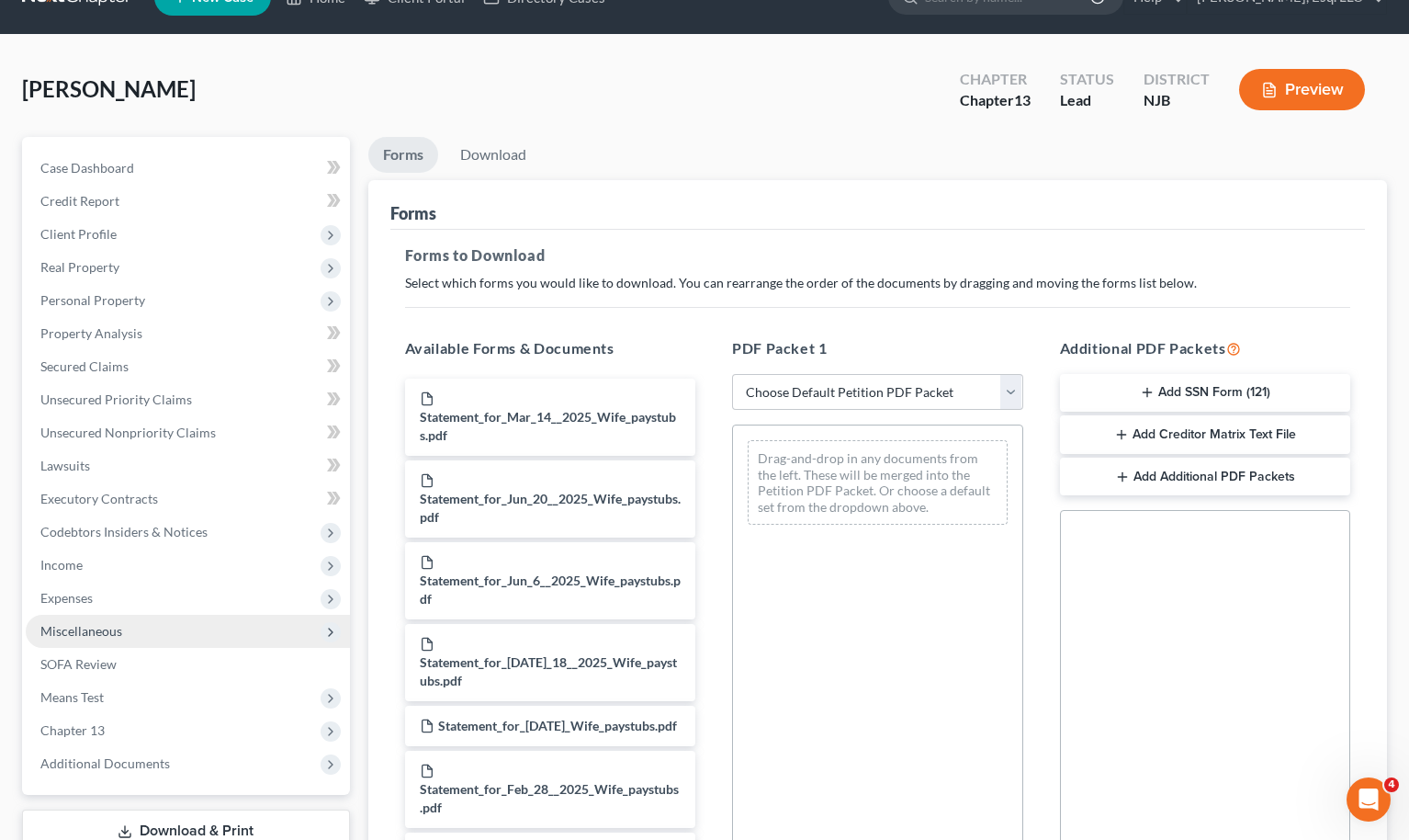
click at [131, 626] on span "Miscellaneous" at bounding box center [188, 631] width 324 height 33
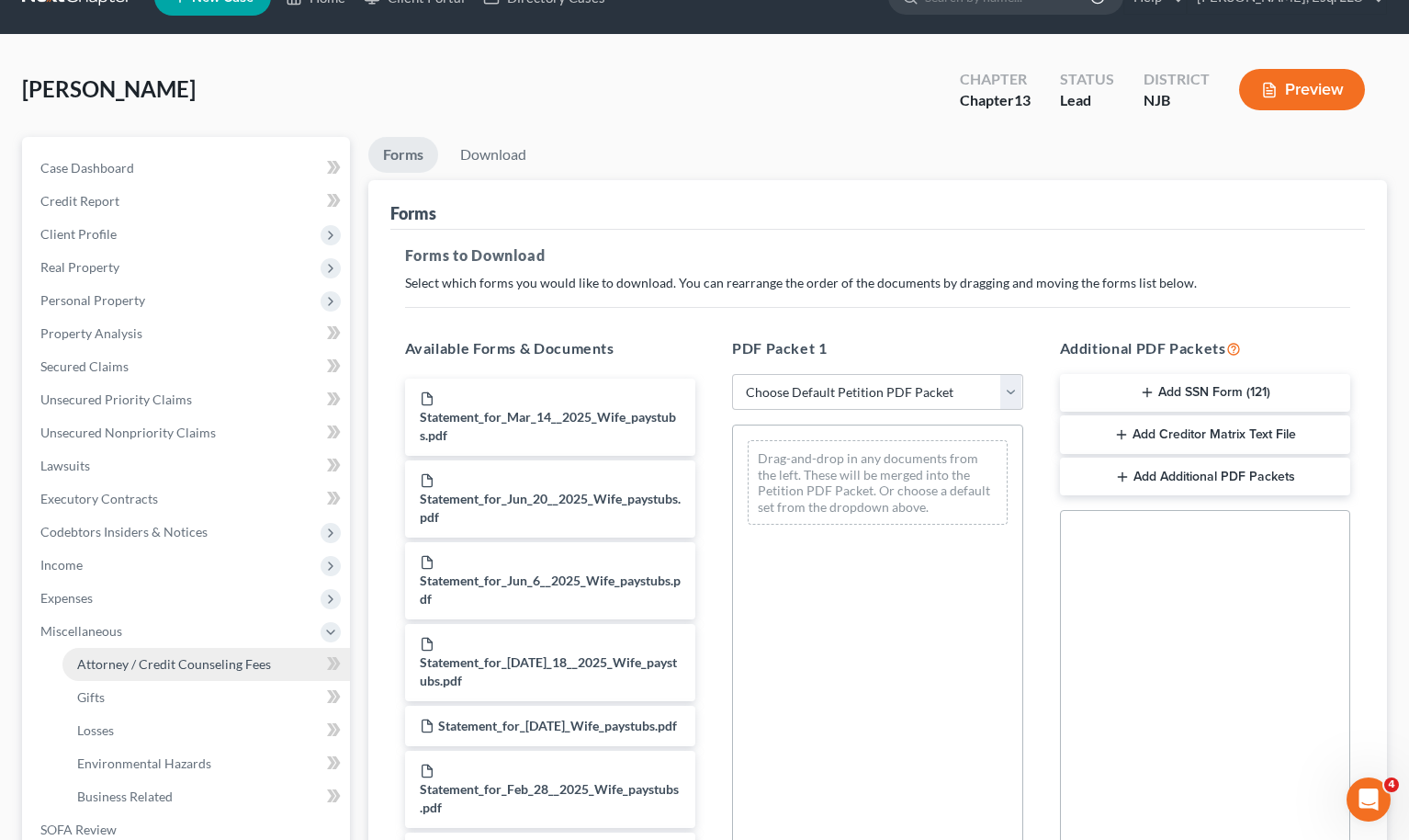
click at [141, 664] on span "Attorney / Credit Counseling Fees" at bounding box center [174, 664] width 194 height 15
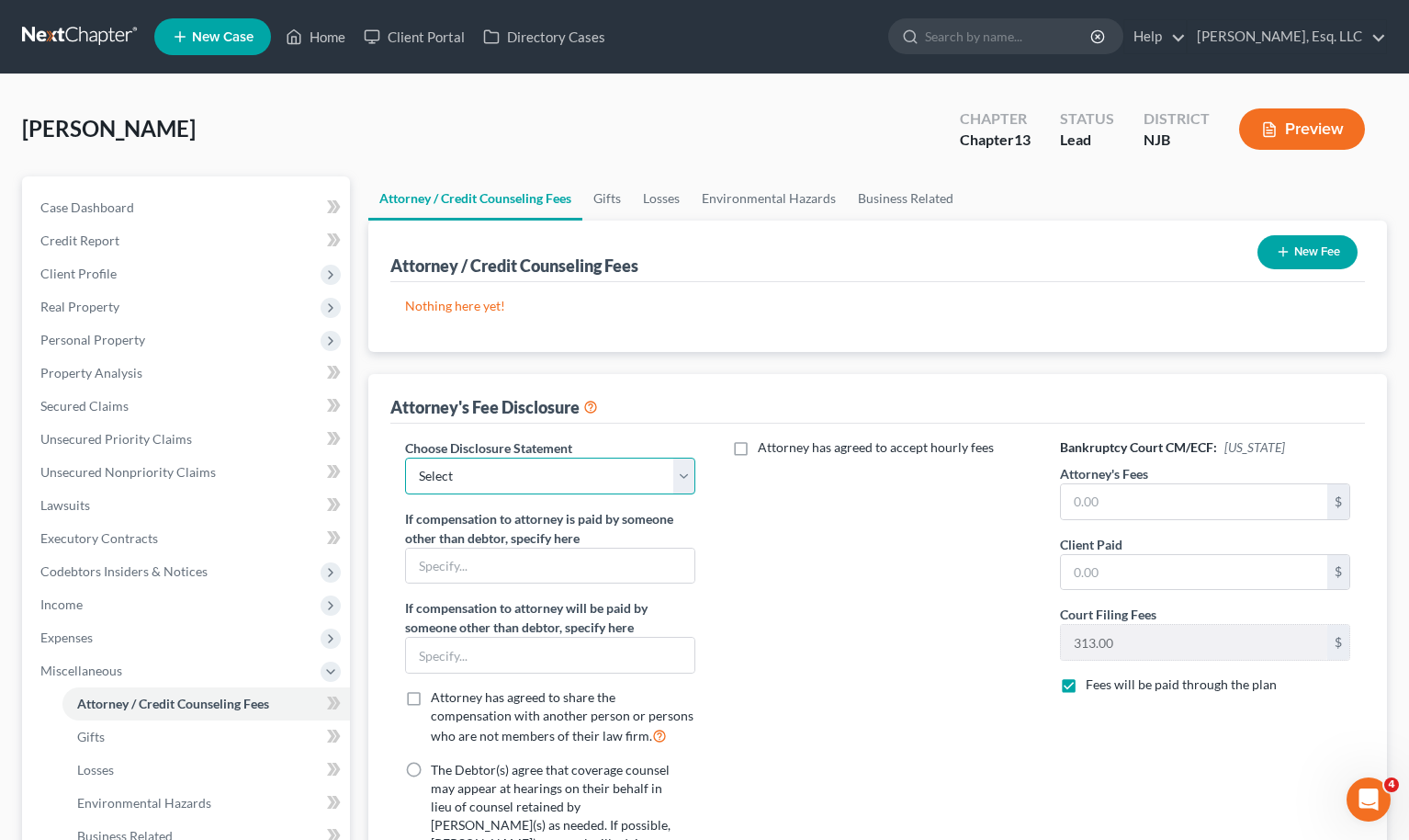
click at [587, 490] on select "Select Fee Disclosure" at bounding box center [551, 476] width 291 height 37
click at [549, 560] on input "text" at bounding box center [551, 566] width 289 height 35
click at [573, 485] on select "Select Fee Disclosure" at bounding box center [551, 476] width 291 height 37
select select "0"
click at [405, 458] on select "Select Fee Disclosure" at bounding box center [551, 476] width 291 height 37
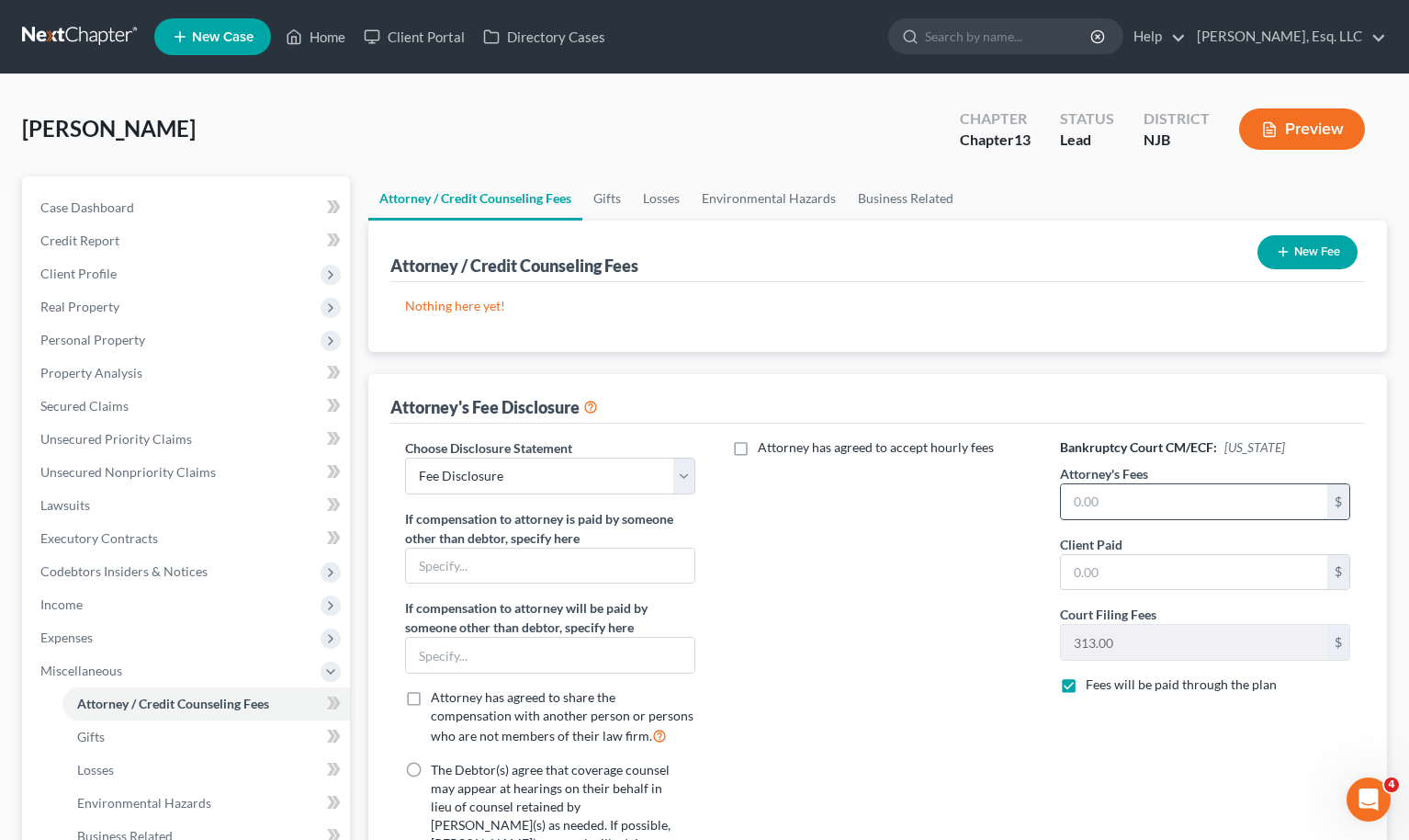
click at [871, 484] on input "text" at bounding box center [1195, 501] width 267 height 35
type input "2,500.00"
click at [871, 578] on input "text" at bounding box center [1195, 572] width 267 height 35
type input "2,500.00"
click at [871, 254] on button "New Fee" at bounding box center [1307, 252] width 100 height 34
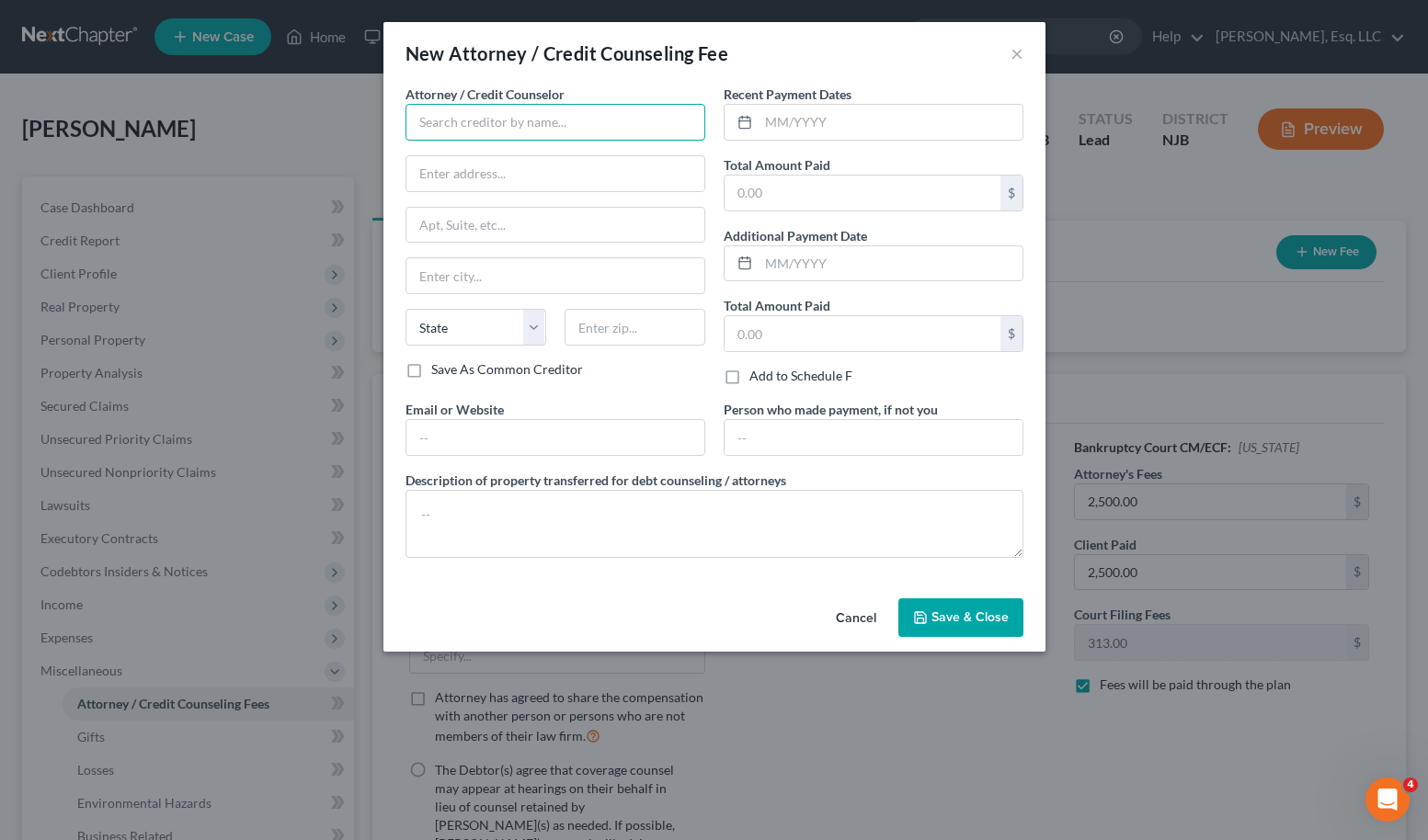
click at [592, 126] on input "text" at bounding box center [556, 122] width 300 height 37
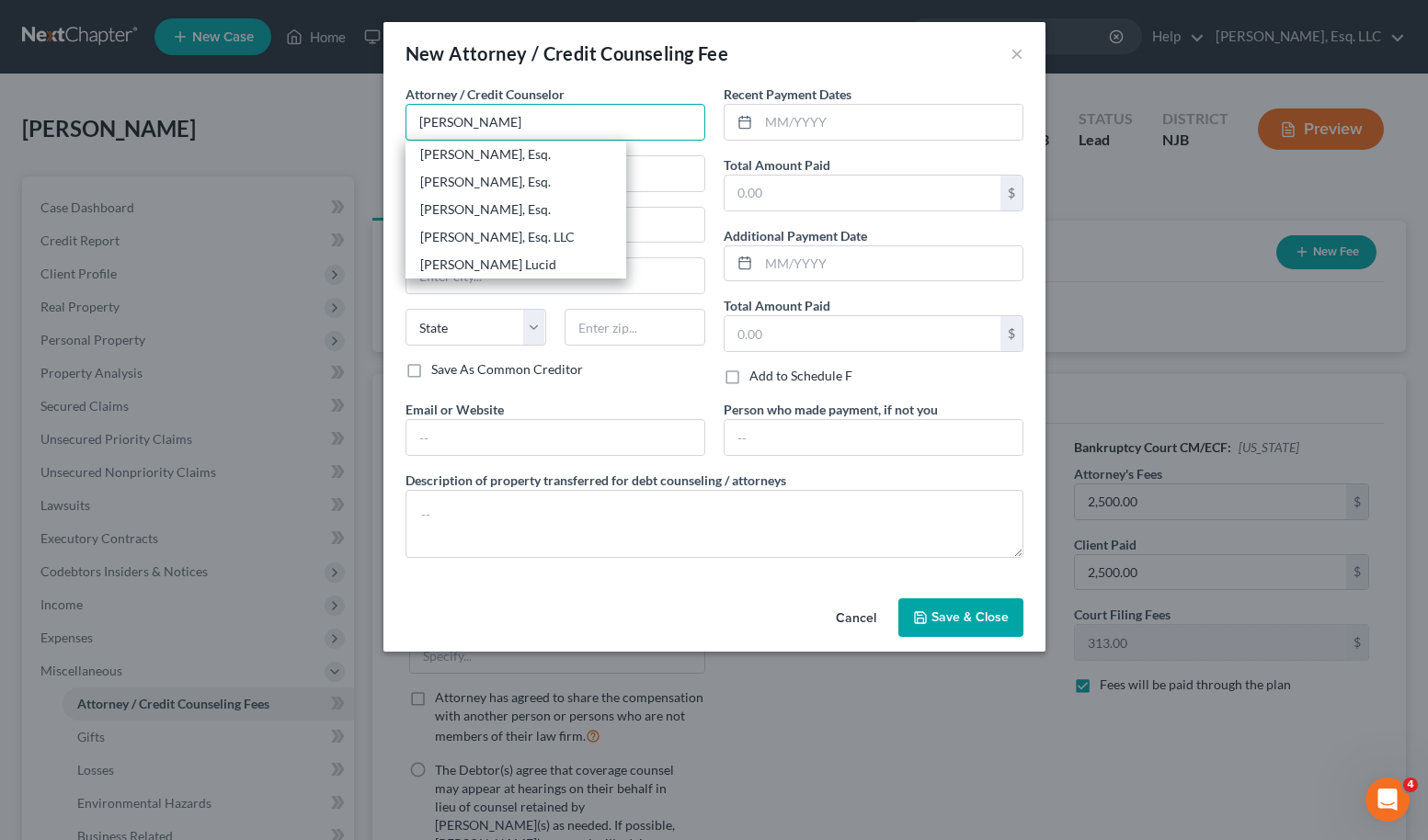
type input "[PERSON_NAME], Esq."
type input "1065 Rte 22W"
type input "Suite 2B"
type input "Bridgewater"
select select "33"
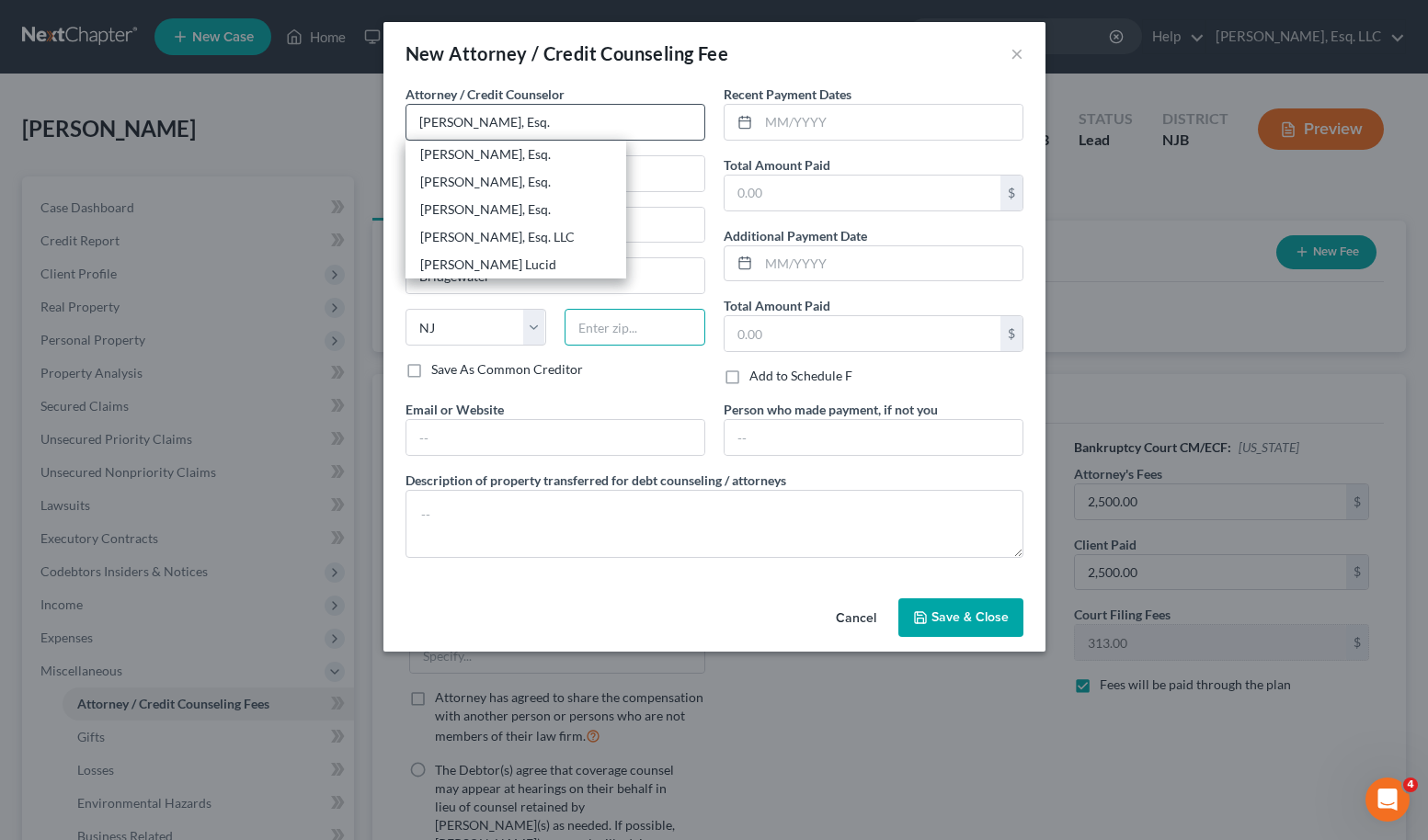
type input "08807"
type input "klucid@karinalucidlaw.com"
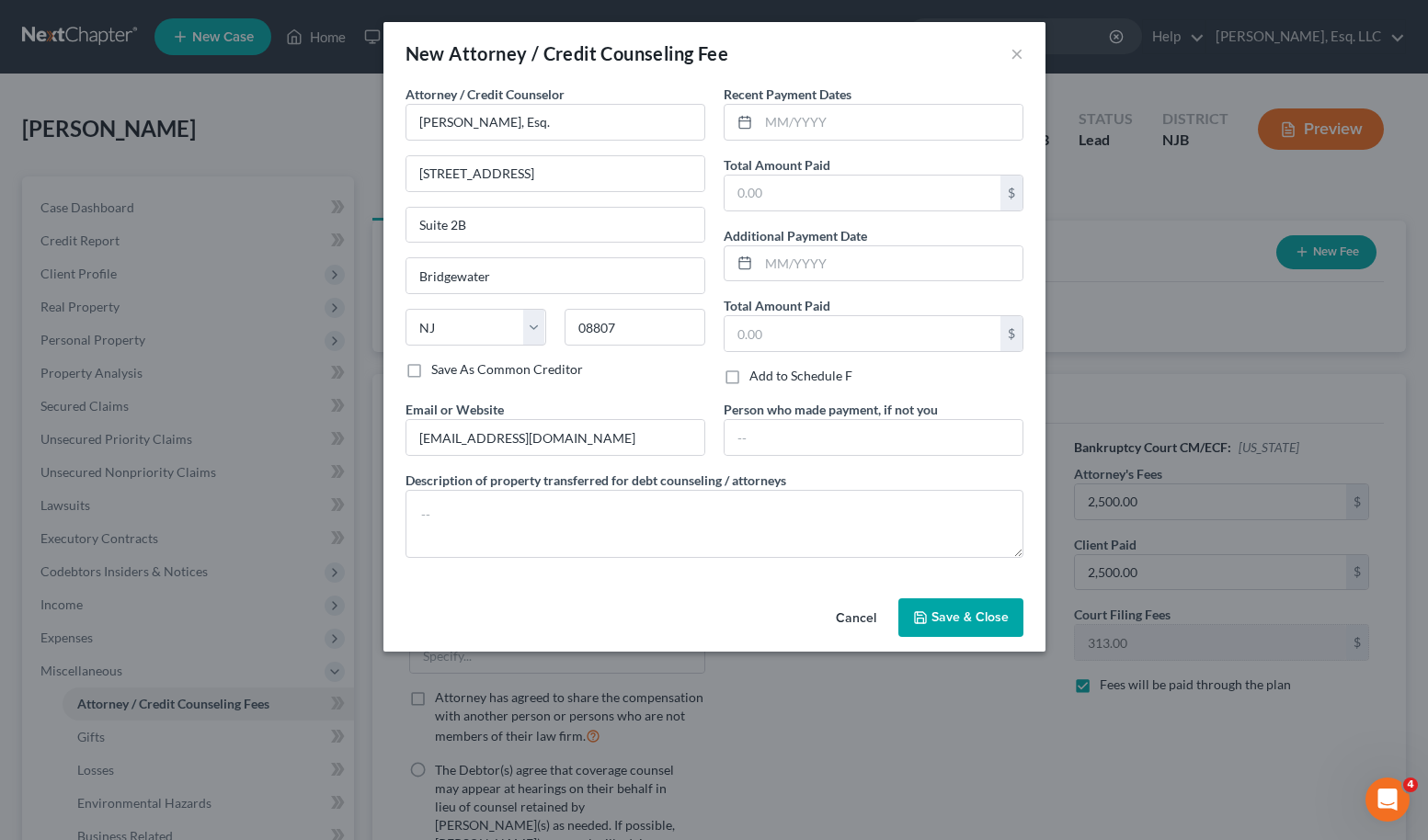
click at [639, 391] on div "Attorney / Credit Counselor * Karina Pia Lucid, Esq. 1065 Rte 22W Suite 2B Brid…" at bounding box center [555, 242] width 319 height 315
click at [798, 212] on div "Recent Payment Dates Total Amount Paid $ Additional Payment Date Total Amount P…" at bounding box center [873, 242] width 319 height 315
click at [785, 192] on input "text" at bounding box center [862, 193] width 276 height 35
type input "2,500.00"
click at [758, 328] on input "text" at bounding box center [862, 334] width 276 height 35
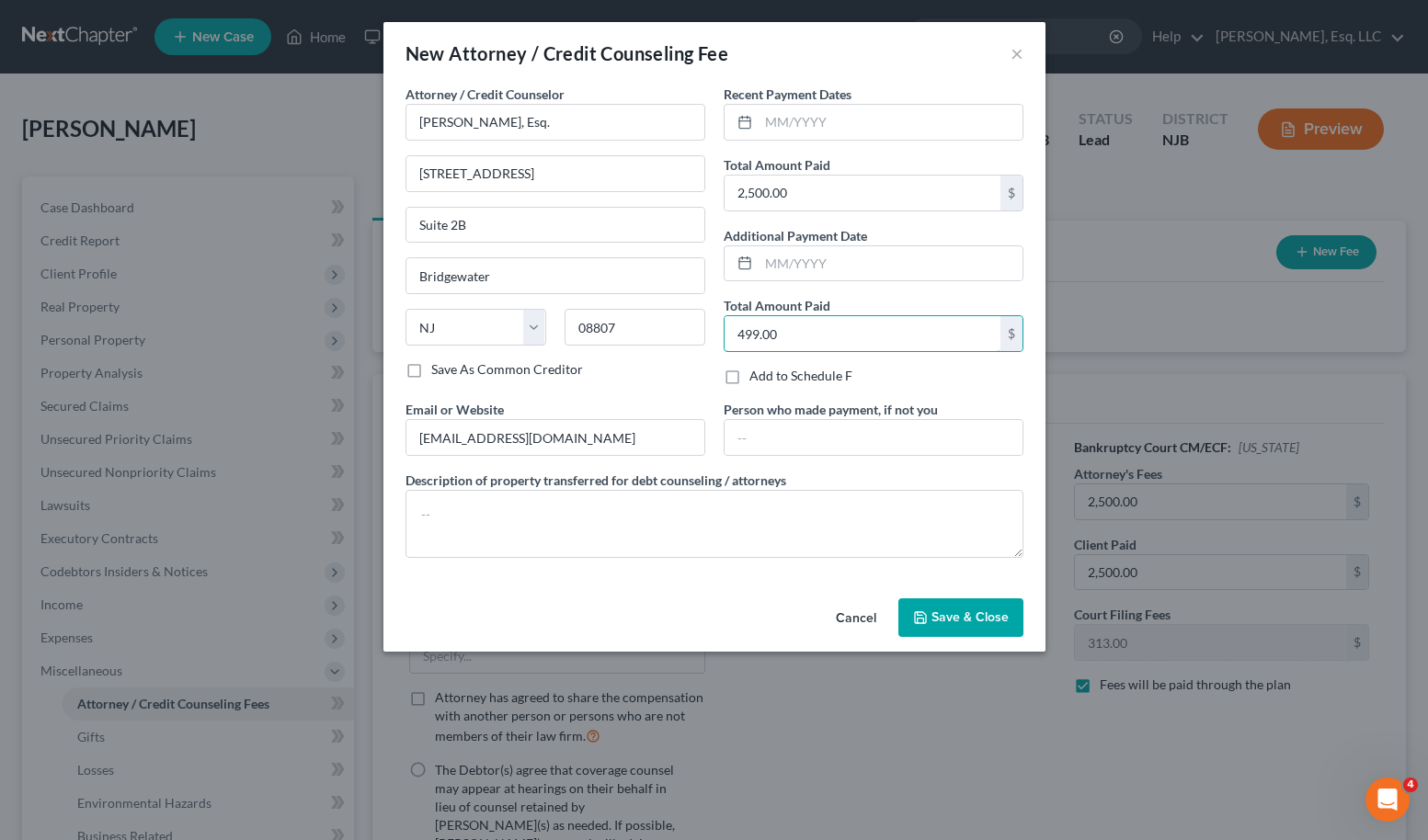
type input "499.00"
click at [871, 633] on button "Save & Close" at bounding box center [960, 617] width 125 height 39
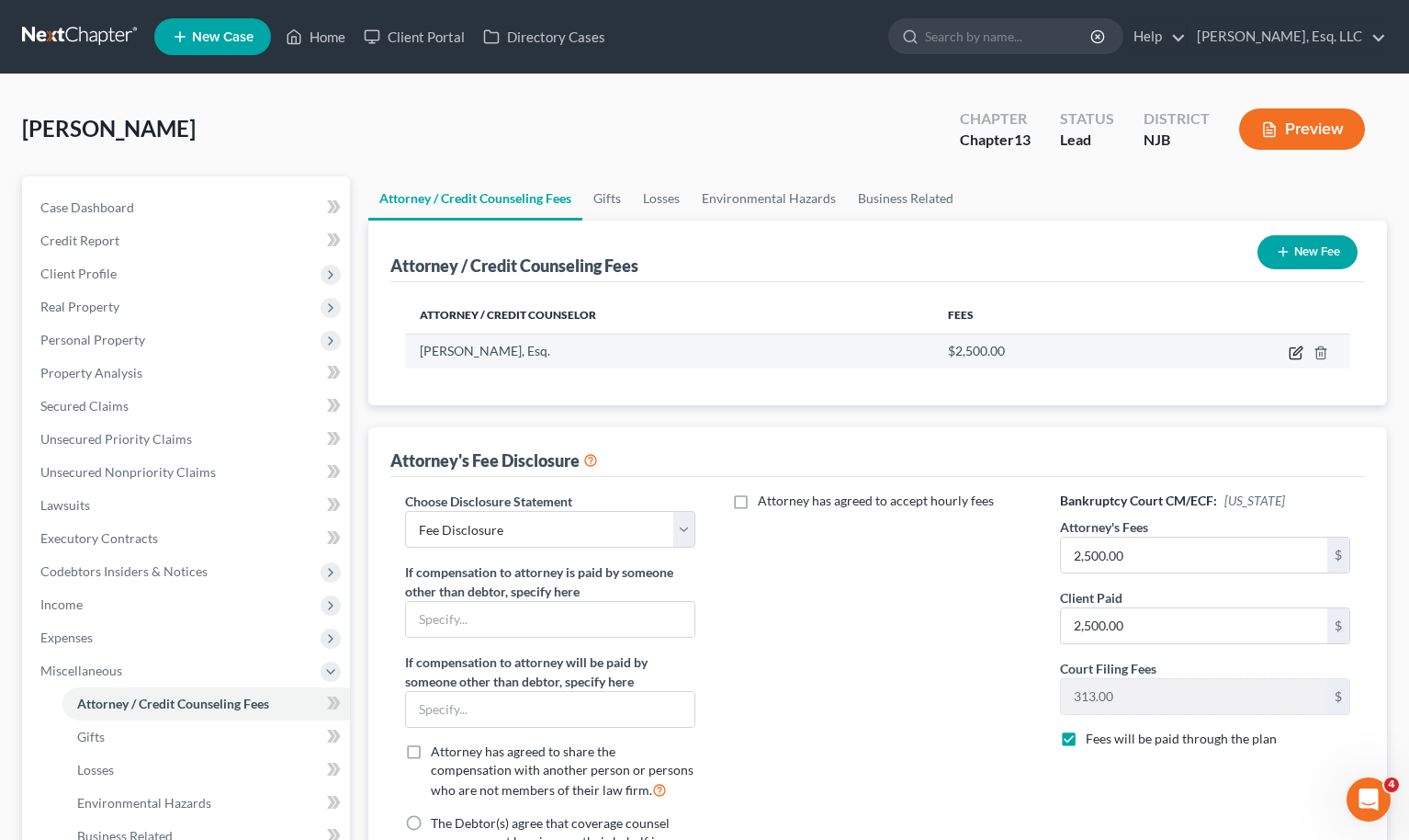
click at [871, 353] on icon "button" at bounding box center [1298, 350] width 9 height 9
select select "33"
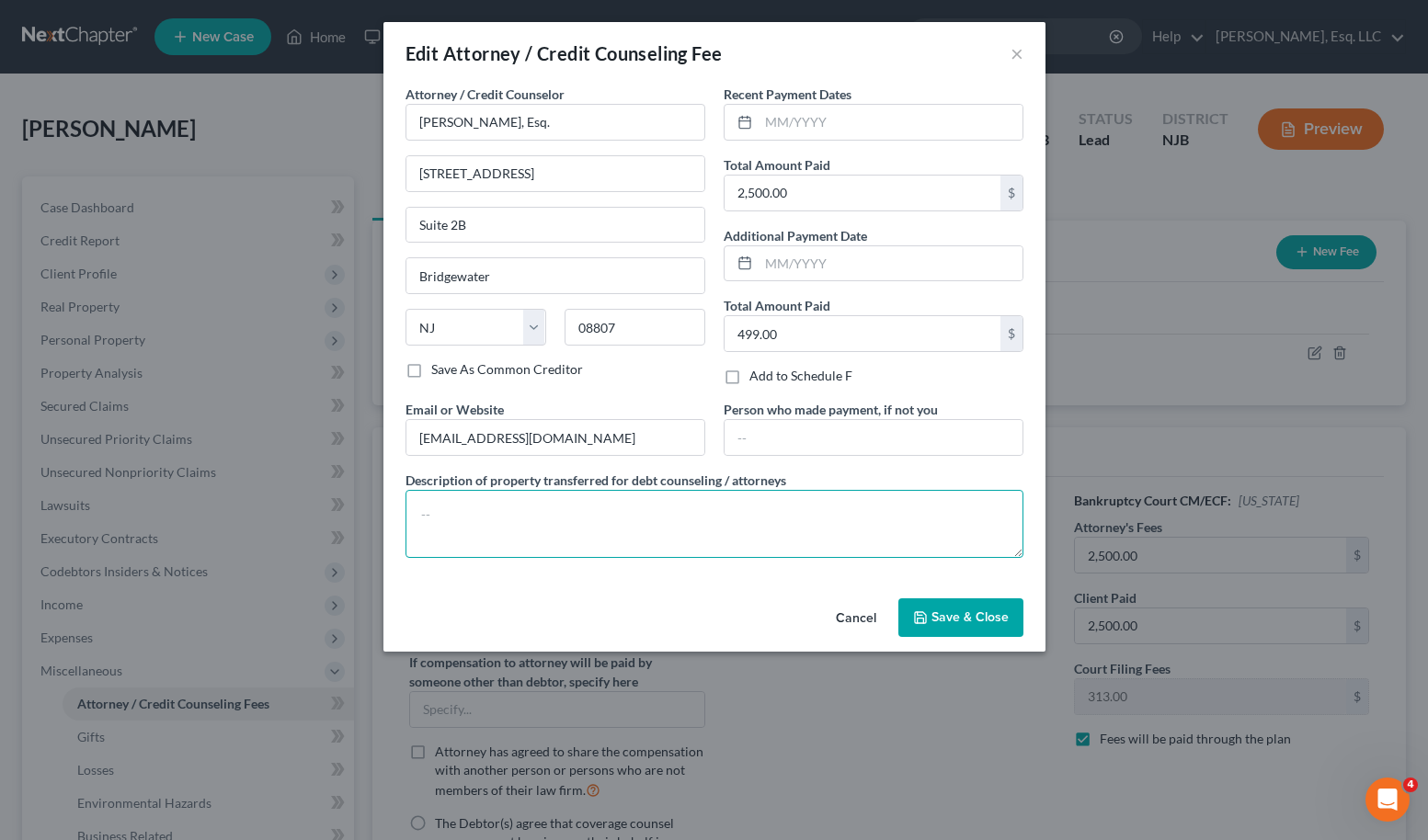
click at [750, 542] on textarea at bounding box center [714, 524] width 618 height 68
click at [510, 507] on textarea "Debtor has paid $2,500 to the attorney for service" at bounding box center [714, 524] width 618 height 68
click at [562, 514] on textarea "Debtor has paid a $2,500 to the attorney for service" at bounding box center [714, 524] width 618 height 68
click at [814, 515] on textarea "Debtor has paid a $2,500 deposit to the attorney for service" at bounding box center [714, 524] width 618 height 68
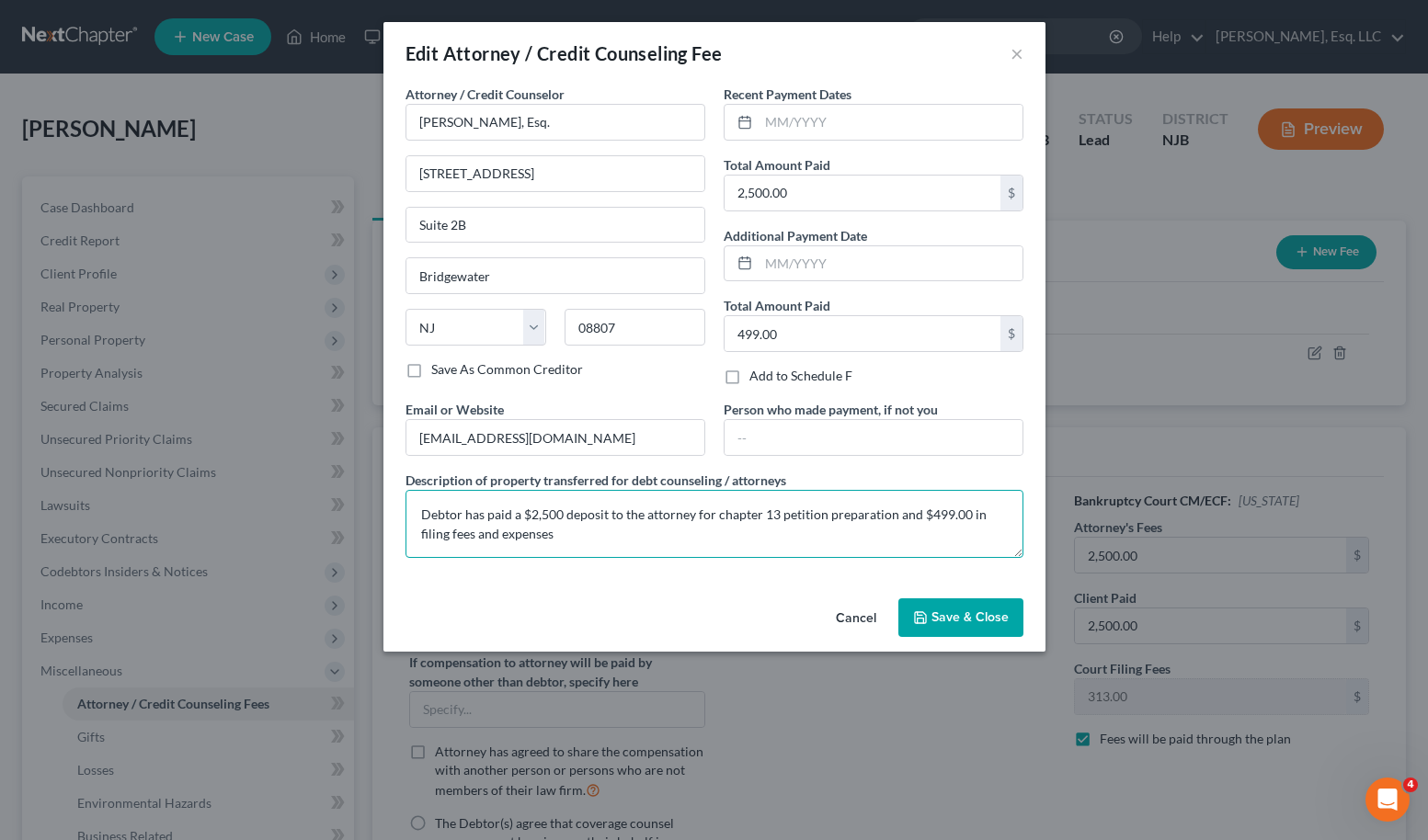
click at [501, 534] on textarea "Debtor has paid a $2,500 deposit to the attorney for chapter 13 petition prepar…" at bounding box center [714, 524] width 618 height 68
click at [596, 538] on textarea "Debtor has paid a $2,500 deposit to the attorney for chapter 13 petition prepar…" at bounding box center [714, 524] width 618 height 68
click at [602, 540] on textarea "Debtor has paid a $2,500 deposit to the attorney for chapter 13 petition prepar…" at bounding box center [714, 524] width 618 height 68
click at [704, 536] on textarea "Debtor has paid a $2,500 deposit to the attorney for chapter 13 petition prepar…" at bounding box center [714, 524] width 618 height 68
type textarea "Debtor has paid a $2,500 deposit to the attorney for chapter 13 petition prepar…"
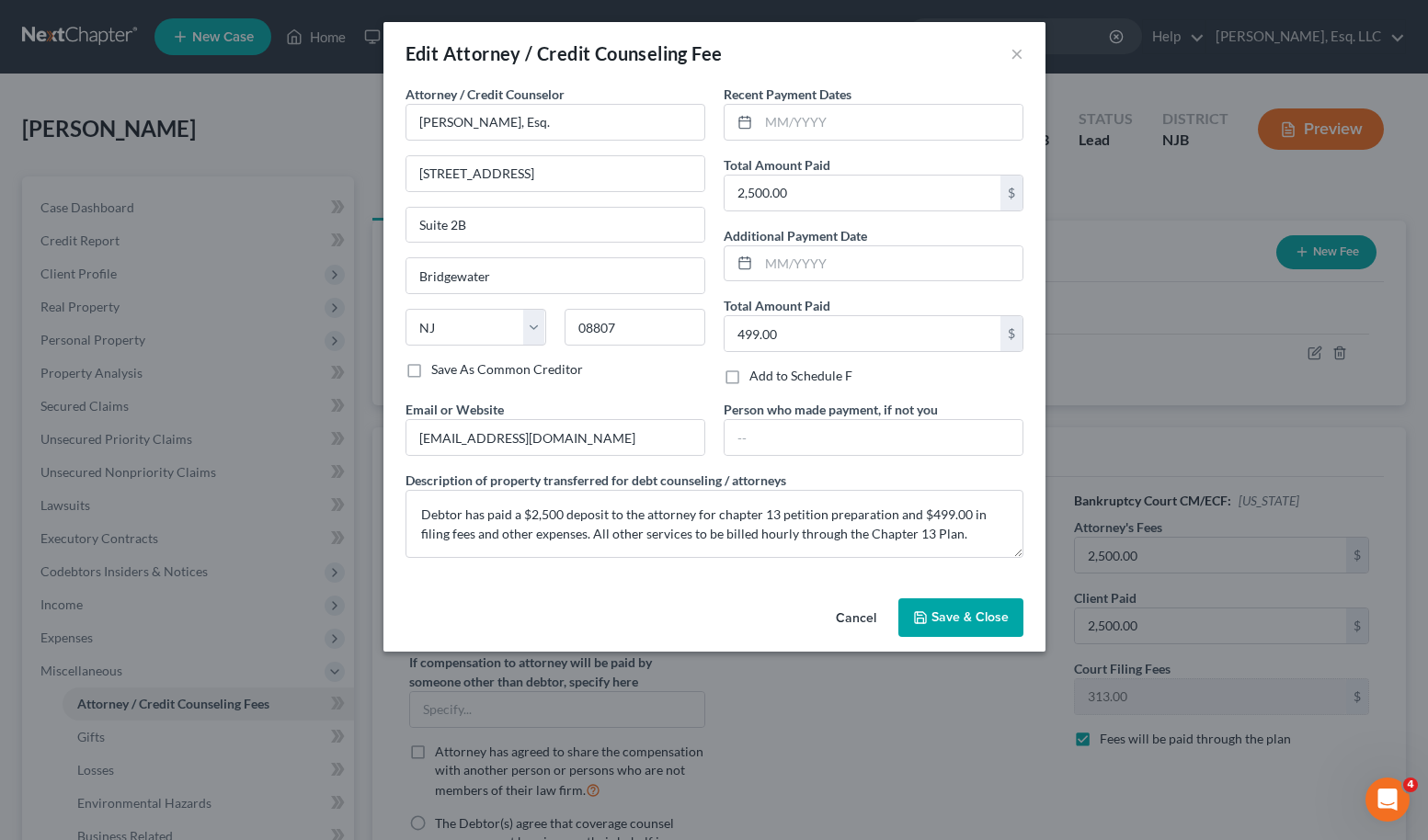
click at [871, 615] on span "Save & Close" at bounding box center [970, 617] width 77 height 15
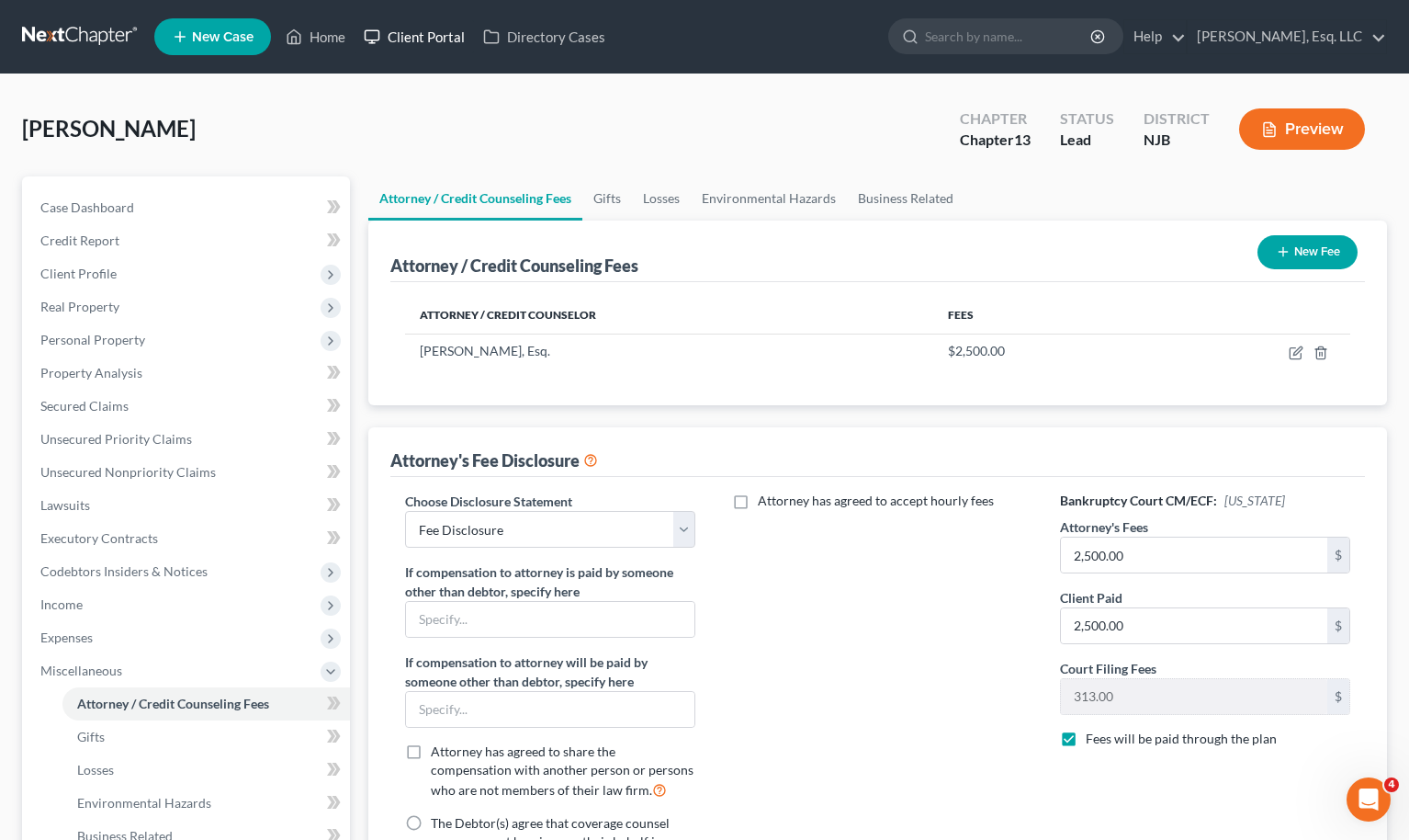
click at [384, 45] on link "Client Portal" at bounding box center [413, 37] width 119 height 33
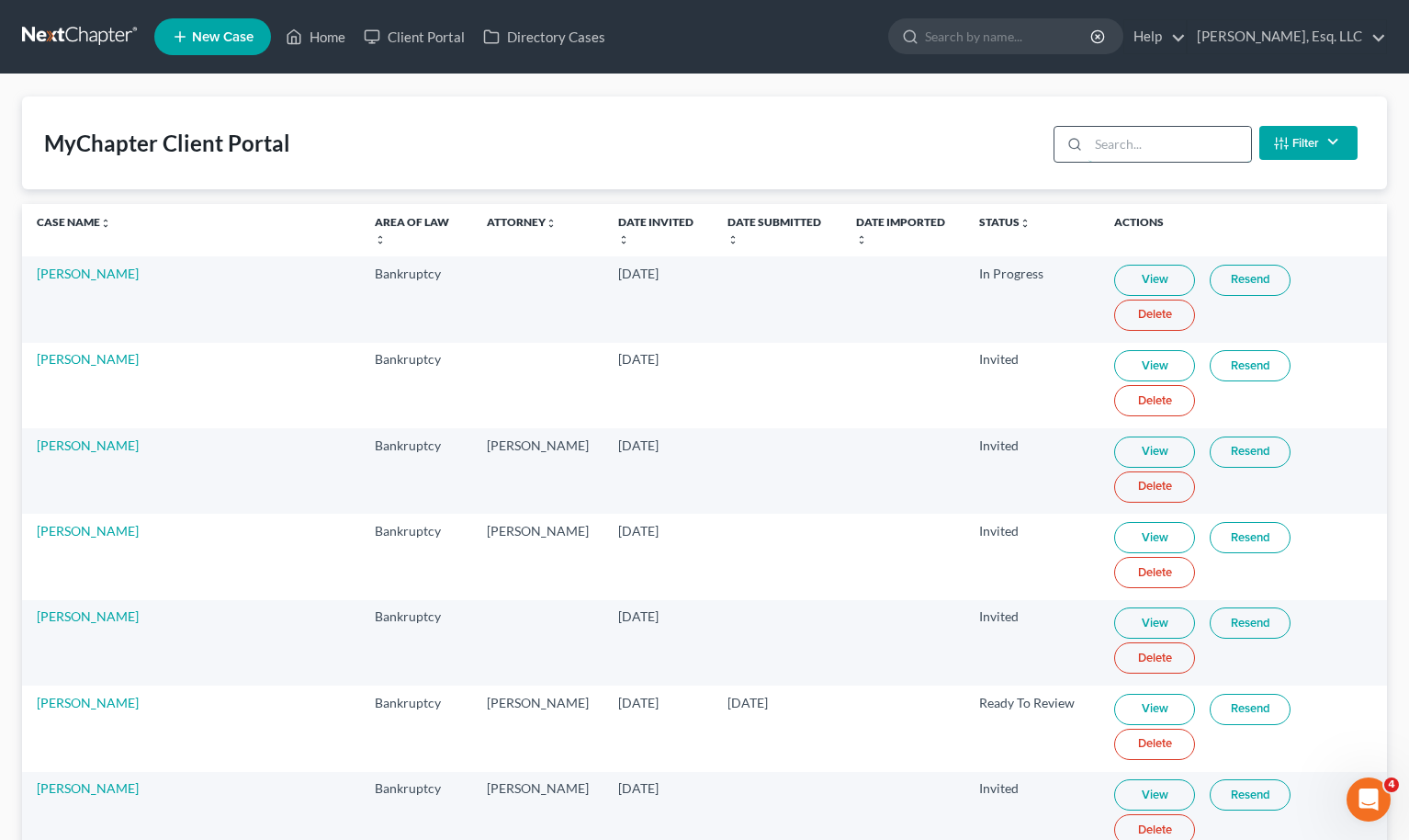
click at [871, 146] on input "search" at bounding box center [1170, 144] width 163 height 35
click at [871, 138] on input "search" at bounding box center [1170, 144] width 163 height 35
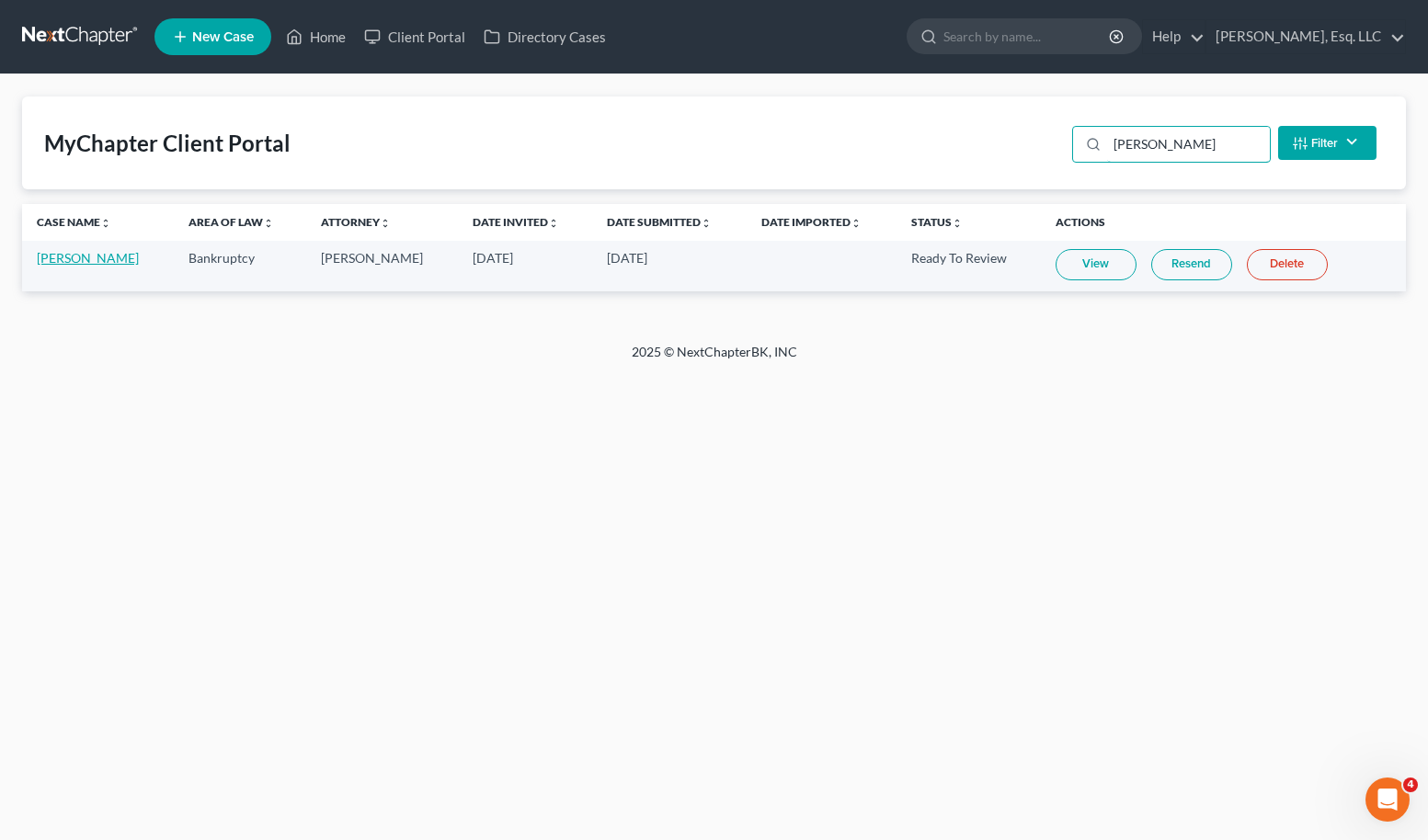
type input "odett"
click at [89, 264] on link "[PERSON_NAME]" at bounding box center [87, 257] width 102 height 15
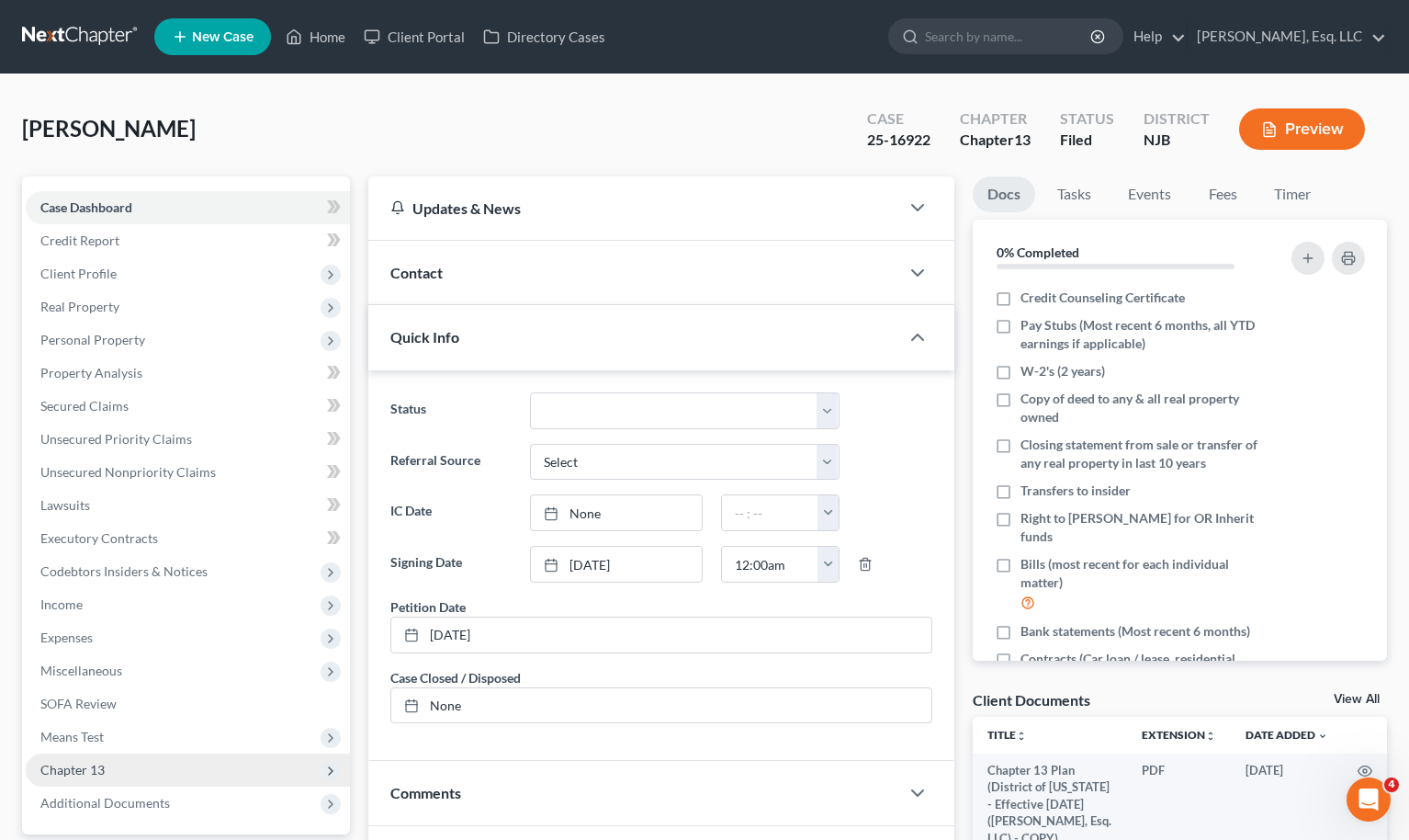
click at [94, 765] on span "Chapter 13" at bounding box center [73, 769] width 64 height 15
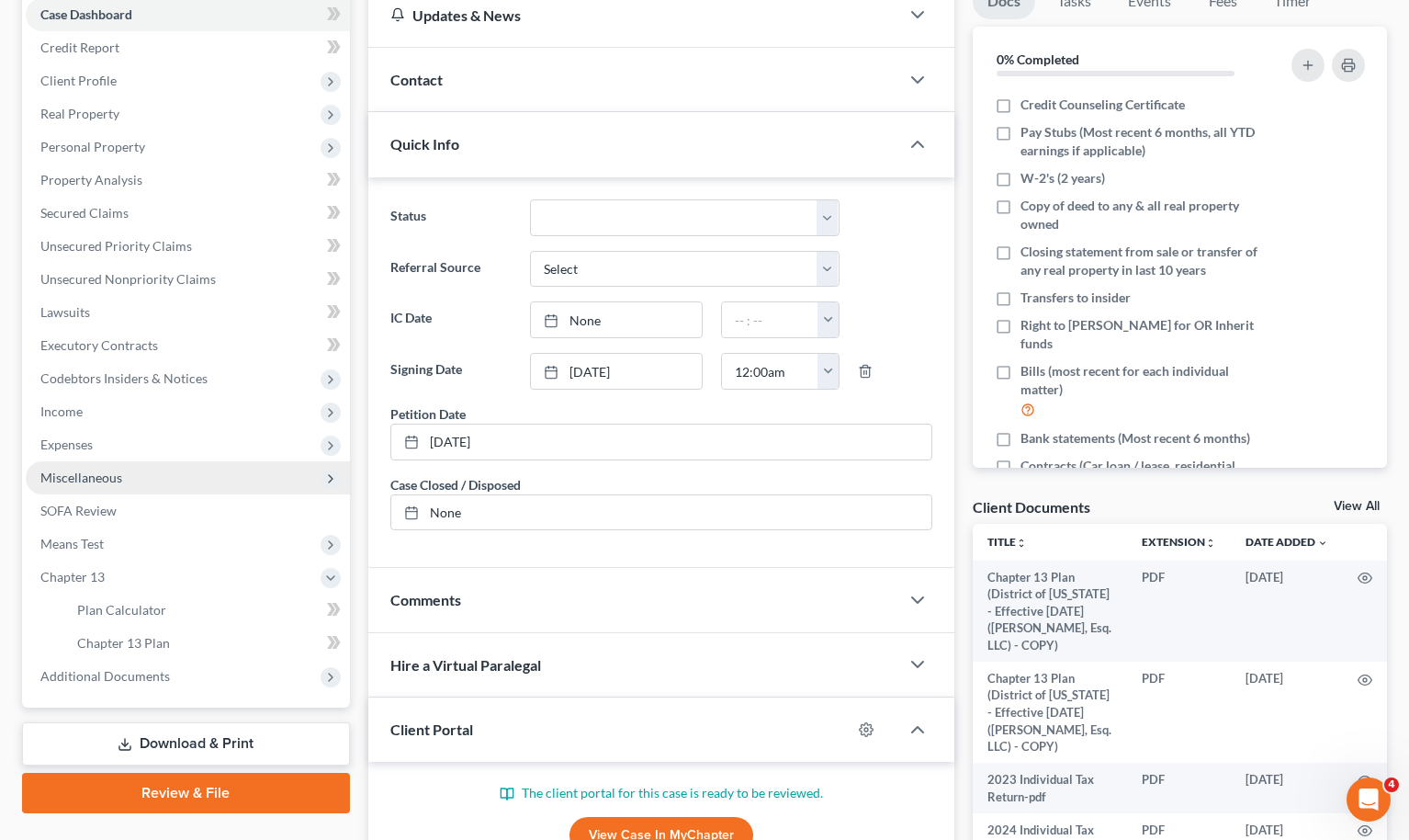
click at [102, 490] on span "Miscellaneous" at bounding box center [188, 478] width 324 height 33
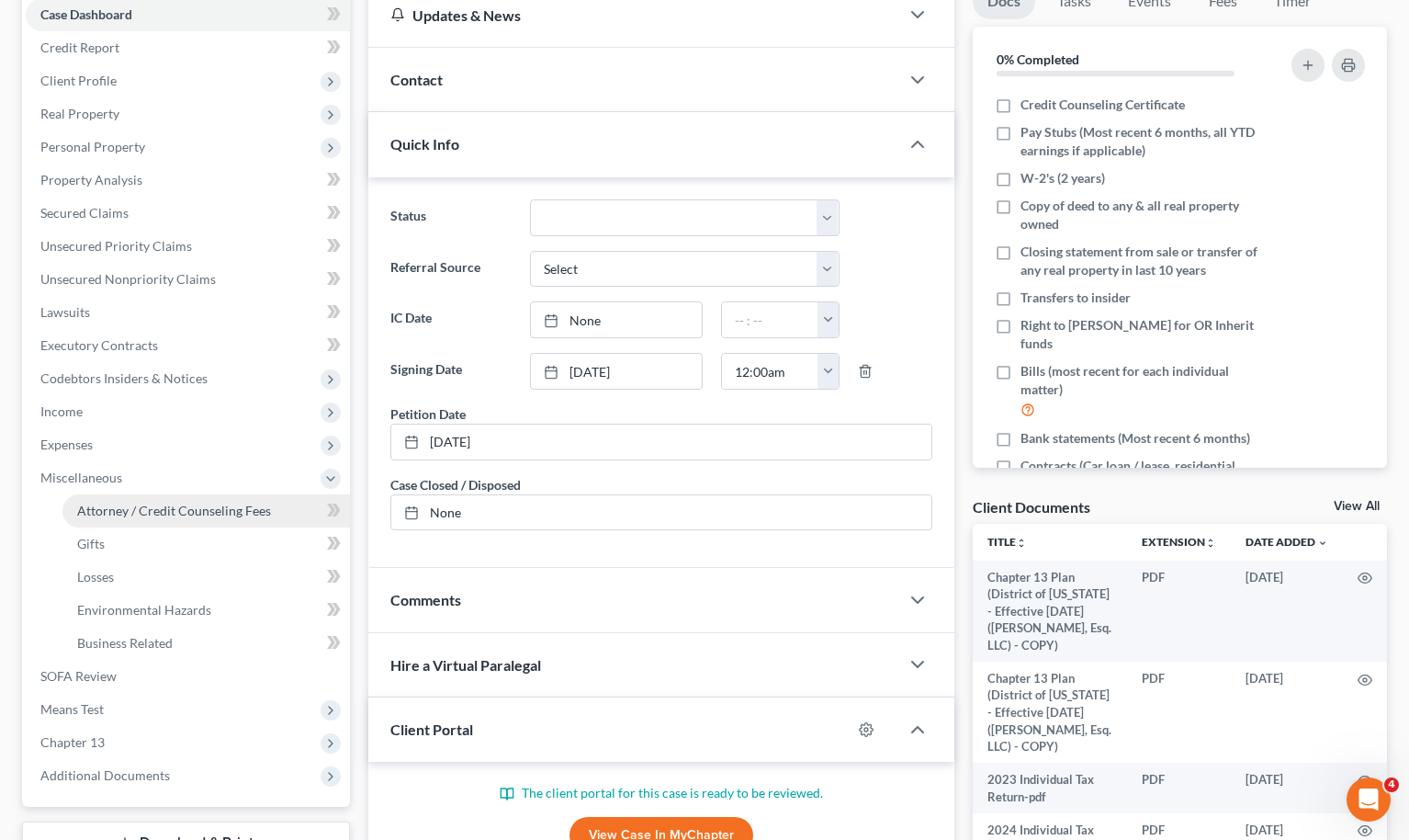
click at [111, 517] on span "Attorney / Credit Counseling Fees" at bounding box center [174, 510] width 194 height 15
select select "0"
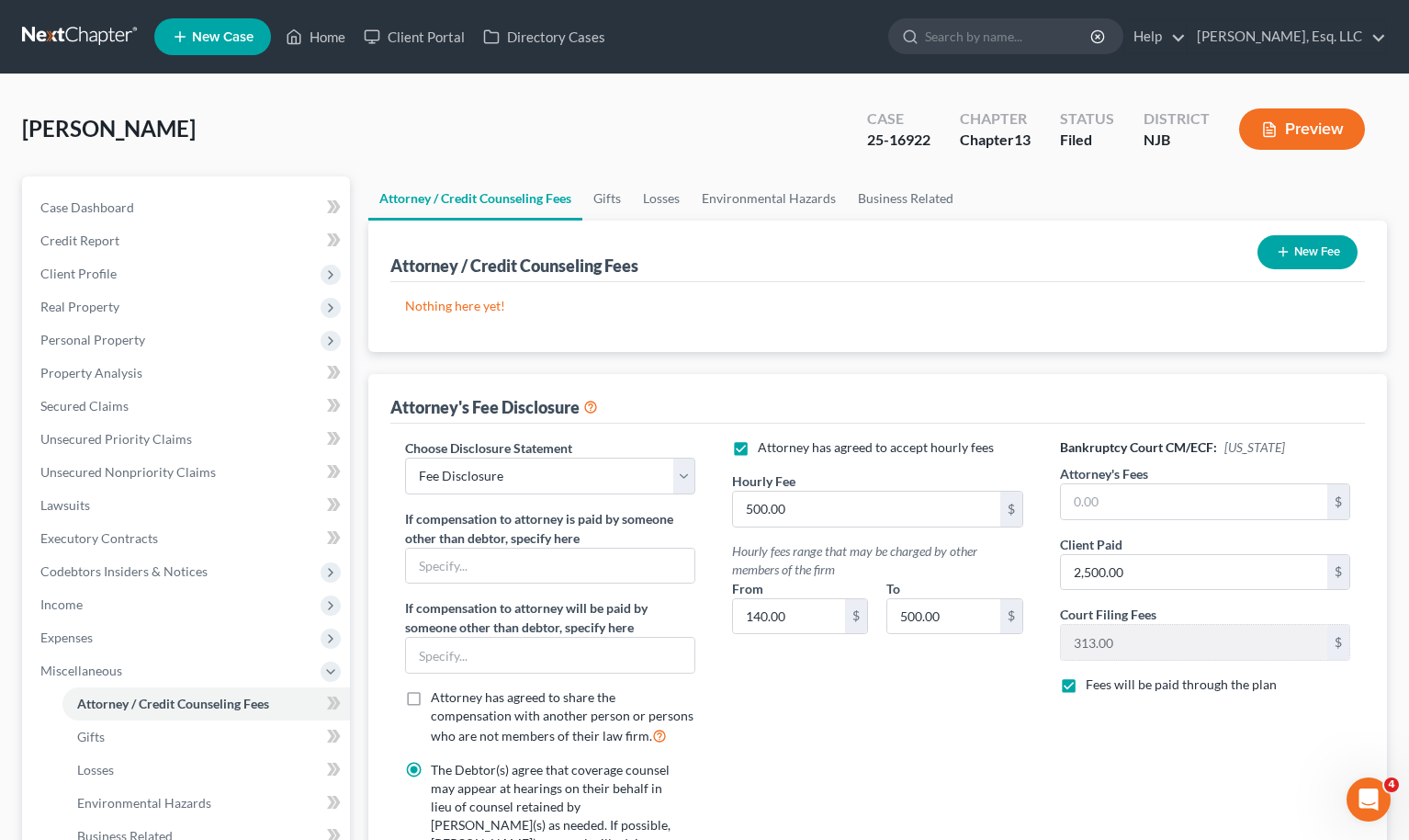
click at [800, 568] on div "Hourly fees range that may be charged by other members of the firm" at bounding box center [878, 560] width 291 height 37
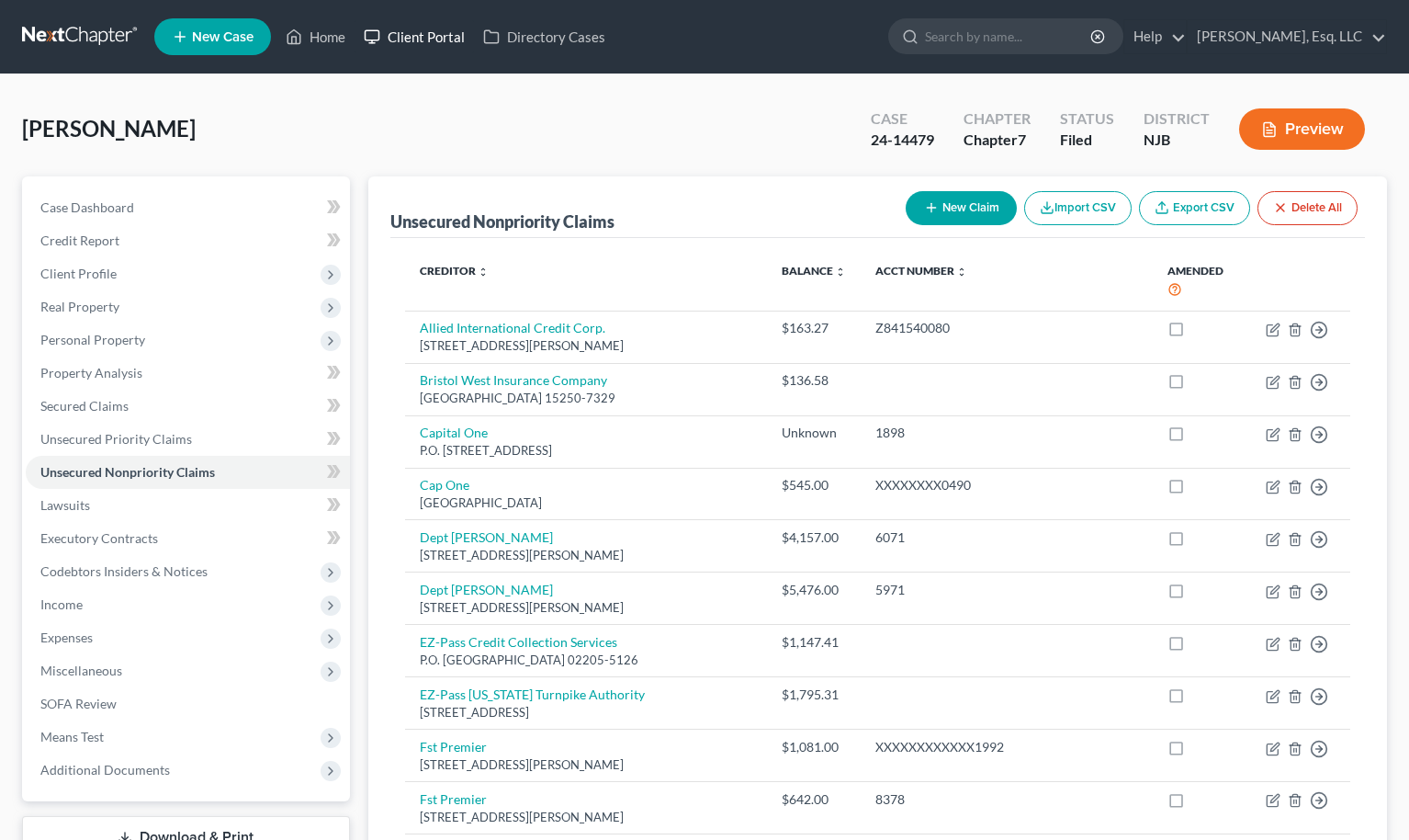
click at [421, 35] on link "Client Portal" at bounding box center [413, 37] width 119 height 33
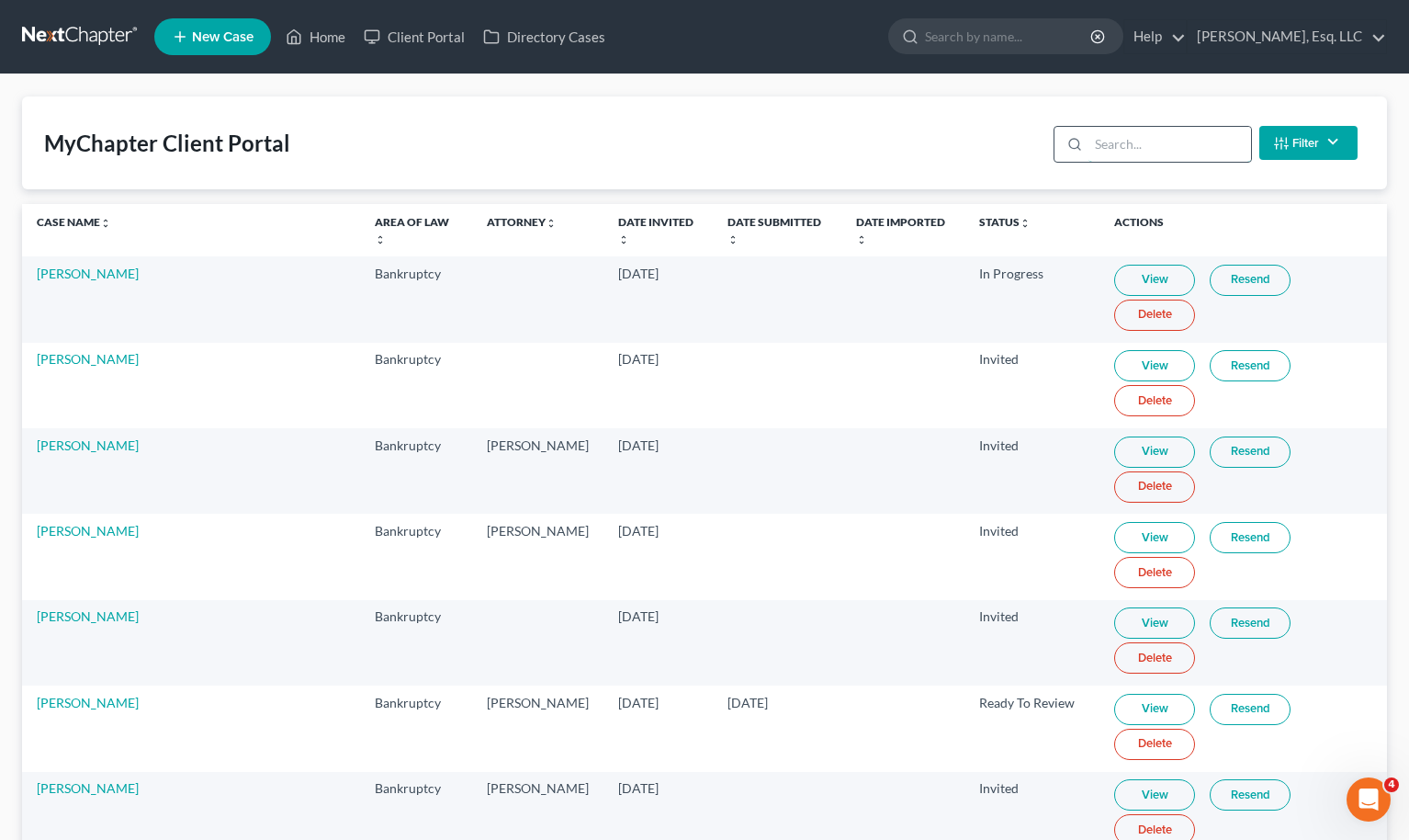
click at [1172, 144] on input "search" at bounding box center [1170, 144] width 163 height 35
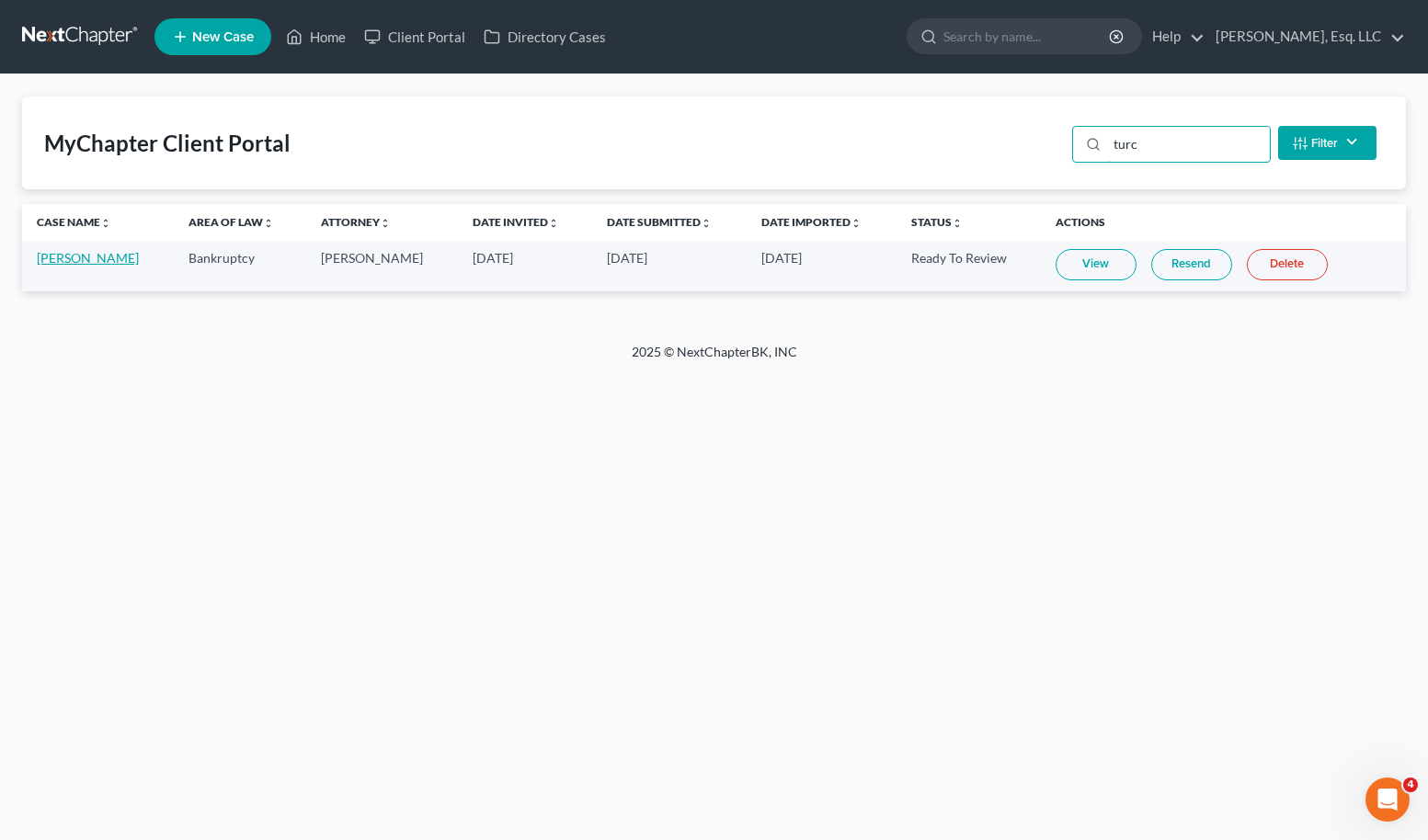
type input "turc"
click at [85, 261] on link "[PERSON_NAME]" at bounding box center [87, 257] width 102 height 15
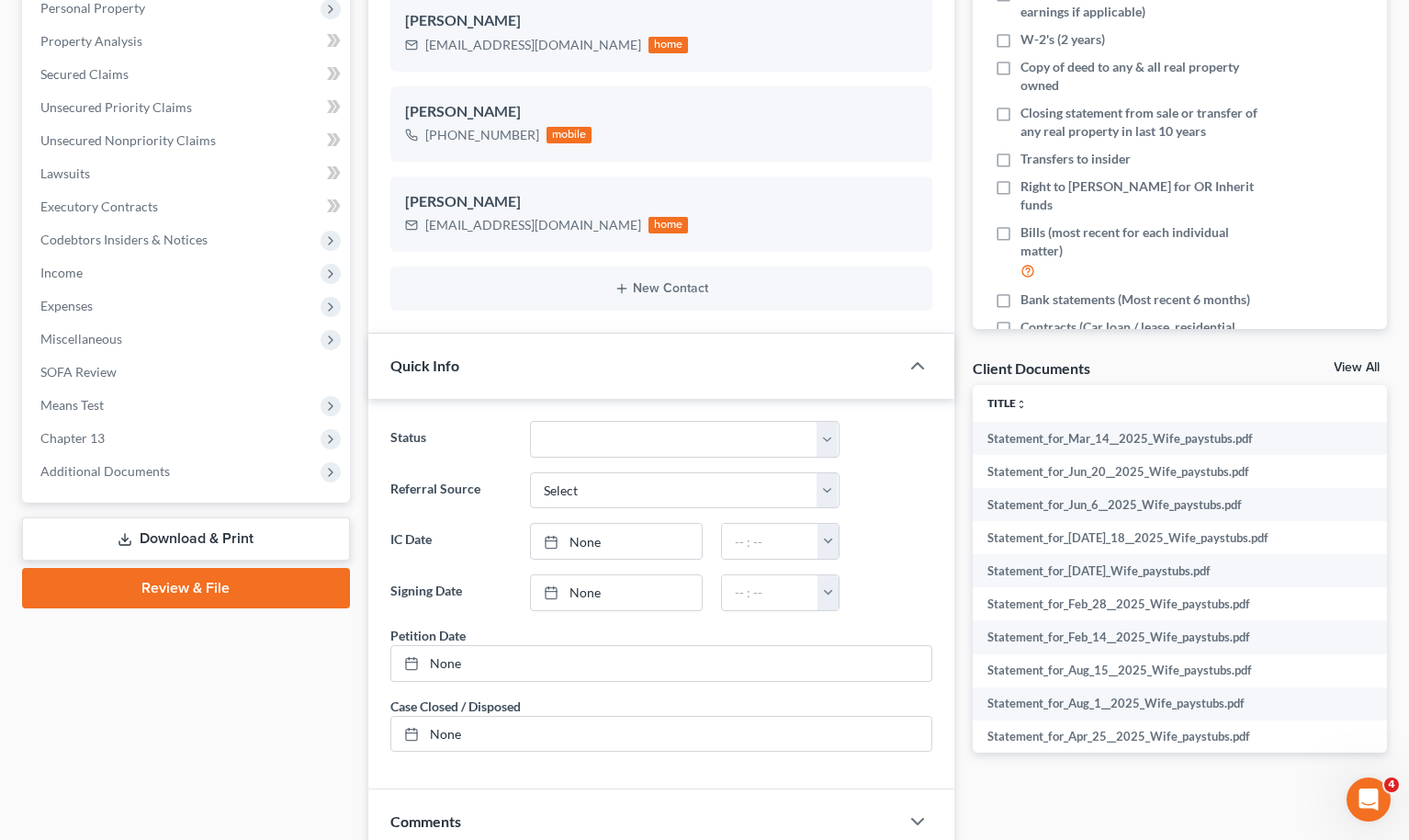
scroll to position [318, 0]
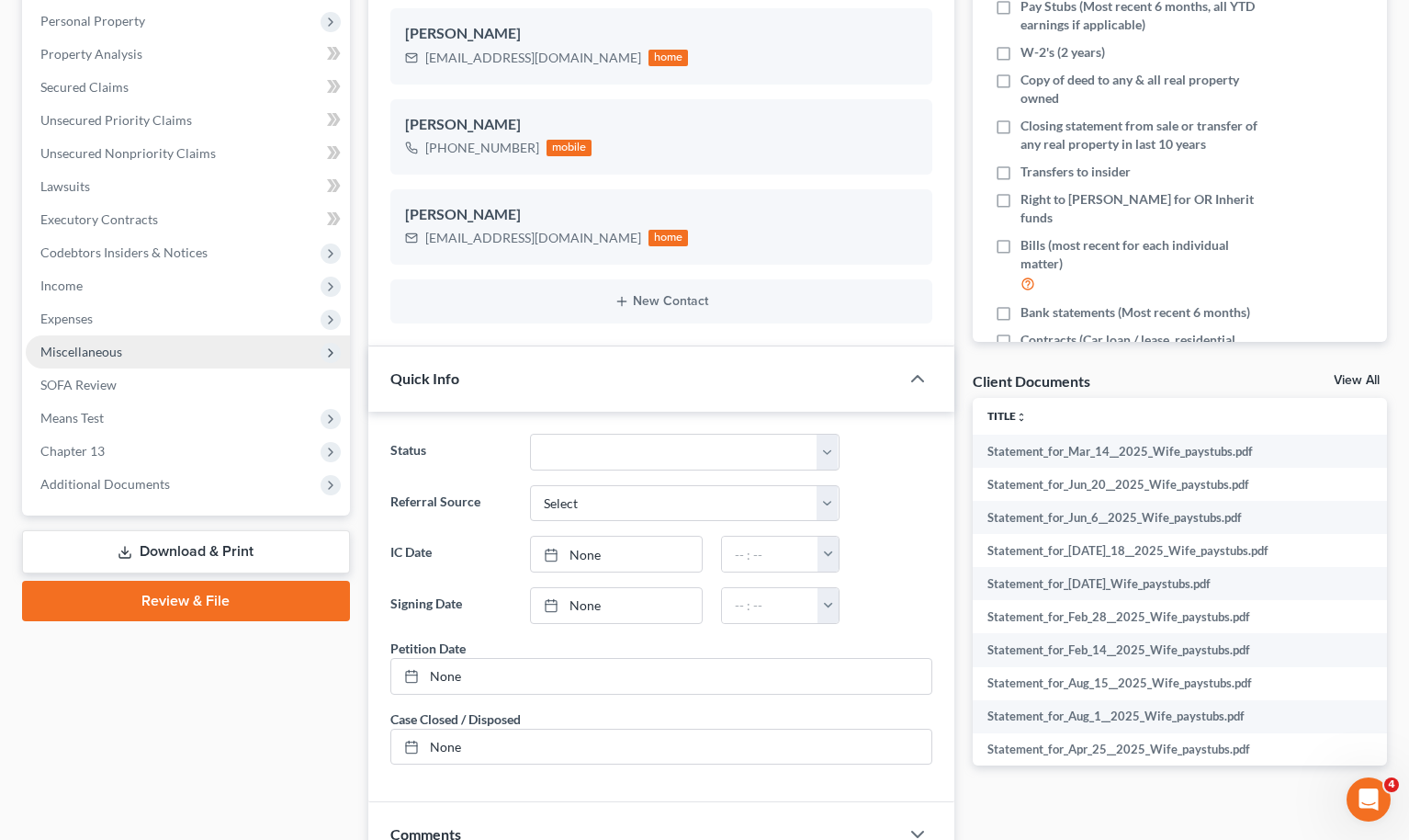
click at [123, 355] on span "Miscellaneous" at bounding box center [188, 352] width 324 height 33
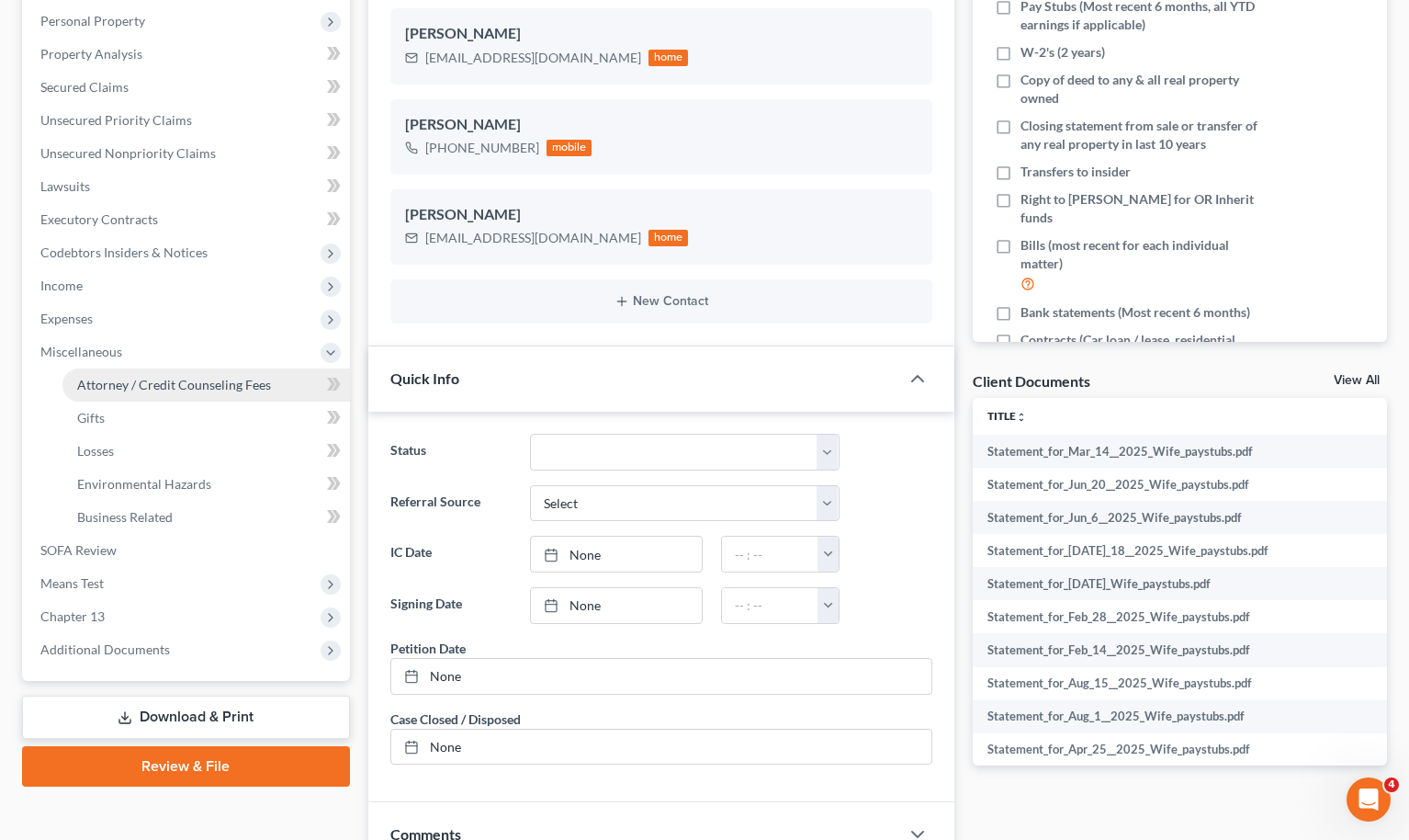
click at [140, 391] on span "Attorney / Credit Counseling Fees" at bounding box center [174, 384] width 194 height 15
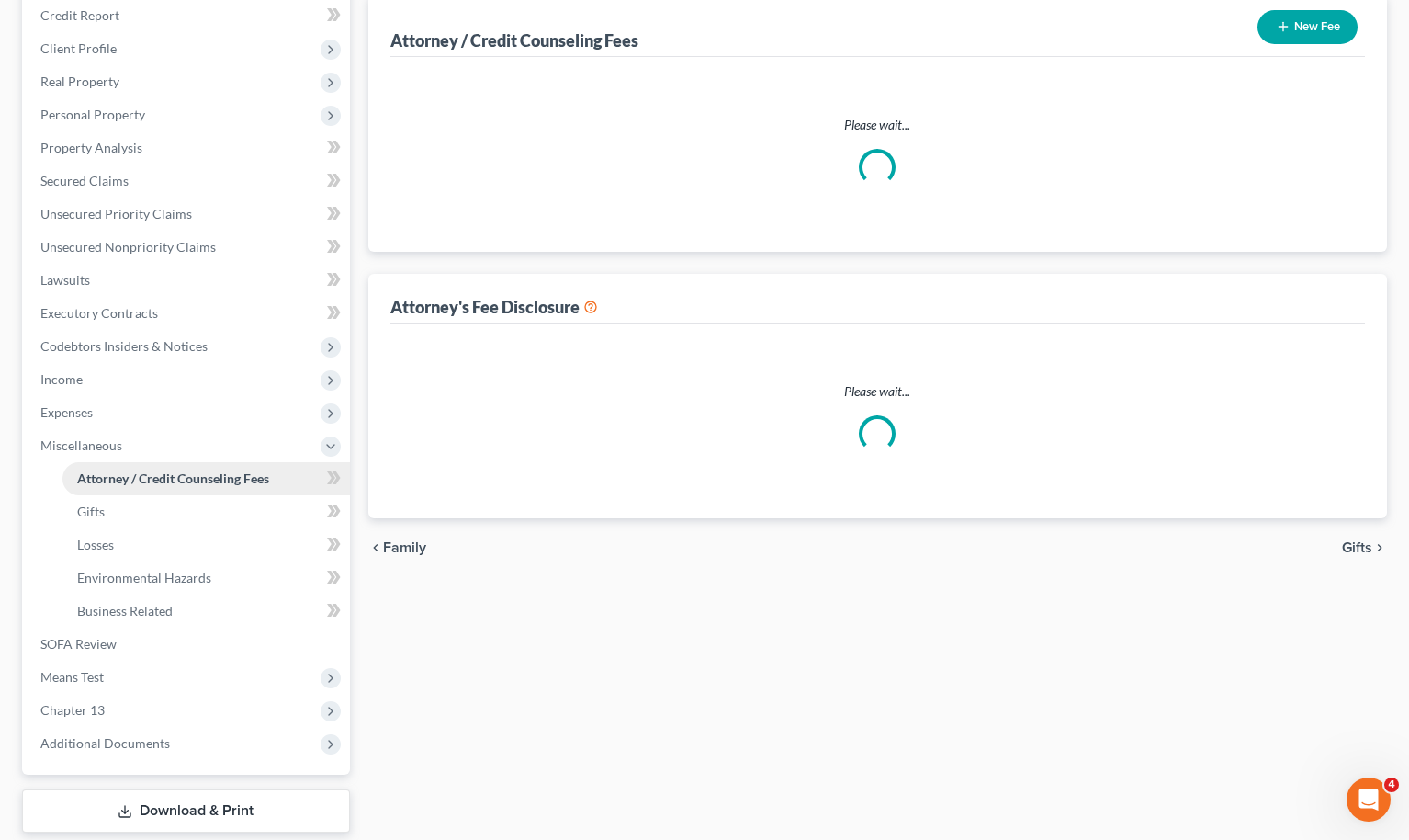
select select "0"
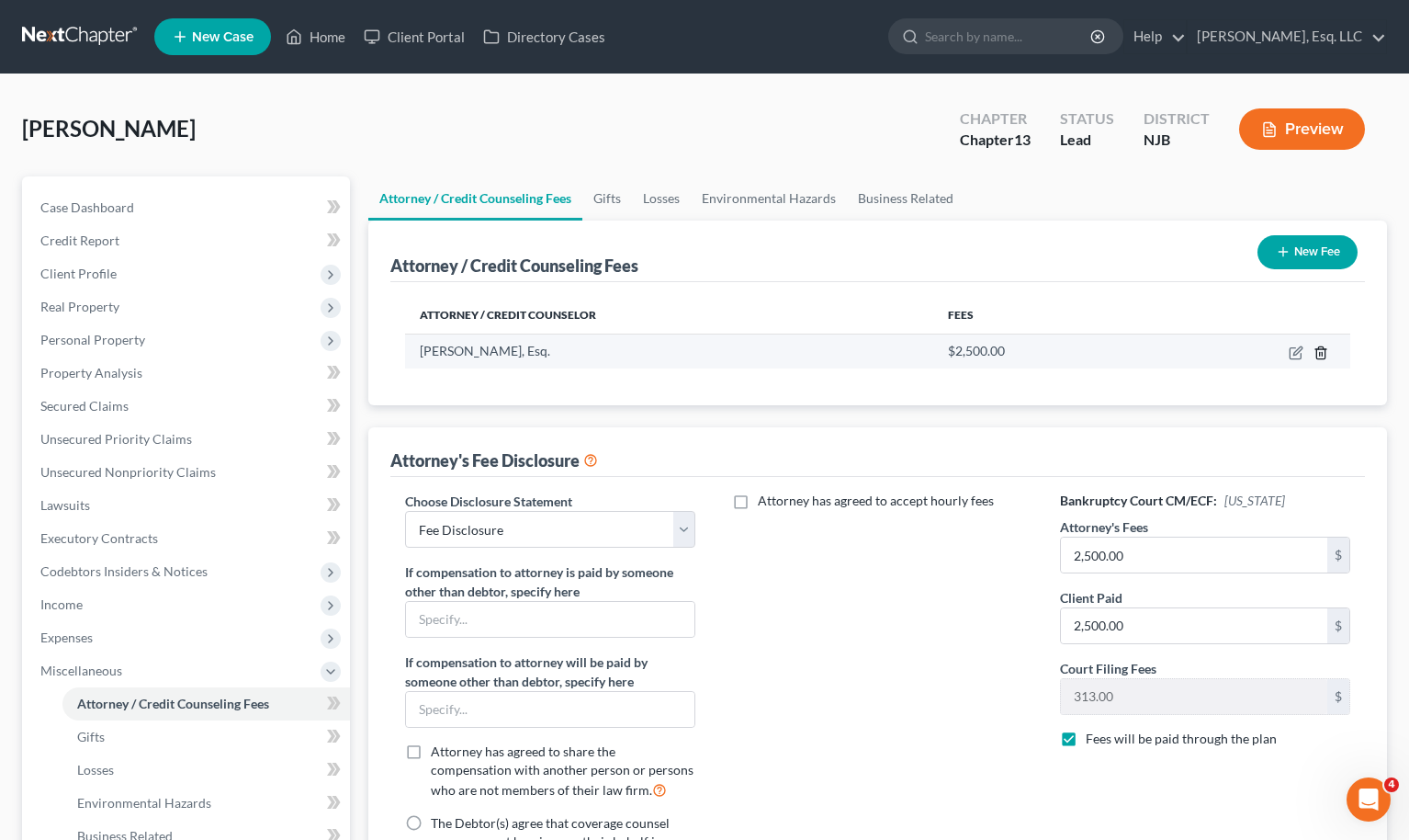
click at [1319, 352] on icon "button" at bounding box center [1321, 352] width 15 height 15
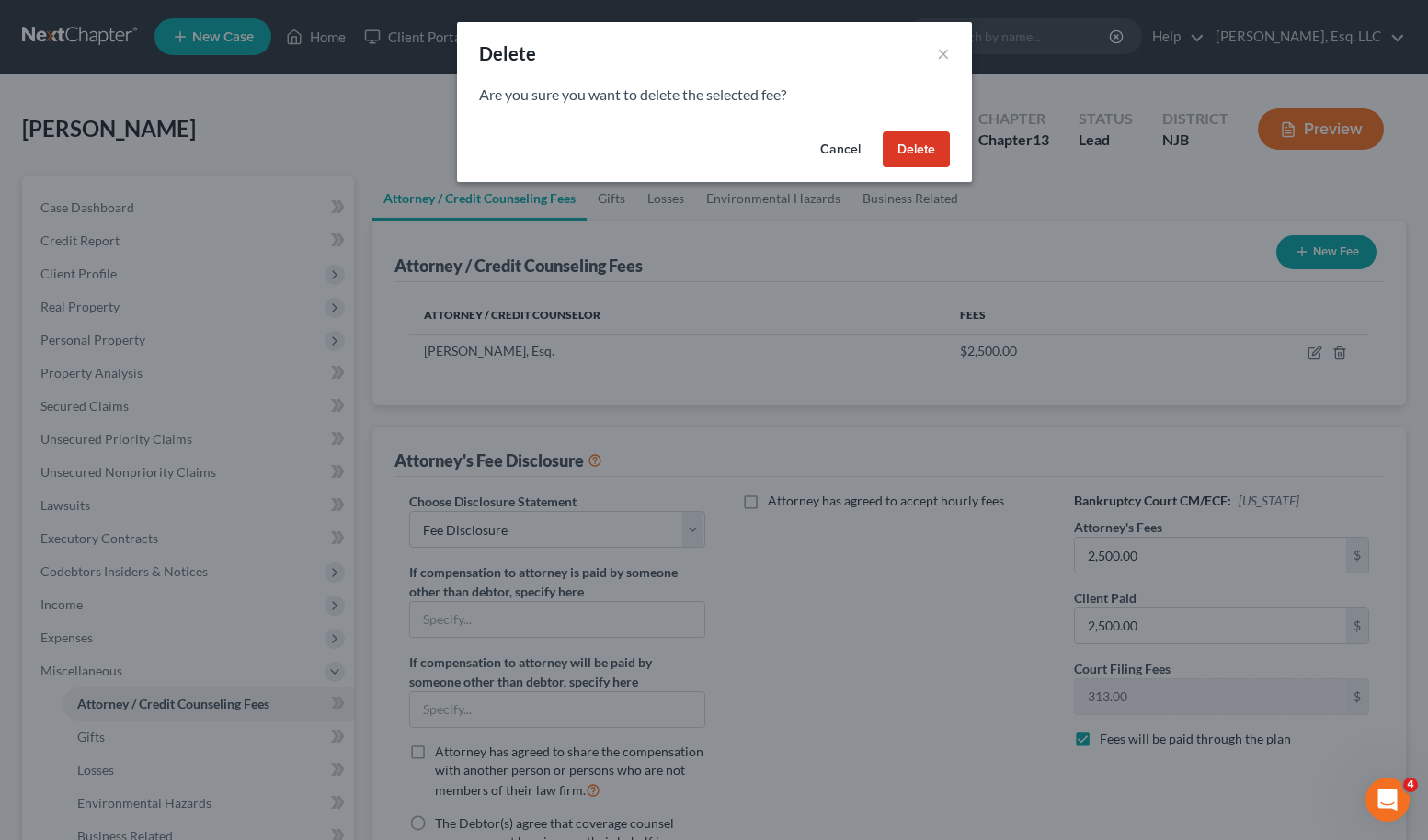
click at [911, 149] on button "Delete" at bounding box center [915, 150] width 67 height 37
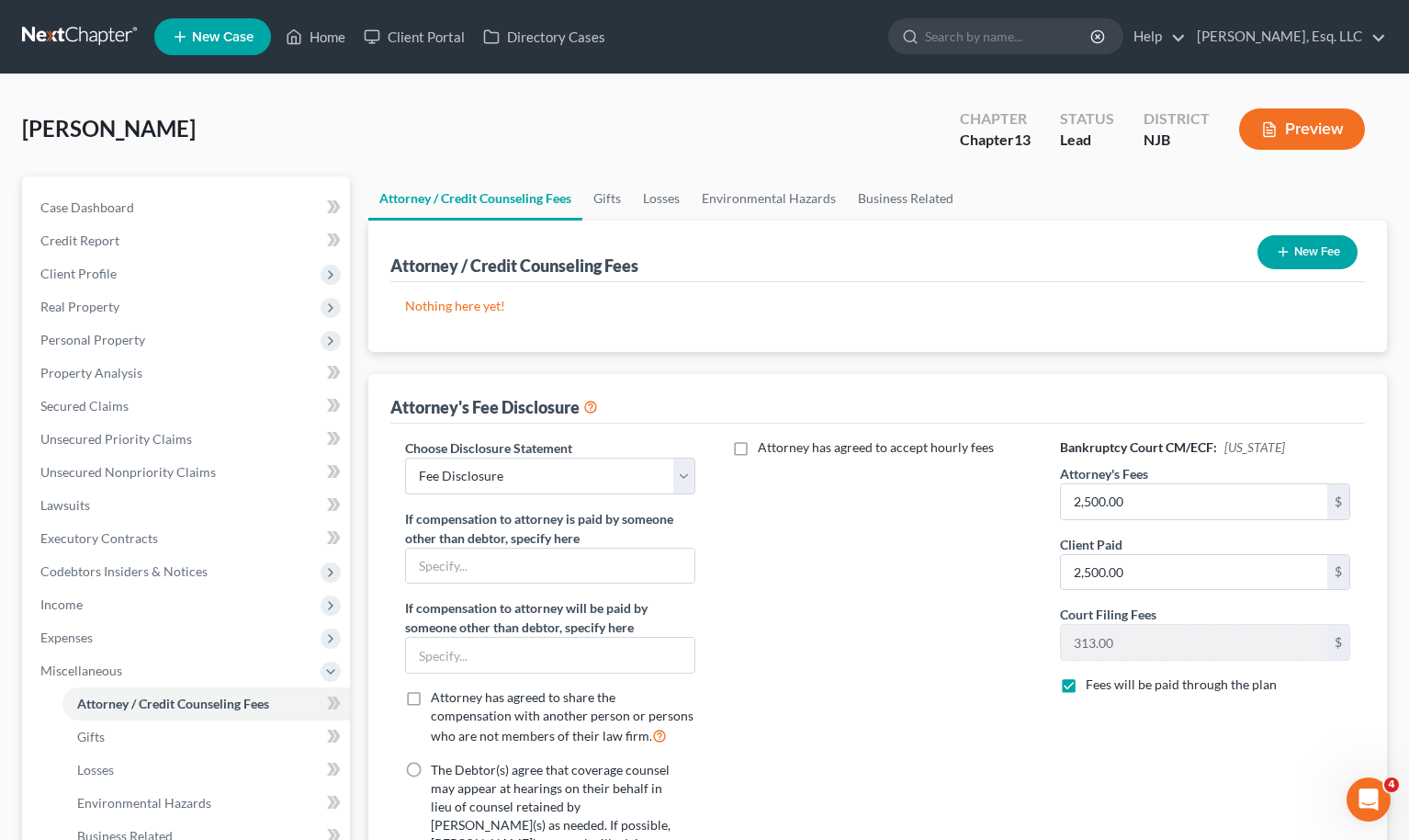
click at [758, 445] on label "Attorney has agreed to accept hourly fees" at bounding box center [876, 447] width 236 height 18
click at [765, 445] on input "Attorney has agreed to accept hourly fees" at bounding box center [771, 444] width 12 height 12
checkbox input "true"
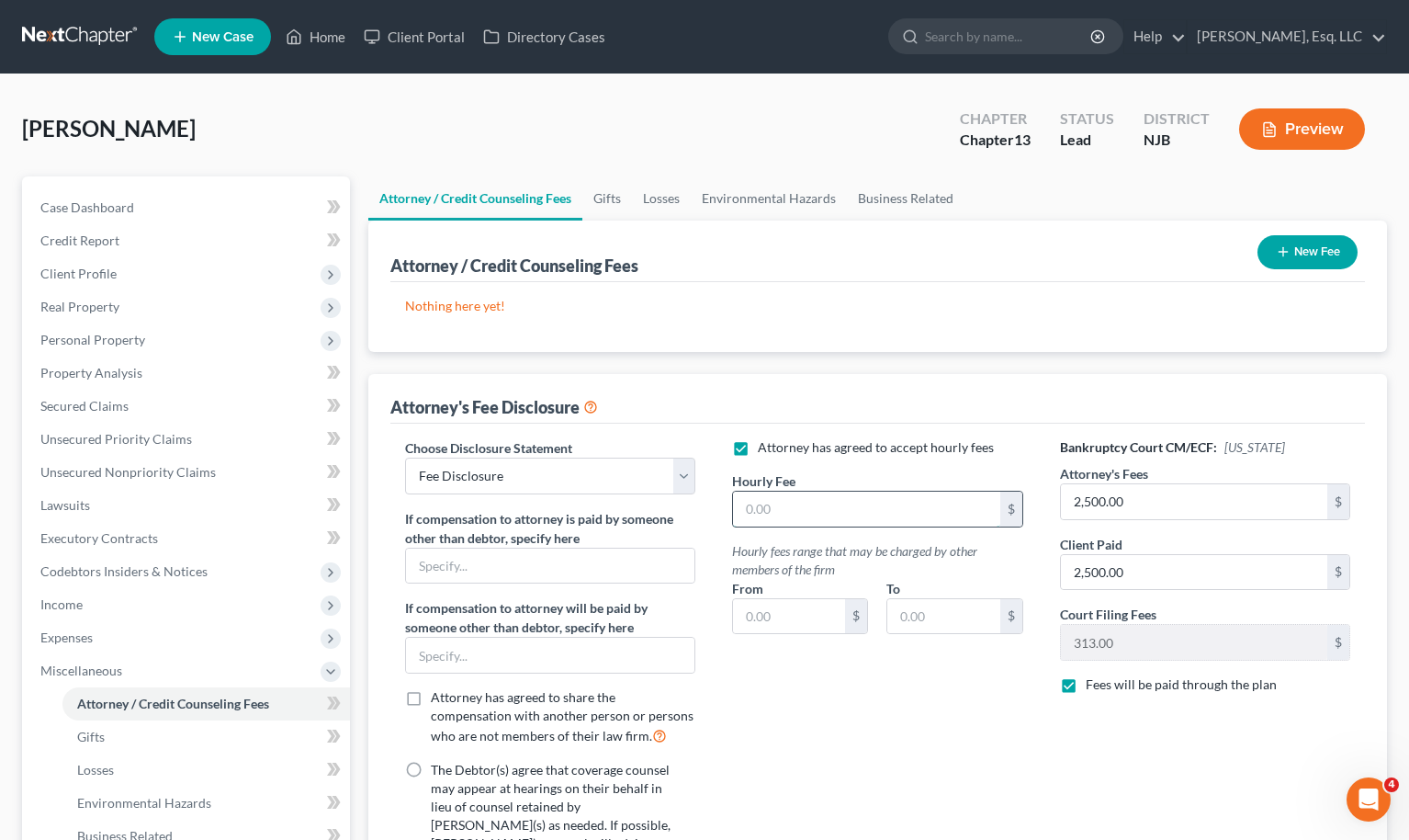
click at [794, 517] on input "text" at bounding box center [867, 509] width 267 height 35
type input "500.00"
click at [800, 615] on input "text" at bounding box center [790, 616] width 112 height 35
type input "140.00"
click at [921, 613] on input "text" at bounding box center [944, 616] width 112 height 35
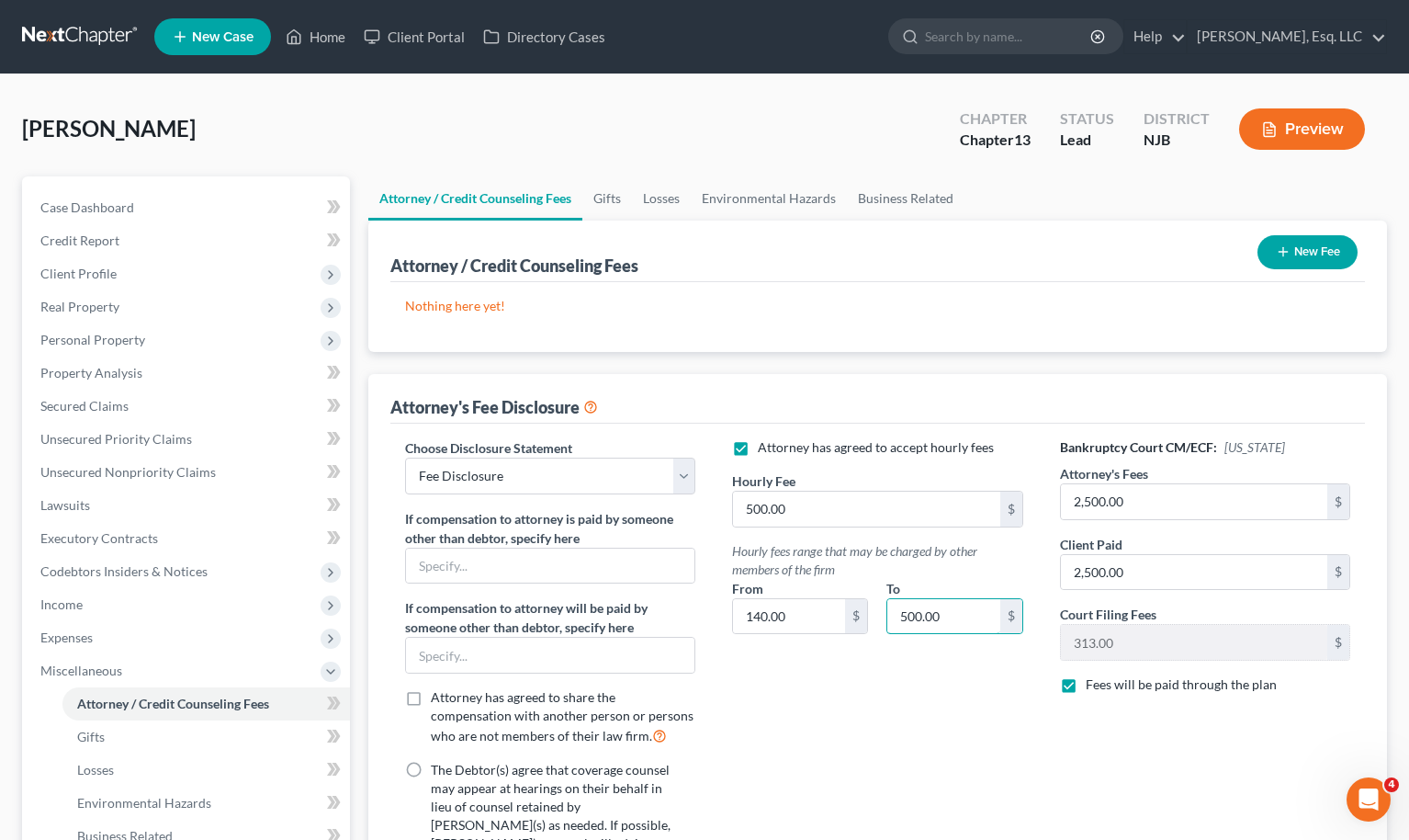
type input "500.00"
click at [1029, 512] on div "Hourly Fee 500.00 $" at bounding box center [878, 499] width 310 height 56
click at [1155, 502] on input "2,500.00" at bounding box center [1195, 501] width 267 height 35
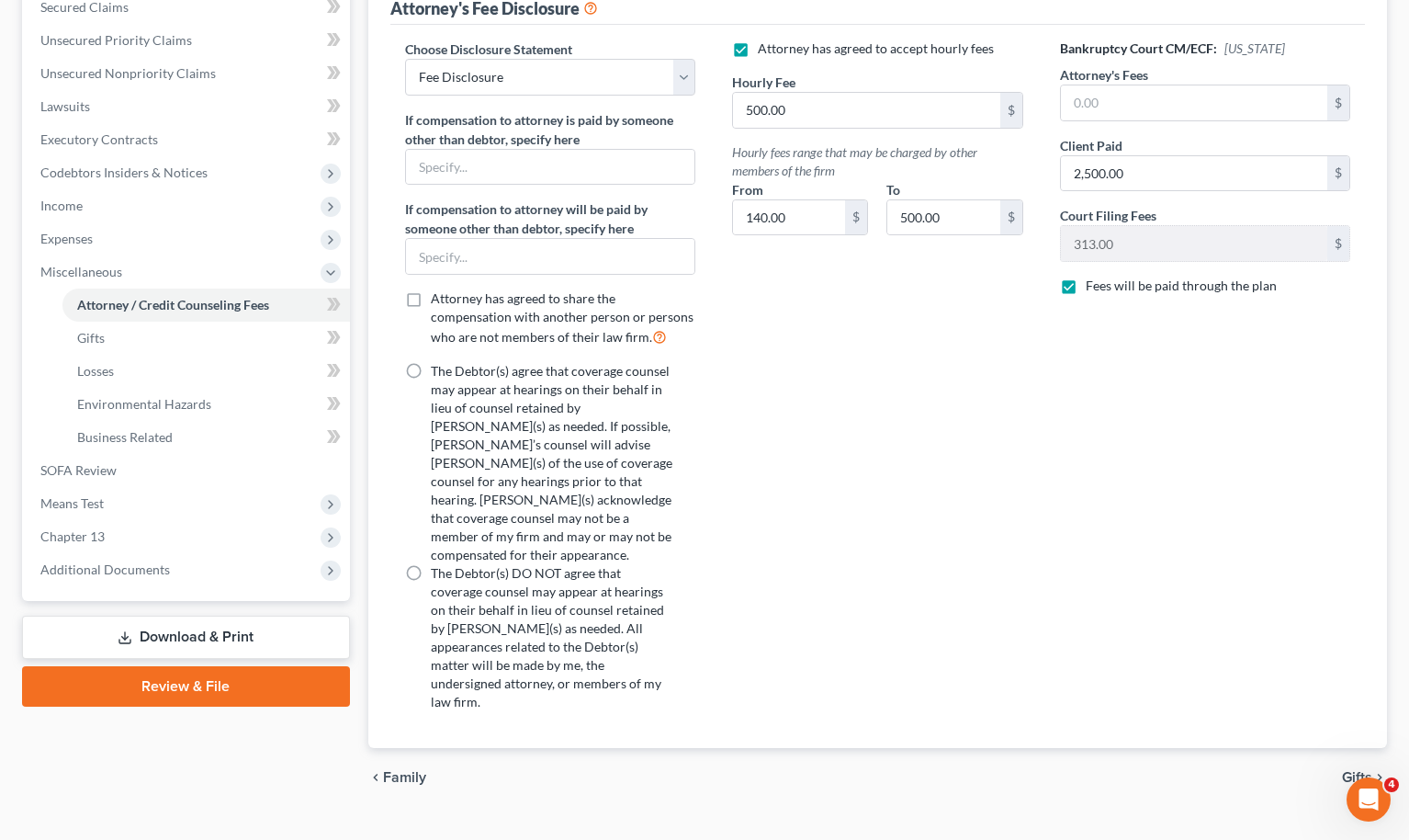
click at [227, 645] on link "Download & Print" at bounding box center [186, 637] width 328 height 44
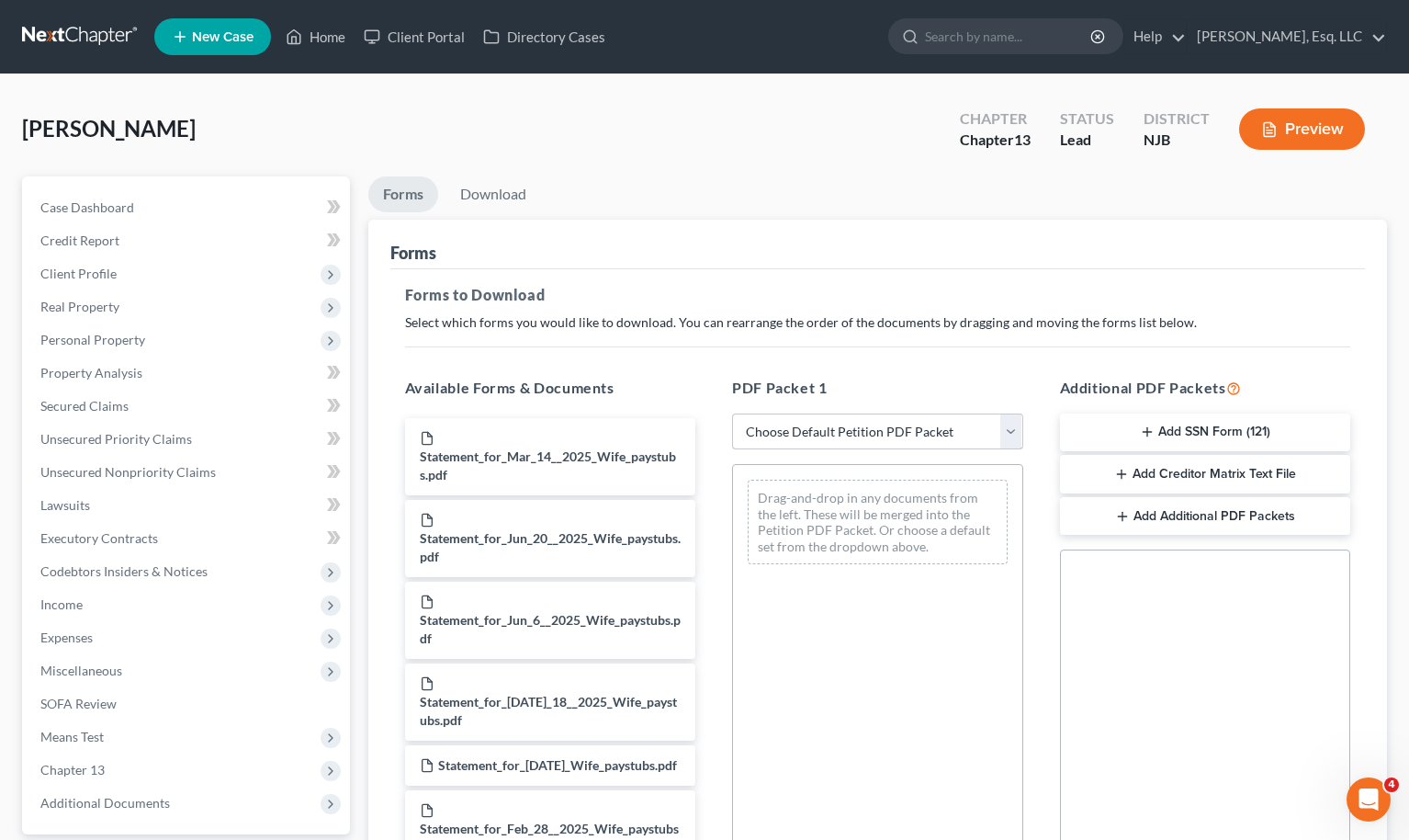
click at [854, 432] on select "Choose Default Petition PDF Packet Complete Bankruptcy Petition (all forms and …" at bounding box center [878, 432] width 291 height 37
select select "0"
click at [733, 413] on select "Choose Default Petition PDF Packet Complete Bankruptcy Petition (all forms and …" at bounding box center [878, 432] width 291 height 37
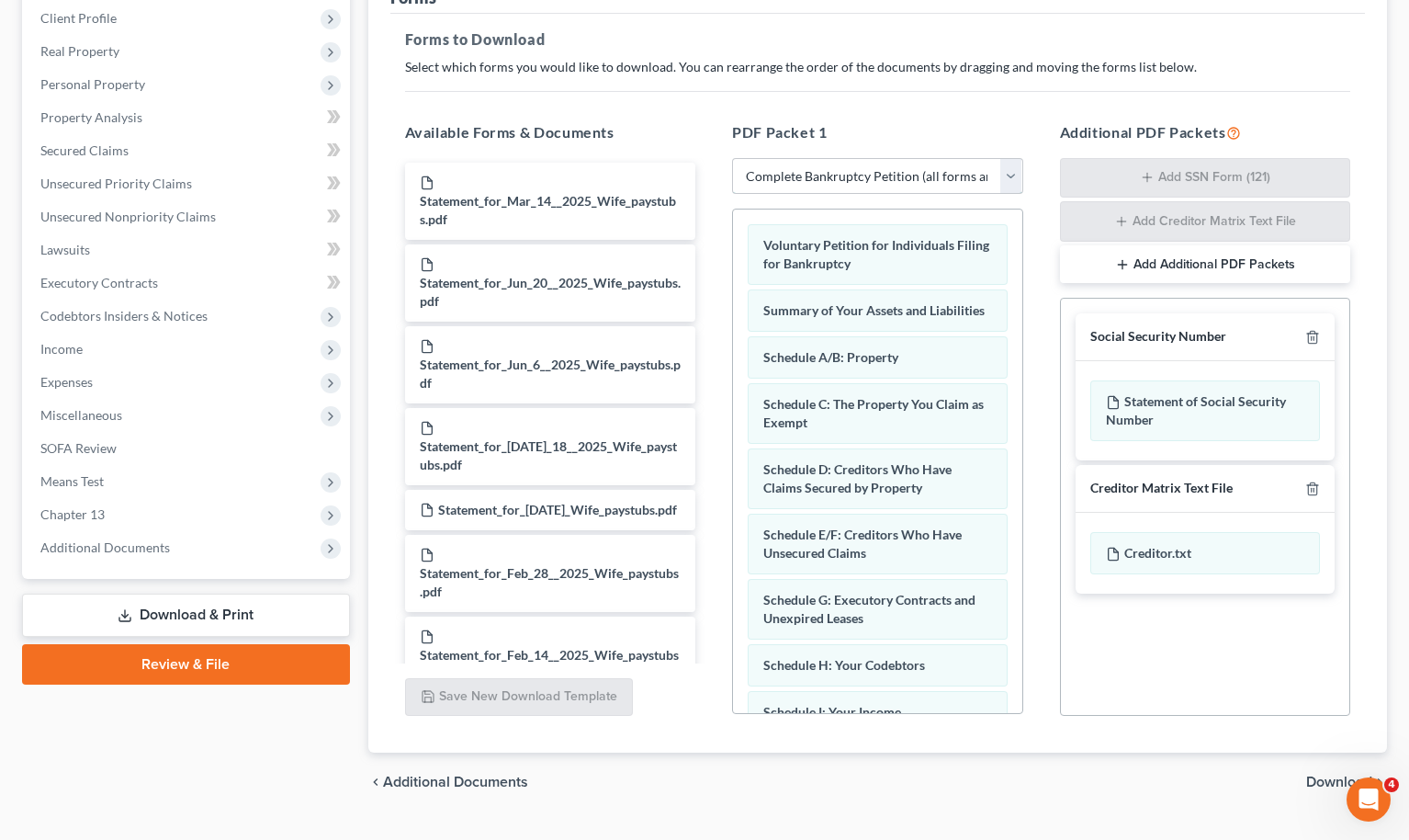
scroll to position [297, 0]
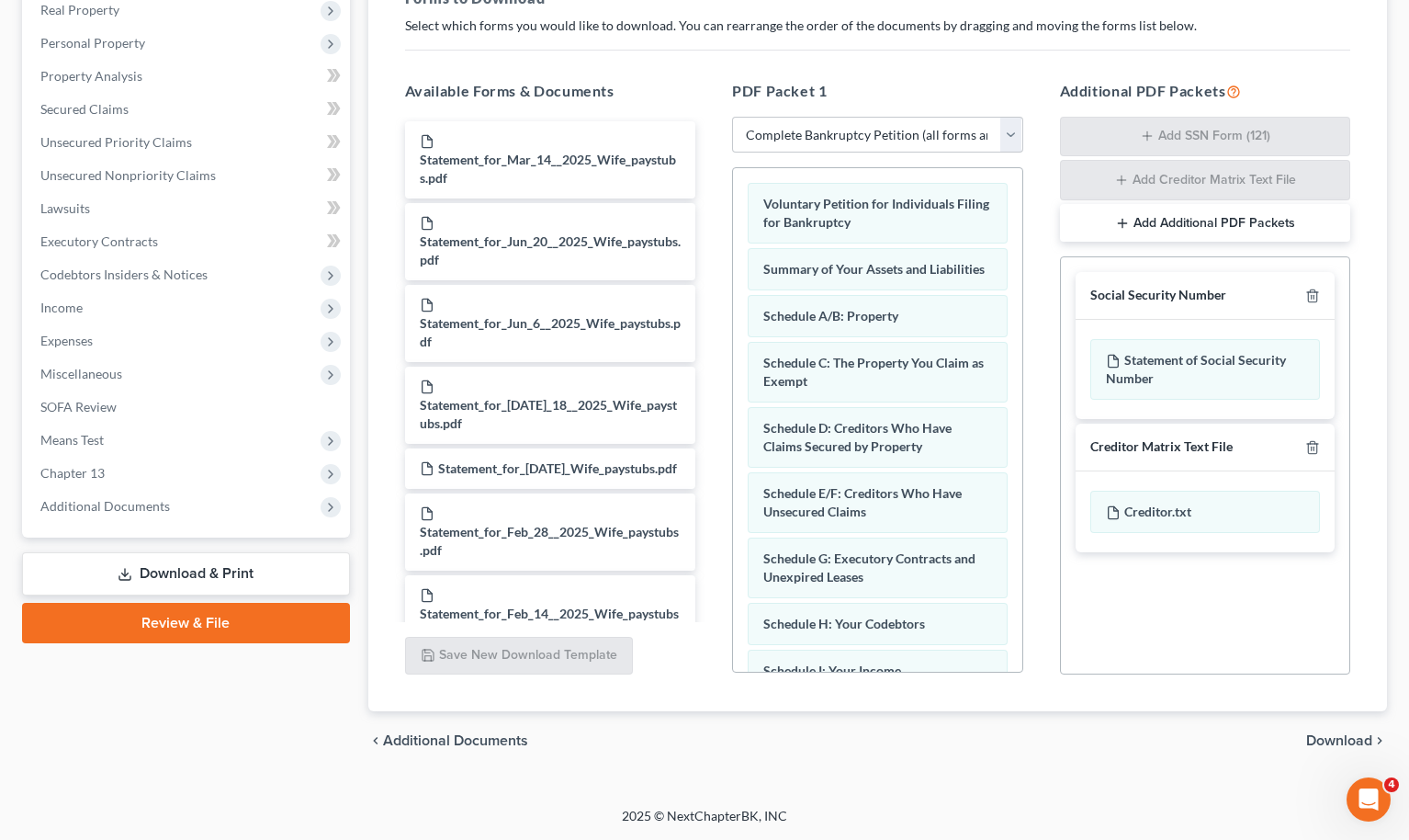
click at [1326, 755] on div "chevron_left Additional Documents Download chevron_right" at bounding box center [879, 740] width 1020 height 59
click at [1318, 736] on span "Download" at bounding box center [1339, 740] width 66 height 15
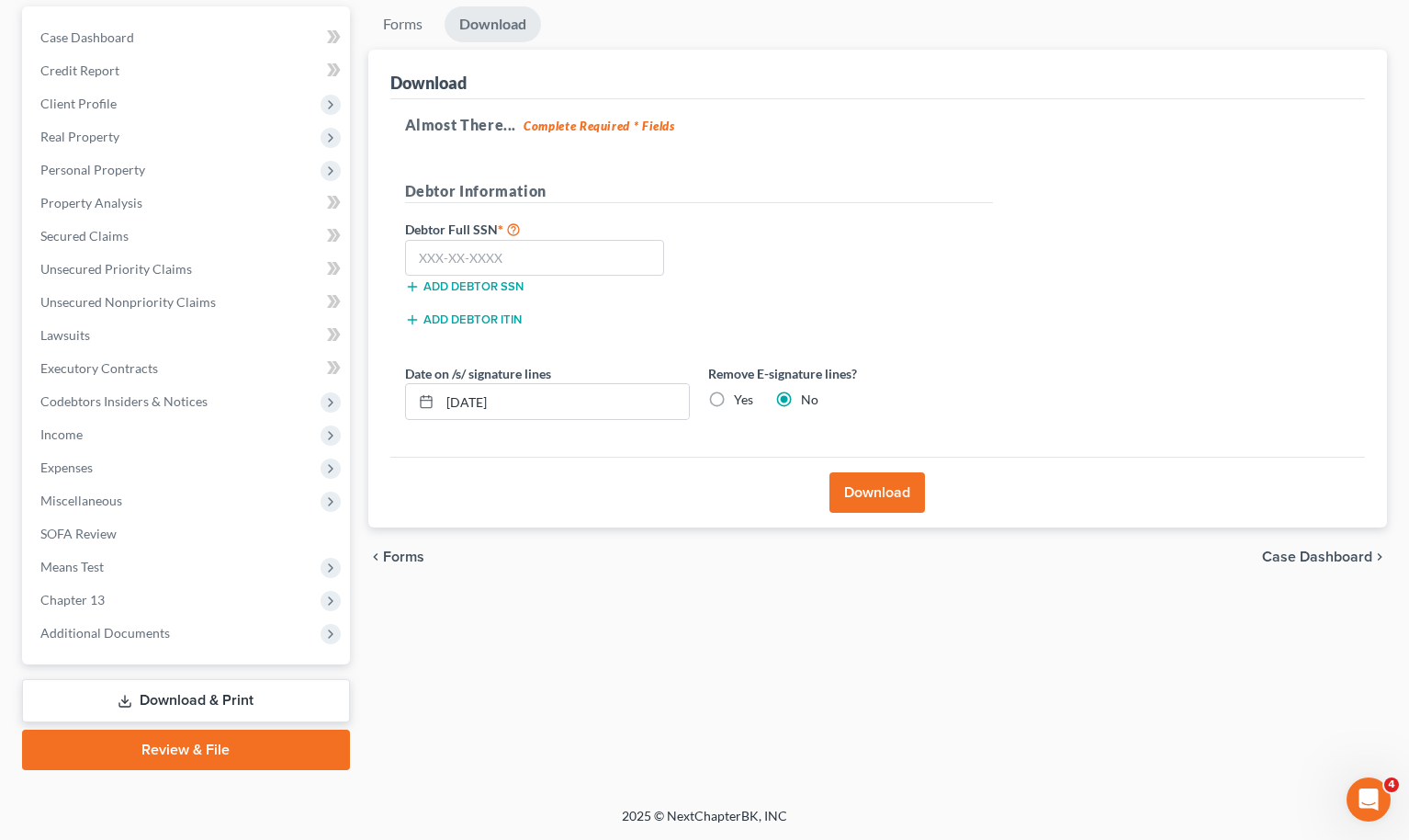
drag, startPoint x: 1373, startPoint y: 282, endPoint x: 1314, endPoint y: 281, distance: 59.0
click at [1373, 282] on div "Download Almost There... Complete Required * Fields Debtor Information Debtor F…" at bounding box center [879, 288] width 1020 height 479
click at [596, 248] on input "text" at bounding box center [535, 258] width 260 height 37
click at [917, 212] on div "Debtor Information" at bounding box center [699, 198] width 607 height 38
click at [533, 260] on input "363" at bounding box center [535, 258] width 260 height 37
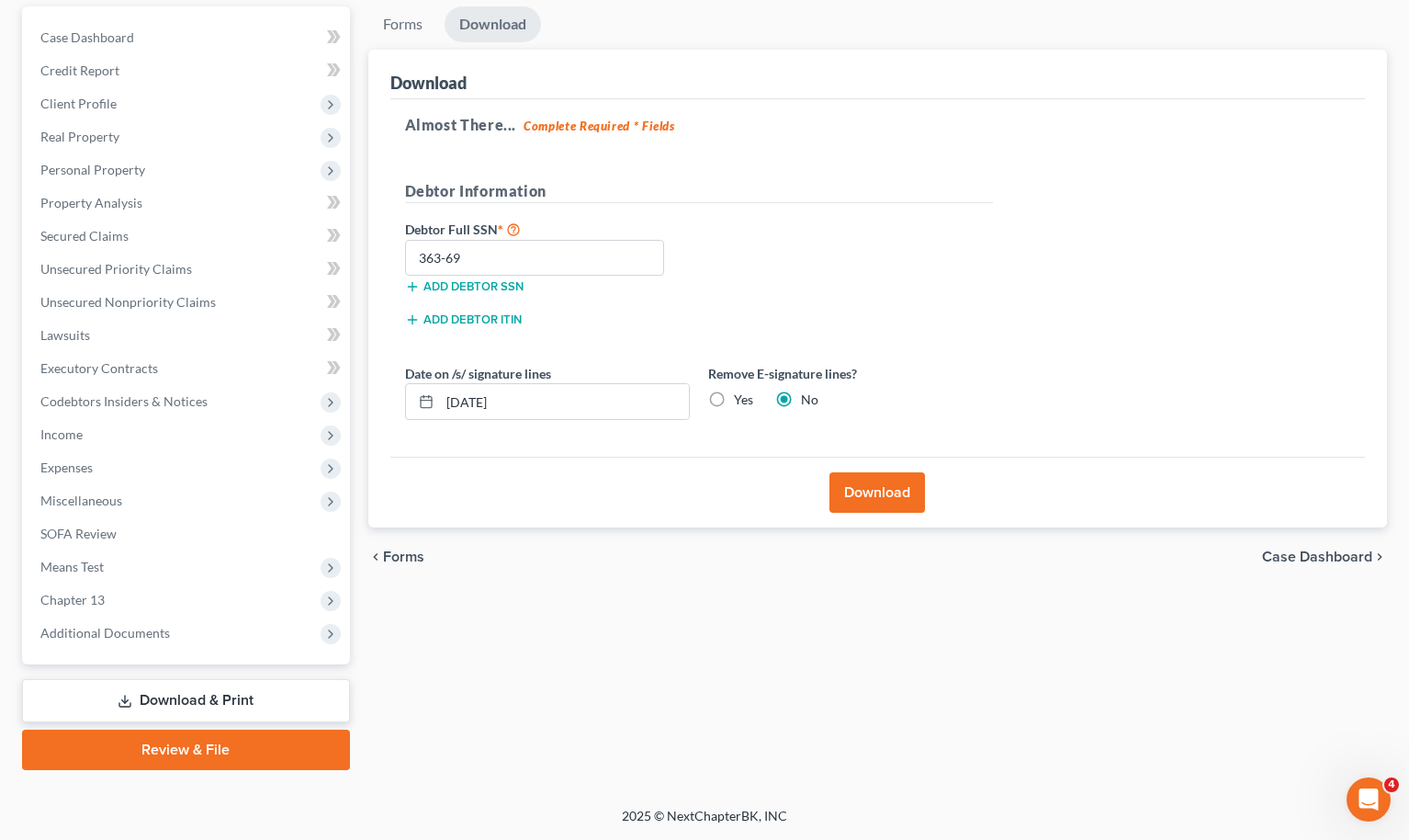
click at [884, 238] on div "Debtor Full SSN * 363-69 Add debtor SSN" at bounding box center [699, 263] width 607 height 92
click at [558, 246] on input "363-69" at bounding box center [535, 258] width 260 height 37
type input "363-69-8391"
click at [734, 398] on label "Yes" at bounding box center [744, 400] width 19 height 18
click at [741, 398] on input "Yes" at bounding box center [747, 397] width 12 height 12
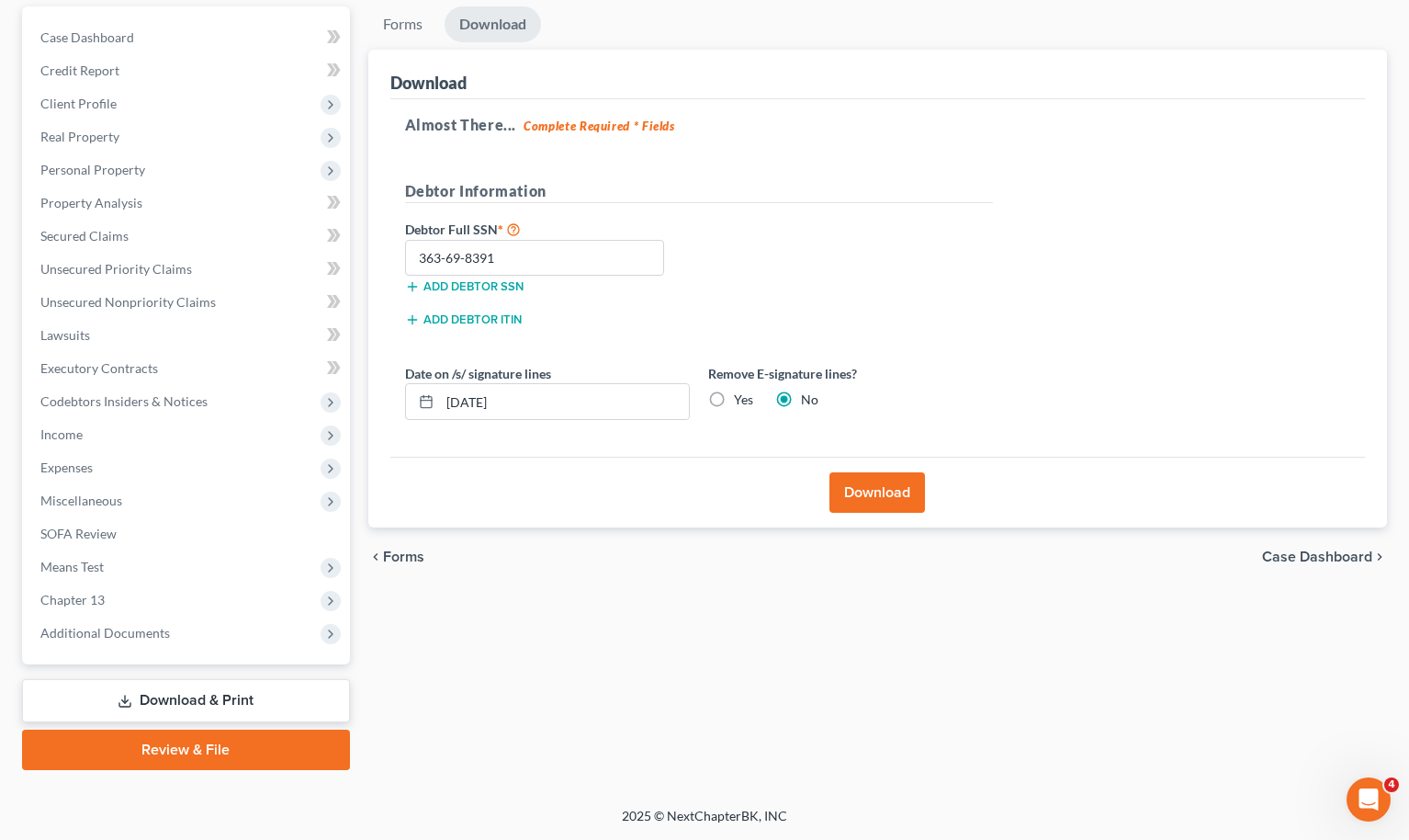
radio input "true"
radio input "false"
click at [887, 482] on button "Download" at bounding box center [877, 493] width 96 height 41
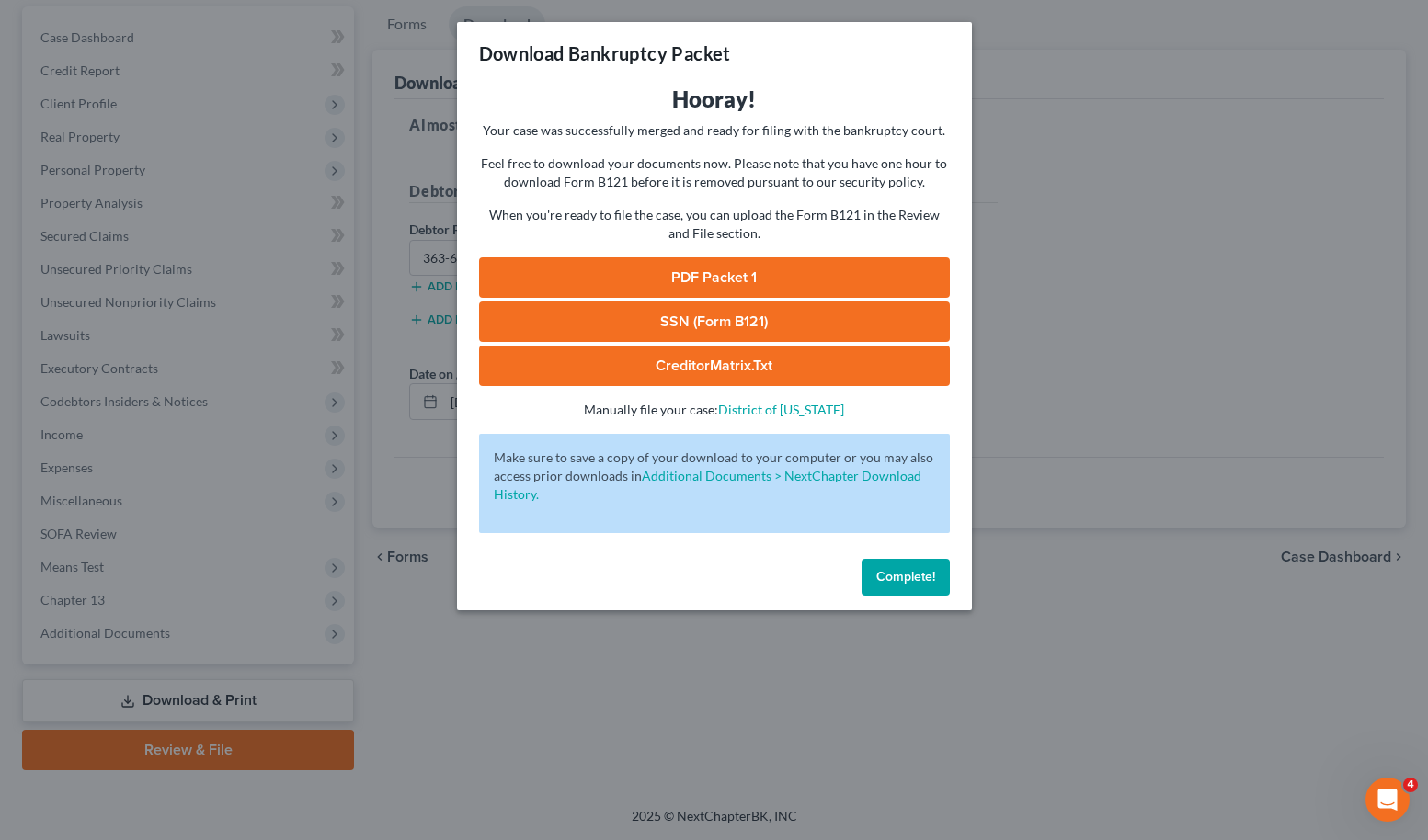
click at [865, 267] on link "PDF Packet 1" at bounding box center [714, 278] width 471 height 41
click at [870, 324] on link "SSN (Form B121)" at bounding box center [714, 321] width 471 height 41
click at [635, 359] on link "CreditorMatrix.txt" at bounding box center [714, 366] width 471 height 41
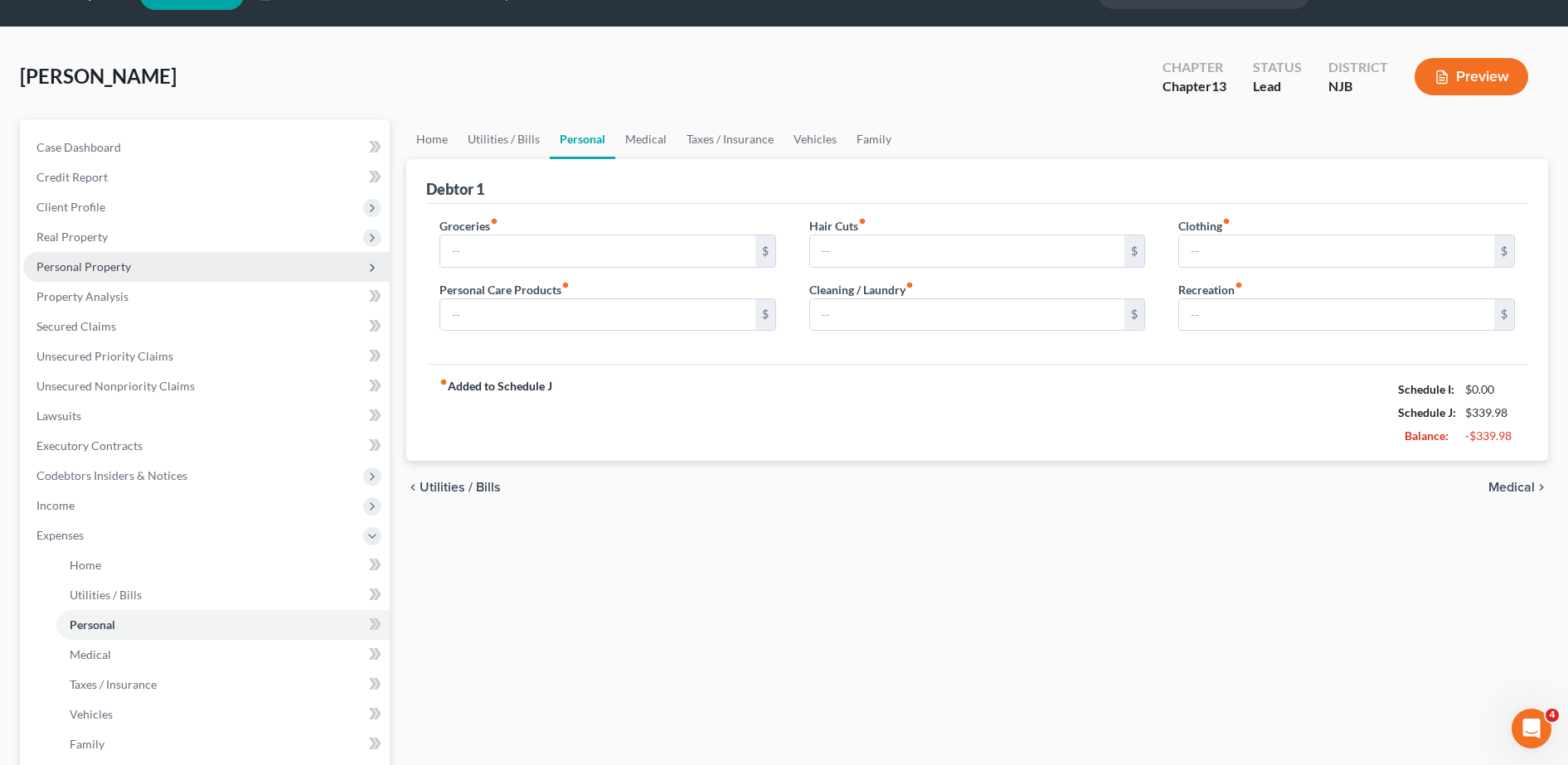
click at [140, 271] on span "Personal Property" at bounding box center [207, 267] width 367 height 30
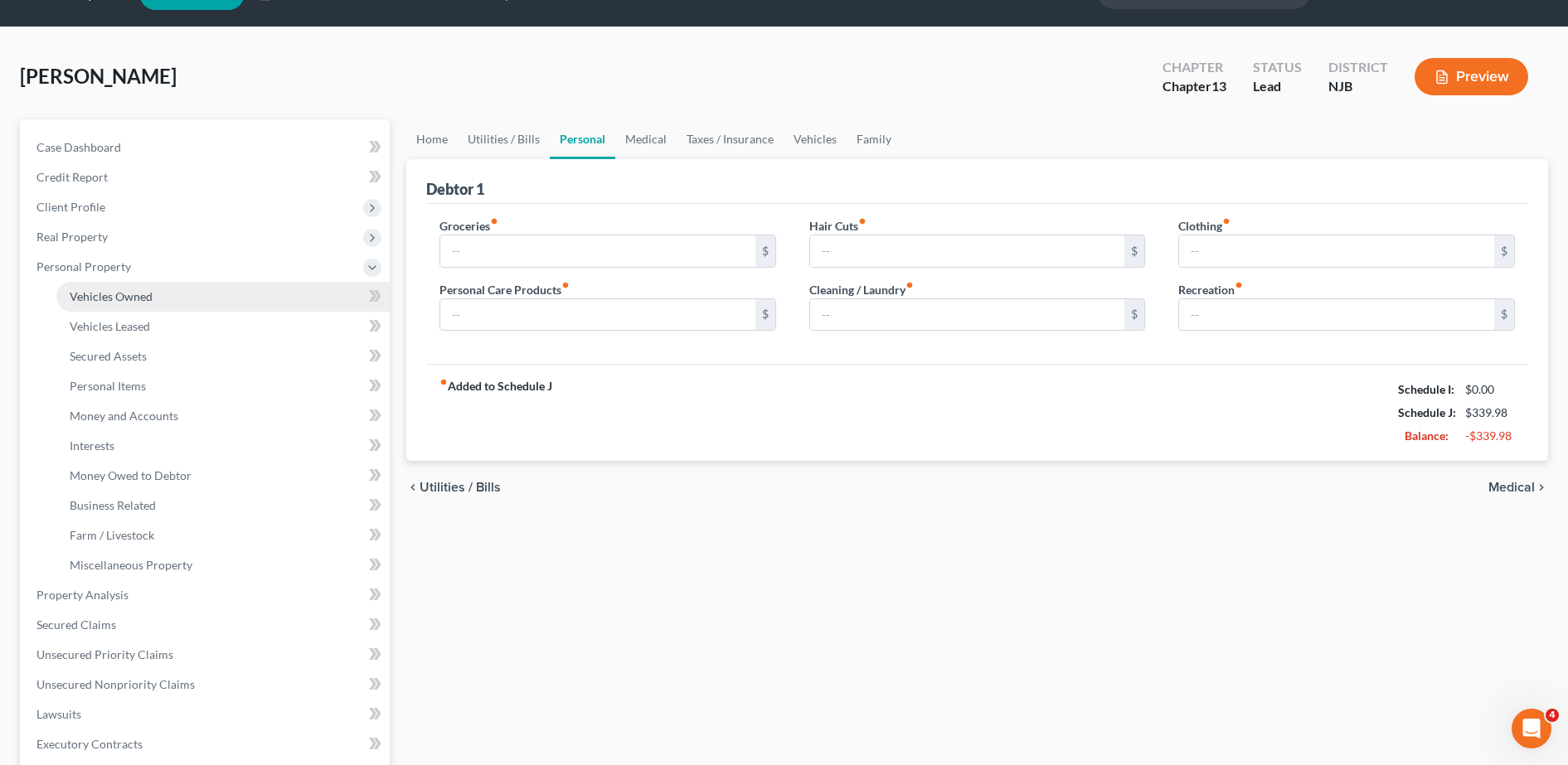
click at [136, 293] on span "Vehicles Owned" at bounding box center [111, 296] width 83 height 14
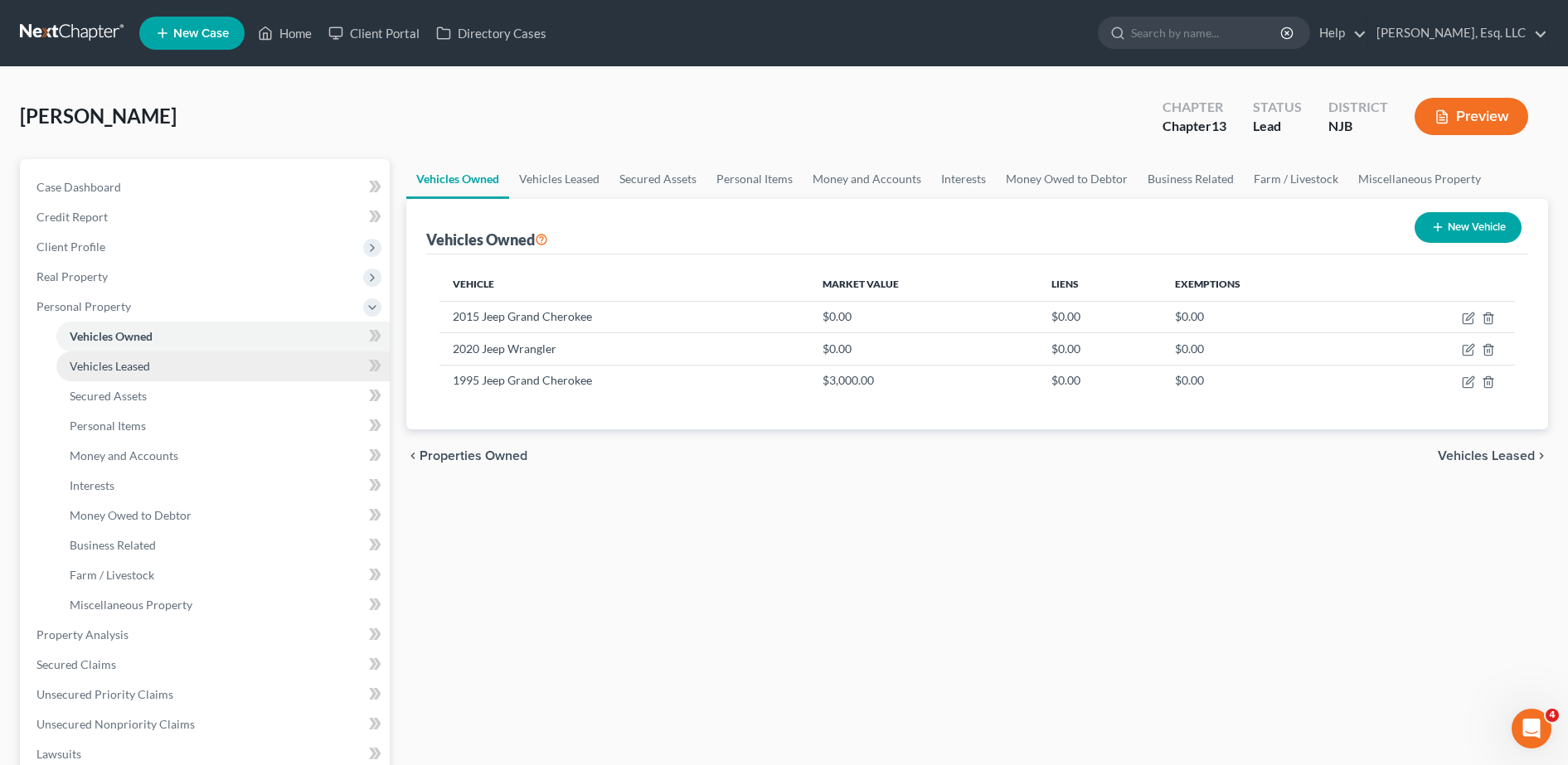
click at [154, 377] on link "Vehicles Leased" at bounding box center [224, 367] width 334 height 30
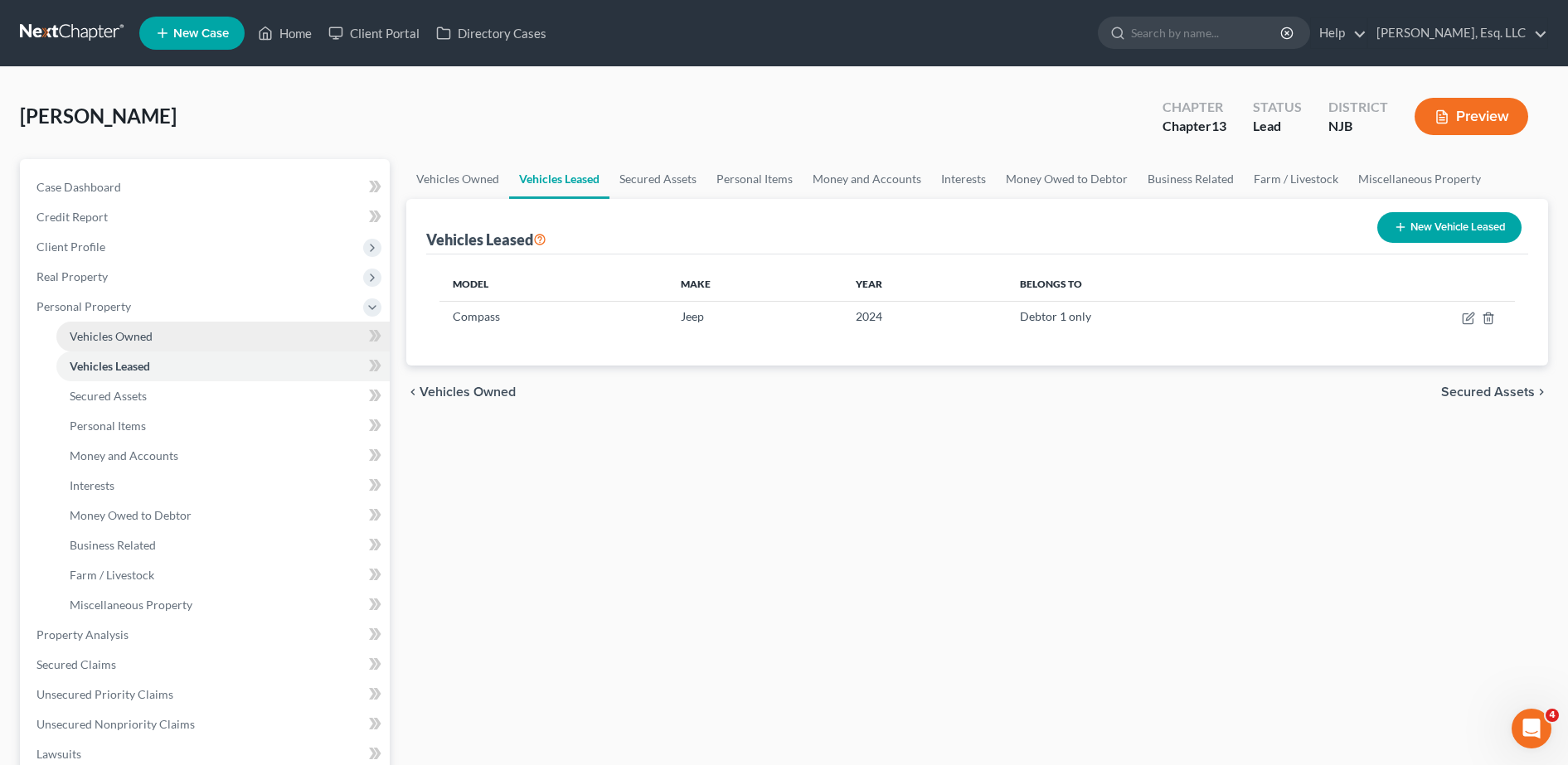
click at [154, 342] on link "Vehicles Owned" at bounding box center [224, 336] width 334 height 30
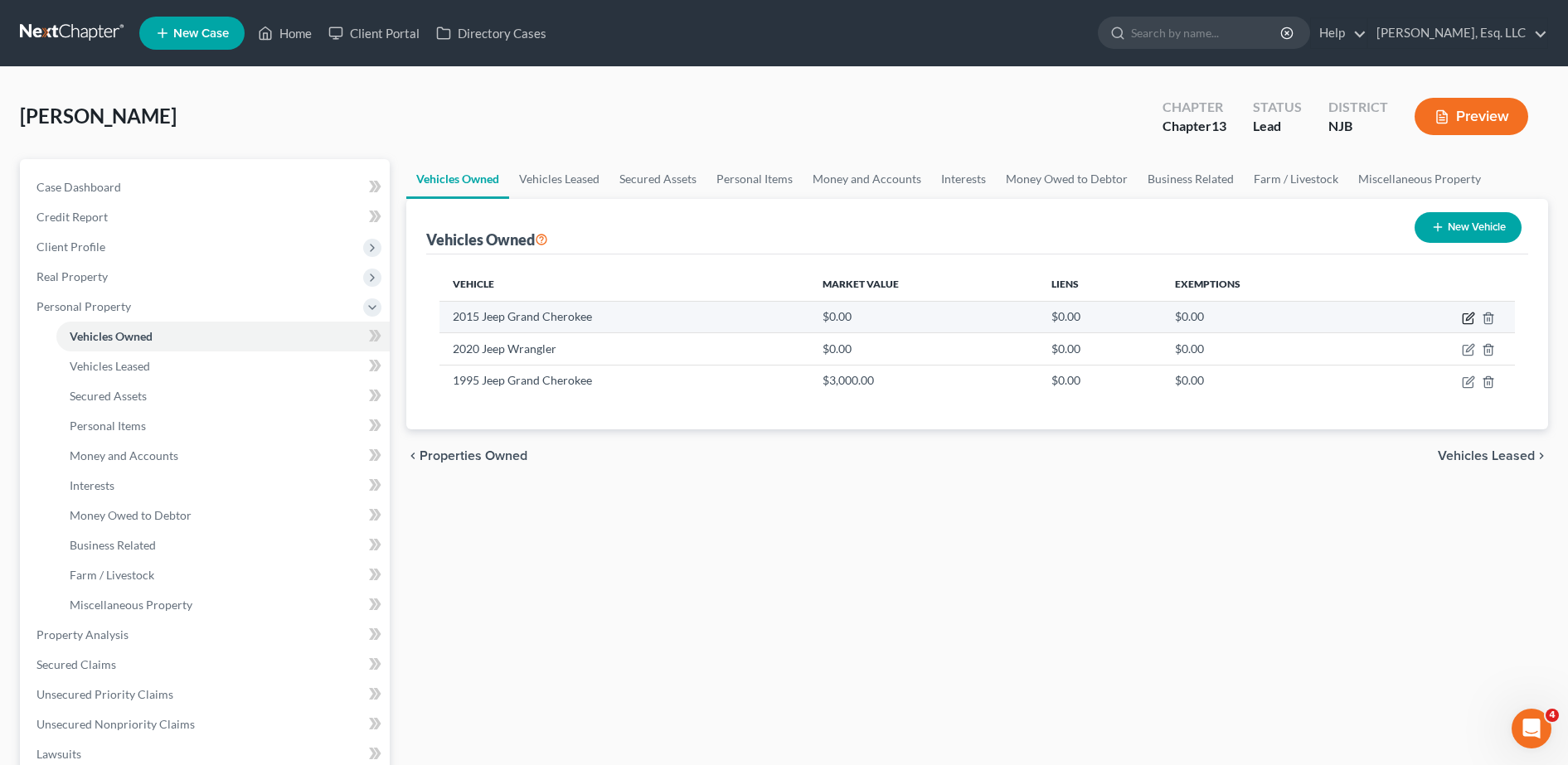
click at [1465, 319] on icon "button" at bounding box center [1468, 318] width 13 height 13
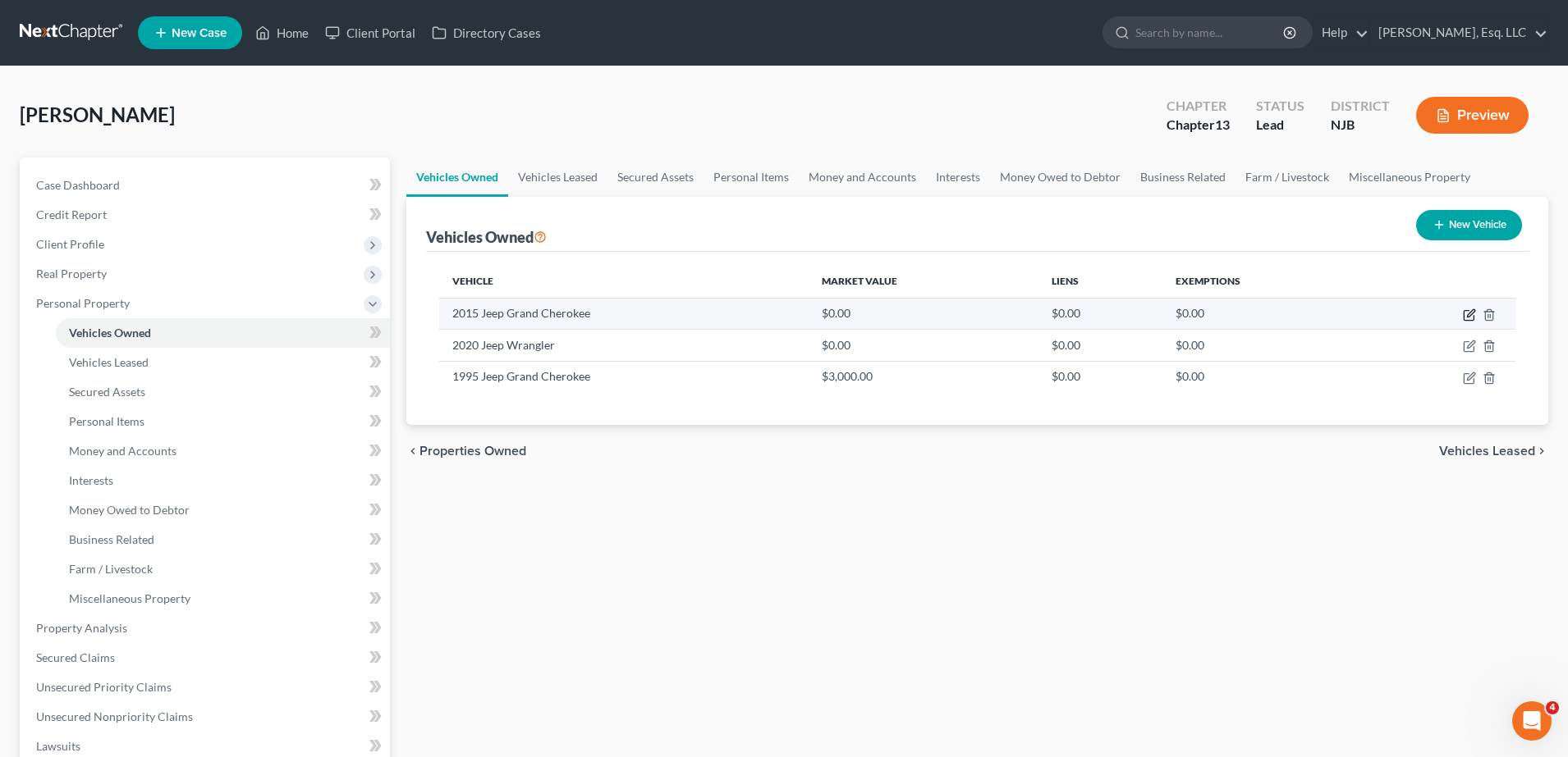
select select "0"
select select "11"
select select "4"
select select "0"
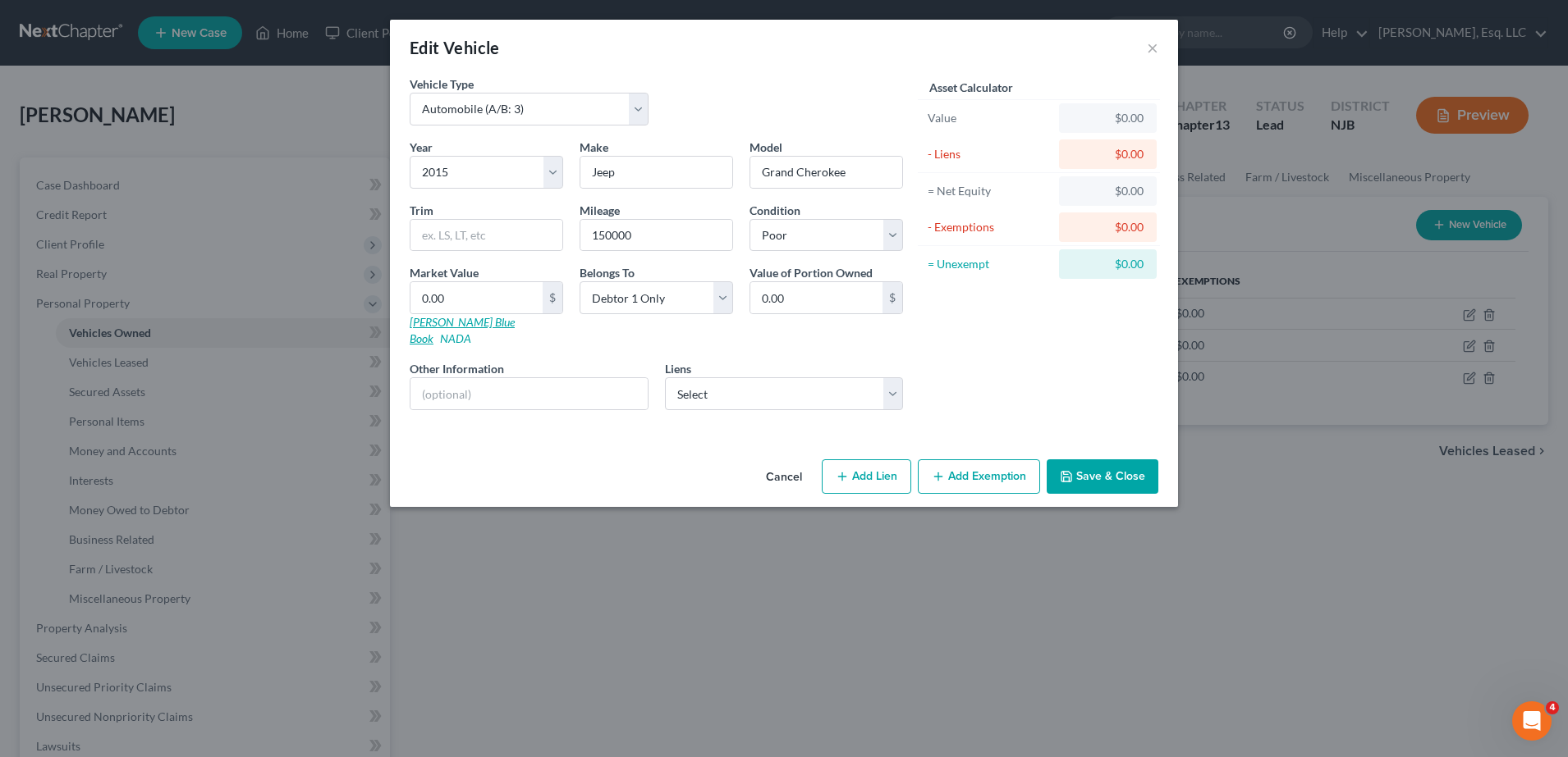
click at [451, 323] on link "[PERSON_NAME] Blue Book" at bounding box center [462, 330] width 105 height 30
click at [494, 300] on input "0.00" at bounding box center [476, 298] width 132 height 31
type input "8"
type input "8.00"
type input "83"
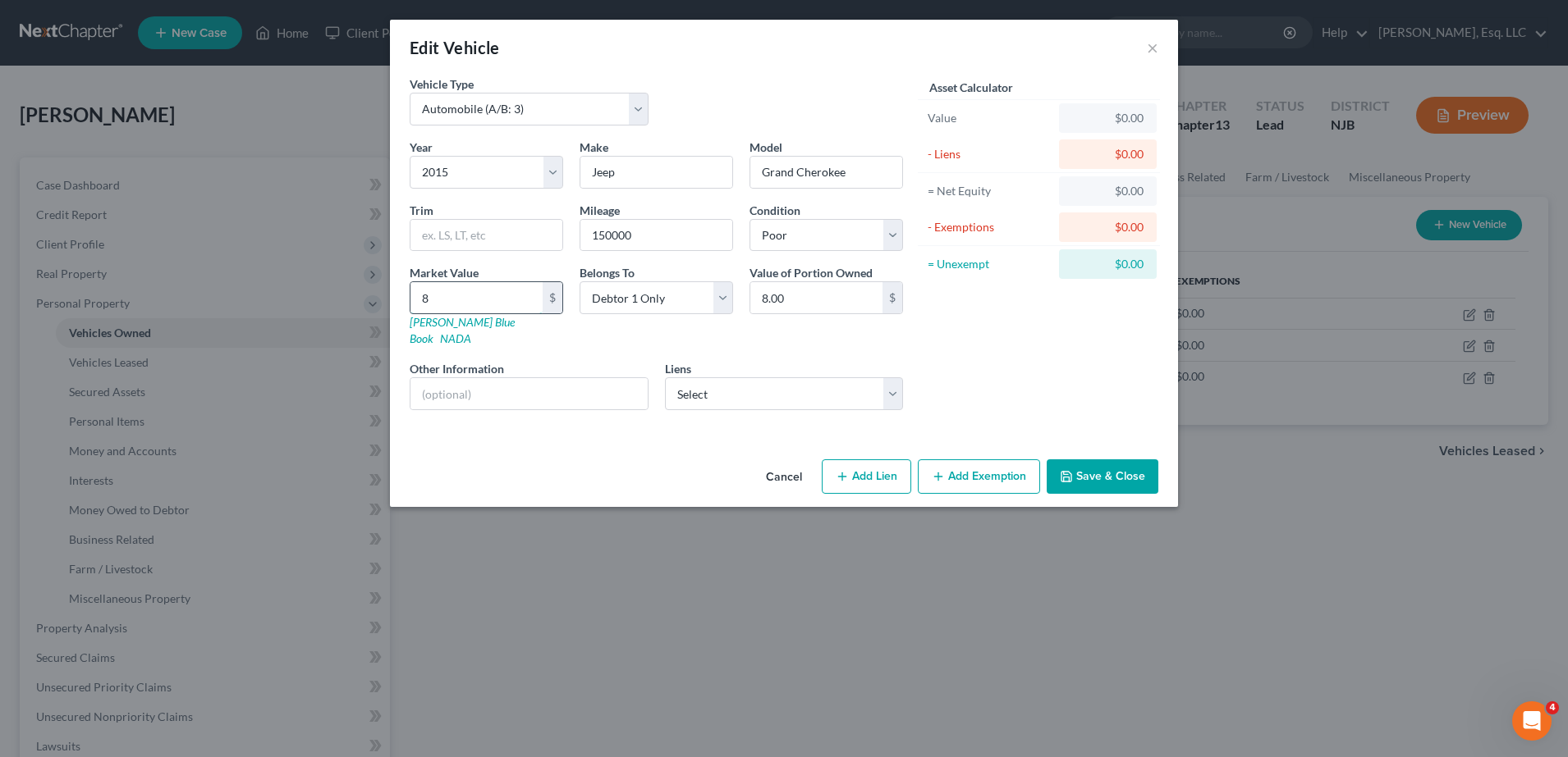
type input "83.00"
type input "835"
type input "835.00"
type input "8351"
type input "8,351.00"
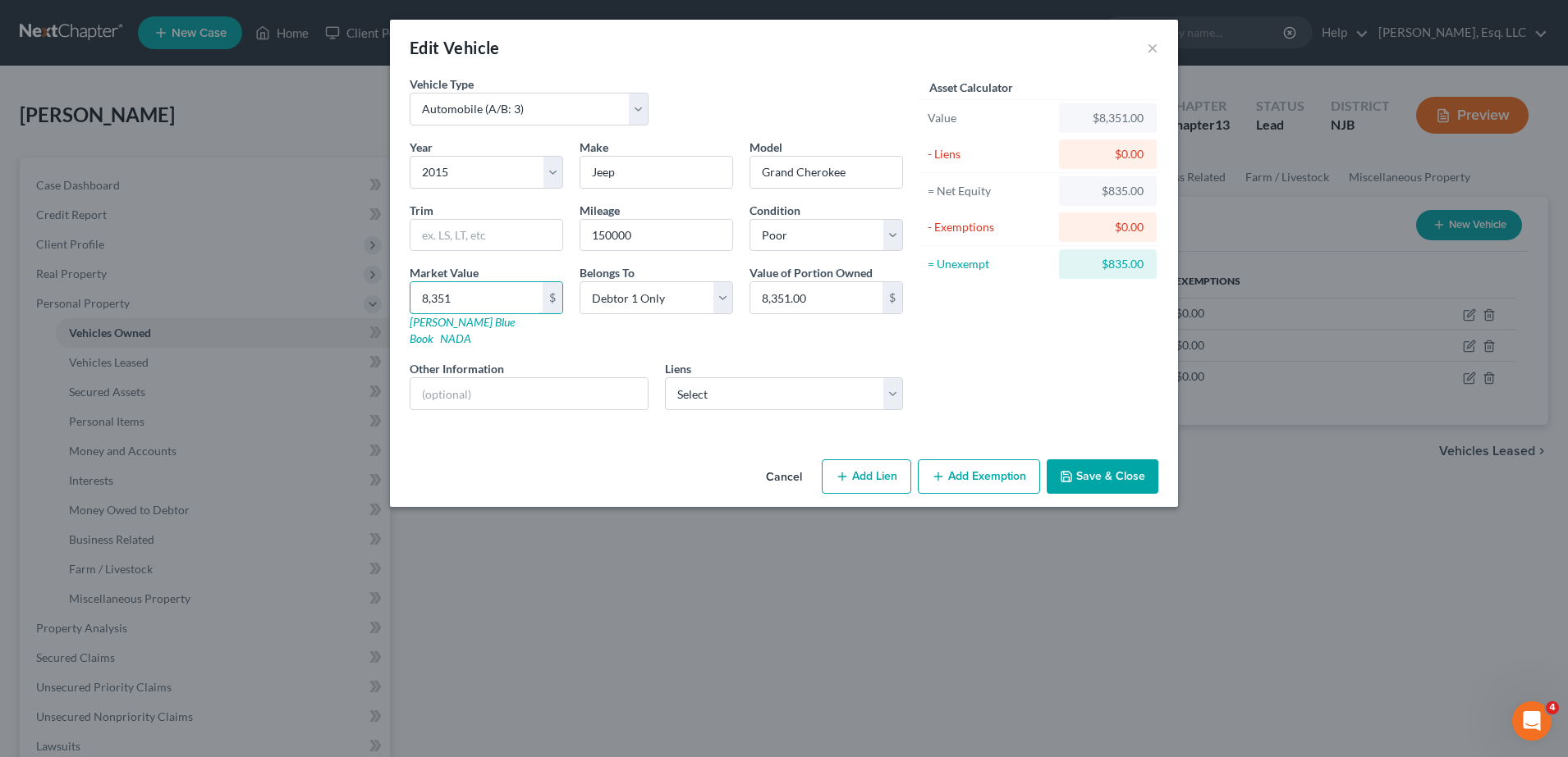
type input "8,351"
click at [961, 461] on button "Add Exemption" at bounding box center [978, 477] width 122 height 35
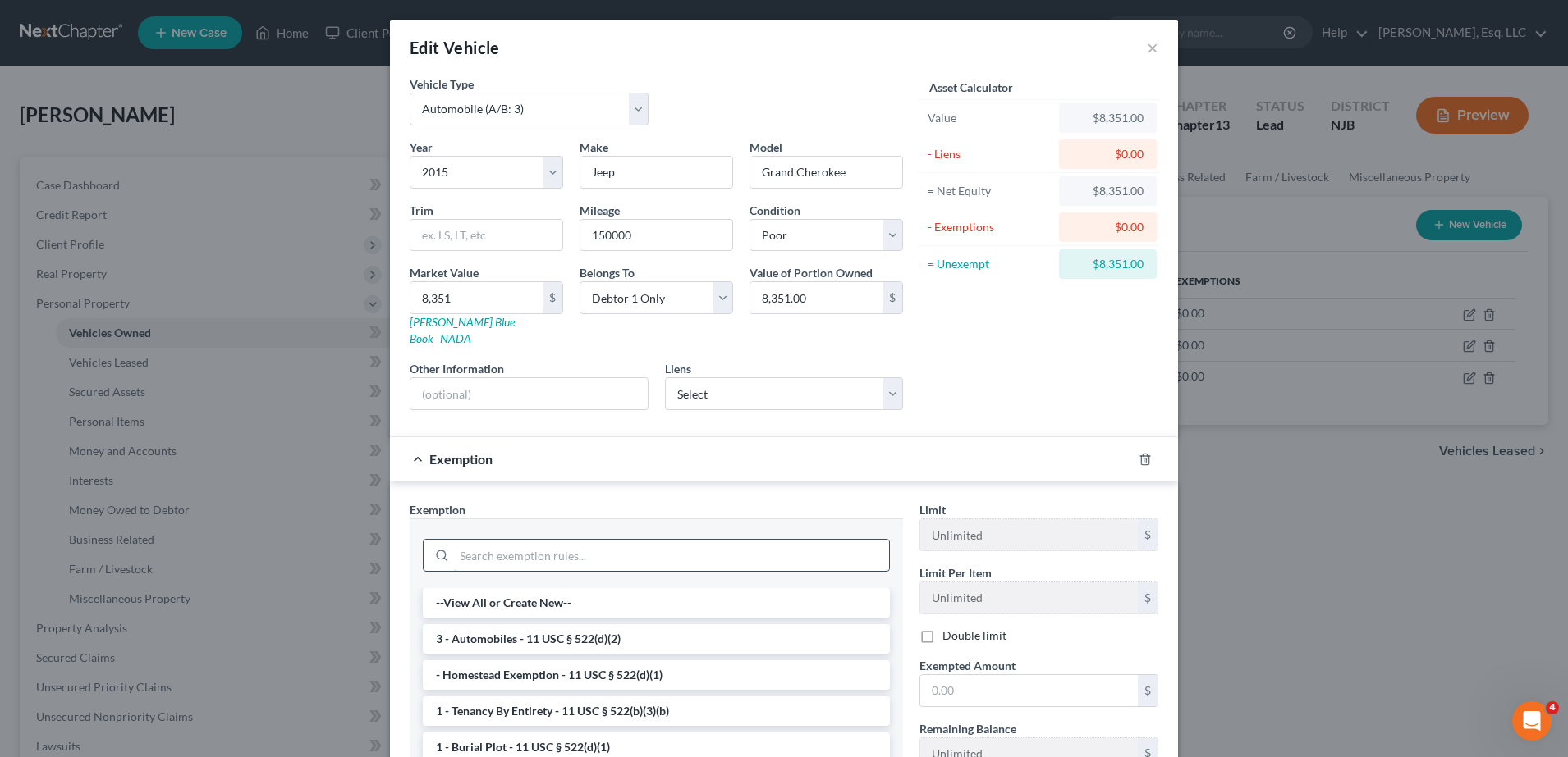
click at [638, 540] on input "search" at bounding box center [671, 556] width 435 height 31
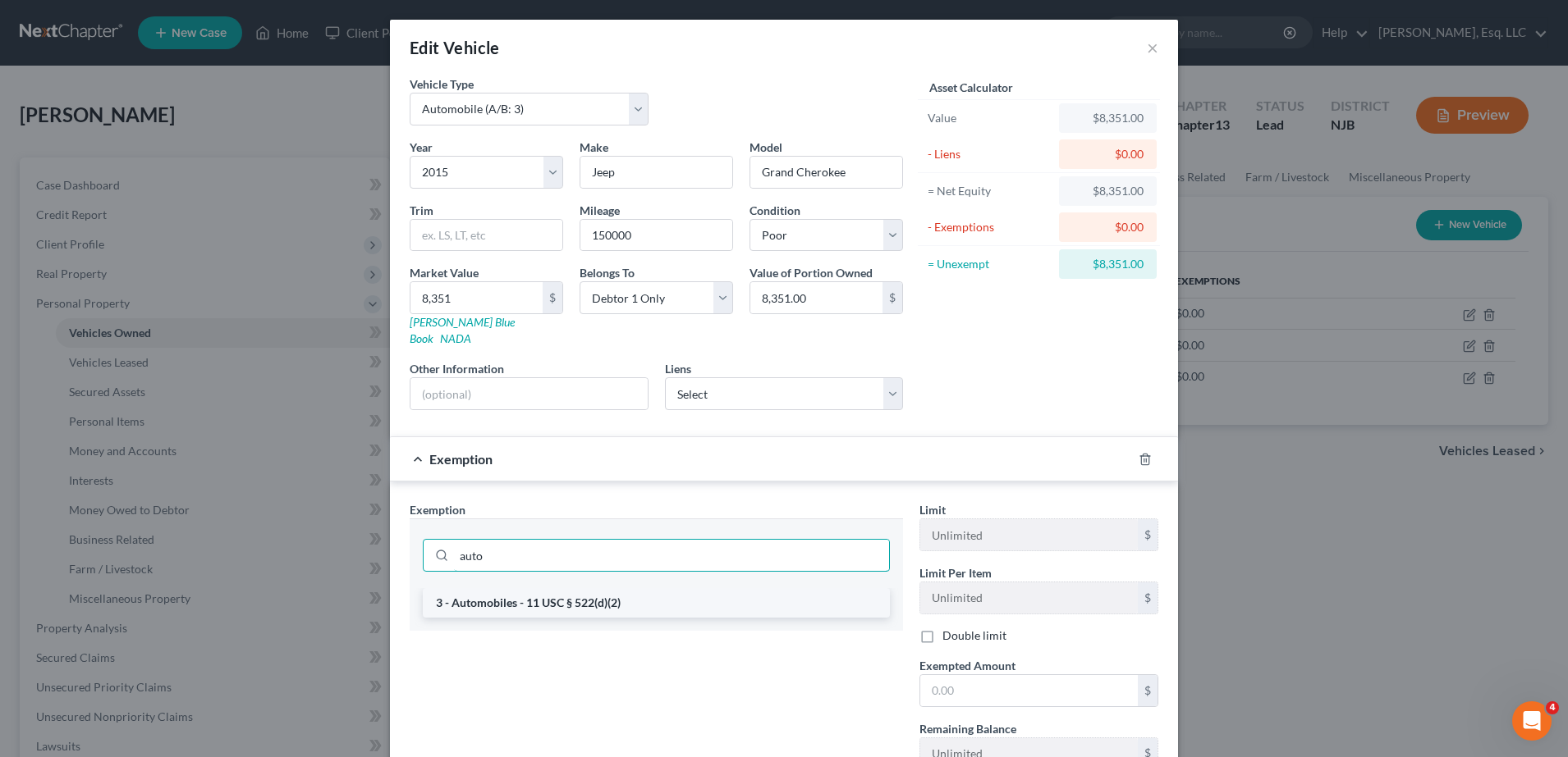
type input "auto"
click at [621, 589] on li "3 - Automobiles - 11 USC § 522(d)(2)" at bounding box center [656, 603] width 467 height 29
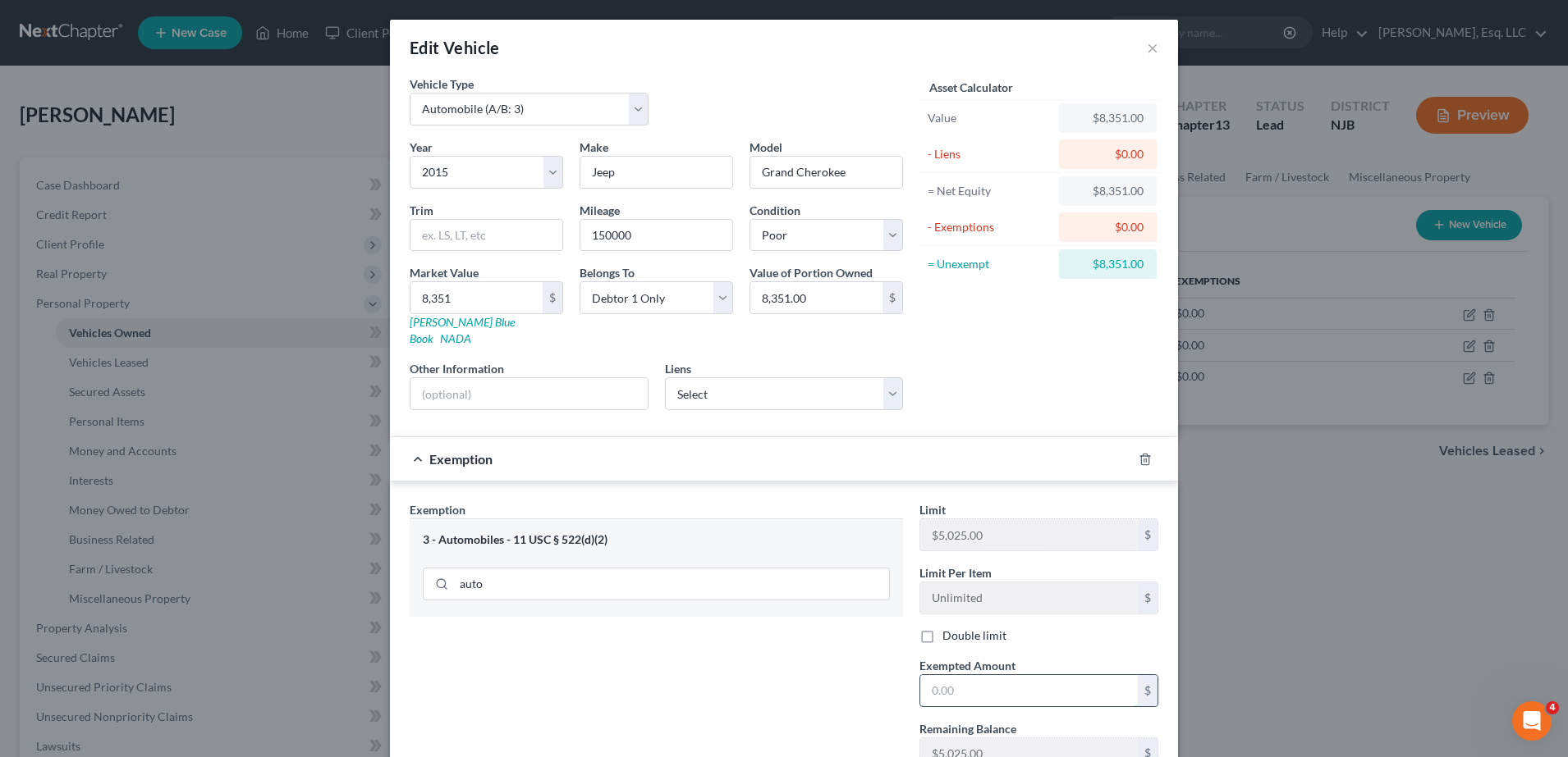
click at [1013, 677] on input "text" at bounding box center [1029, 690] width 218 height 31
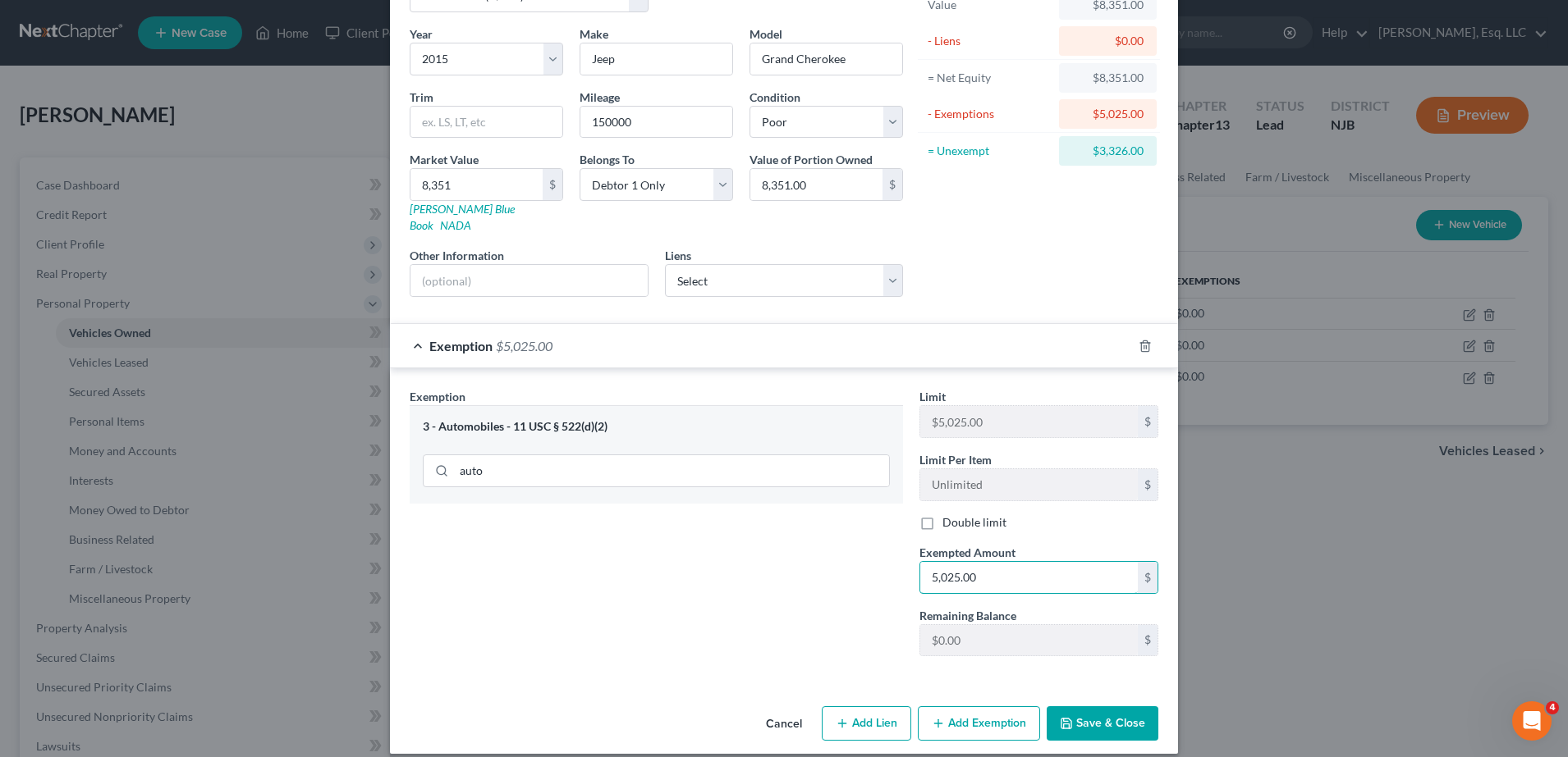
type input "5,025.00"
click at [1097, 718] on button "Save & Close" at bounding box center [1102, 724] width 112 height 35
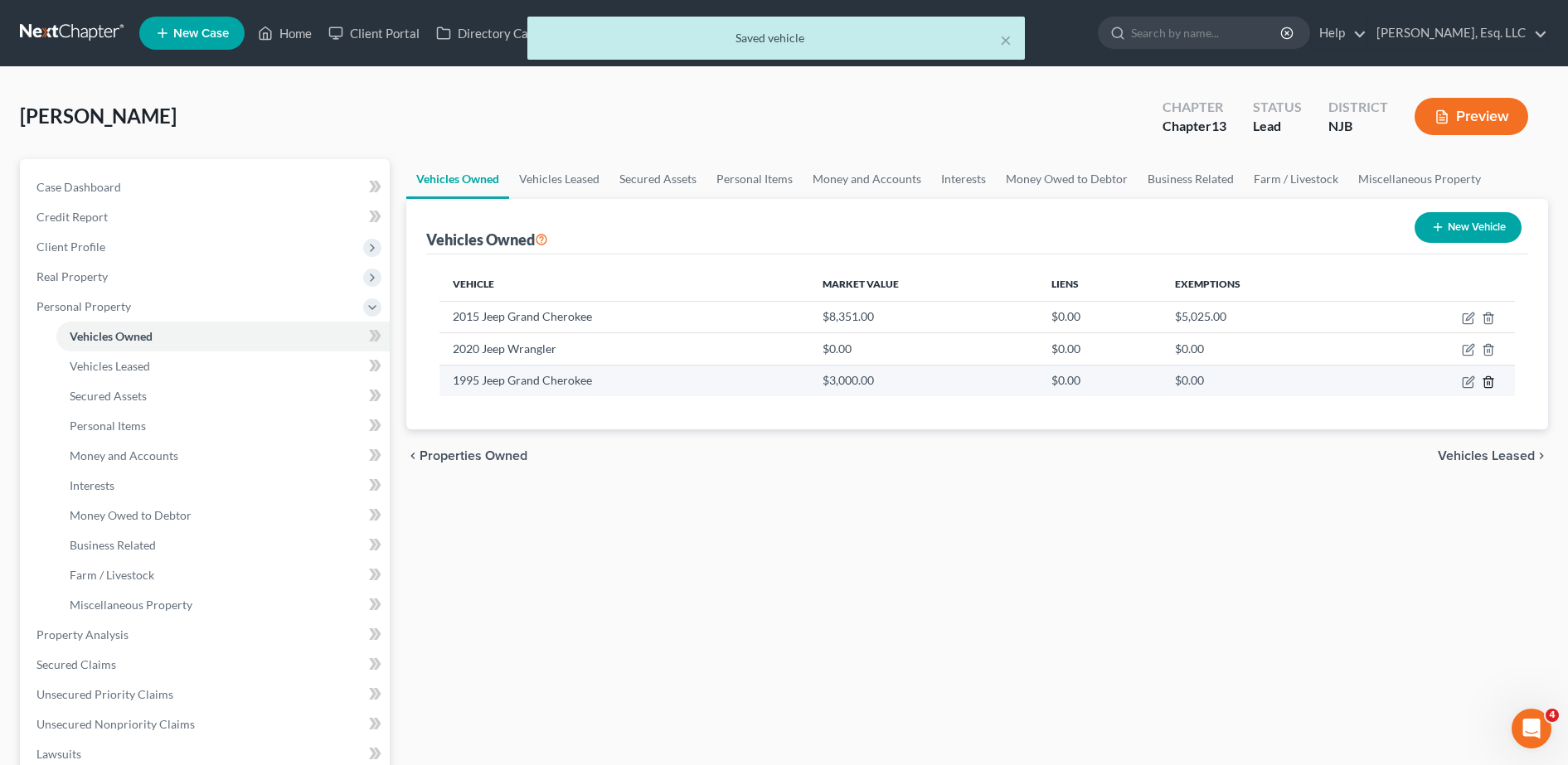
click at [1489, 385] on line "button" at bounding box center [1489, 383] width 0 height 3
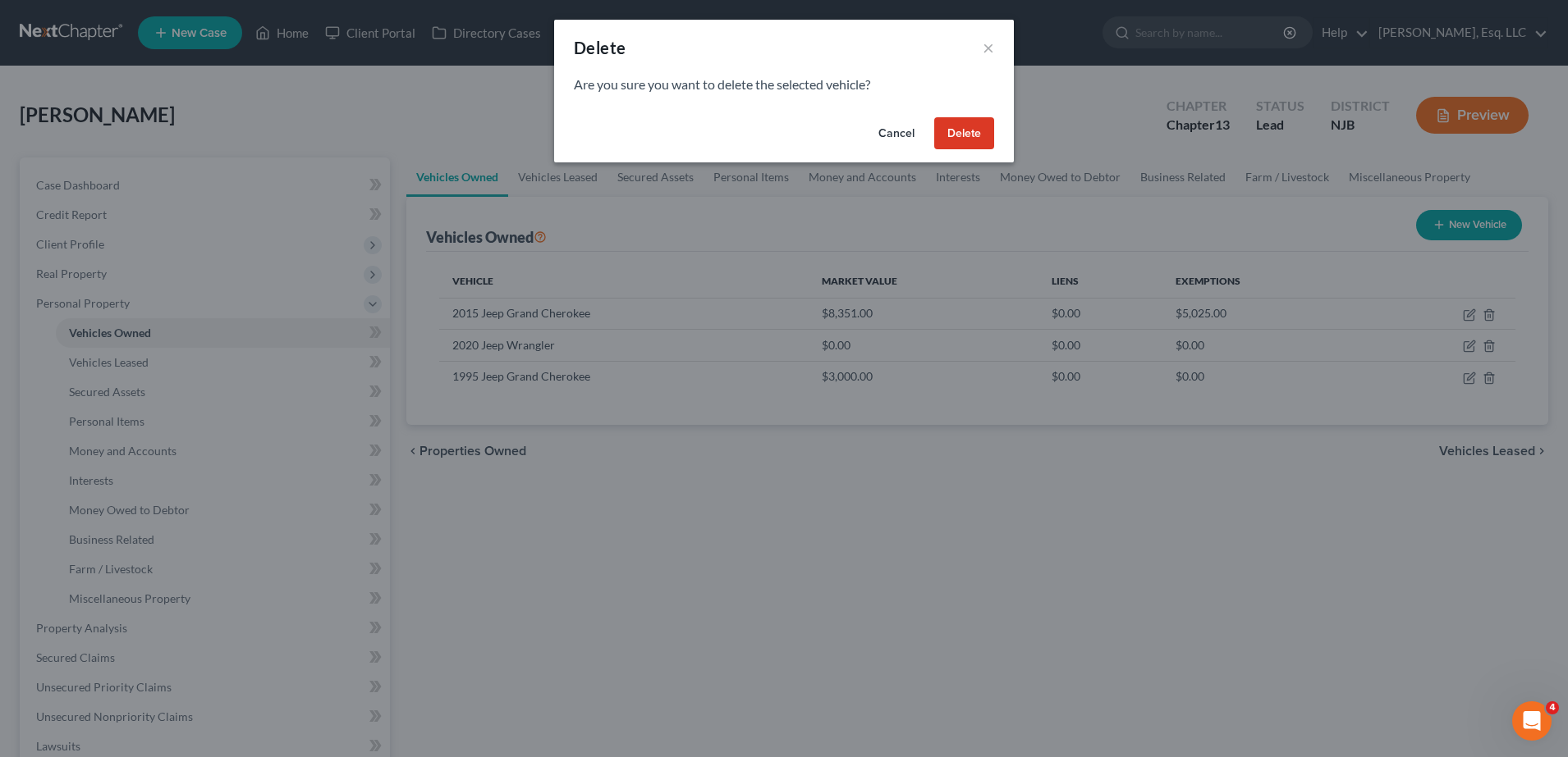
click at [990, 144] on button "Delete" at bounding box center [964, 134] width 60 height 33
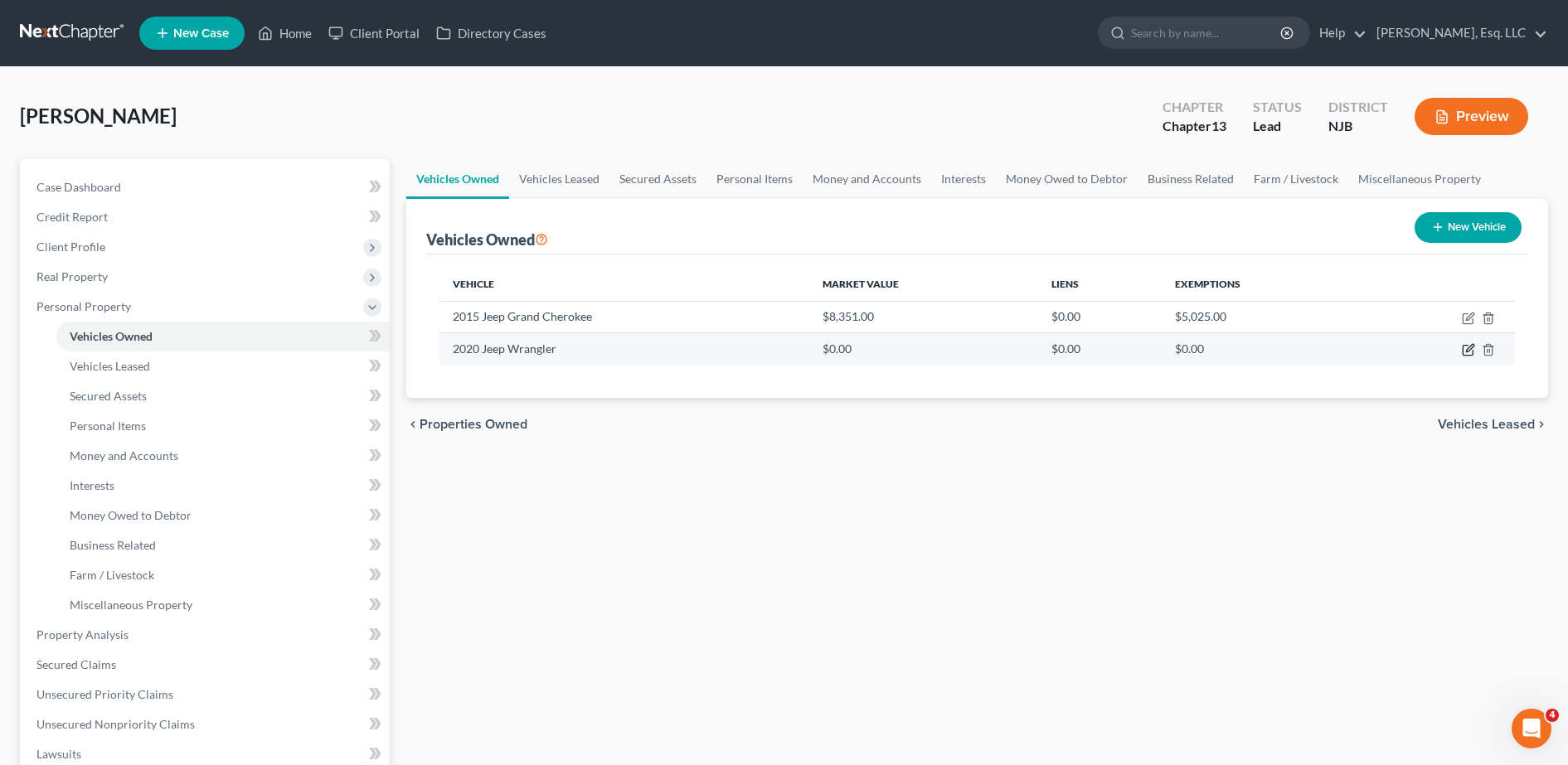
click at [1466, 353] on icon "button" at bounding box center [1468, 349] width 13 height 13
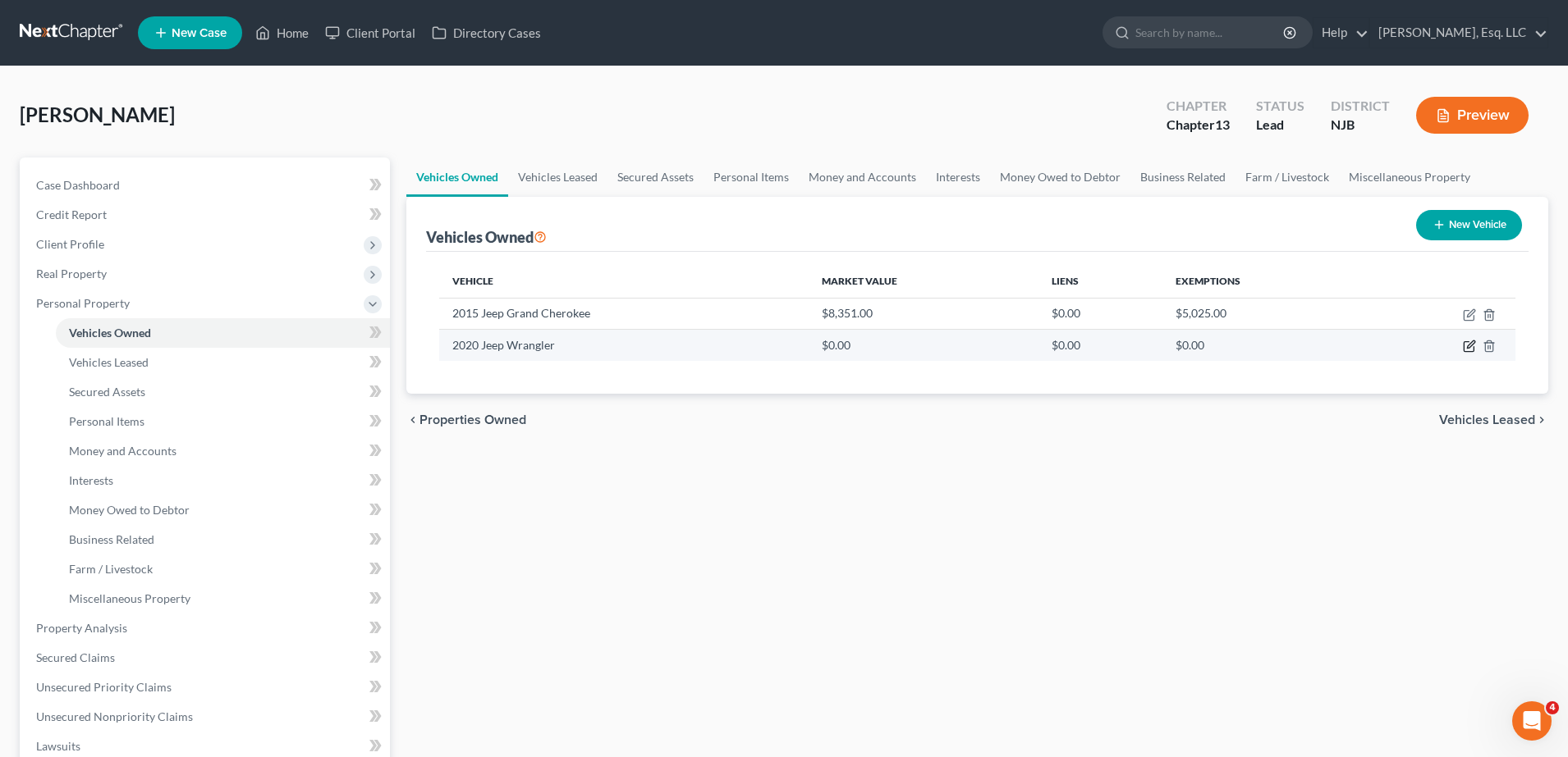
select select "0"
select select "6"
select select "2"
select select "3"
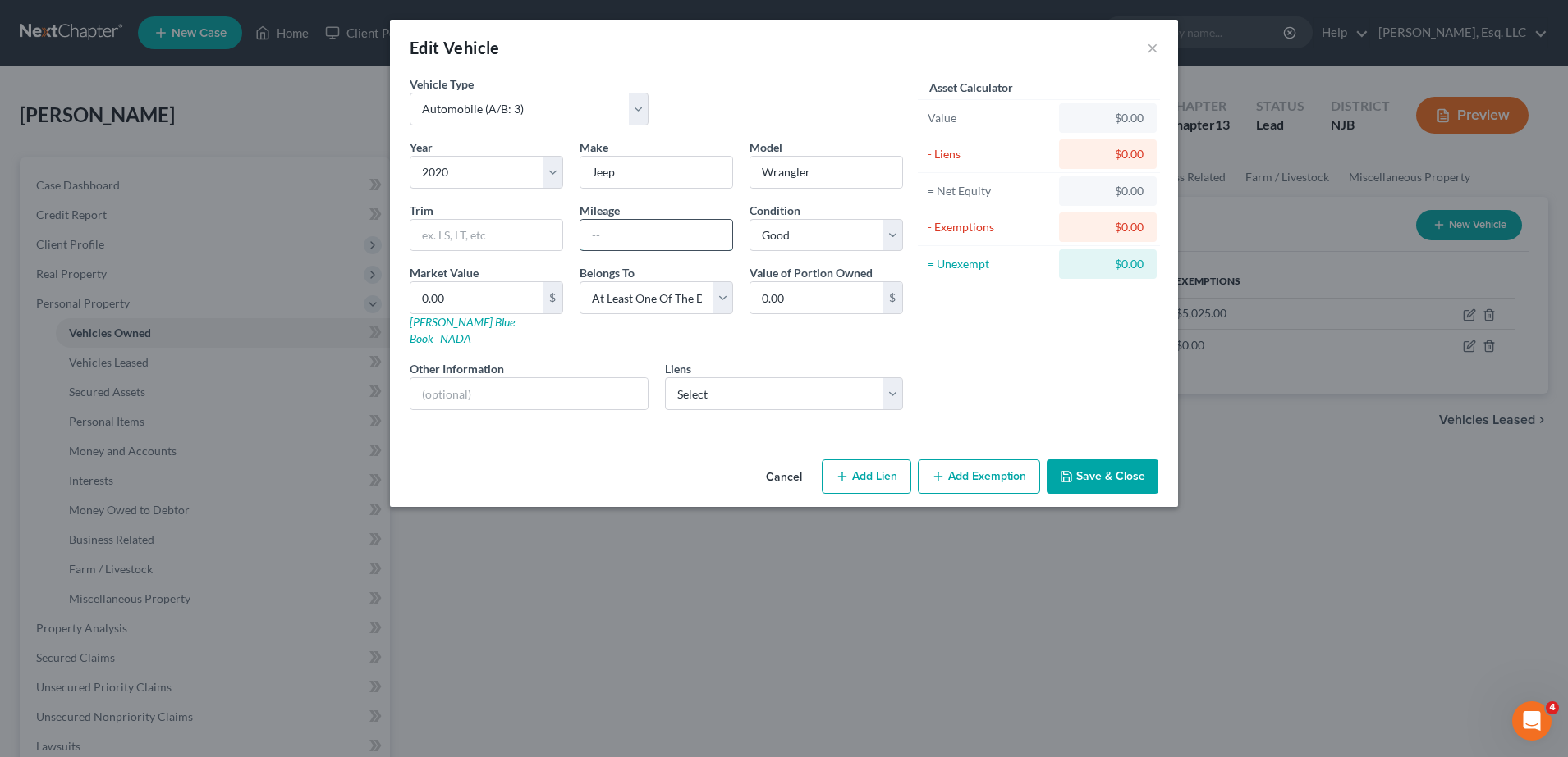
click at [601, 244] on input "text" at bounding box center [656, 235] width 152 height 31
type input "50000"
click at [453, 321] on link "[PERSON_NAME] Blue Book" at bounding box center [462, 330] width 105 height 30
click at [462, 292] on input "0.00" at bounding box center [476, 298] width 132 height 31
type input "2"
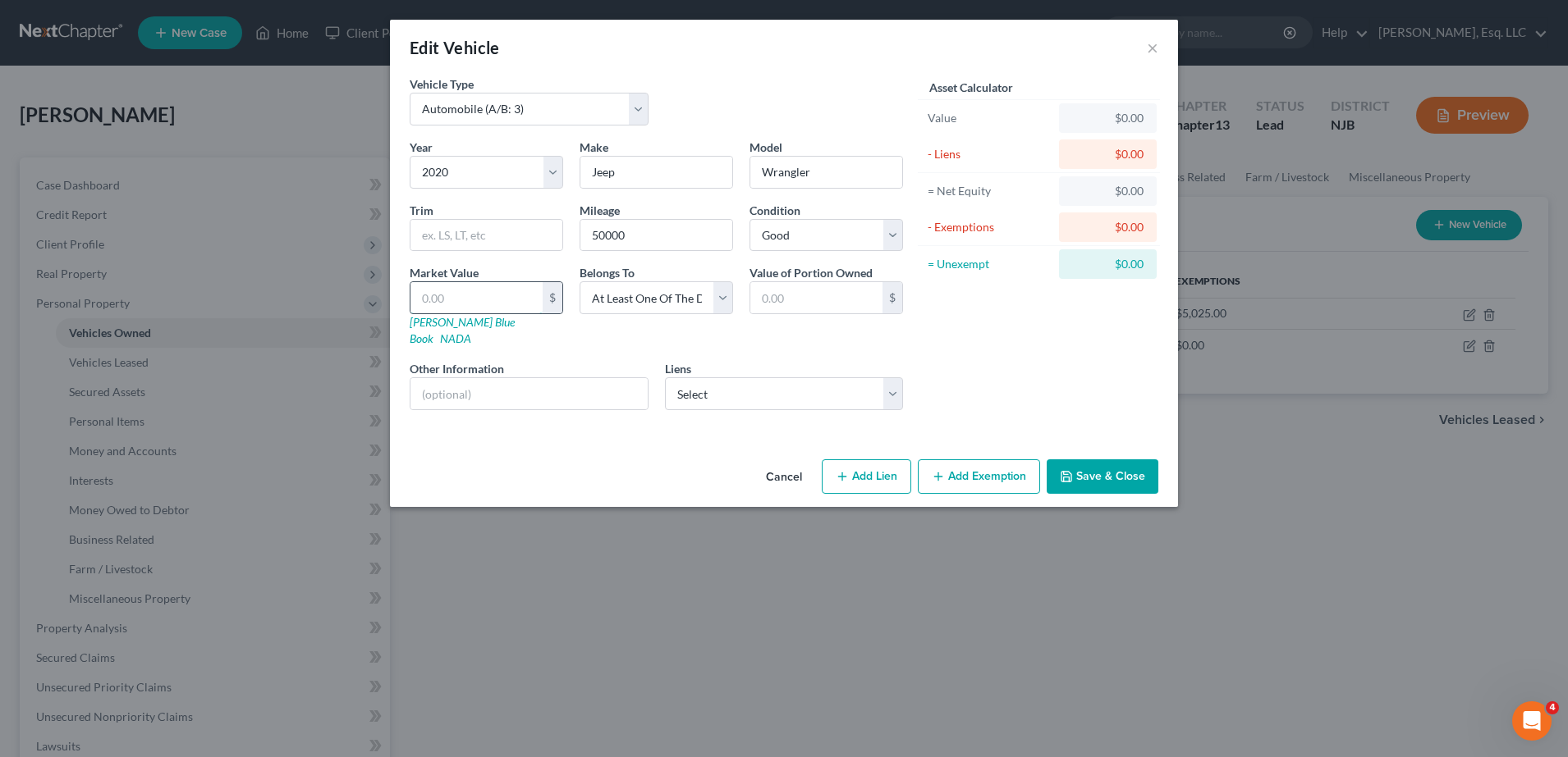
type input "2.00"
type input "27"
type input "27.00"
type input "273"
type input "273.00"
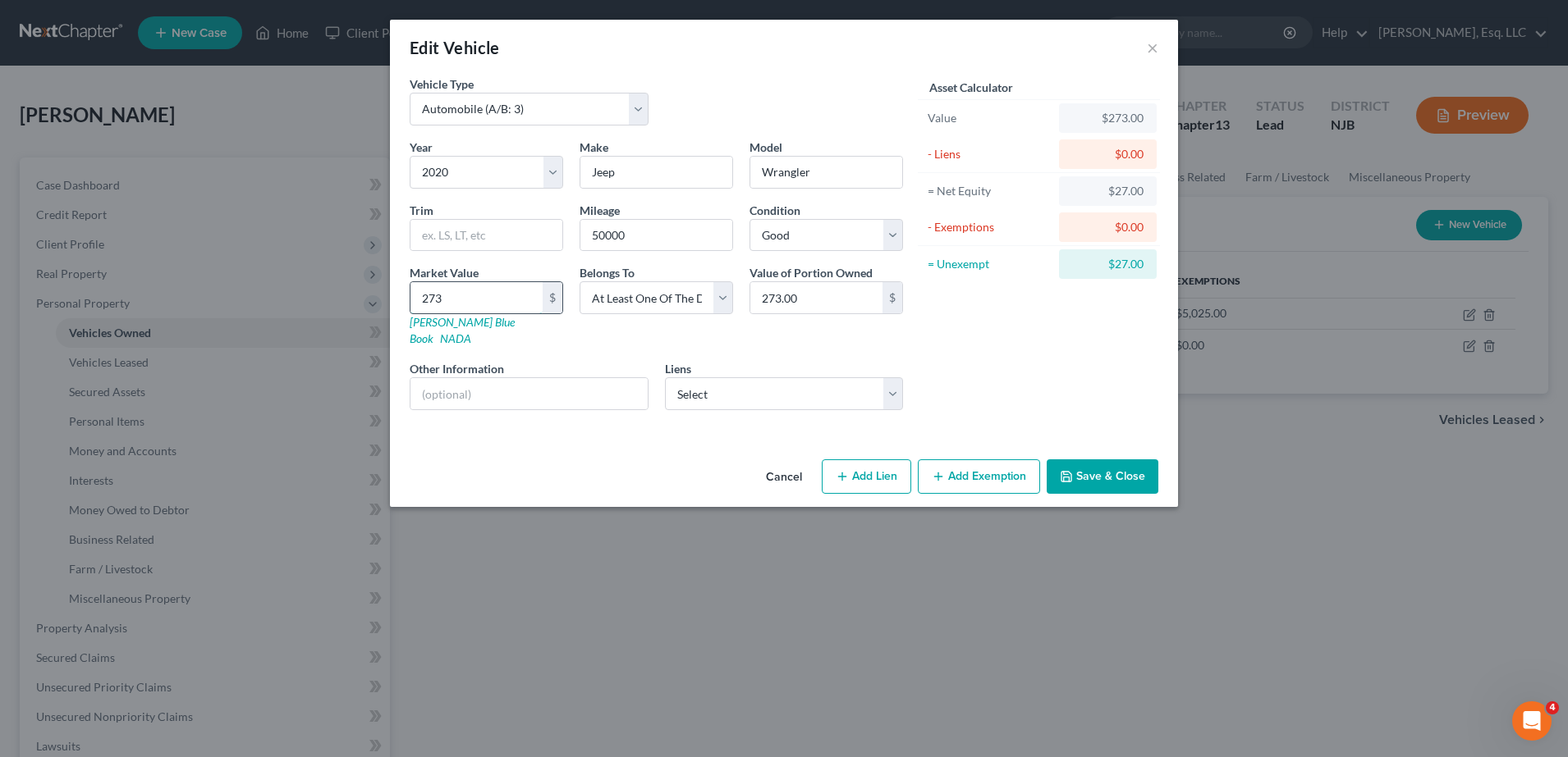
type input "2739"
type input "2,739.00"
type input "2,7395"
type input "27,395.00"
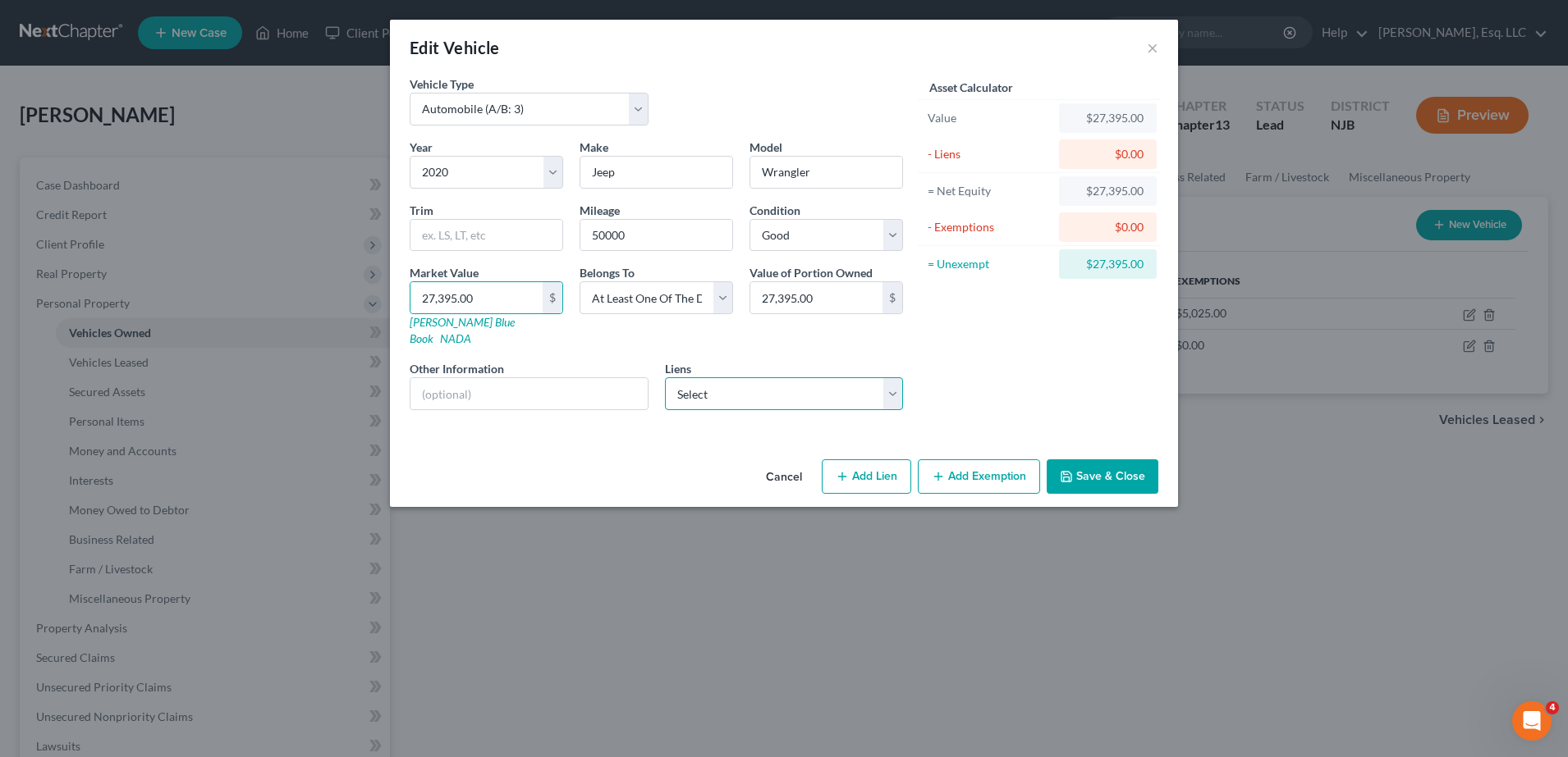
click at [770, 391] on select "Select Chrysler Capital - $0.00 Ally Fincl - $24,527.00 Chryslercap - $7,479.00" at bounding box center [784, 394] width 239 height 33
click at [901, 28] on div "Edit Vehicle ×" at bounding box center [783, 48] width 787 height 56
click at [983, 460] on button "Add Exemption" at bounding box center [978, 477] width 122 height 35
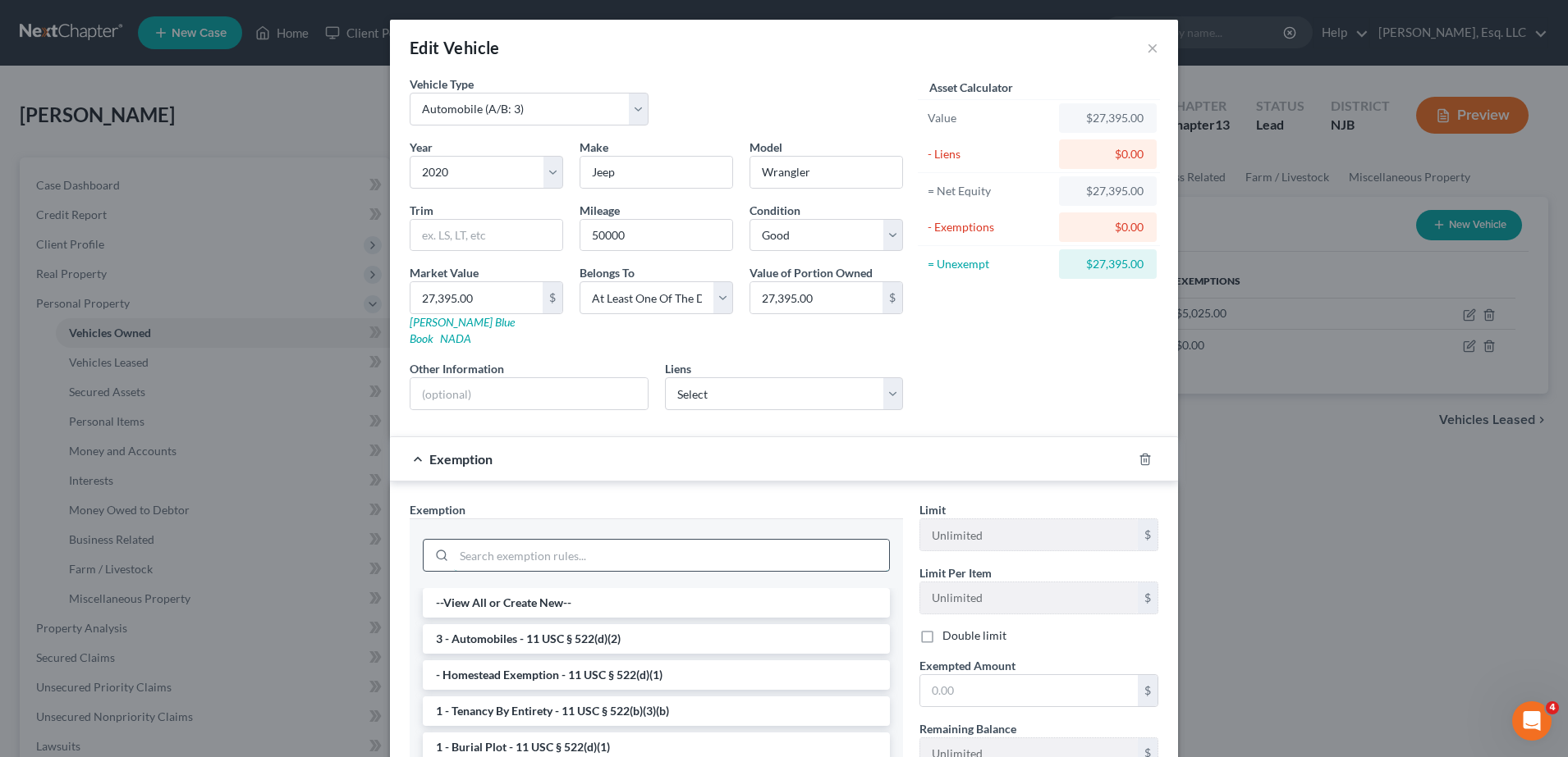
click at [590, 540] on input "search" at bounding box center [671, 556] width 435 height 31
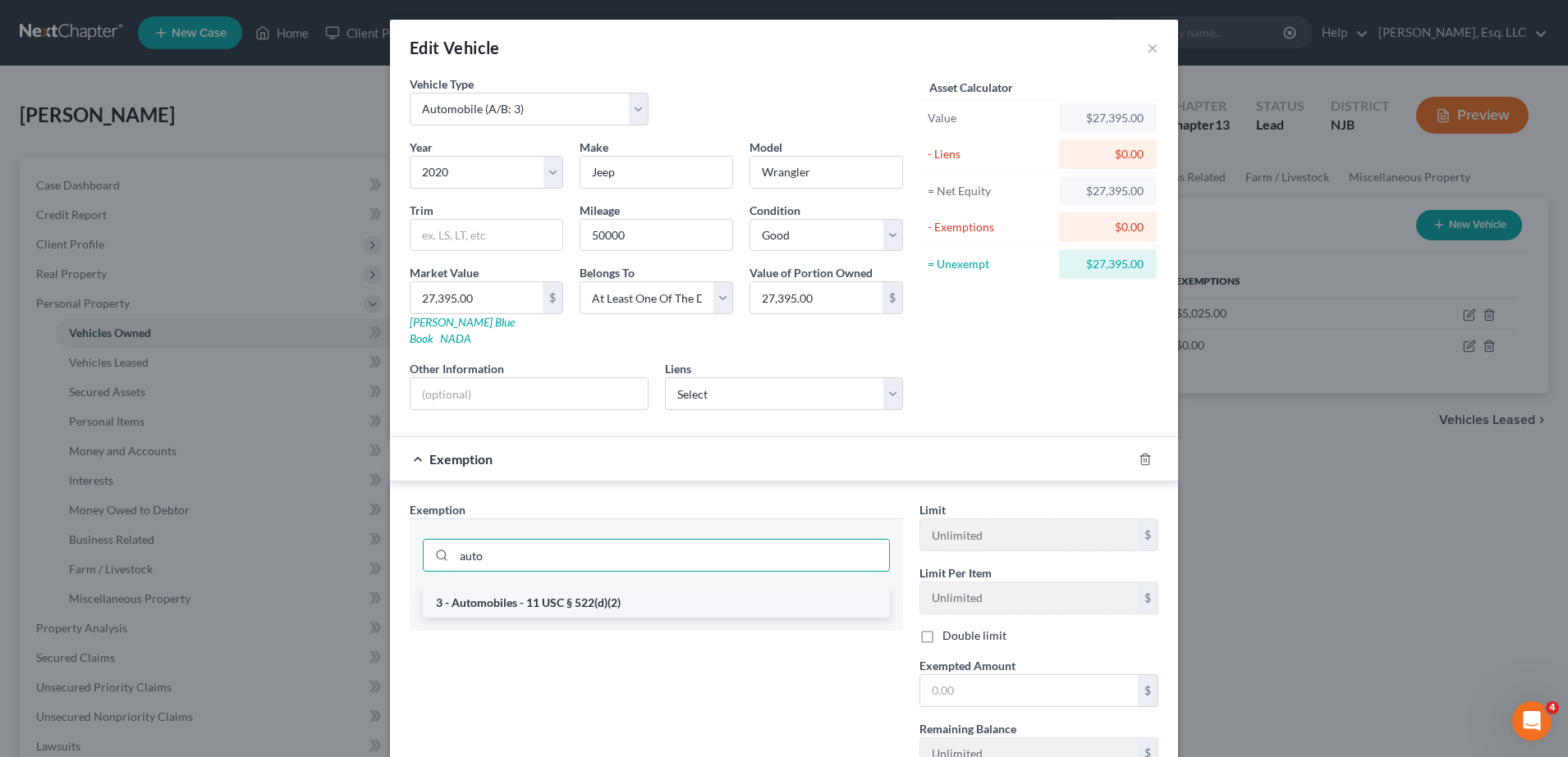
type input "auto"
click at [609, 600] on li "3 - Automobiles - 11 USC § 522(d)(2)" at bounding box center [656, 603] width 467 height 29
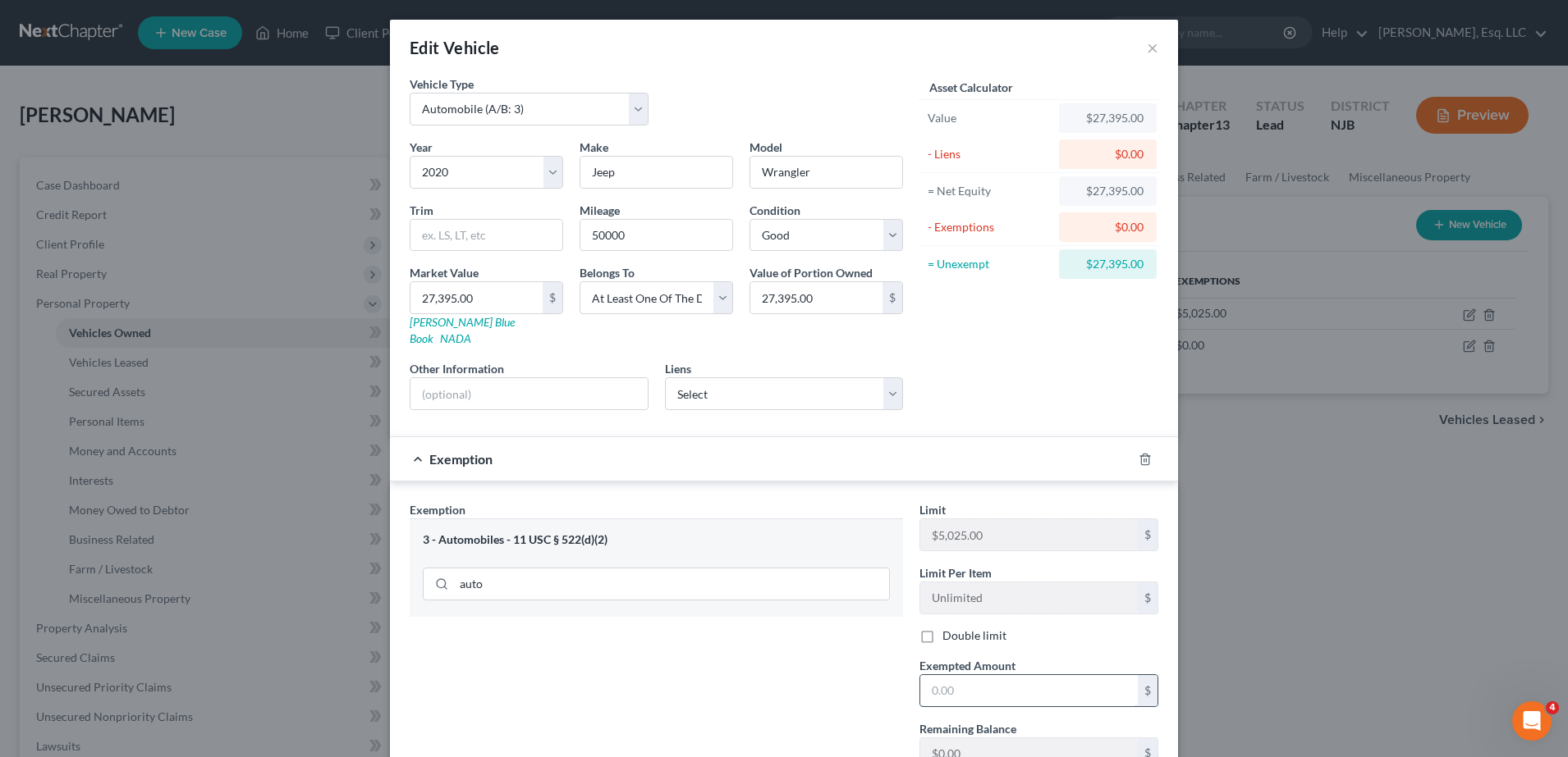
click at [977, 675] on input "text" at bounding box center [1029, 690] width 218 height 31
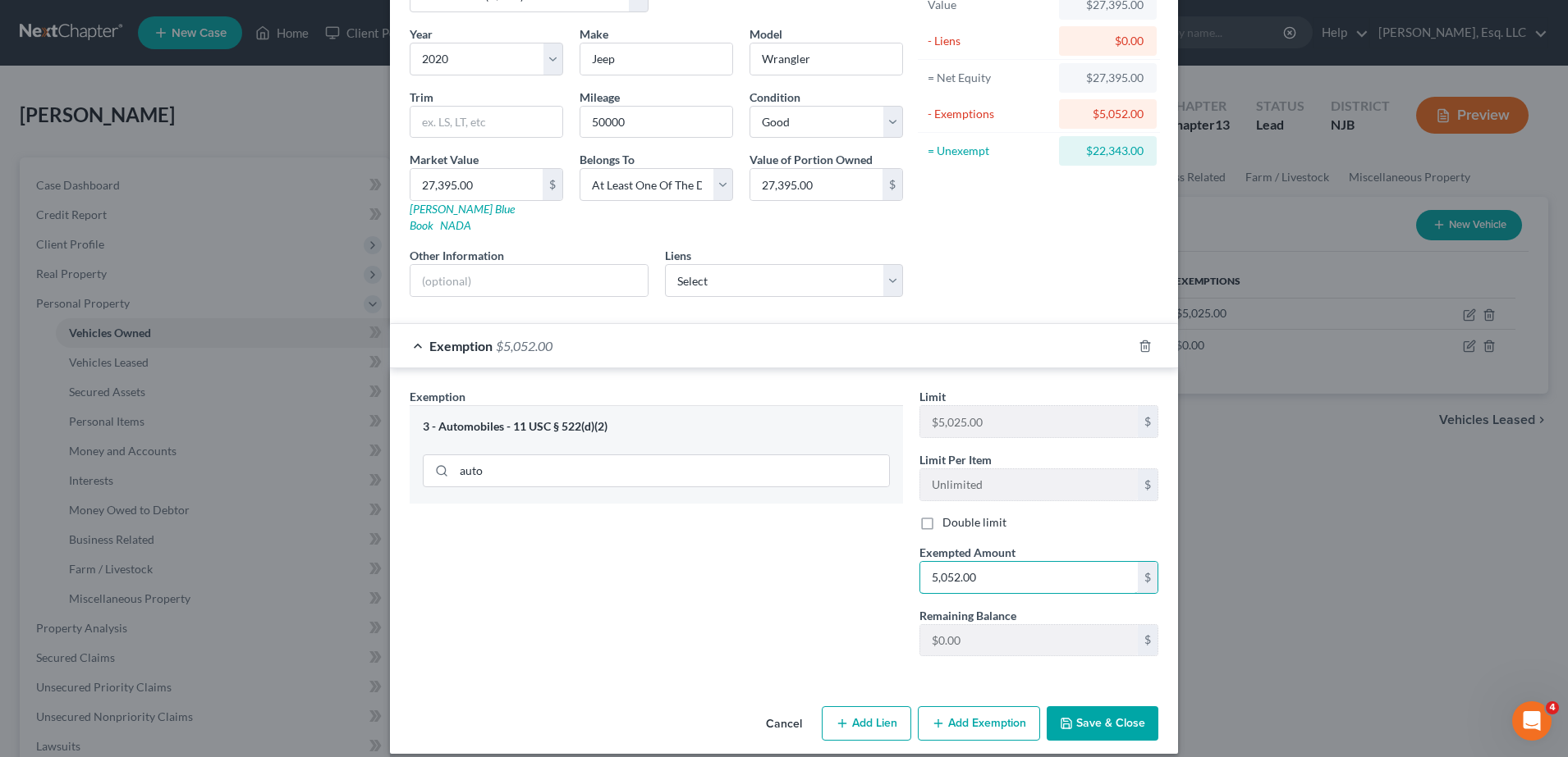
type input "5,052.00"
click at [1093, 707] on button "Save & Close" at bounding box center [1102, 724] width 112 height 35
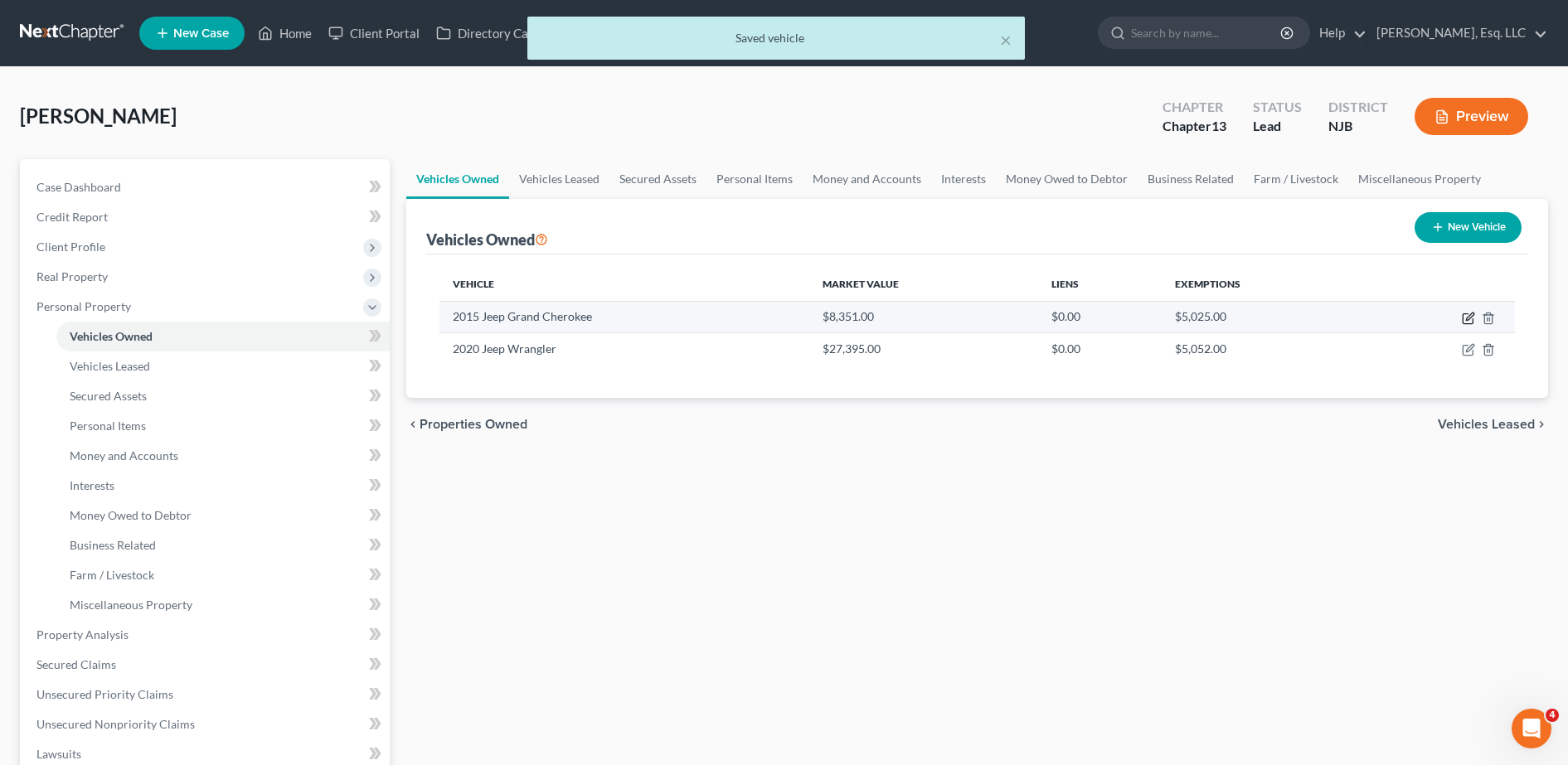
click at [1469, 320] on icon "button" at bounding box center [1470, 316] width 8 height 8
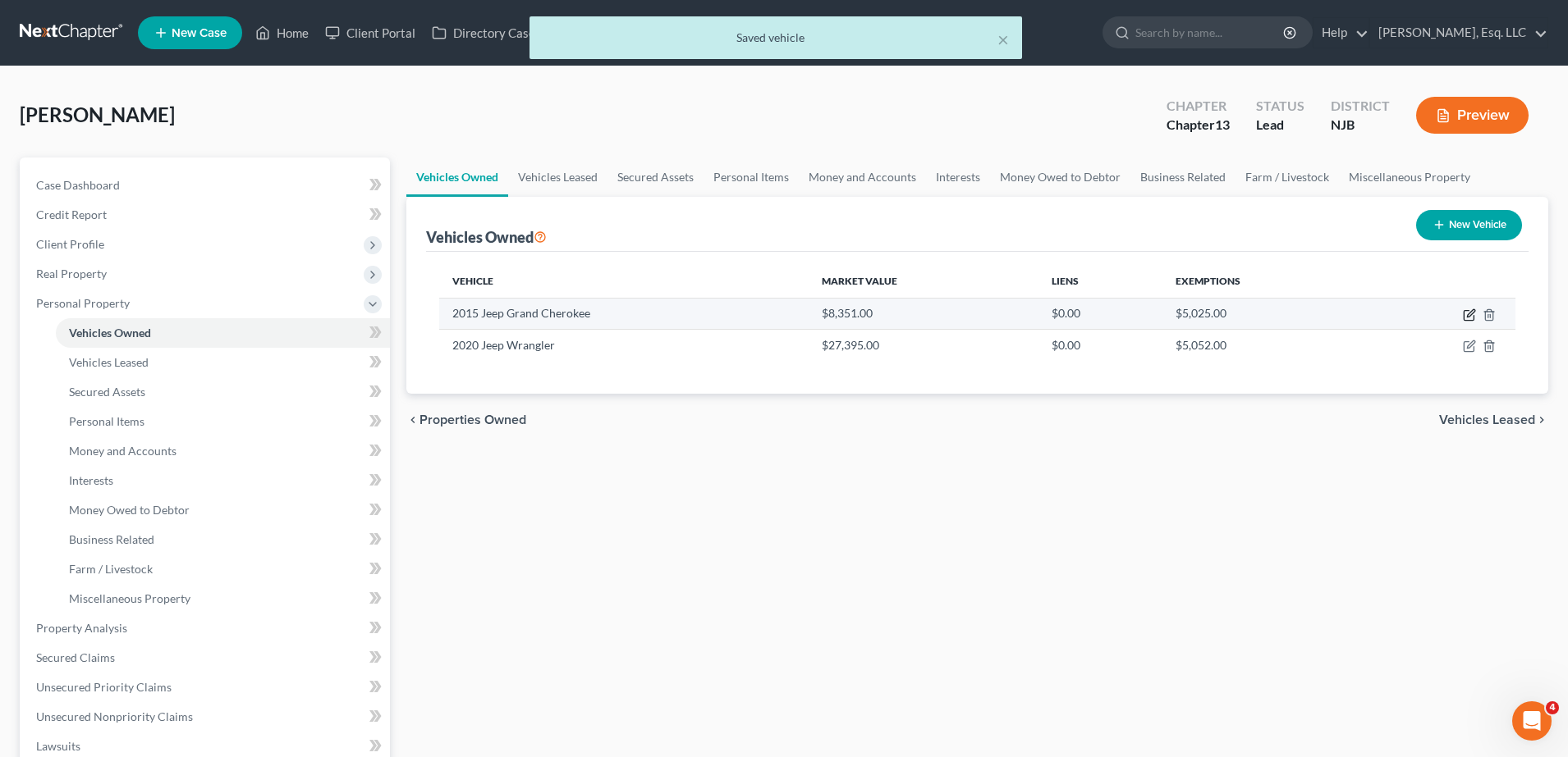
select select "0"
select select "11"
select select "4"
select select "0"
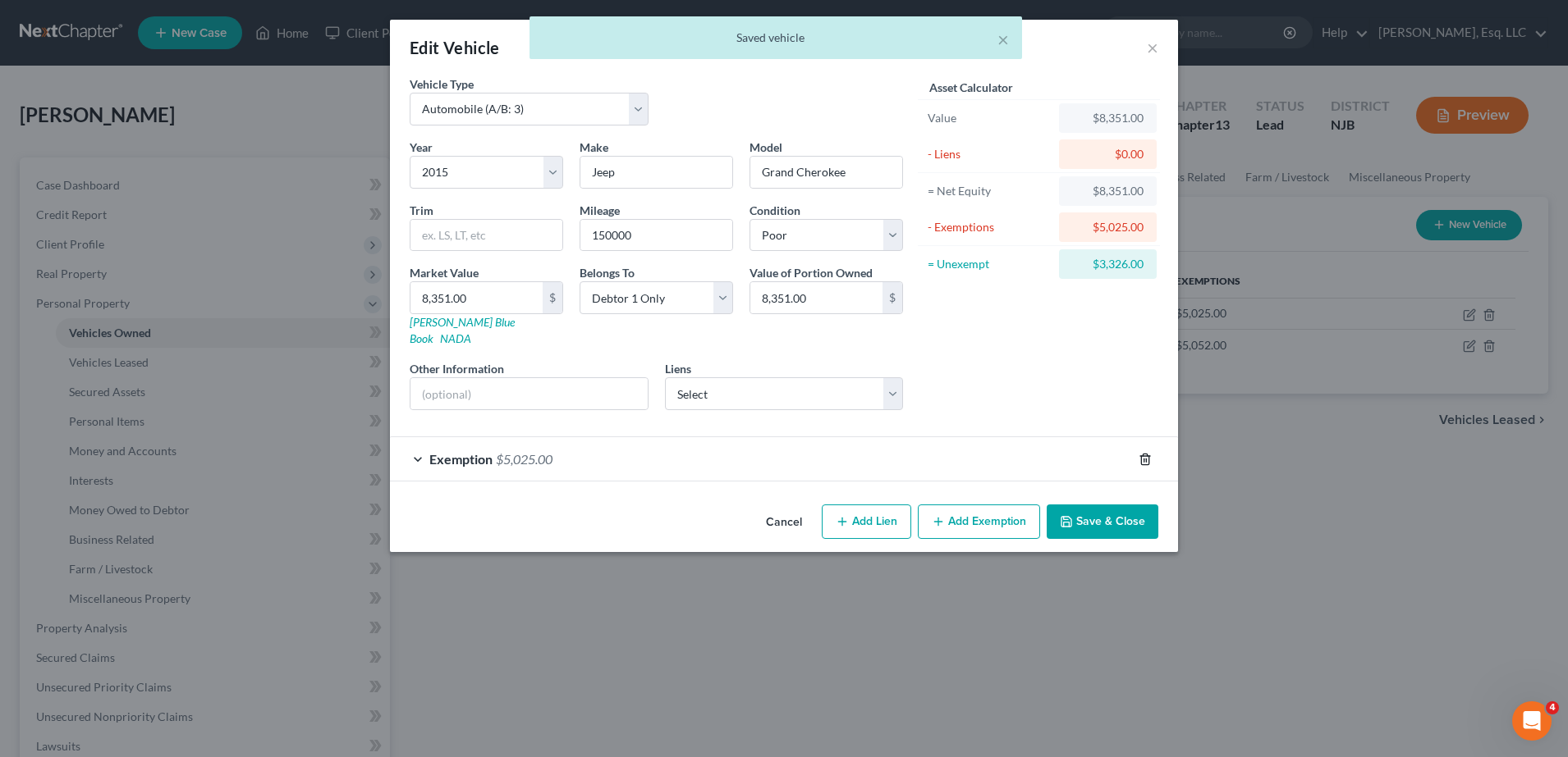
click at [1145, 453] on icon "button" at bounding box center [1144, 459] width 13 height 13
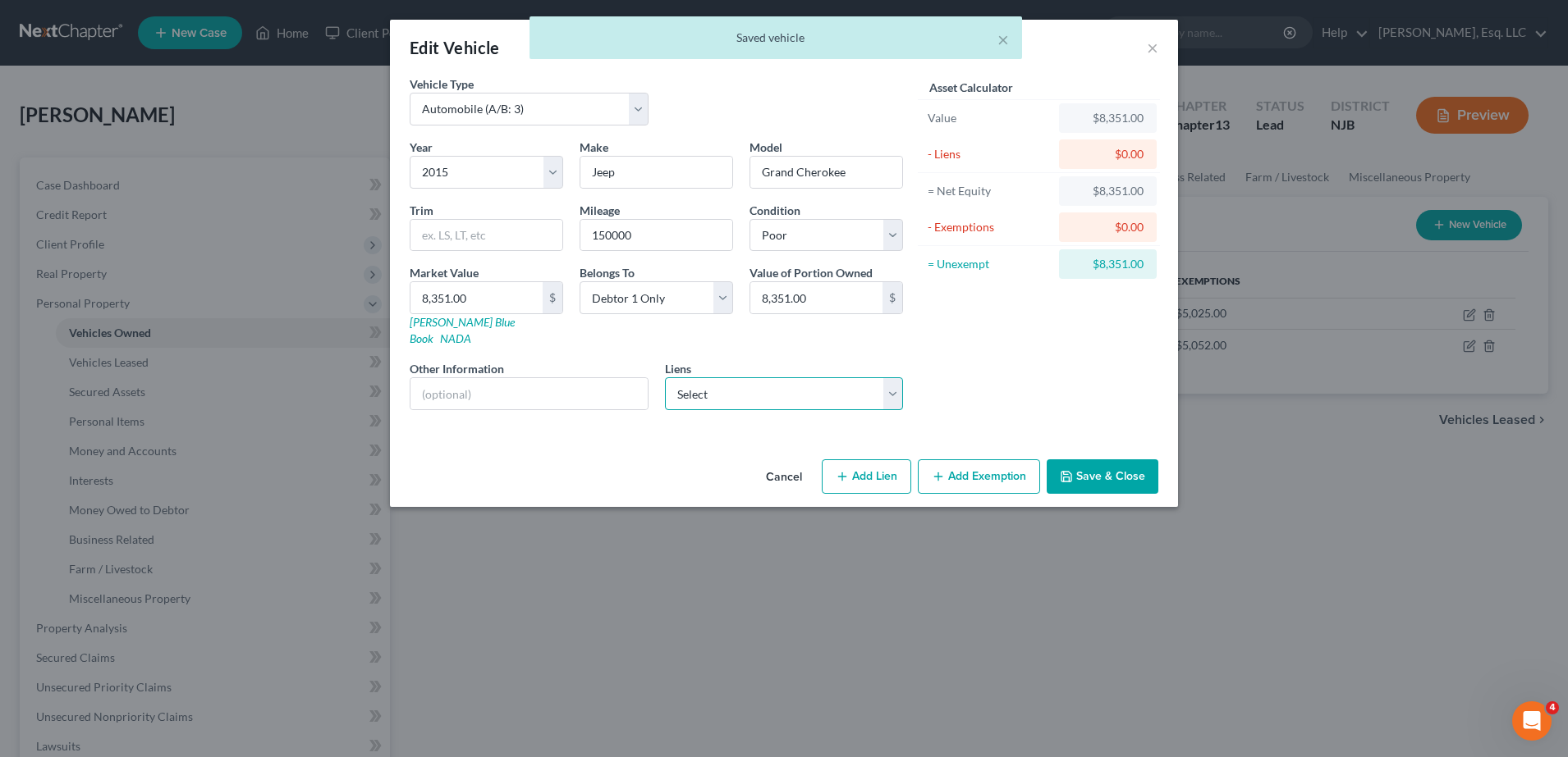
click at [861, 378] on select "Select Chrysler Capital - $0.00 Ally Fincl - $24,527.00 Chryslercap - $7,479.00" at bounding box center [784, 394] width 239 height 33
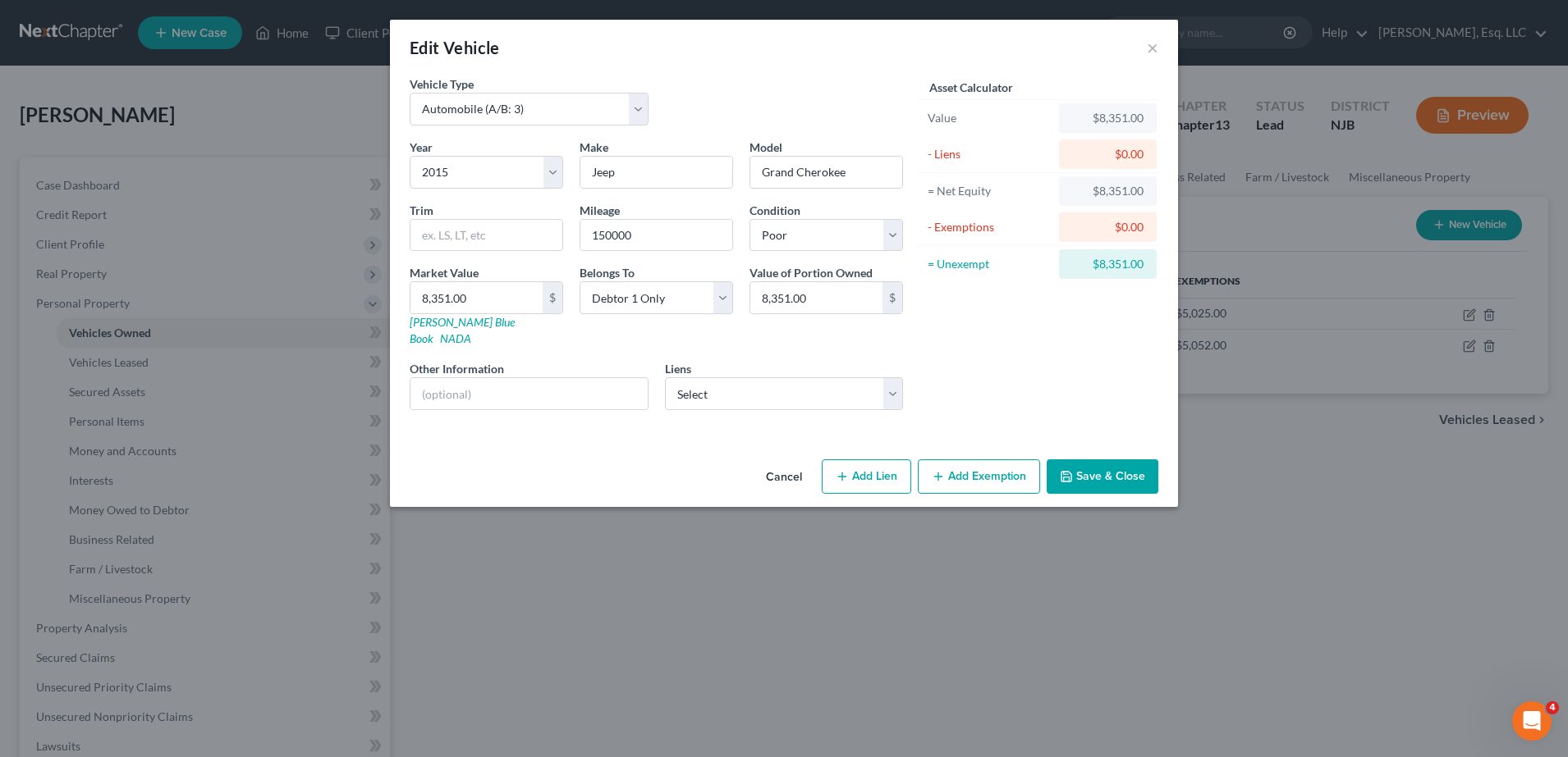
click at [739, 37] on div "Edit Vehicle ×" at bounding box center [783, 48] width 787 height 56
click at [717, 391] on select "Select Chrysler Capital - $0.00 Ally Fincl - $24,527.00 Chryslercap - $7,479.00" at bounding box center [784, 394] width 239 height 33
select select "2"
click at [665, 378] on select "Select Chrysler Capital - $0.00 Ally Fincl - $24,527.00 Chryslercap - $7,479.00" at bounding box center [784, 394] width 239 height 33
select select "45"
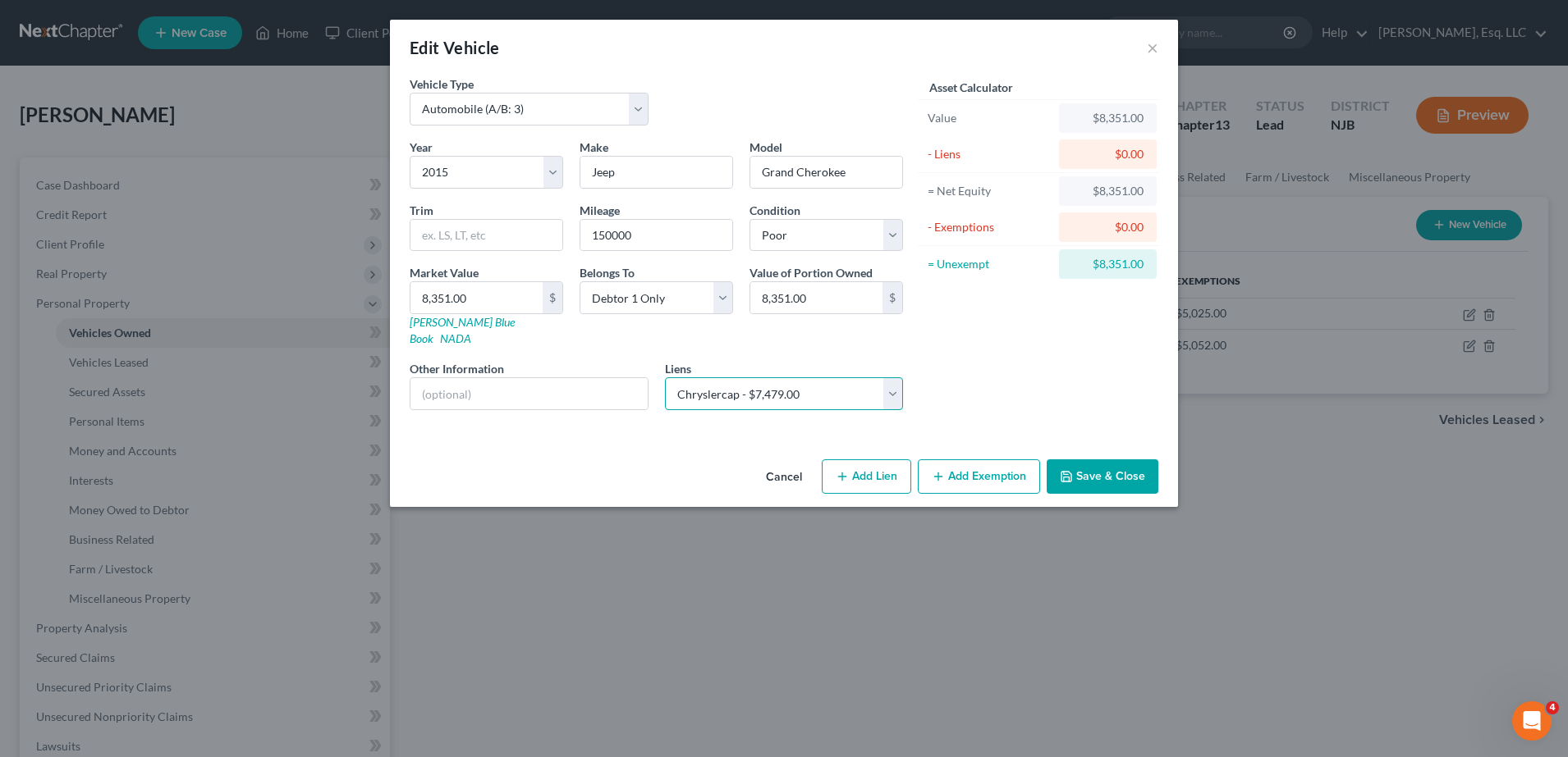
select select "0"
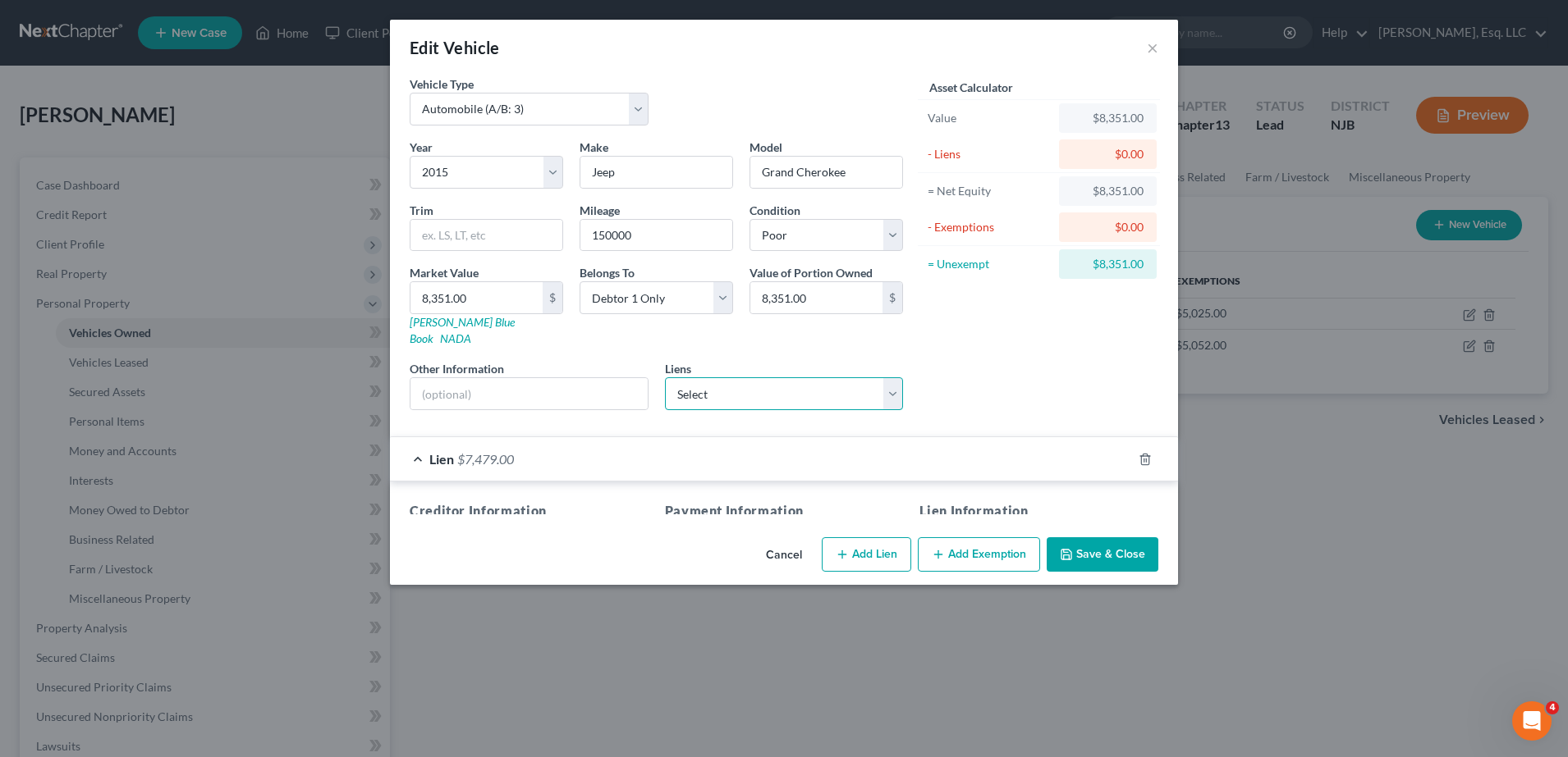
select select
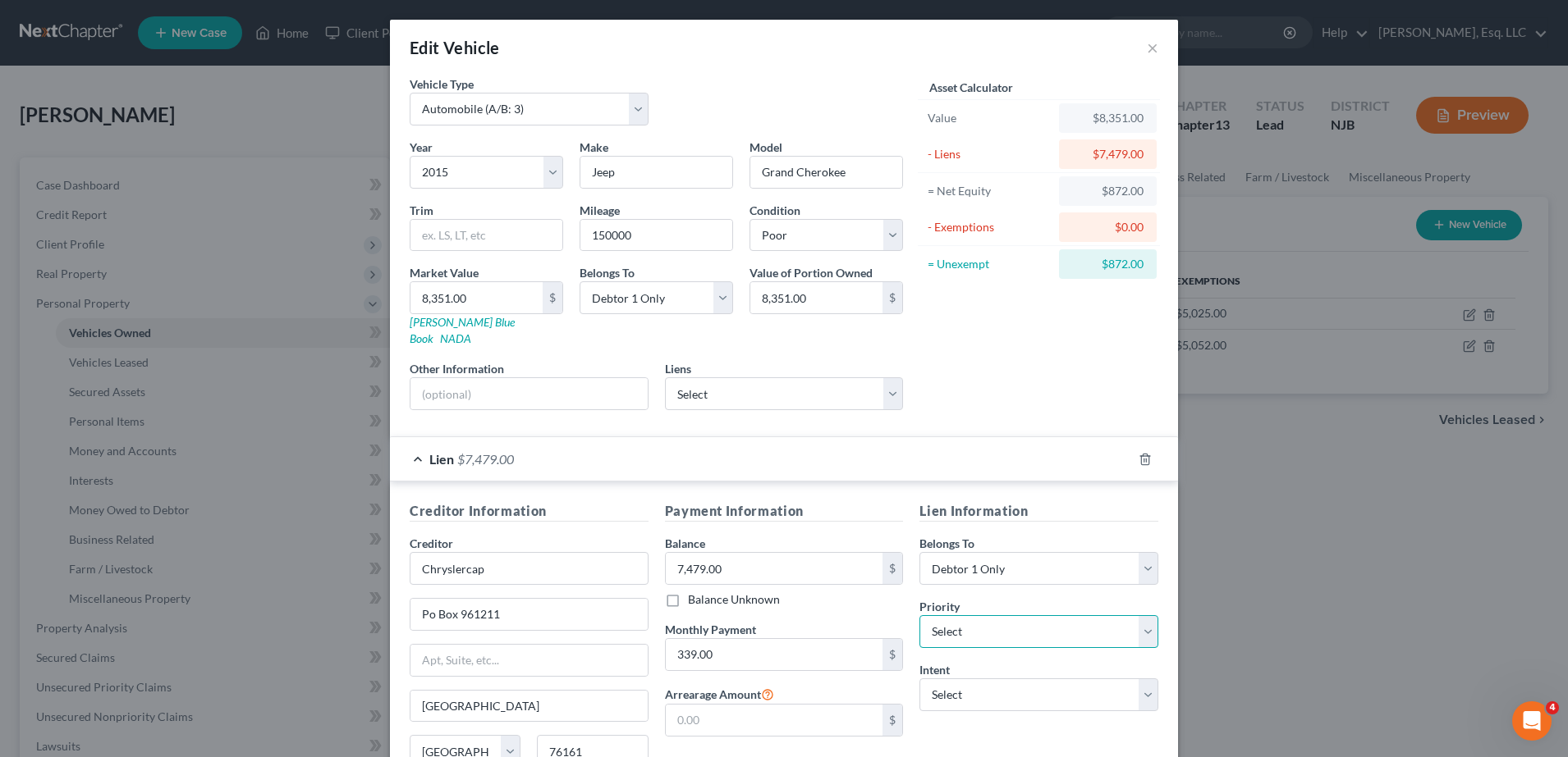
click at [966, 615] on select "Select 1st 2nd 3rd 4th 5th 6th 7th 8th 9th 10th 11th 12th 13th 14th 15th 16th 1…" at bounding box center [1038, 632] width 239 height 33
select select "0"
click at [919, 615] on select "Select 1st 2nd 3rd 4th 5th 6th 7th 8th 9th 10th 11th 12th 13th 14th 15th 16th 1…" at bounding box center [1038, 632] width 239 height 33
click at [942, 681] on select "Select Surrender Redeem Reaffirm Avoid Other" at bounding box center [1038, 695] width 239 height 33
select select "2"
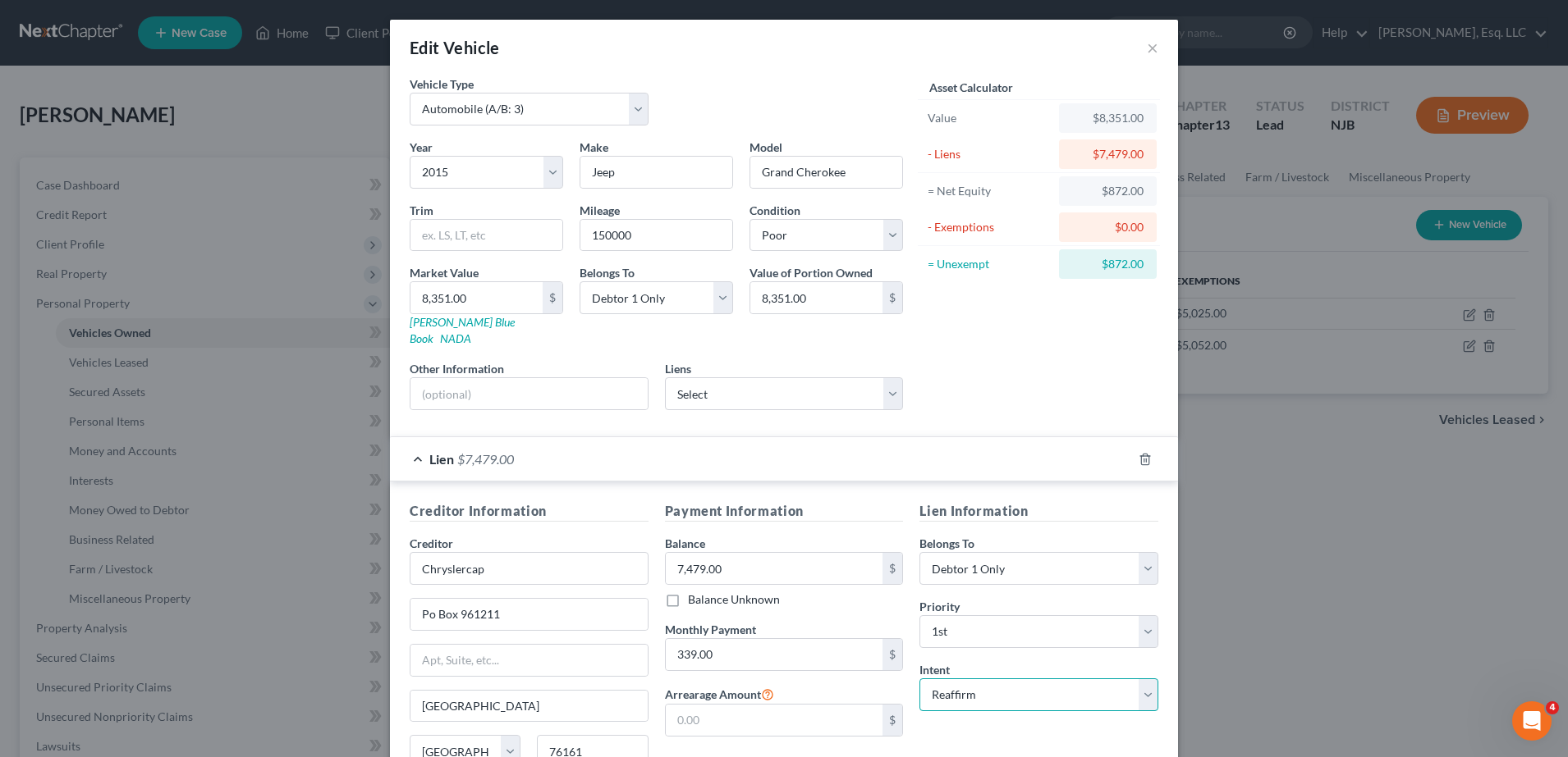
click at [919, 678] on select "Select Surrender Redeem Reaffirm Avoid Other" at bounding box center [1038, 695] width 239 height 33
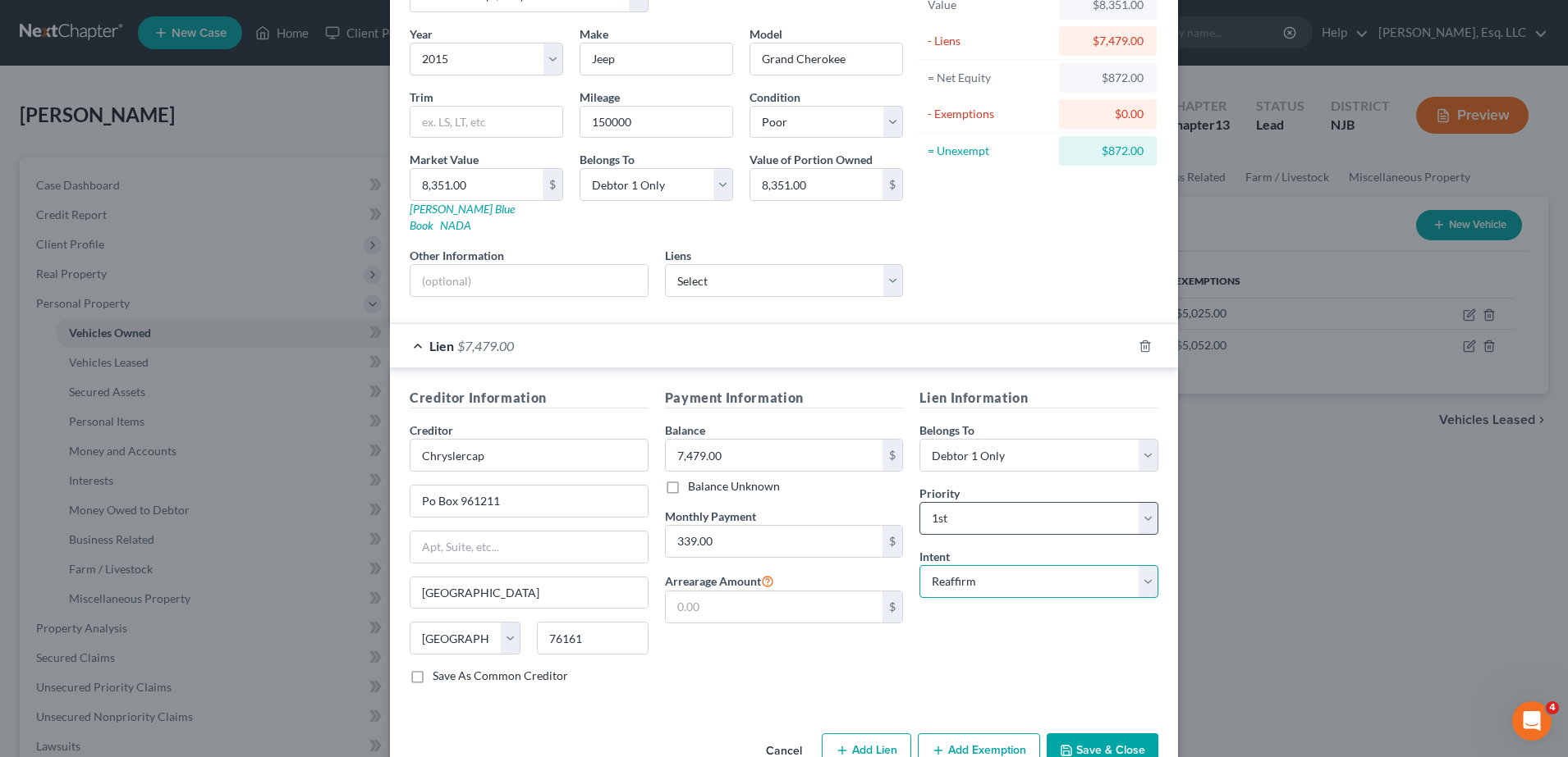
scroll to position [140, 0]
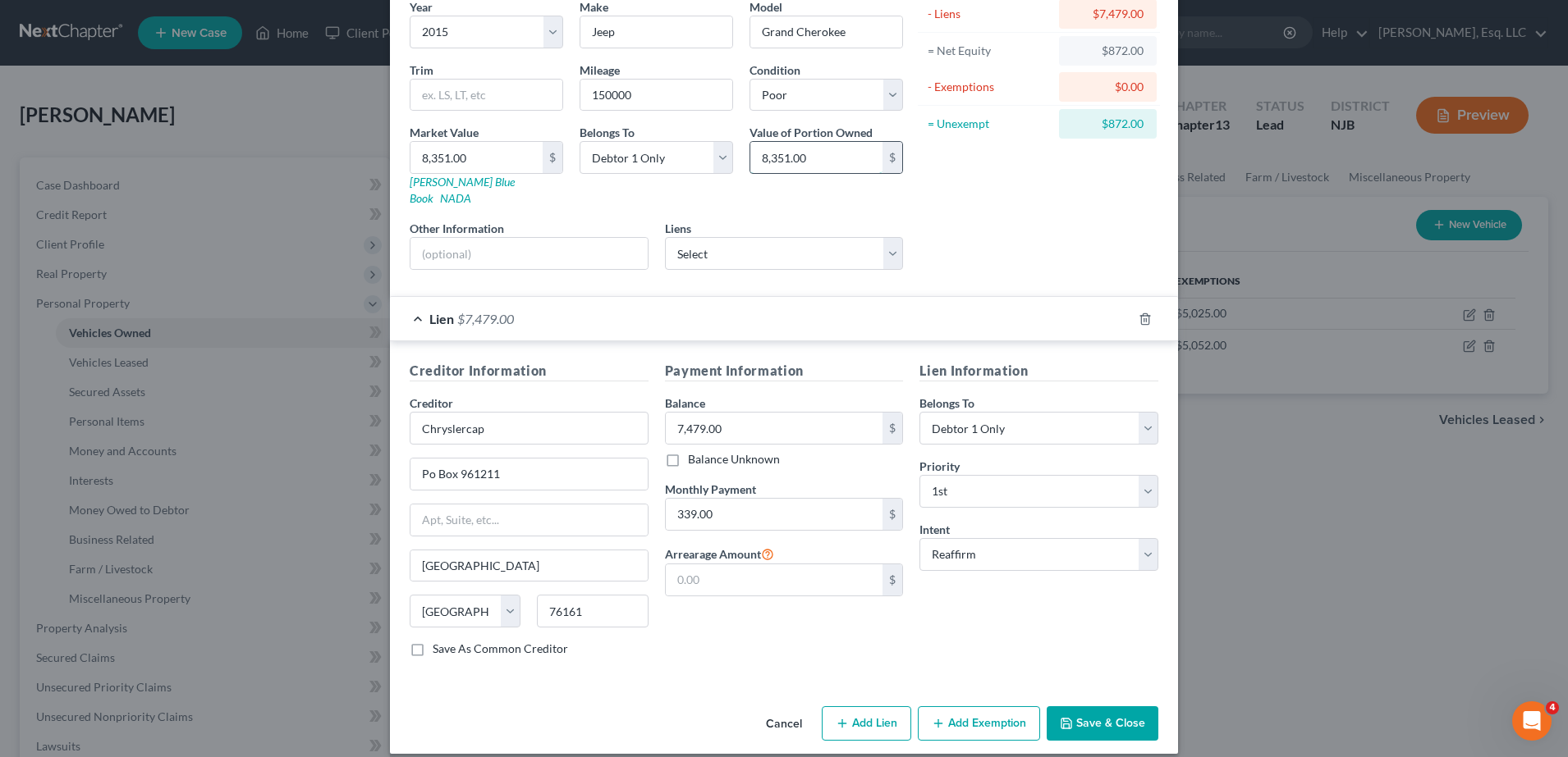
click at [821, 167] on input "8,351.00" at bounding box center [816, 157] width 132 height 31
type input "872.00"
click at [1102, 709] on button "Save & Close" at bounding box center [1102, 724] width 112 height 35
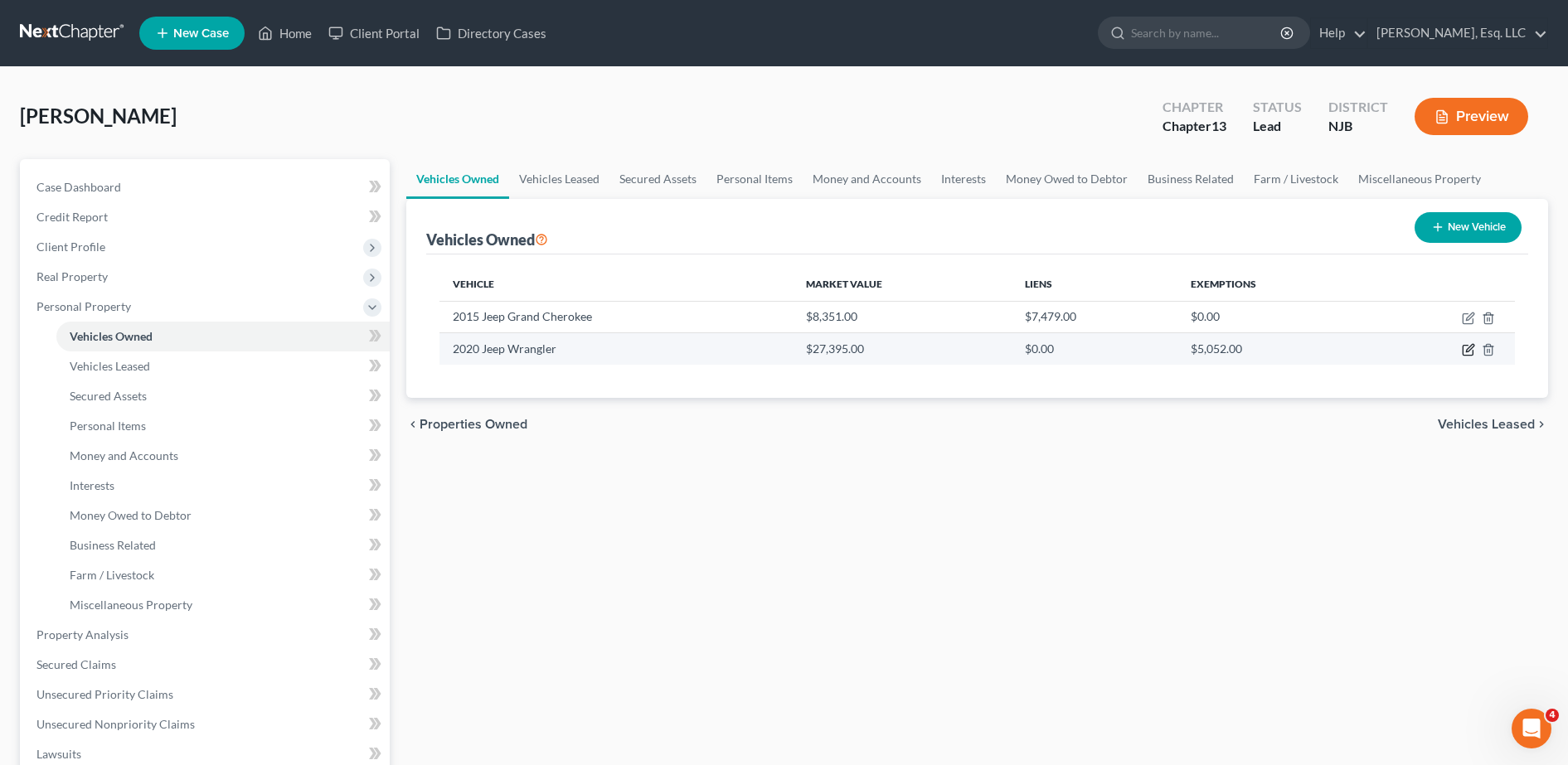
click at [1473, 353] on icon "button" at bounding box center [1468, 350] width 10 height 10
select select "0"
select select "6"
select select "2"
select select "3"
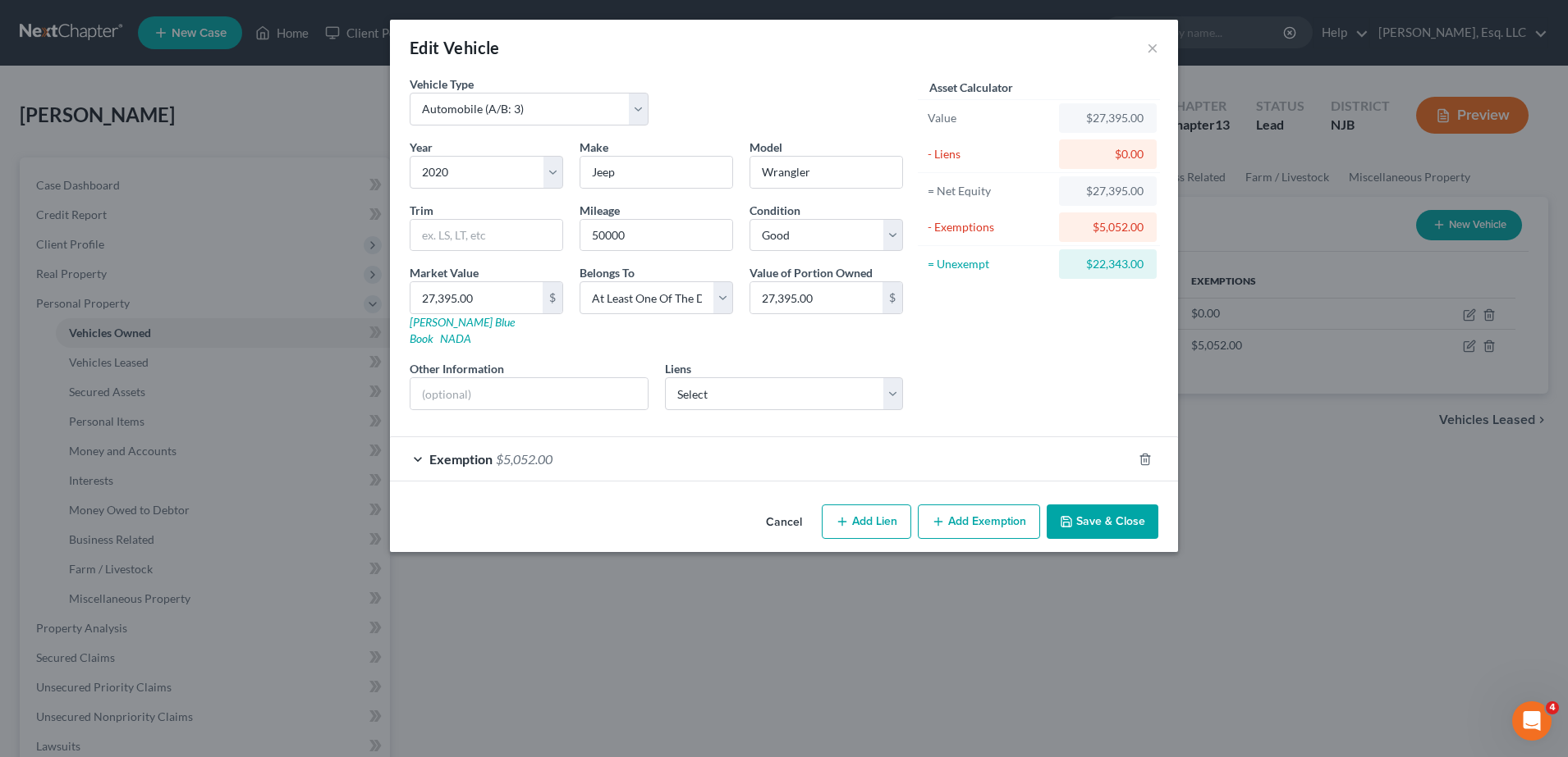
click at [824, 464] on div "Exemption $5,052.00" at bounding box center [783, 459] width 787 height 45
click at [815, 455] on div "Exemption $5,052.00" at bounding box center [761, 459] width 742 height 43
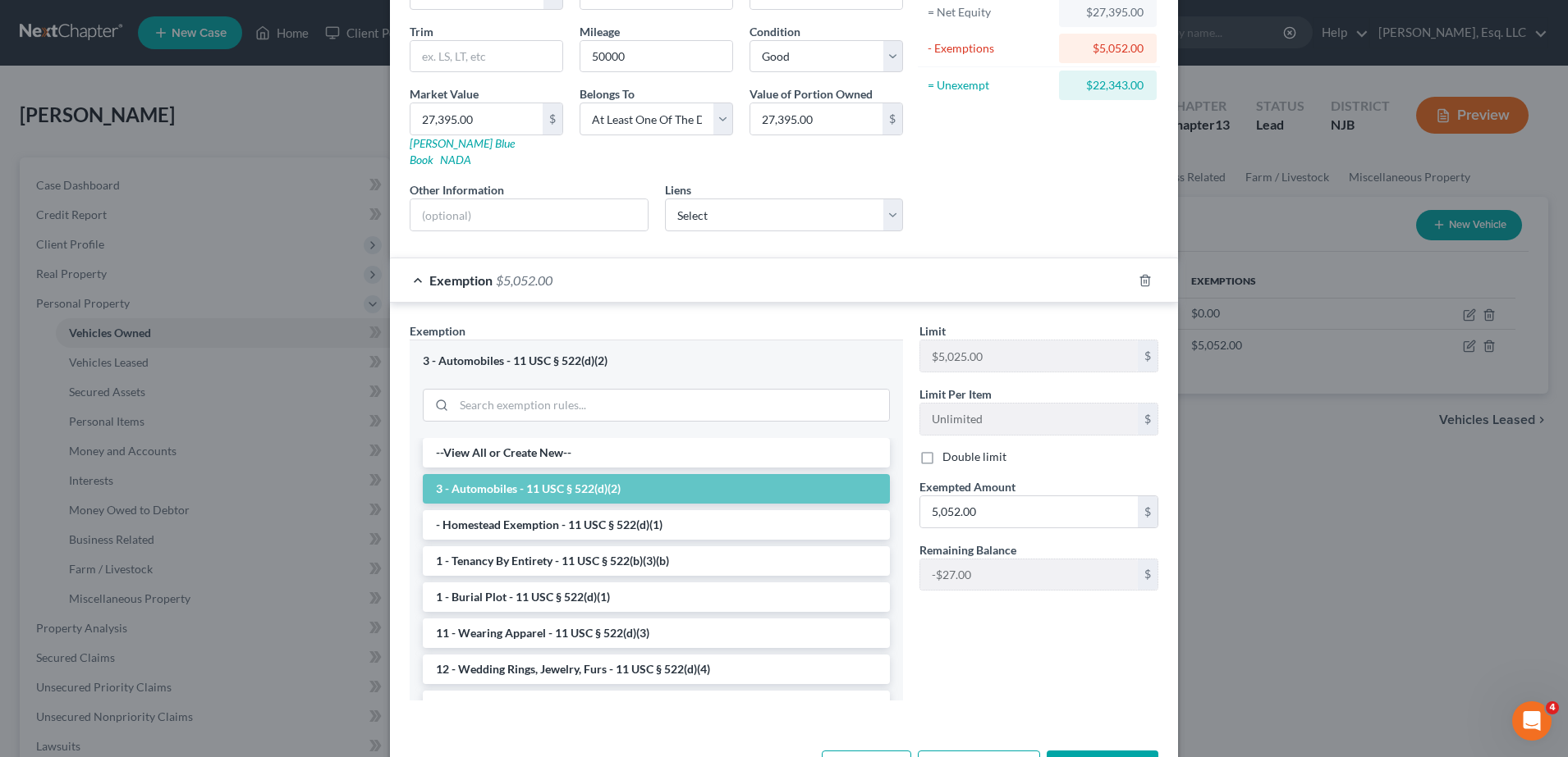
scroll to position [180, 0]
click at [995, 495] on input "5,052.00" at bounding box center [1029, 511] width 218 height 31
type input "5,025.00"
click at [1071, 750] on button "Save & Close" at bounding box center [1102, 767] width 112 height 35
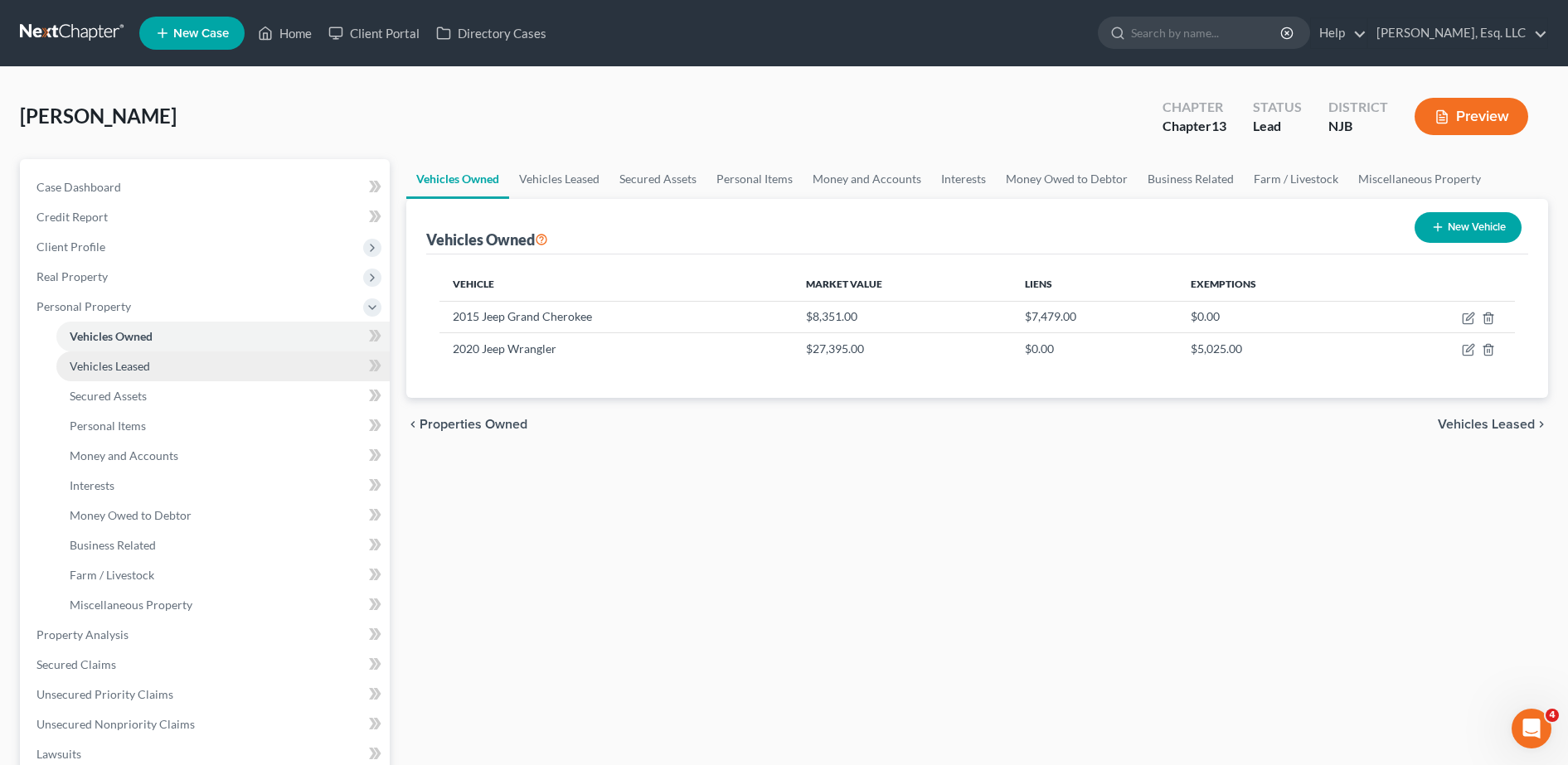
click at [322, 368] on link "Vehicles Leased" at bounding box center [224, 367] width 334 height 30
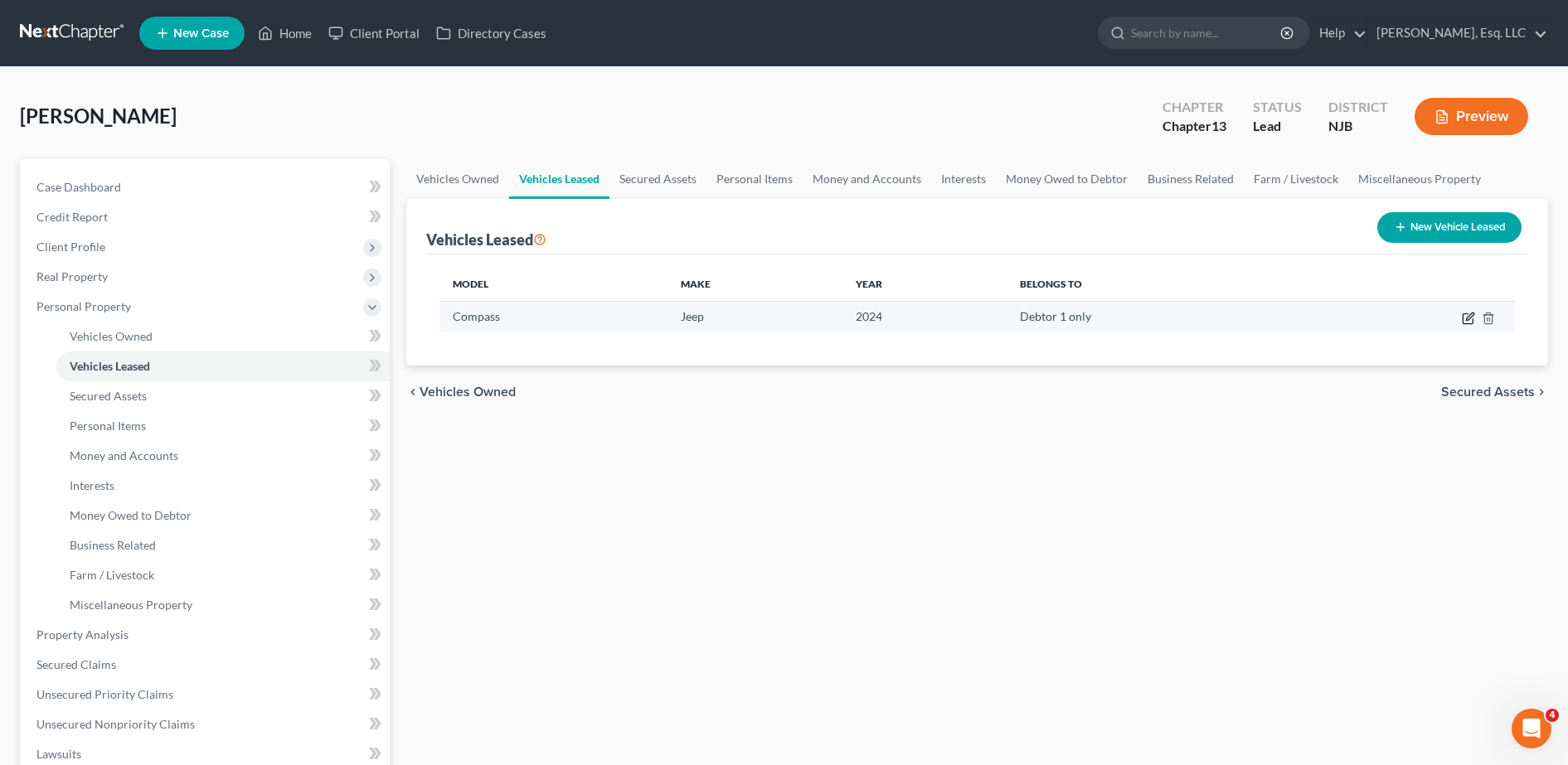
click at [1463, 312] on icon "button" at bounding box center [1468, 318] width 13 height 13
select select "0"
select select "2"
select select "0"
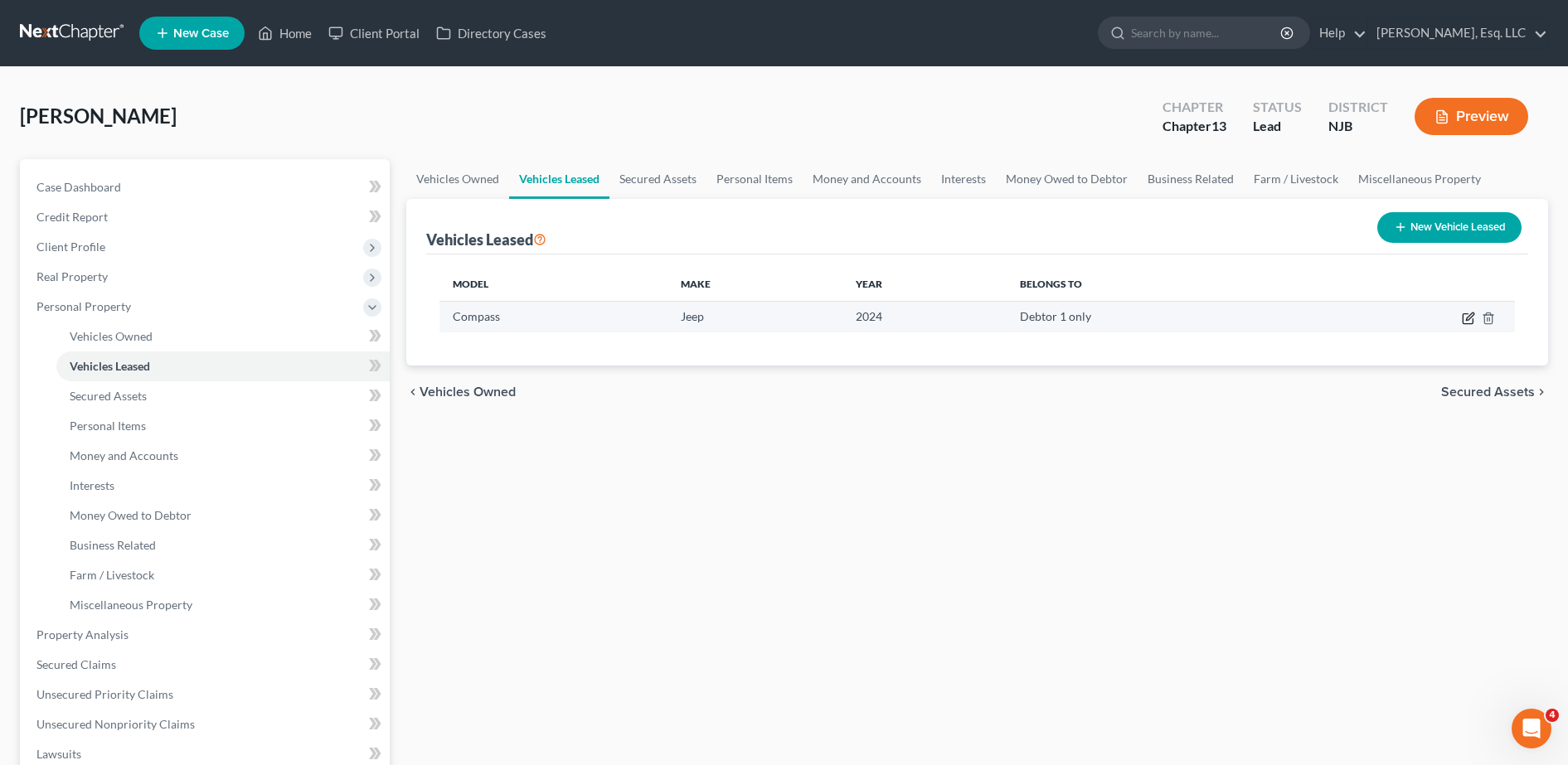
select select "1"
select select "33"
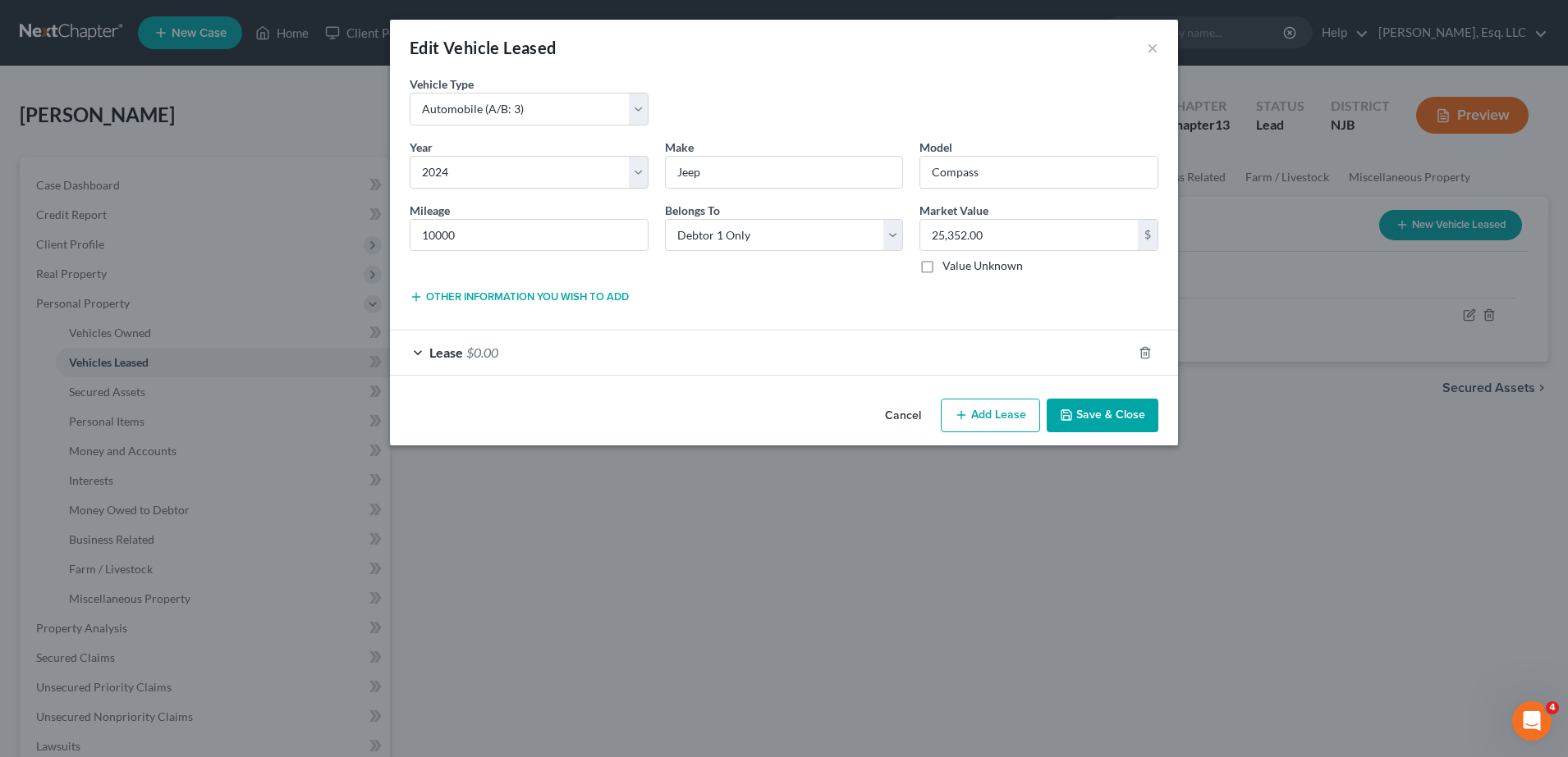
click at [818, 367] on div "Lease $0.00" at bounding box center [761, 353] width 742 height 43
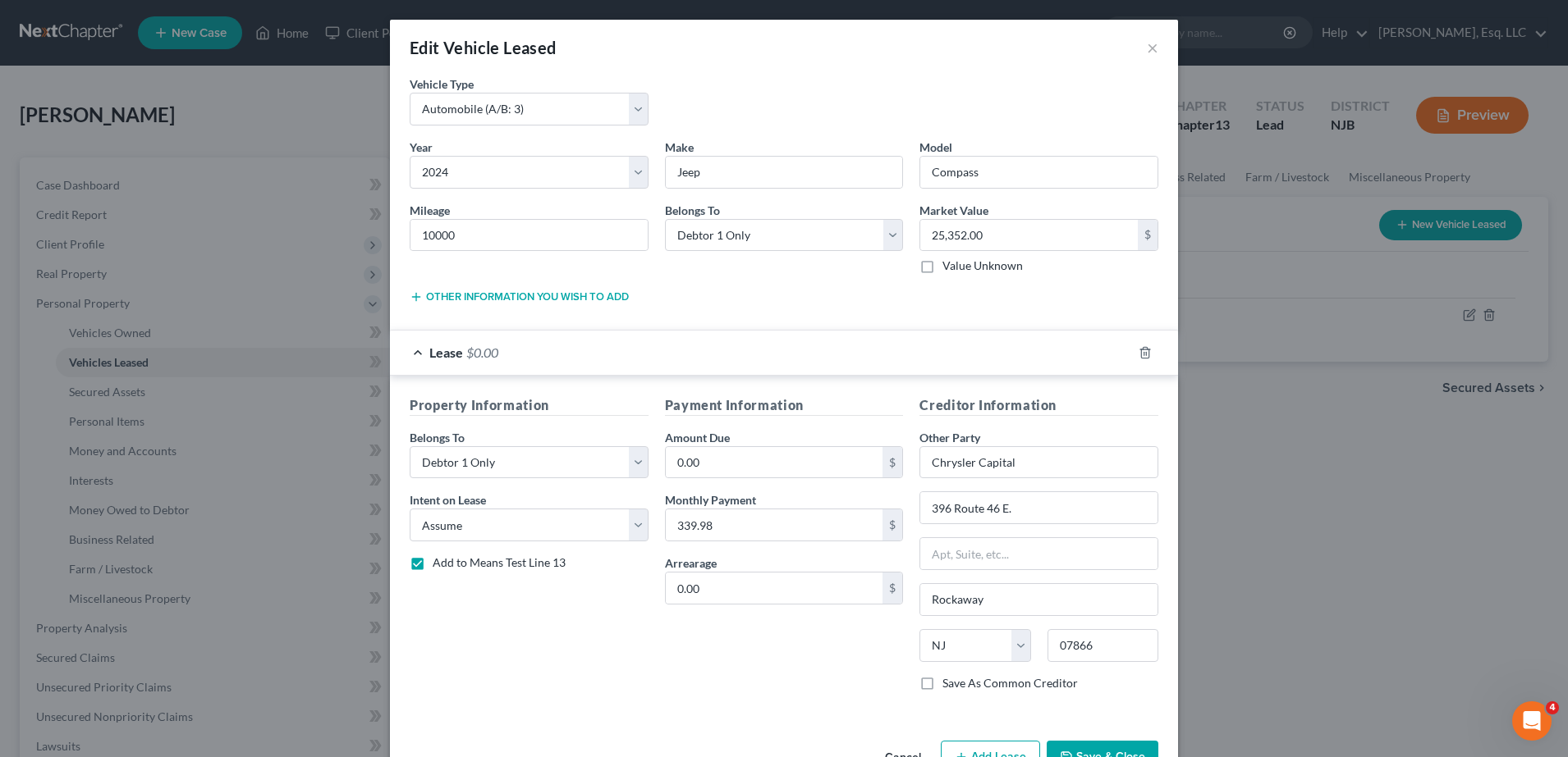
click at [1011, 350] on div "Lease $0.00" at bounding box center [761, 353] width 742 height 43
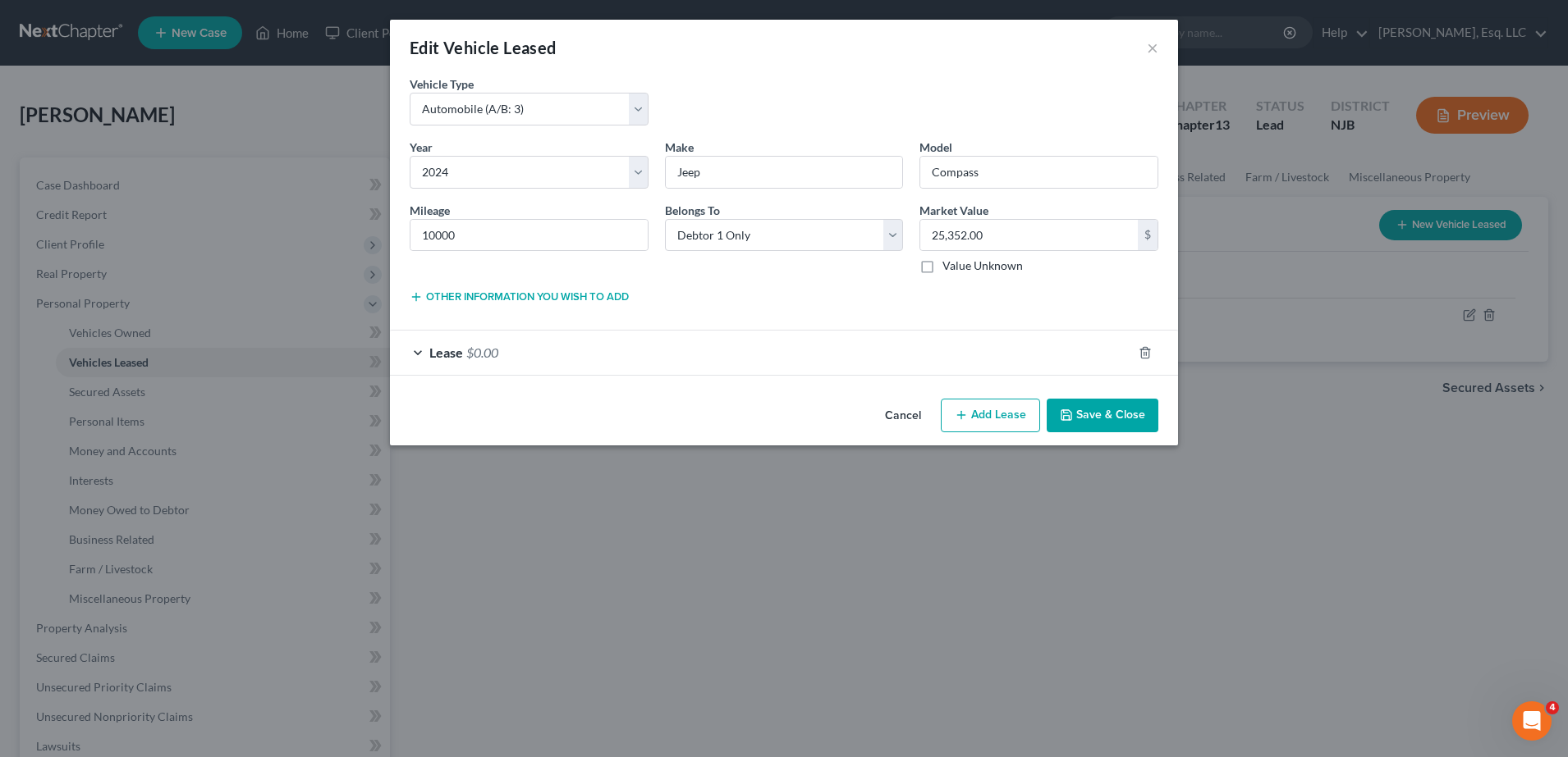
click at [955, 365] on div "Lease $0.00" at bounding box center [761, 353] width 742 height 43
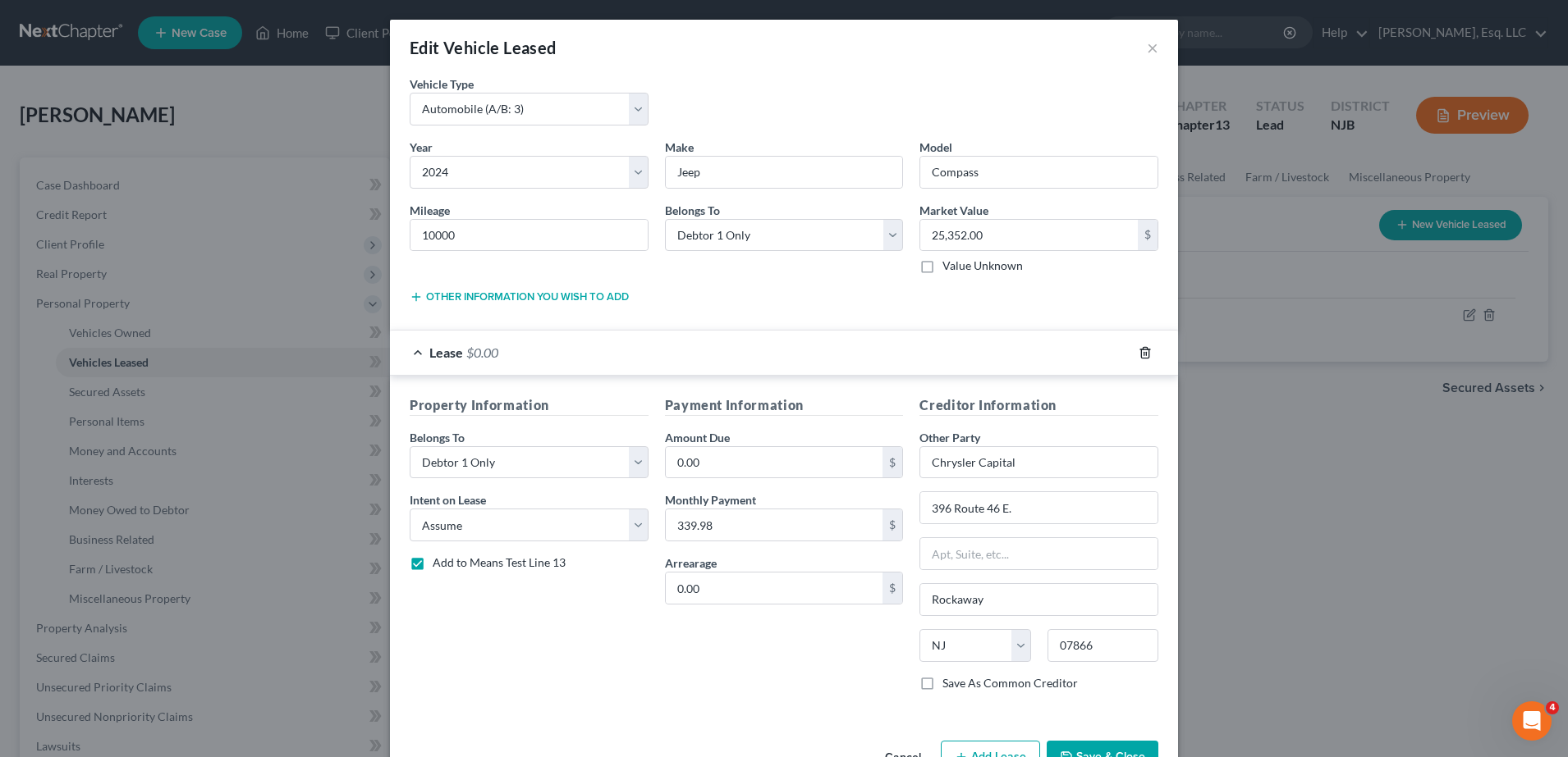
click at [1138, 351] on icon "button" at bounding box center [1144, 353] width 13 height 13
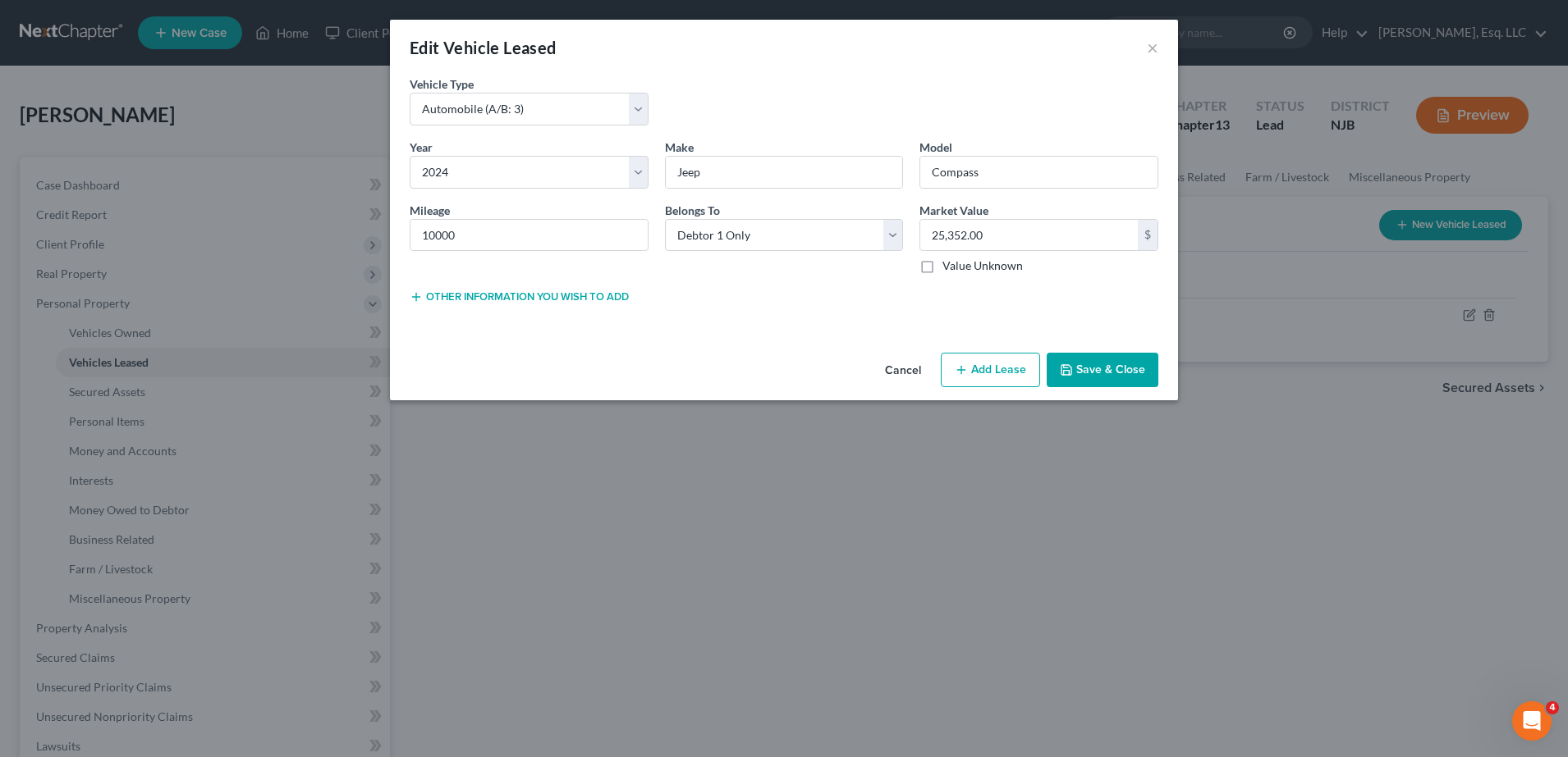
click at [978, 366] on button "Add Lease" at bounding box center [990, 370] width 99 height 35
select select "0"
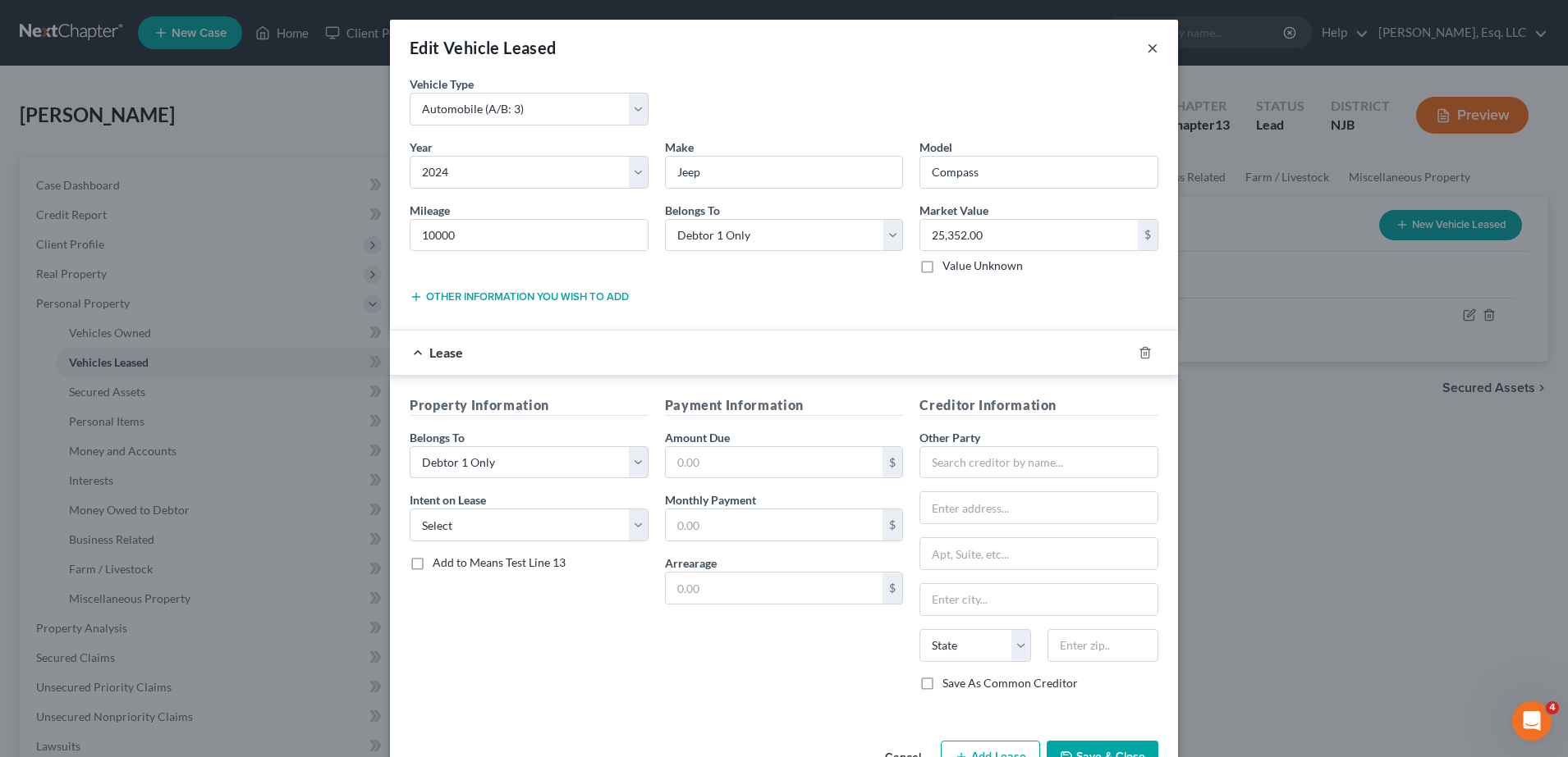
click at [1147, 49] on button "×" at bounding box center [1151, 48] width 11 height 20
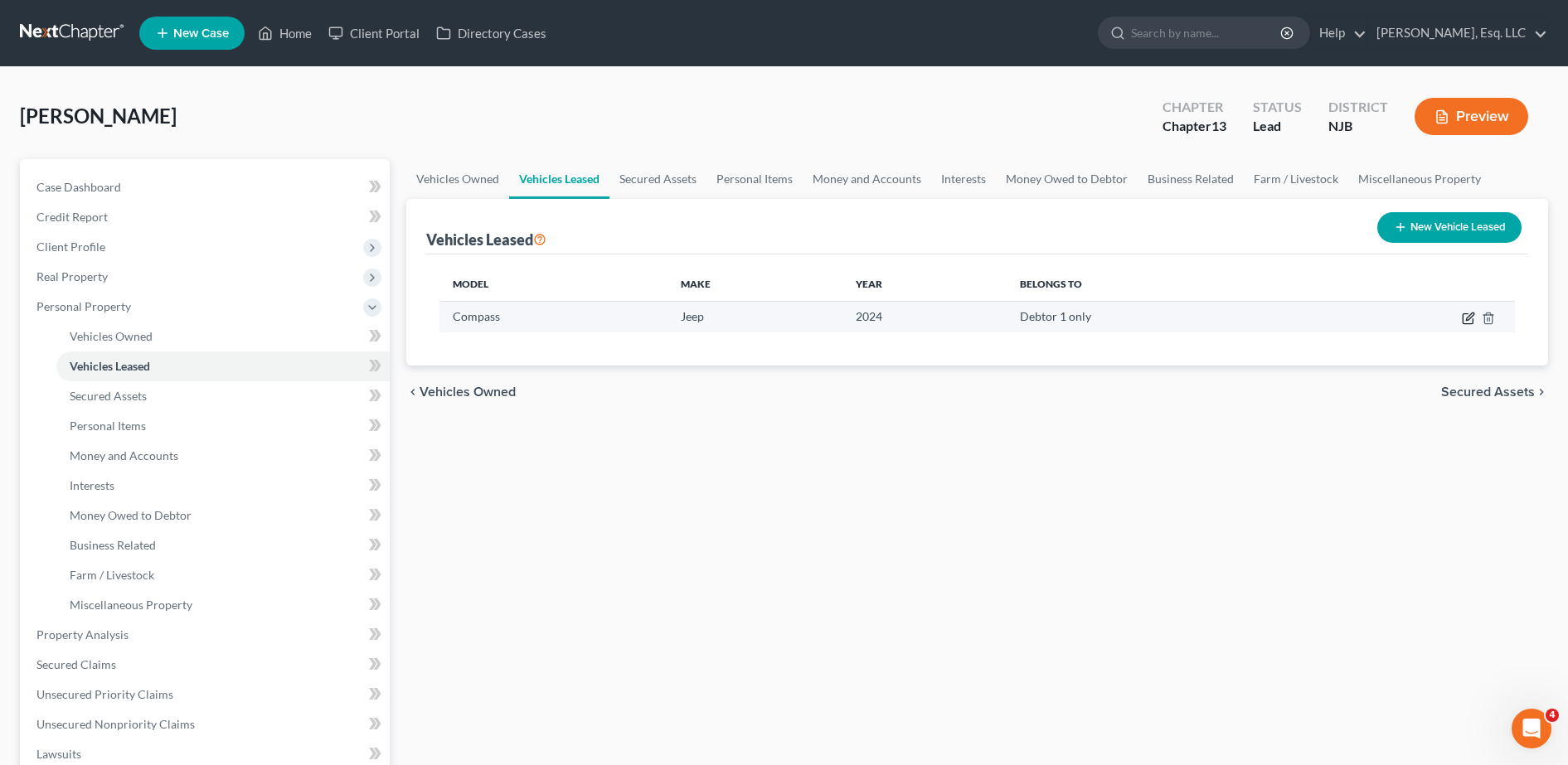
click at [1471, 322] on icon "button" at bounding box center [1468, 318] width 13 height 13
select select "0"
select select "2"
select select "0"
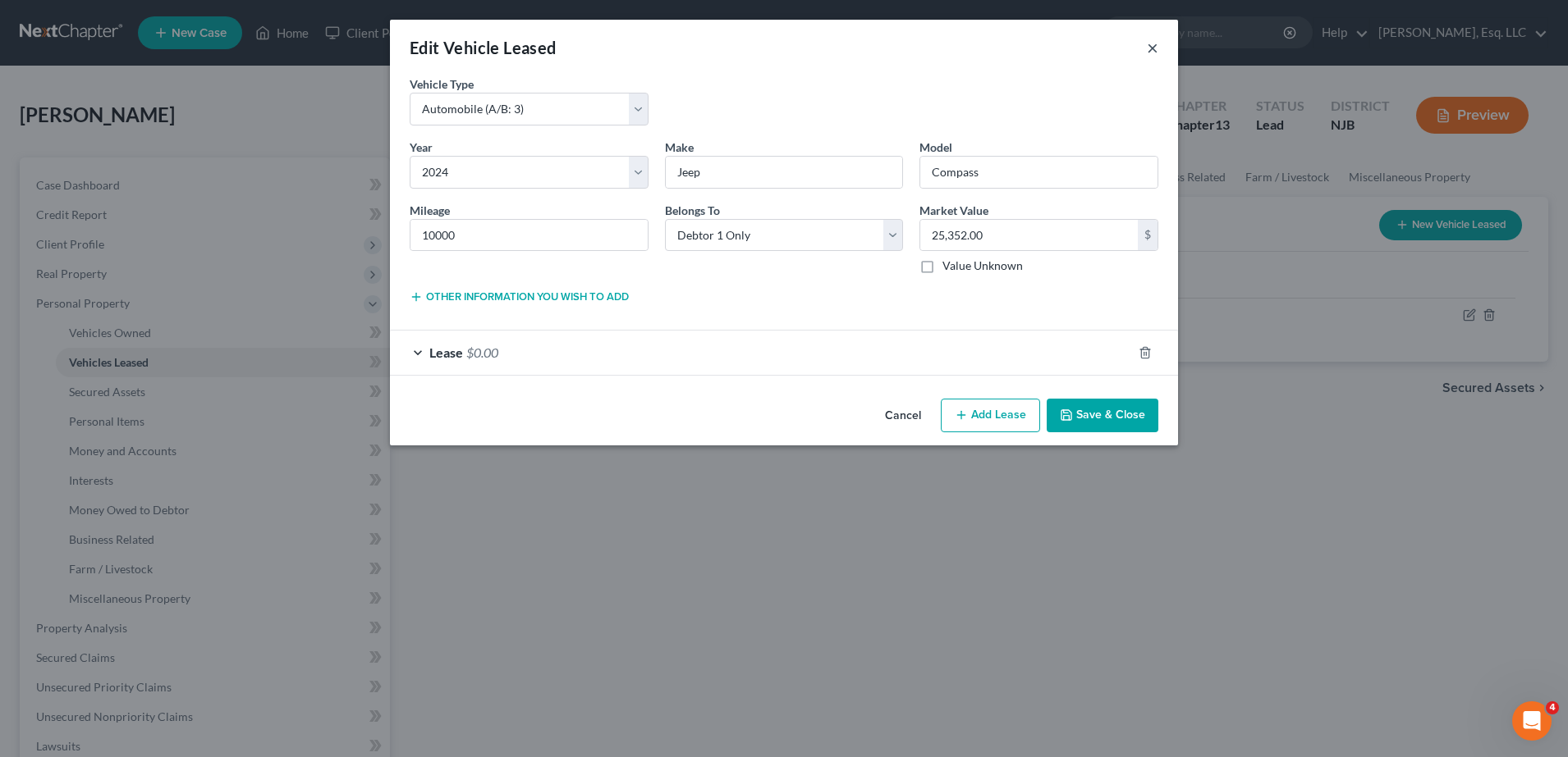
click at [1157, 47] on button "×" at bounding box center [1151, 48] width 11 height 20
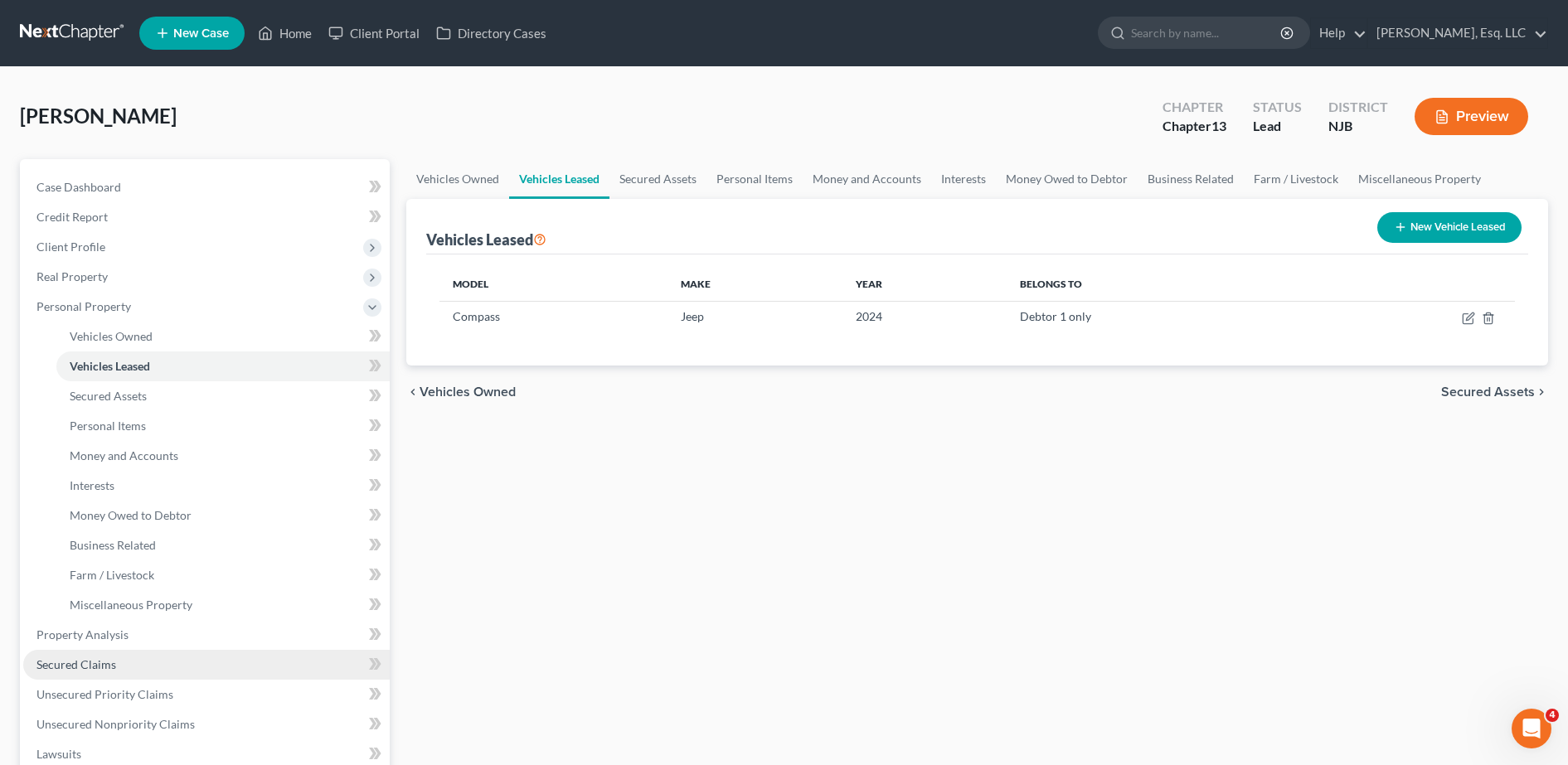
click at [147, 665] on link "Secured Claims" at bounding box center [207, 665] width 367 height 30
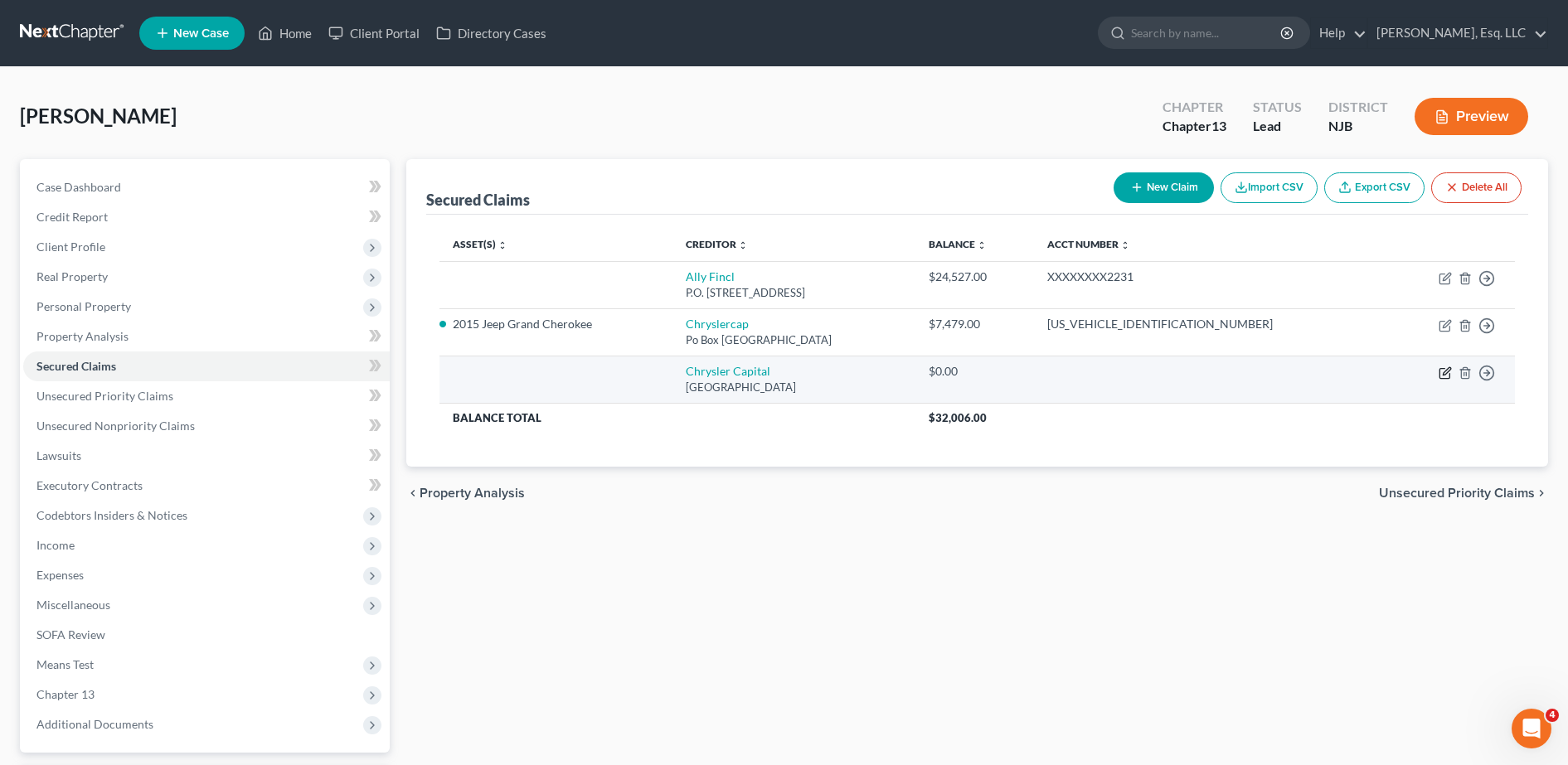
click at [1449, 377] on icon "button" at bounding box center [1445, 373] width 13 height 13
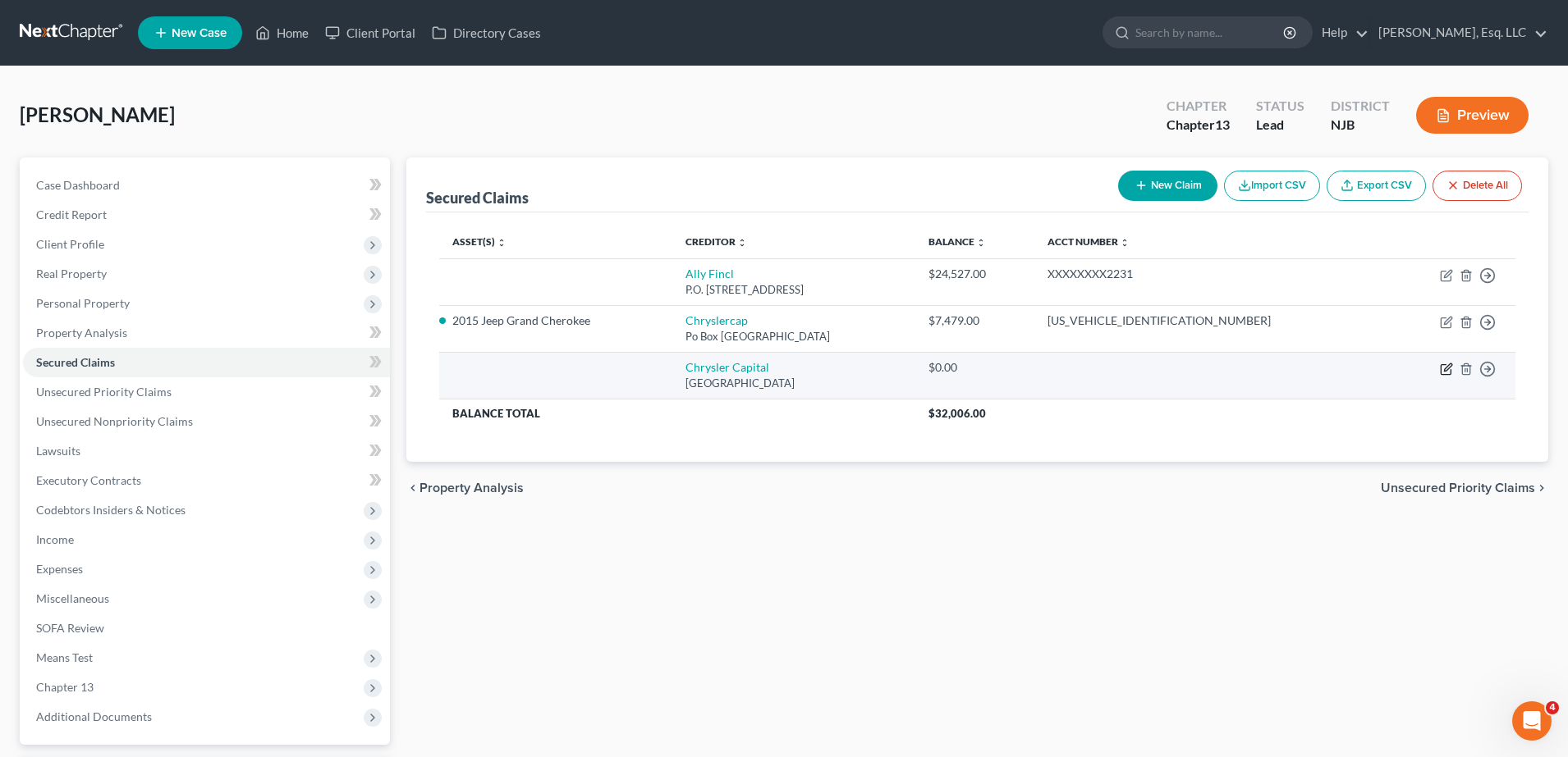
select select "45"
select select "0"
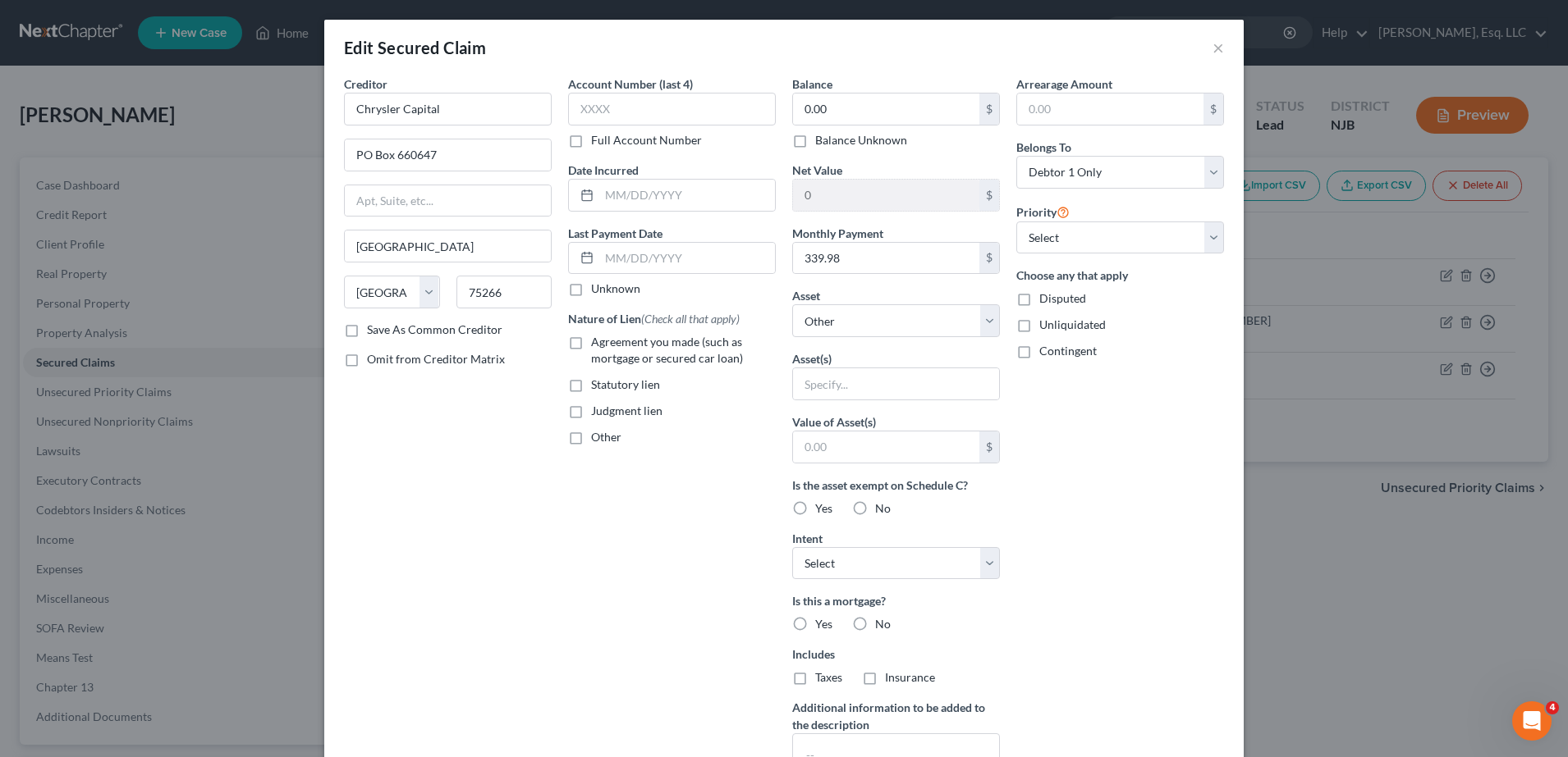
click at [832, 337] on div "Balance 0.00 $ Balance Unknown Balance Undetermined 0.00 $ Balance Unknown Net …" at bounding box center [896, 441] width 224 height 732
click at [825, 327] on select "Select Other Multiple Assets Clothing - Clothing - $200.0 Household Goods - coo…" at bounding box center [896, 321] width 207 height 33
click at [1212, 49] on button "×" at bounding box center [1217, 48] width 11 height 20
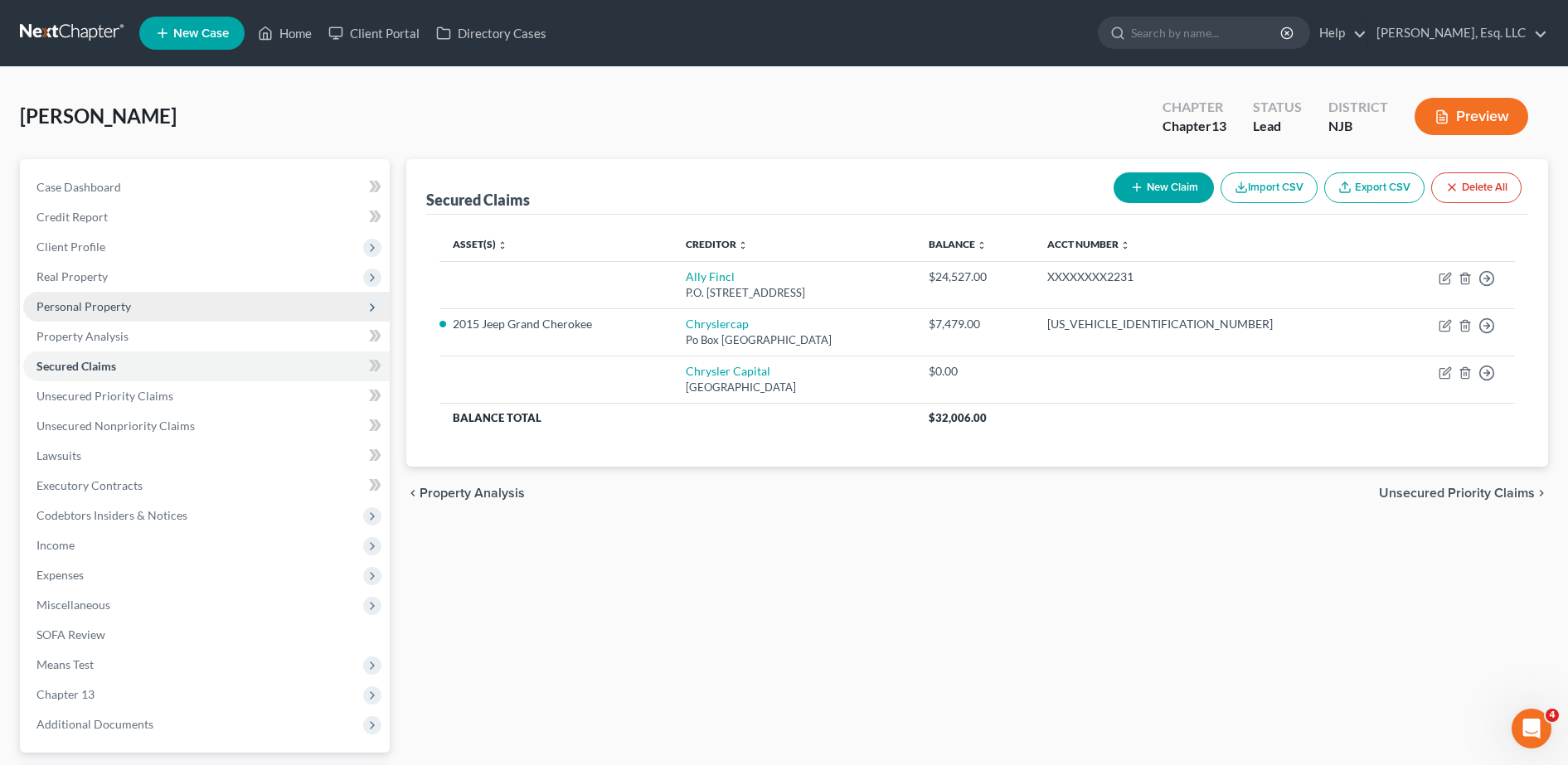
click at [172, 306] on span "Personal Property" at bounding box center [207, 307] width 367 height 30
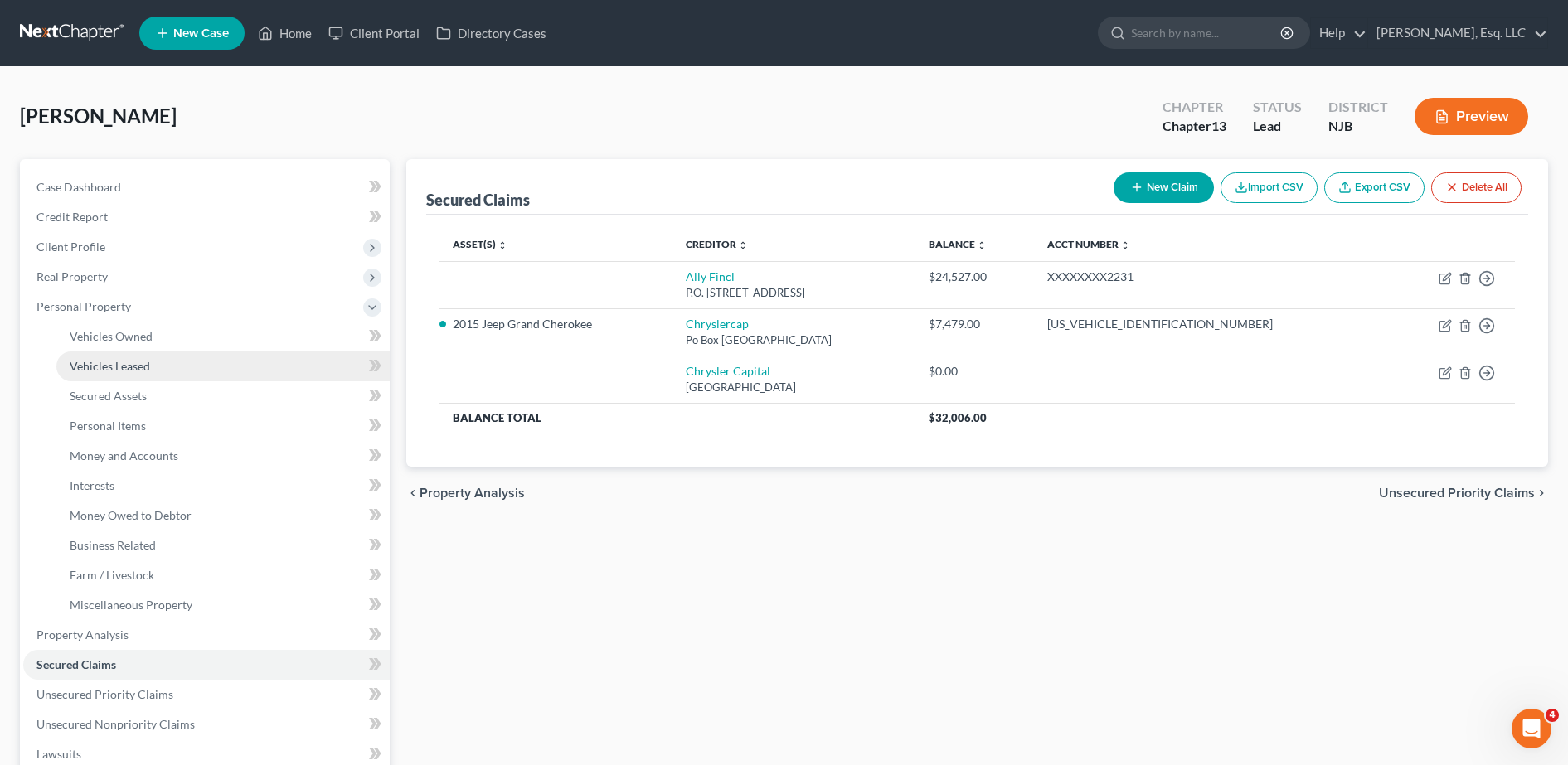
click at [167, 362] on link "Vehicles Leased" at bounding box center [224, 367] width 334 height 30
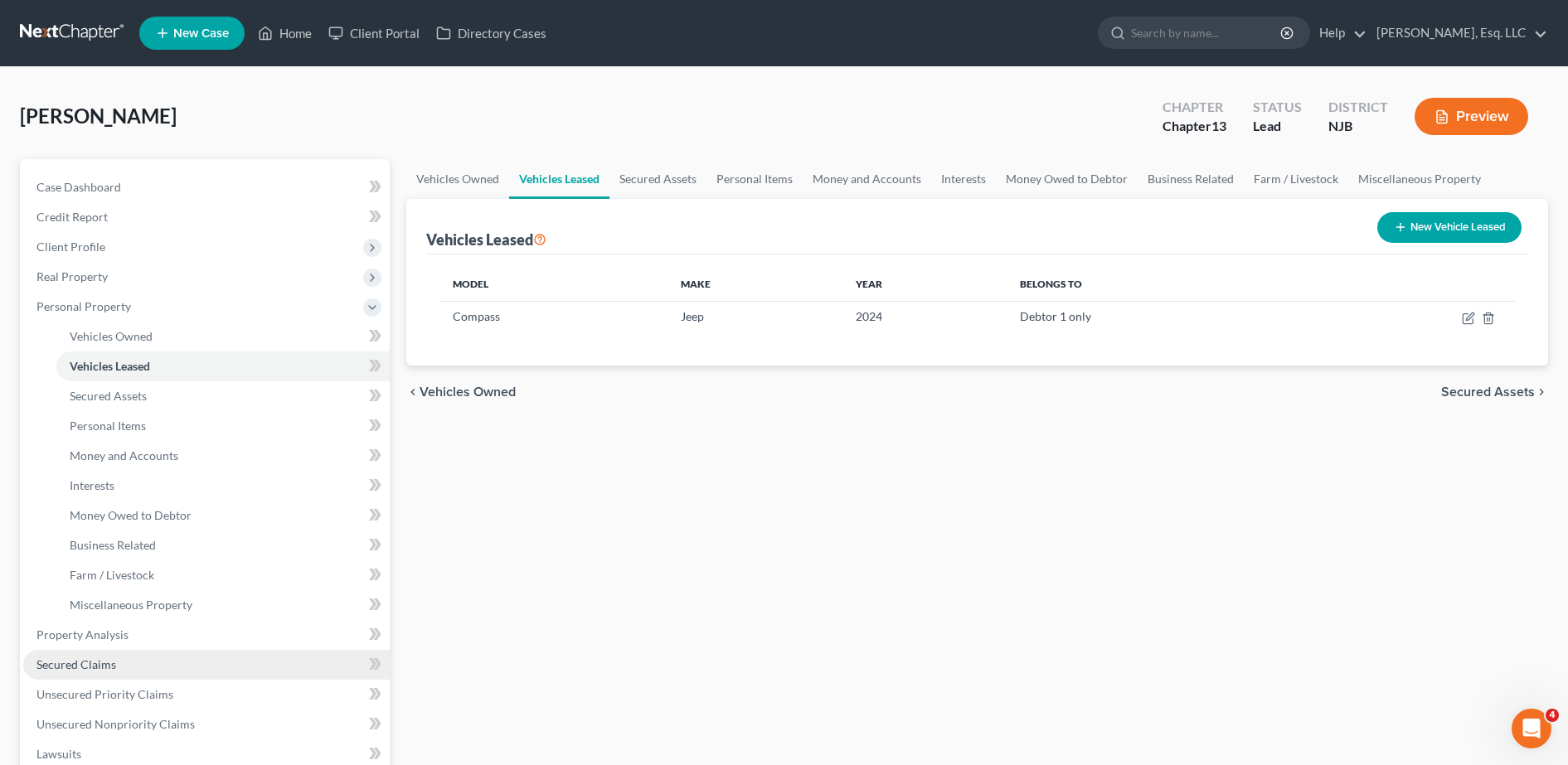
click at [140, 665] on link "Secured Claims" at bounding box center [207, 665] width 367 height 30
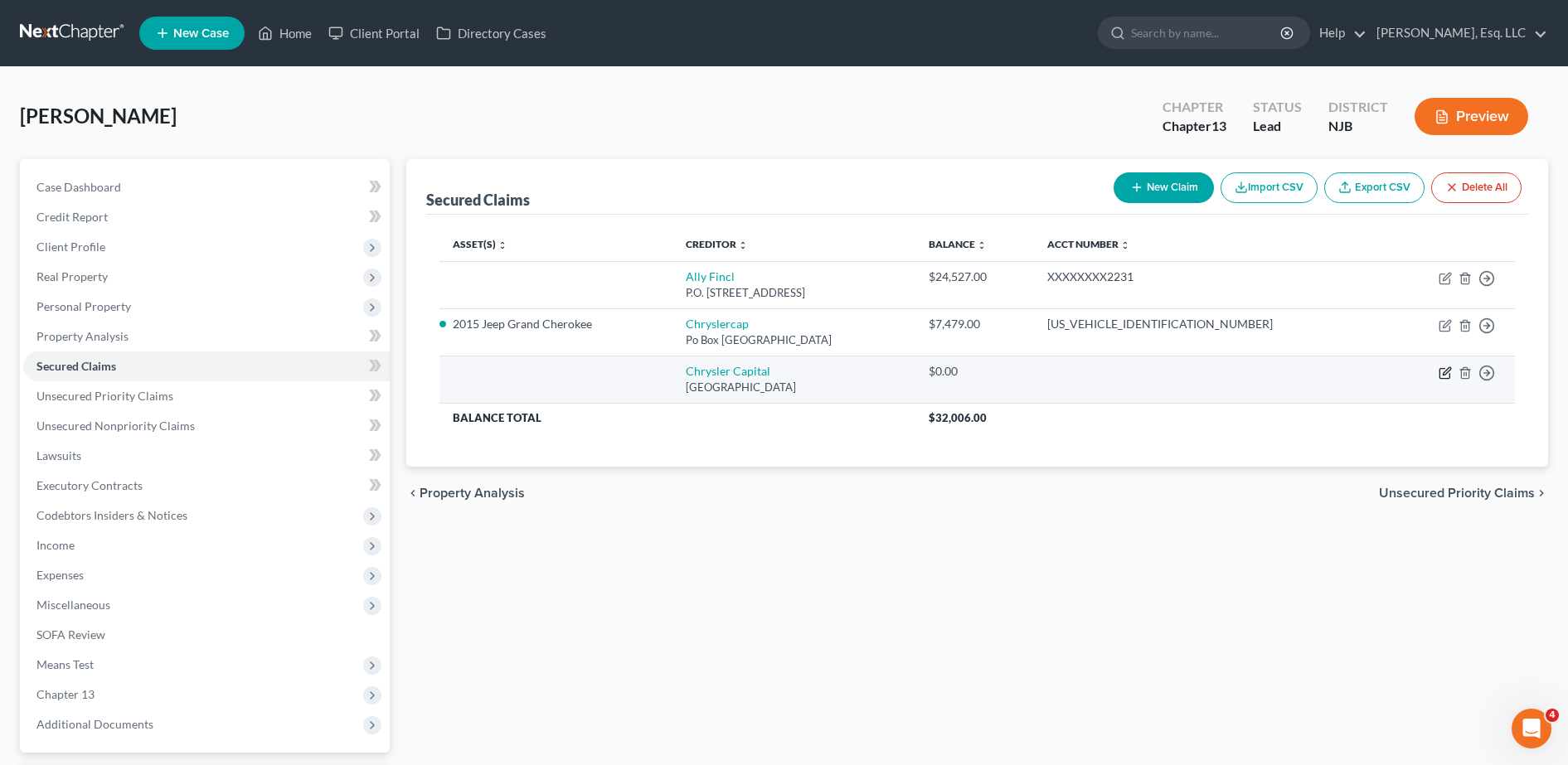
click at [1446, 370] on icon "button" at bounding box center [1447, 371] width 8 height 8
select select "45"
select select "0"
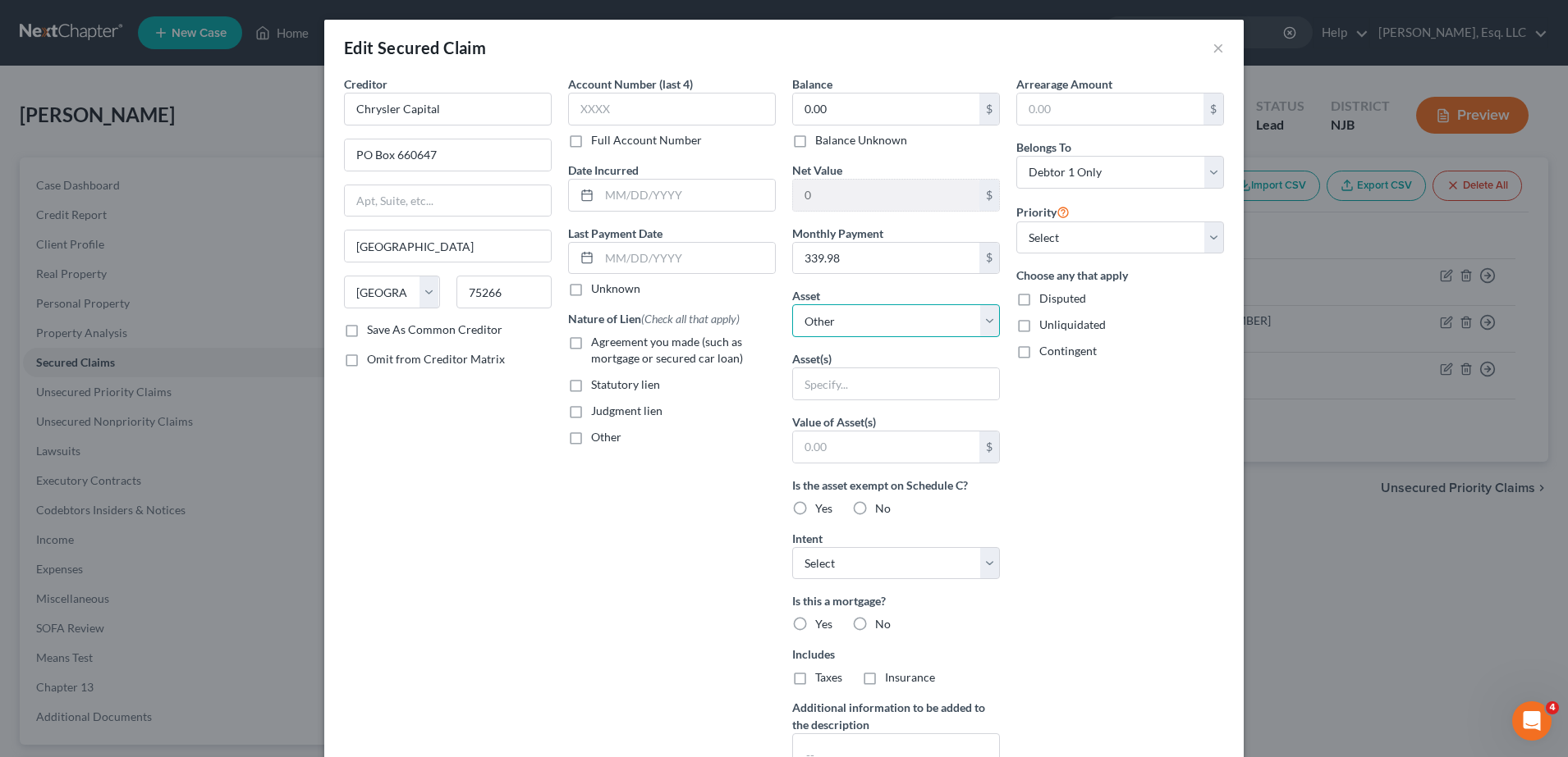
click at [863, 324] on select "Select Other Multiple Assets Clothing - Clothing - $200.0 Household Goods - coo…" at bounding box center [896, 321] width 207 height 33
select select "8"
click at [792, 304] on select "Select Other Multiple Assets Clothing - Clothing - $200.0 Household Goods - coo…" at bounding box center [896, 321] width 207 height 33
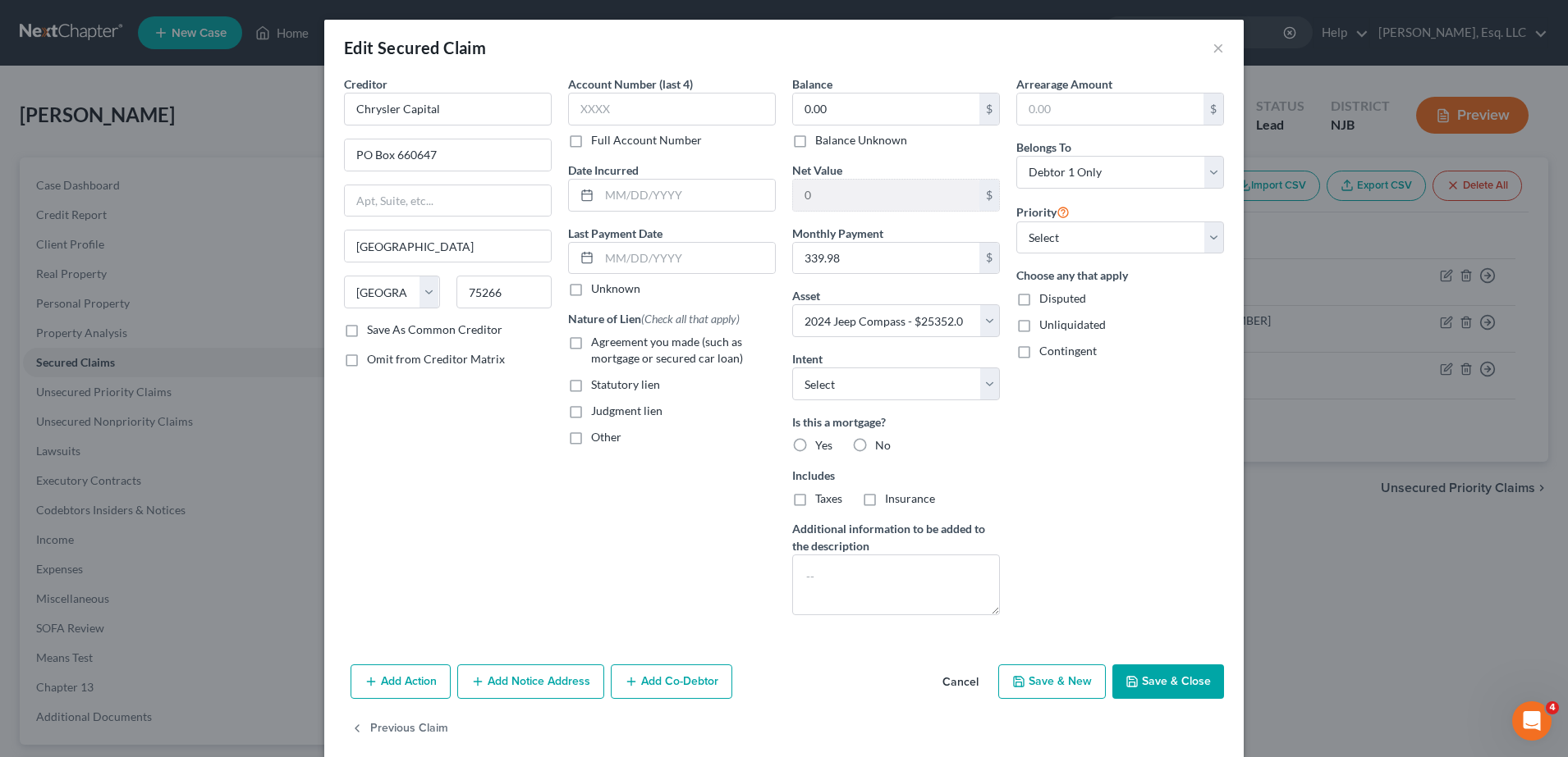
click at [853, 404] on div "Balance 0.00 $ Balance Unknown Balance Undetermined 0.00 $ Balance Unknown Net …" at bounding box center [896, 352] width 224 height 553
click at [845, 385] on select "Select Surrender Redeem Reaffirm Avoid Other" at bounding box center [896, 384] width 207 height 33
select select "2"
click at [792, 367] on select "Select Surrender Redeem Reaffirm Avoid Other" at bounding box center [896, 384] width 207 height 33
click at [875, 448] on label "No" at bounding box center [883, 445] width 16 height 16
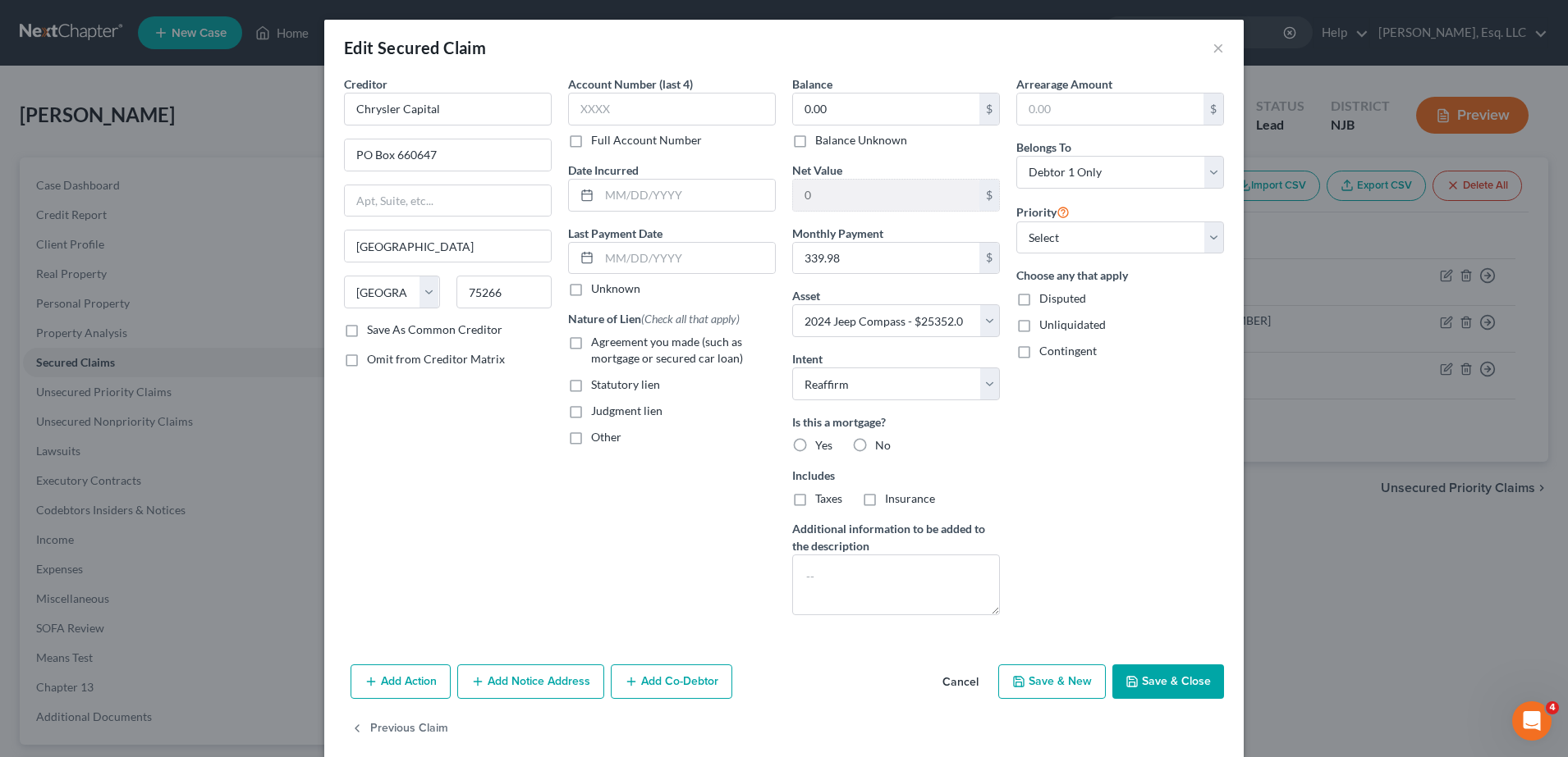
click at [882, 448] on input "No" at bounding box center [887, 442] width 10 height 10
radio input "true"
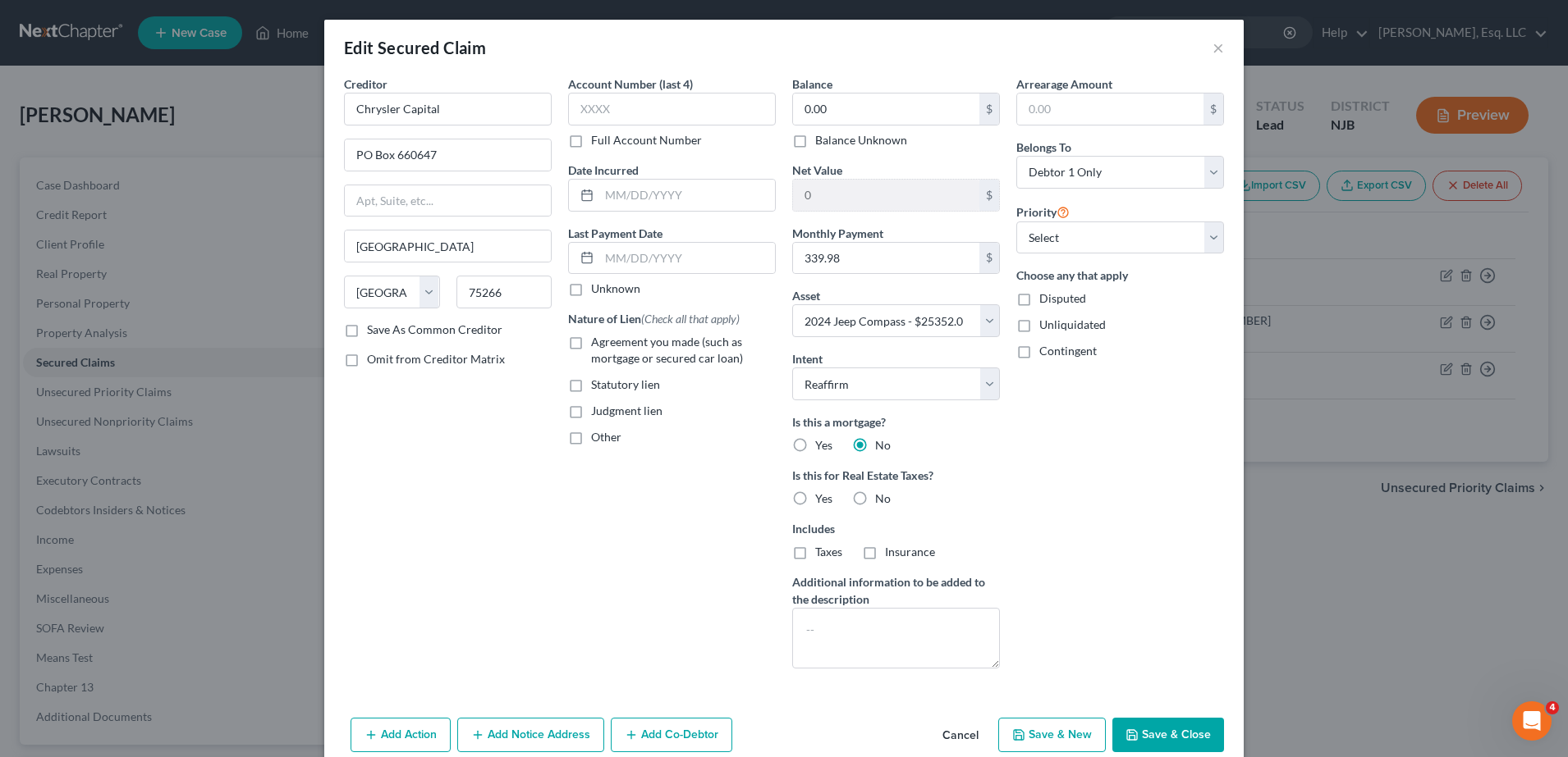
click at [875, 497] on label "No" at bounding box center [883, 499] width 16 height 16
click at [882, 497] on input "No" at bounding box center [887, 496] width 10 height 10
radio input "true"
click at [834, 650] on textarea at bounding box center [896, 639] width 207 height 60
type textarea "Vehicle Lease Agreement"
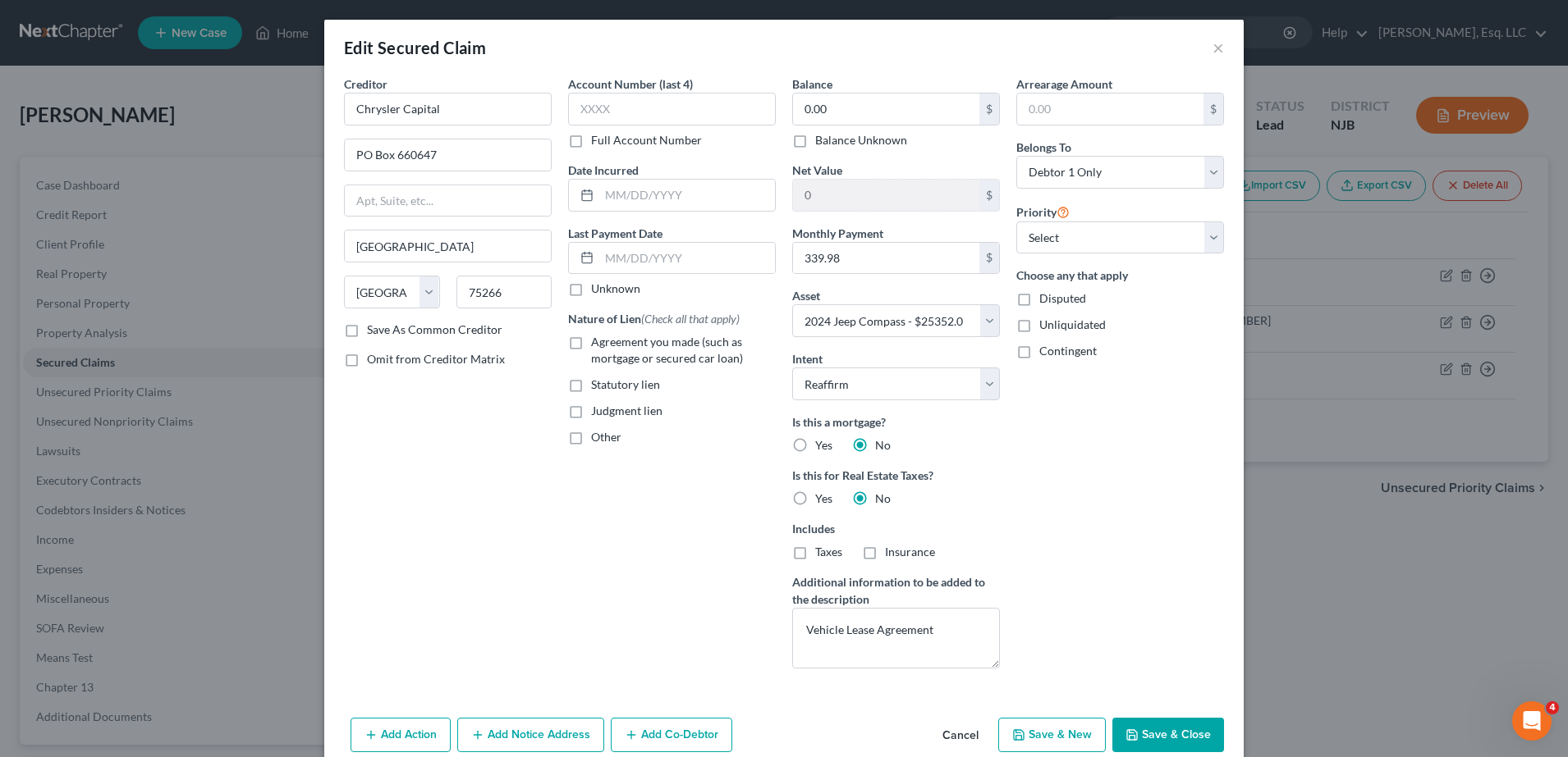
click at [591, 342] on label "Agreement you made (such as mortgage or secured car loan)" at bounding box center [684, 350] width 185 height 33
click at [597, 342] on input "Agreement you made (such as mortgage or secured car loan)" at bounding box center [602, 339] width 10 height 10
checkbox input "true"
click at [1068, 253] on div "Arrearage Amount $ Belongs To * Select Debtor 1 Only Debtor 2 Only Debtor 1 And…" at bounding box center [1119, 378] width 224 height 607
click at [1066, 240] on select "Select 1st 2nd 3rd 4th 5th 6th 7th 8th 9th 10th 11th 12th 13th 14th 15th 16th 1…" at bounding box center [1119, 238] width 207 height 33
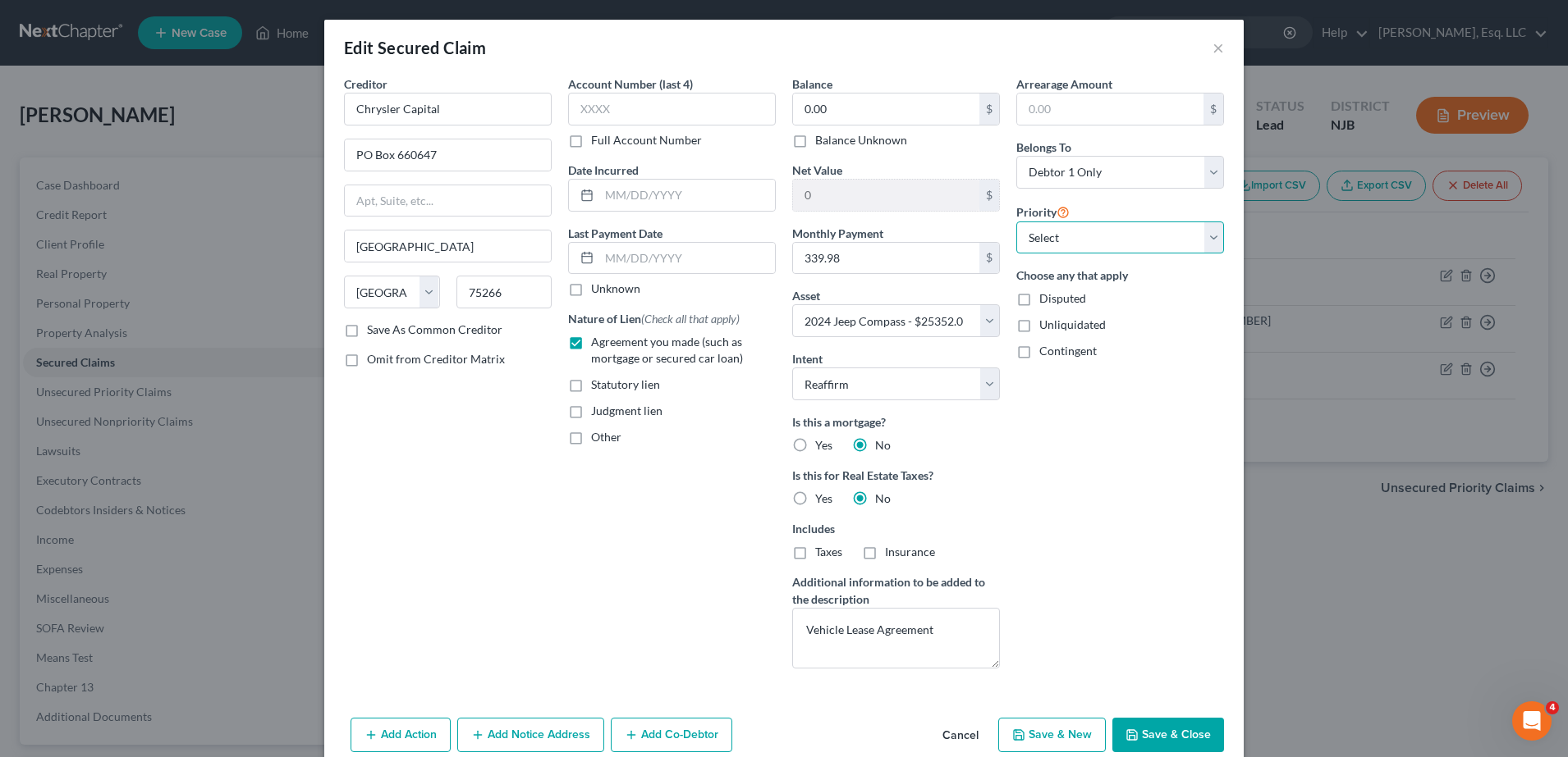
select select "0"
click at [1016, 221] on select "Select 1st 2nd 3rd 4th 5th 6th 7th 8th 9th 10th 11th 12th 13th 14th 15th 16th 1…" at bounding box center [1119, 238] width 207 height 33
click at [1174, 646] on div "Arrearage Amount $ Belongs To * Select Debtor 1 Only Debtor 2 Only Debtor 1 And…" at bounding box center [1119, 378] width 224 height 607
click at [589, 113] on input "text" at bounding box center [672, 109] width 207 height 33
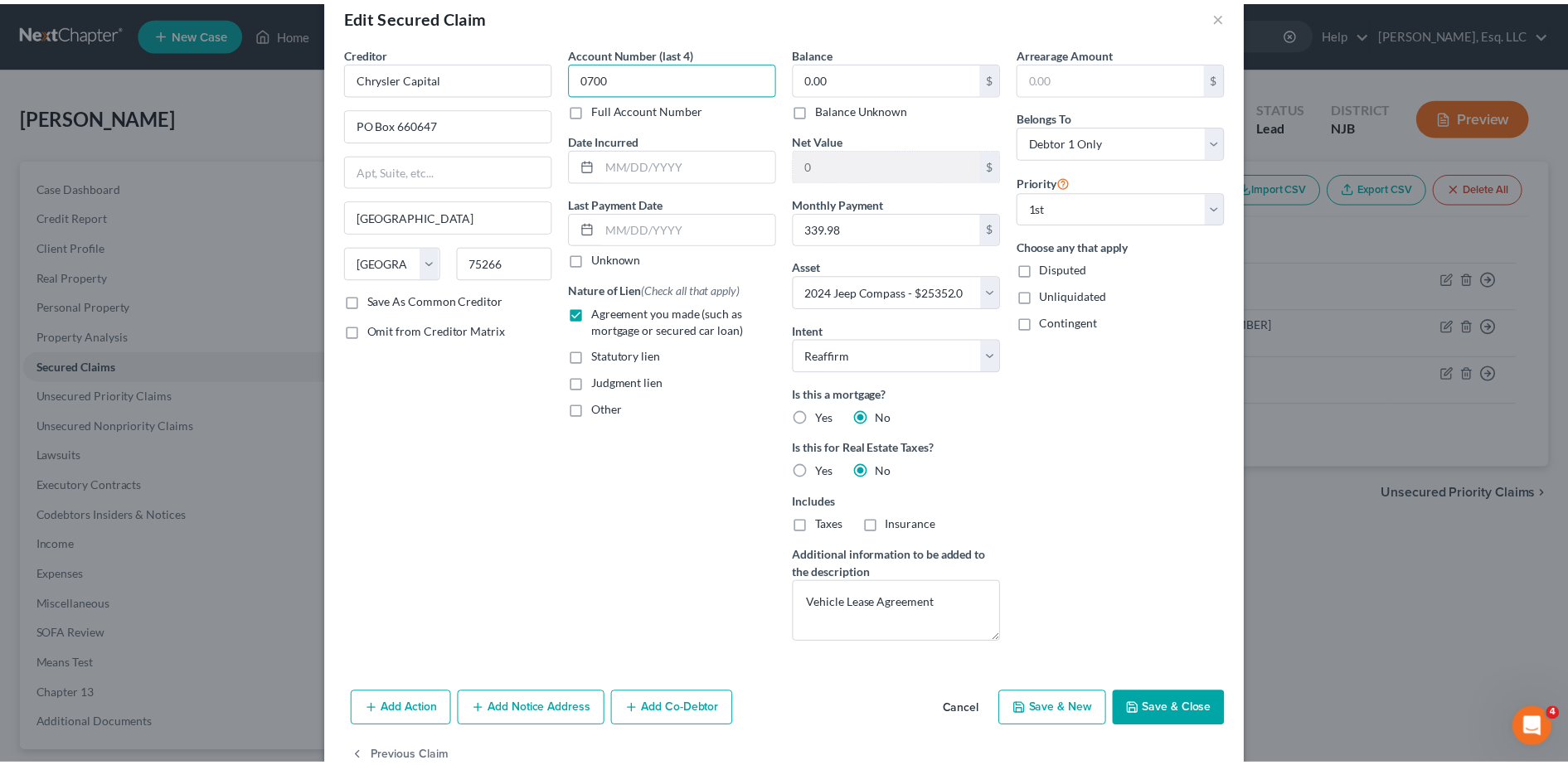
scroll to position [75, 0]
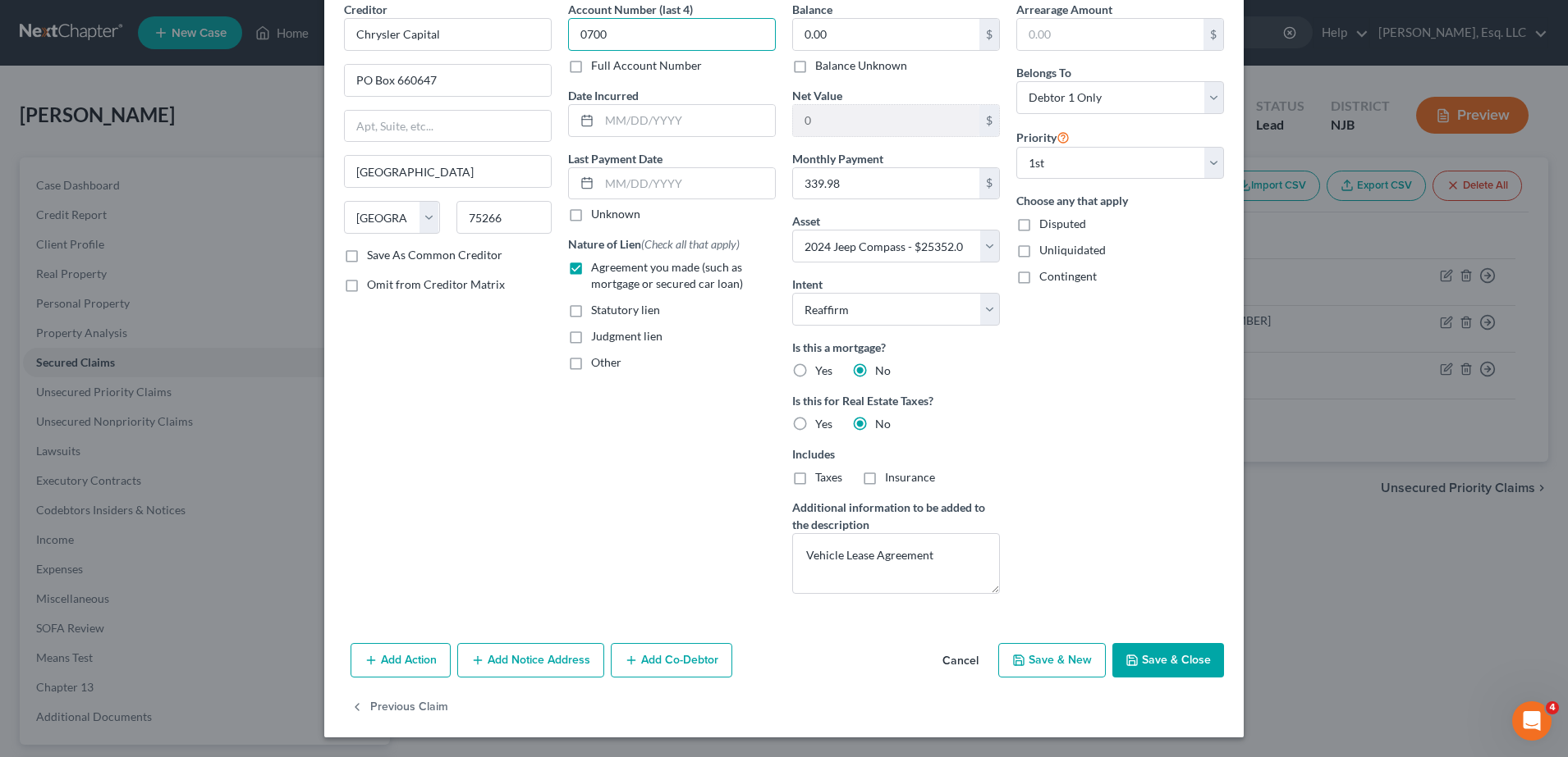
type input "0700"
click at [1169, 658] on button "Save & Close" at bounding box center [1168, 660] width 112 height 35
select select
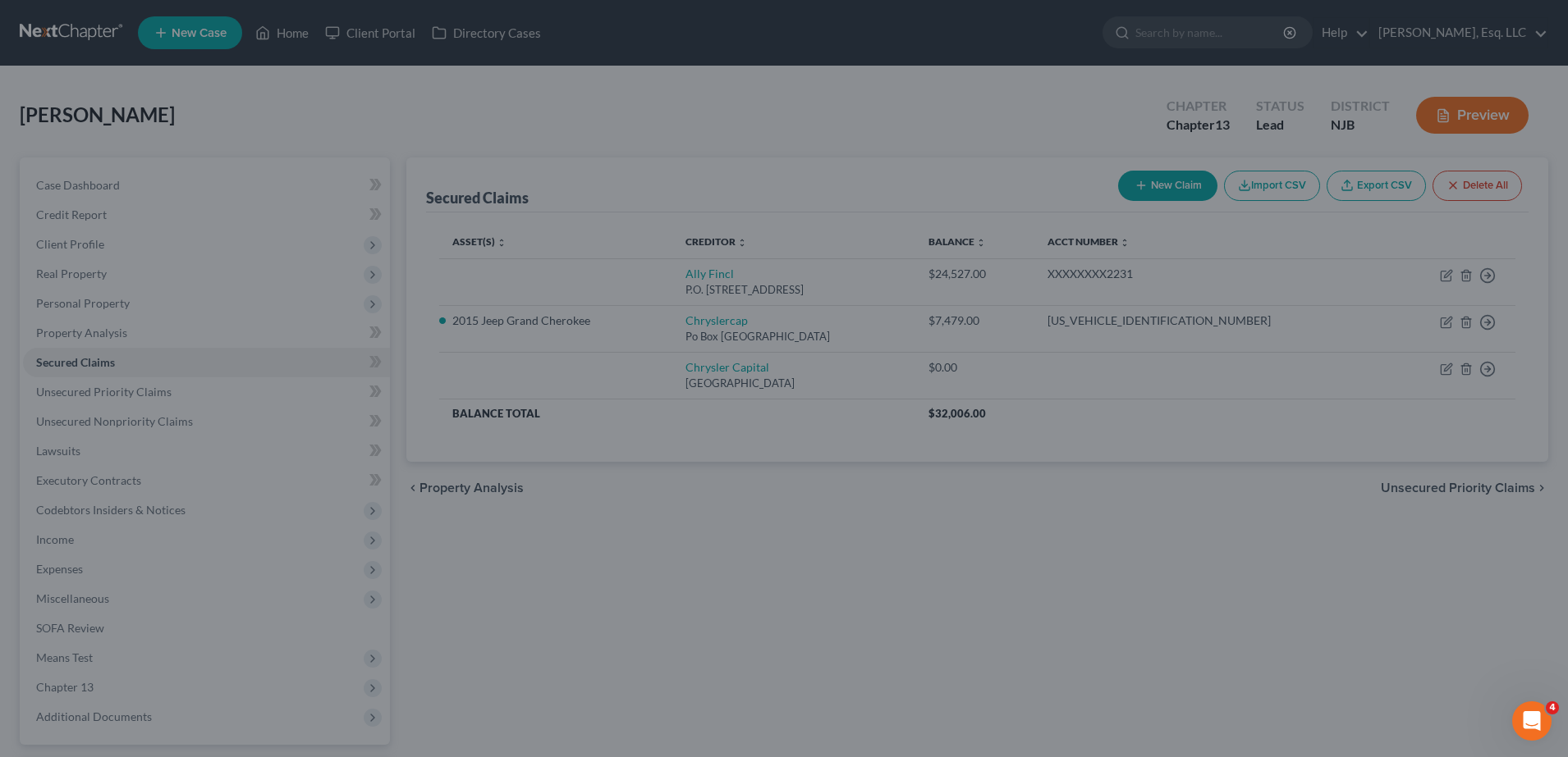
type input "25,352.00"
select select "8"
type input "0"
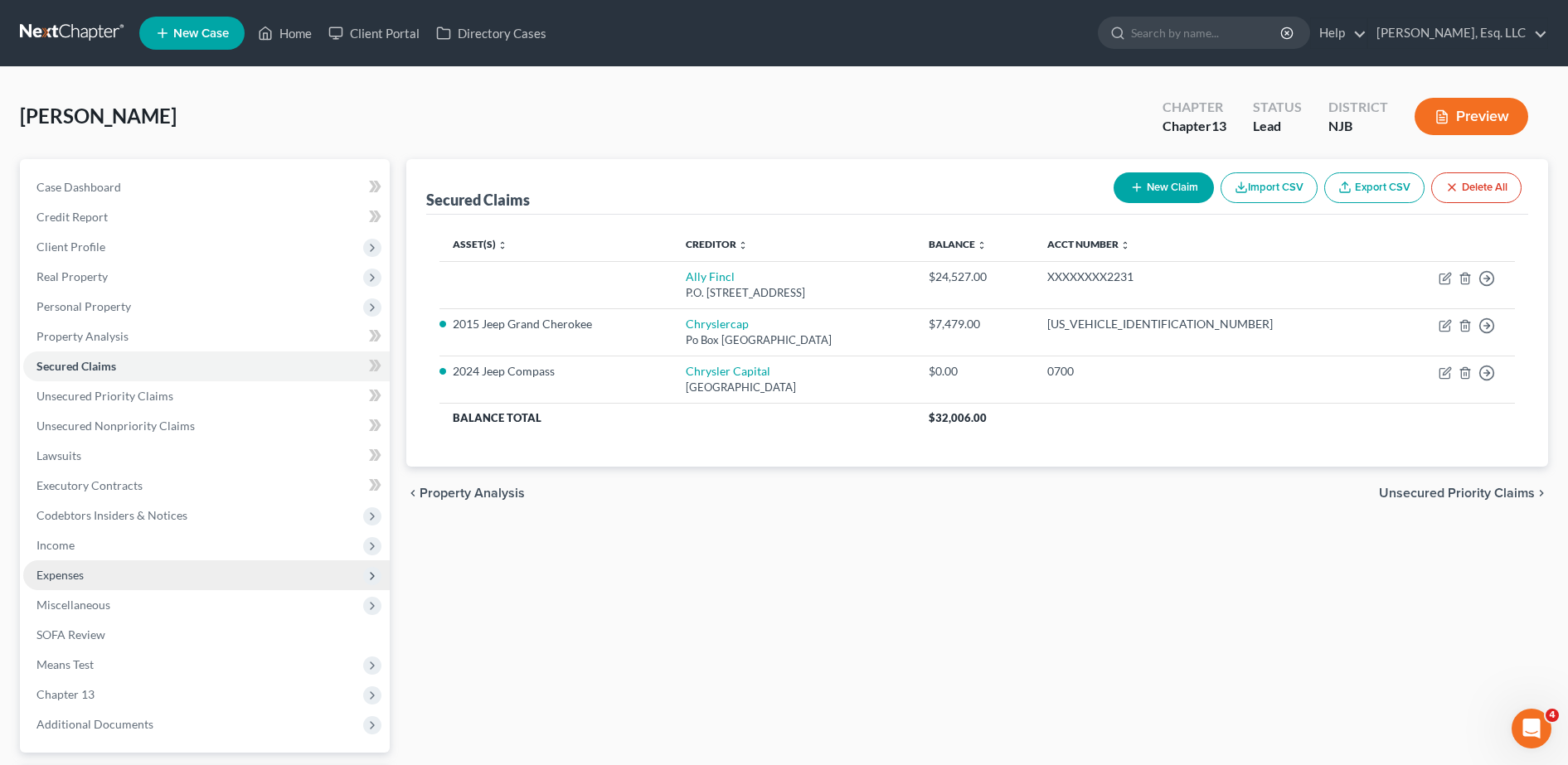
scroll to position [146, 0]
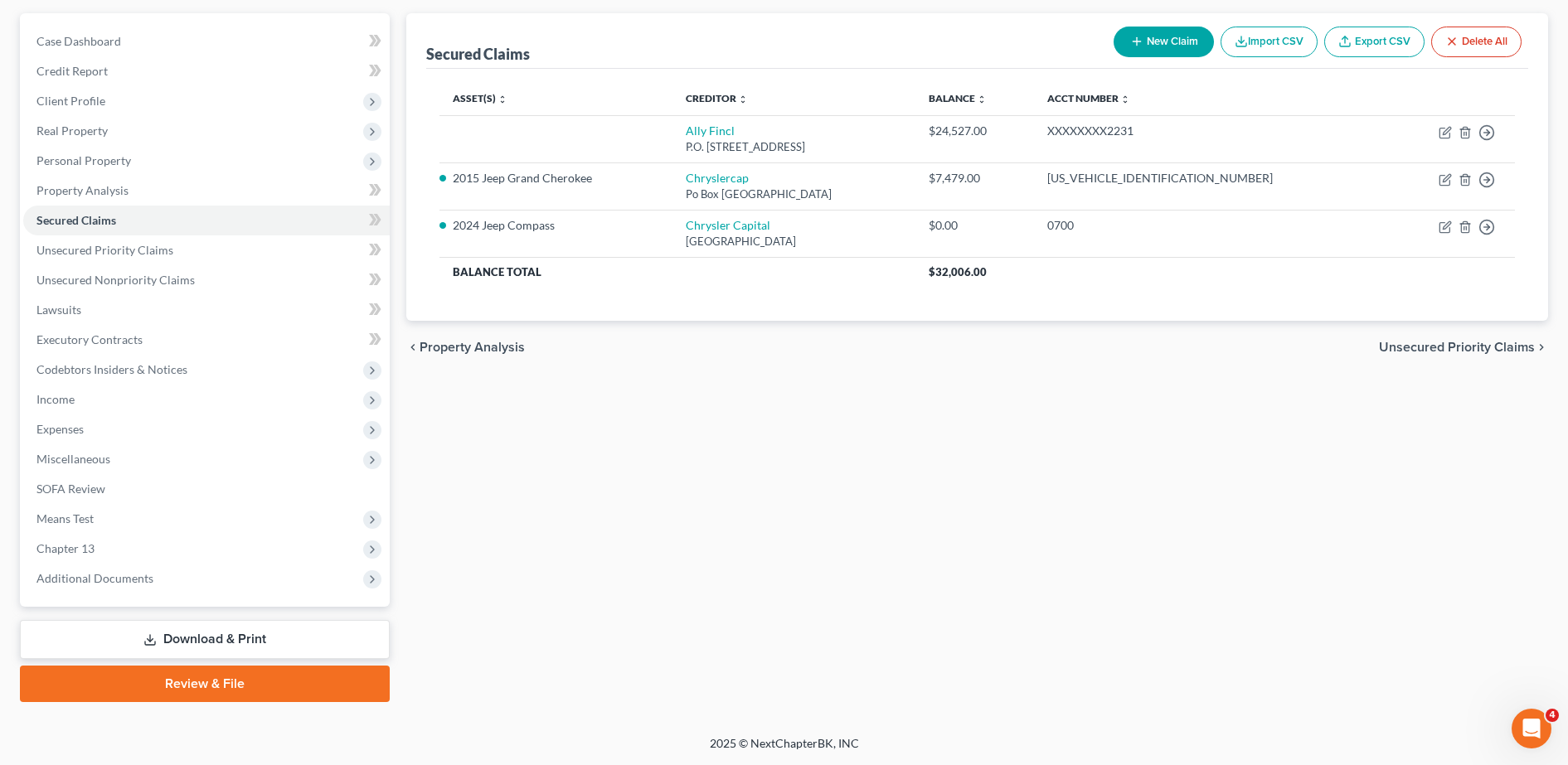
click at [252, 632] on link "Download & Print" at bounding box center [204, 639] width 370 height 39
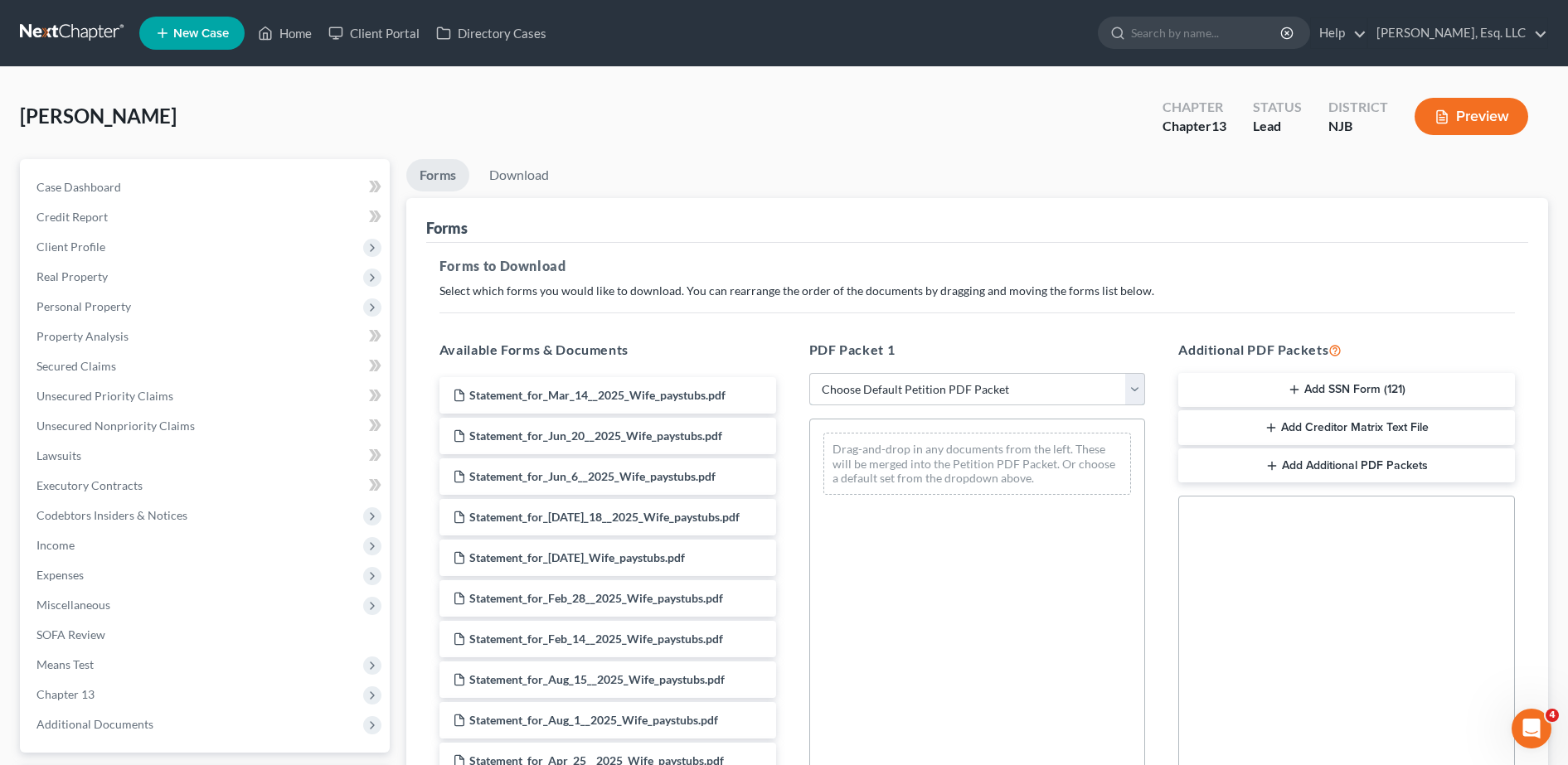
click at [856, 390] on select "Choose Default Petition PDF Packet Complete Bankruptcy Petition (all forms and …" at bounding box center [977, 389] width 336 height 33
select select "0"
click at [817, 373] on select "Choose Default Petition PDF Packet Complete Bankruptcy Petition (all forms and …" at bounding box center [977, 389] width 336 height 33
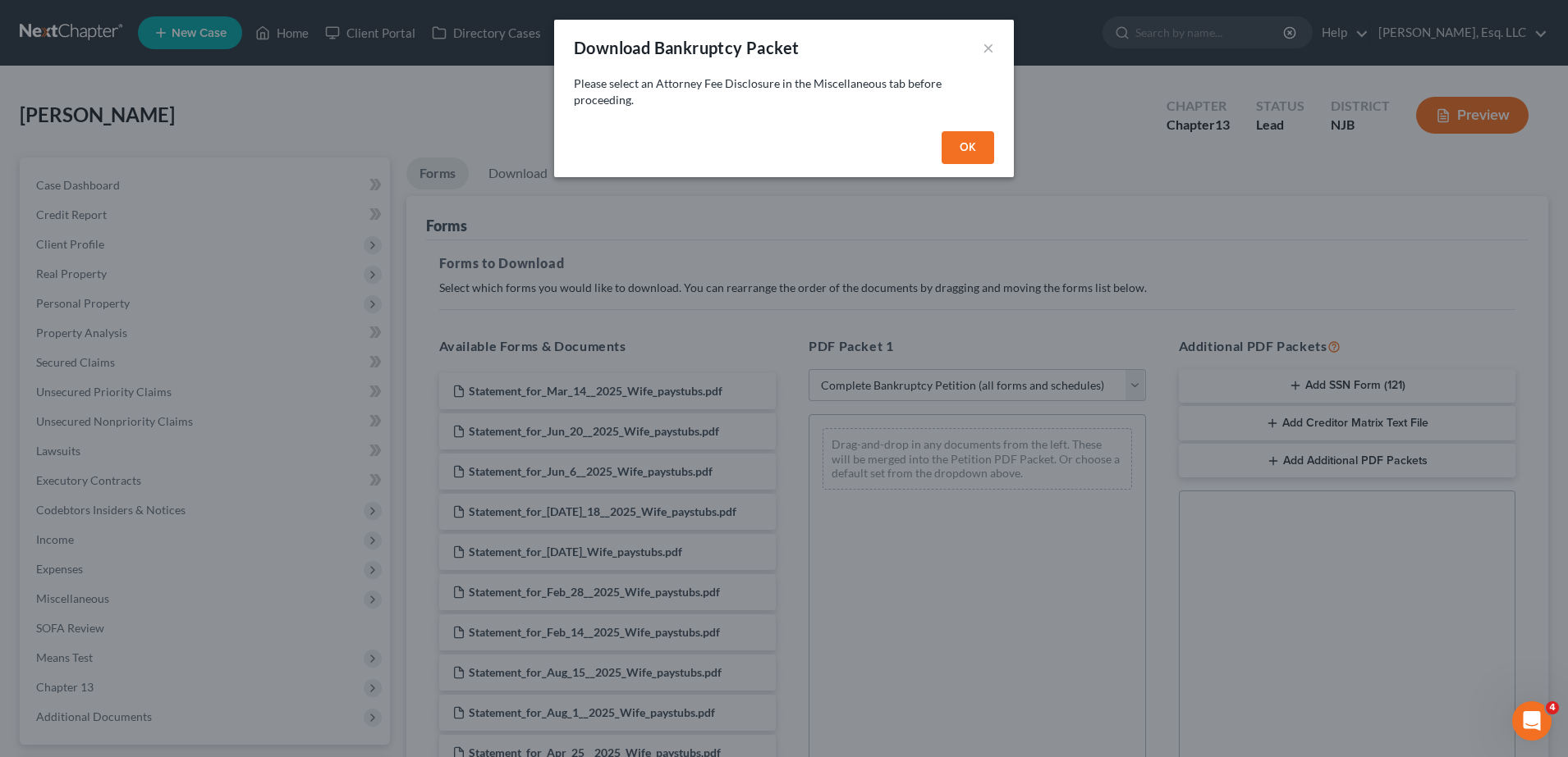
click at [947, 144] on button "OK" at bounding box center [967, 148] width 53 height 33
select select
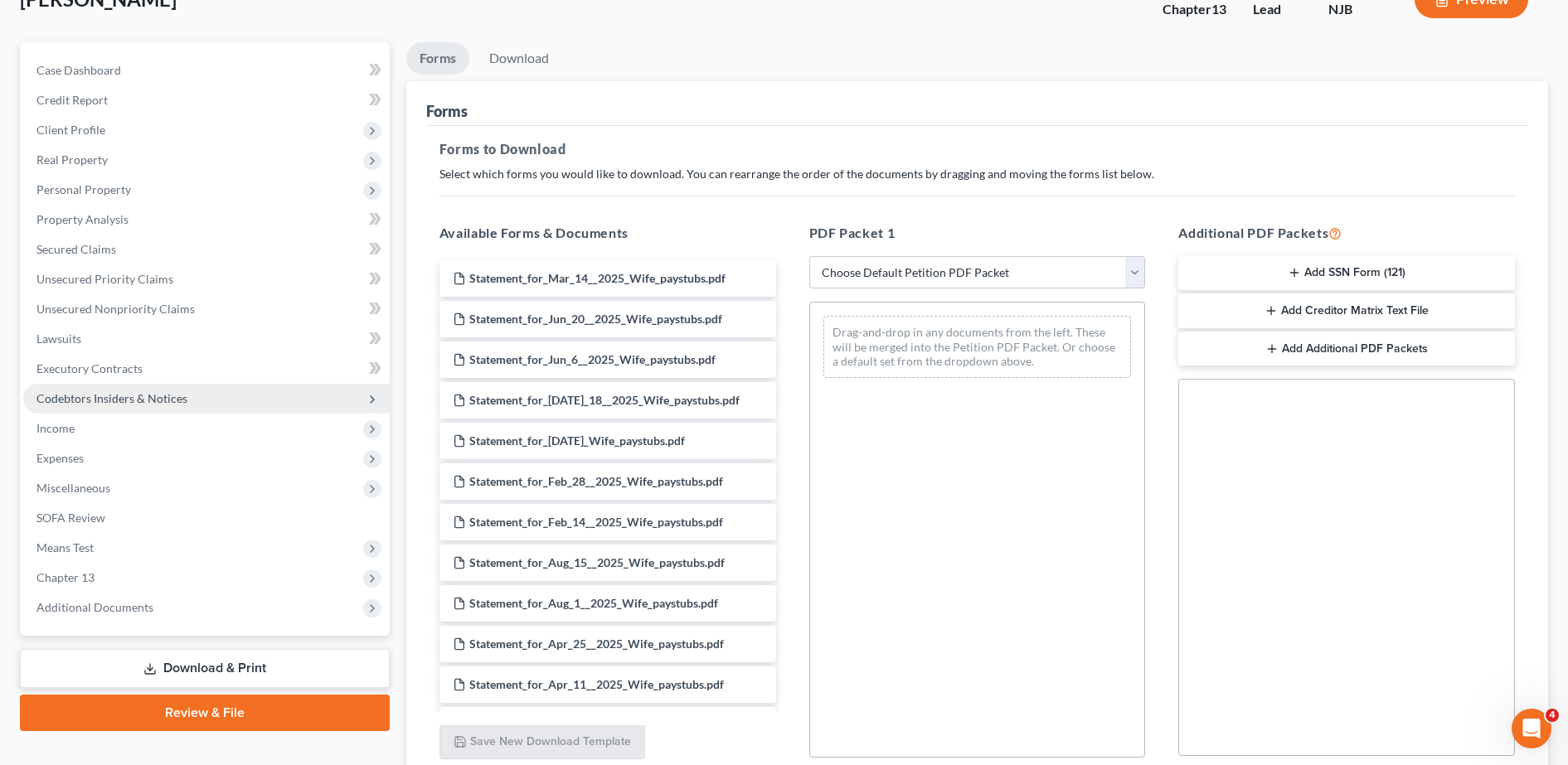
scroll to position [121, 0]
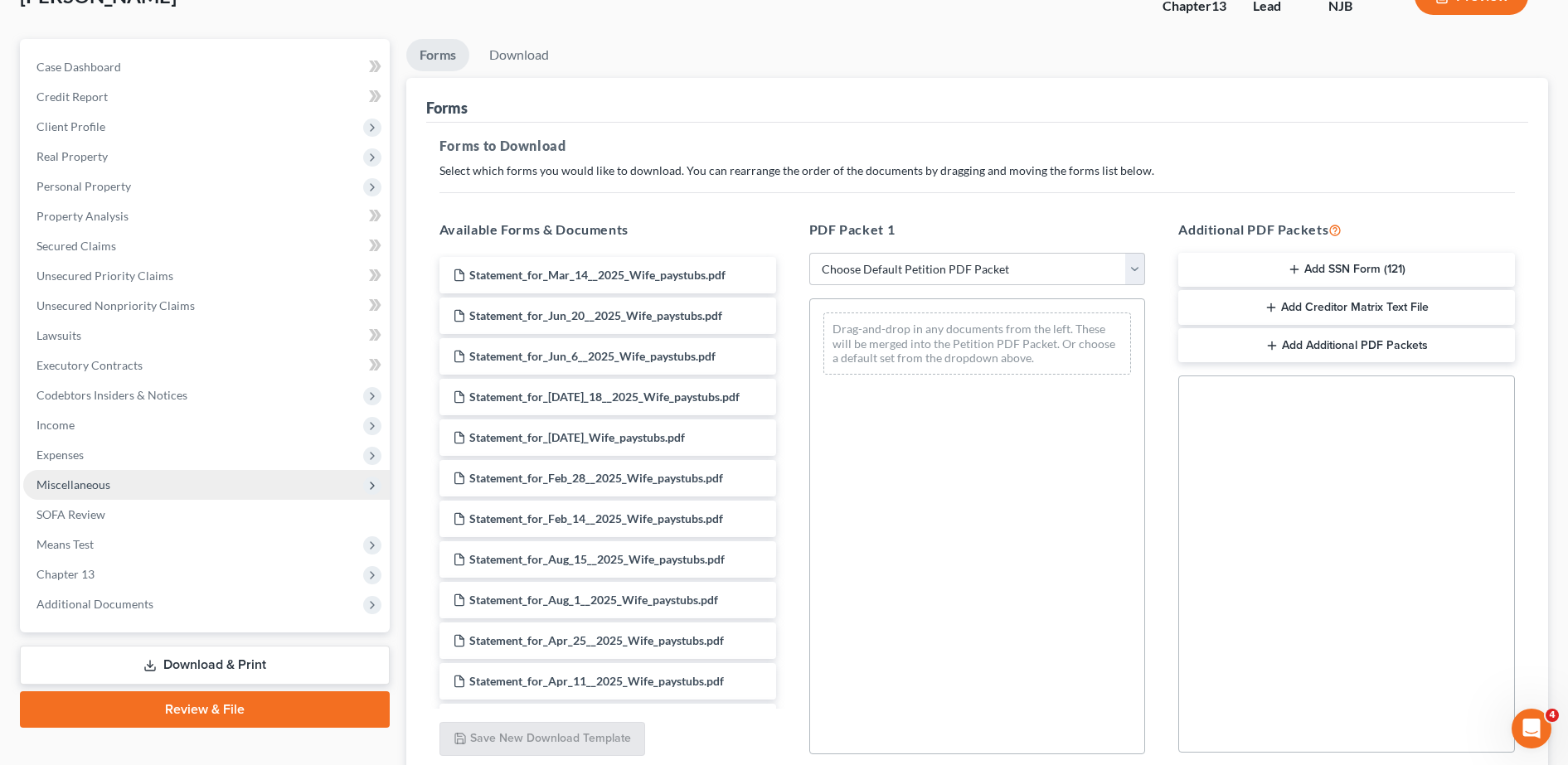
click at [150, 488] on span "Miscellaneous" at bounding box center [207, 485] width 367 height 30
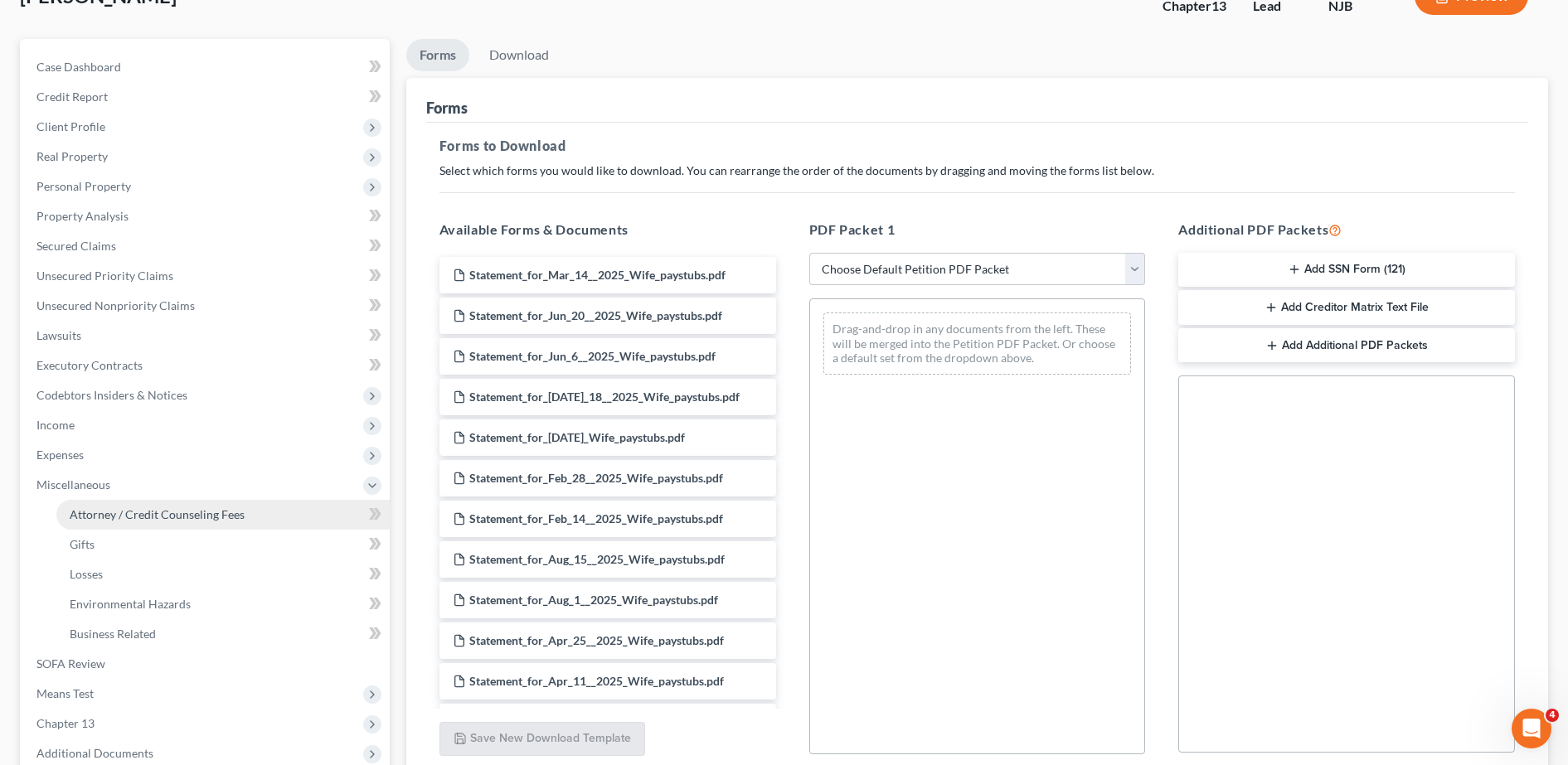
click at [141, 508] on span "Attorney / Credit Counseling Fees" at bounding box center [157, 514] width 175 height 14
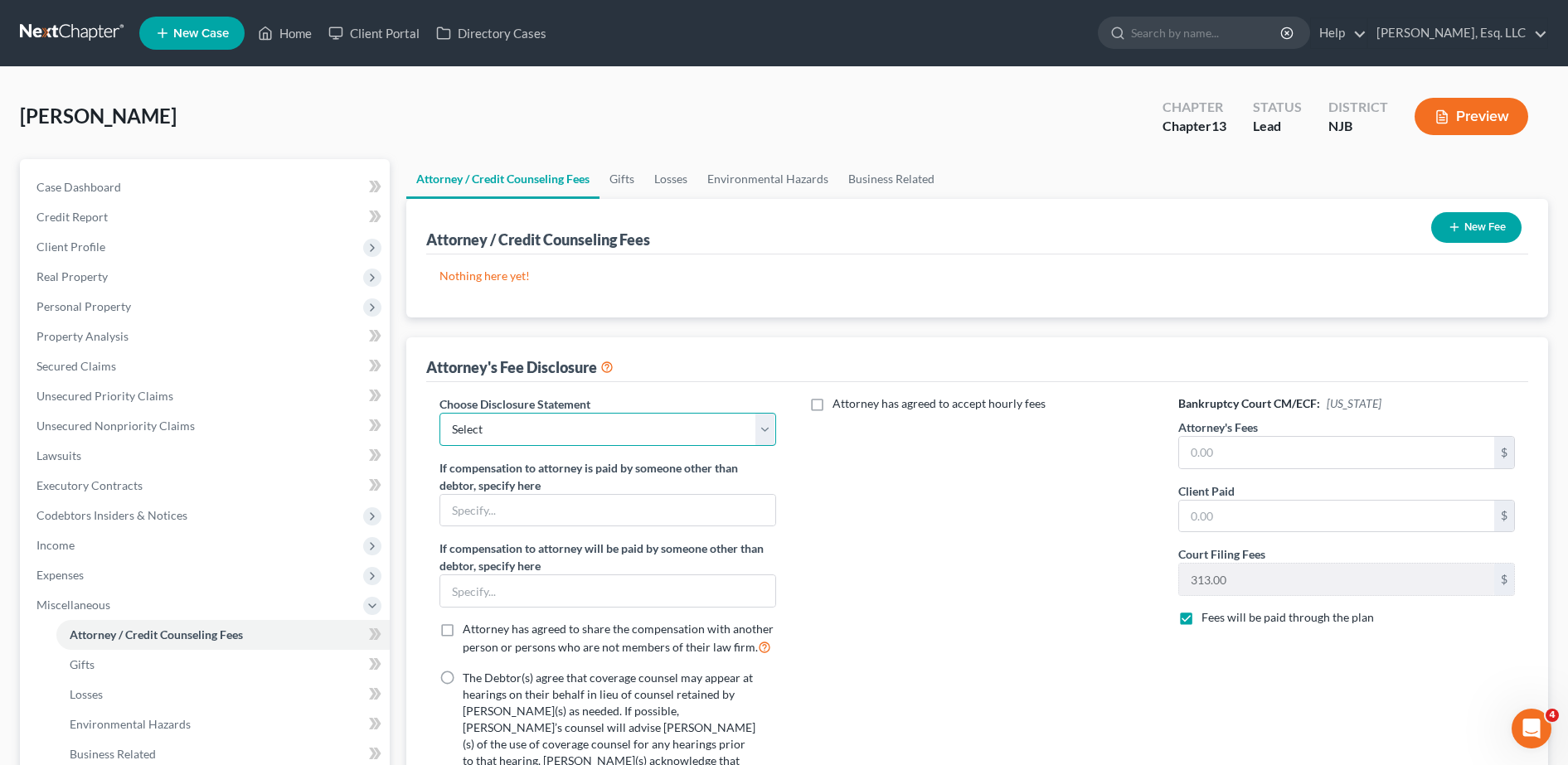
click at [718, 433] on select "Select Fee Disclosure" at bounding box center [607, 430] width 336 height 33
select select "0"
click at [439, 413] on select "Select Fee Disclosure" at bounding box center [607, 430] width 336 height 33
click at [832, 403] on label "Attorney has agreed to accept hourly fees" at bounding box center [939, 403] width 213 height 17
click at [839, 403] on input "Attorney has agreed to accept hourly fees" at bounding box center [845, 401] width 10 height 10
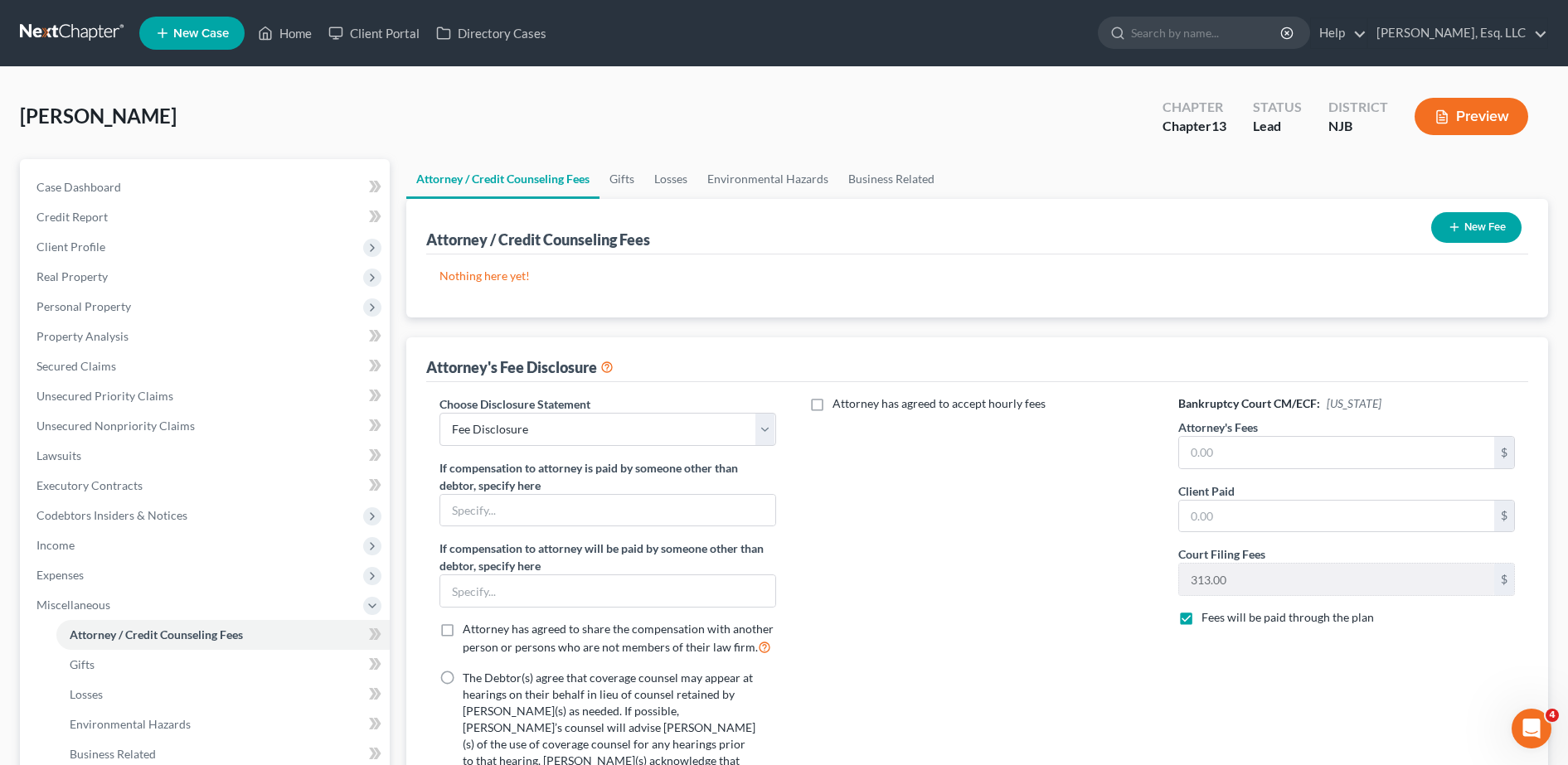
checkbox input "true"
click at [867, 459] on input "text" at bounding box center [968, 459] width 315 height 31
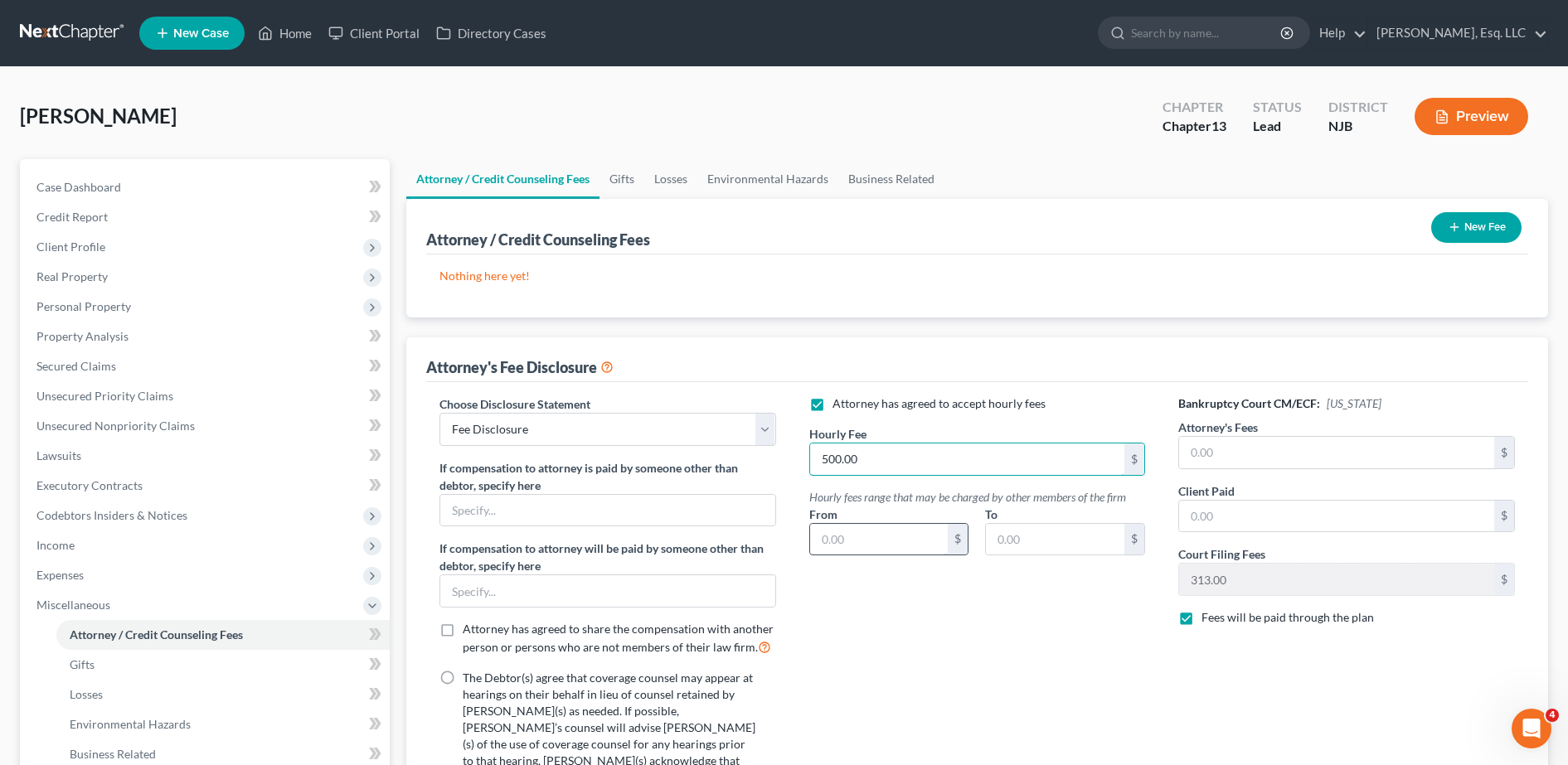
type input "500.00"
click at [840, 534] on input "text" at bounding box center [880, 540] width 139 height 31
type input "180.00"
click at [1007, 538] on input "text" at bounding box center [1055, 540] width 139 height 31
type input "500.00"
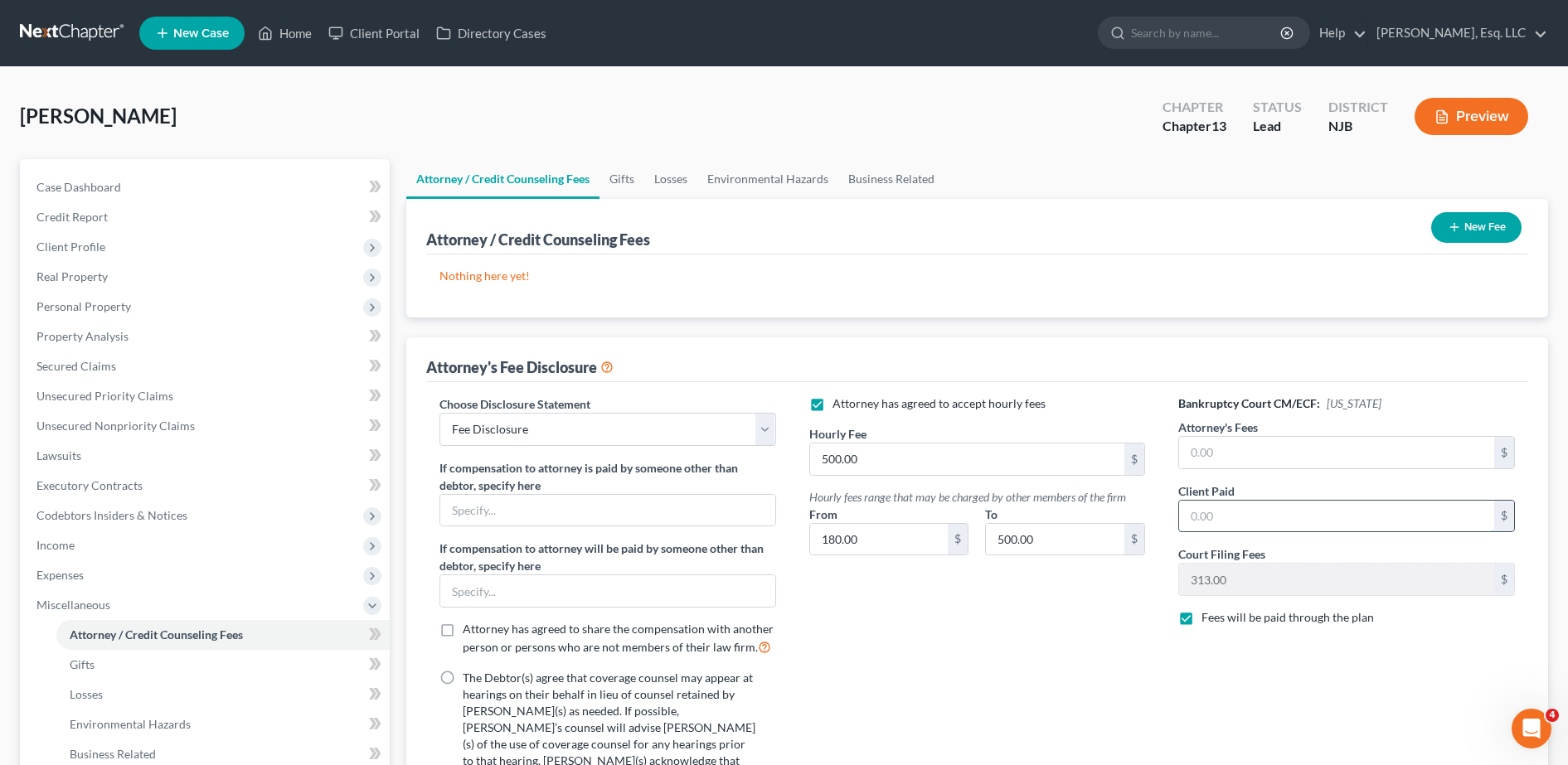
click at [1209, 522] on input "text" at bounding box center [1337, 516] width 315 height 31
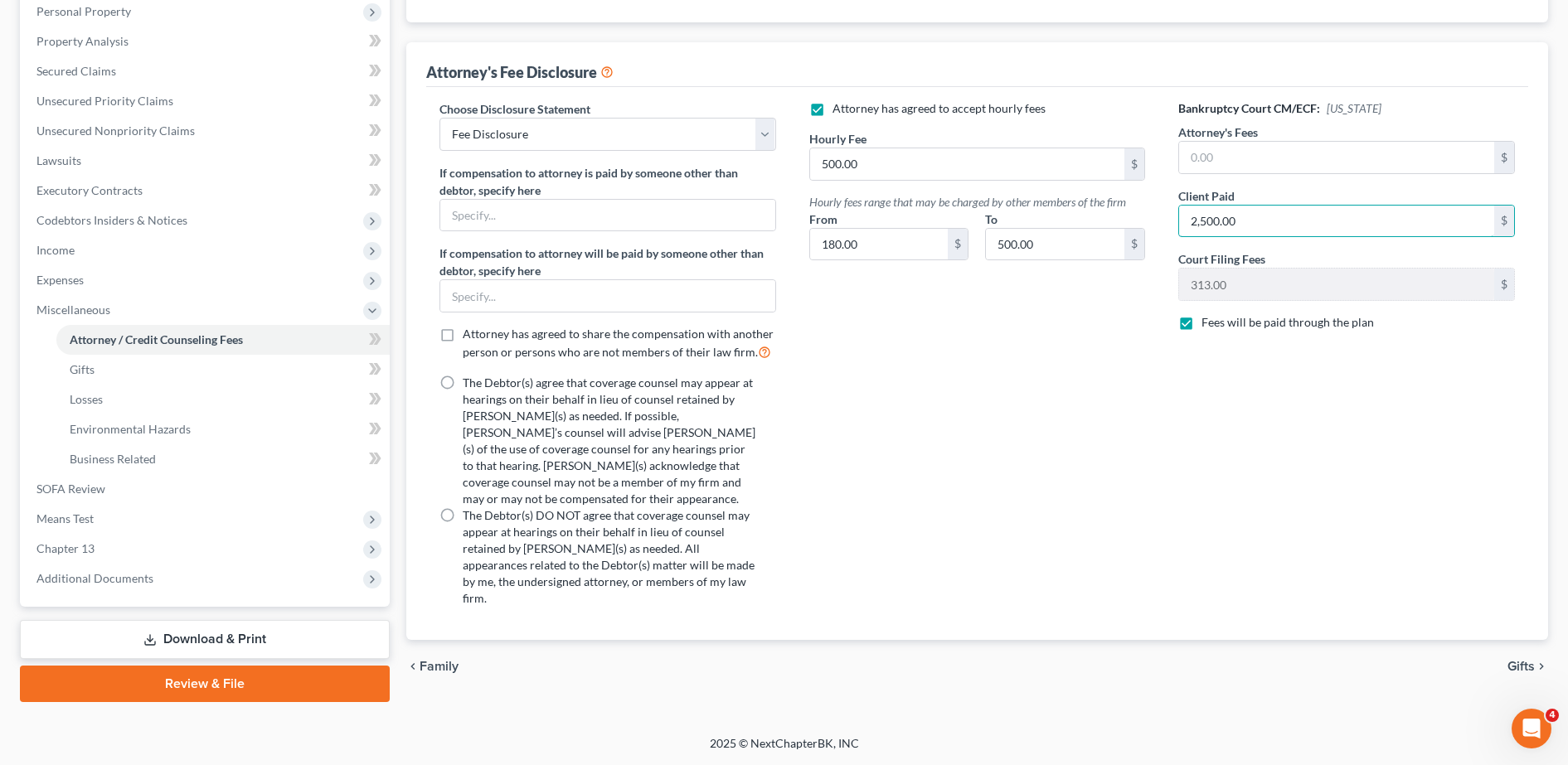
type input "2,500.00"
click at [243, 641] on link "Download & Print" at bounding box center [204, 639] width 370 height 39
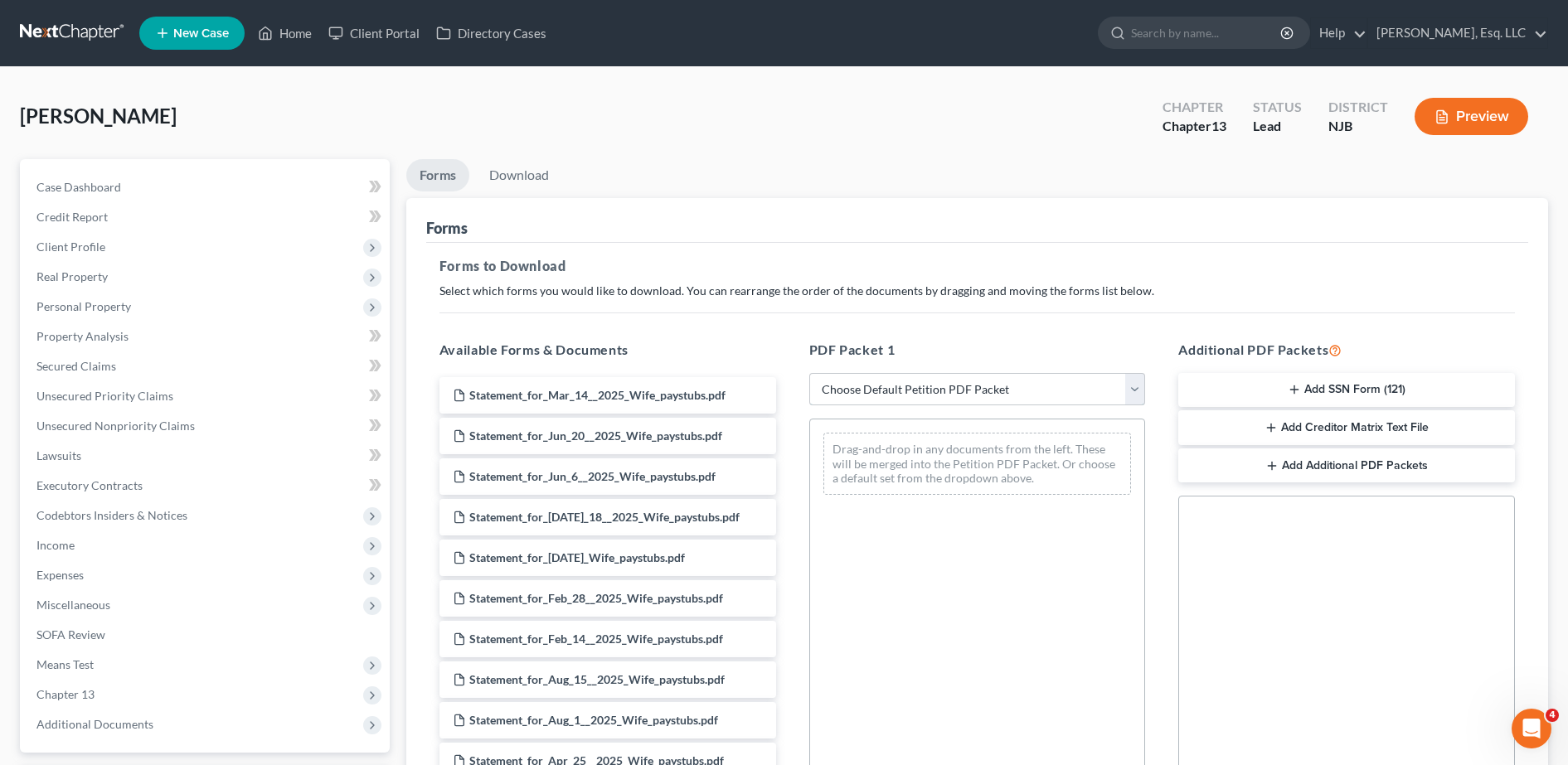
click at [888, 376] on select "Choose Default Petition PDF Packet Complete Bankruptcy Petition (all forms and …" at bounding box center [977, 389] width 336 height 33
select select "1"
click at [810, 373] on select "Choose Default Petition PDF Packet Complete Bankruptcy Petition (all forms and …" at bounding box center [977, 389] width 336 height 33
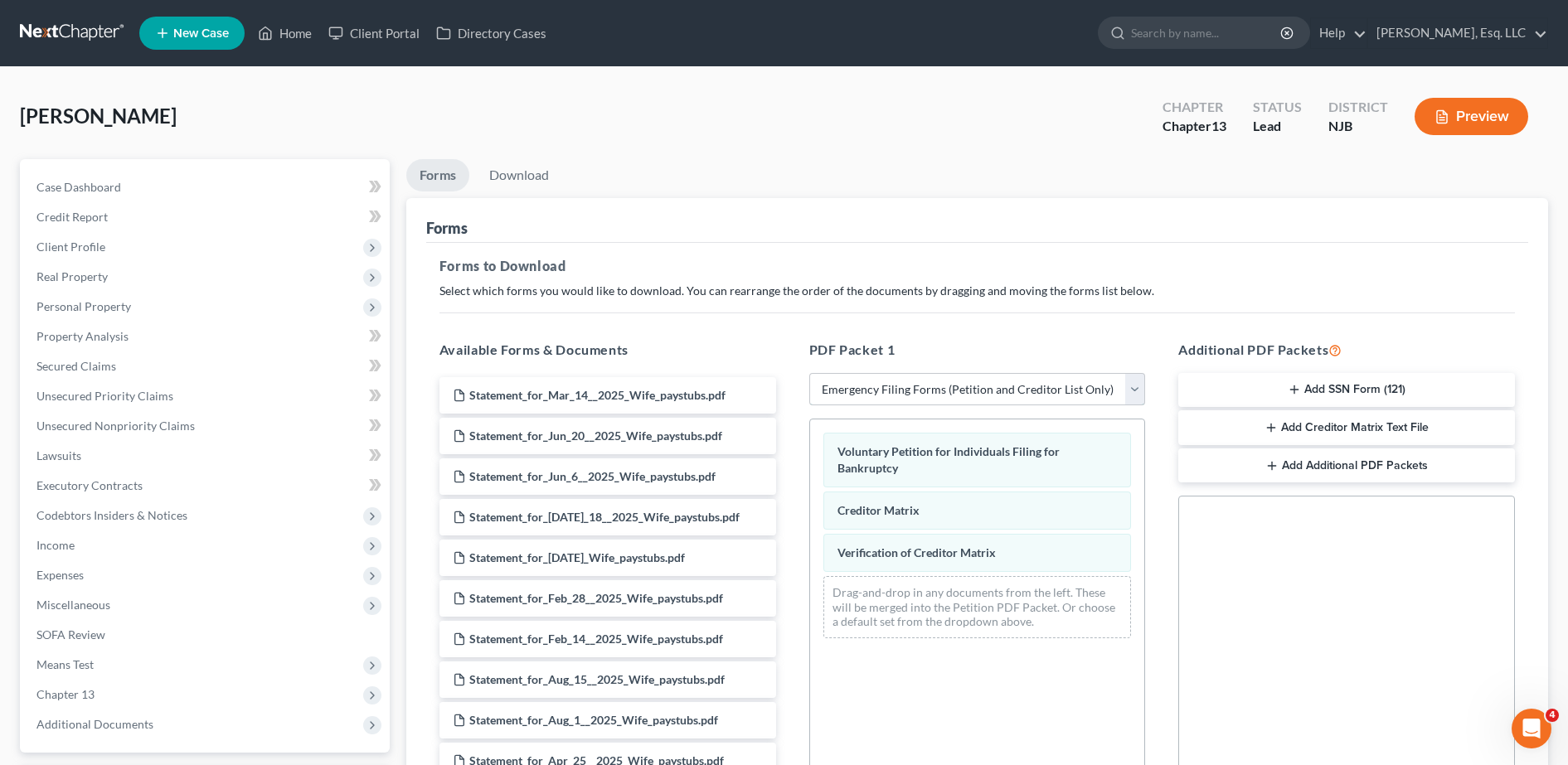
scroll to position [258, 0]
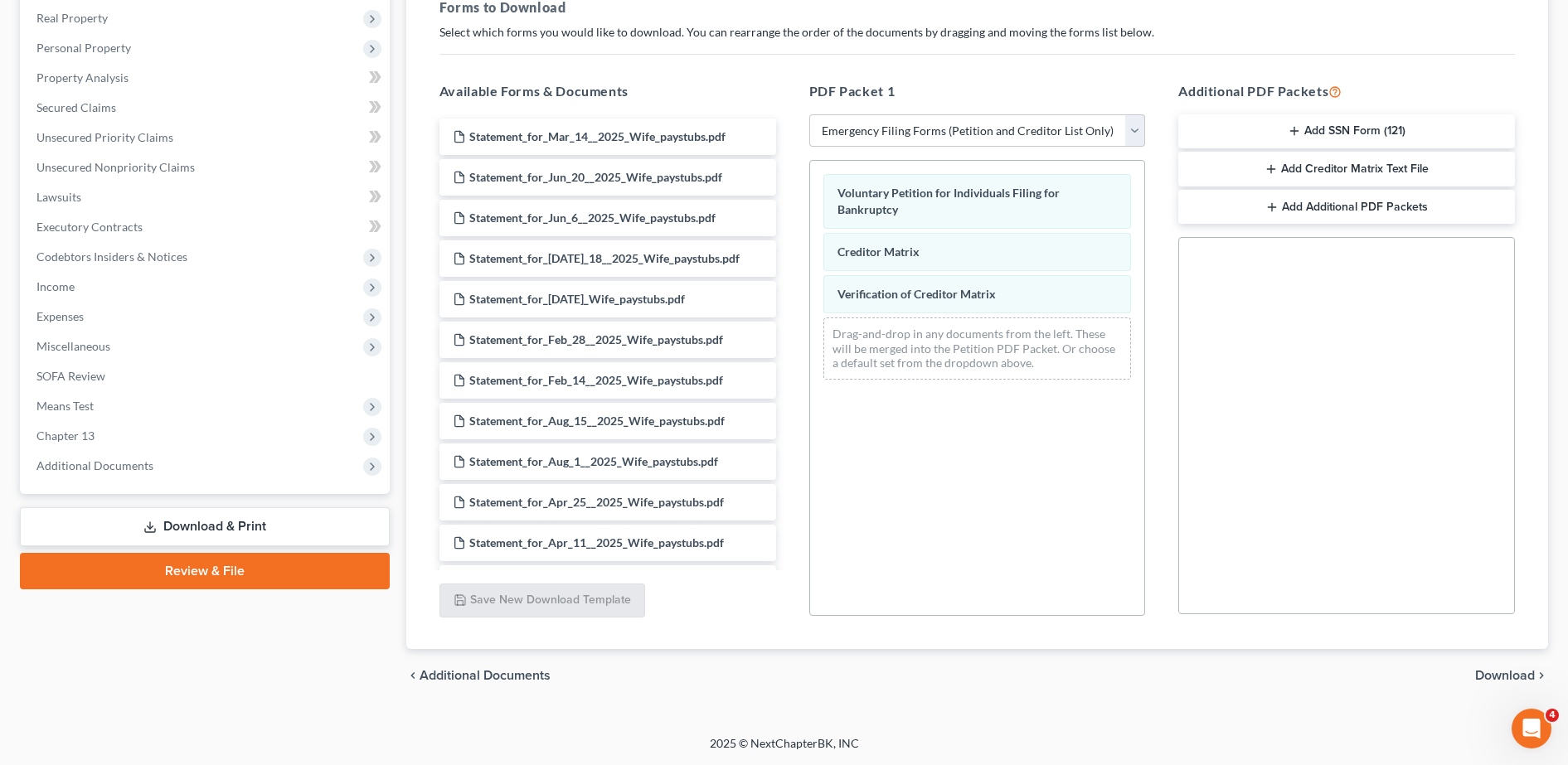
click at [1516, 677] on span "Download" at bounding box center [1505, 675] width 59 height 13
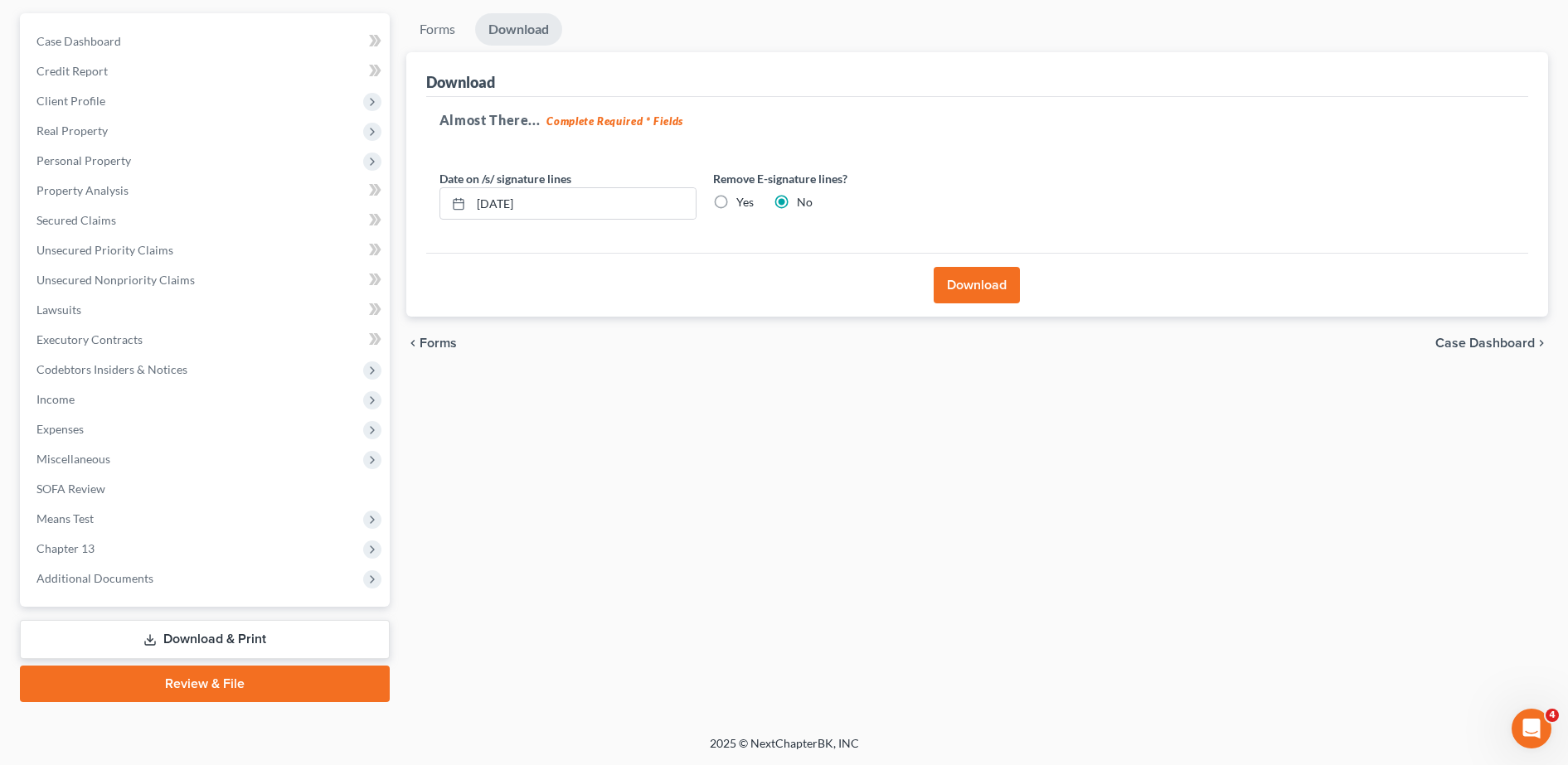
scroll to position [146, 0]
click at [736, 205] on label "Yes" at bounding box center [745, 202] width 17 height 17
click at [743, 205] on input "Yes" at bounding box center [749, 199] width 10 height 10
radio input "true"
radio input "false"
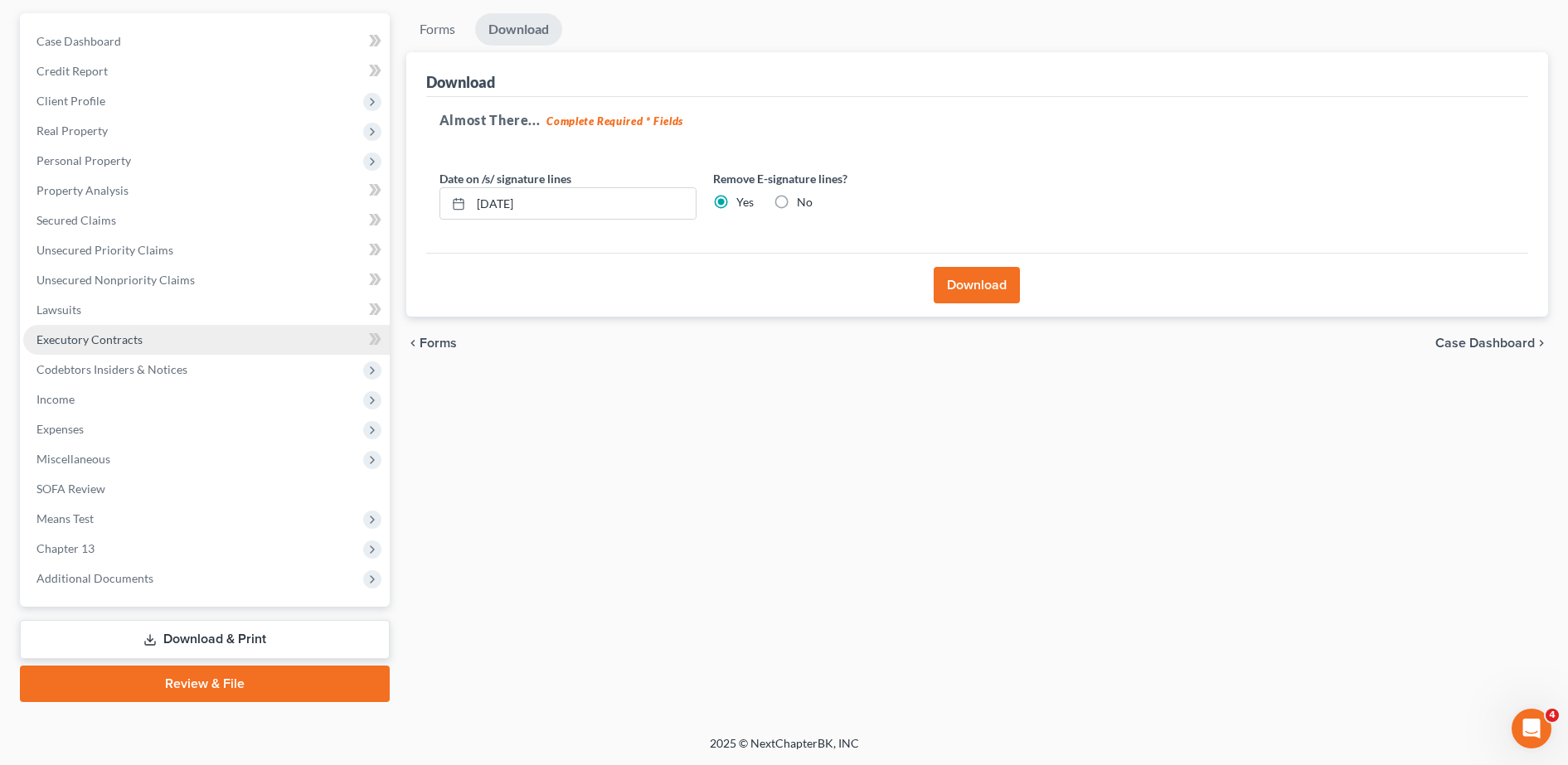
click at [190, 350] on link "Executory Contracts" at bounding box center [207, 340] width 367 height 30
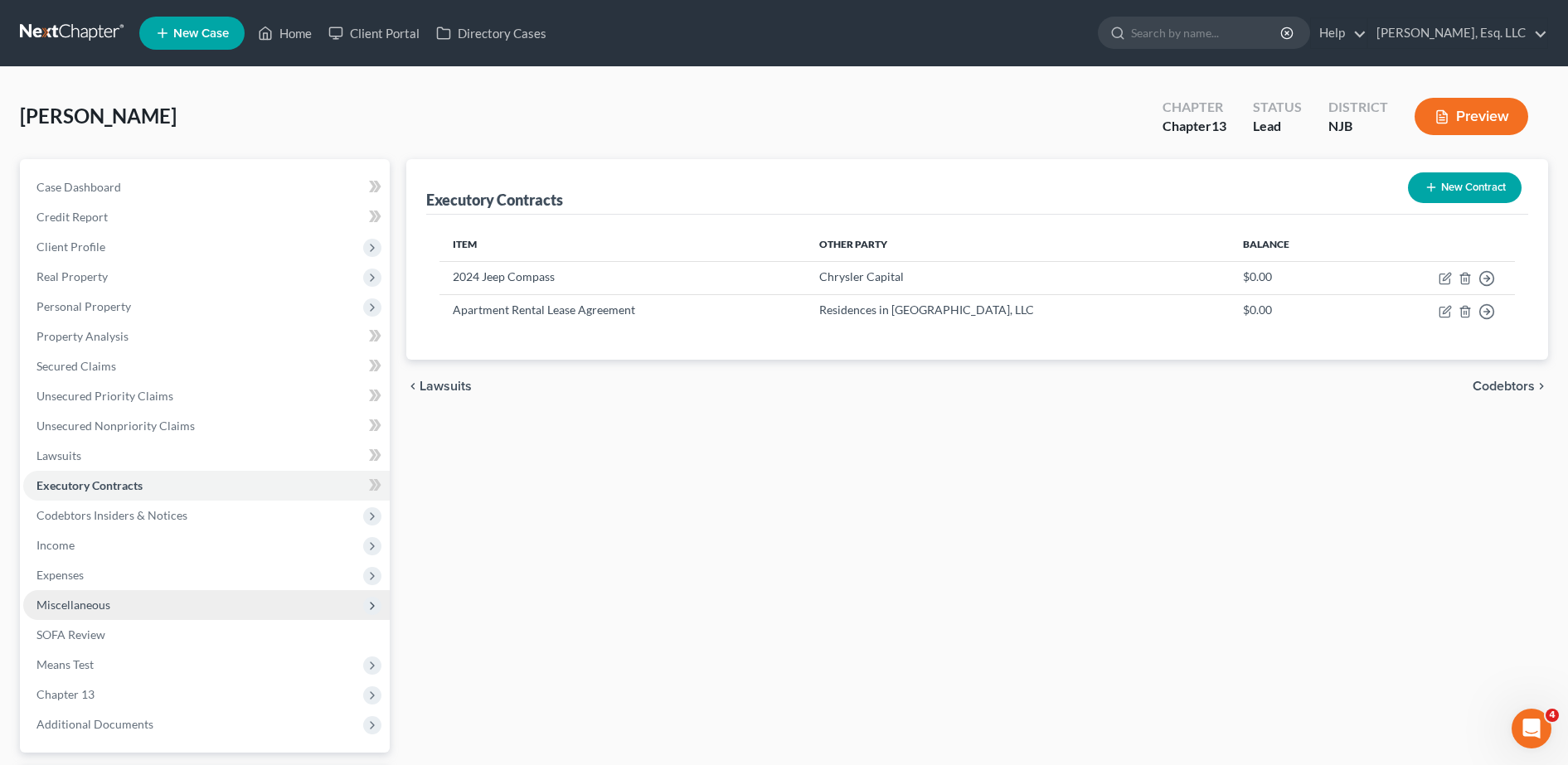
scroll to position [146, 0]
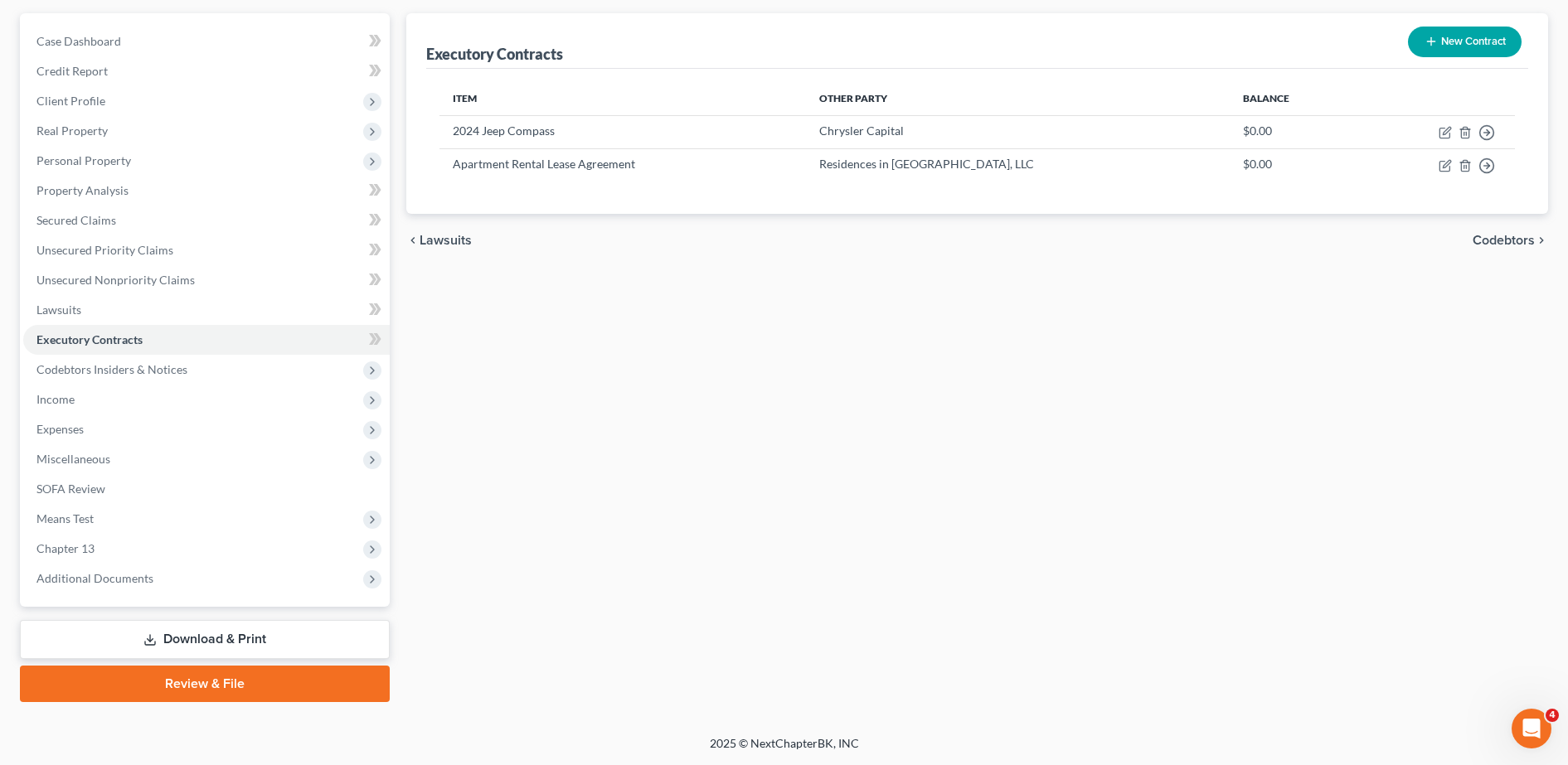
click at [183, 648] on link "Download & Print" at bounding box center [204, 639] width 370 height 39
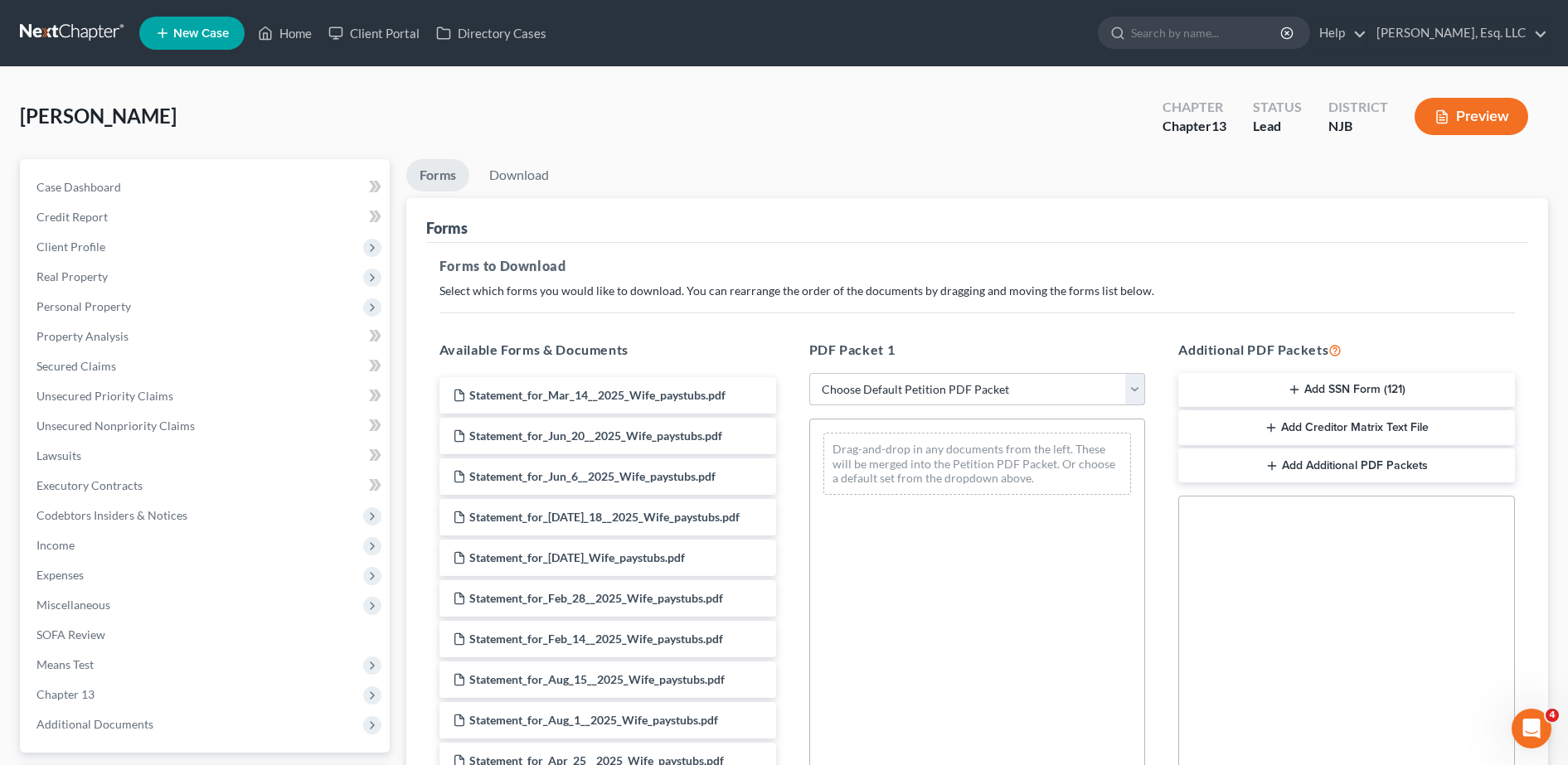
click at [867, 398] on select "Choose Default Petition PDF Packet Complete Bankruptcy Petition (all forms and …" at bounding box center [977, 389] width 336 height 33
select select "0"
click at [810, 373] on select "Choose Default Petition PDF Packet Complete Bankruptcy Petition (all forms and …" at bounding box center [977, 389] width 336 height 33
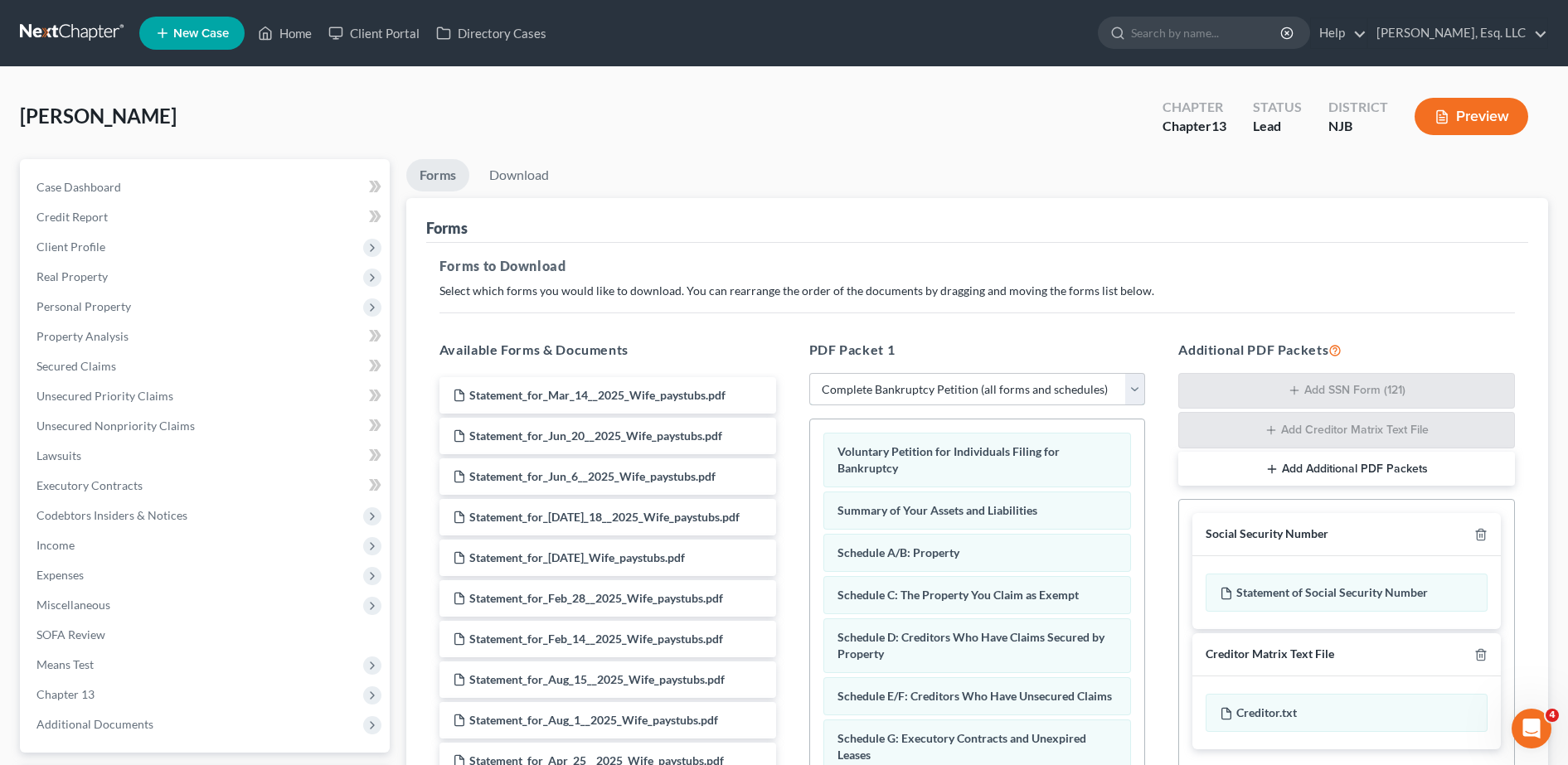
scroll to position [260, 0]
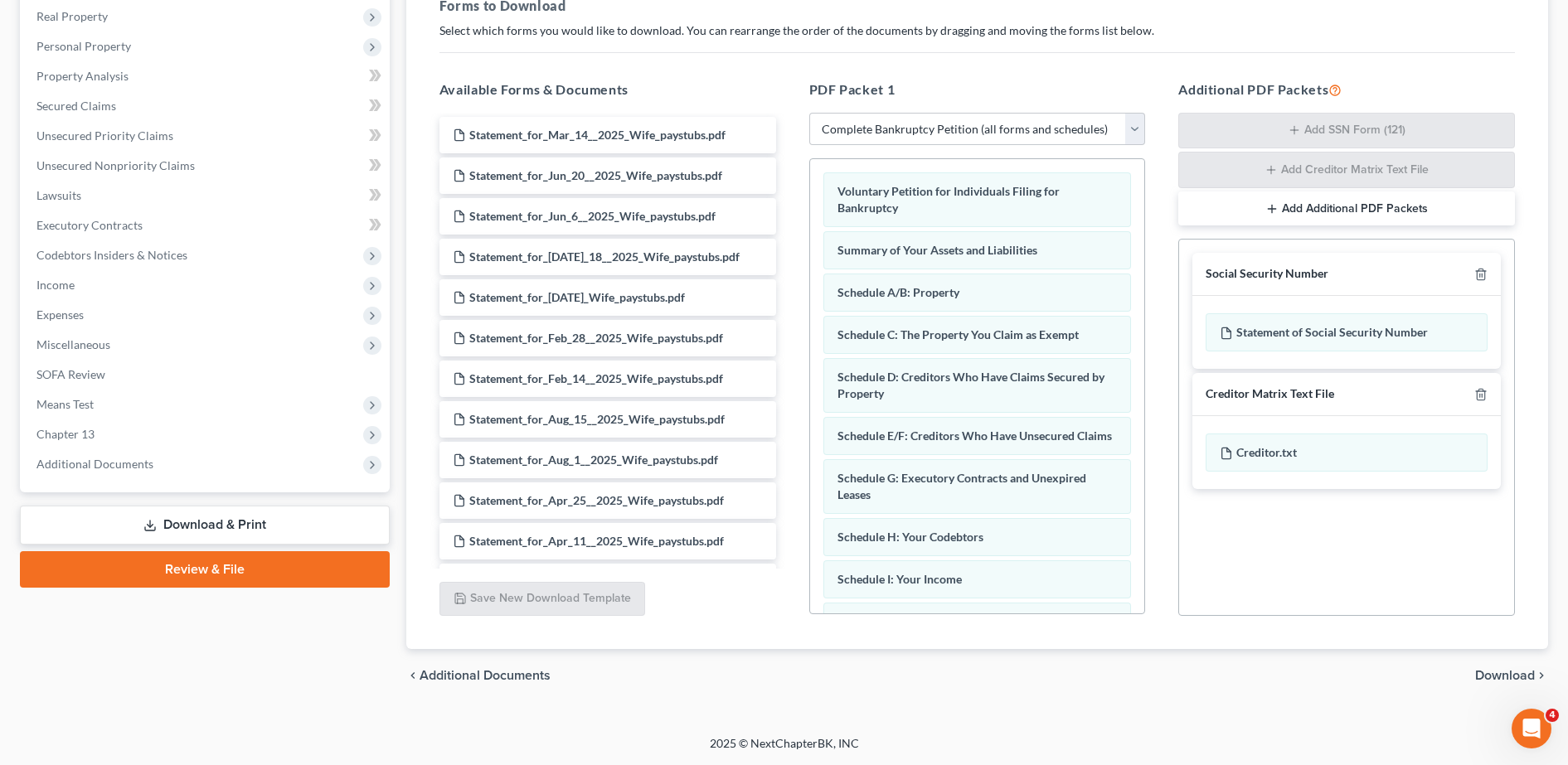
click at [1495, 673] on span "Download" at bounding box center [1505, 675] width 59 height 13
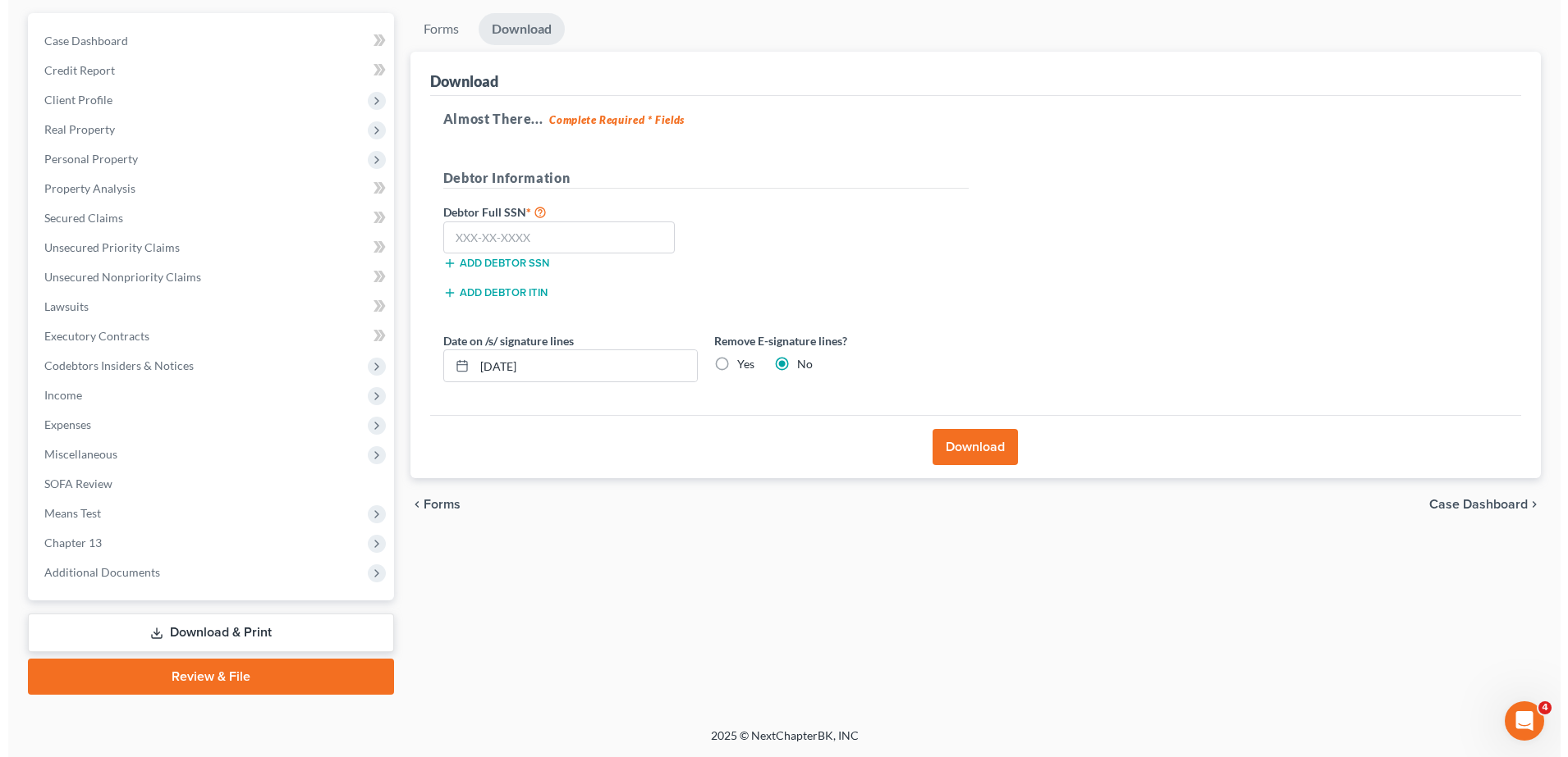
scroll to position [144, 0]
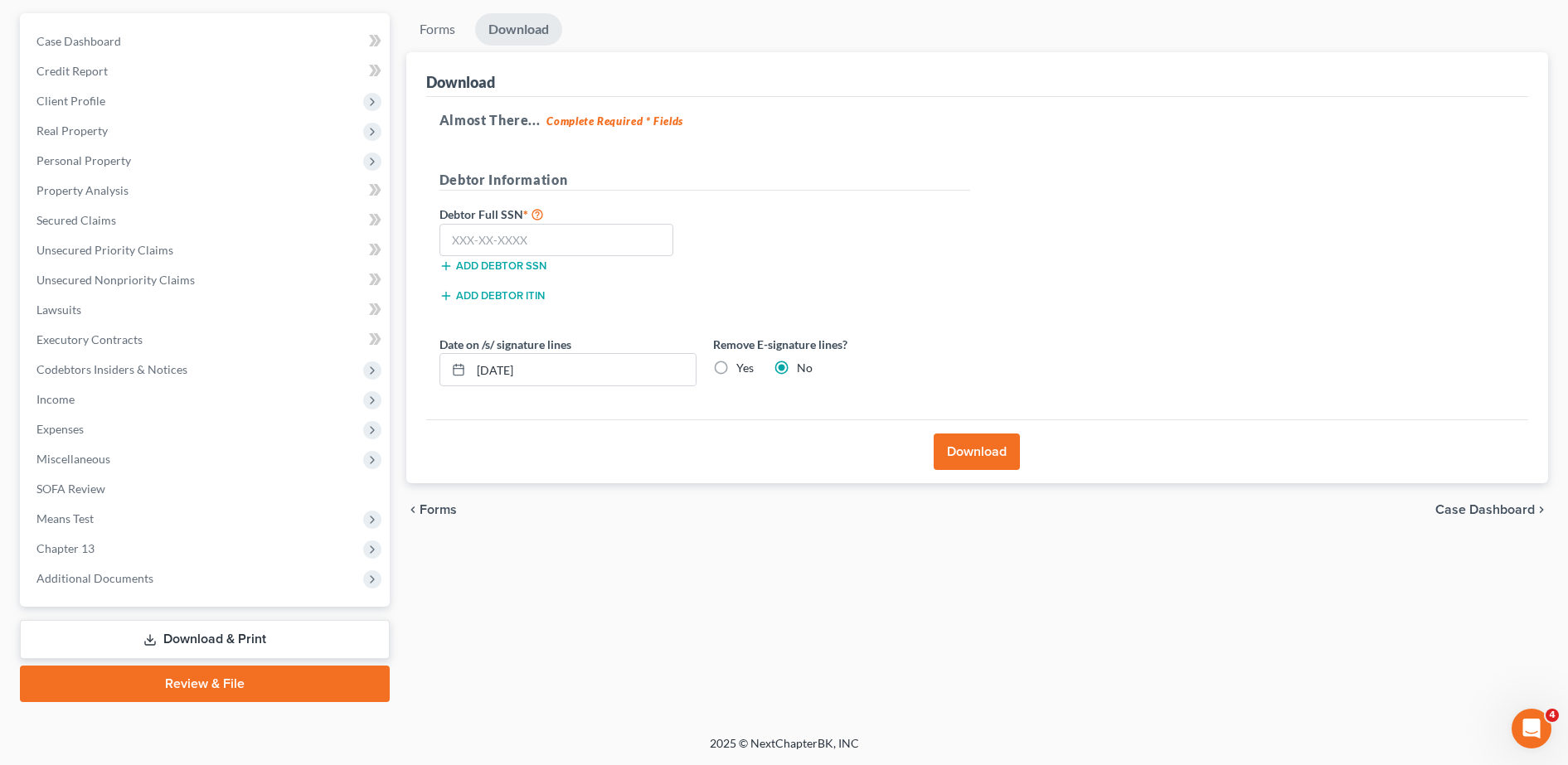
click at [819, 85] on div "Download" at bounding box center [977, 74] width 1102 height 45
click at [591, 243] on input "text" at bounding box center [556, 240] width 235 height 33
click at [889, 184] on h5 "Debtor Information" at bounding box center [705, 181] width 531 height 21
click at [639, 244] on input "363-69" at bounding box center [556, 240] width 235 height 33
type input "363-69-8391"
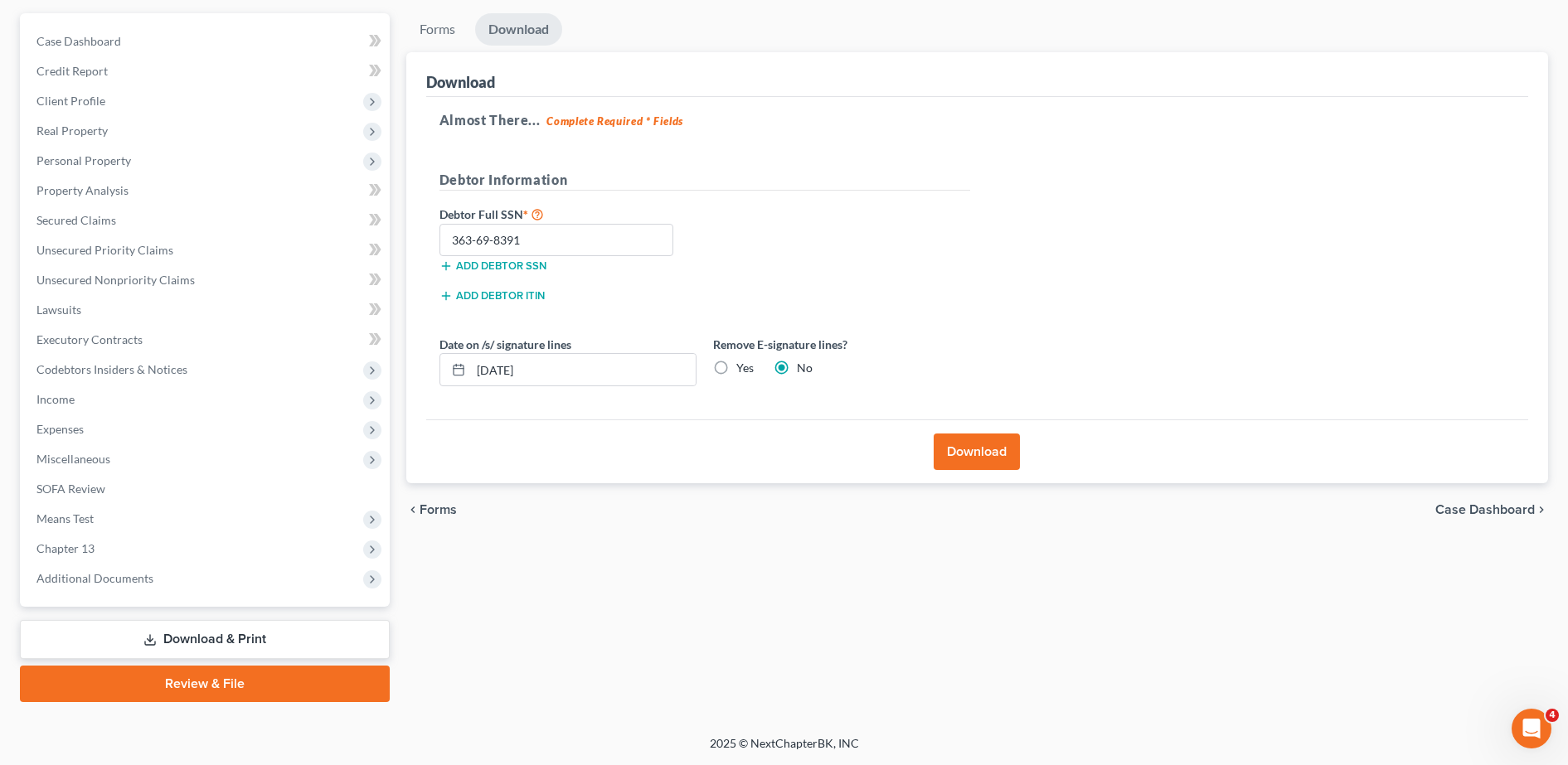
click at [736, 370] on label "Yes" at bounding box center [745, 368] width 17 height 17
click at [743, 370] on input "Yes" at bounding box center [749, 365] width 10 height 10
radio input "true"
radio input "false"
click at [1009, 451] on button "Download" at bounding box center [977, 452] width 86 height 37
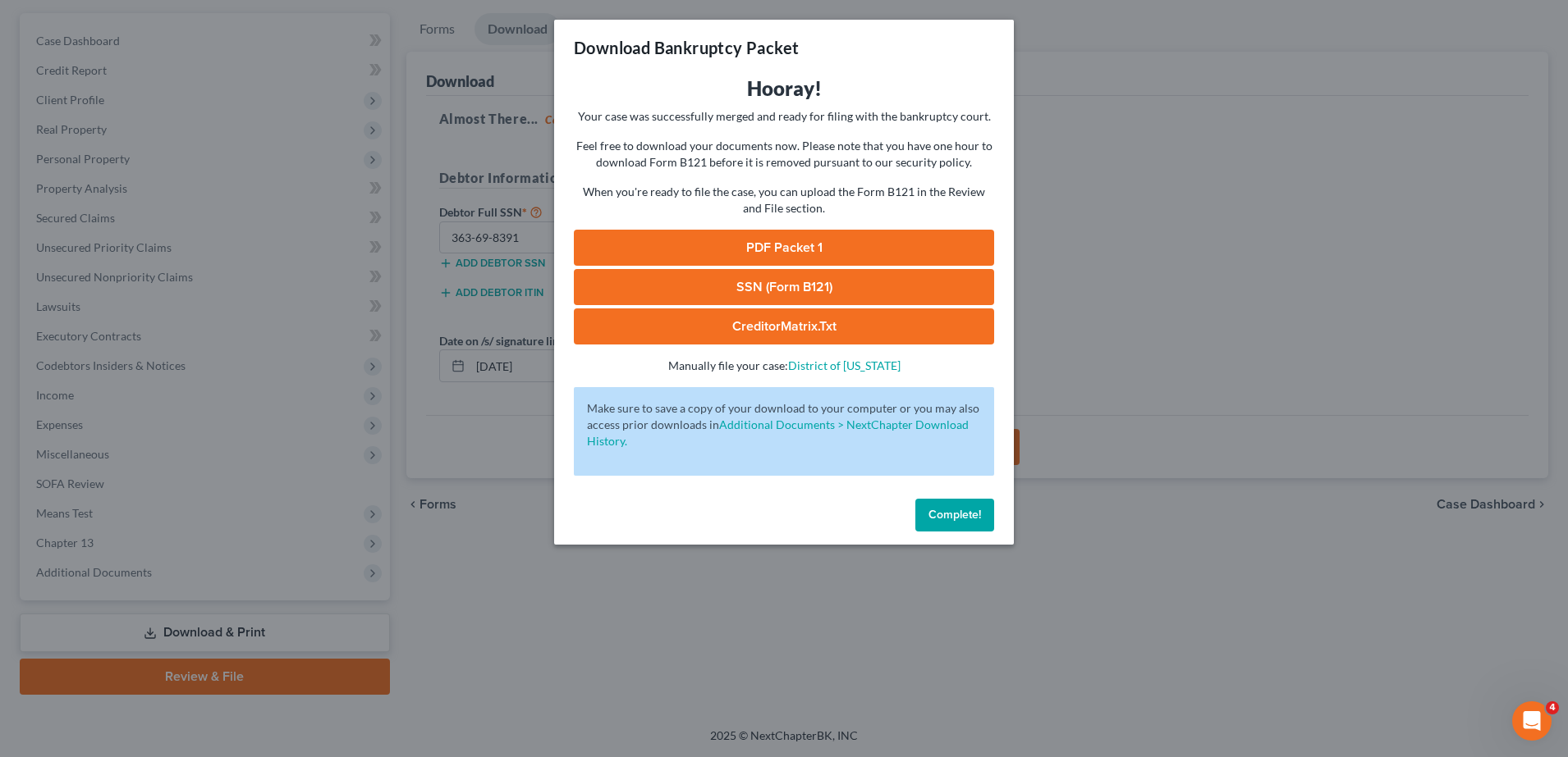
click at [734, 245] on link "PDF Packet 1" at bounding box center [784, 248] width 420 height 36
click at [627, 277] on link "SSN (Form B121)" at bounding box center [784, 287] width 420 height 36
